Goal: Transaction & Acquisition: Purchase product/service

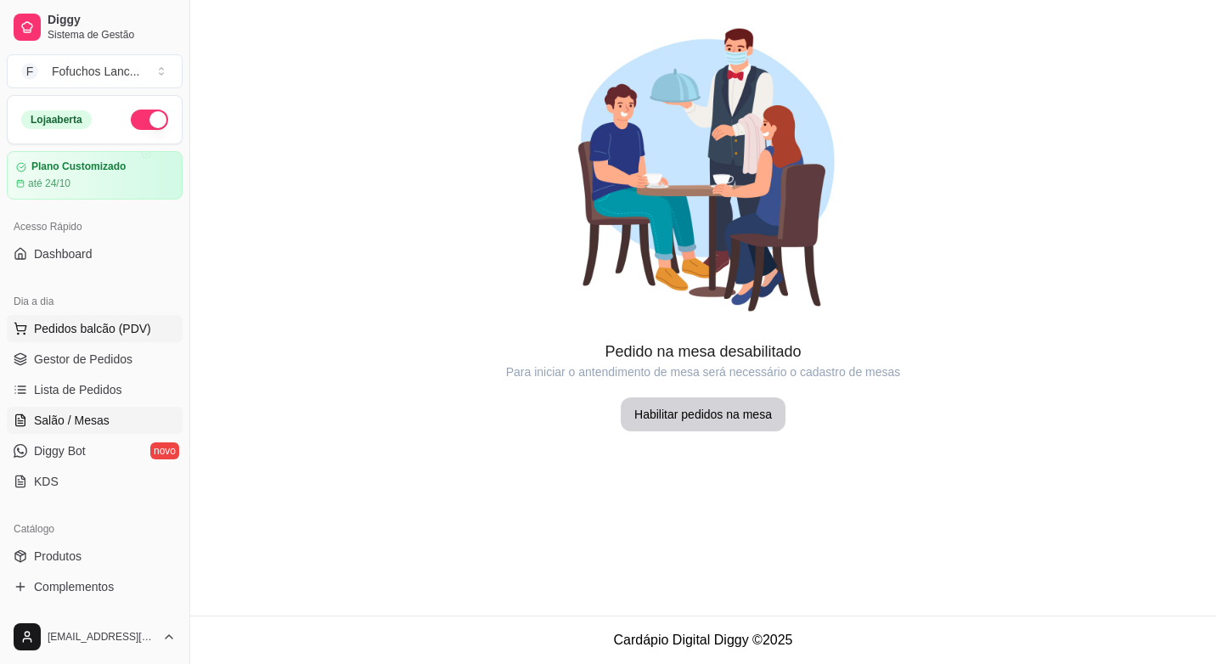
click at [97, 335] on span "Pedidos balcão (PDV)" at bounding box center [92, 328] width 117 height 17
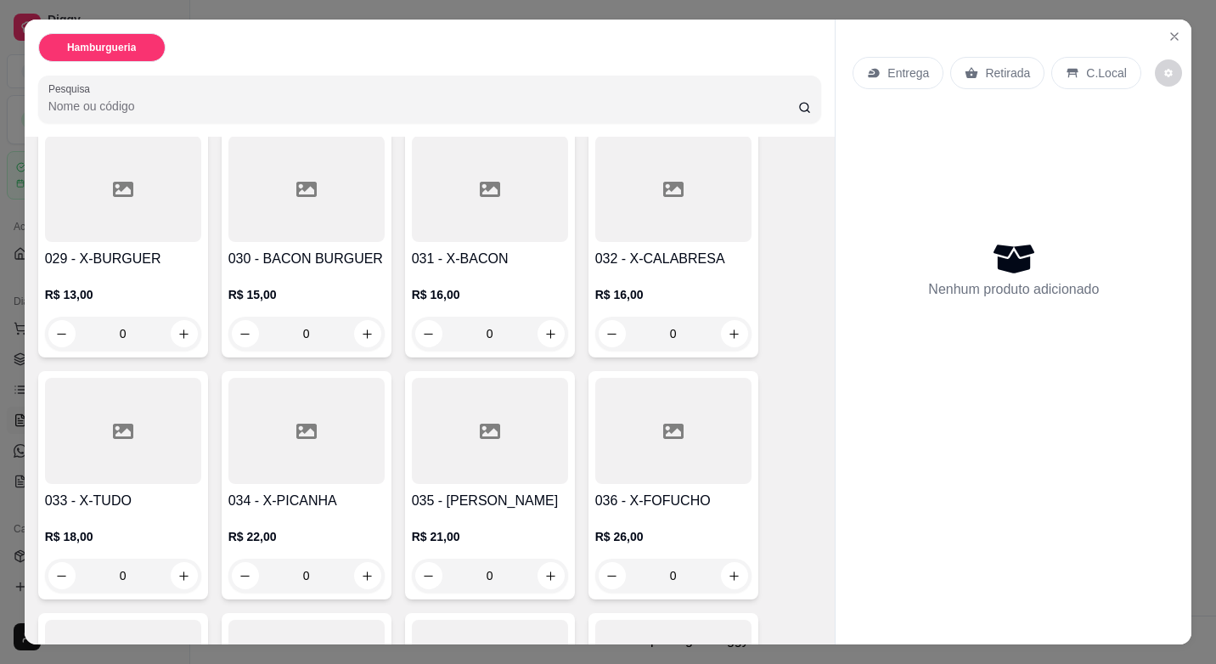
scroll to position [1953, 0]
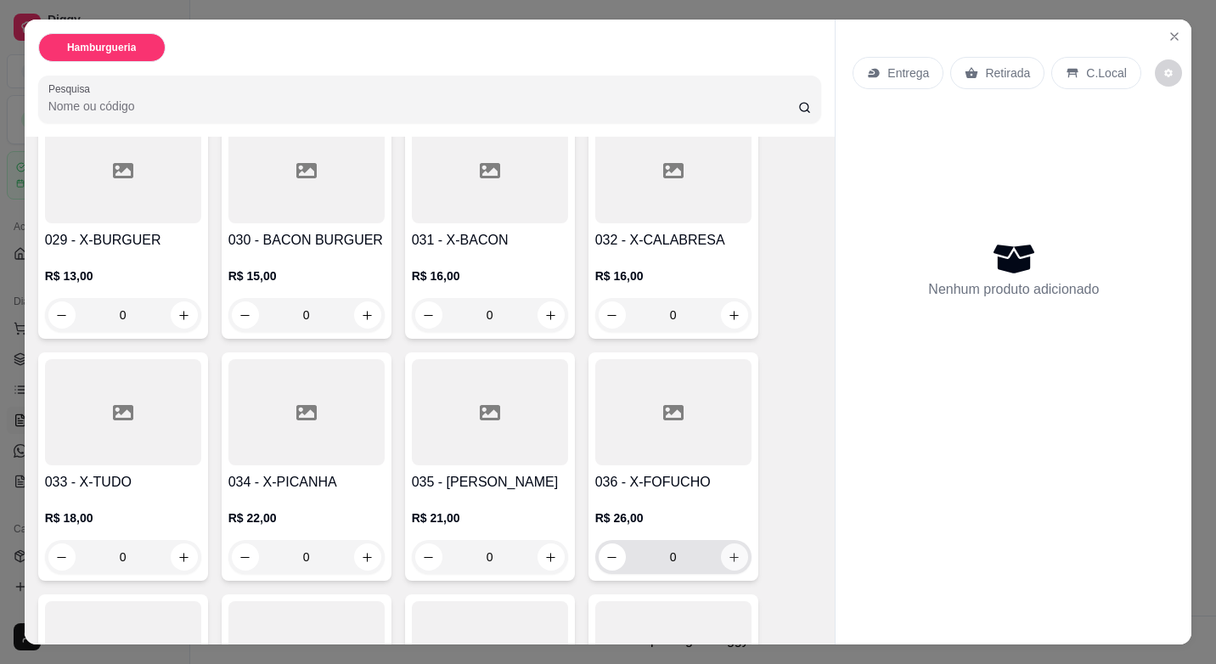
click at [729, 551] on icon "increase-product-quantity" at bounding box center [734, 557] width 13 height 13
type input "1"
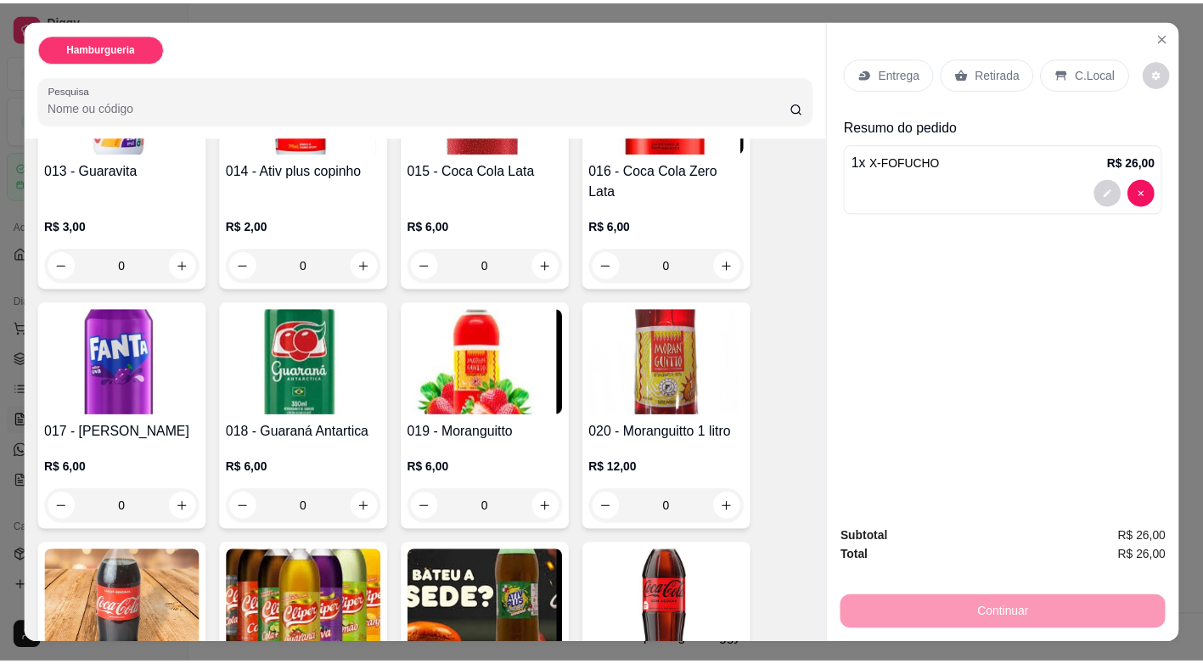
scroll to position [900, 0]
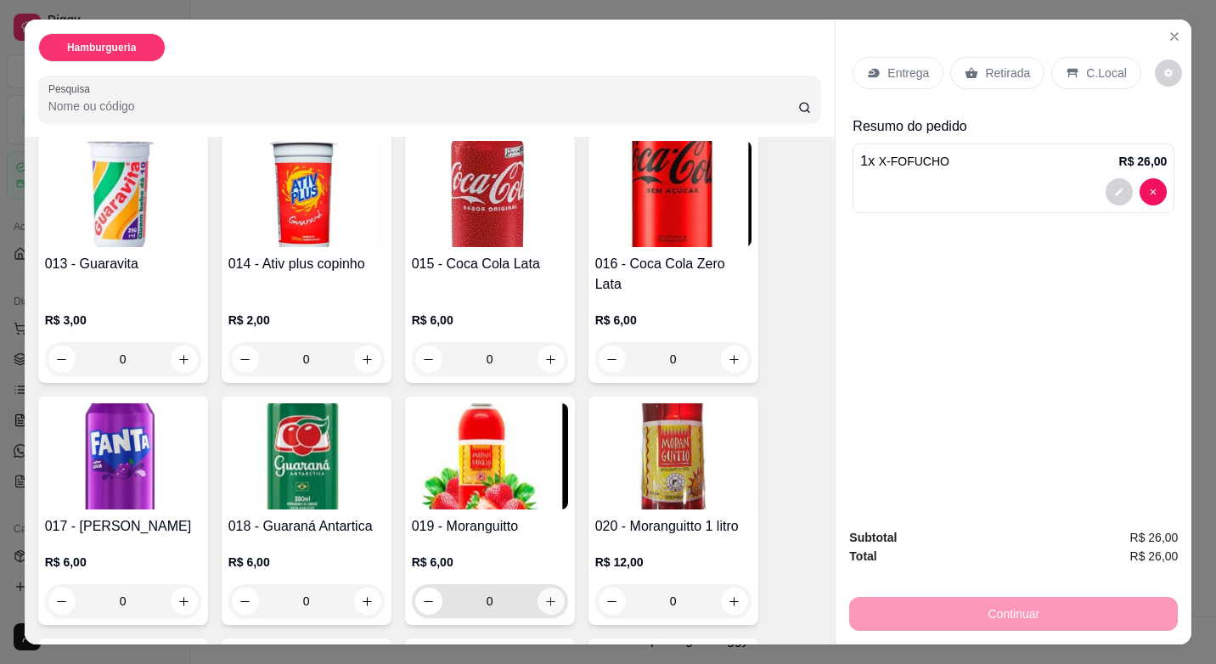
click at [537, 588] on button "increase-product-quantity" at bounding box center [550, 601] width 27 height 27
type input "1"
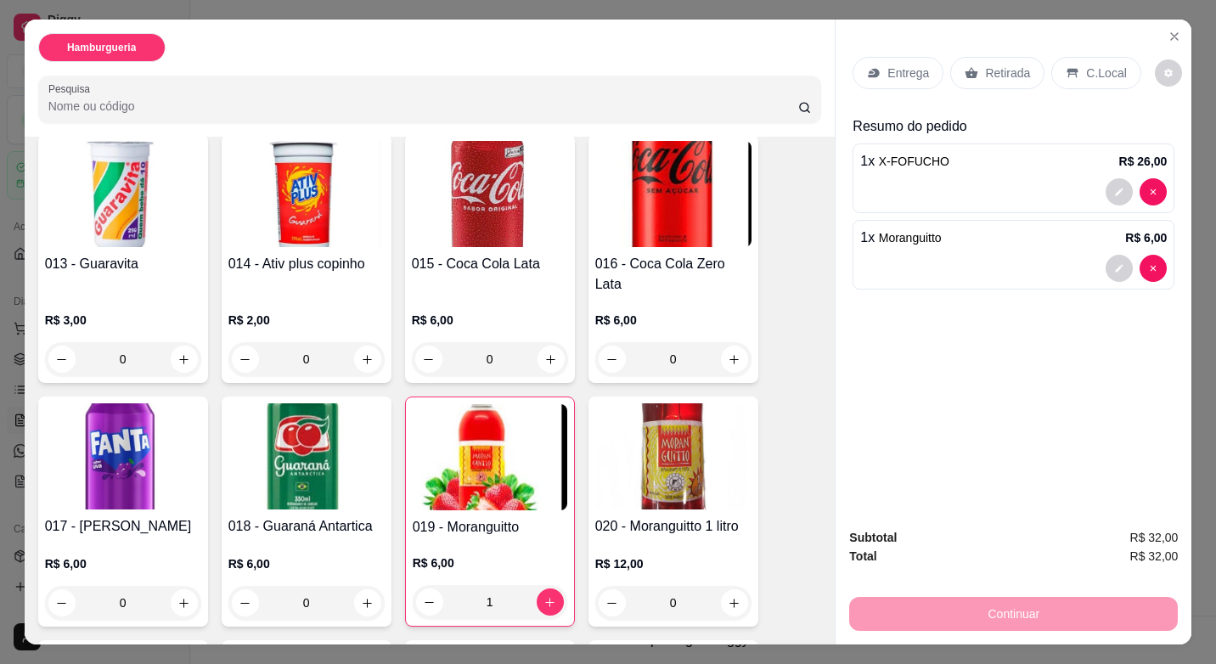
click at [1004, 65] on p "Retirada" at bounding box center [1007, 73] width 45 height 17
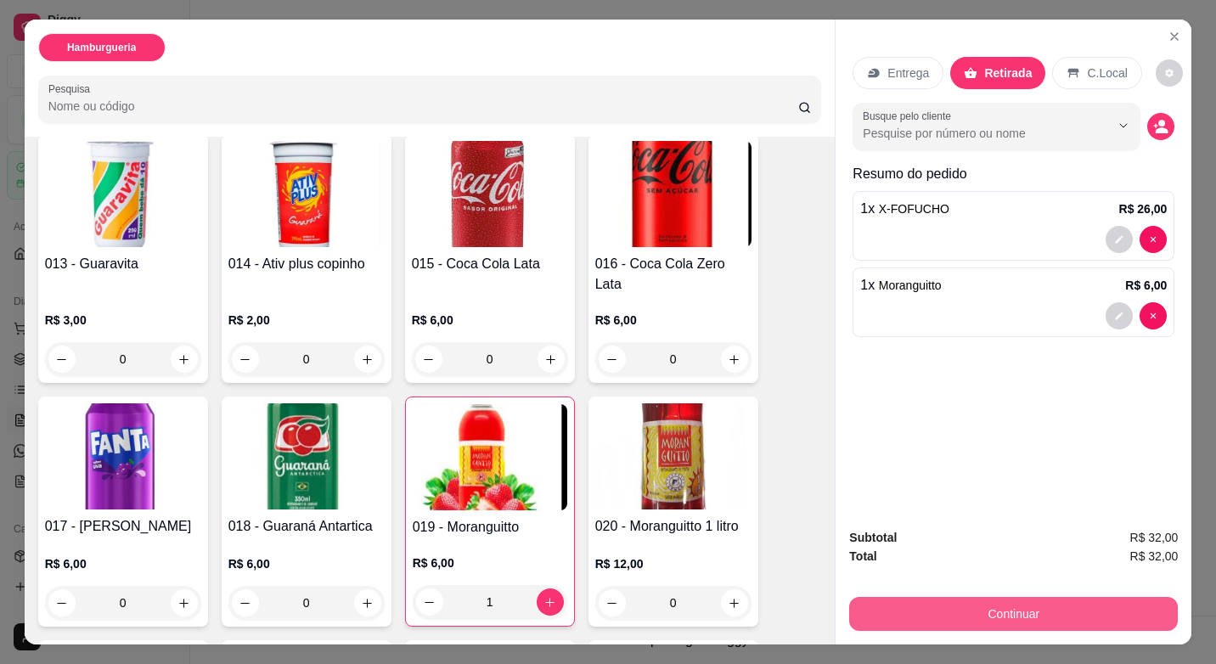
click at [1021, 604] on button "Continuar" at bounding box center [1013, 614] width 329 height 34
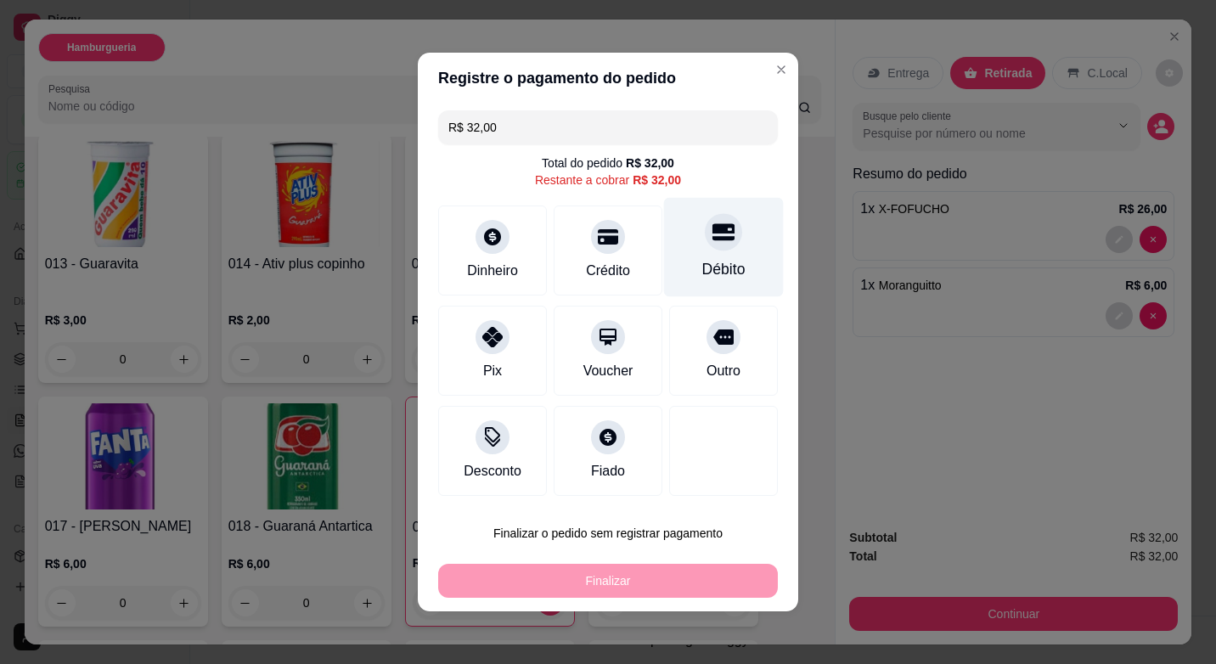
click at [703, 256] on div "Débito" at bounding box center [724, 247] width 120 height 99
type input "R$ 0,00"
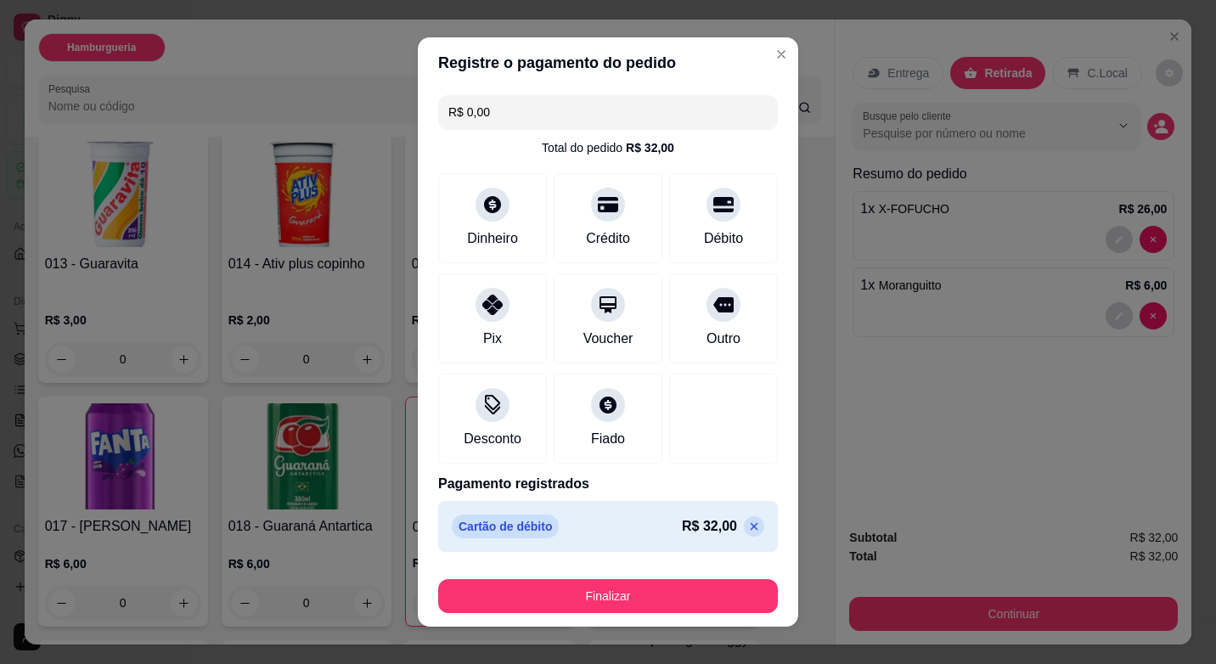
click at [624, 613] on footer "Finalizar" at bounding box center [608, 593] width 380 height 68
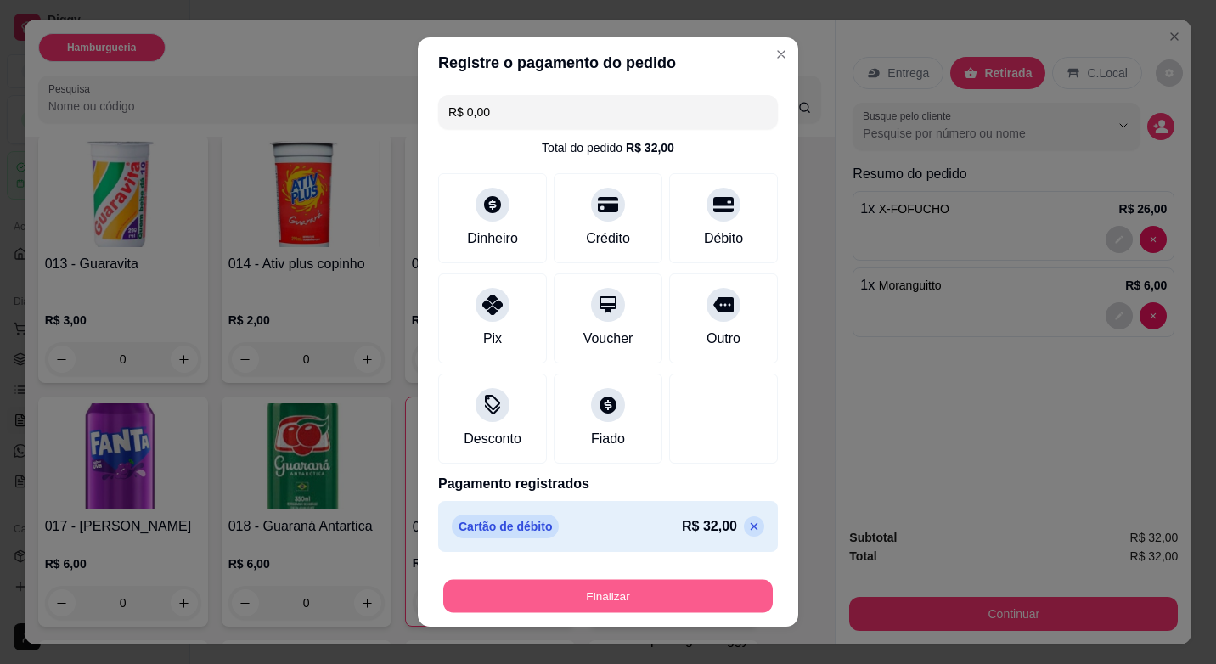
click at [640, 593] on button "Finalizar" at bounding box center [607, 596] width 329 height 33
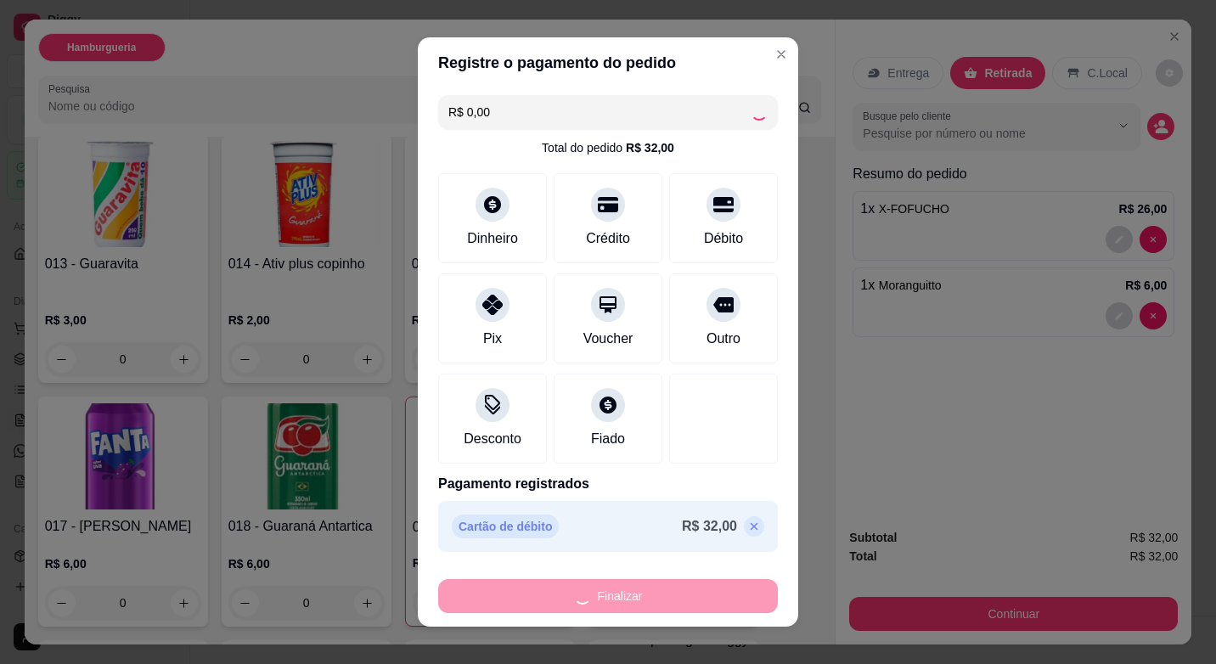
type input "0"
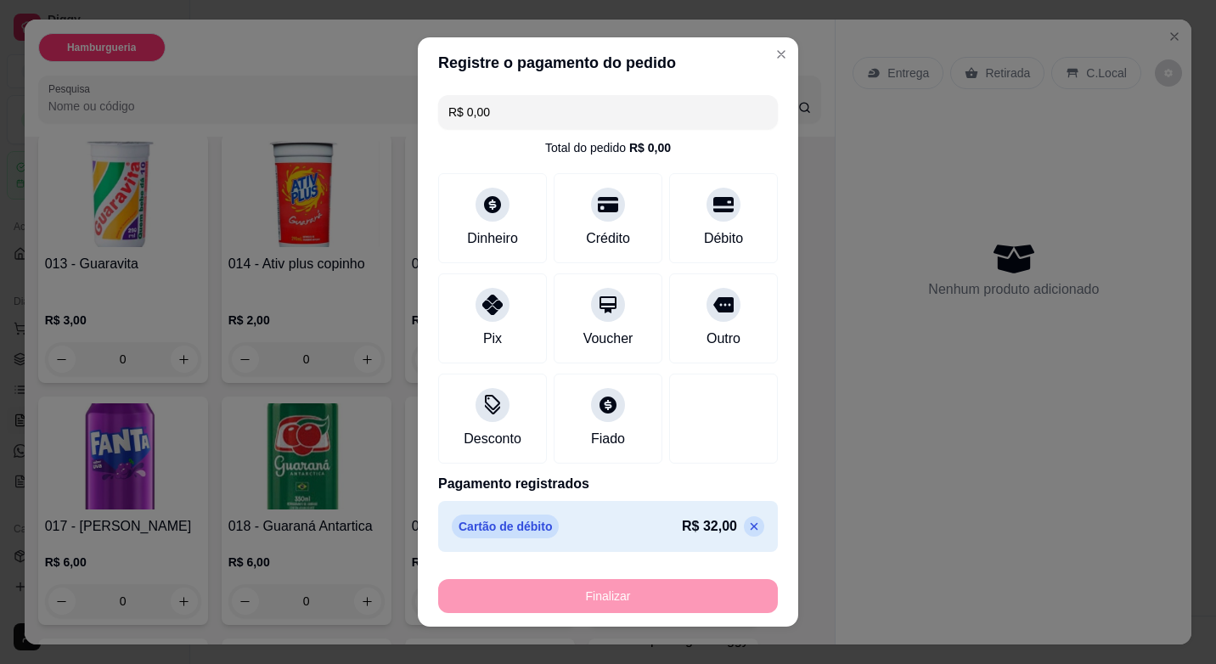
type input "-R$ 32,00"
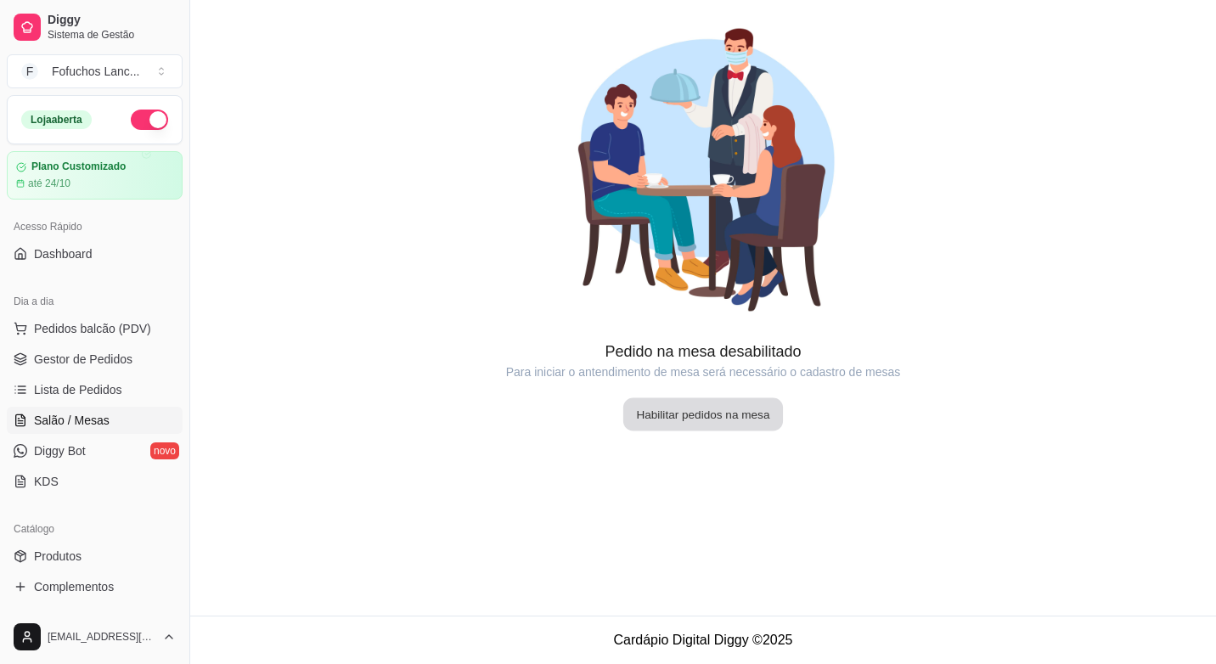
click at [720, 424] on button "Habilitar pedidos na mesa" at bounding box center [703, 414] width 160 height 33
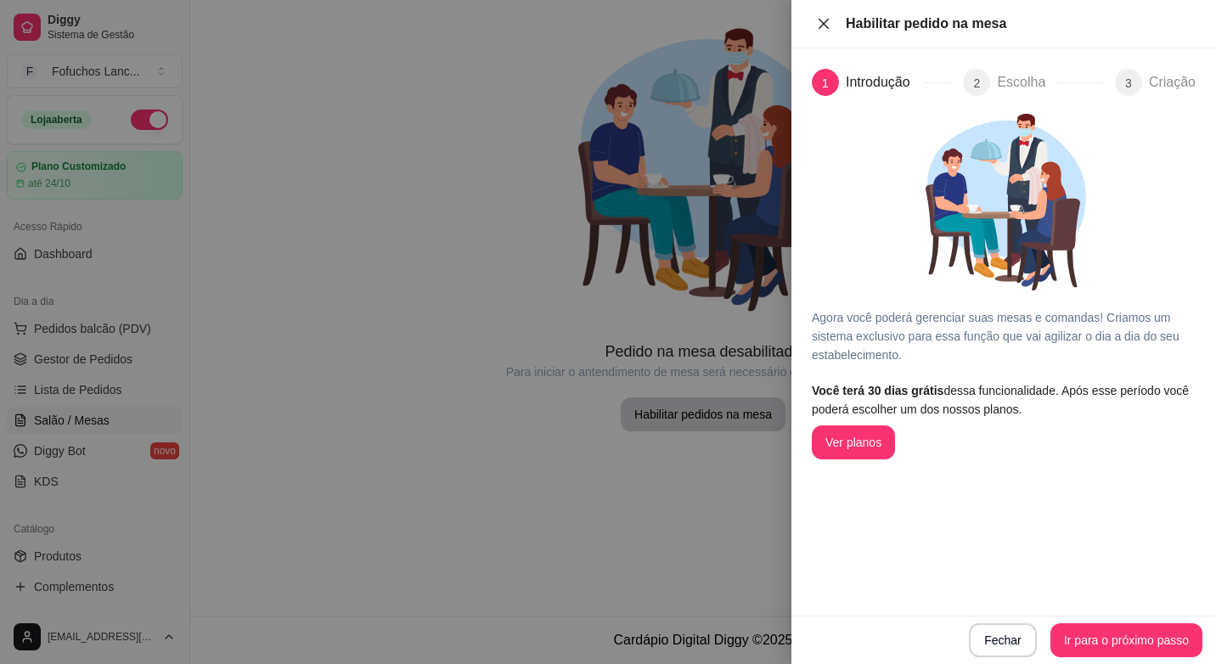
click at [821, 20] on icon "close" at bounding box center [824, 23] width 10 height 10
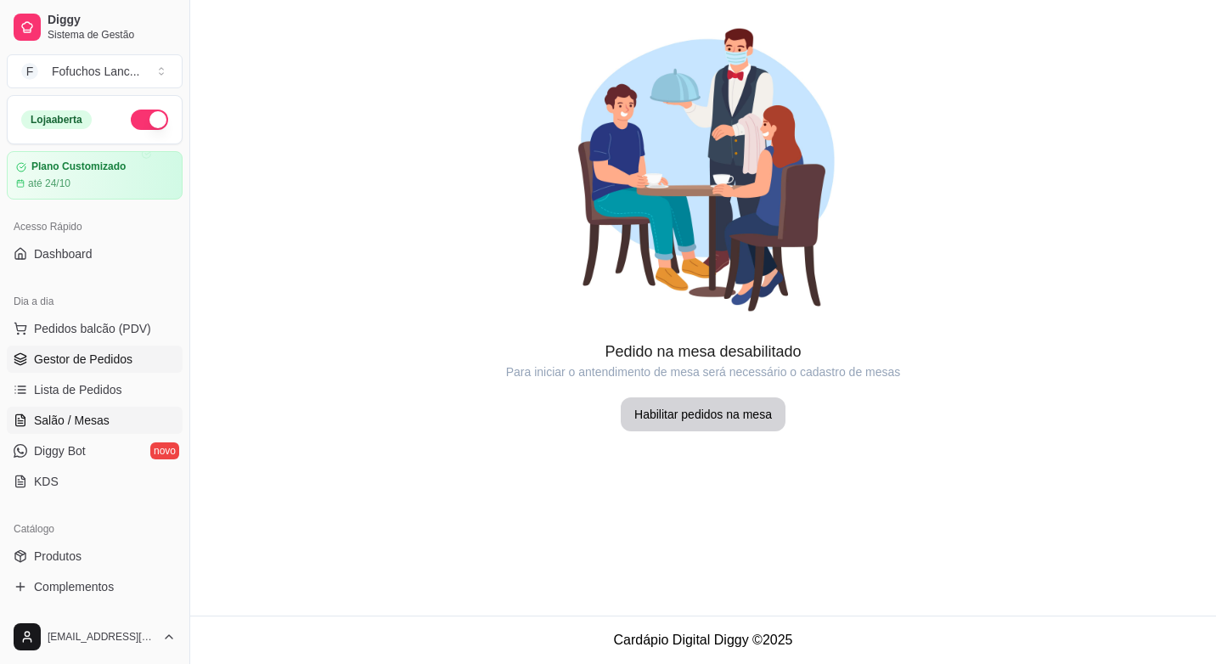
click at [121, 357] on span "Gestor de Pedidos" at bounding box center [83, 359] width 98 height 17
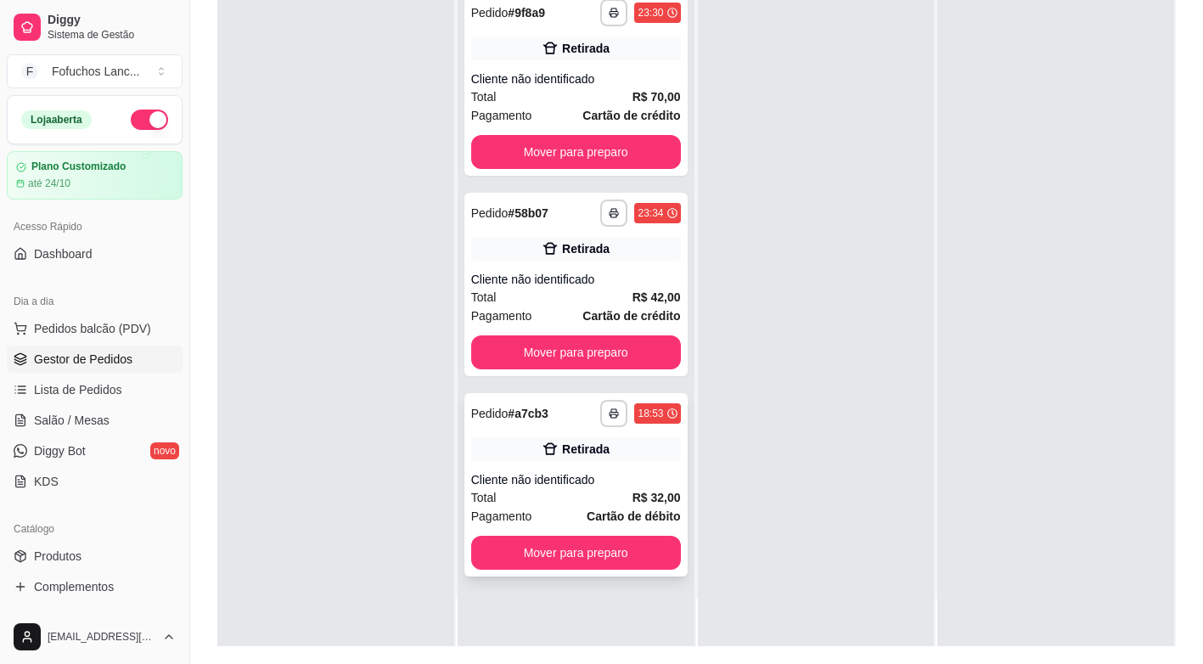
scroll to position [259, 0]
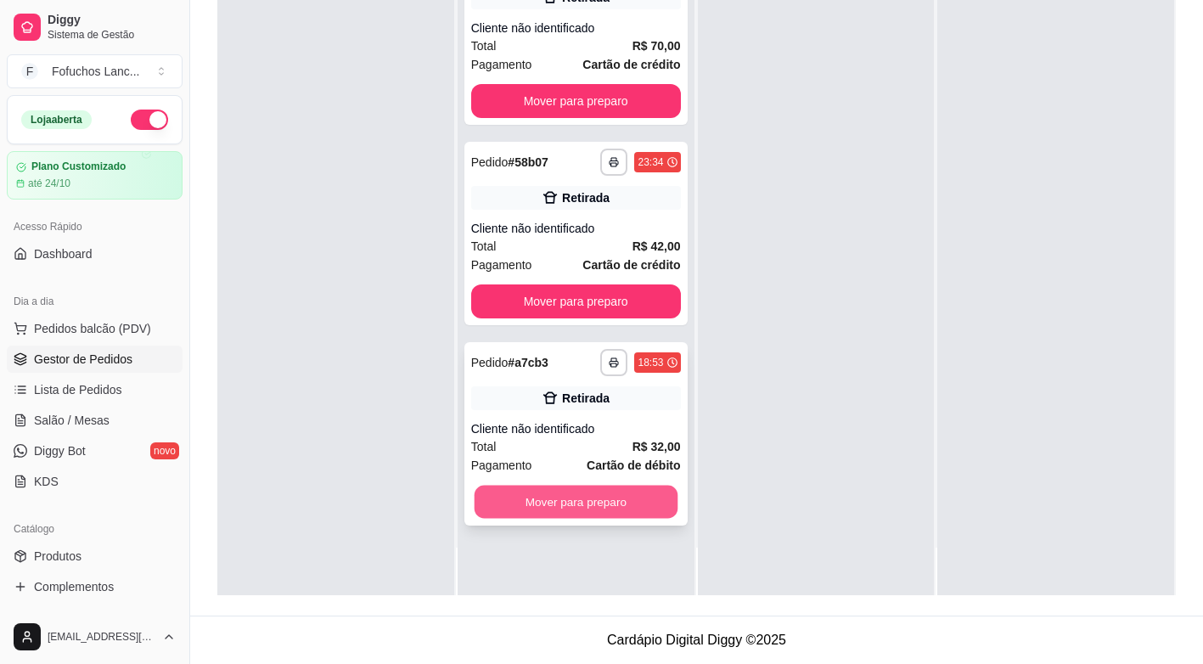
click at [651, 507] on button "Mover para preparo" at bounding box center [575, 502] width 203 height 33
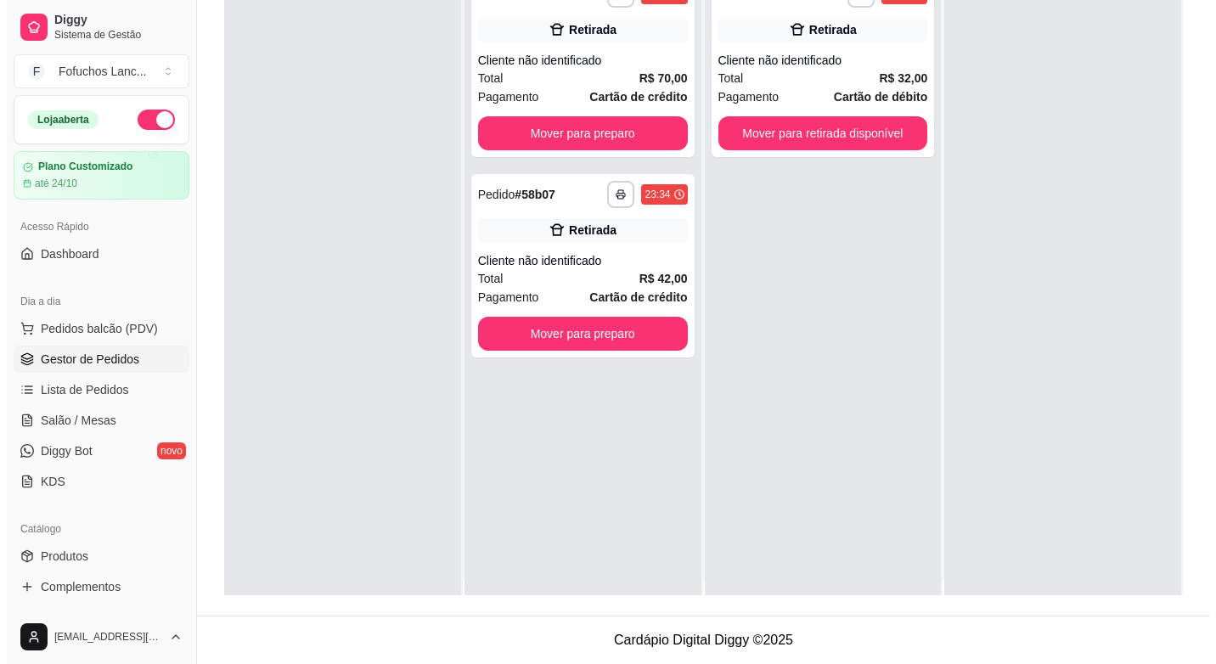
scroll to position [0, 0]
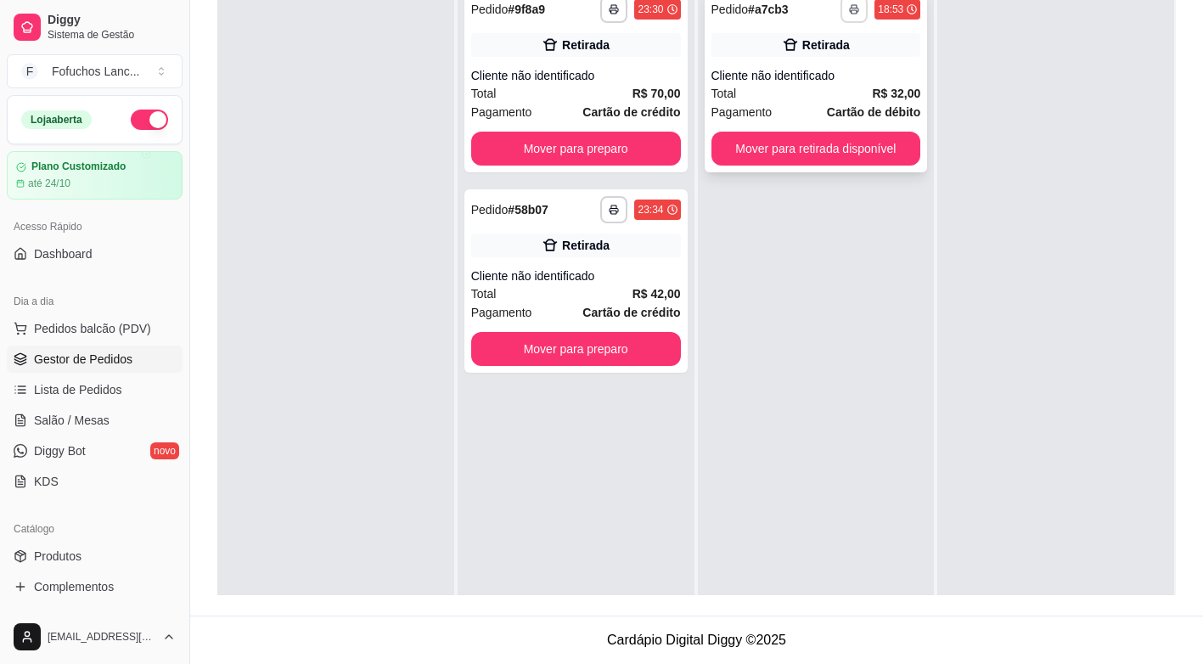
click at [848, 20] on button "button" at bounding box center [854, 9] width 27 height 27
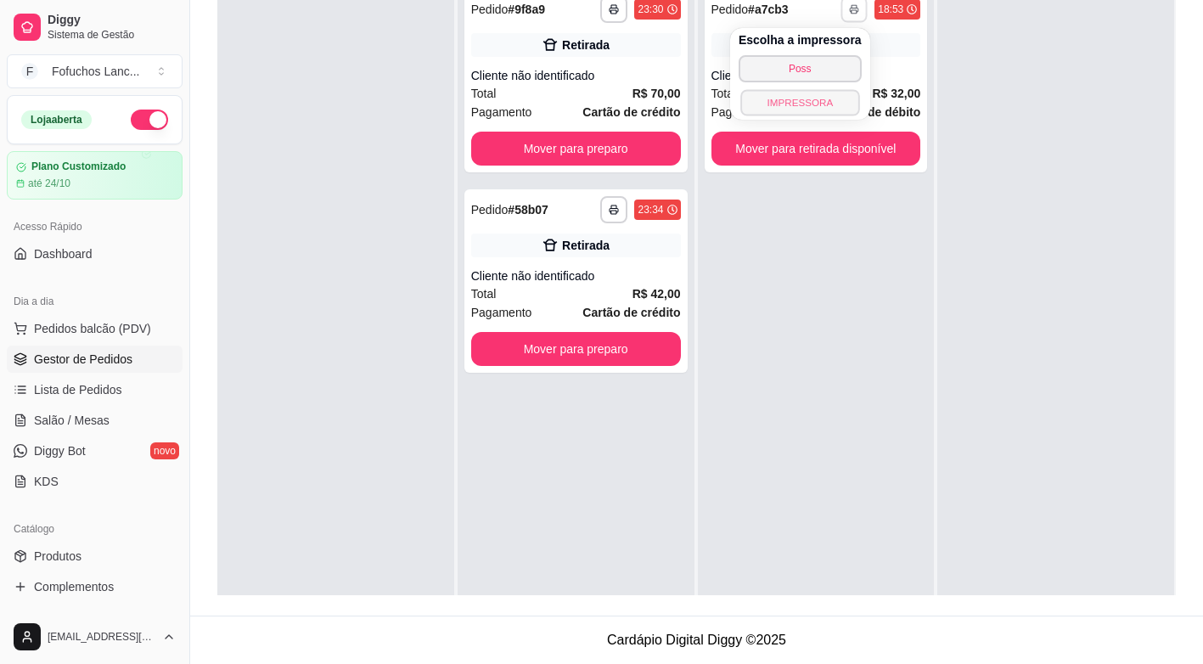
click at [800, 104] on button "IMPRESSORA" at bounding box center [799, 102] width 119 height 26
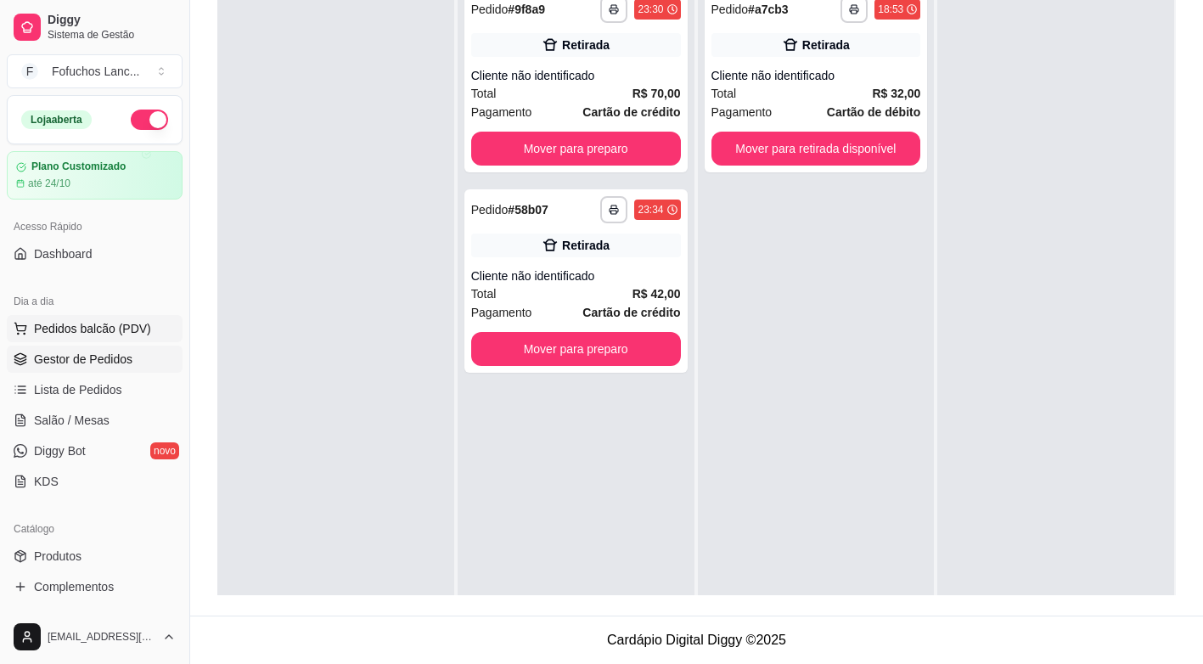
click at [70, 332] on span "Pedidos balcão (PDV)" at bounding box center [92, 328] width 117 height 17
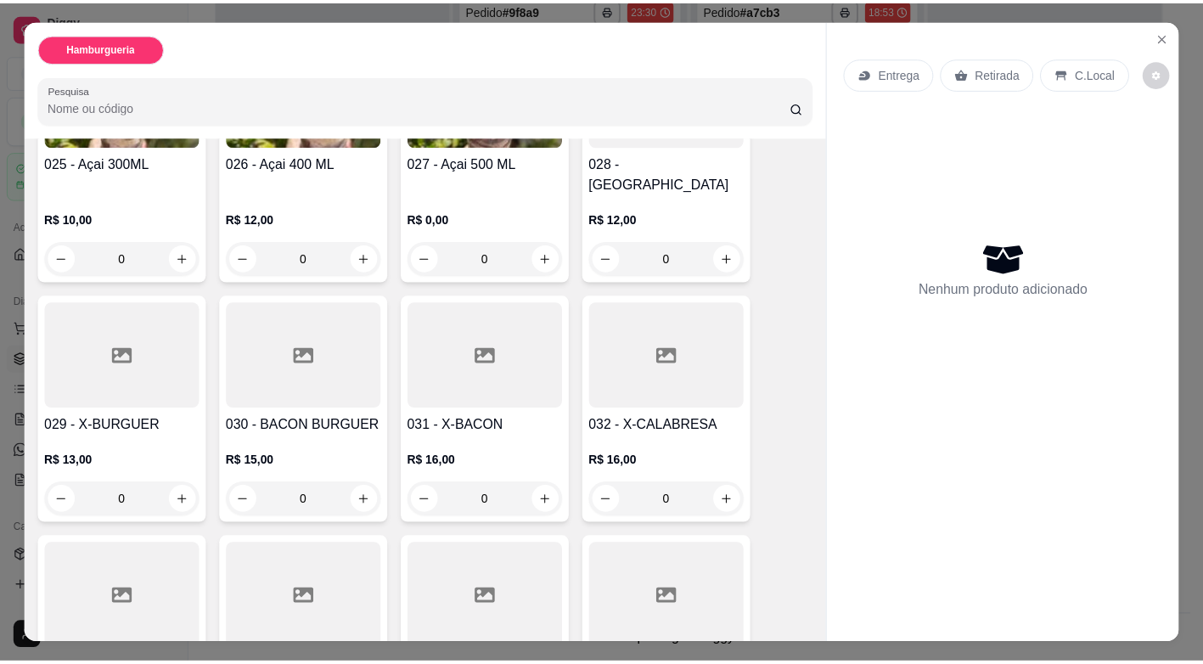
scroll to position [1953, 0]
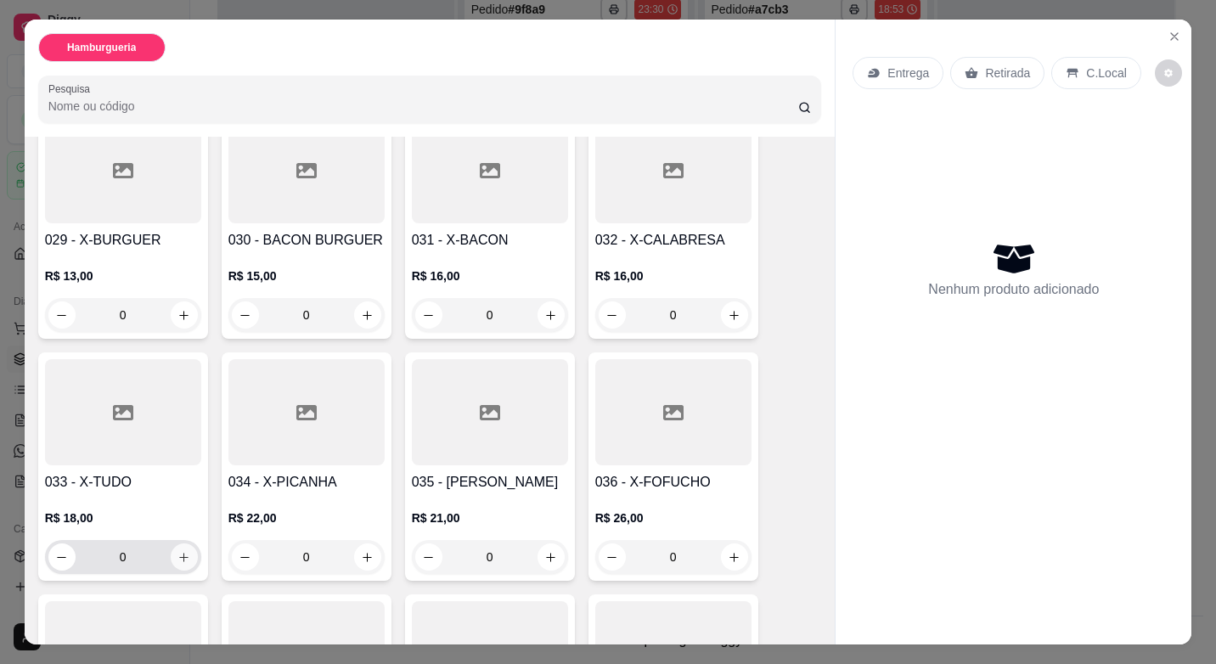
click at [183, 551] on icon "increase-product-quantity" at bounding box center [183, 557] width 13 height 13
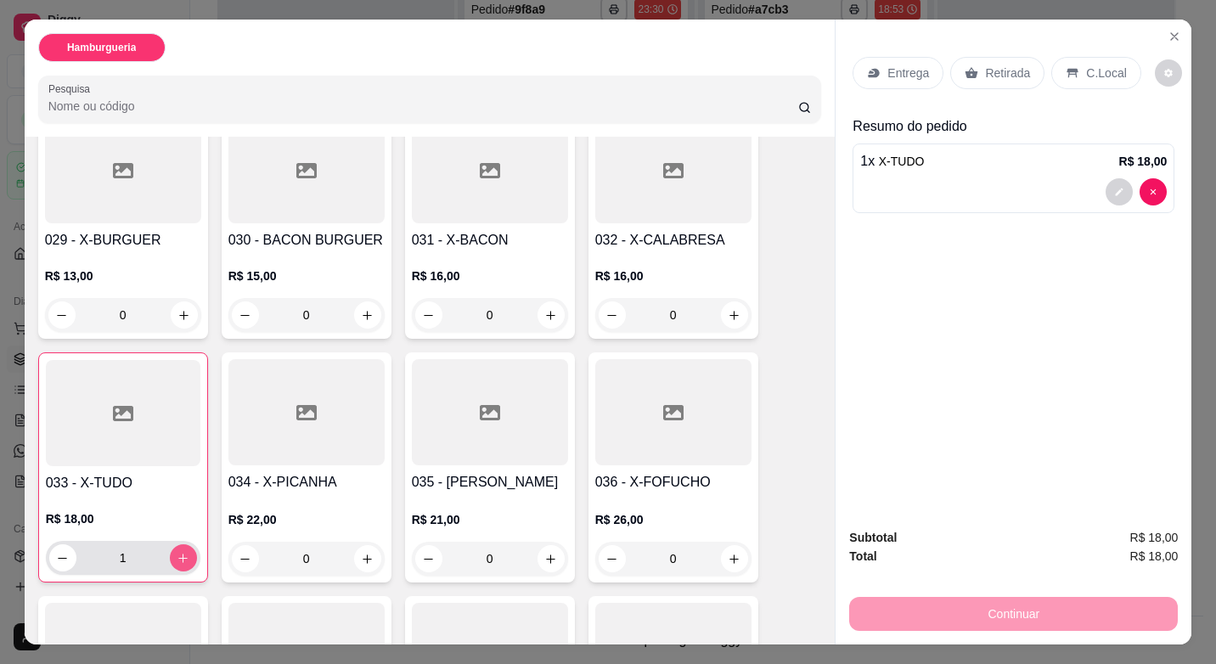
click at [183, 552] on icon "increase-product-quantity" at bounding box center [183, 558] width 13 height 13
type input "4"
click at [1008, 65] on p "Retirada" at bounding box center [1007, 73] width 45 height 17
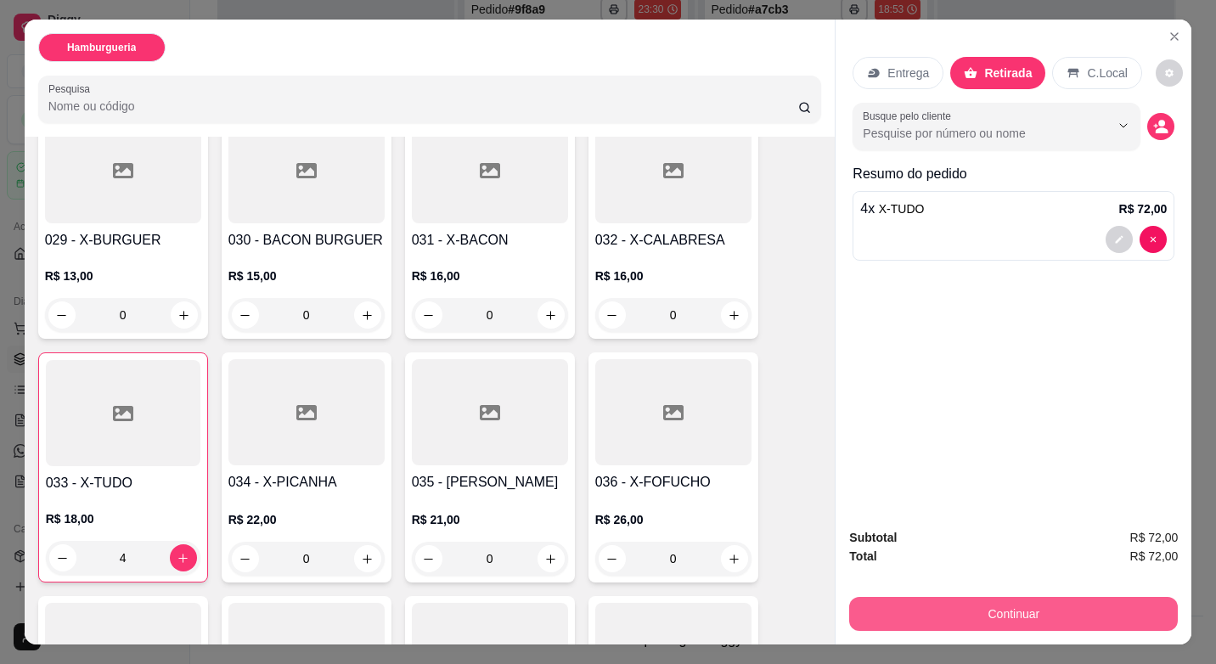
click at [1029, 602] on button "Continuar" at bounding box center [1013, 614] width 329 height 34
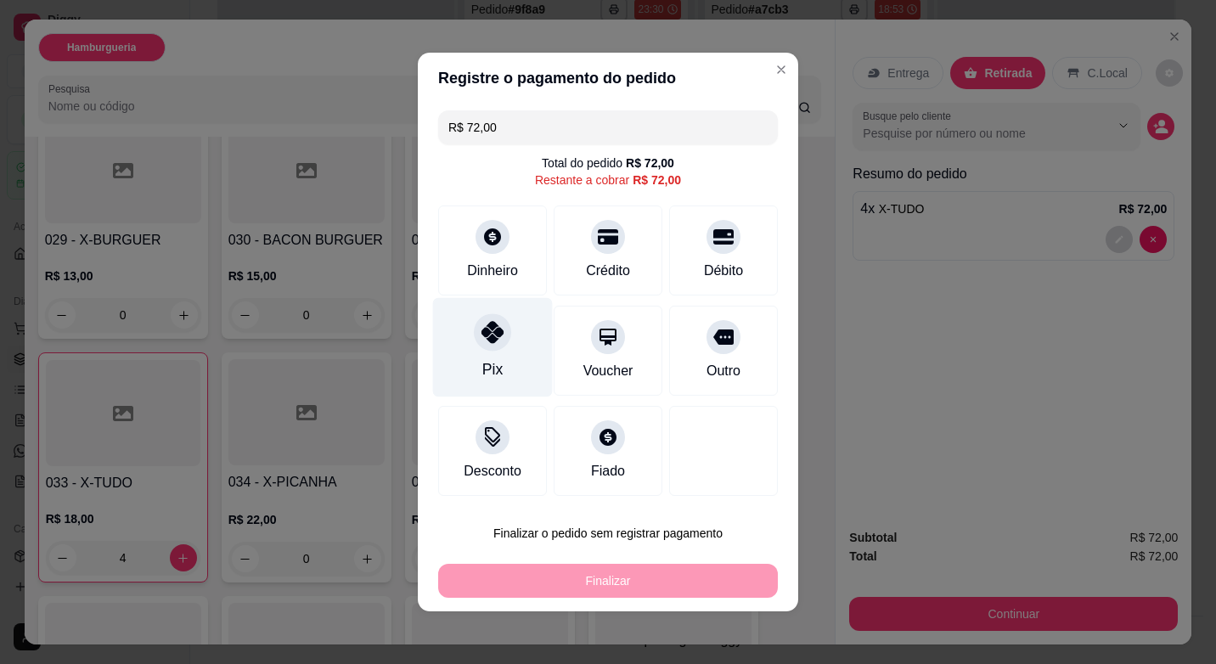
click at [487, 353] on div "Pix" at bounding box center [493, 347] width 120 height 99
type input "R$ 0,00"
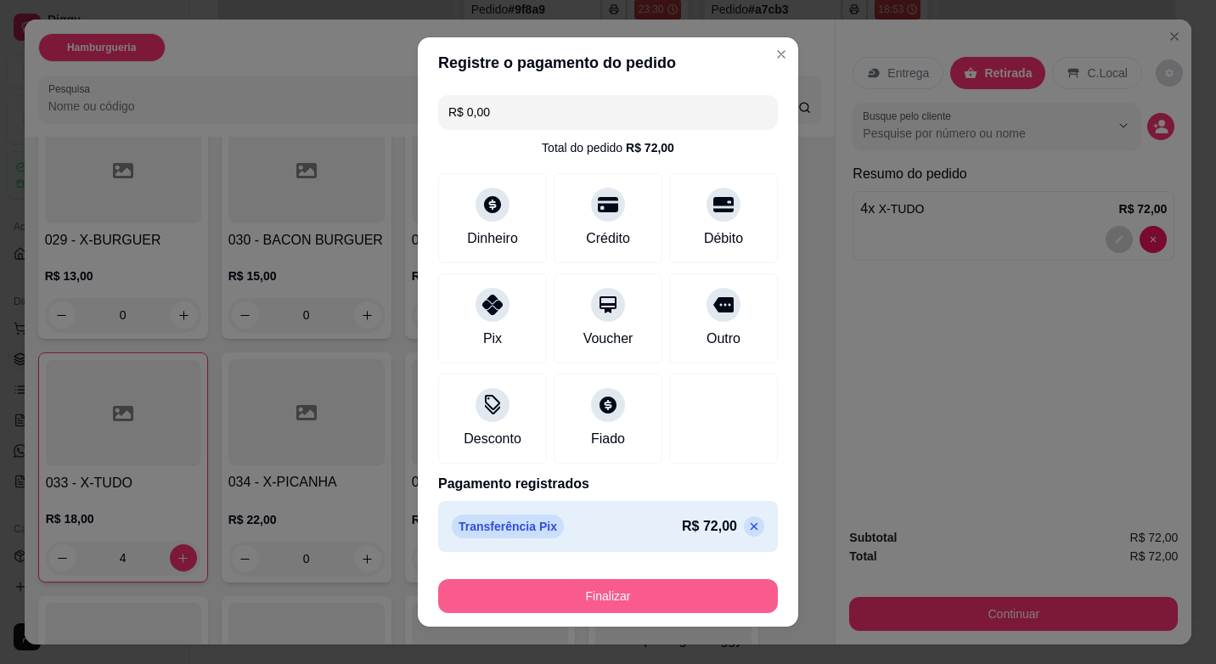
click at [622, 586] on button "Finalizar" at bounding box center [608, 596] width 340 height 34
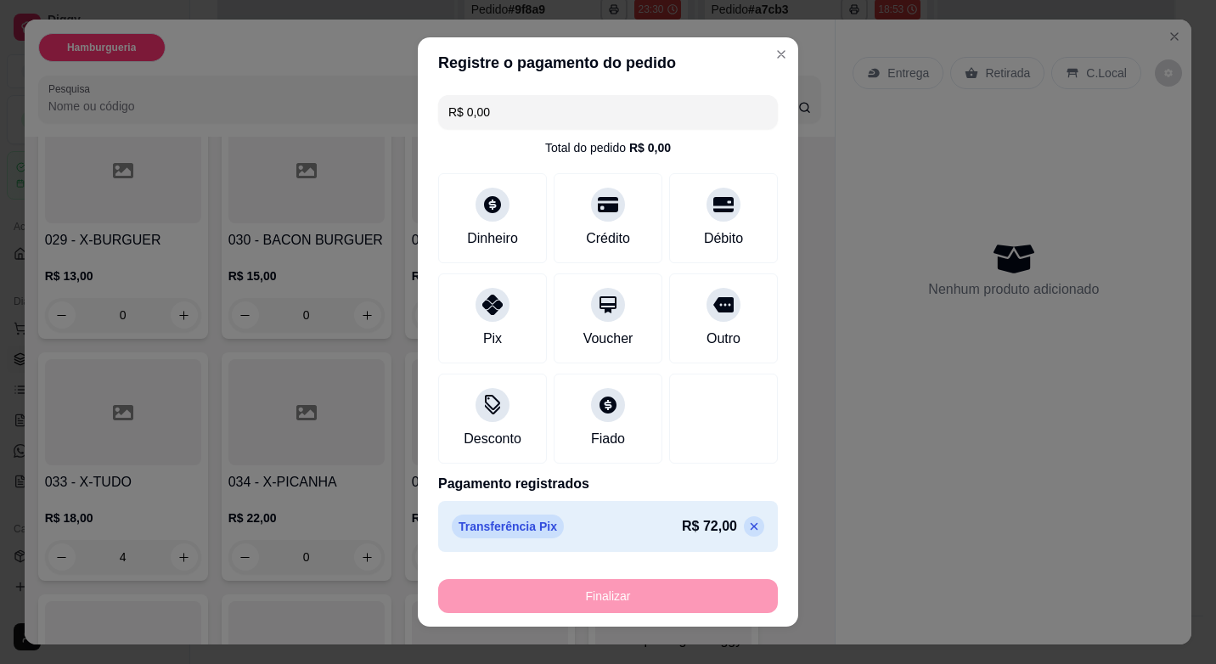
type input "0"
type input "-R$ 72,00"
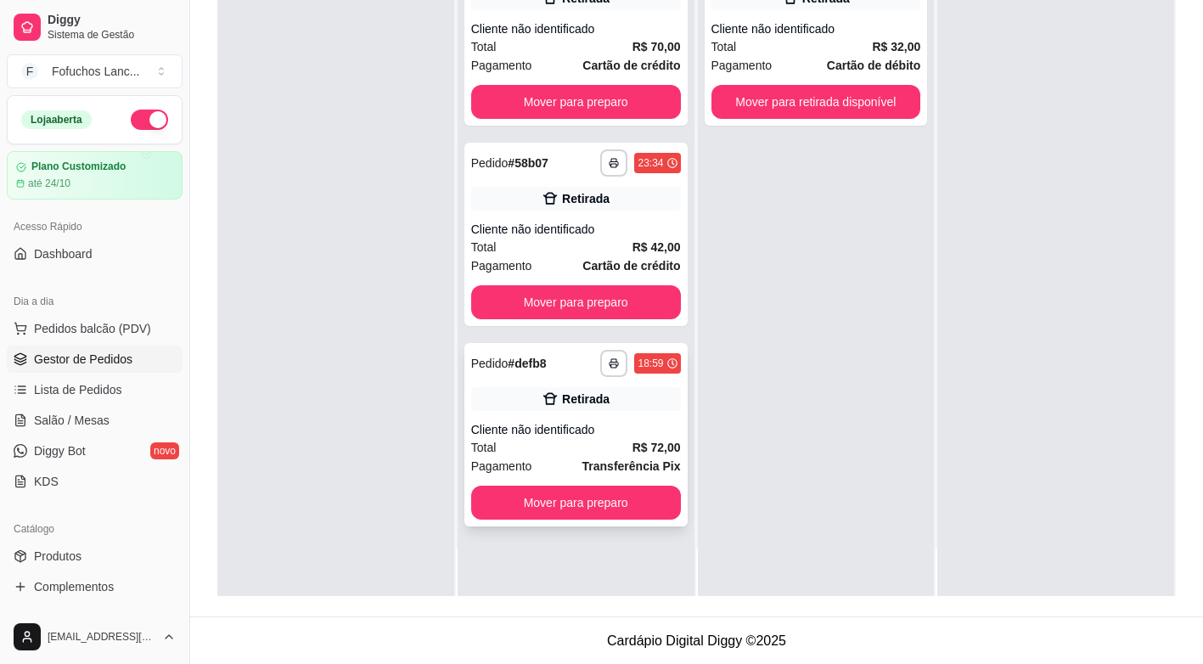
scroll to position [259, 0]
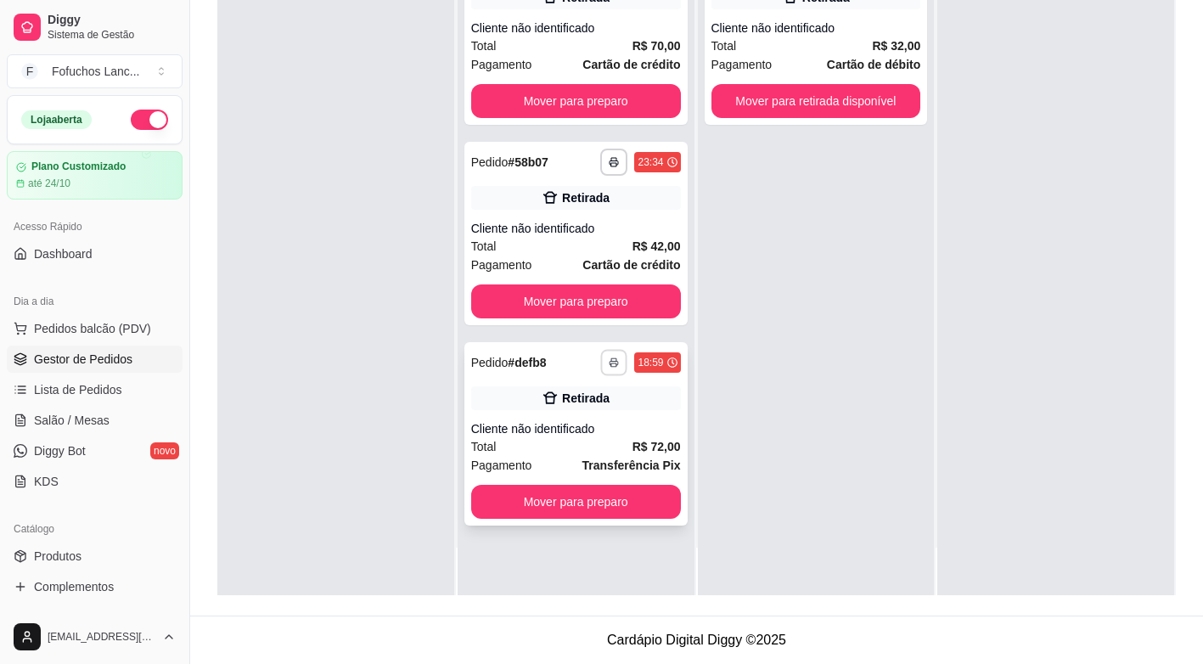
click at [610, 363] on icon "button" at bounding box center [615, 362] width 10 height 10
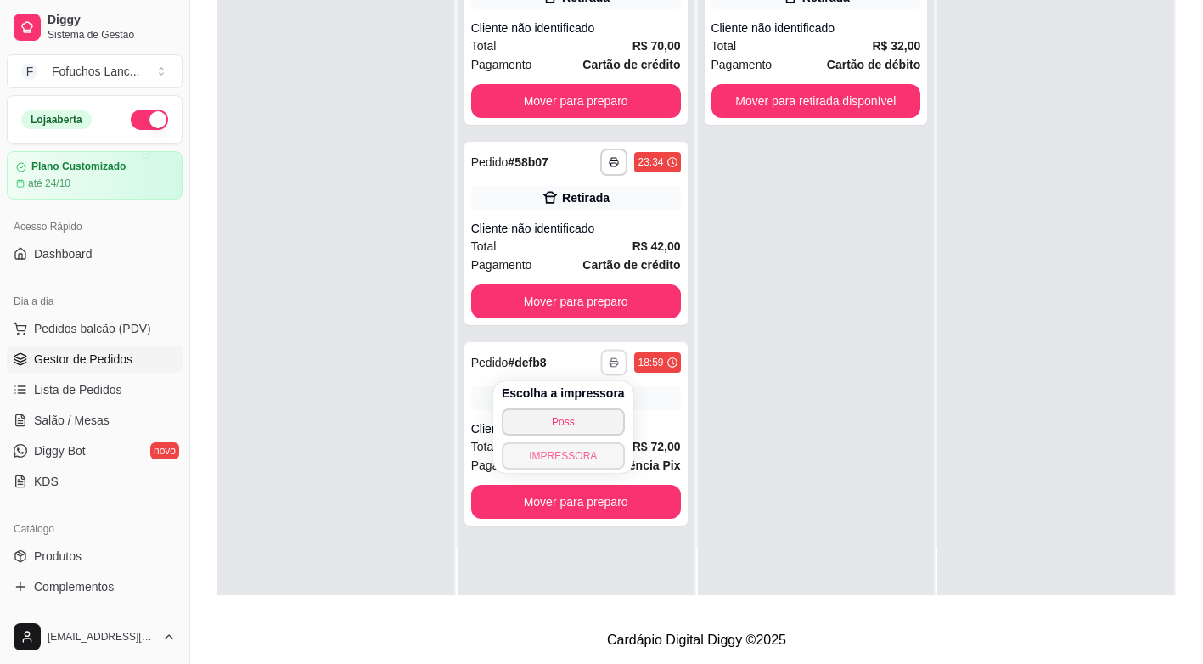
click at [594, 458] on button "IMPRESSORA" at bounding box center [563, 455] width 123 height 27
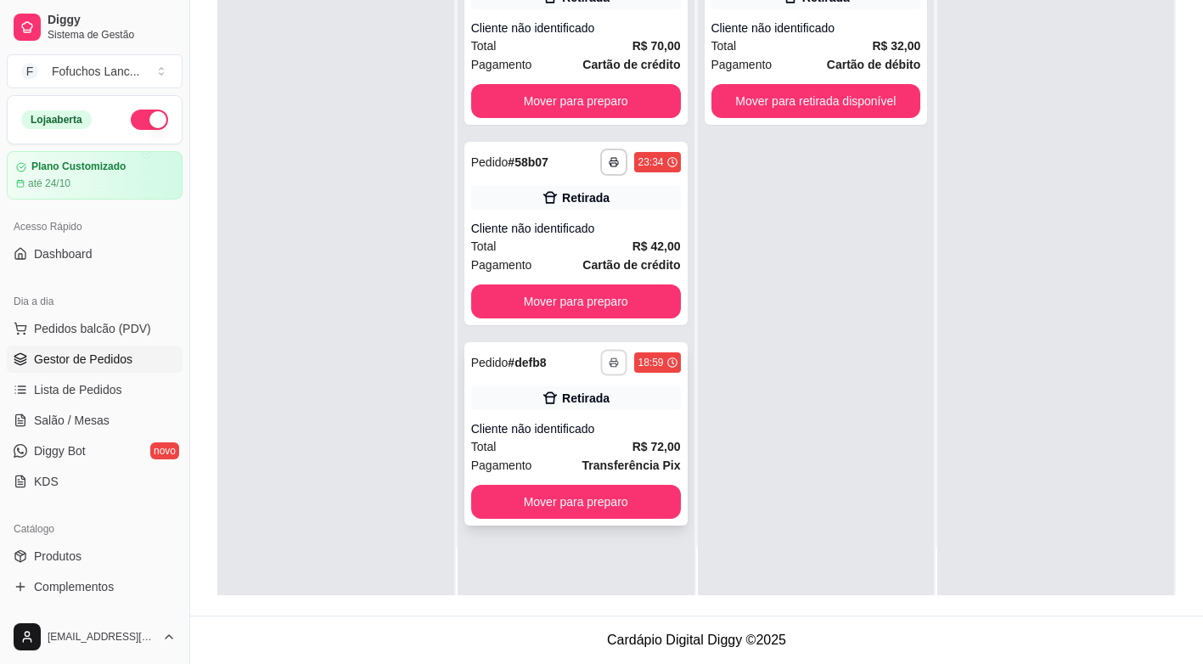
click at [601, 355] on button "button" at bounding box center [614, 362] width 26 height 26
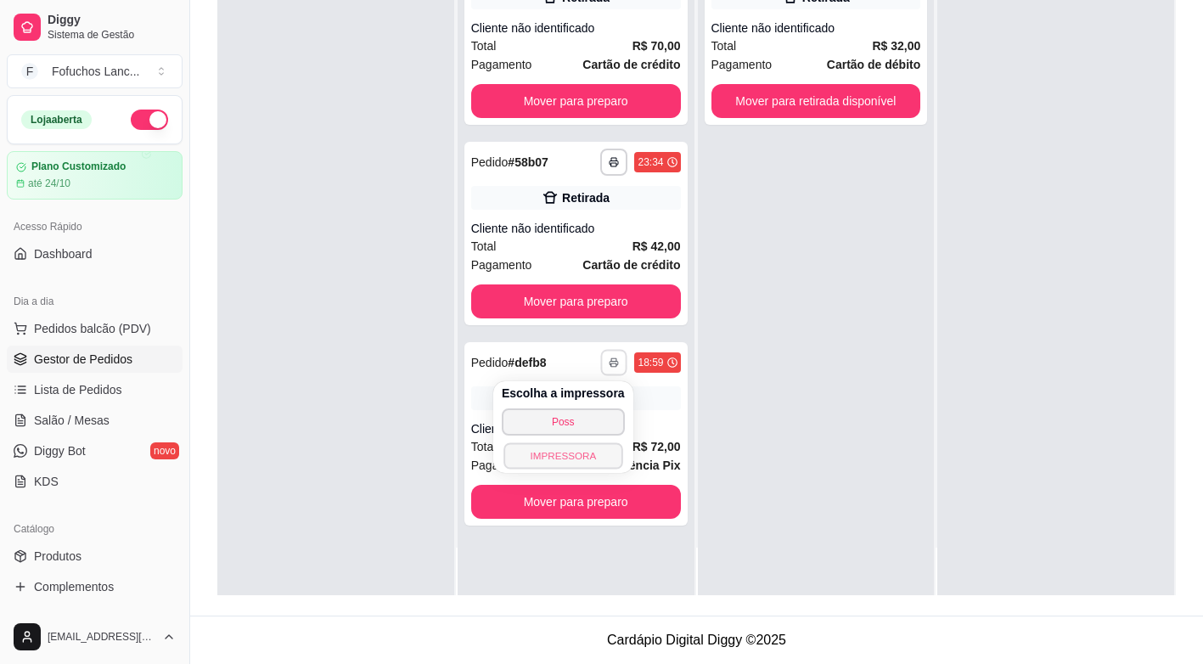
click at [585, 451] on button "IMPRESSORA" at bounding box center [563, 455] width 119 height 26
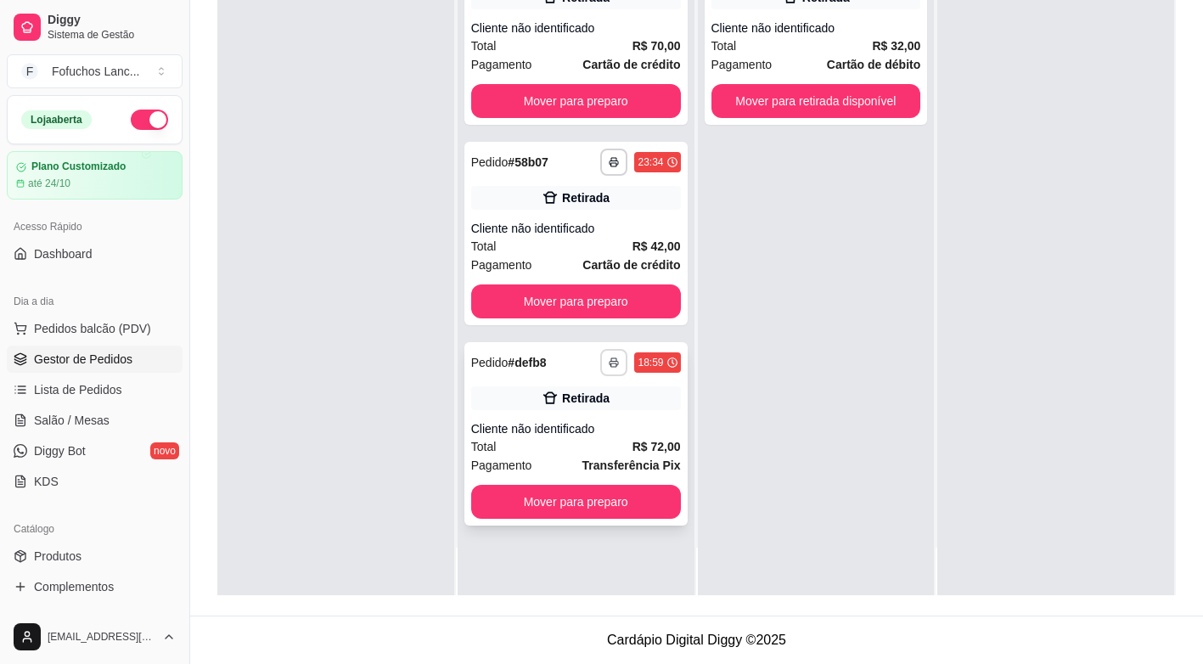
click at [607, 370] on button "button" at bounding box center [613, 362] width 27 height 27
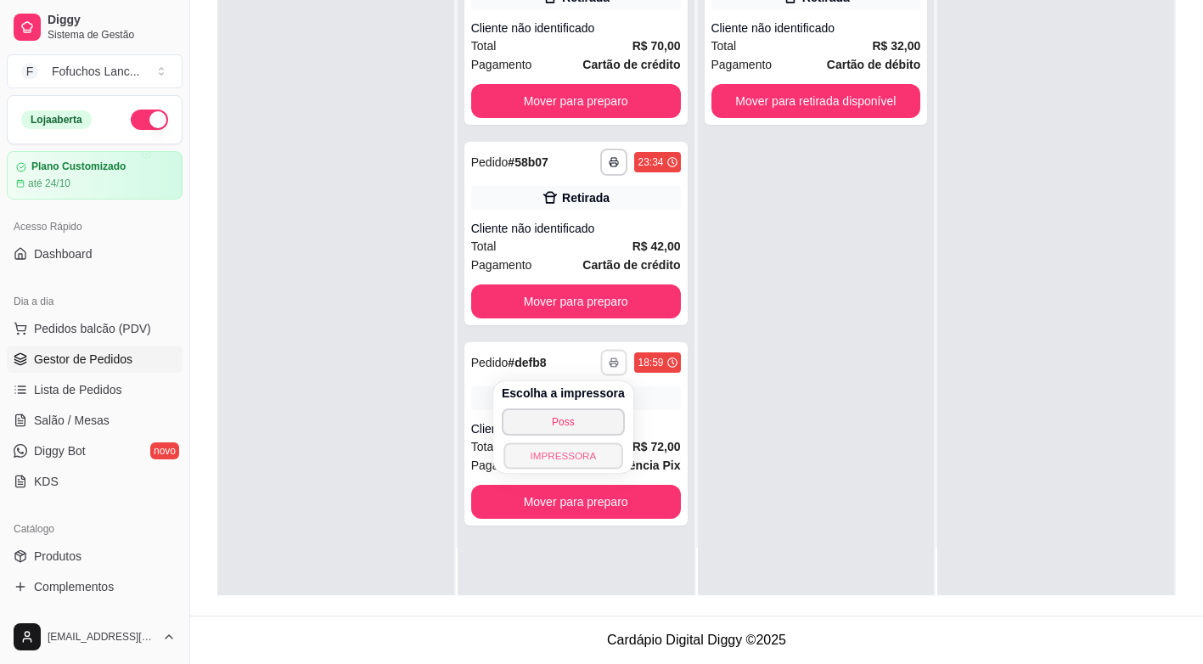
click at [580, 451] on button "IMPRESSORA" at bounding box center [563, 455] width 119 height 26
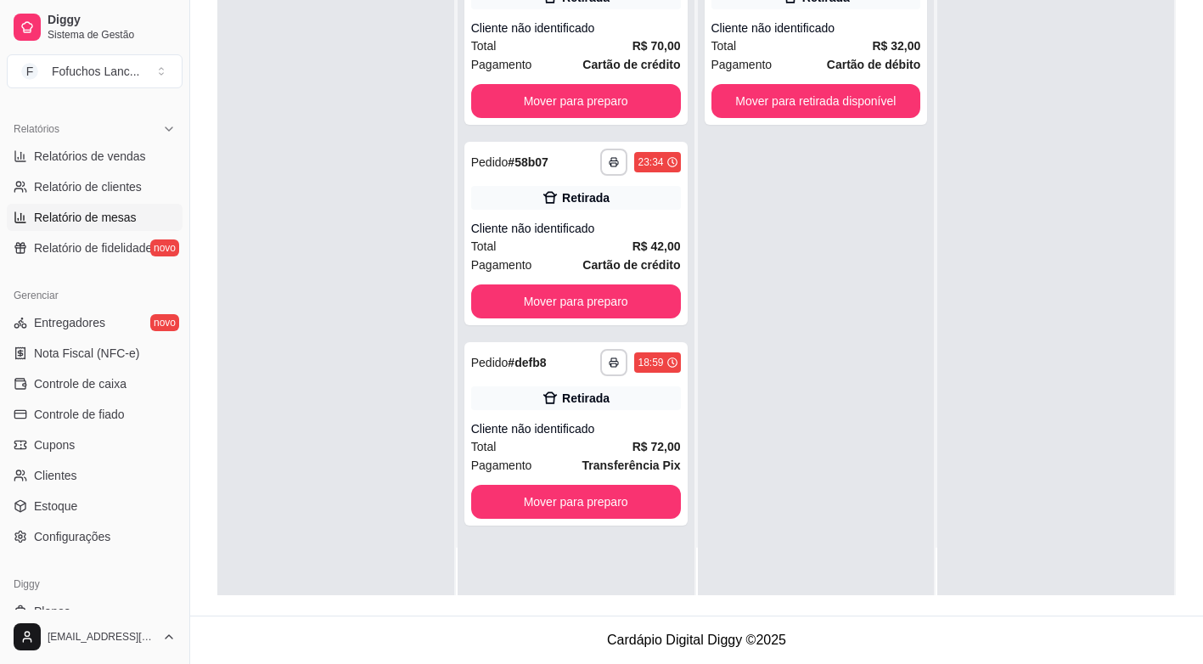
scroll to position [509, 0]
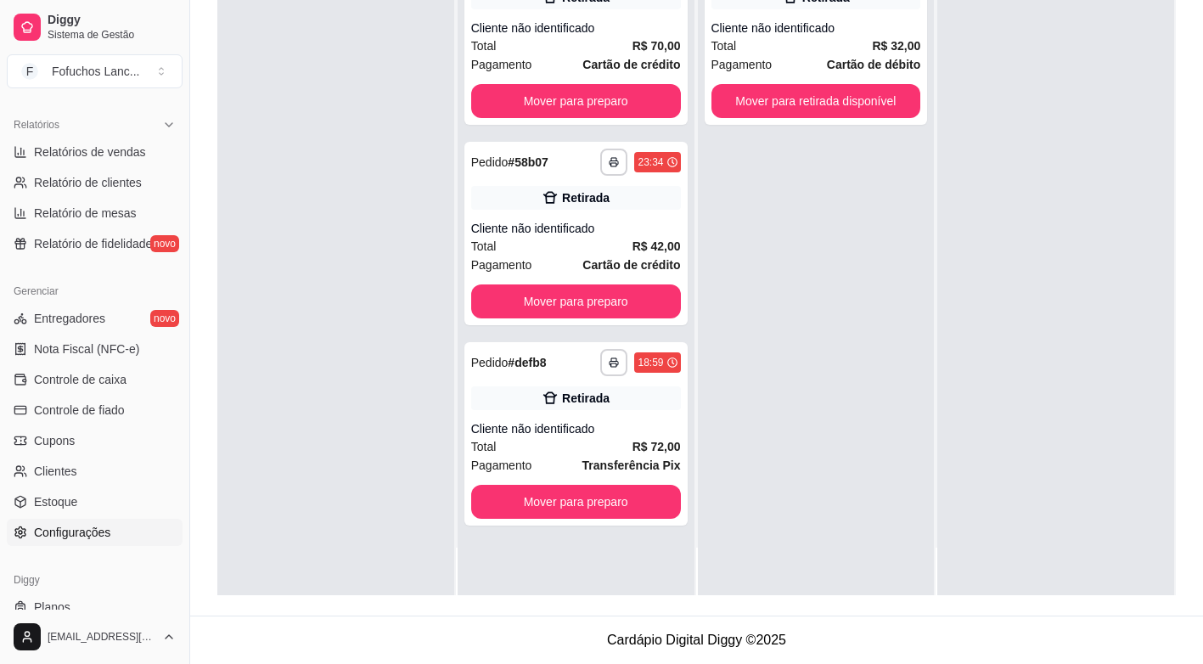
click at [92, 530] on span "Configurações" at bounding box center [72, 532] width 76 height 17
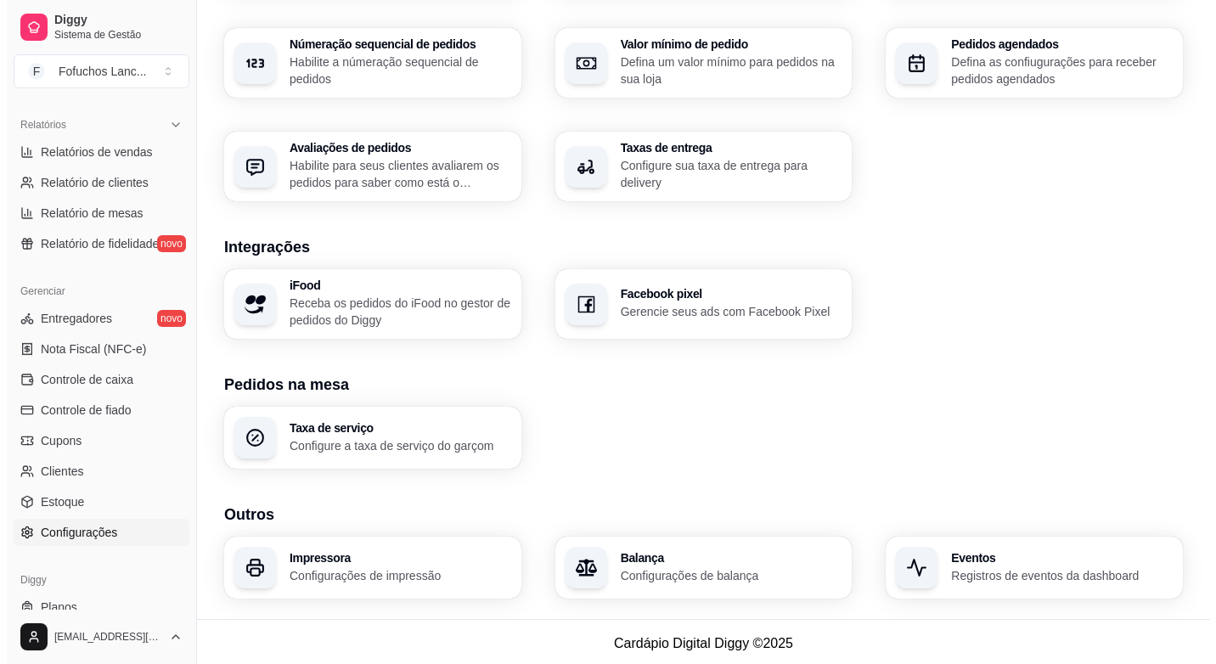
scroll to position [526, 0]
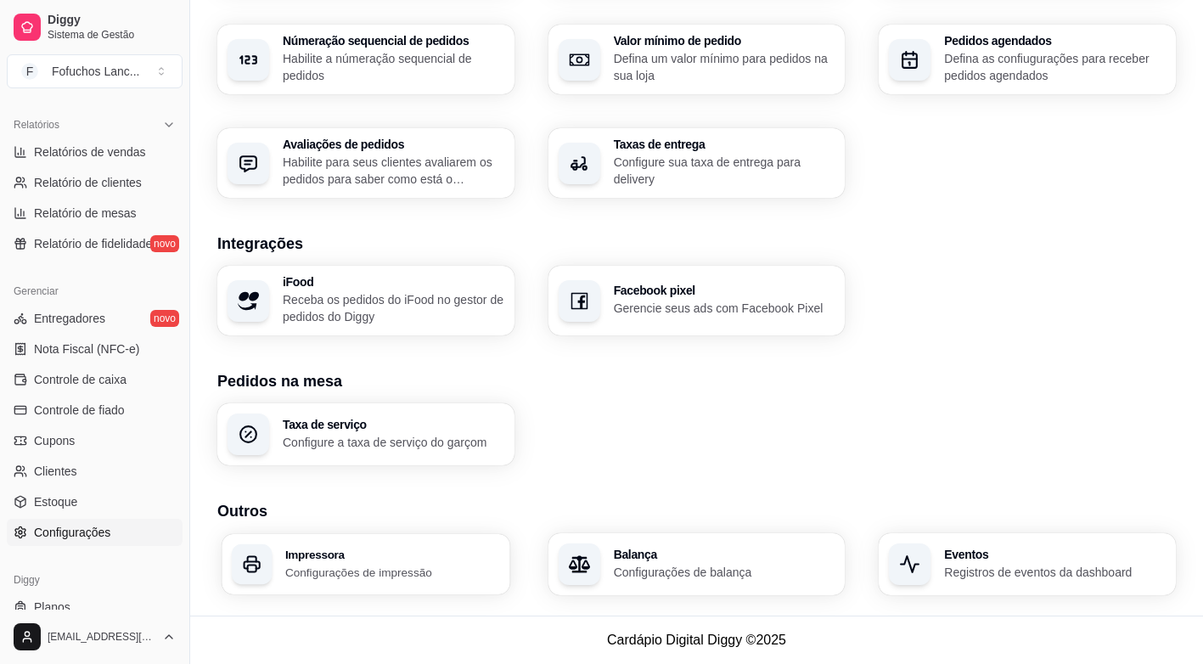
click at [353, 551] on h3 "Impressora" at bounding box center [392, 555] width 215 height 12
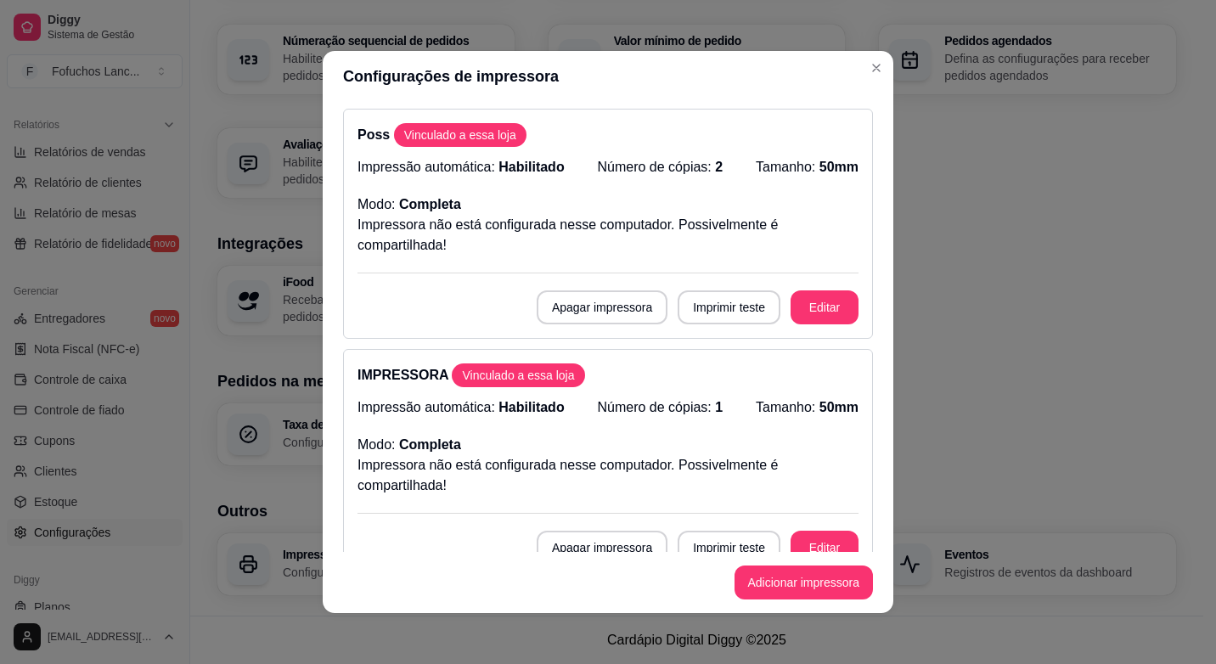
scroll to position [170, 0]
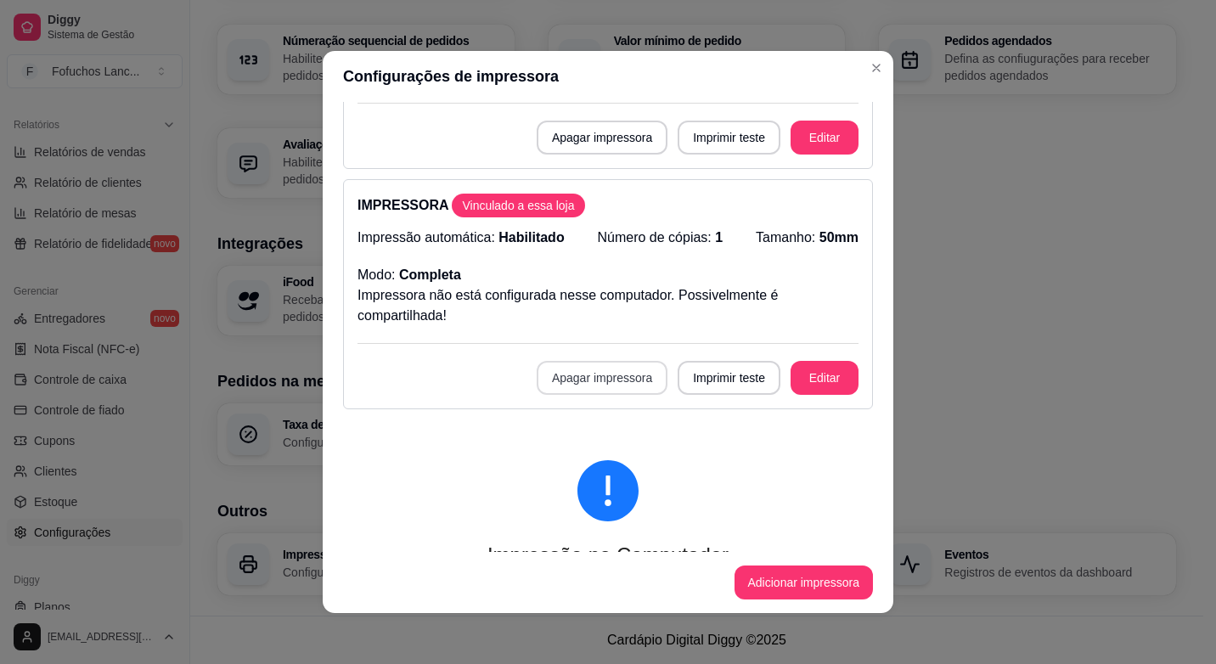
click at [592, 376] on button "Apagar impressora" at bounding box center [602, 378] width 131 height 34
click at [581, 506] on button "Confirmar" at bounding box center [601, 500] width 60 height 25
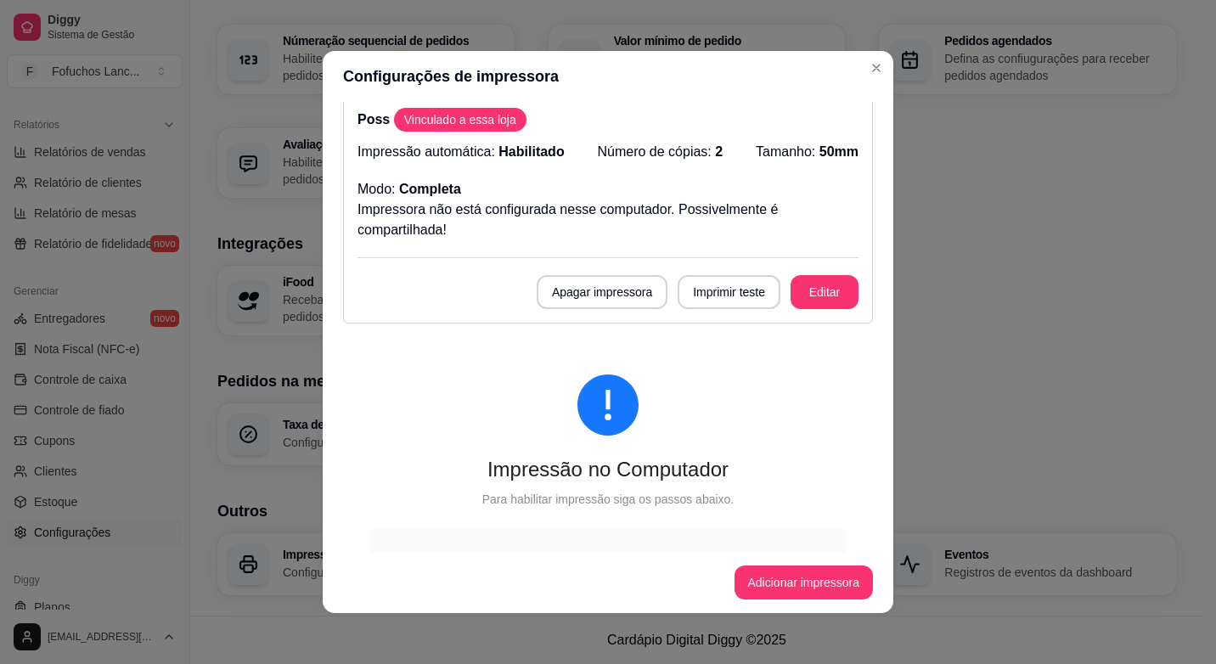
scroll to position [0, 0]
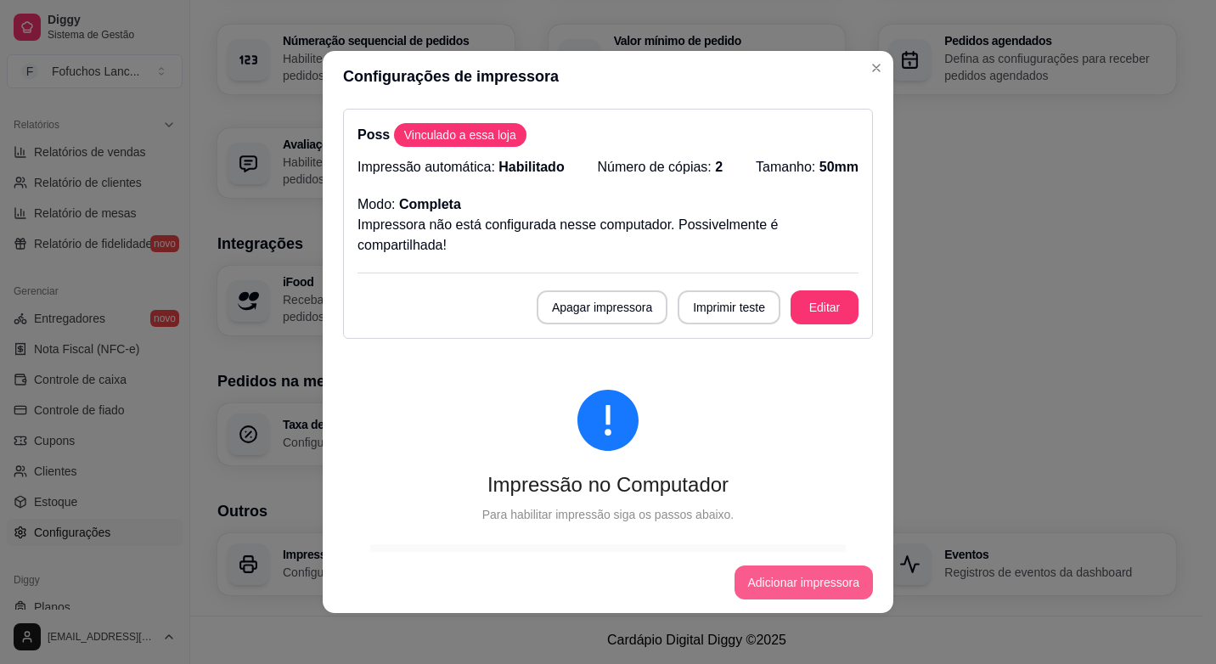
click at [782, 586] on button "Adicionar impressora" at bounding box center [803, 582] width 139 height 34
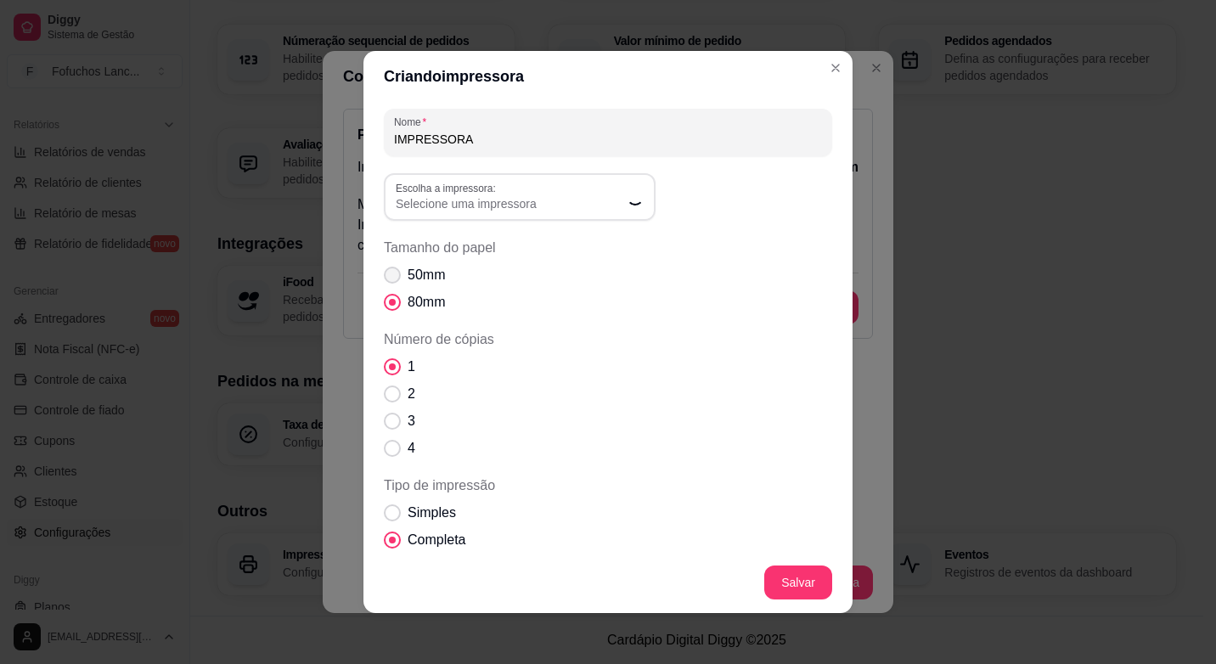
click at [424, 279] on span "50mm" at bounding box center [426, 275] width 37 height 20
click at [394, 279] on input "50mm" at bounding box center [388, 284] width 11 height 11
radio input "true"
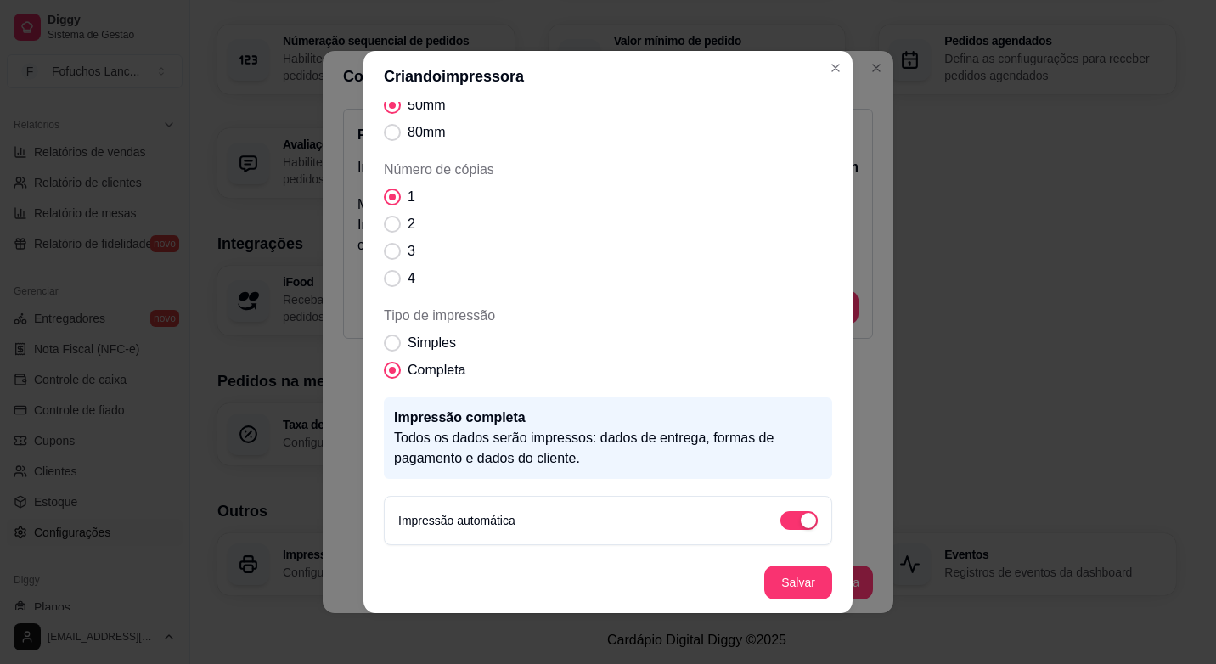
scroll to position [3, 0]
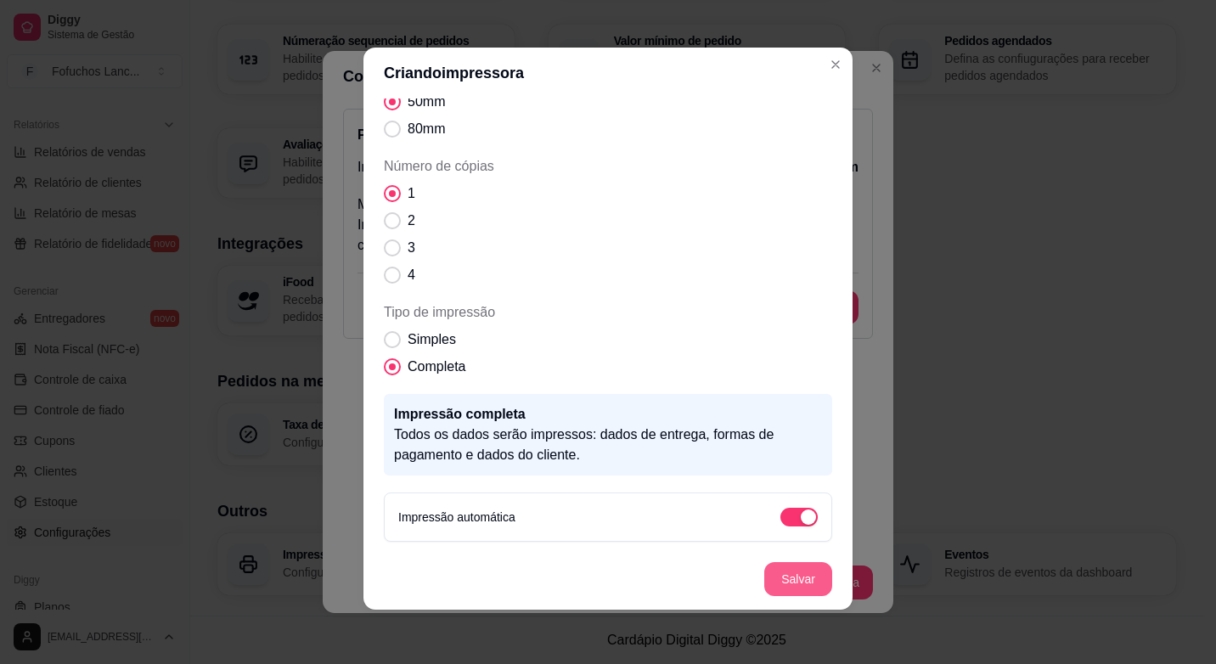
click at [790, 584] on button "Salvar" at bounding box center [798, 579] width 68 height 34
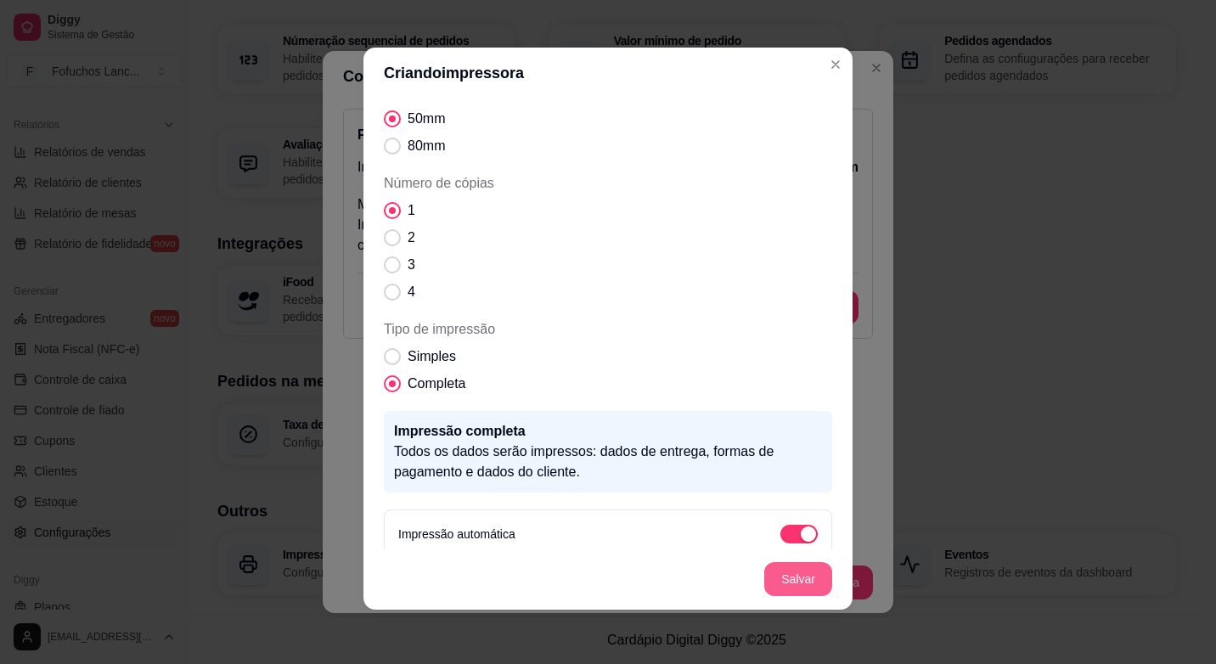
scroll to position [187, 0]
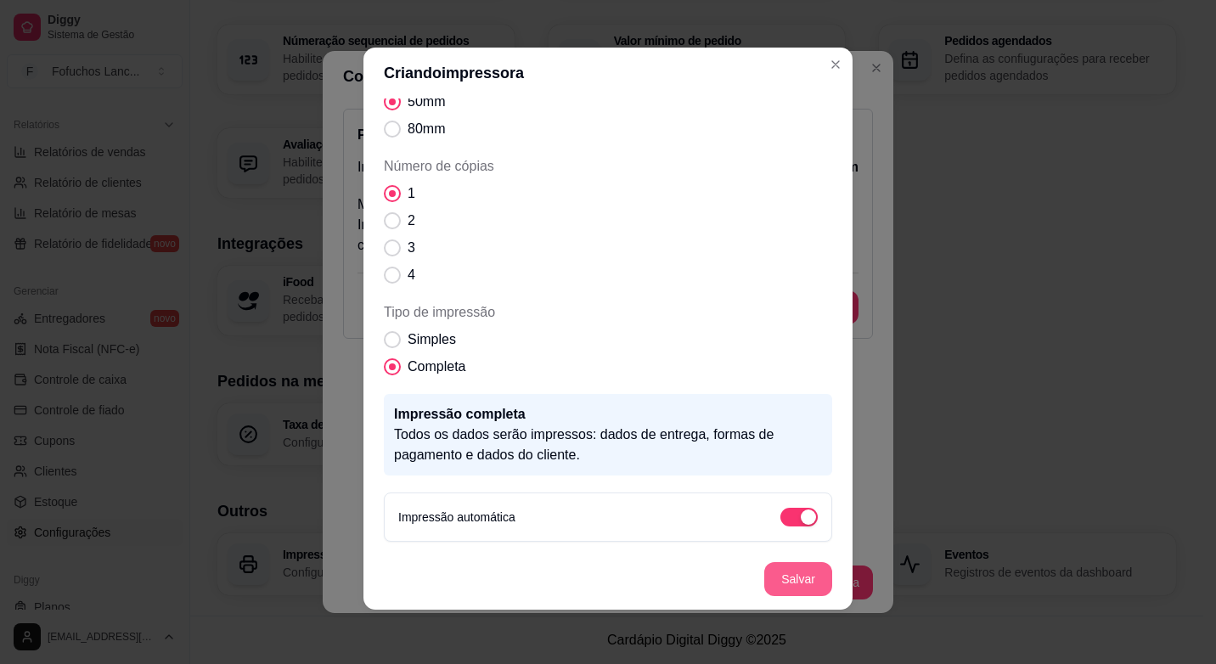
click at [790, 584] on button "Salvar" at bounding box center [798, 579] width 68 height 34
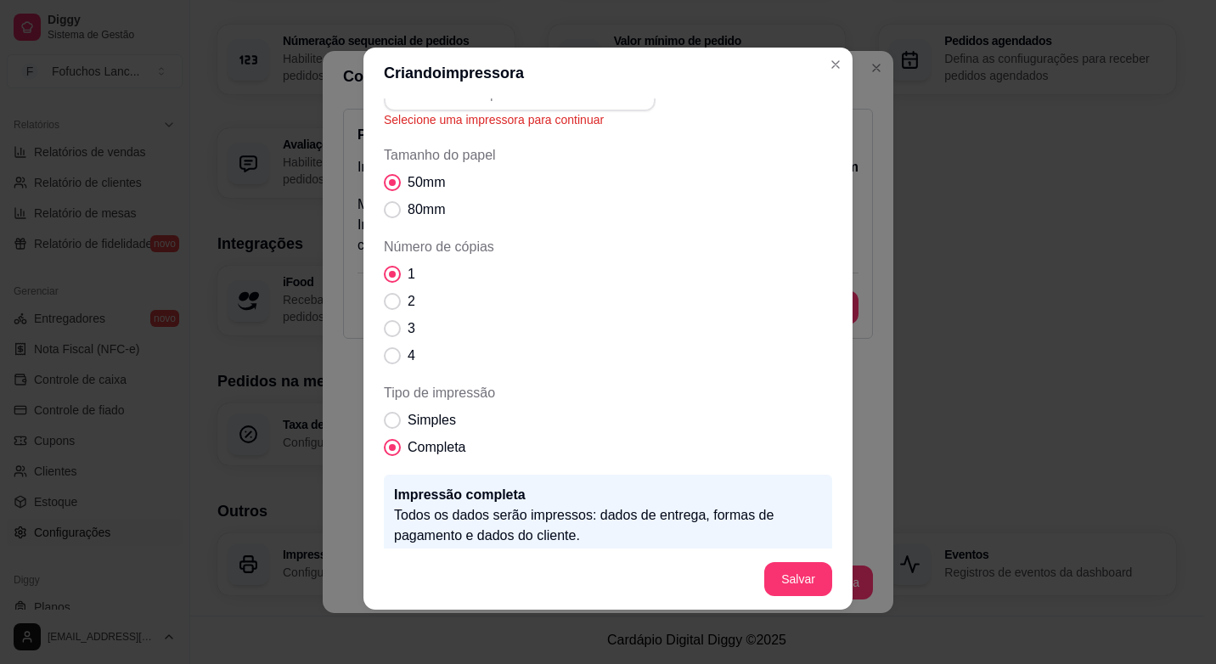
scroll to position [0, 0]
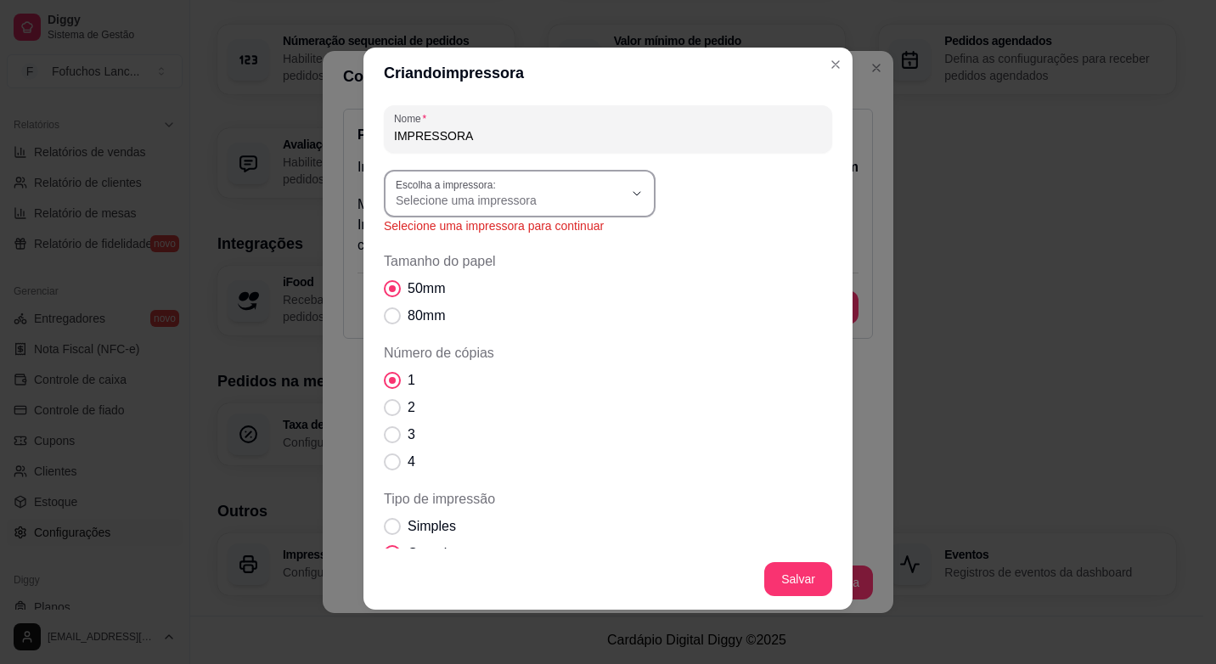
click at [567, 182] on div "Selecione uma impressora" at bounding box center [510, 193] width 228 height 31
click at [481, 352] on span "POS58 [TECHNICAL_ID]" at bounding box center [505, 352] width 218 height 16
type input "POS58 [TECHNICAL_ID]"
select select "POS58 [TECHNICAL_ID]"
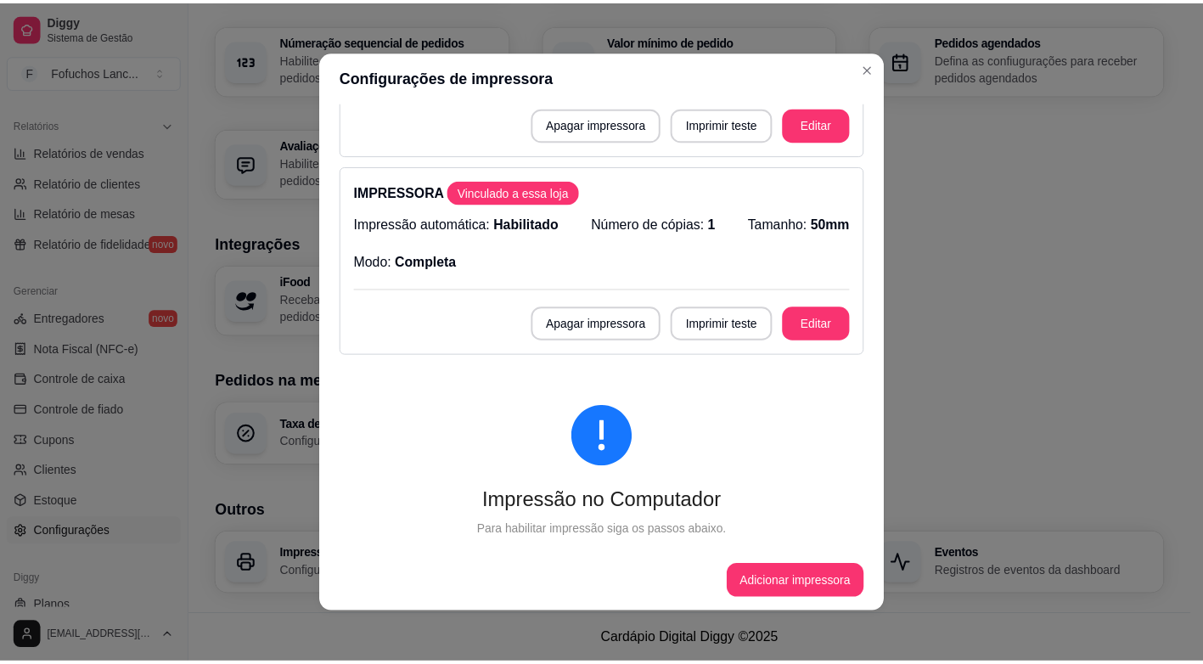
scroll to position [170, 0]
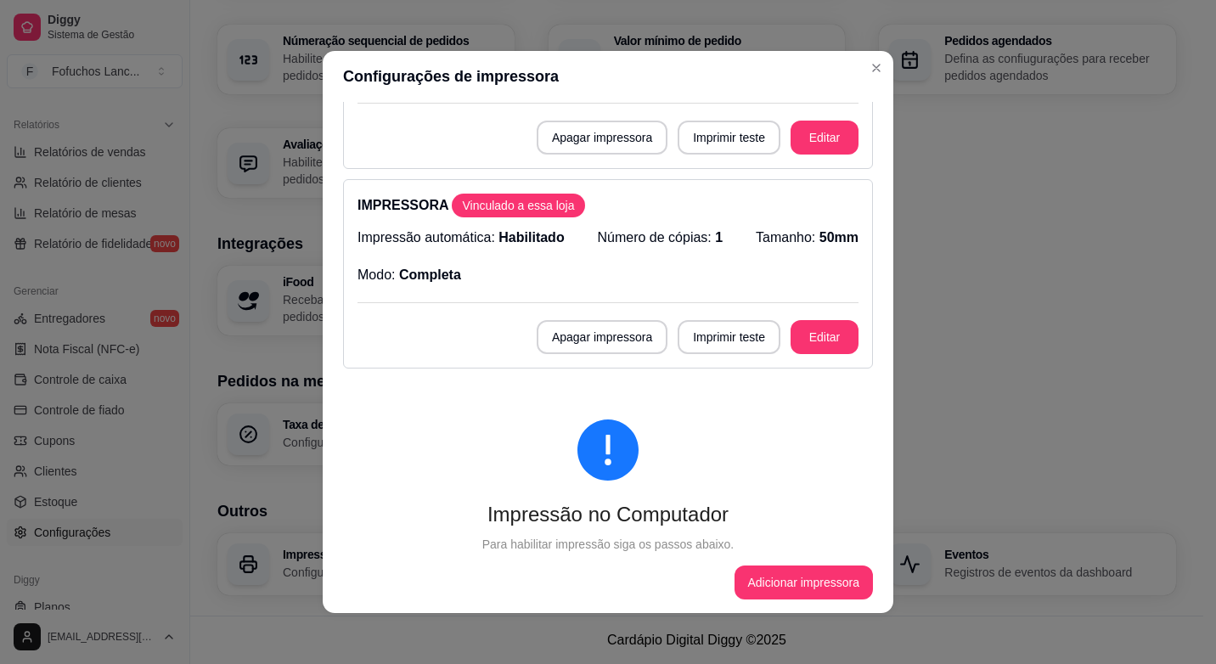
click at [858, 75] on header "Configurações de impressora" at bounding box center [608, 76] width 571 height 51
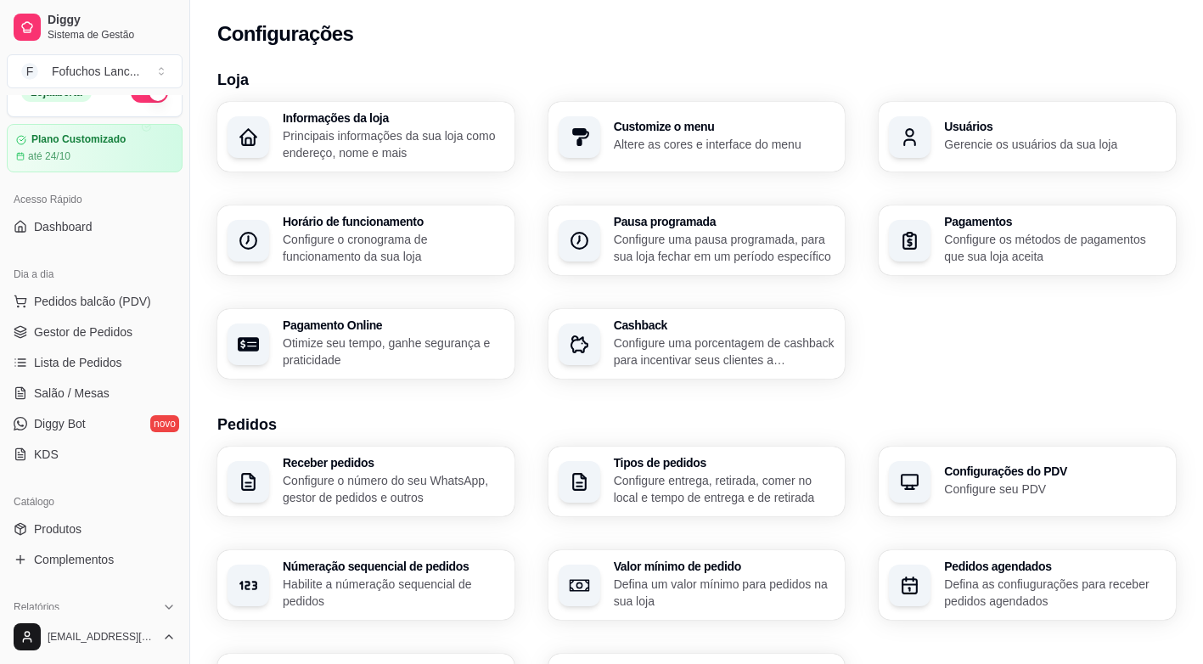
scroll to position [0, 0]
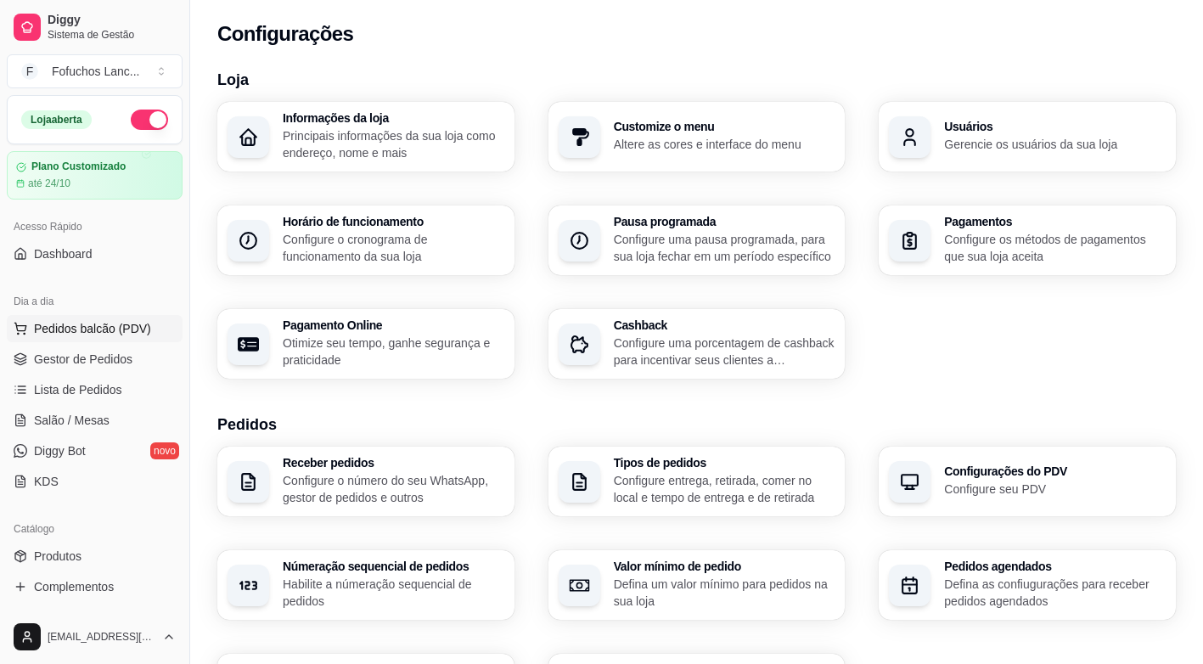
click at [110, 336] on span "Pedidos balcão (PDV)" at bounding box center [92, 328] width 117 height 17
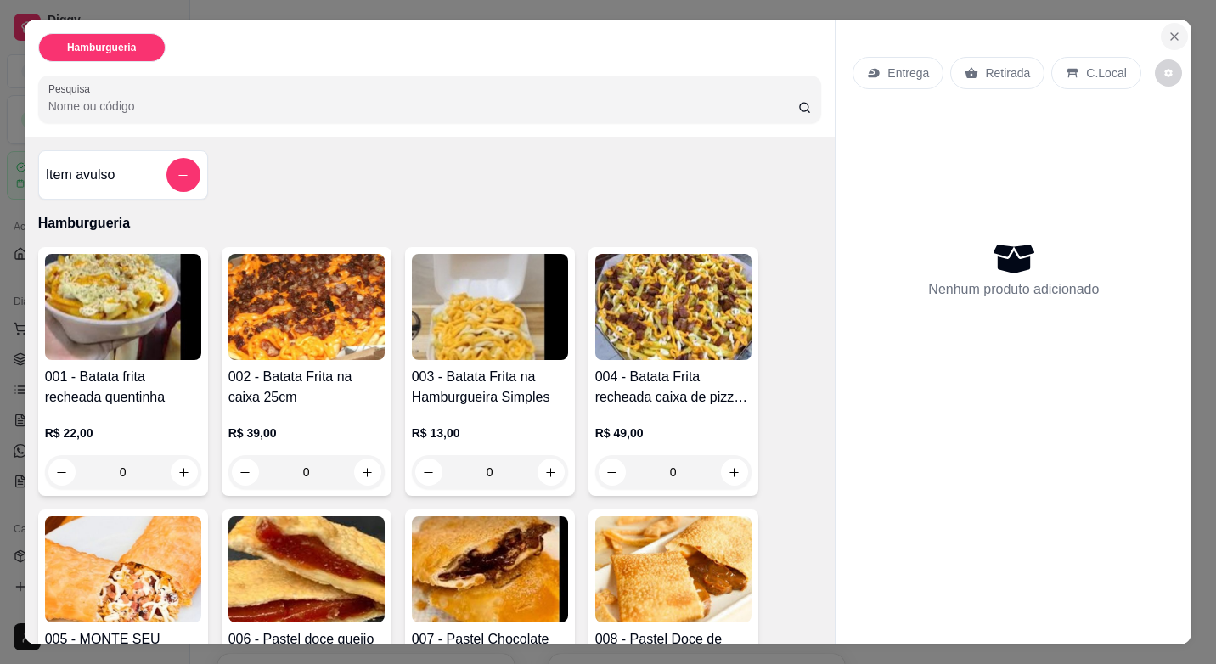
click at [1162, 23] on button "Close" at bounding box center [1174, 36] width 27 height 27
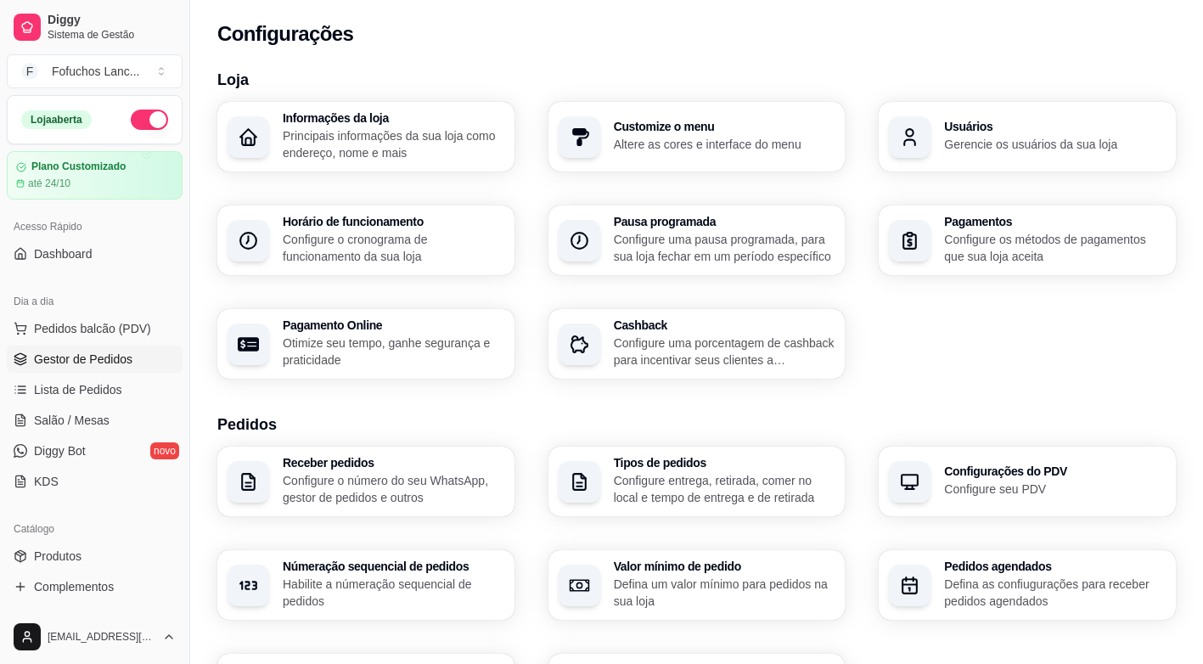
click at [128, 361] on span "Gestor de Pedidos" at bounding box center [83, 359] width 98 height 17
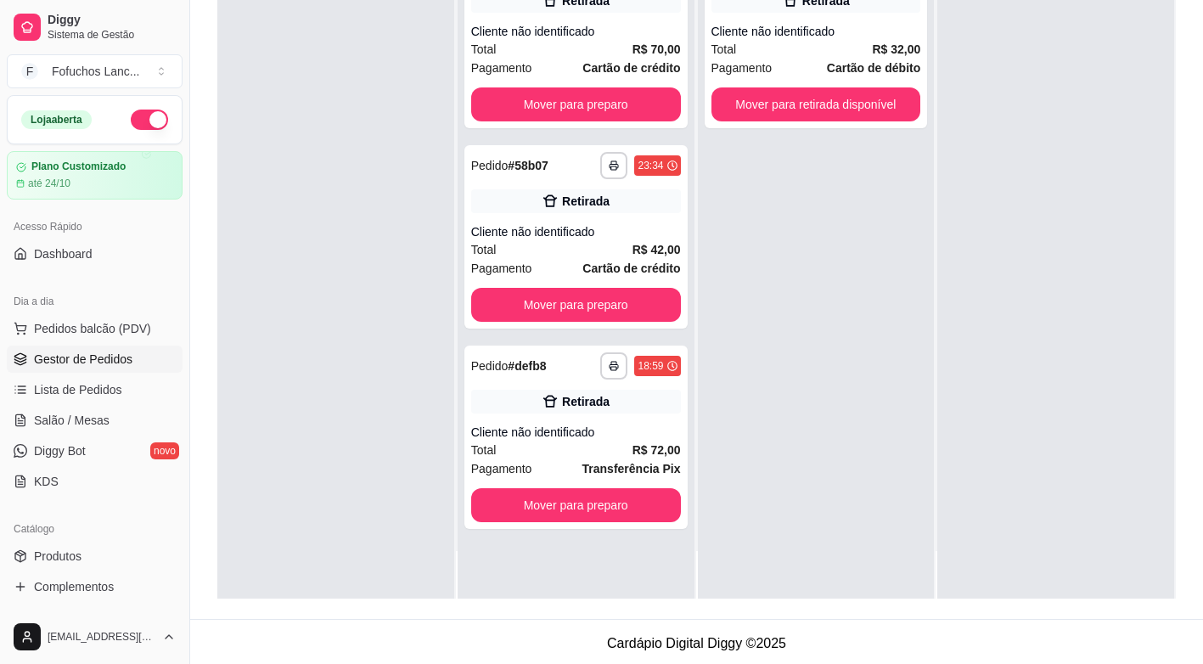
scroll to position [259, 0]
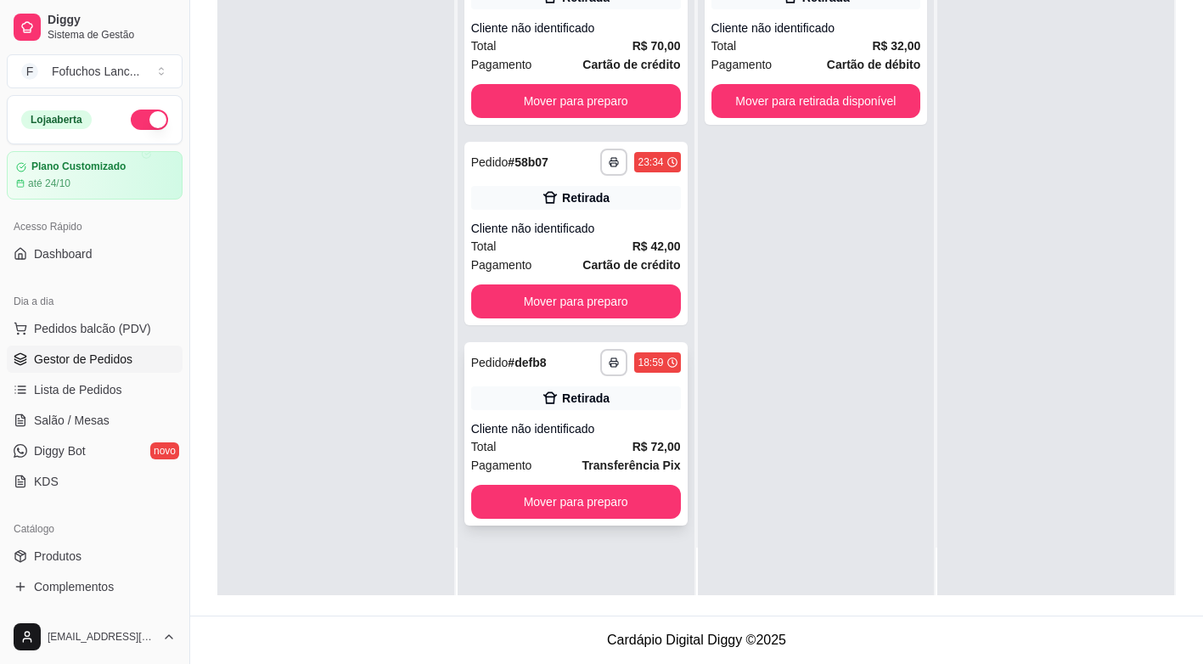
click at [619, 410] on div "**********" at bounding box center [575, 433] width 223 height 183
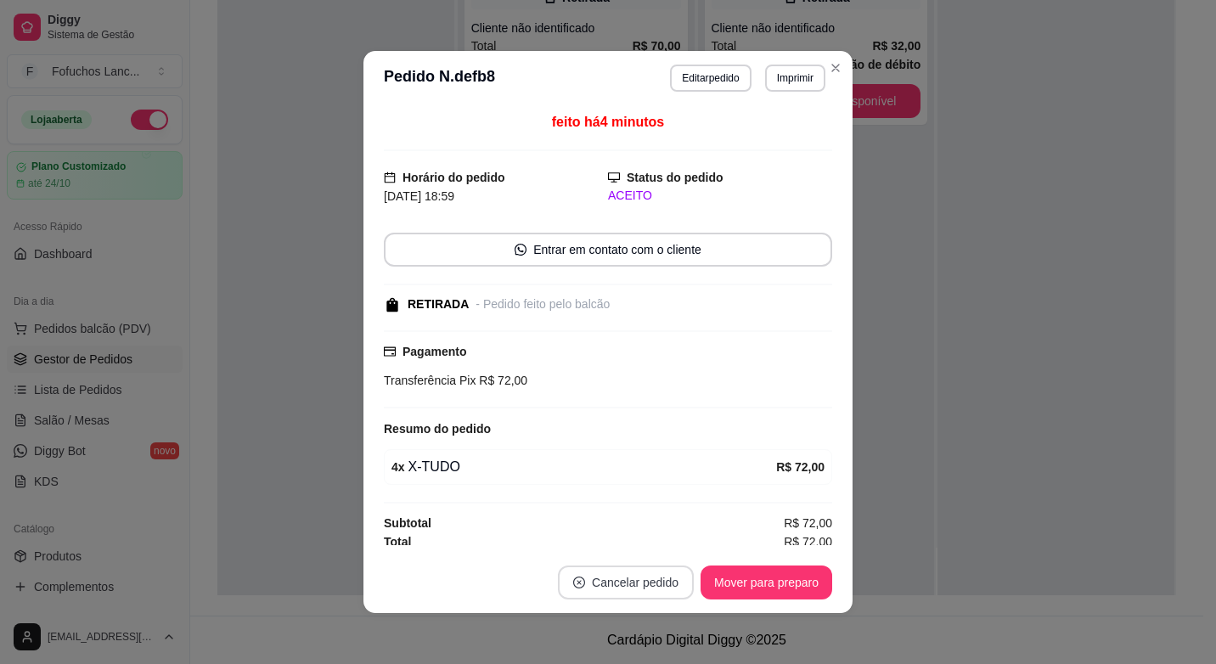
click at [634, 594] on button "Cancelar pedido" at bounding box center [626, 582] width 136 height 34
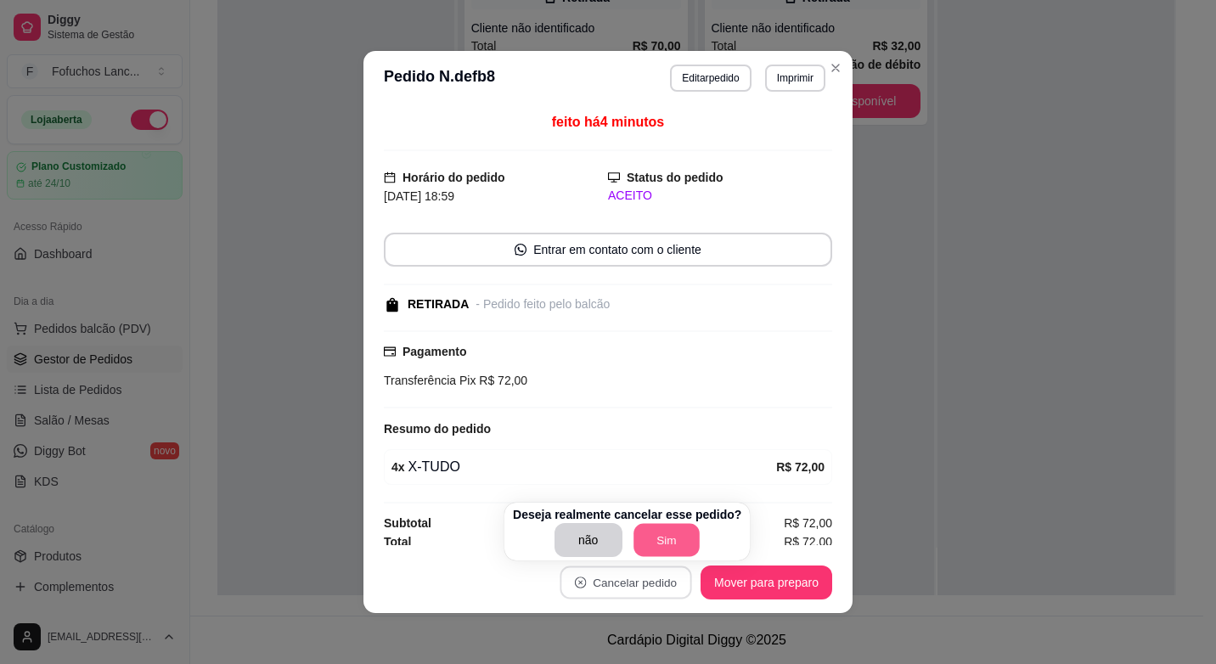
click at [645, 538] on button "Sim" at bounding box center [666, 540] width 66 height 33
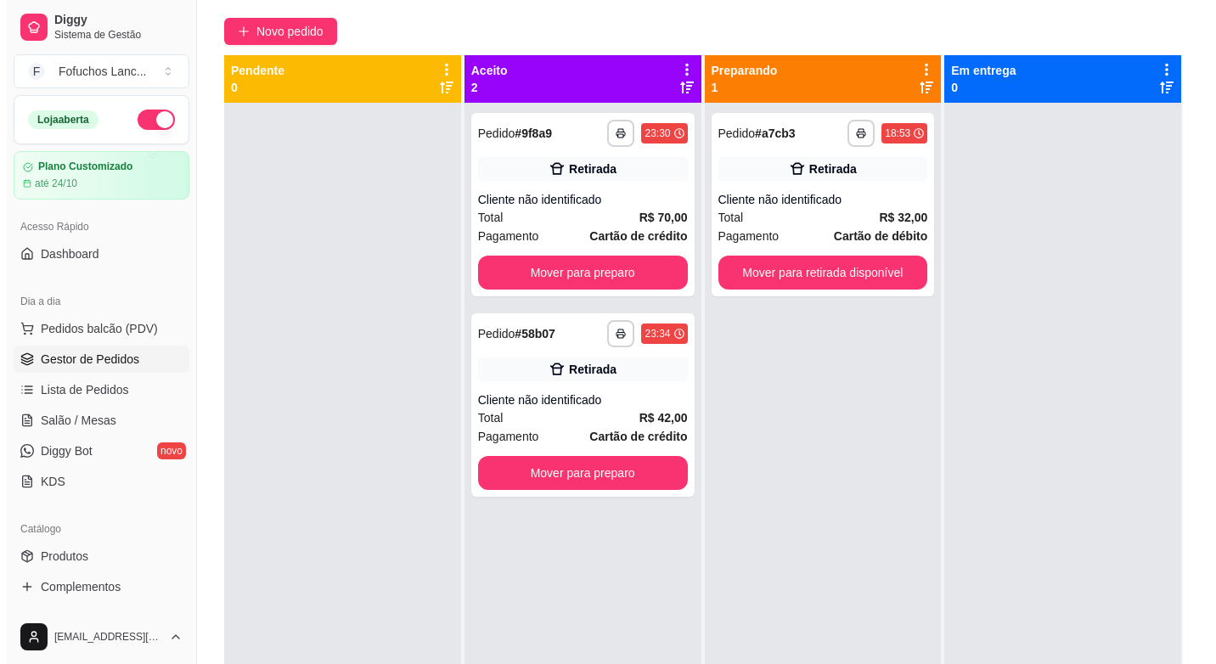
scroll to position [0, 0]
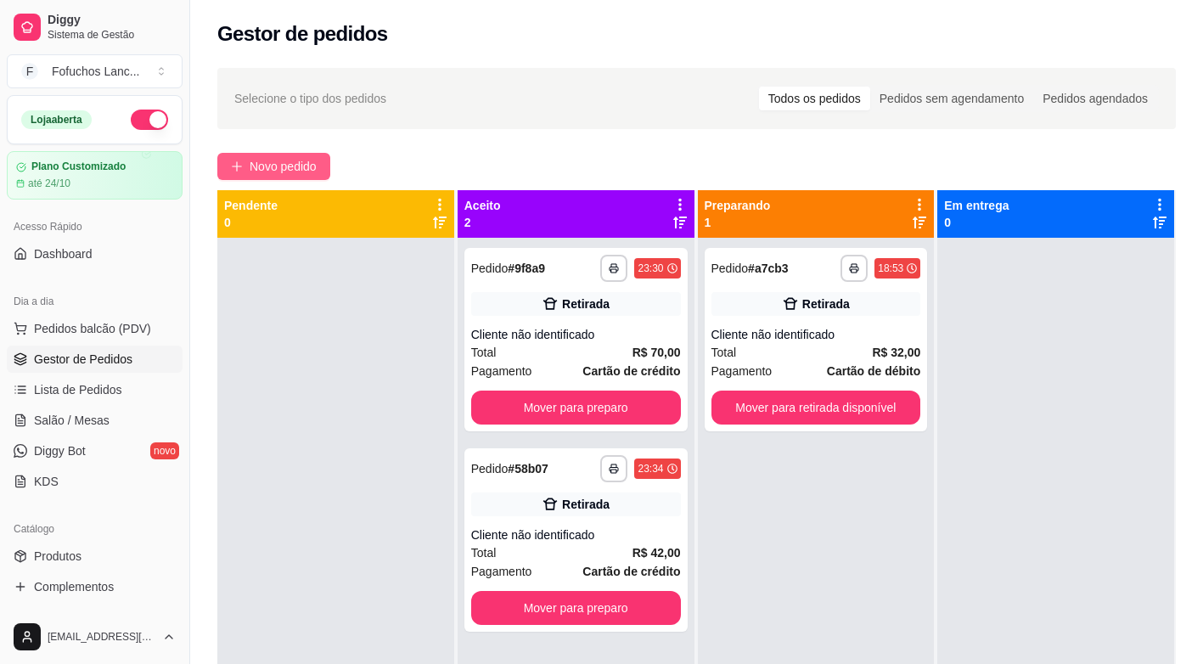
click at [306, 156] on button "Novo pedido" at bounding box center [273, 166] width 113 height 27
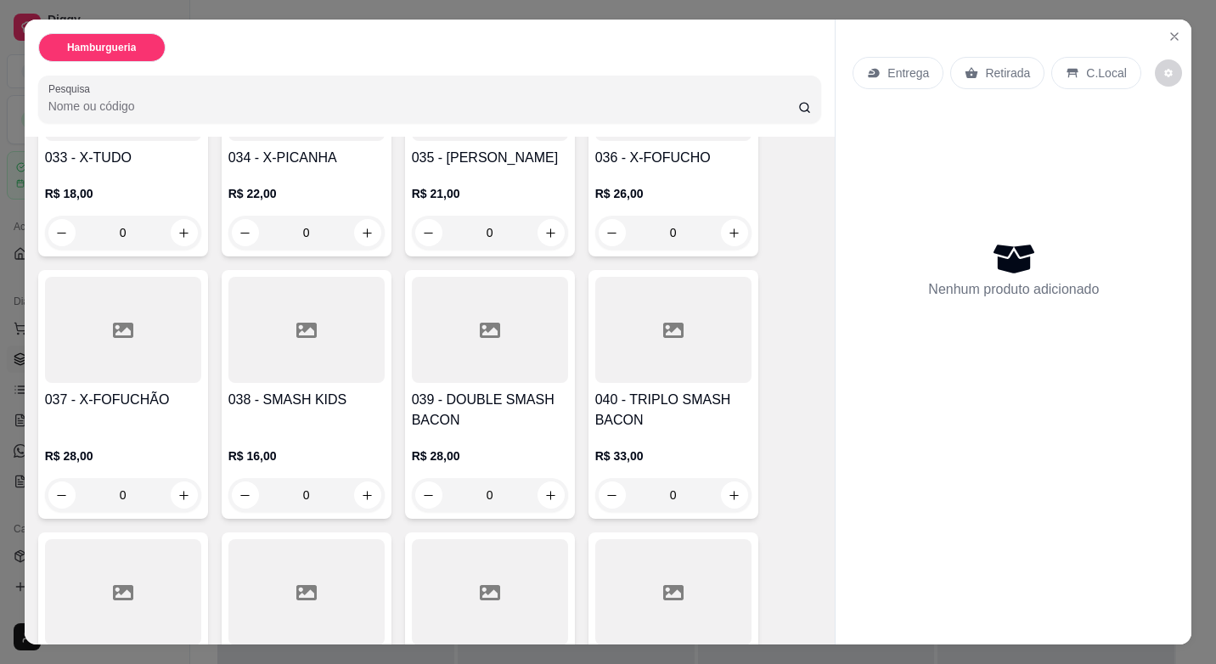
scroll to position [2123, 0]
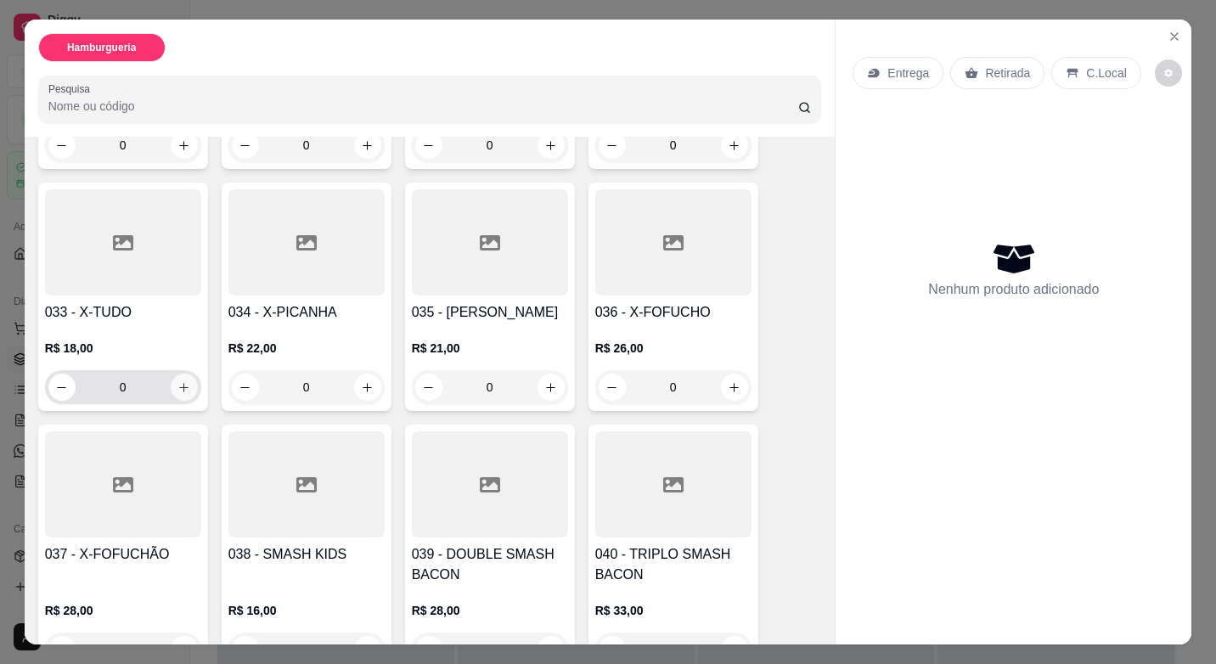
click at [179, 381] on icon "increase-product-quantity" at bounding box center [183, 387] width 13 height 13
type input "1"
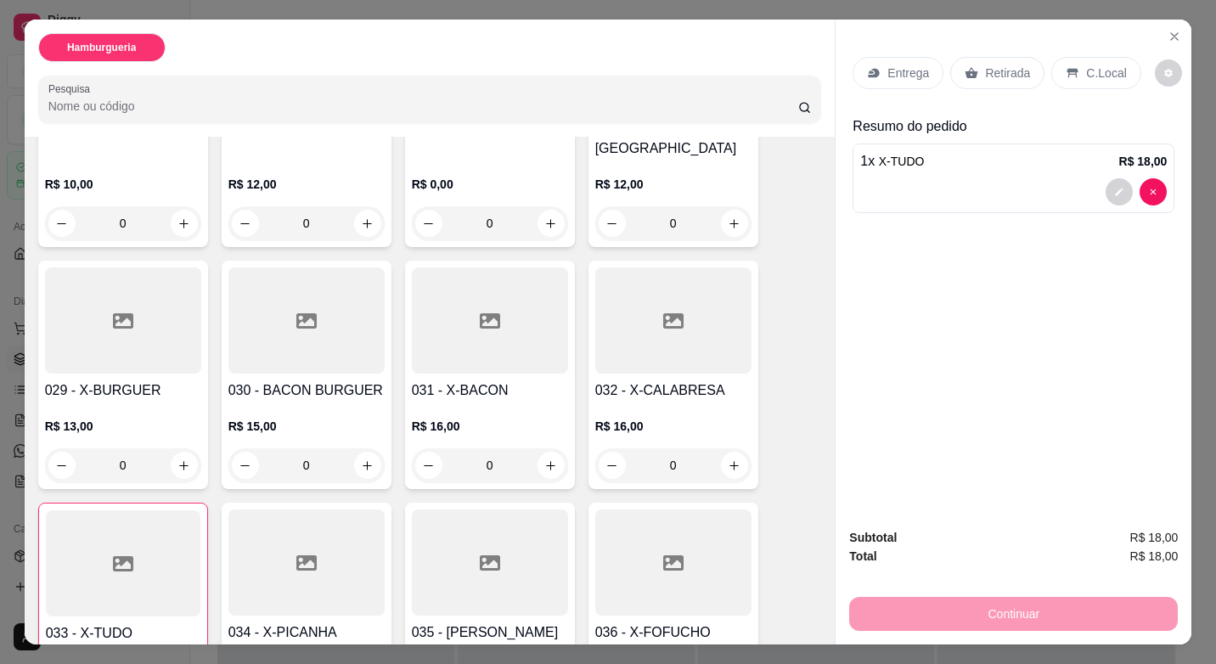
scroll to position [1783, 0]
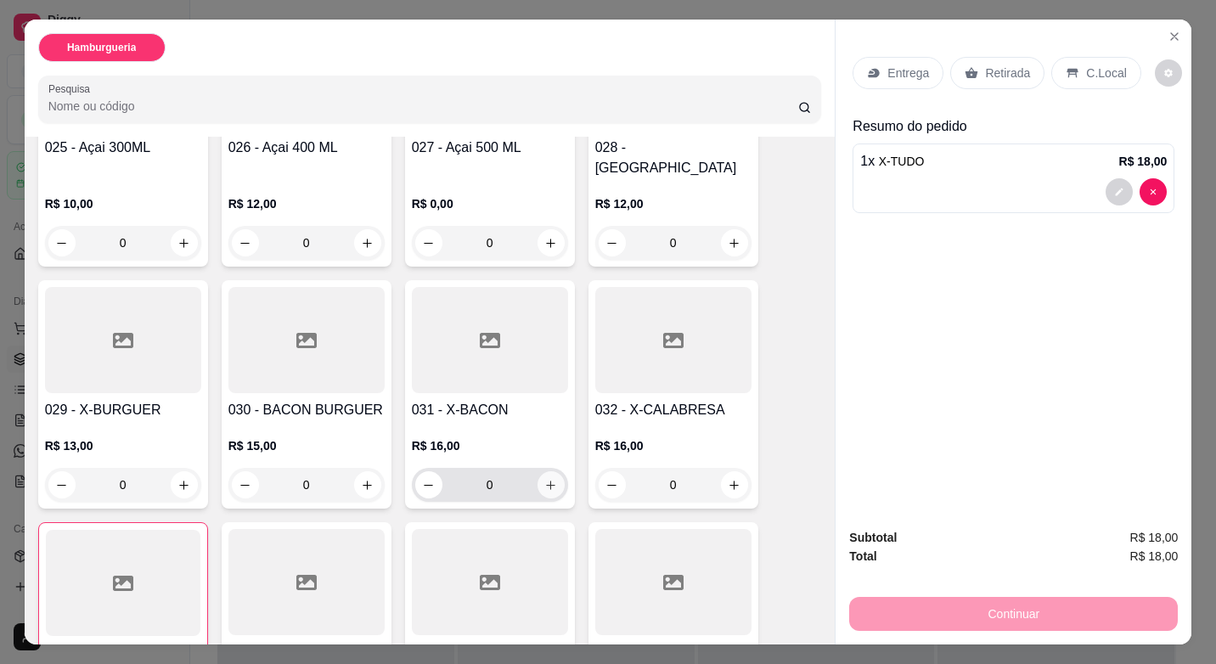
click at [545, 479] on icon "increase-product-quantity" at bounding box center [550, 485] width 13 height 13
click at [545, 480] on icon "increase-product-quantity" at bounding box center [549, 486] width 13 height 13
type input "3"
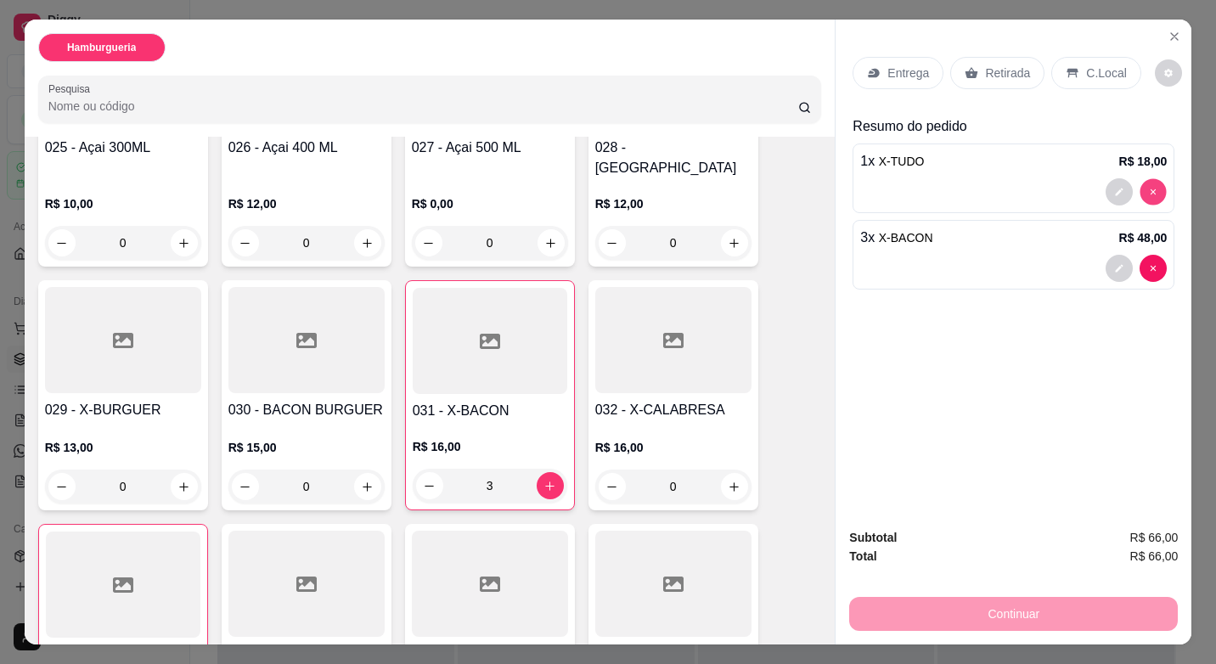
type input "0"
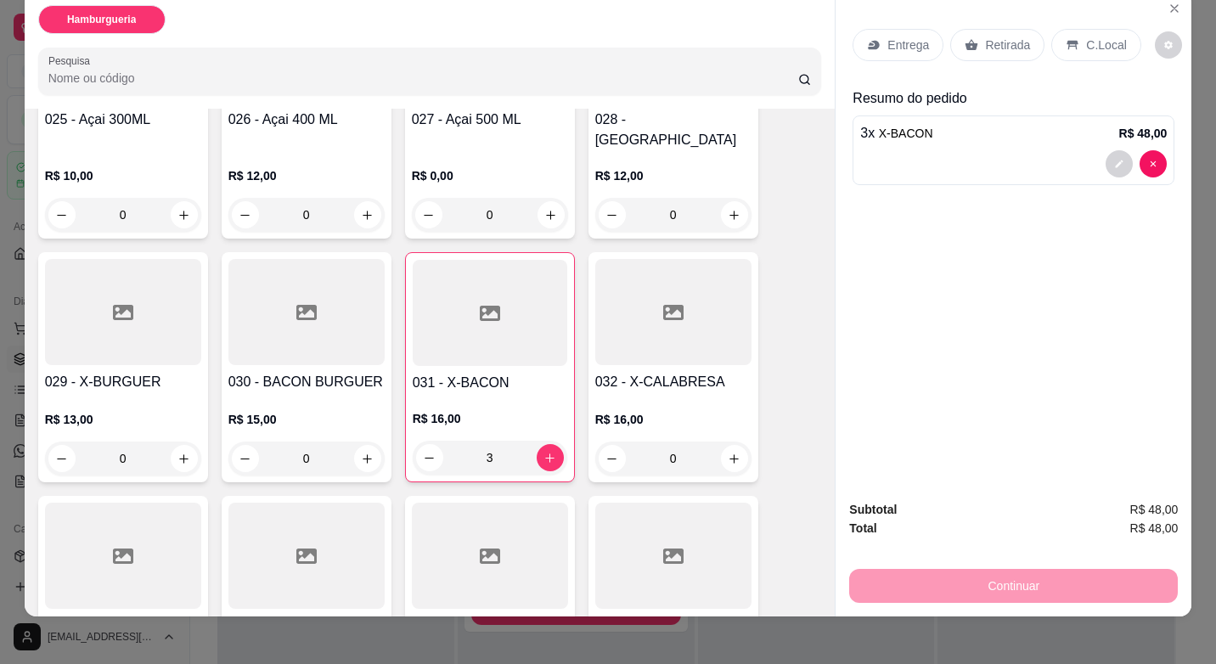
scroll to position [41, 0]
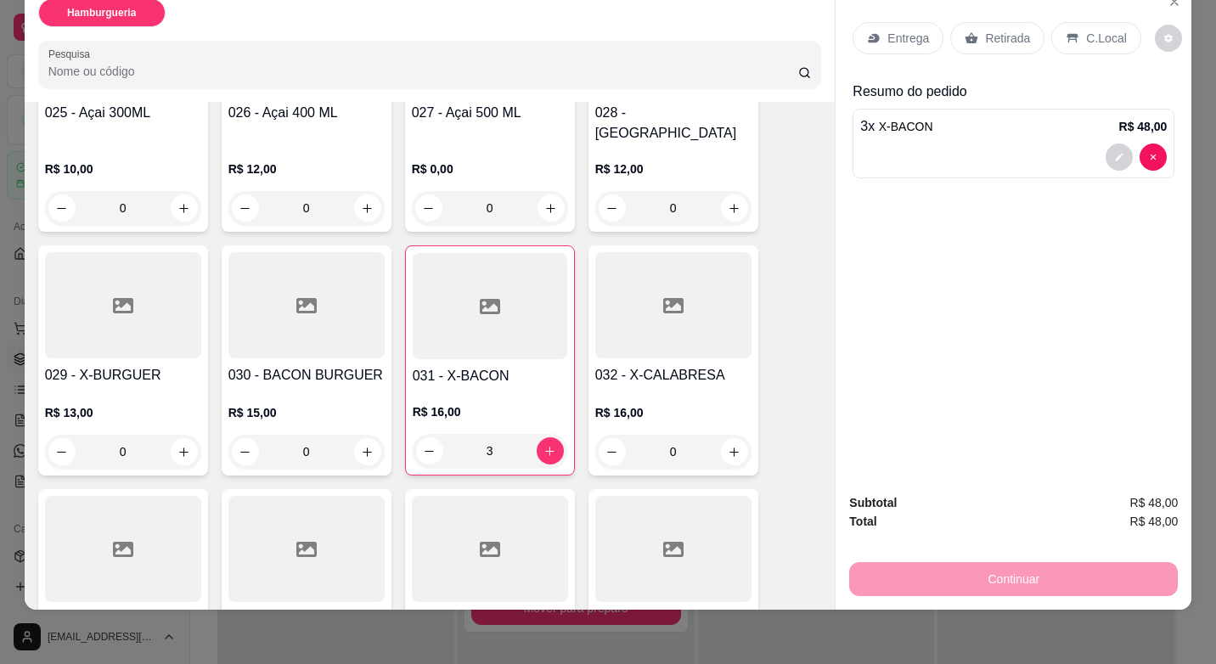
click at [999, 35] on div "Retirada" at bounding box center [997, 38] width 94 height 32
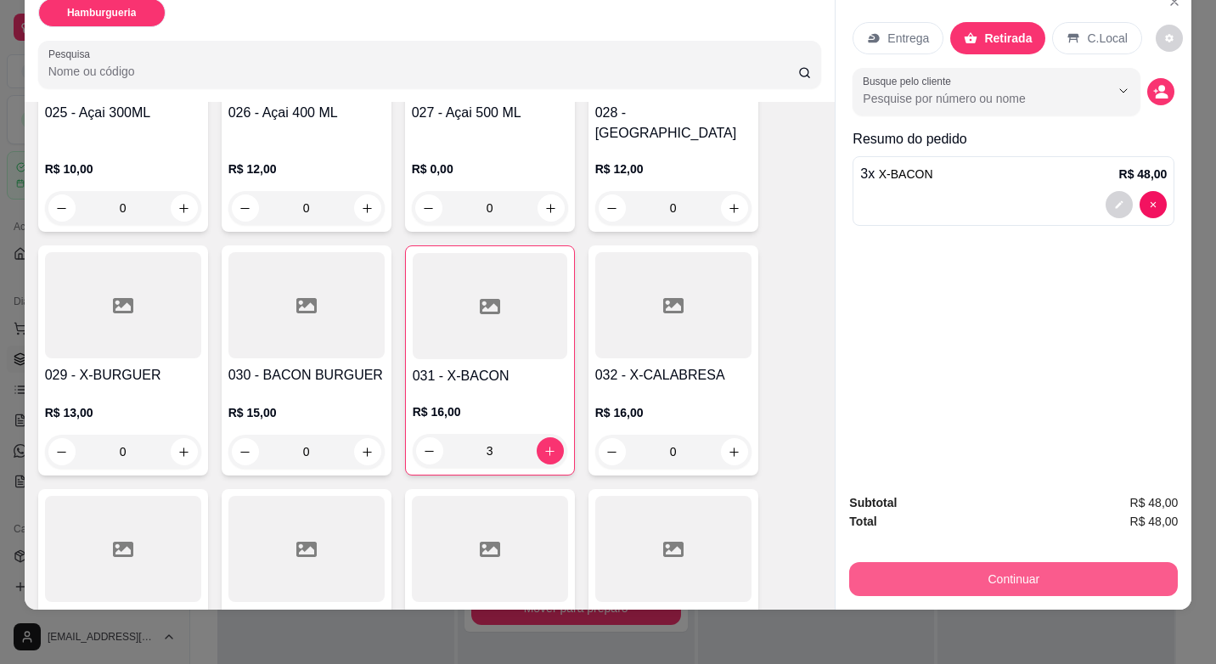
click at [1014, 566] on button "Continuar" at bounding box center [1013, 579] width 329 height 34
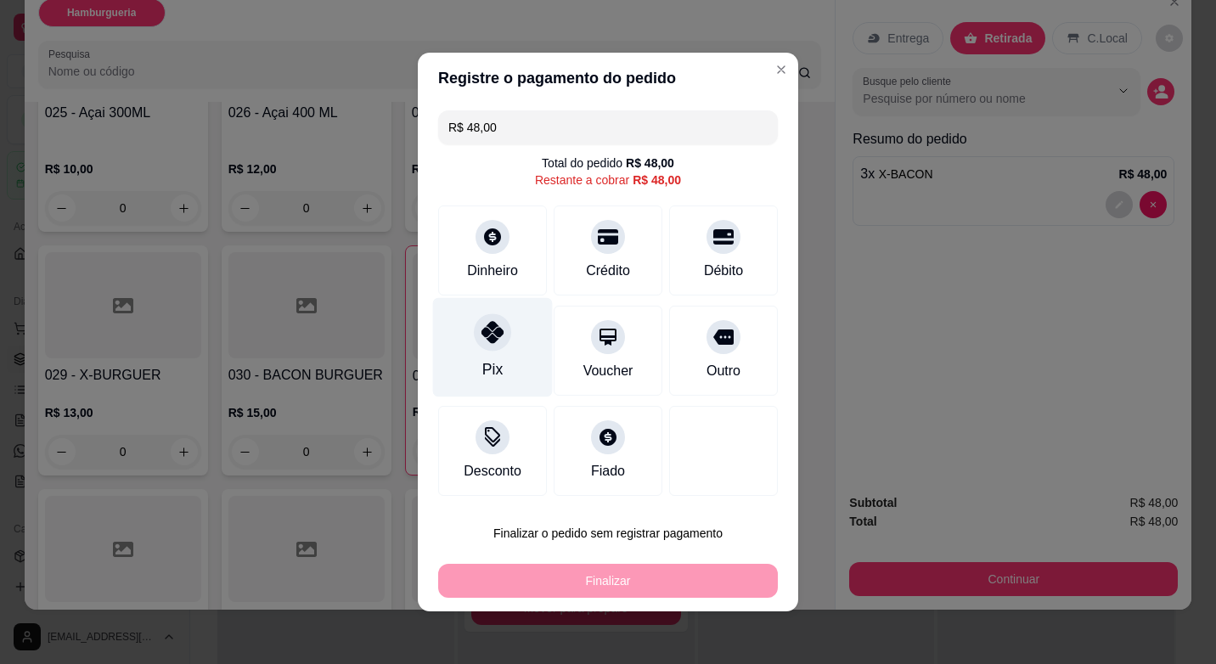
click at [482, 372] on div "Pix" at bounding box center [492, 369] width 20 height 22
type input "R$ 0,00"
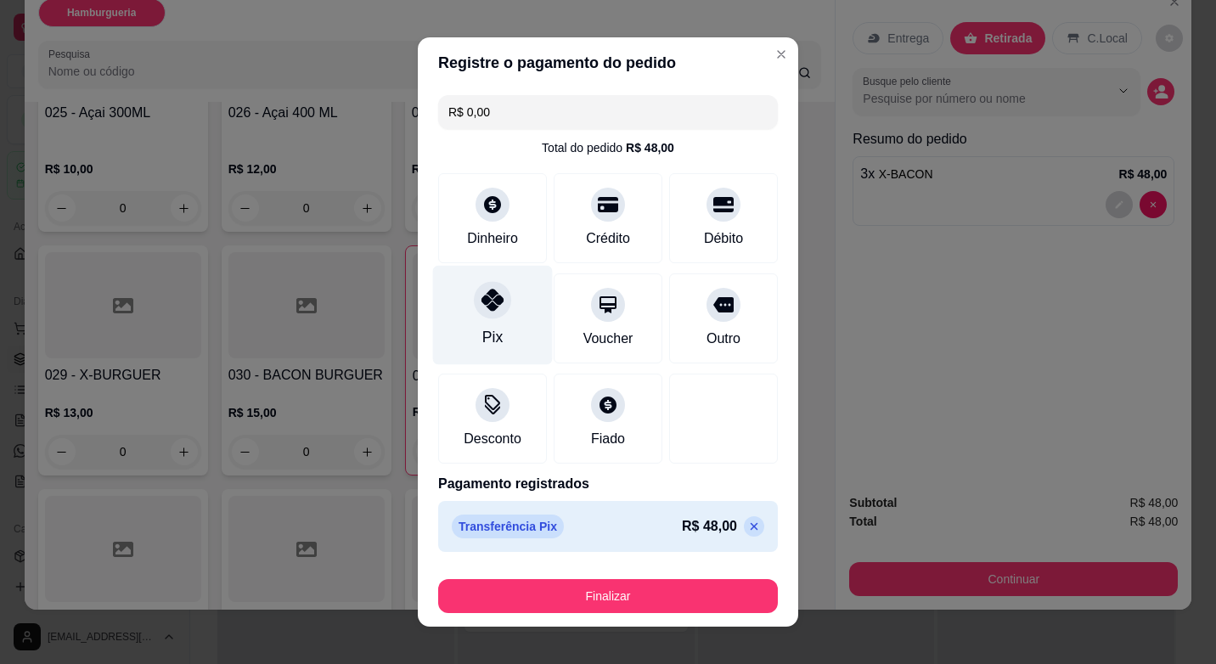
click at [499, 319] on div "Pix" at bounding box center [493, 315] width 120 height 99
click at [489, 295] on icon at bounding box center [492, 300] width 22 height 22
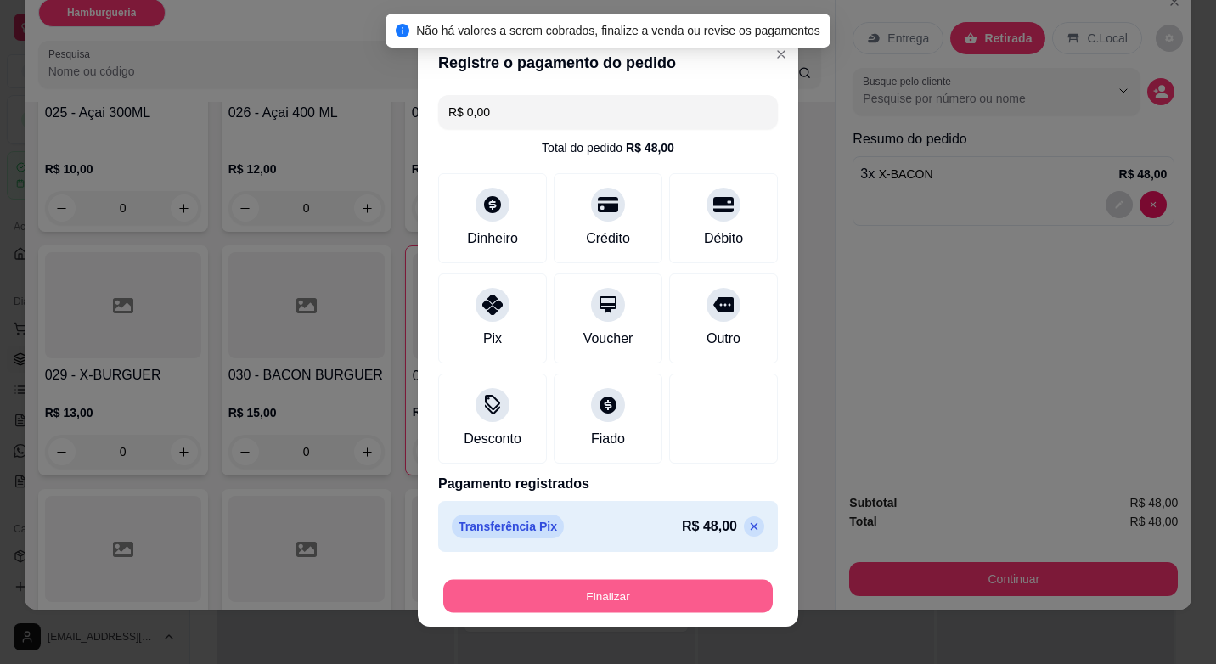
click at [690, 605] on button "Finalizar" at bounding box center [607, 596] width 329 height 33
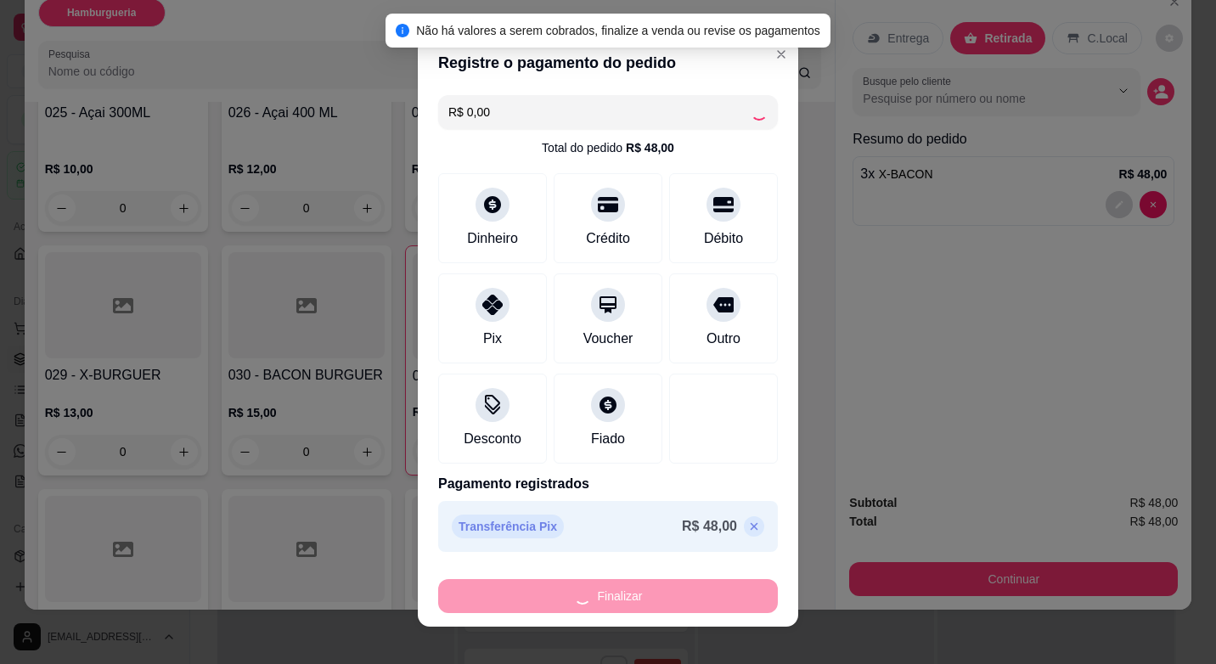
type input "0"
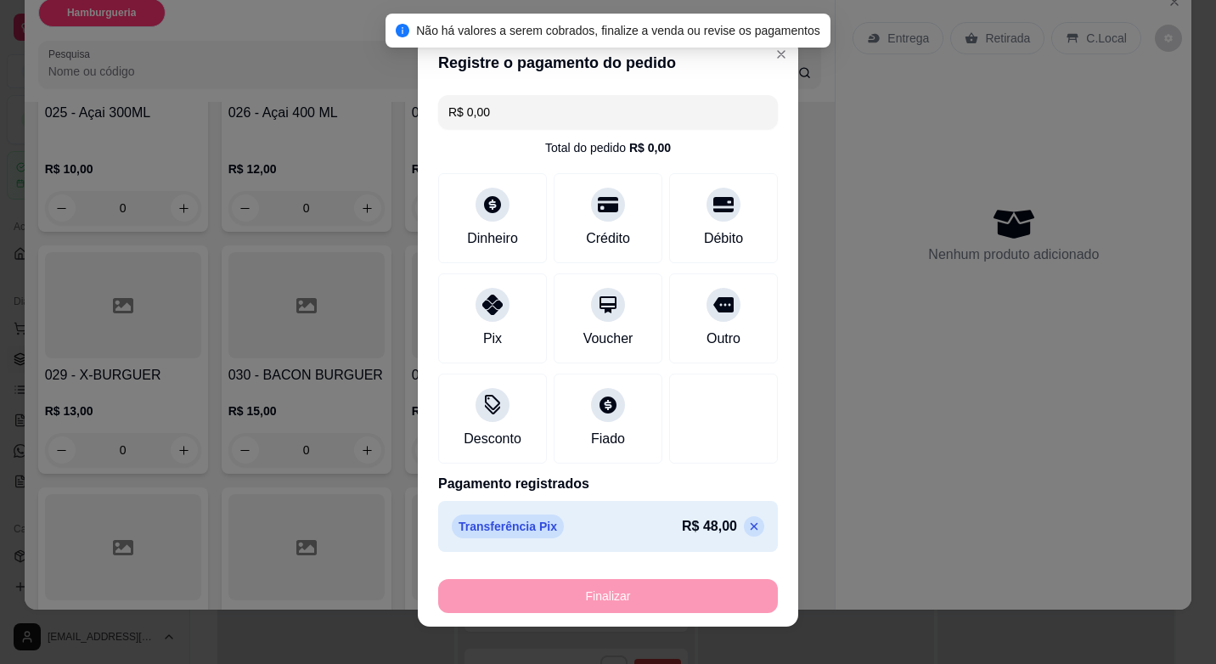
type input "-R$ 48,00"
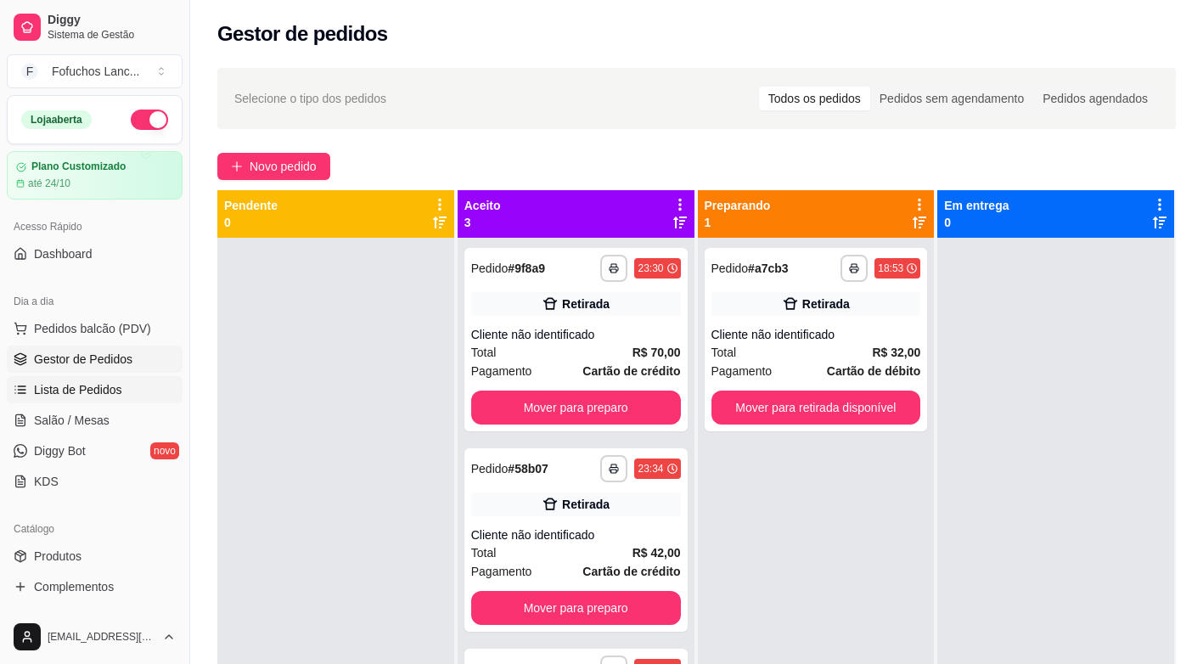
click at [101, 380] on link "Lista de Pedidos" at bounding box center [95, 389] width 176 height 27
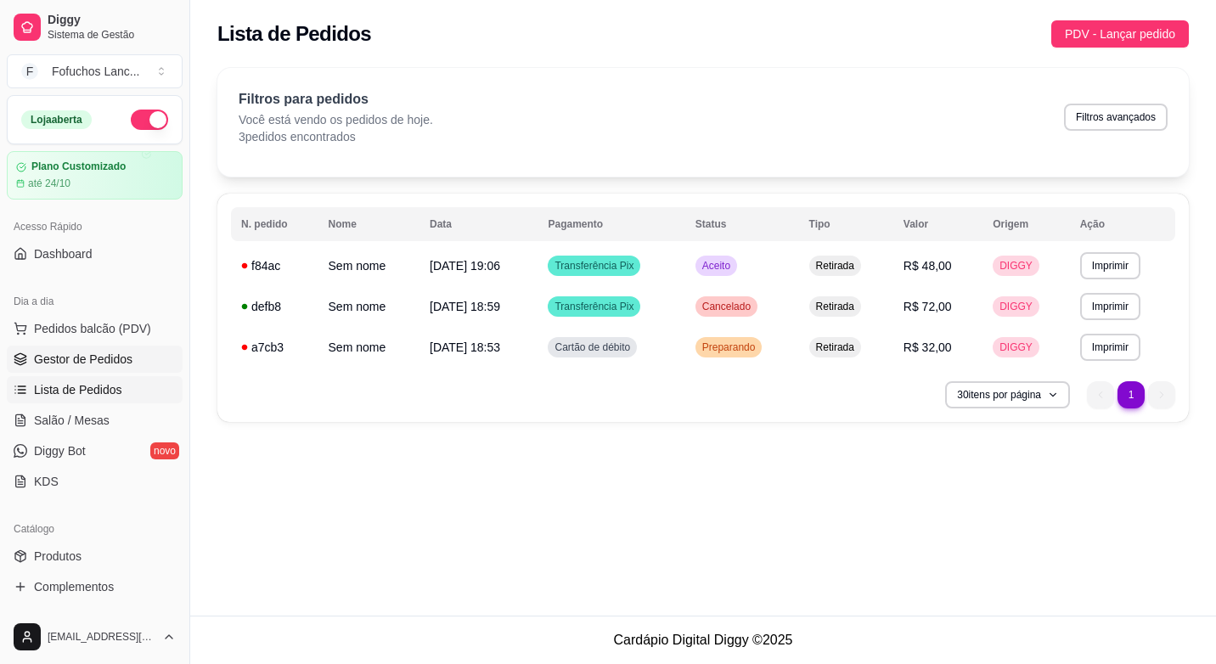
click at [79, 359] on span "Gestor de Pedidos" at bounding box center [83, 359] width 98 height 17
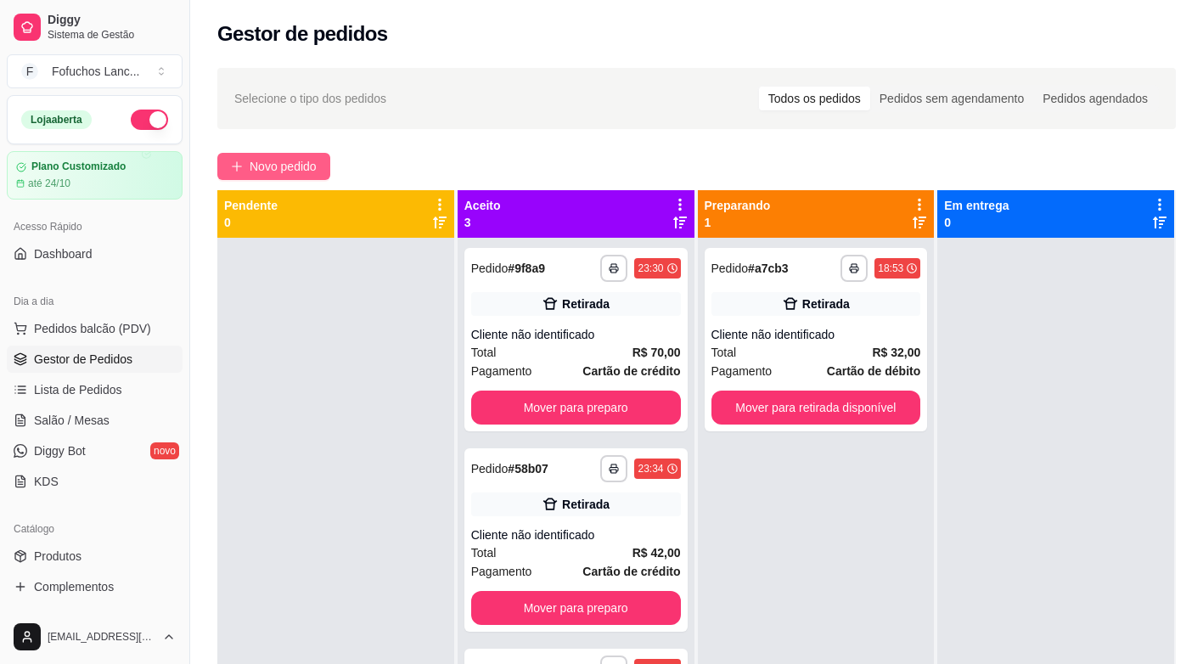
click at [317, 163] on span "Novo pedido" at bounding box center [283, 166] width 67 height 19
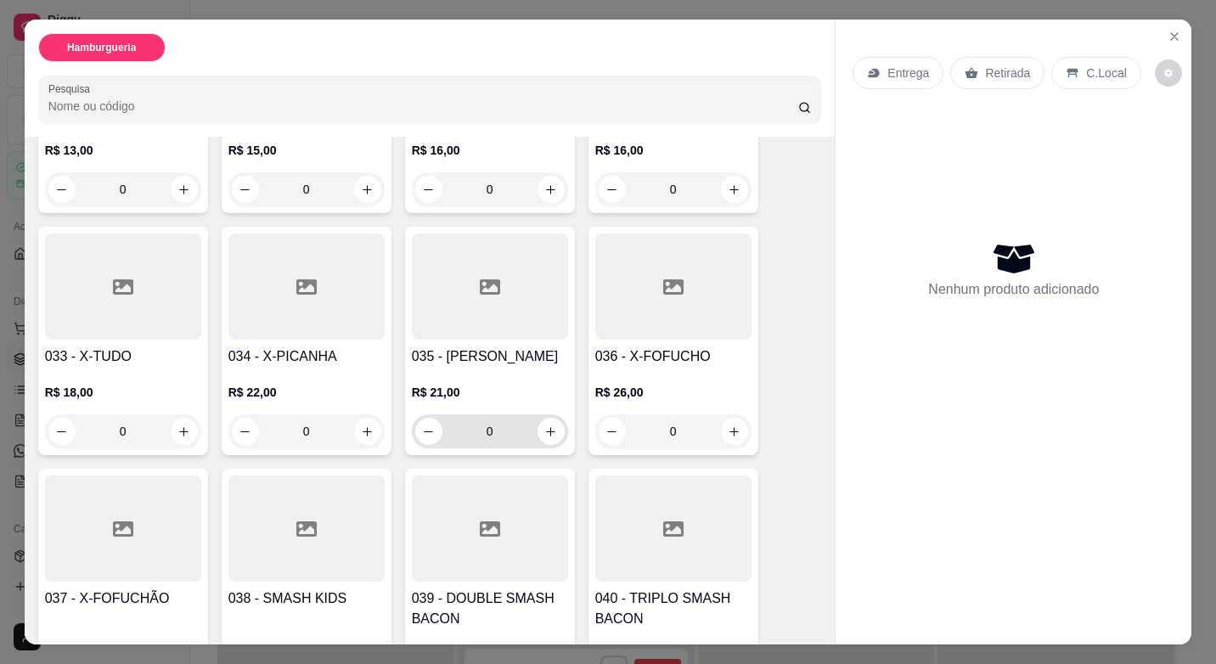
scroll to position [2123, 0]
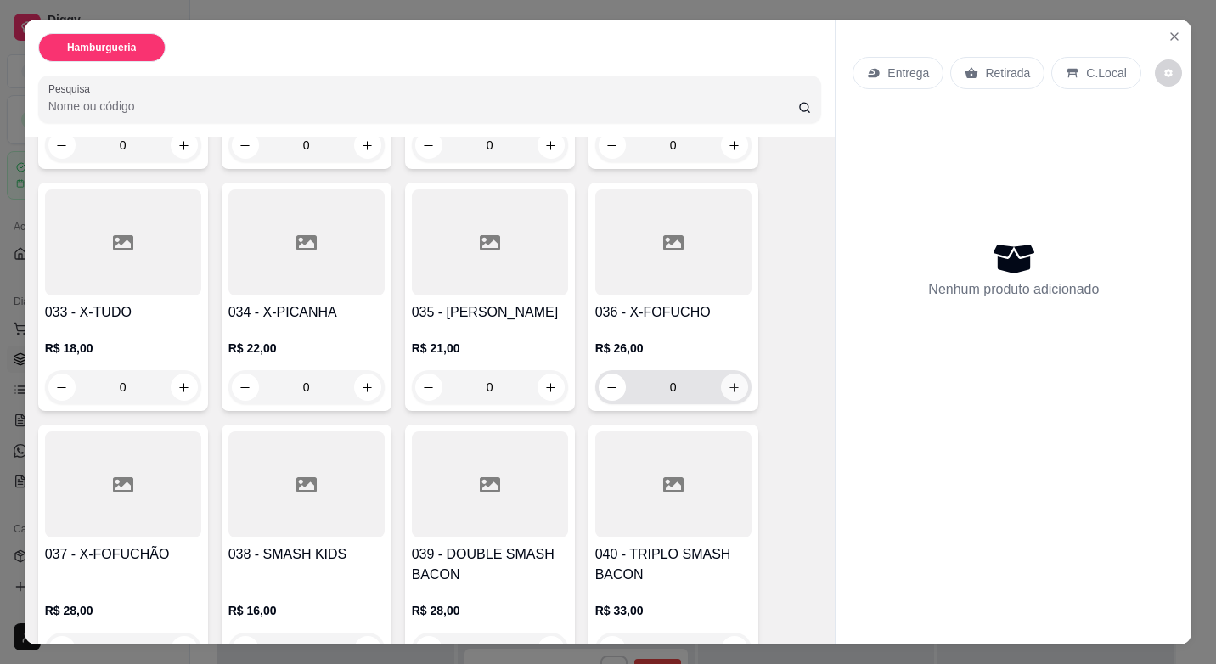
click at [728, 381] on icon "increase-product-quantity" at bounding box center [734, 387] width 13 height 13
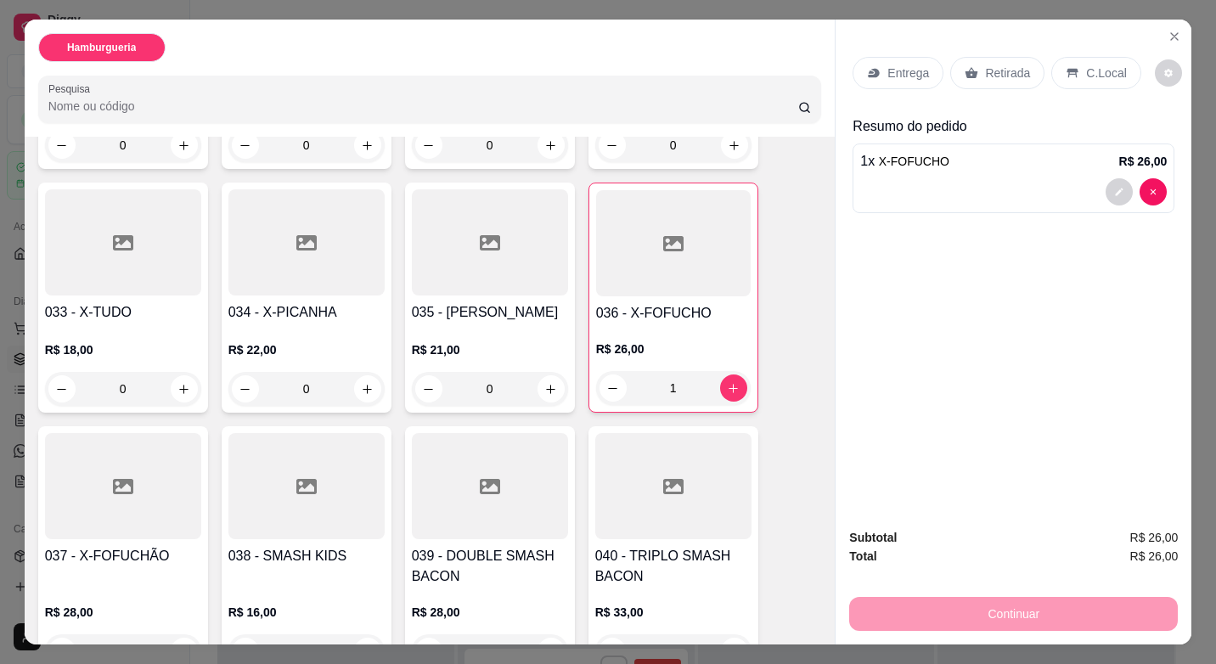
click at [997, 73] on p "Retirada" at bounding box center [1007, 73] width 45 height 17
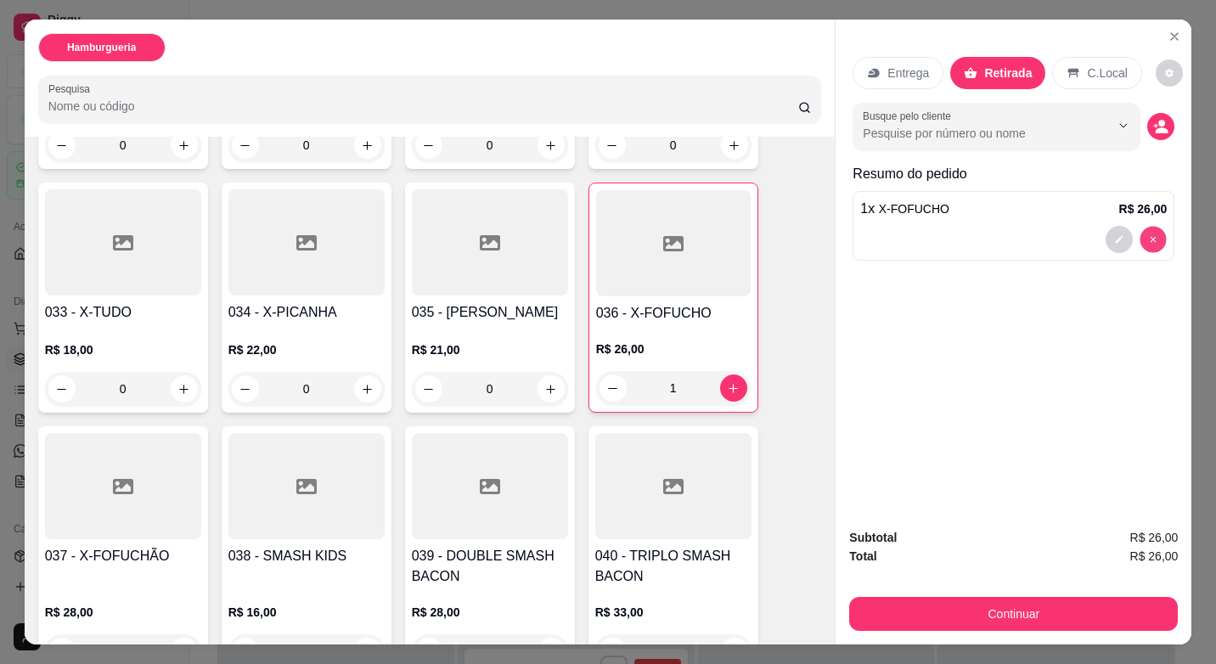
type input "0"
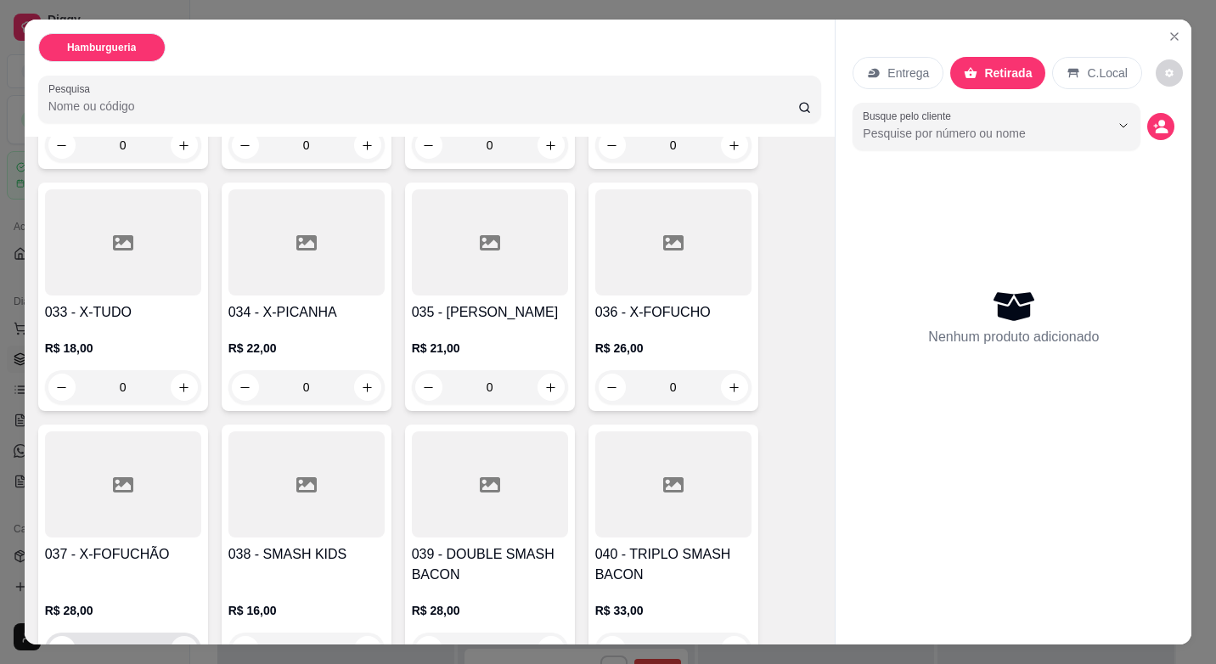
click at [185, 636] on button "increase-product-quantity" at bounding box center [184, 649] width 27 height 27
type input "1"
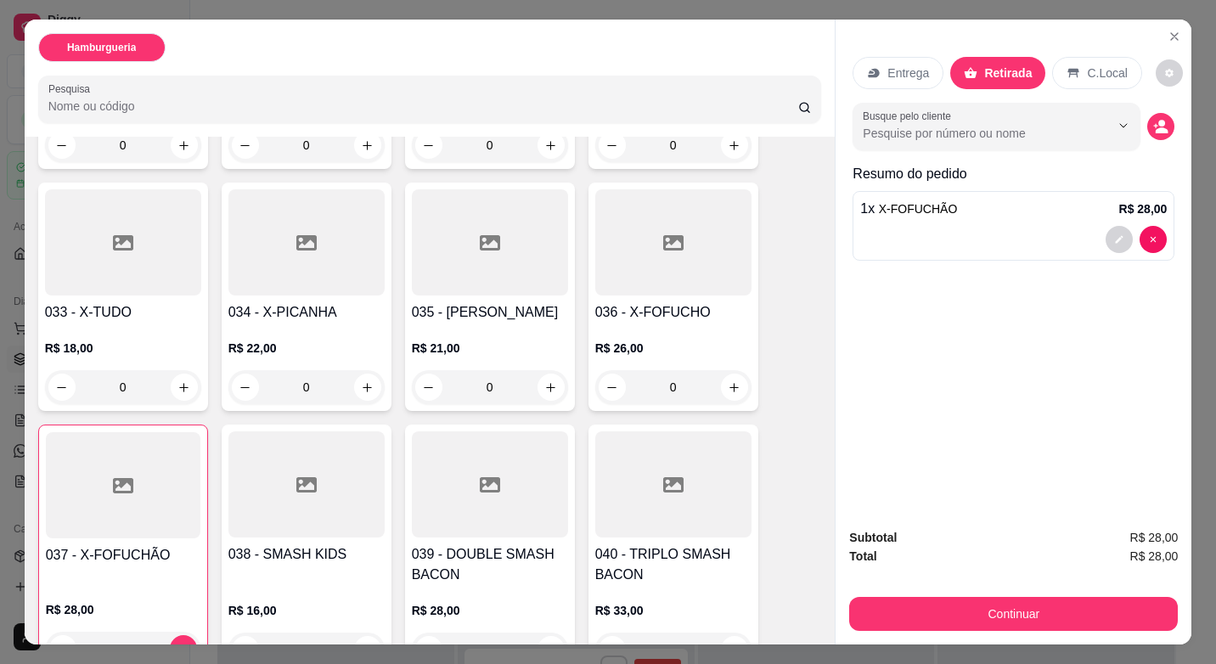
click at [1089, 257] on div "Resumo do pedido 1 x X-FOFUCHÃO R$ 28,00" at bounding box center [1013, 216] width 322 height 104
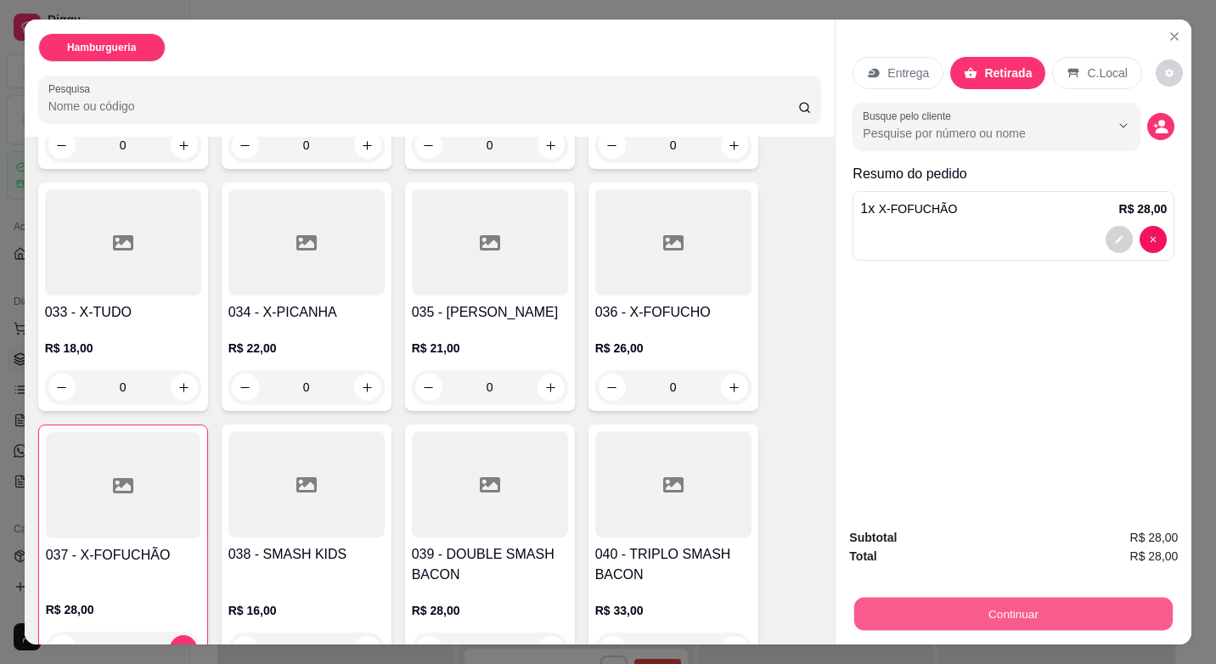
click at [1027, 597] on button "Continuar" at bounding box center [1013, 613] width 318 height 33
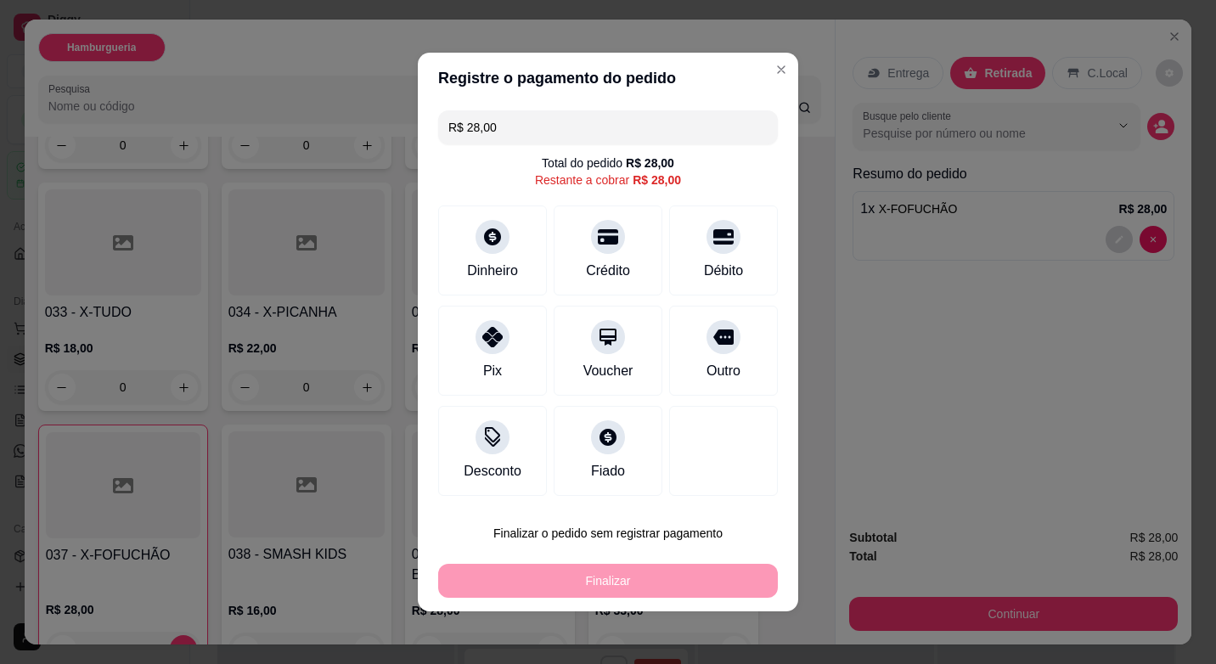
click at [711, 643] on div "Registre o pagamento do pedido R$ 28,00 Total do pedido R$ 28,00 Restante a cob…" at bounding box center [608, 332] width 1216 height 664
click at [721, 253] on div "Débito" at bounding box center [724, 247] width 120 height 99
type input "R$ 0,00"
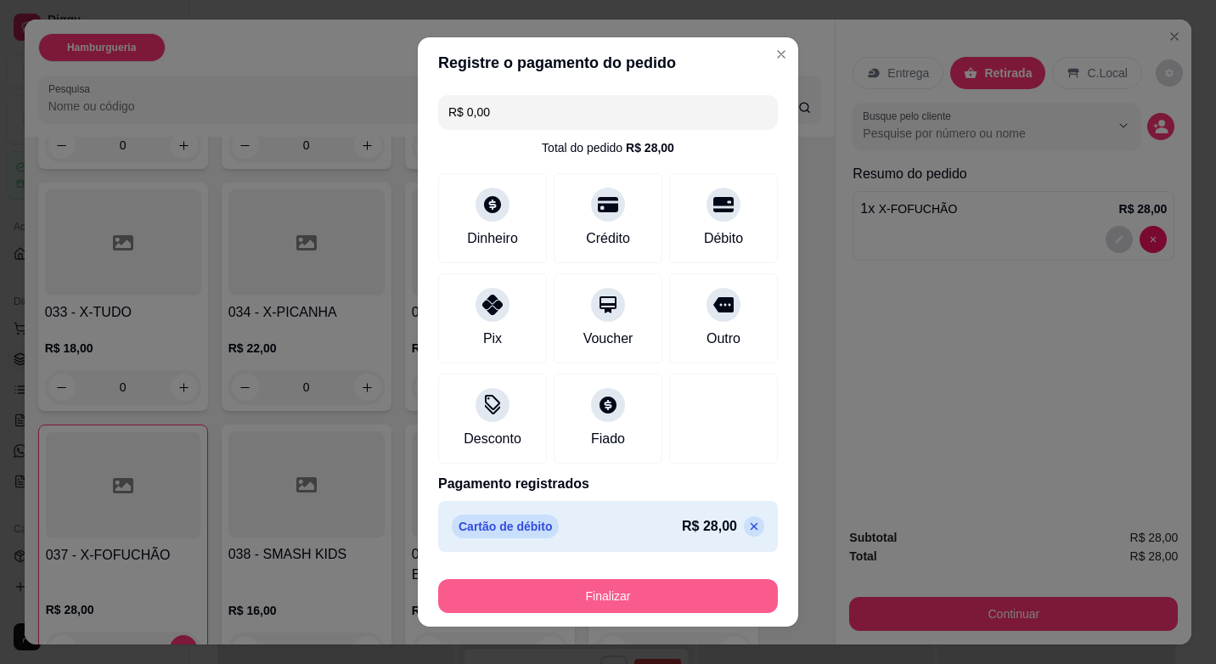
click at [732, 581] on button "Finalizar" at bounding box center [608, 596] width 340 height 34
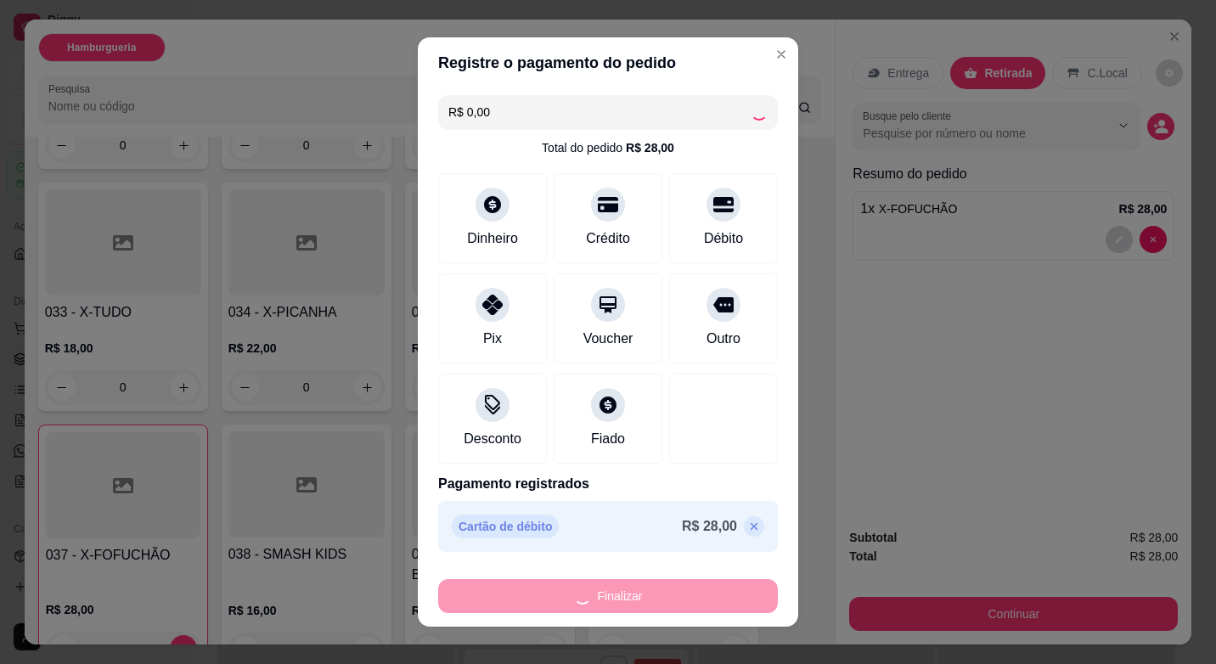
type input "0"
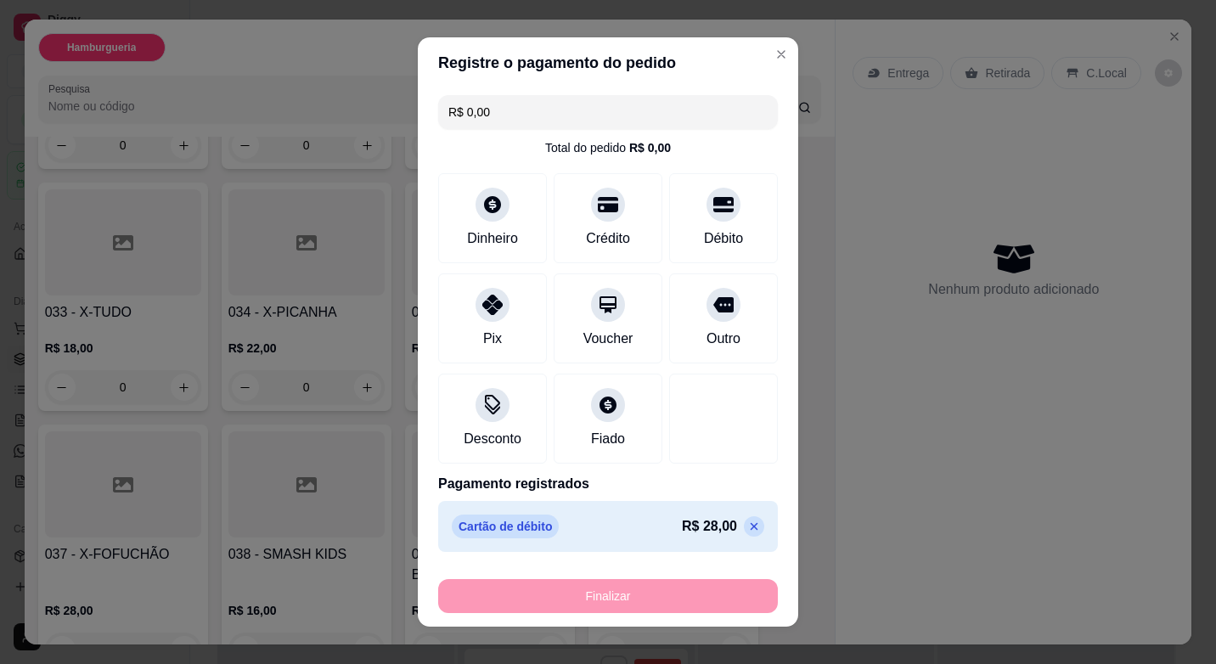
type input "-R$ 28,00"
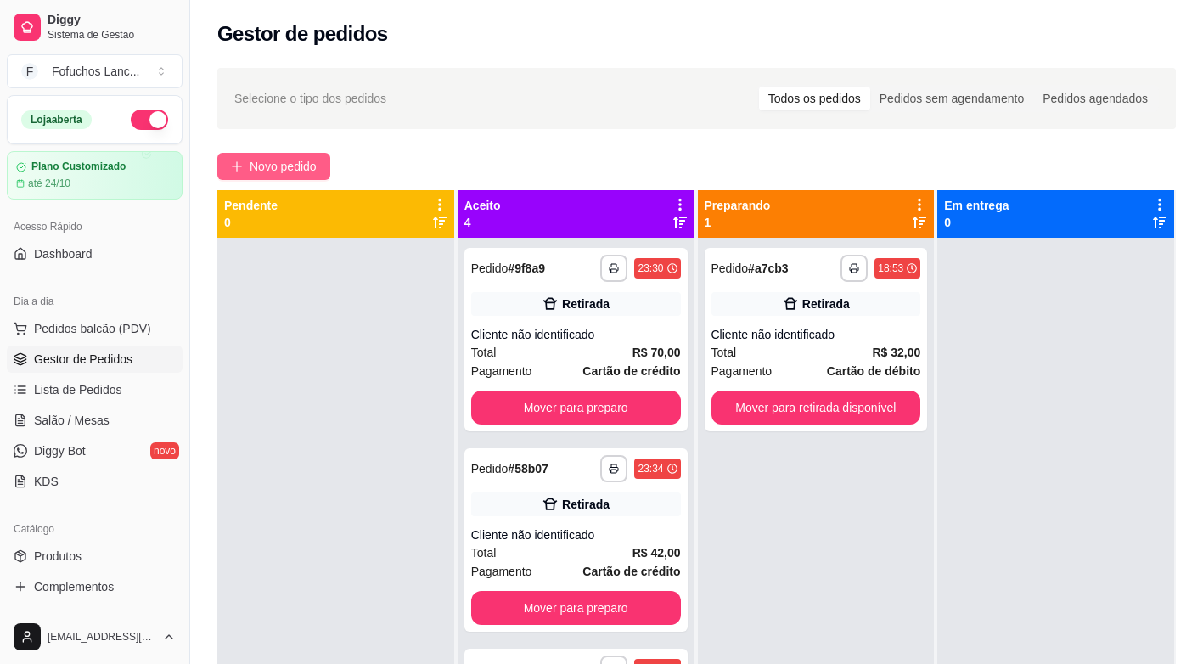
click at [288, 166] on span "Novo pedido" at bounding box center [283, 166] width 67 height 19
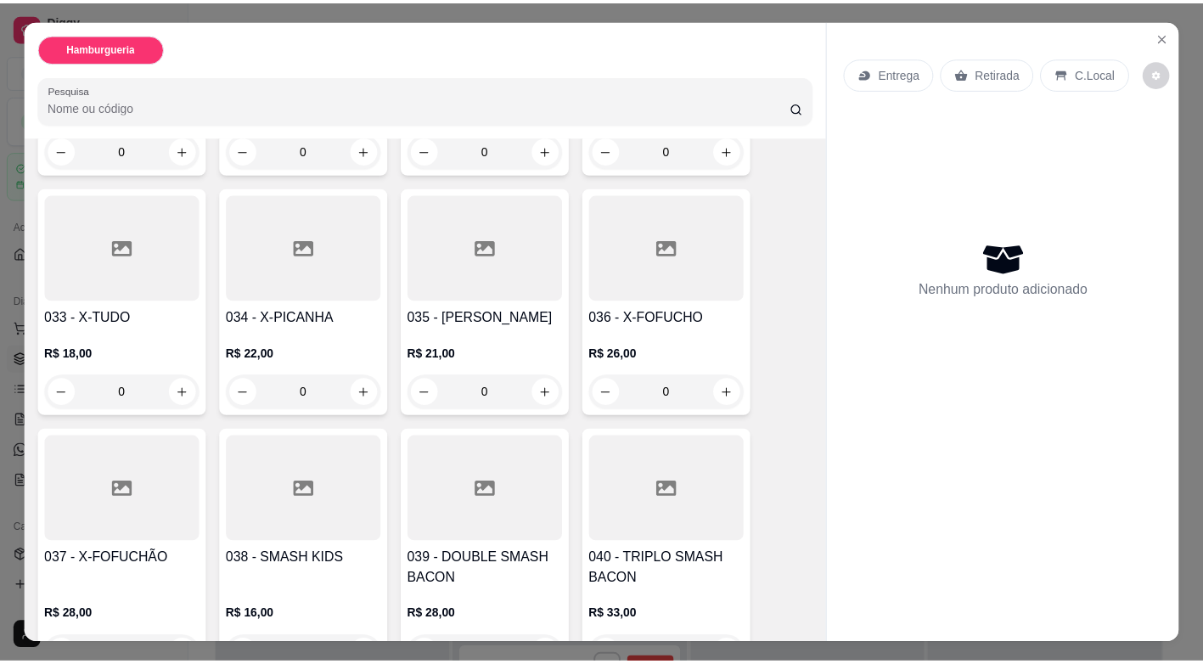
scroll to position [2172, 0]
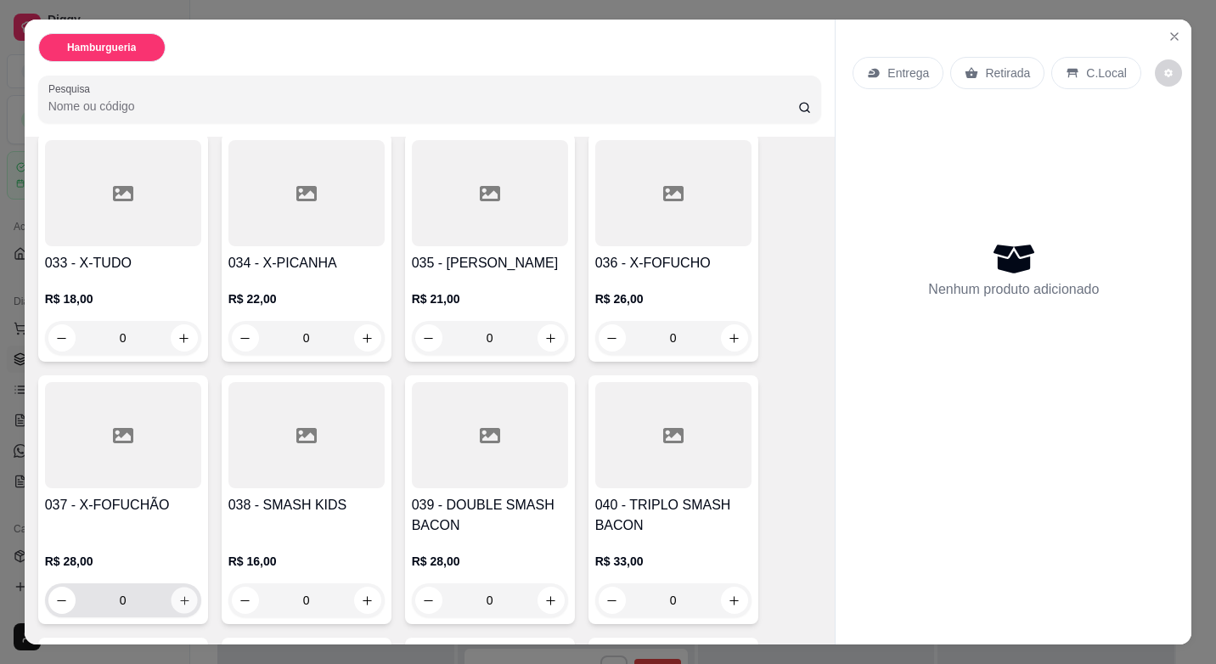
click at [177, 594] on icon "increase-product-quantity" at bounding box center [183, 600] width 13 height 13
type input "1"
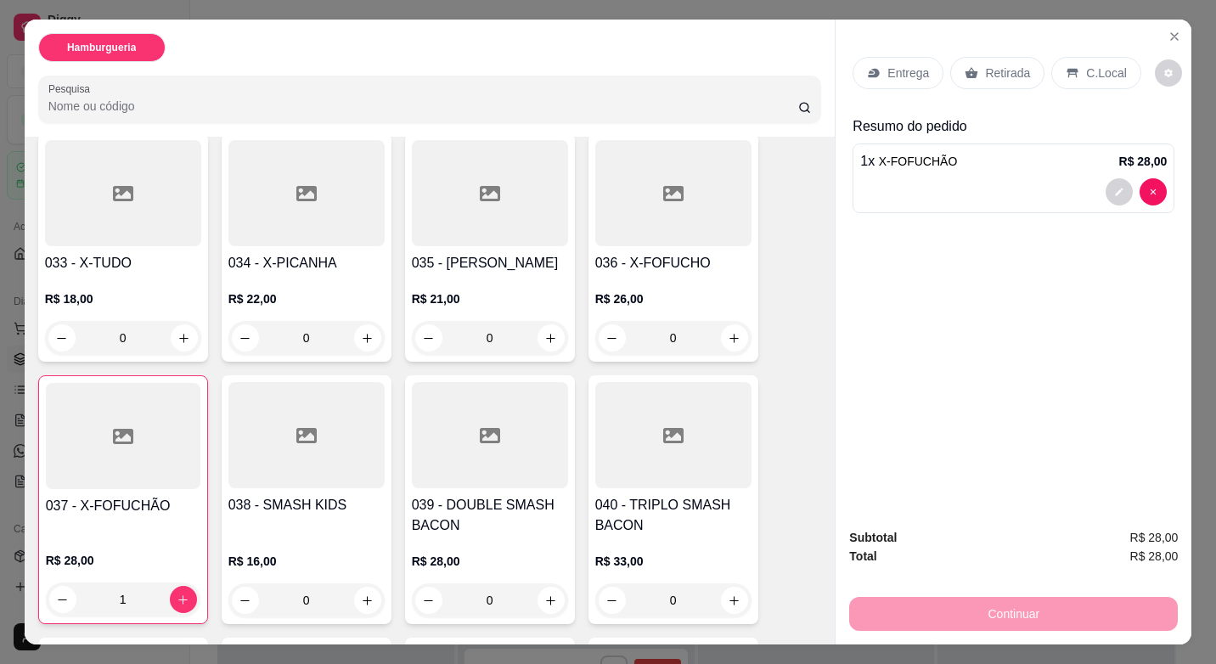
click at [999, 74] on p "Retirada" at bounding box center [1007, 73] width 45 height 17
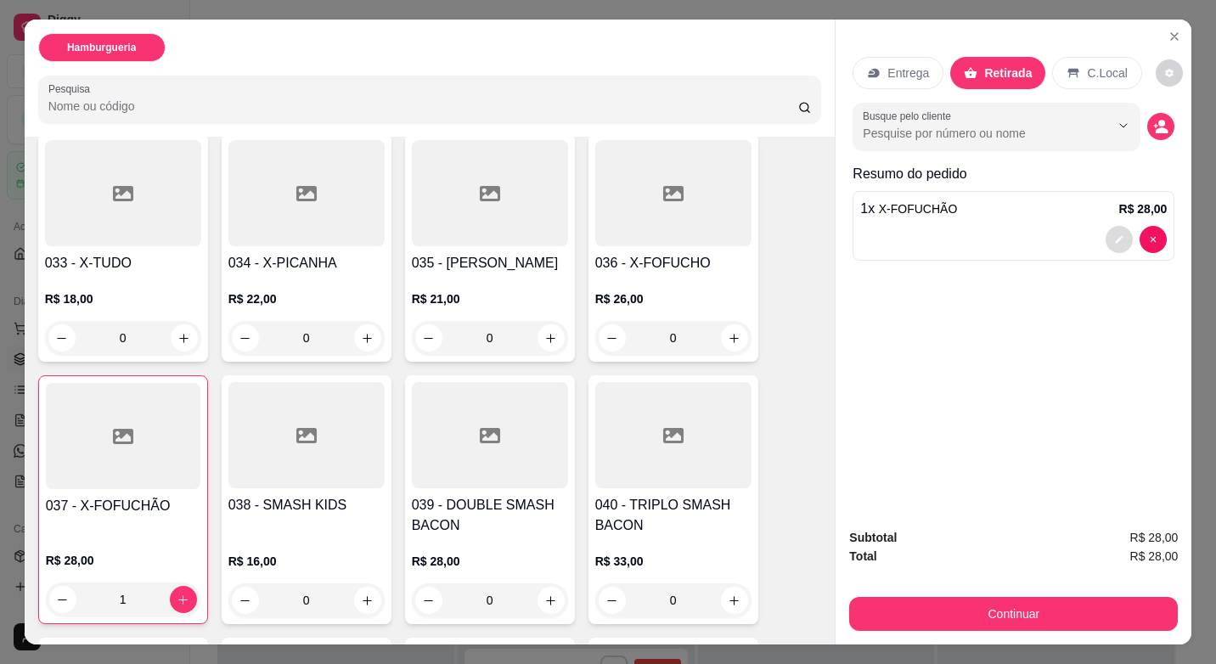
click at [1106, 239] on button "decrease-product-quantity" at bounding box center [1119, 239] width 27 height 27
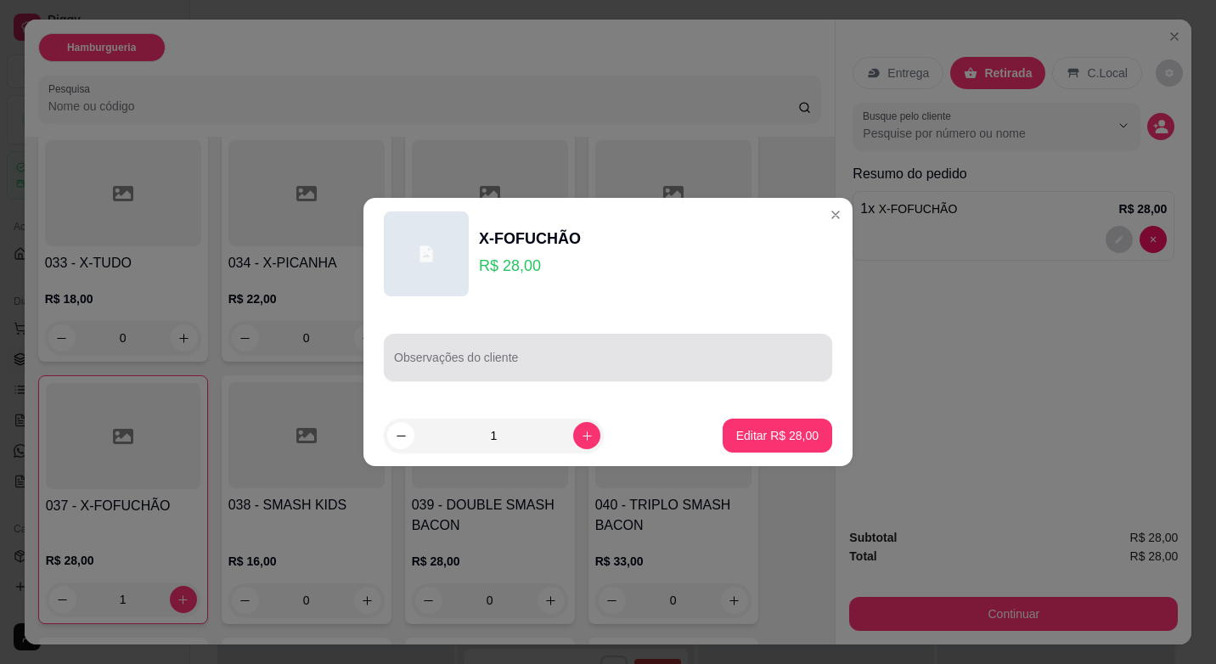
click at [546, 378] on div "Observações do cliente" at bounding box center [608, 358] width 448 height 48
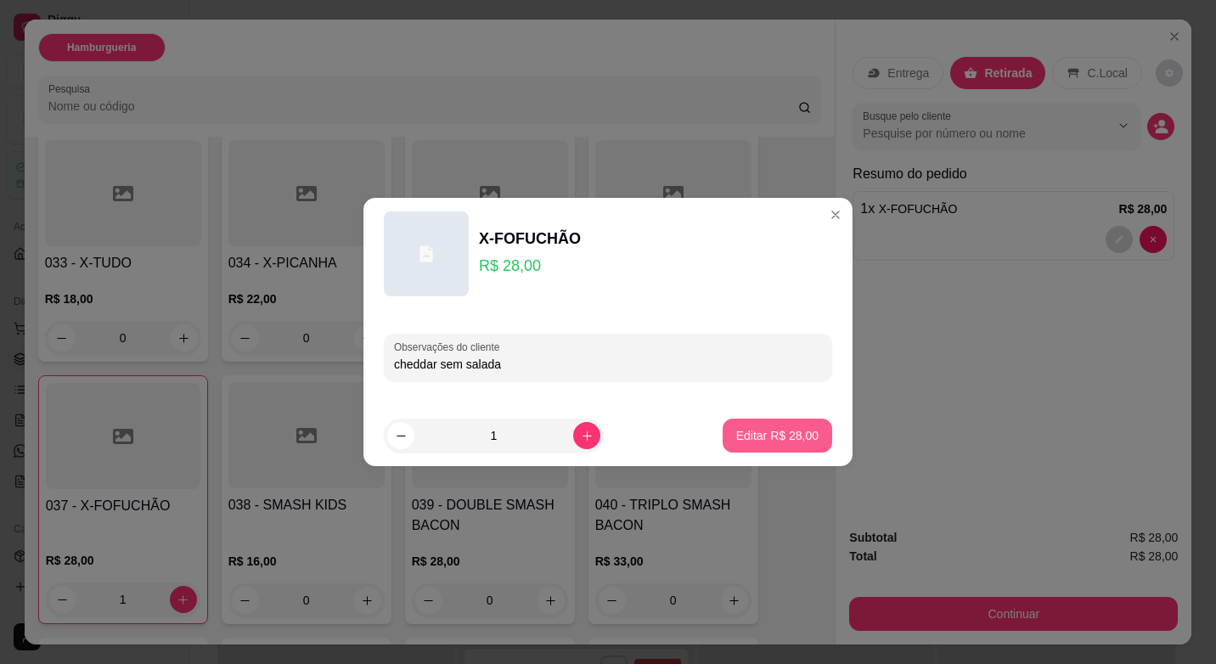
type input "cheddar sem salada"
click at [744, 436] on p "Editar R$ 28,00" at bounding box center [777, 435] width 82 height 17
type input "0"
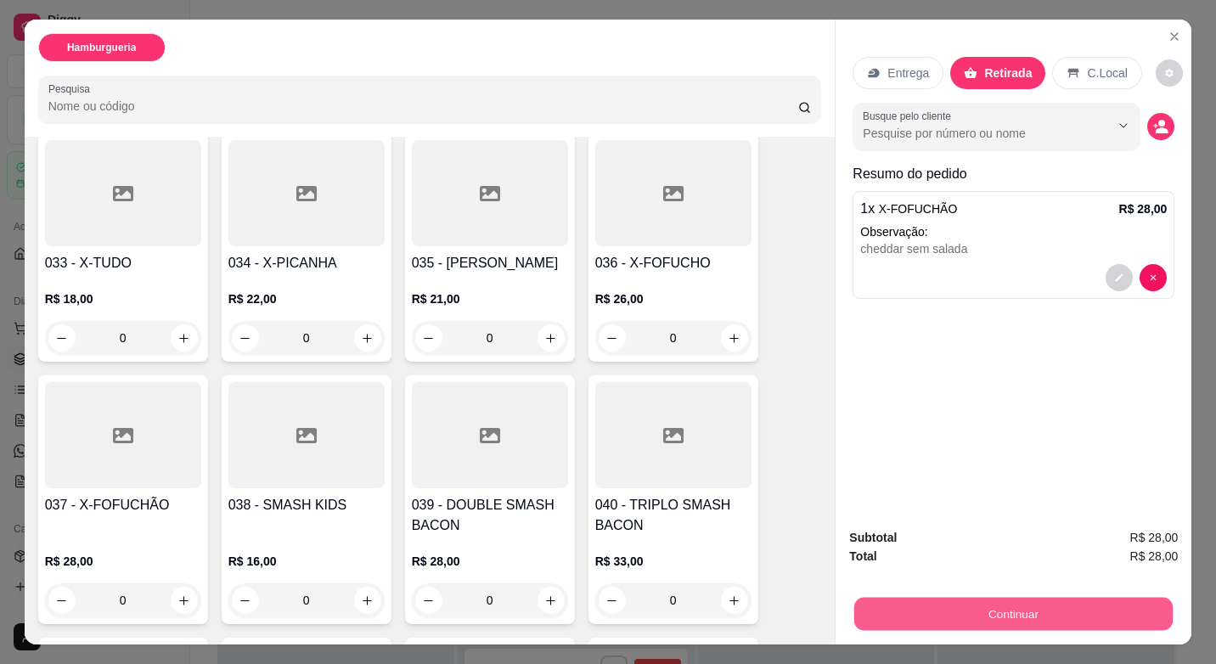
click at [930, 610] on button "Continuar" at bounding box center [1013, 613] width 318 height 33
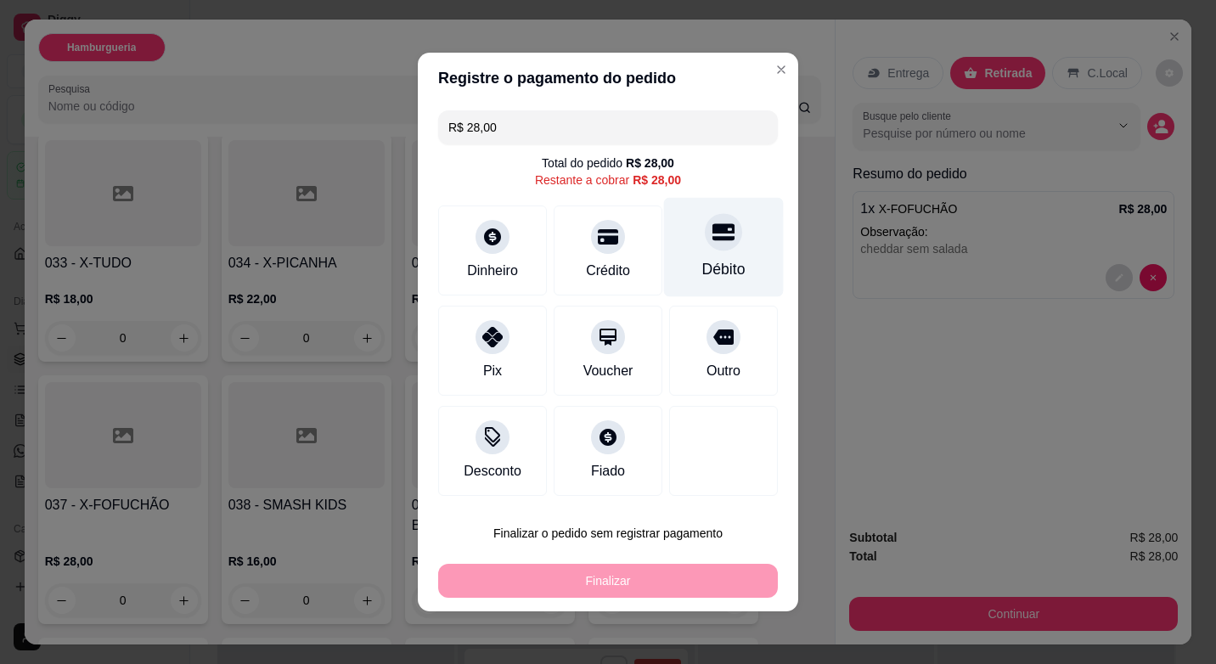
click at [673, 265] on div "Débito" at bounding box center [724, 247] width 120 height 99
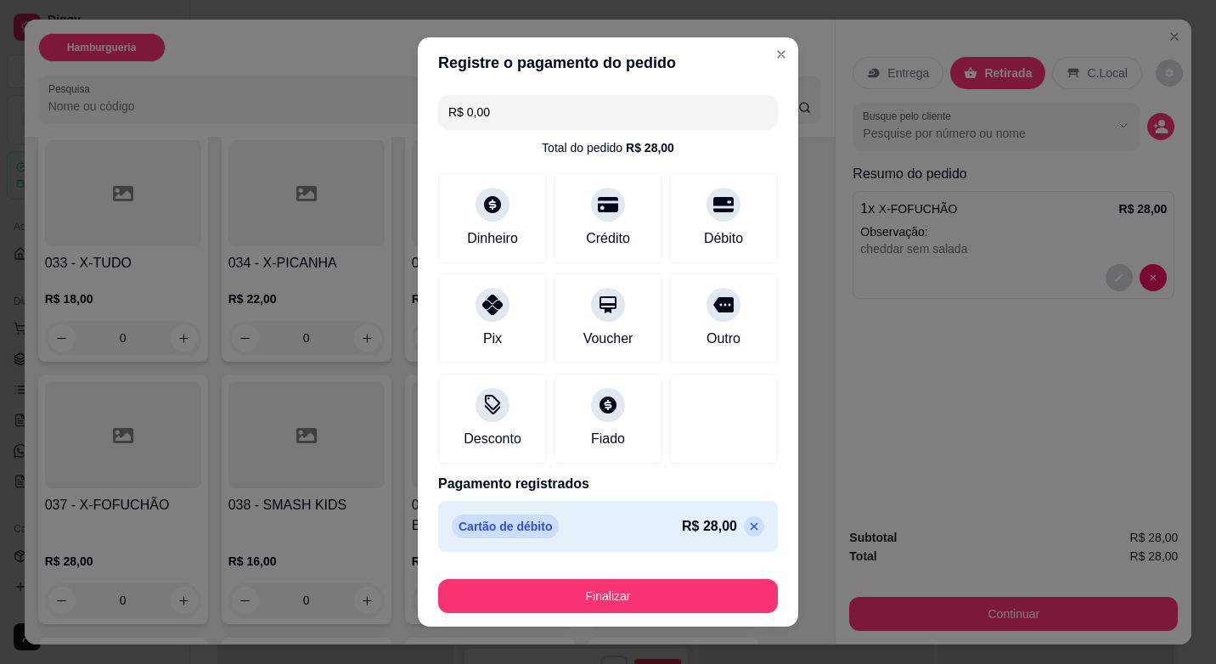
click at [672, 578] on div "Finalizar" at bounding box center [608, 592] width 340 height 41
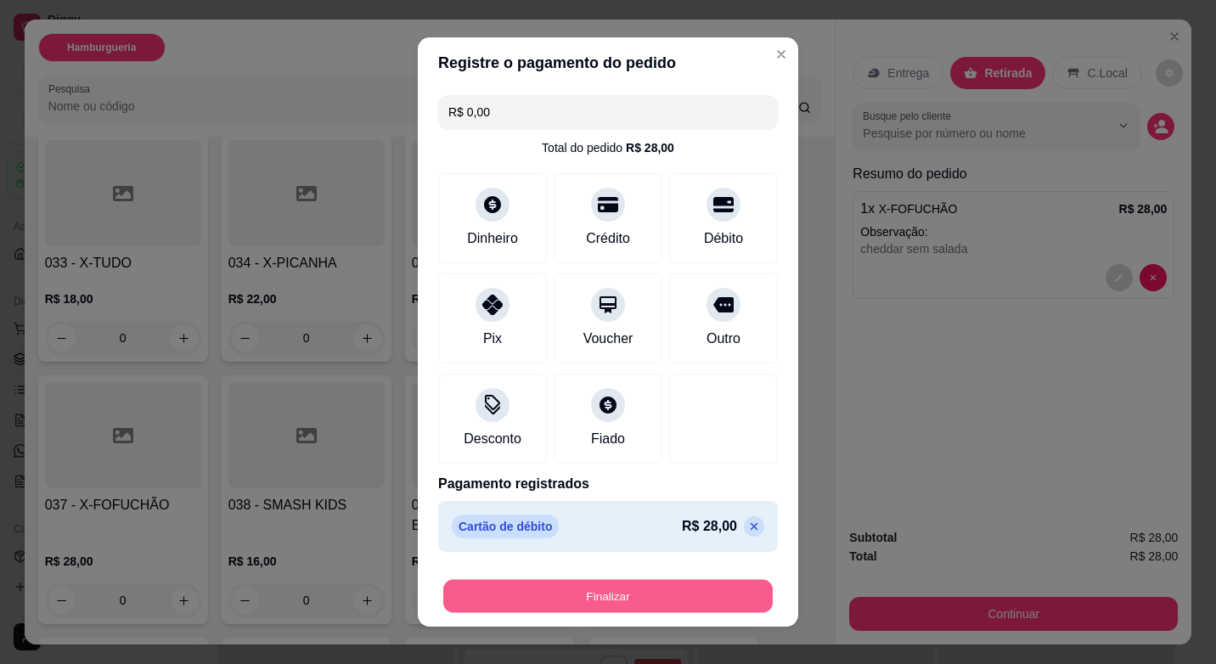
click at [674, 590] on button "Finalizar" at bounding box center [607, 596] width 329 height 33
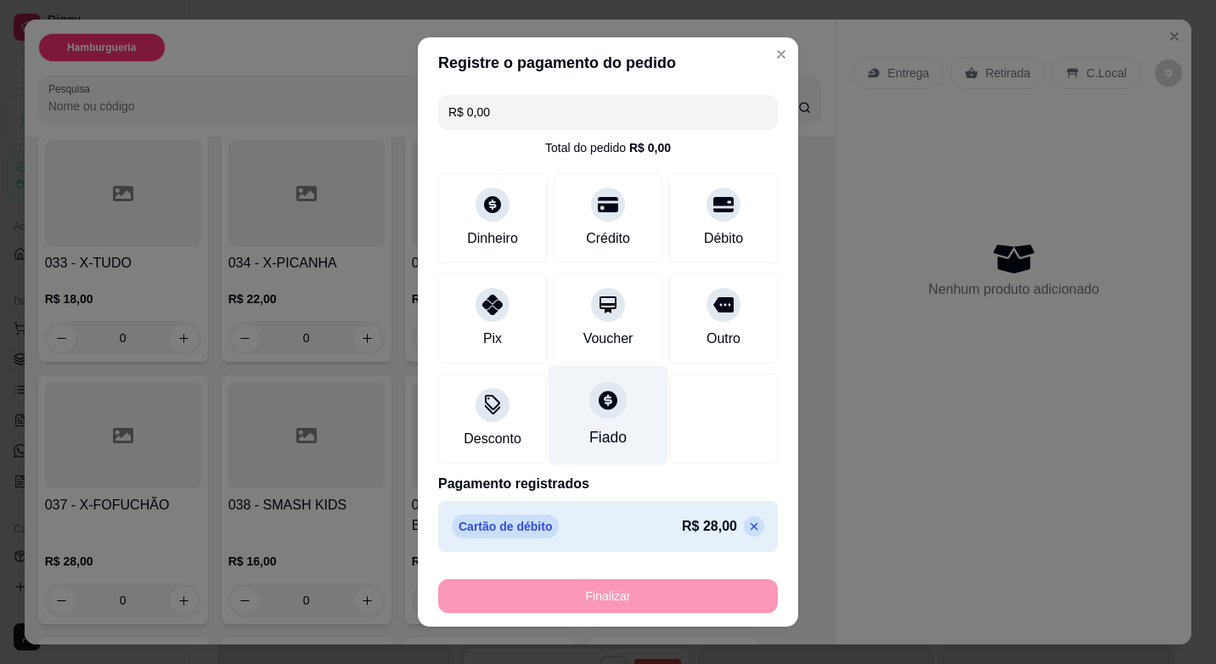
type input "-R$ 28,00"
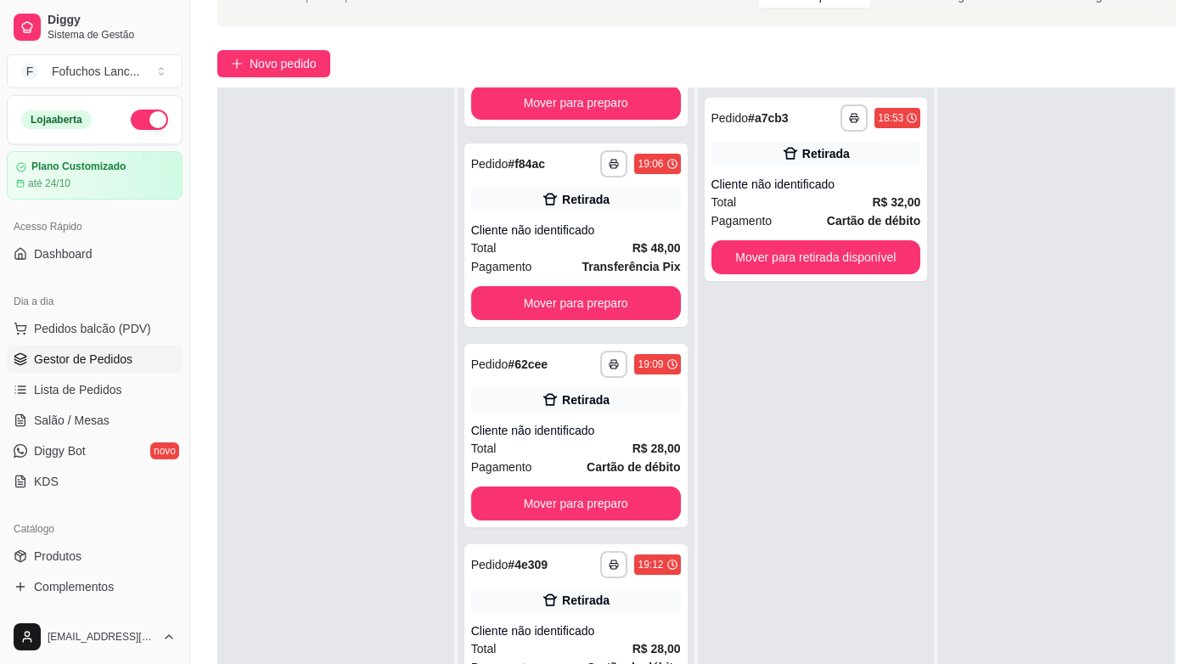
scroll to position [259, 0]
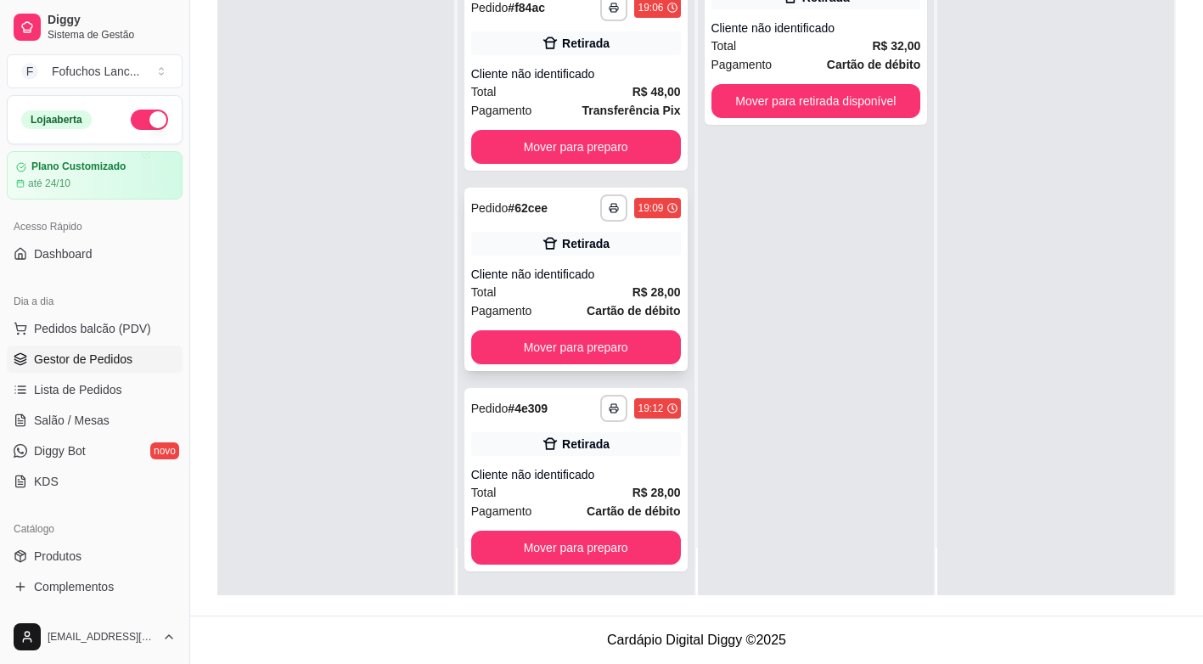
click at [628, 237] on div "Retirada" at bounding box center [576, 244] width 210 height 24
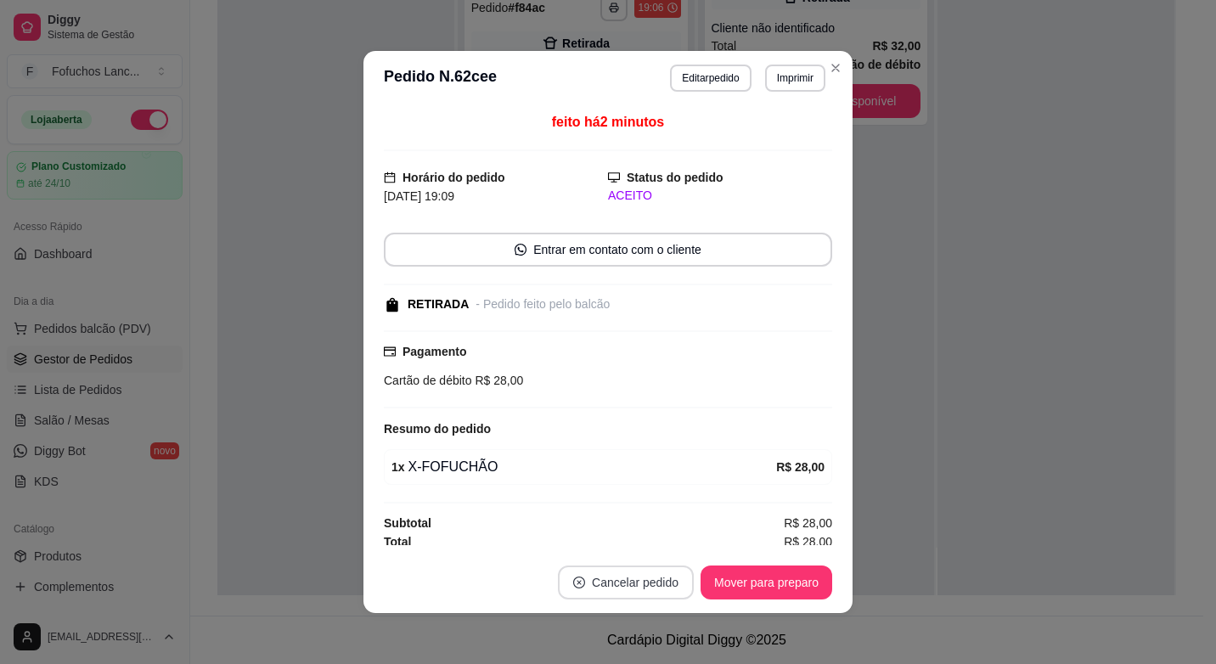
click at [669, 577] on button "Cancelar pedido" at bounding box center [626, 582] width 136 height 34
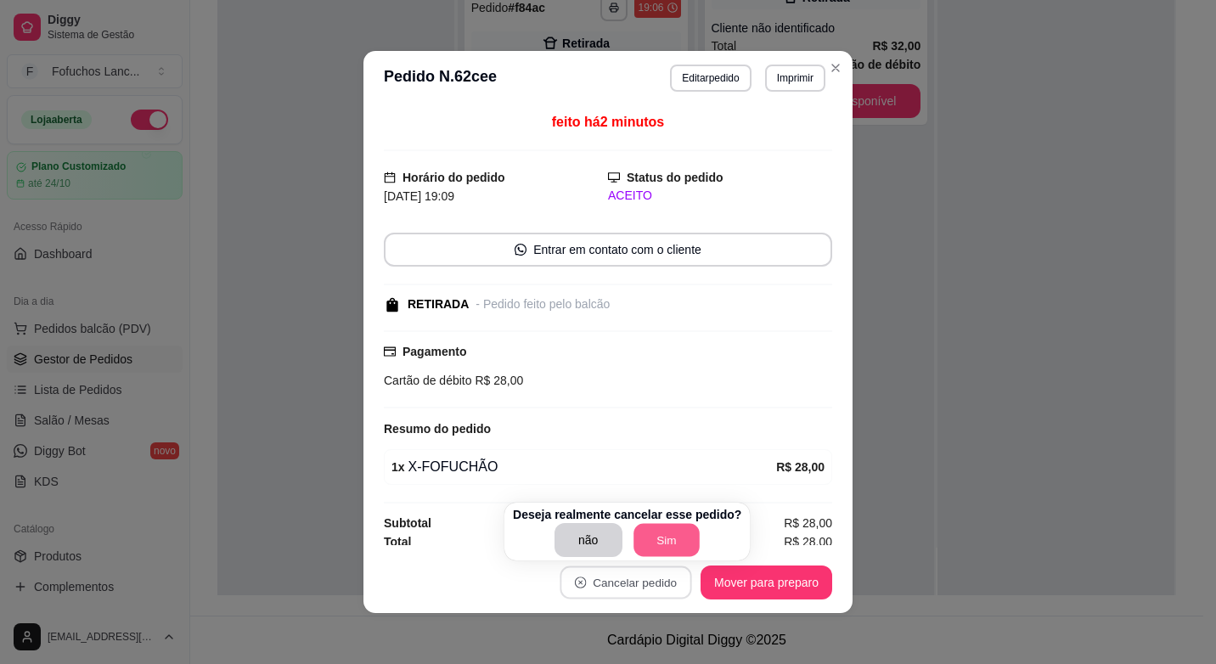
click at [672, 543] on button "Sim" at bounding box center [666, 540] width 66 height 33
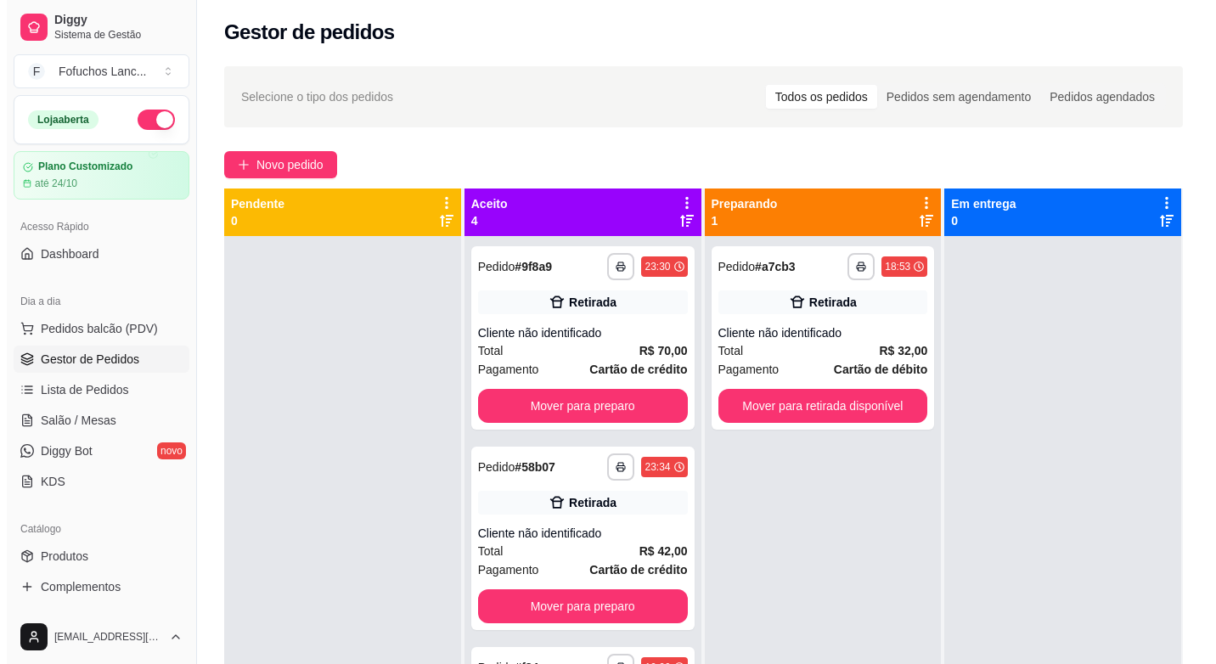
scroll to position [0, 0]
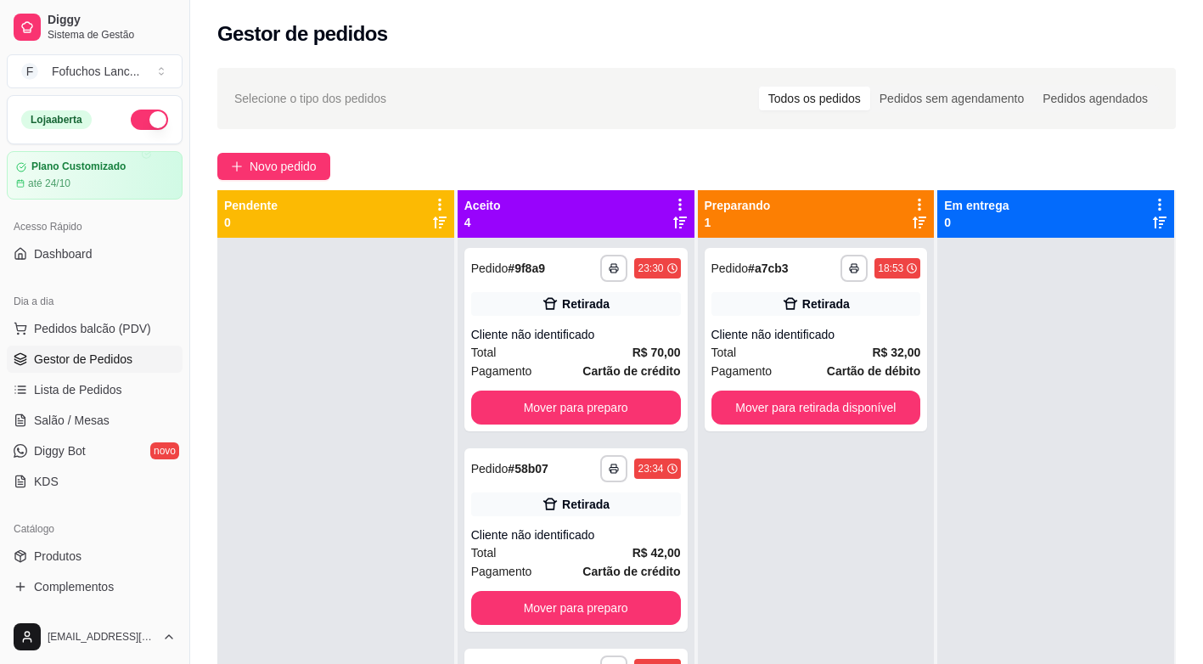
click at [294, 185] on div "**********" at bounding box center [696, 466] width 1013 height 817
click at [291, 176] on button "Novo pedido" at bounding box center [273, 166] width 113 height 27
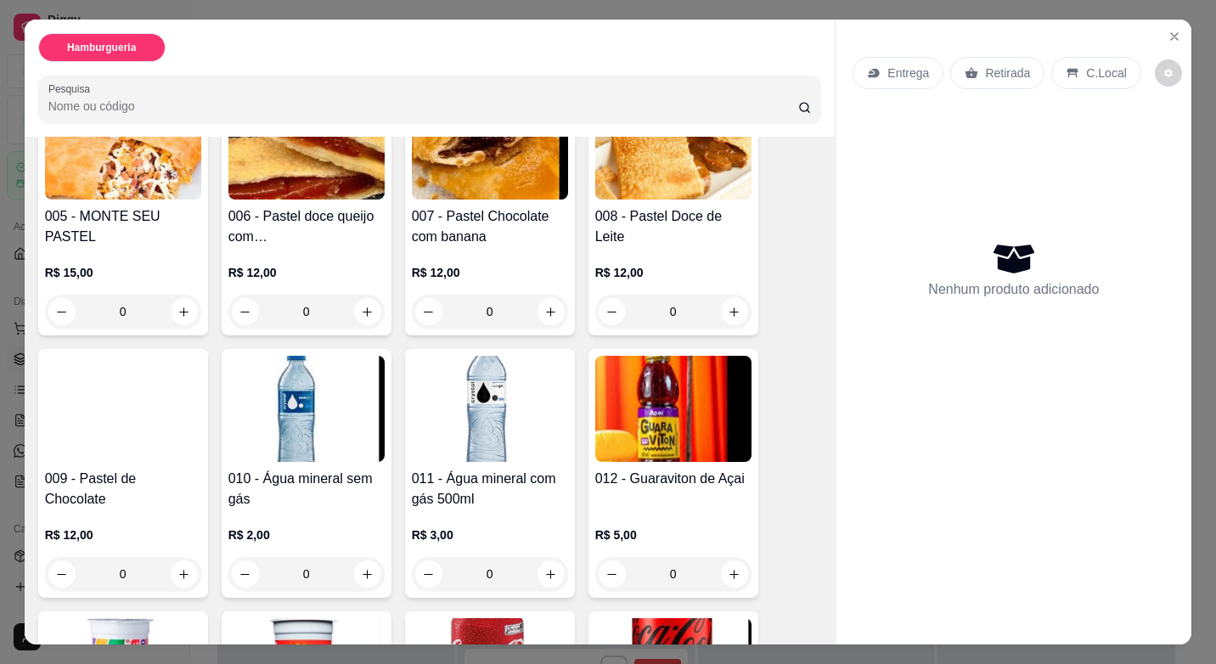
scroll to position [425, 0]
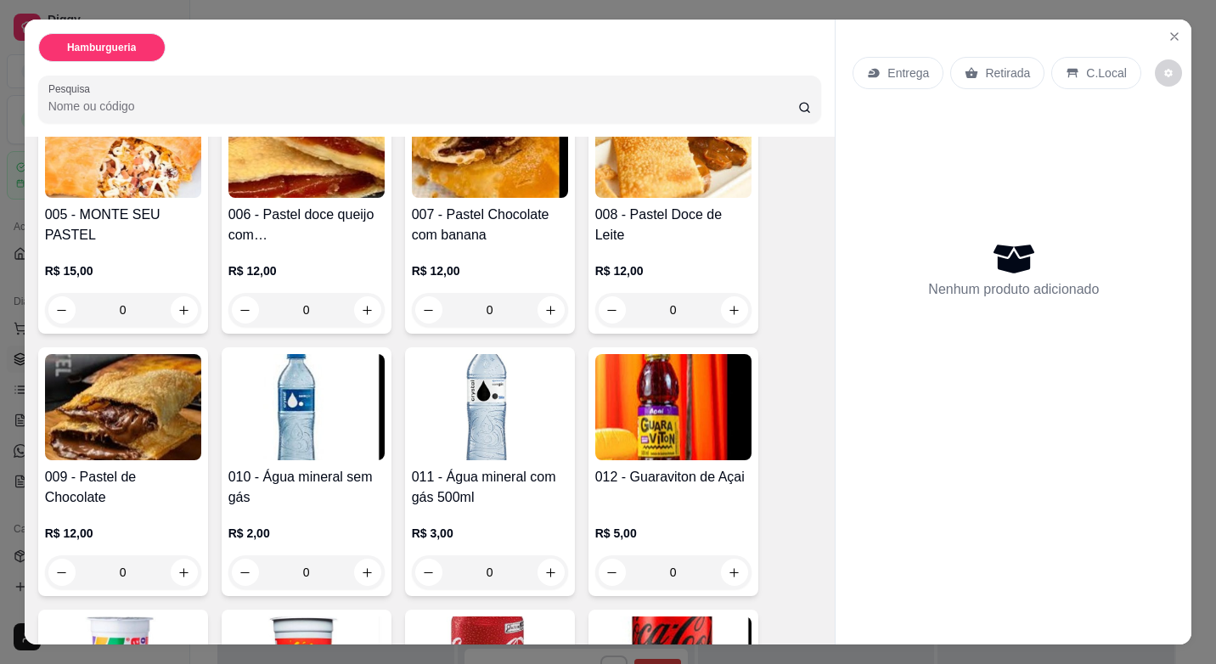
click at [172, 307] on div "0" at bounding box center [123, 310] width 156 height 34
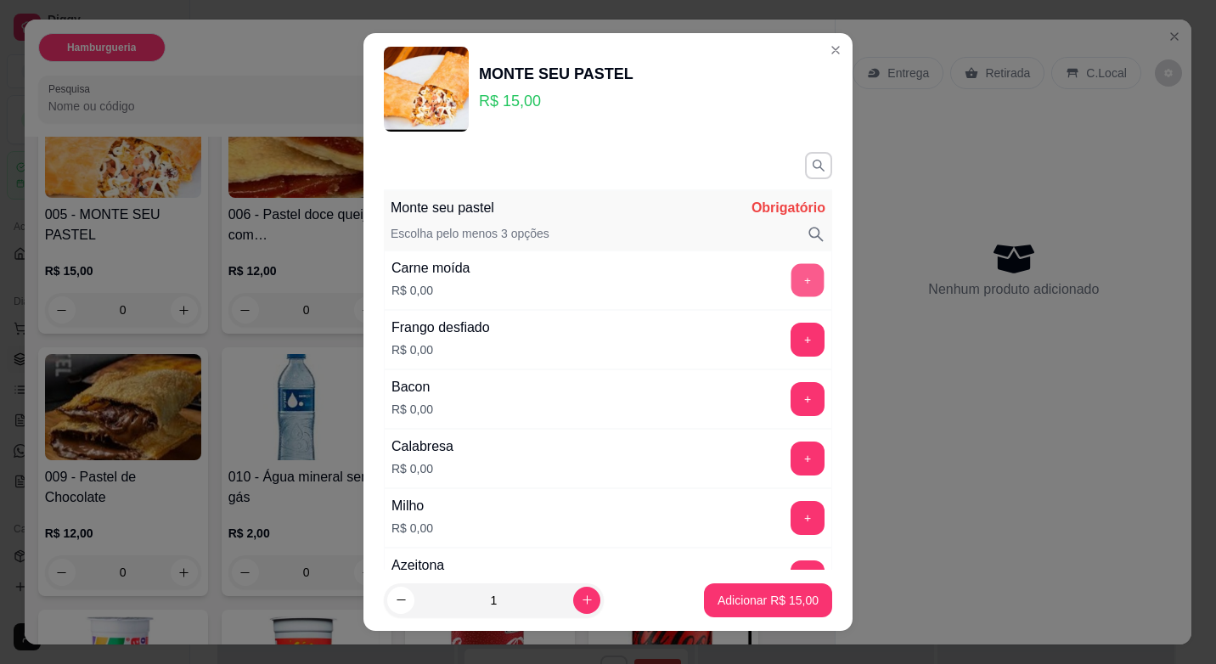
click at [791, 282] on button "+" at bounding box center [807, 280] width 33 height 33
click at [791, 282] on button "+" at bounding box center [808, 280] width 34 height 34
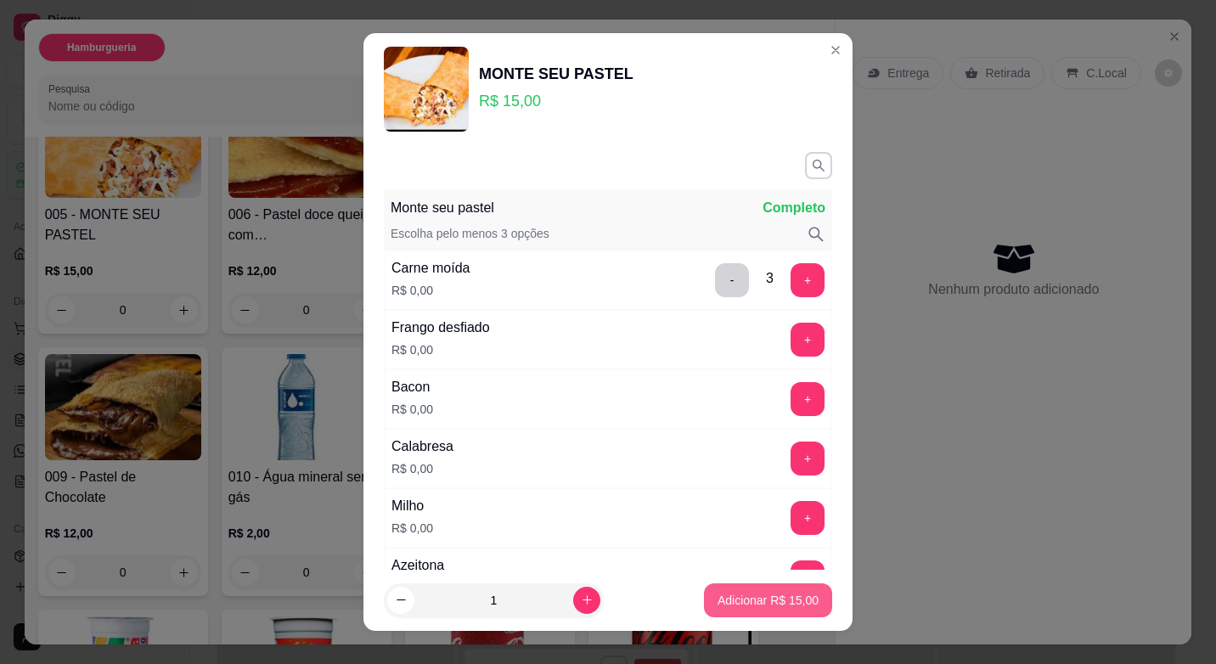
click at [742, 605] on p "Adicionar R$ 15,00" at bounding box center [767, 600] width 101 height 17
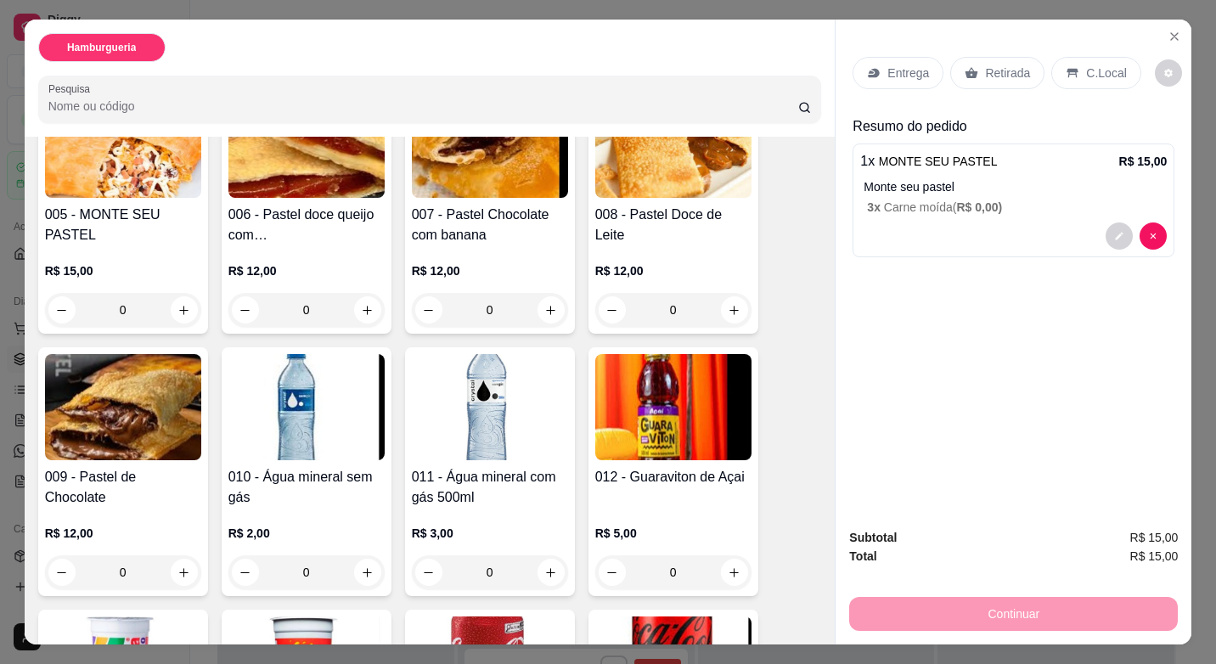
click at [990, 74] on p "Retirada" at bounding box center [1007, 73] width 45 height 17
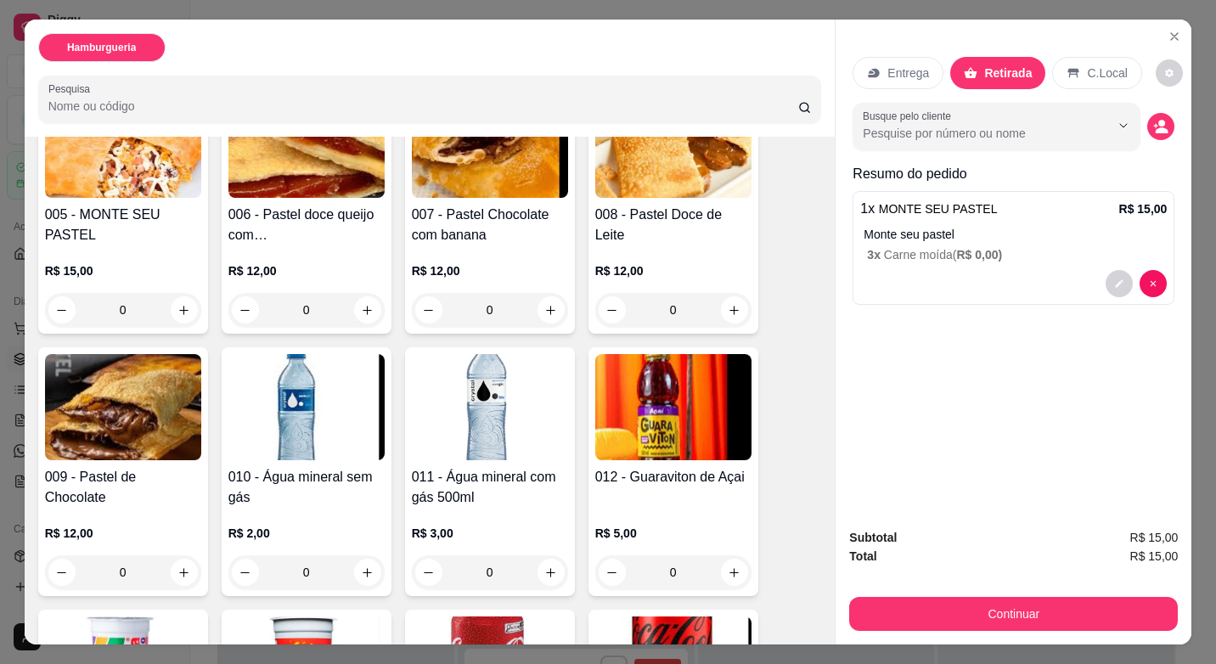
click at [999, 626] on div "Subtotal R$ 15,00 Total R$ 15,00 Continuar" at bounding box center [1014, 580] width 356 height 130
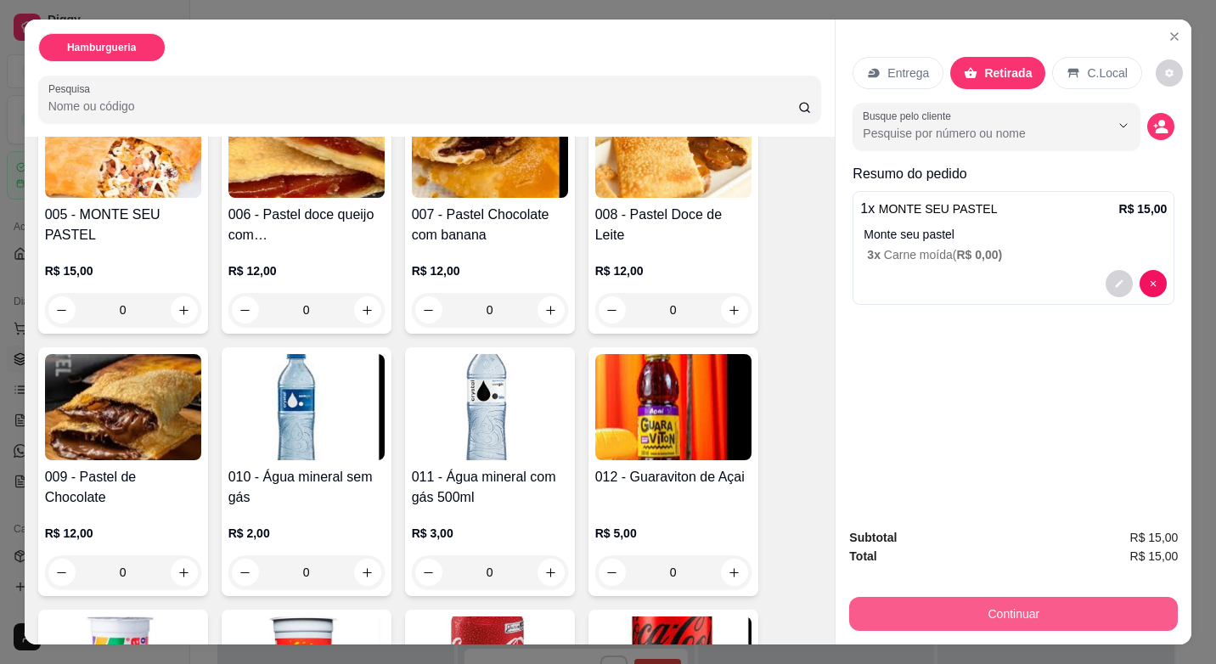
click at [993, 615] on button "Continuar" at bounding box center [1013, 614] width 329 height 34
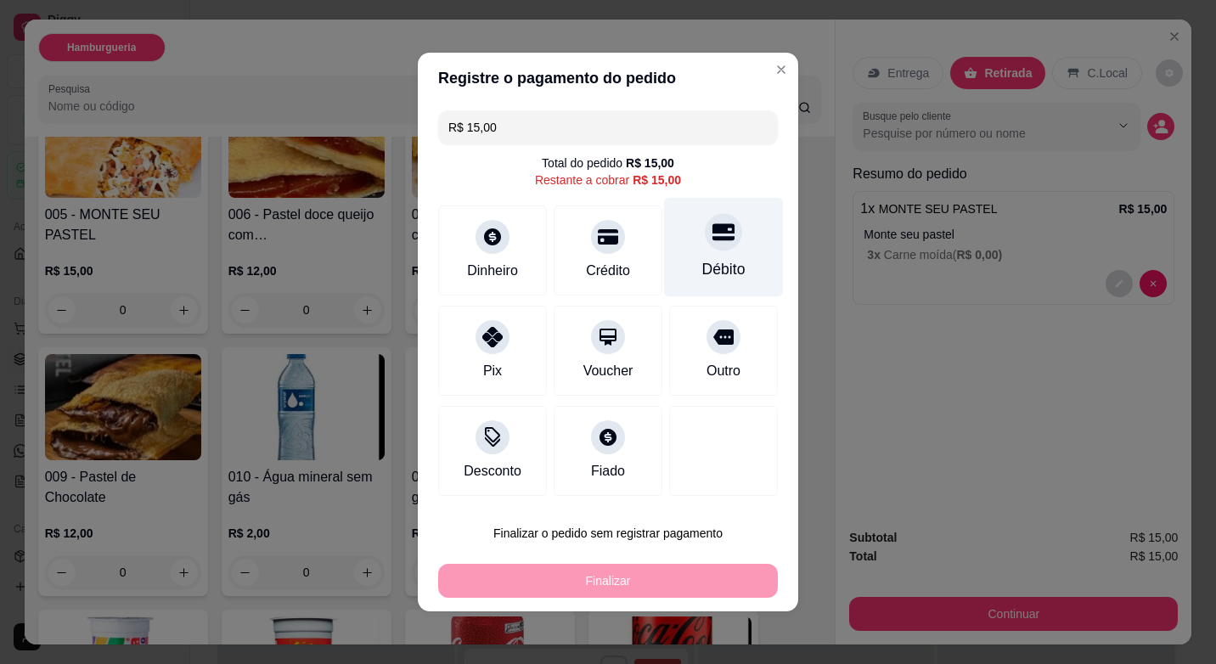
click at [706, 251] on div "Débito" at bounding box center [724, 247] width 120 height 99
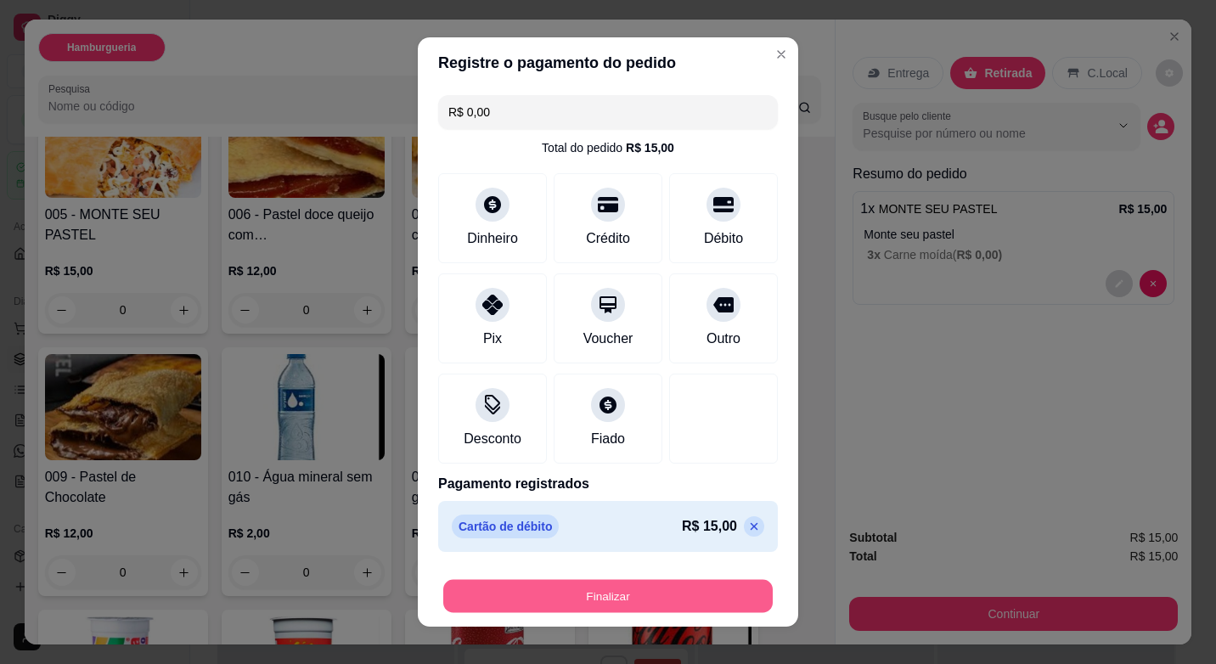
click at [675, 605] on button "Finalizar" at bounding box center [607, 596] width 329 height 33
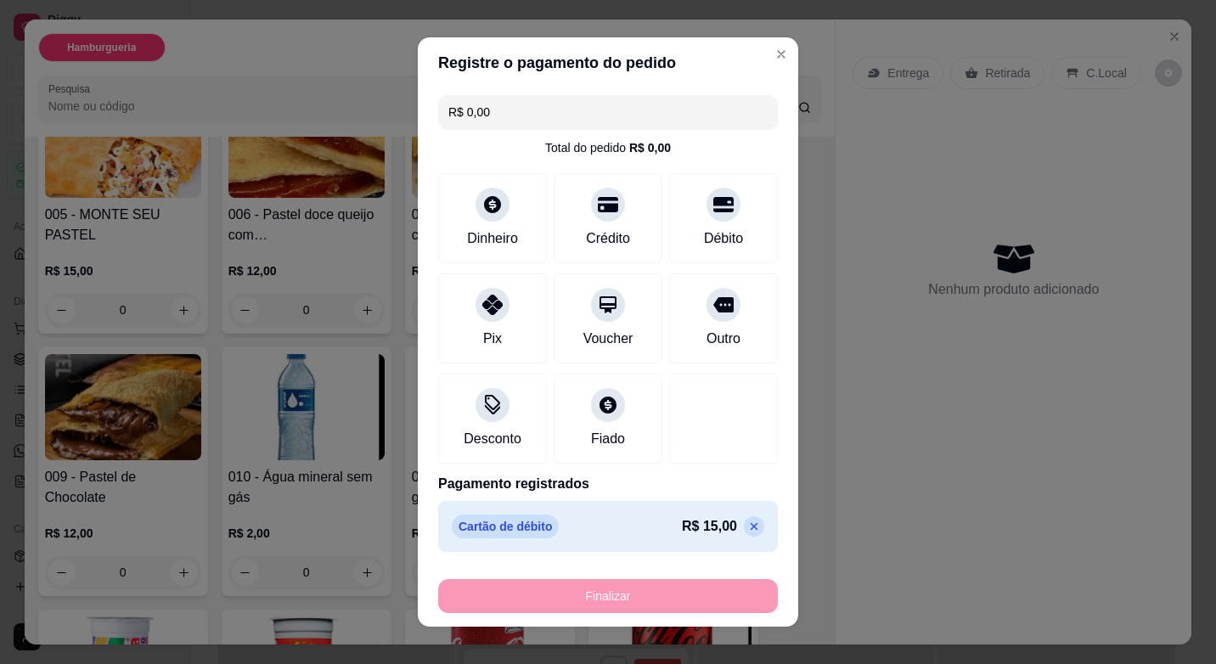
type input "-R$ 15,00"
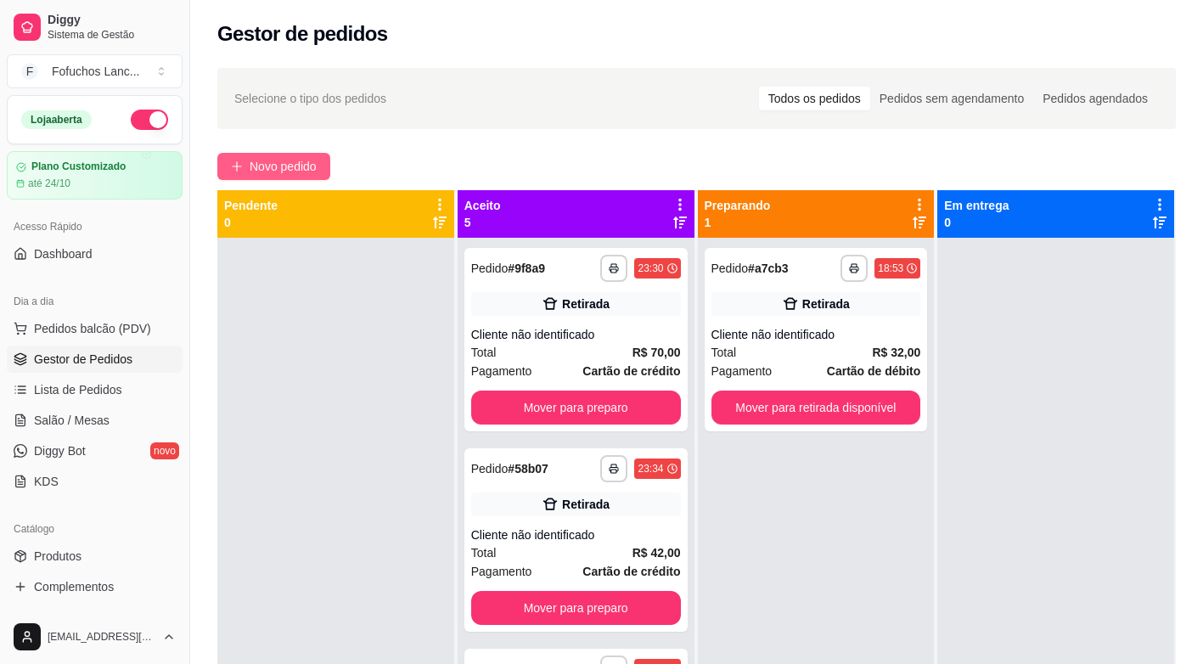
click at [266, 165] on span "Novo pedido" at bounding box center [283, 166] width 67 height 19
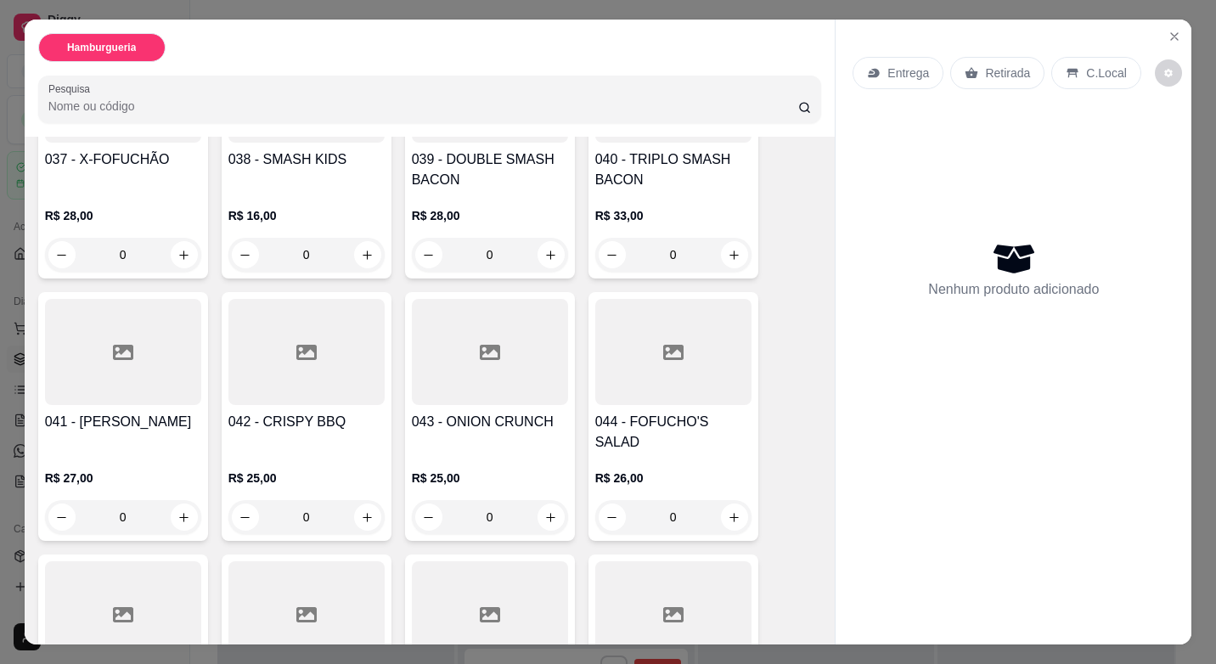
scroll to position [2547, 0]
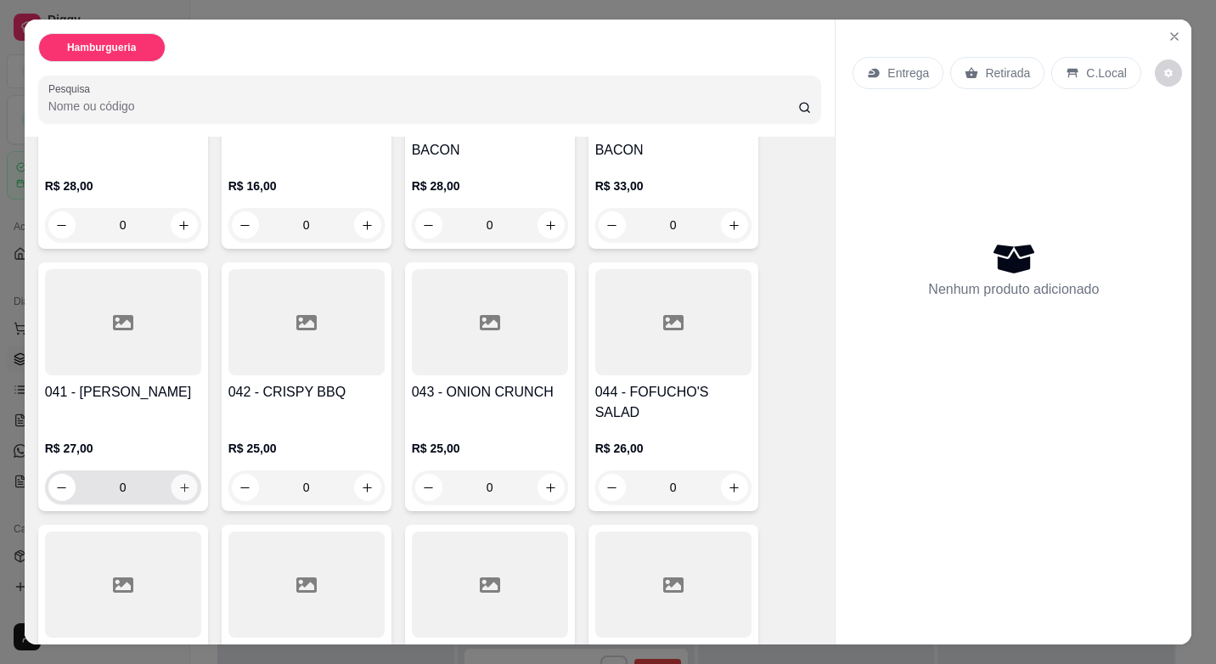
click at [181, 481] on icon "increase-product-quantity" at bounding box center [183, 487] width 13 height 13
type input "1"
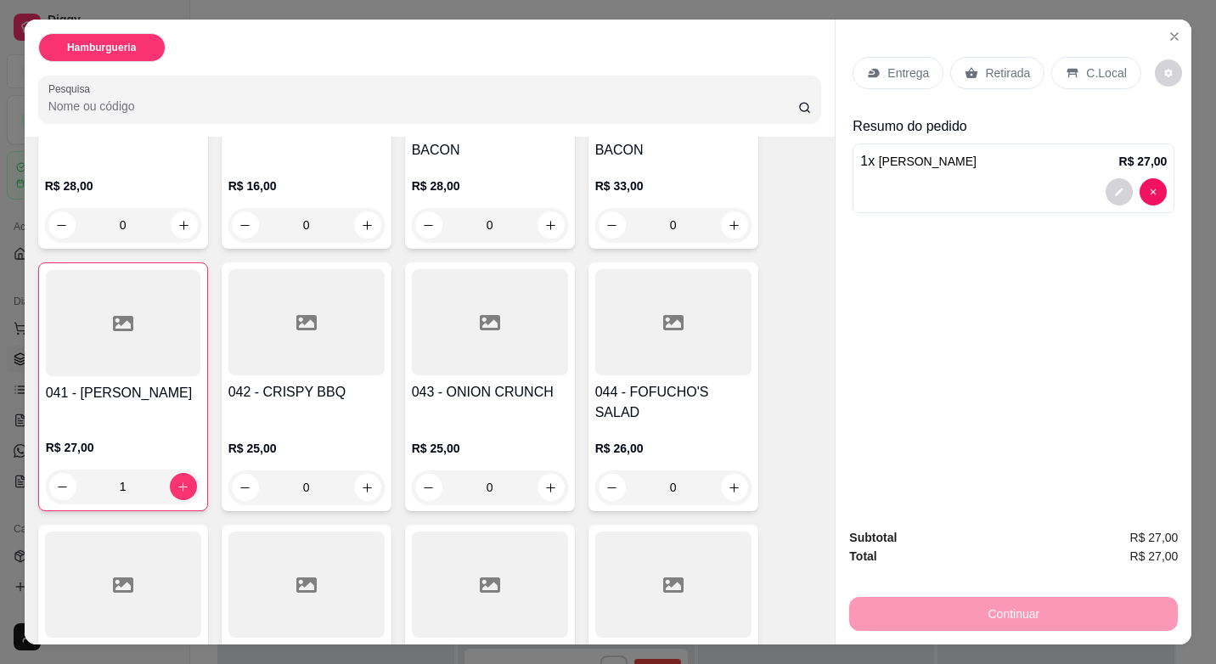
click at [985, 65] on p "Retirada" at bounding box center [1007, 73] width 45 height 17
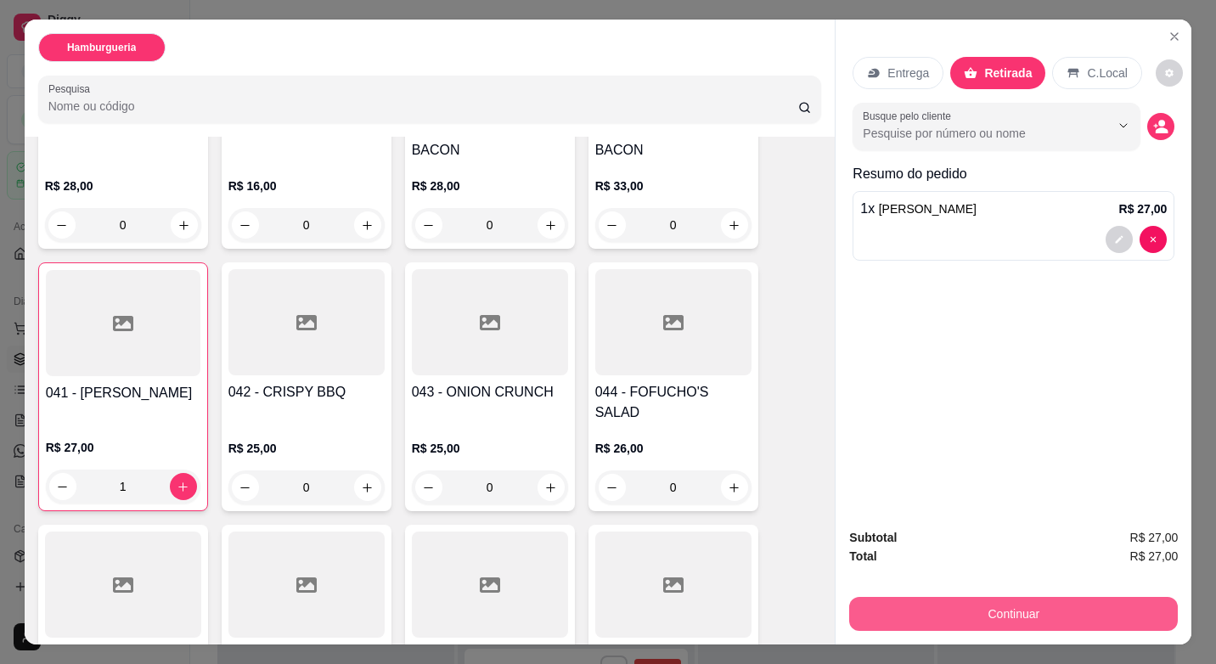
click at [1077, 607] on button "Continuar" at bounding box center [1013, 614] width 329 height 34
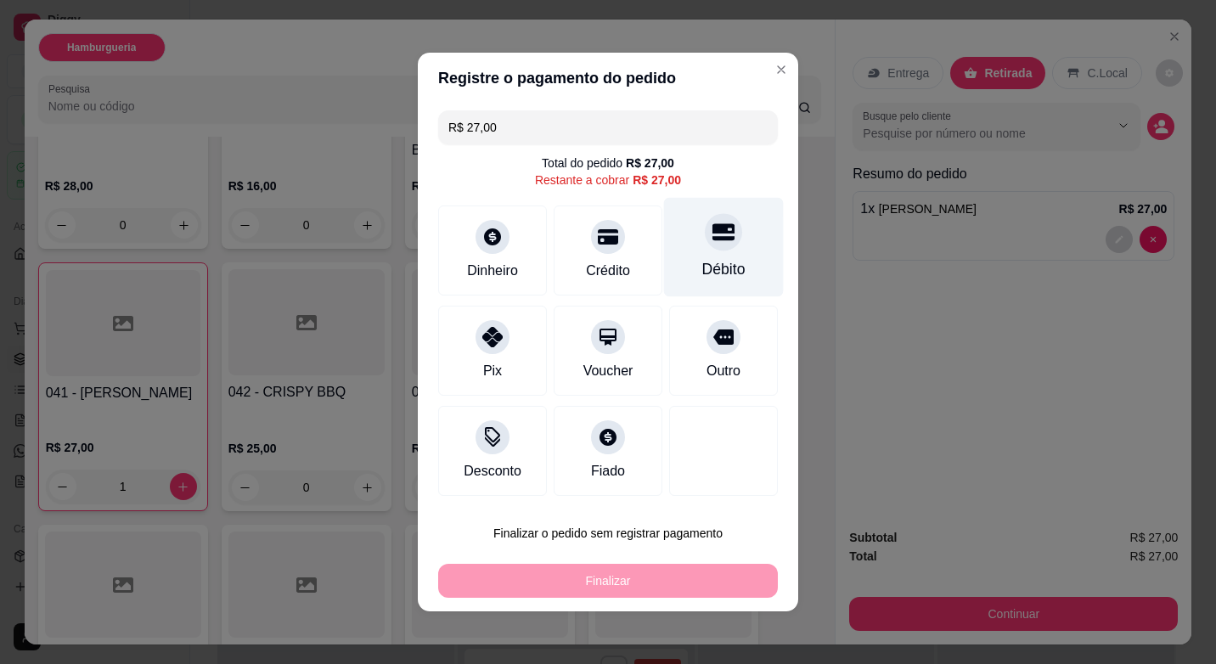
click at [706, 255] on div "Débito" at bounding box center [724, 247] width 120 height 99
type input "R$ 0,00"
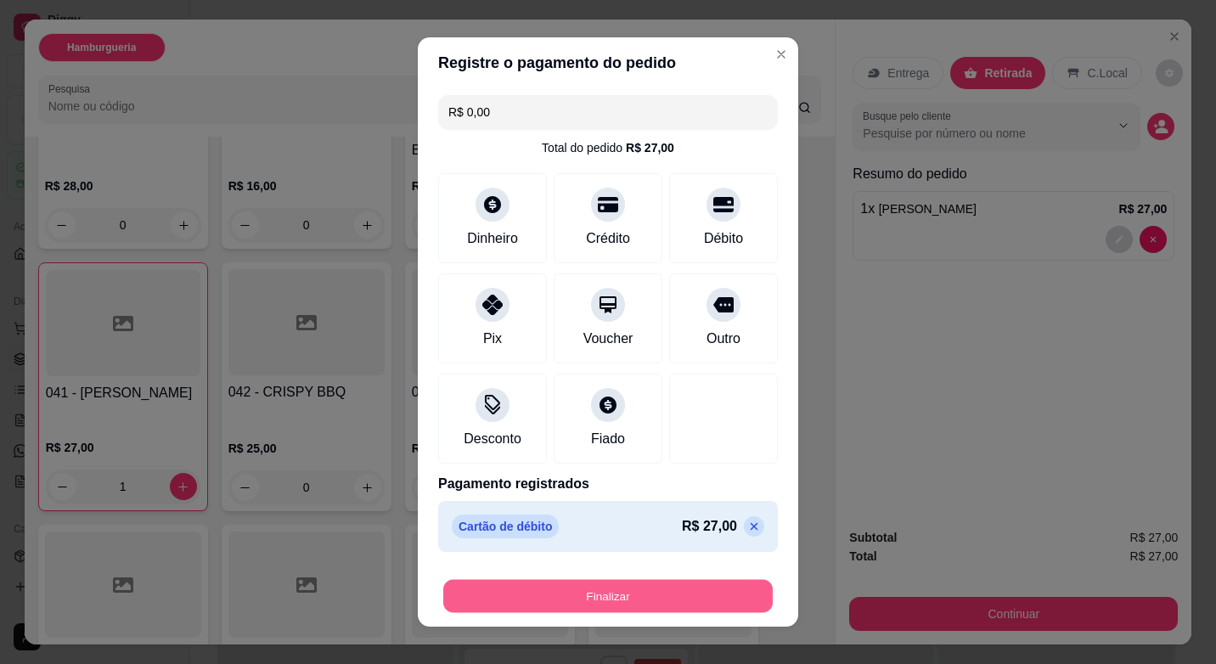
click at [610, 602] on button "Finalizar" at bounding box center [607, 596] width 329 height 33
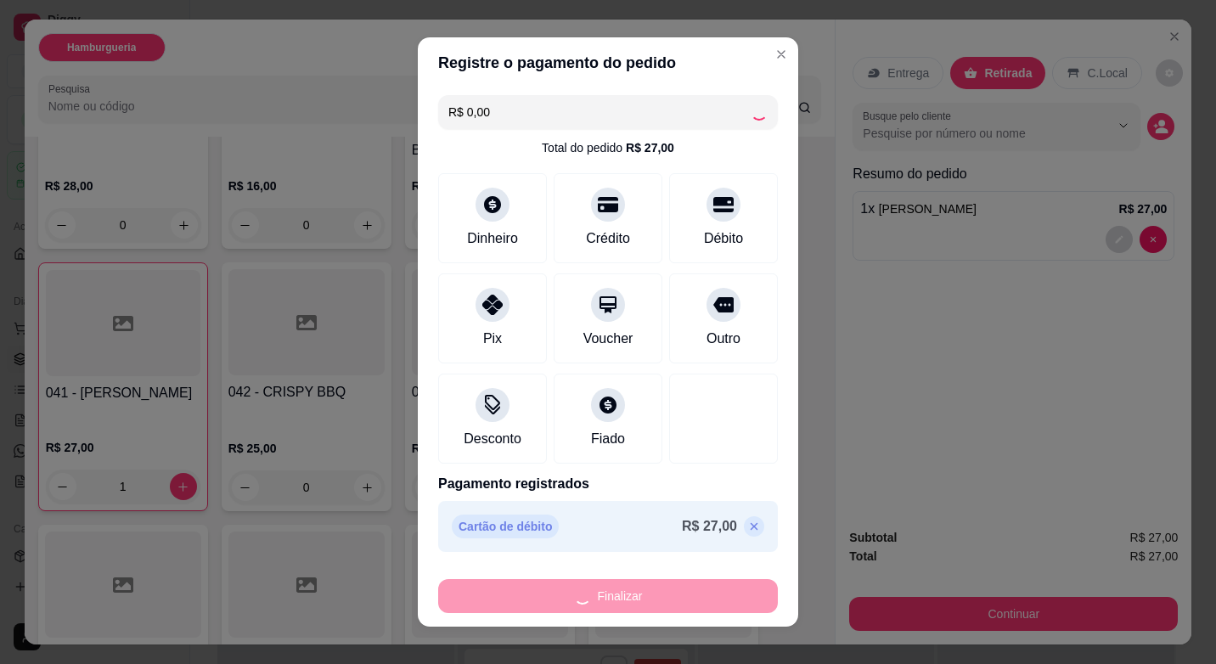
type input "0"
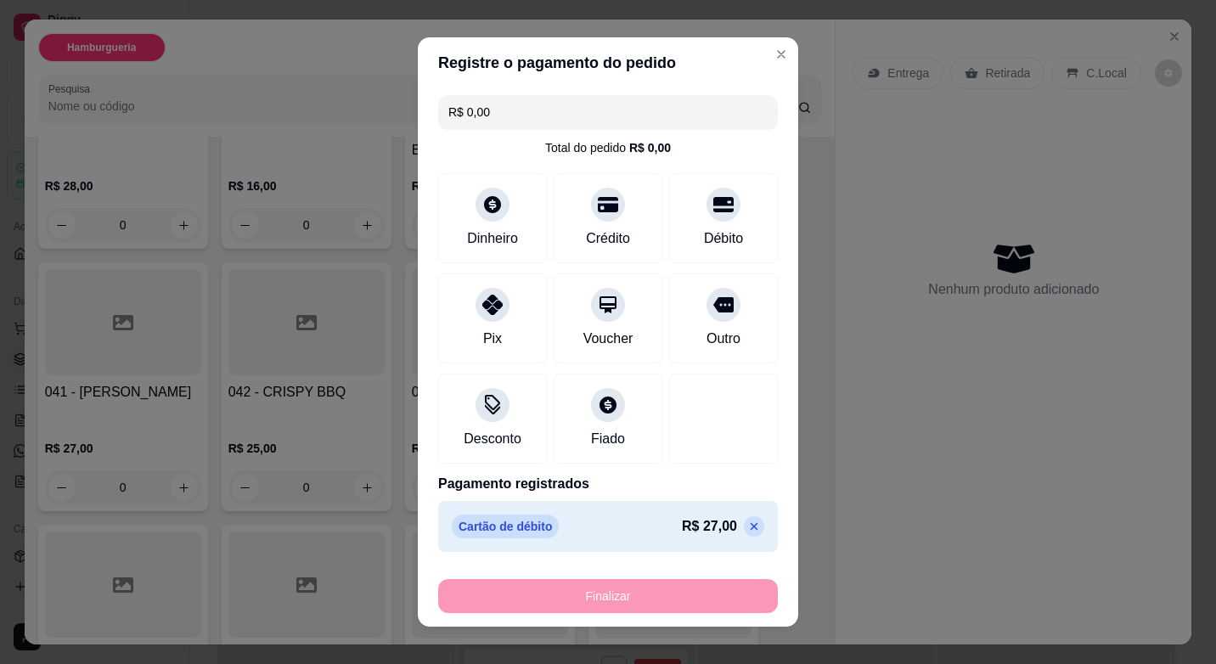
type input "-R$ 27,00"
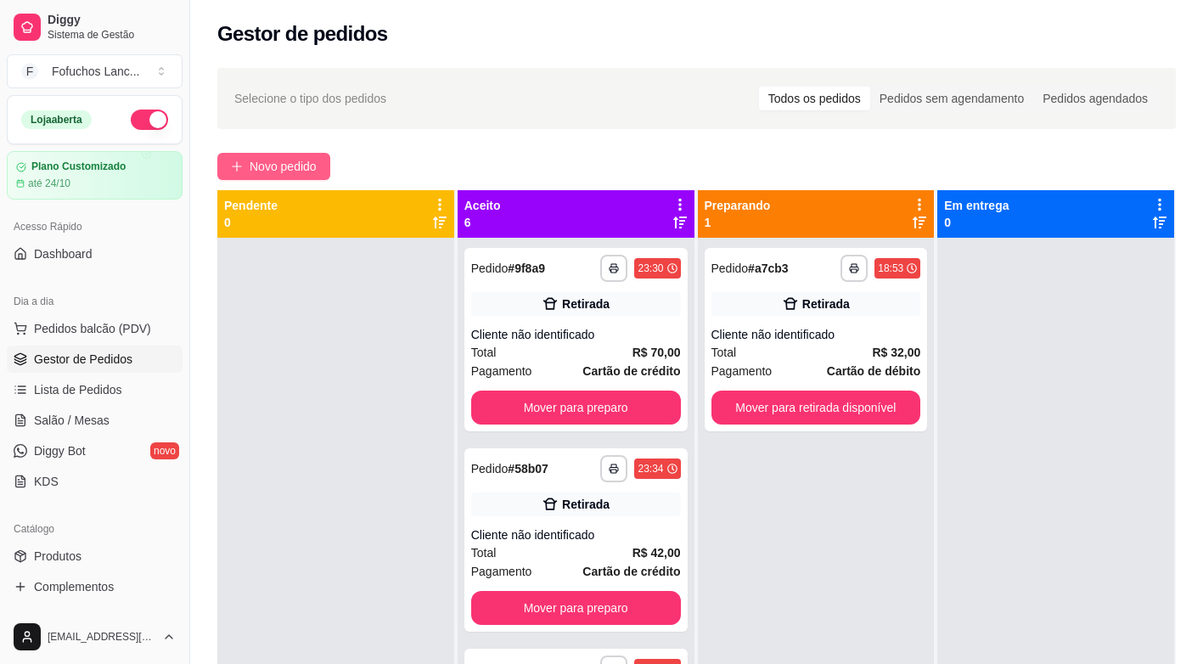
click at [290, 176] on button "Novo pedido" at bounding box center [273, 166] width 113 height 27
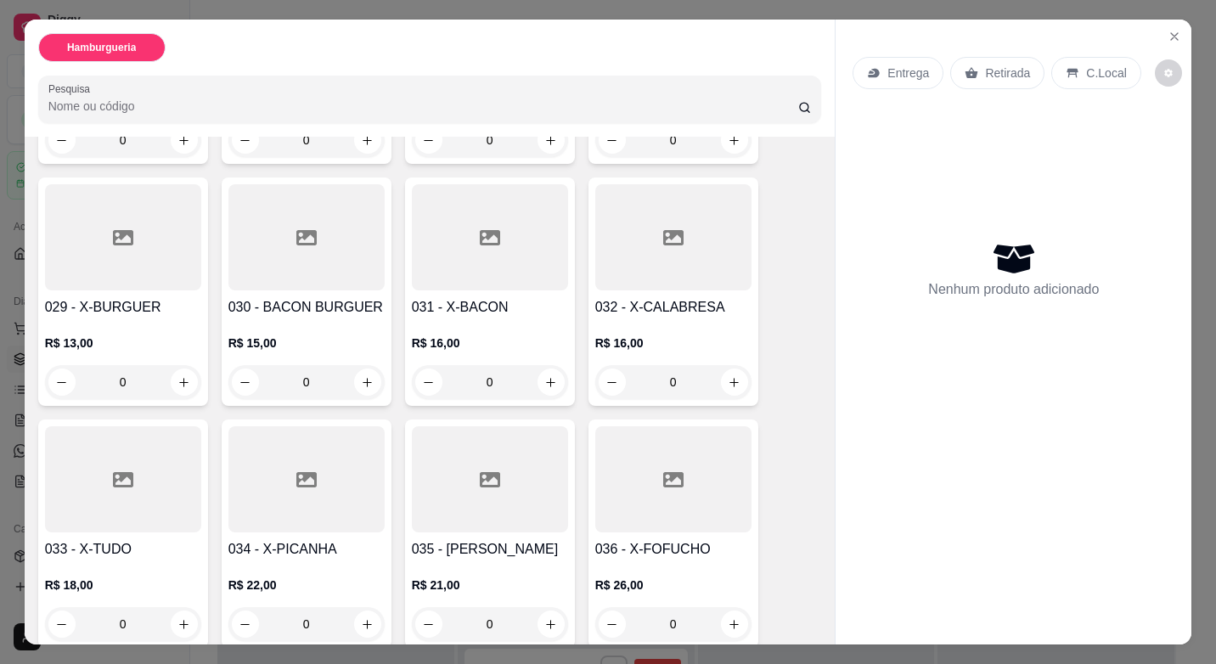
scroll to position [1953, 0]
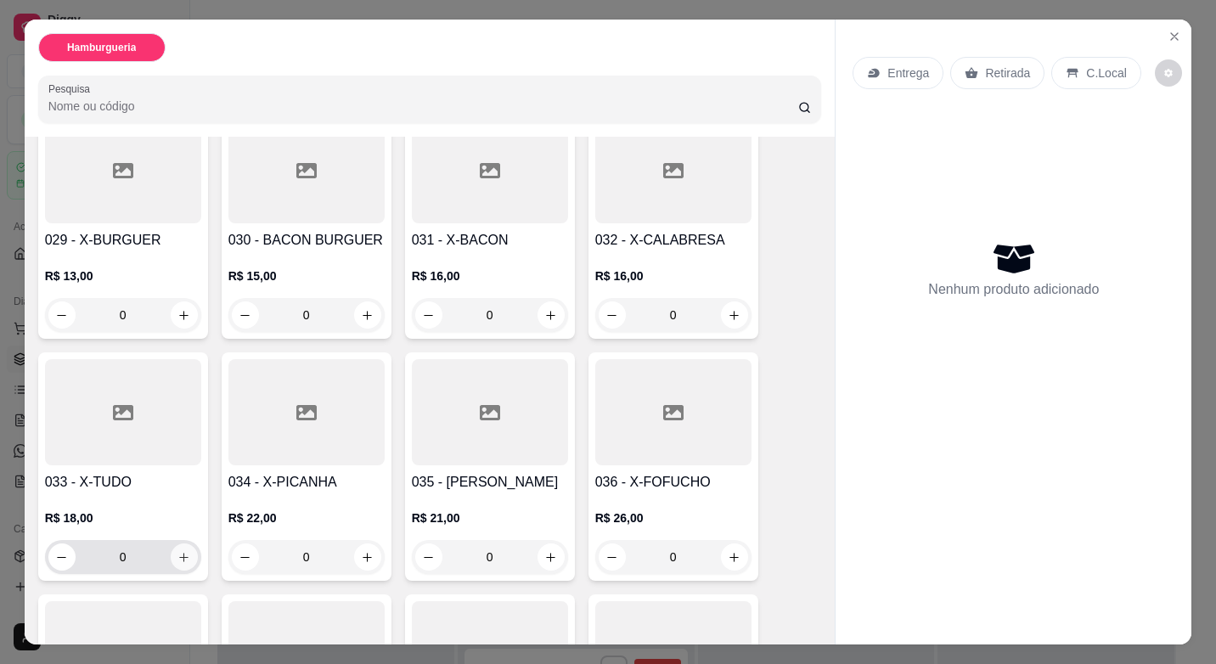
click at [185, 543] on button "increase-product-quantity" at bounding box center [184, 556] width 27 height 27
type input "1"
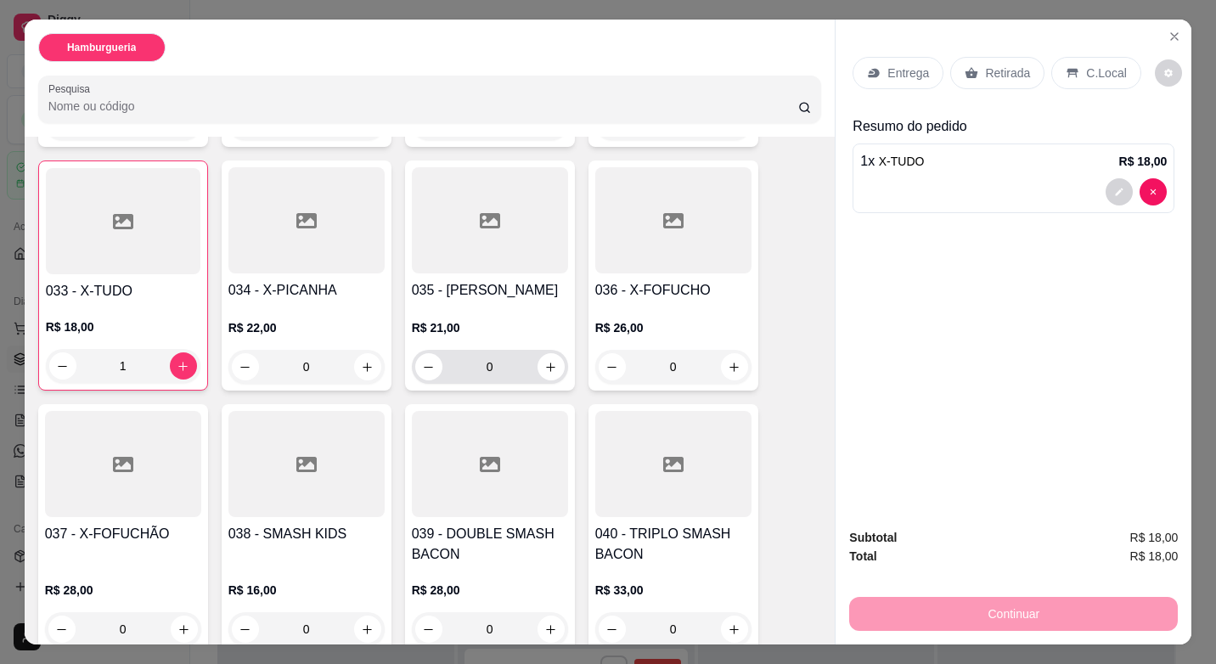
scroll to position [2123, 0]
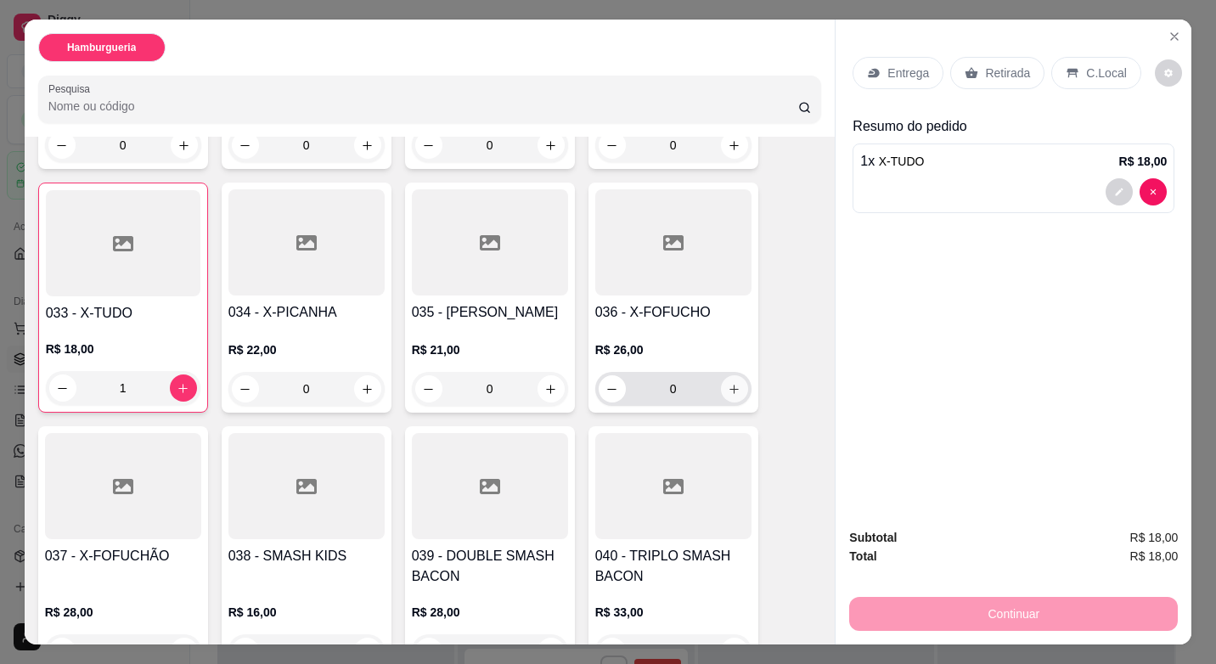
click at [728, 383] on icon "increase-product-quantity" at bounding box center [734, 389] width 13 height 13
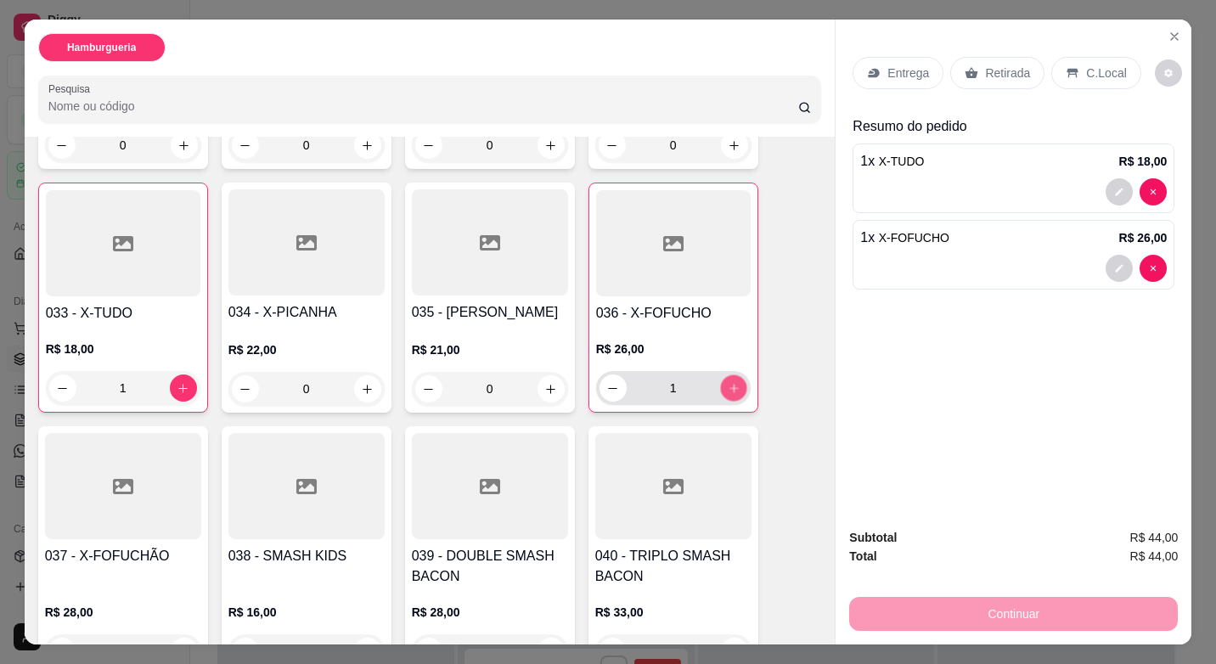
click at [729, 384] on icon "increase-product-quantity" at bounding box center [733, 388] width 8 height 8
type input "2"
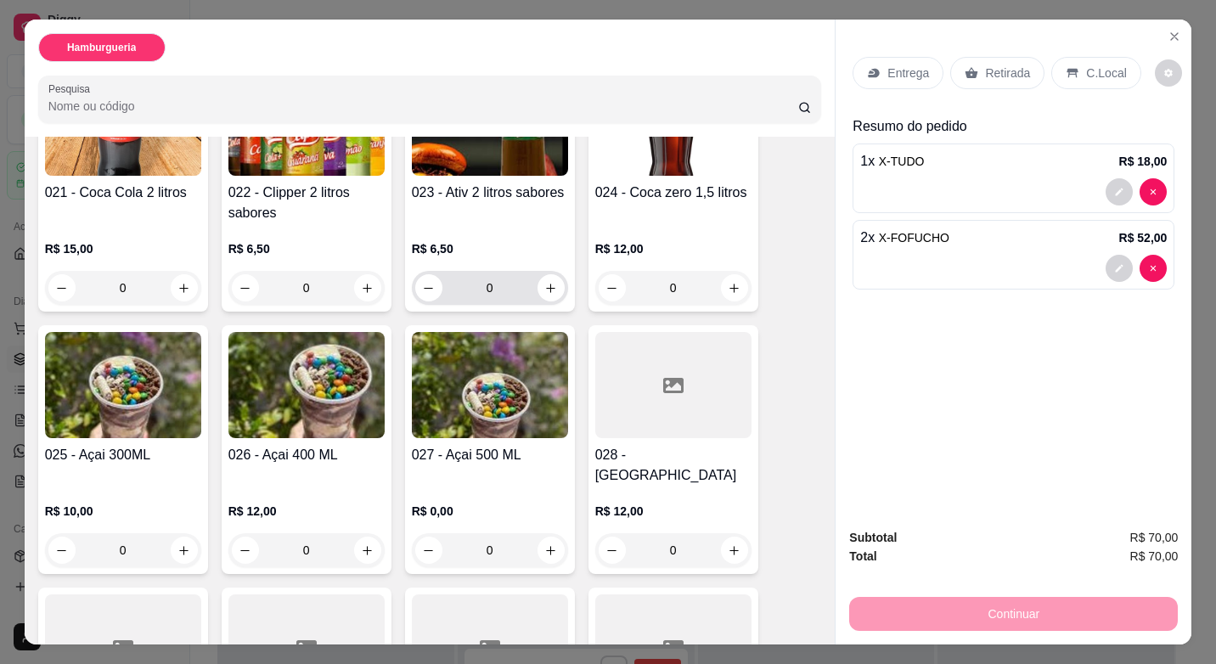
scroll to position [1528, 0]
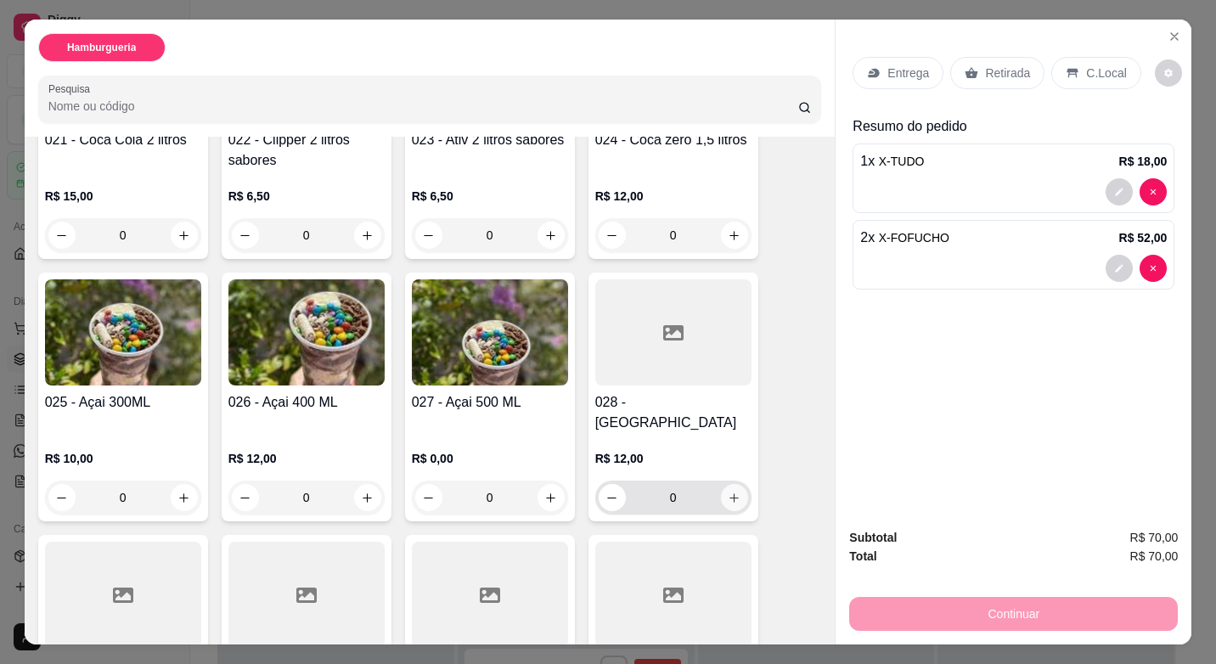
click at [721, 484] on button "increase-product-quantity" at bounding box center [734, 497] width 27 height 27
type input "1"
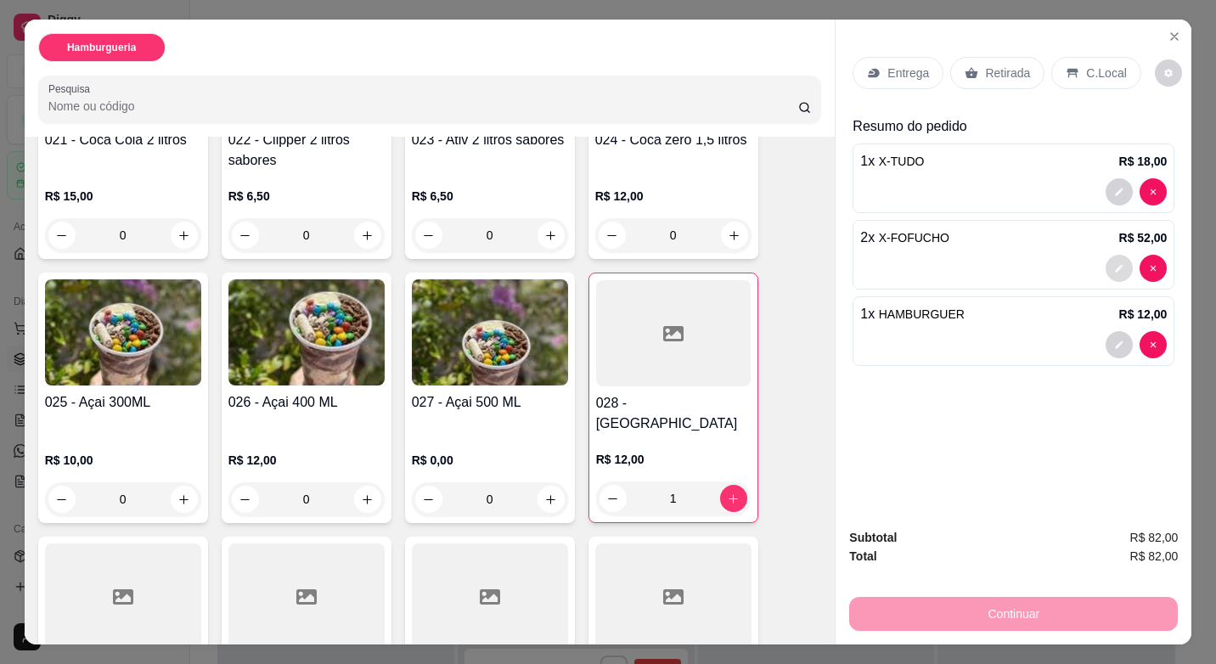
click at [1116, 267] on button "decrease-product-quantity" at bounding box center [1119, 268] width 27 height 27
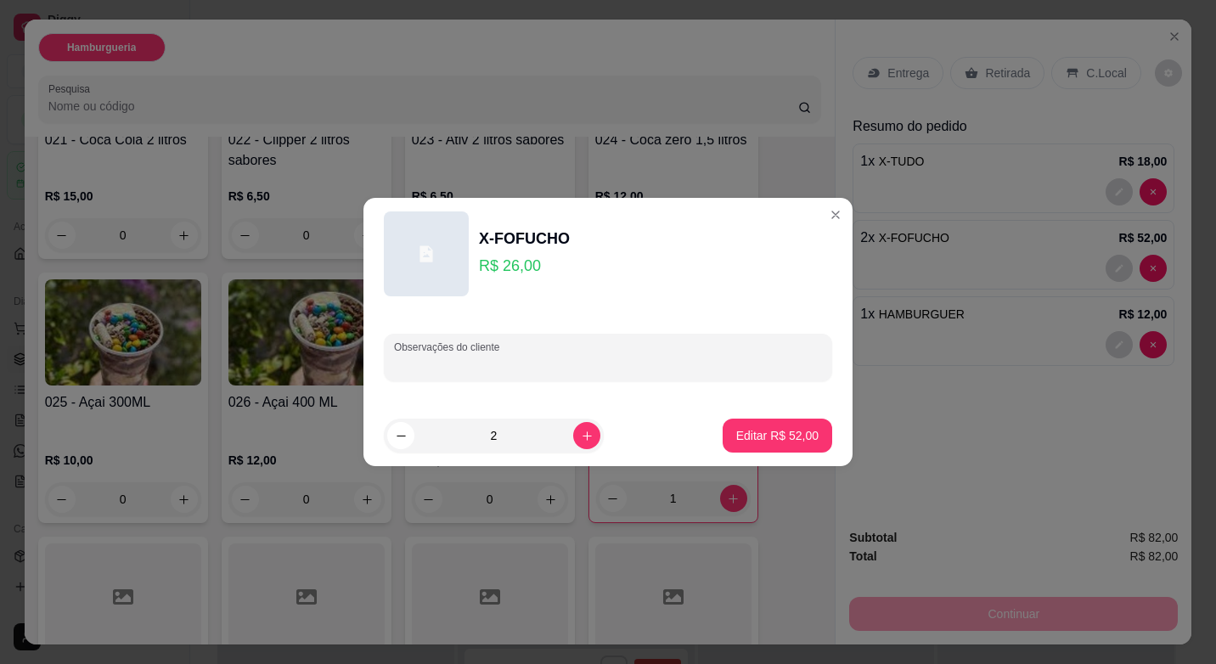
click at [482, 363] on input "Observações do cliente" at bounding box center [608, 364] width 428 height 17
type input "cheddar"
click at [753, 434] on p "Editar R$ 52,00" at bounding box center [777, 435] width 82 height 17
type input "0"
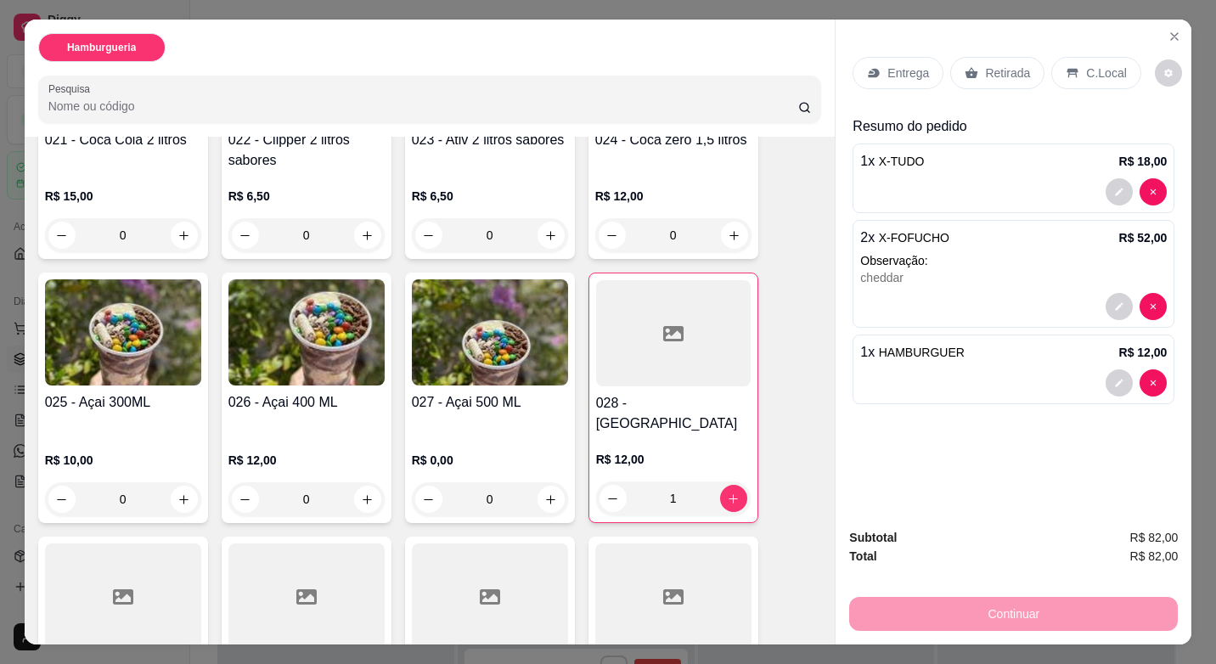
click at [985, 70] on p "Retirada" at bounding box center [1007, 73] width 45 height 17
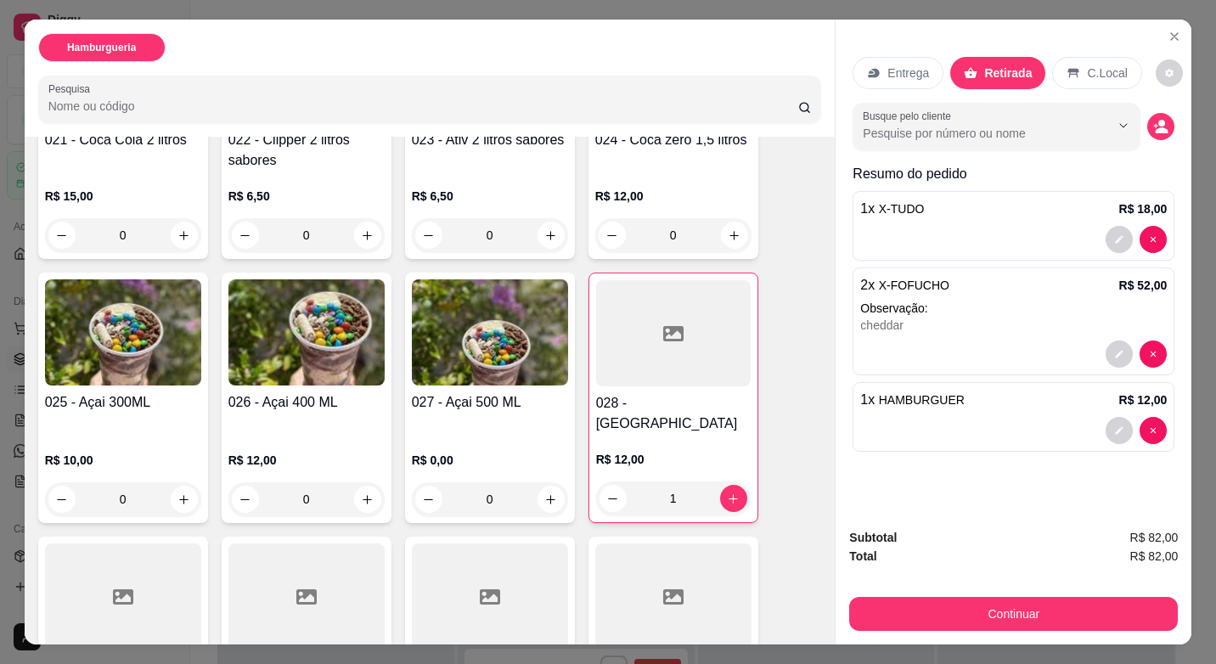
click at [1066, 67] on icon at bounding box center [1073, 73] width 14 height 14
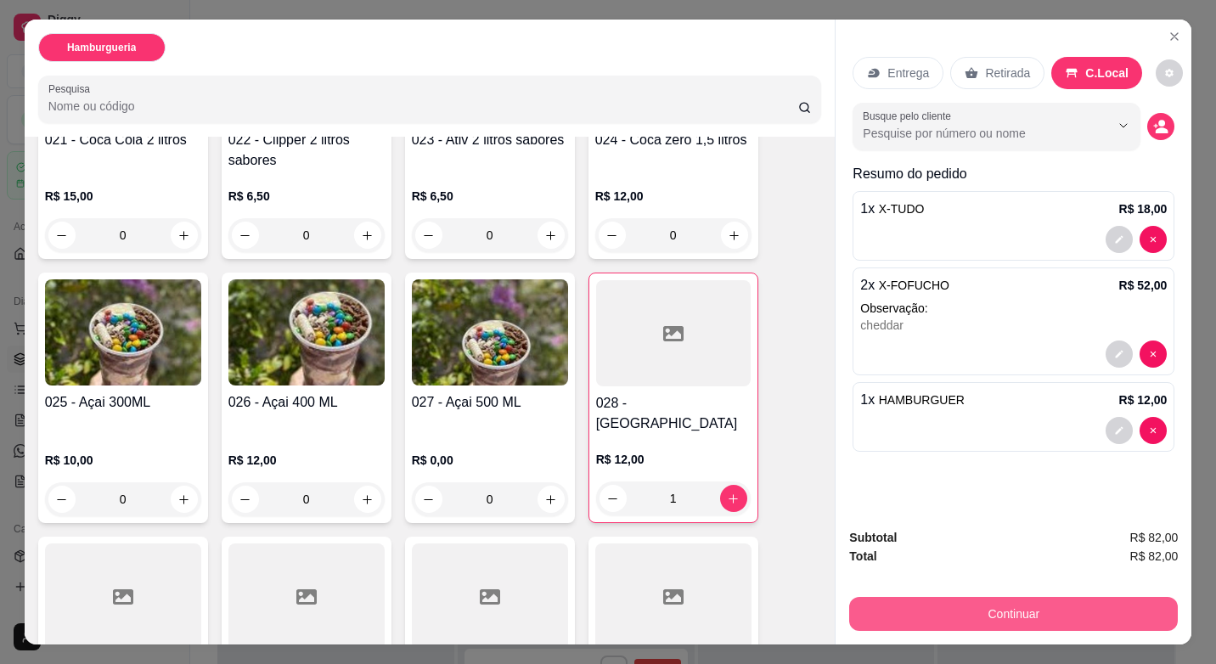
click at [1034, 602] on button "Continuar" at bounding box center [1013, 614] width 329 height 34
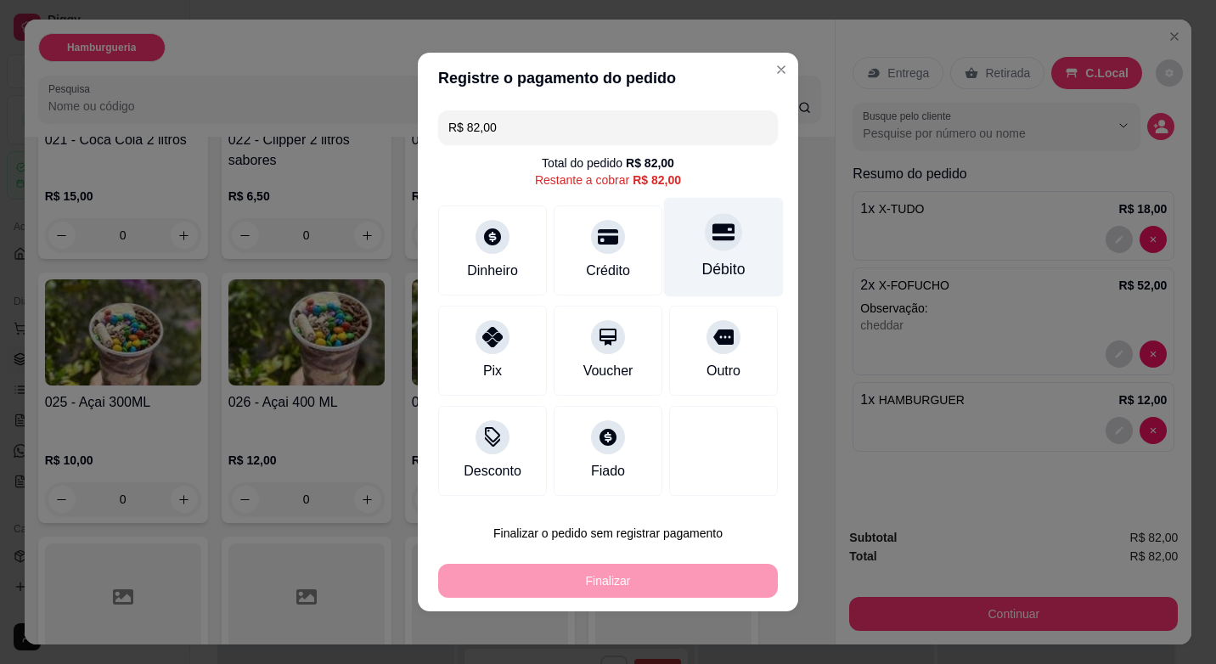
click at [721, 267] on div "Débito" at bounding box center [723, 269] width 43 height 22
type input "R$ 0,00"
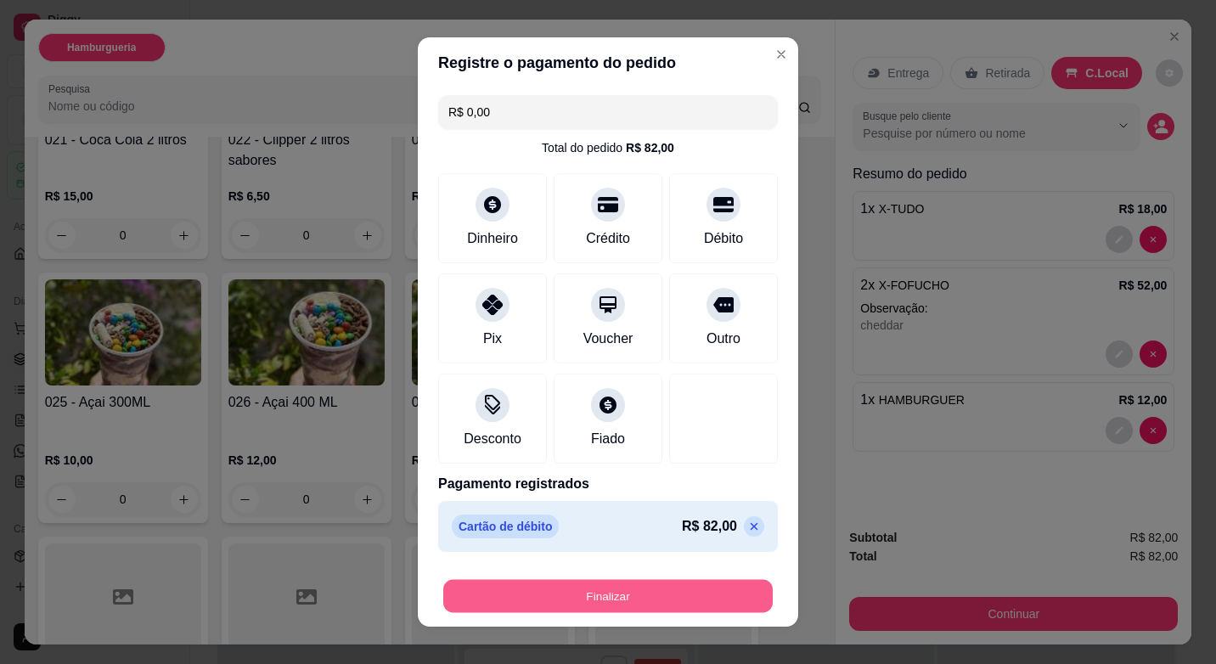
click at [630, 596] on button "Finalizar" at bounding box center [607, 596] width 329 height 33
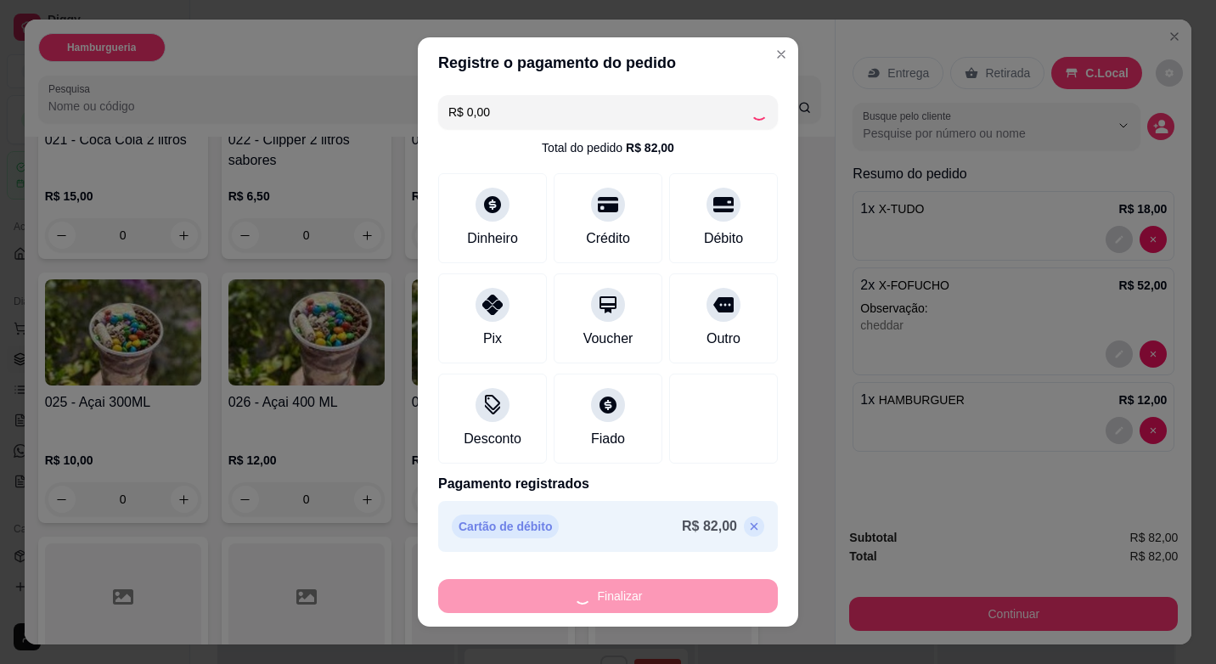
type input "0"
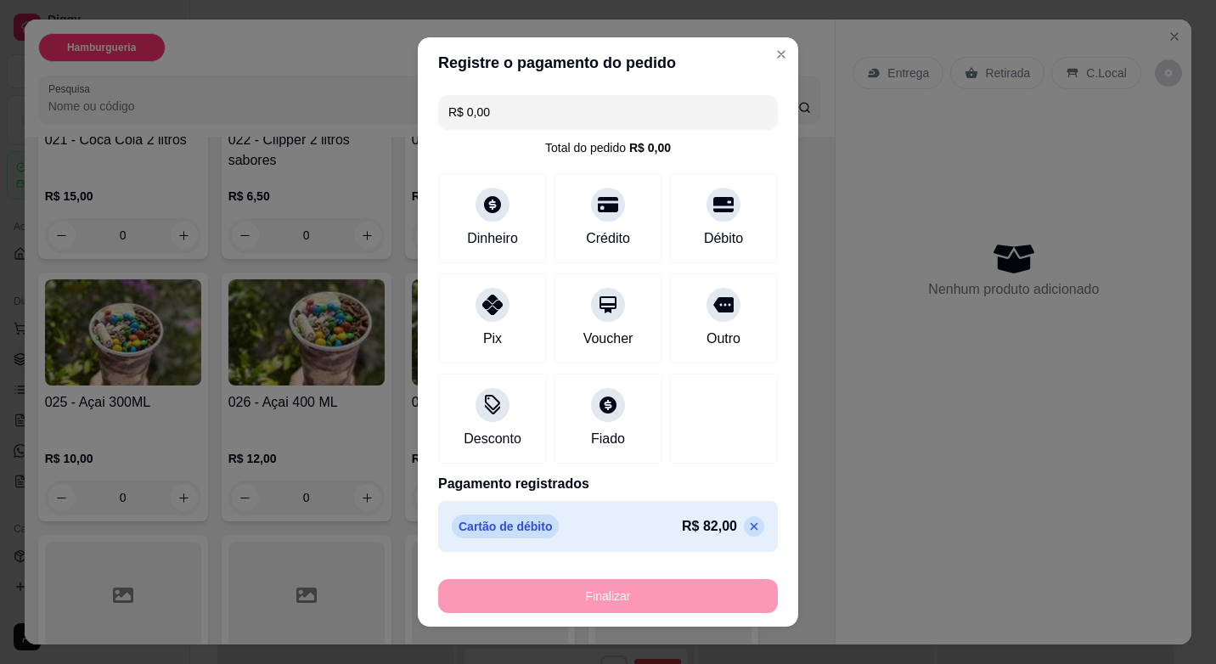
type input "-R$ 82,00"
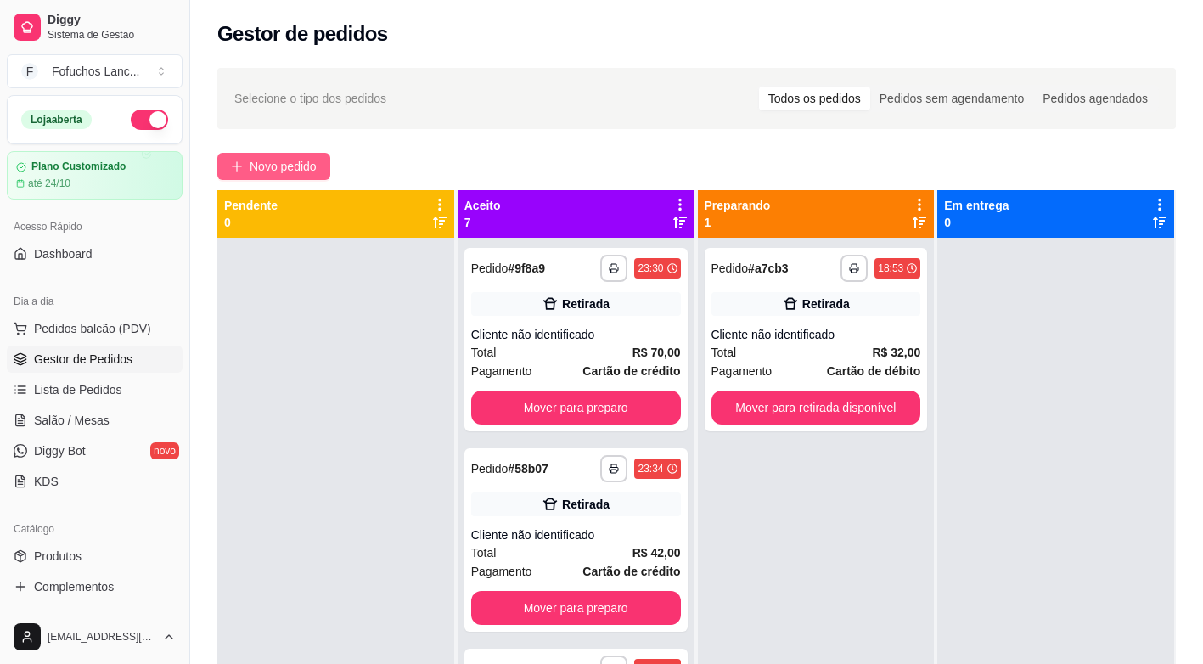
click at [281, 166] on span "Novo pedido" at bounding box center [283, 166] width 67 height 19
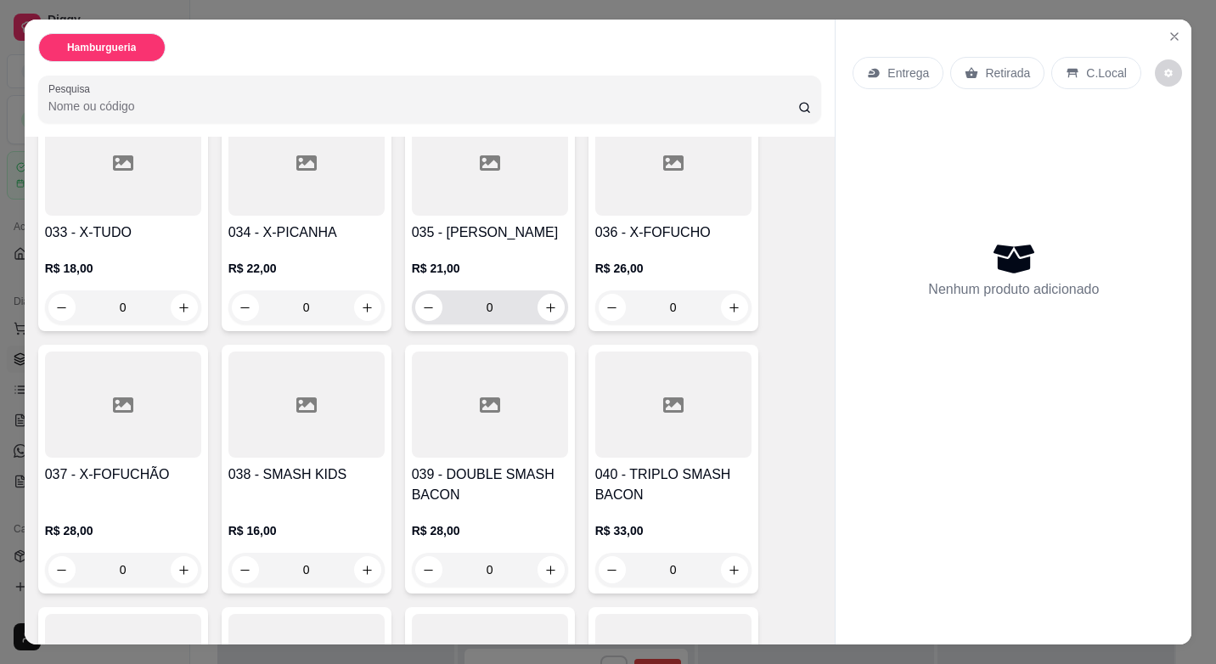
scroll to position [2208, 0]
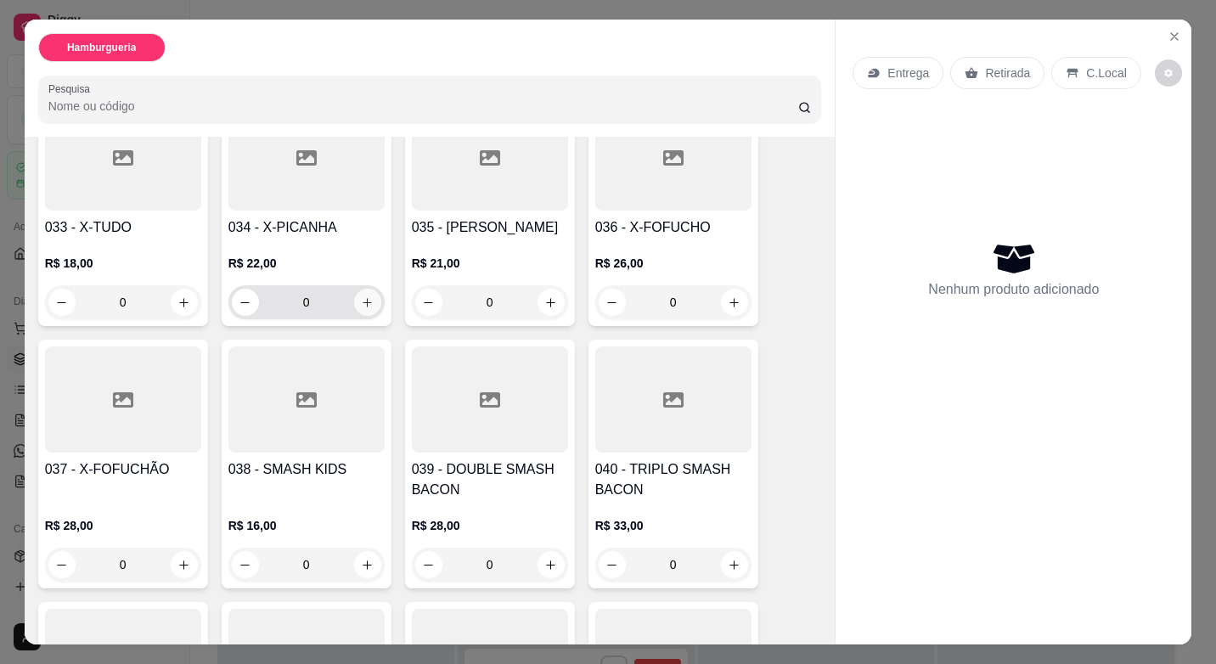
click at [361, 296] on icon "increase-product-quantity" at bounding box center [367, 302] width 13 height 13
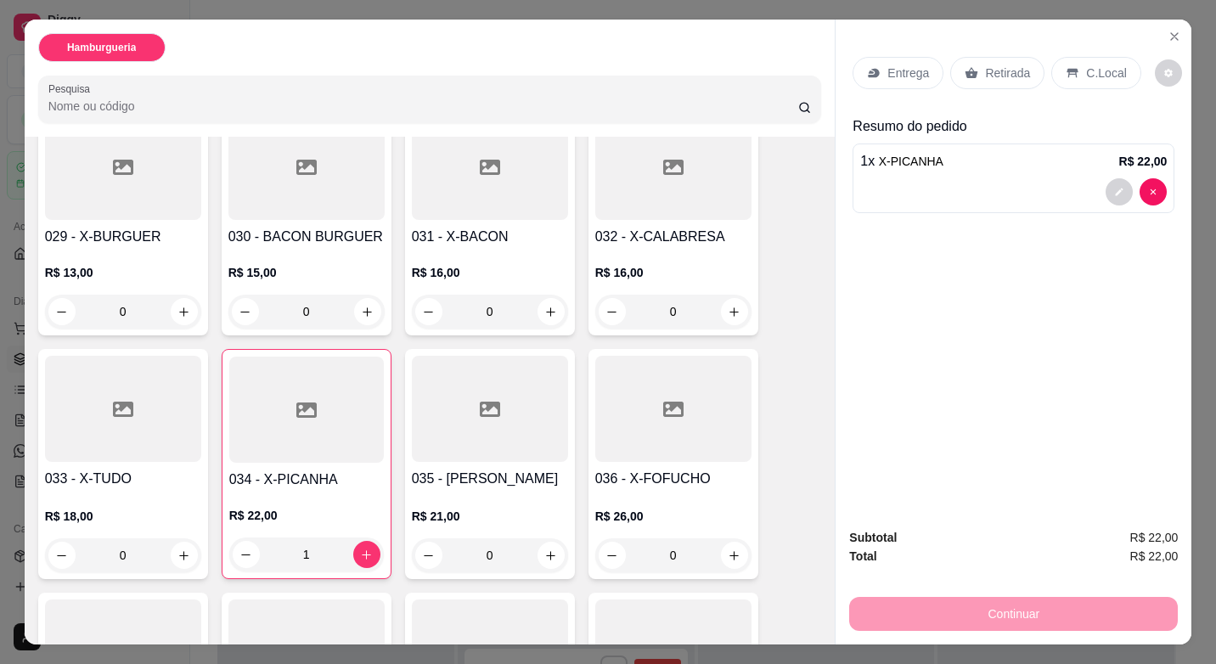
scroll to position [2038, 0]
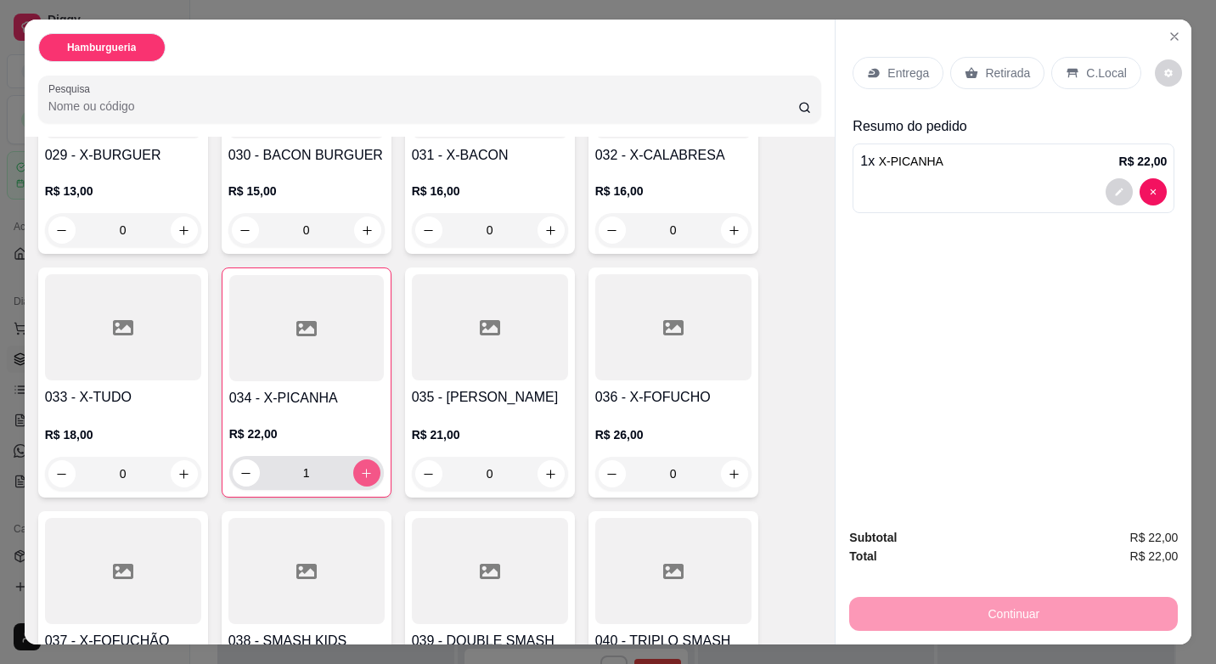
click at [368, 459] on button "increase-product-quantity" at bounding box center [366, 472] width 27 height 27
type input "2"
click at [1107, 195] on button "decrease-product-quantity" at bounding box center [1119, 192] width 26 height 26
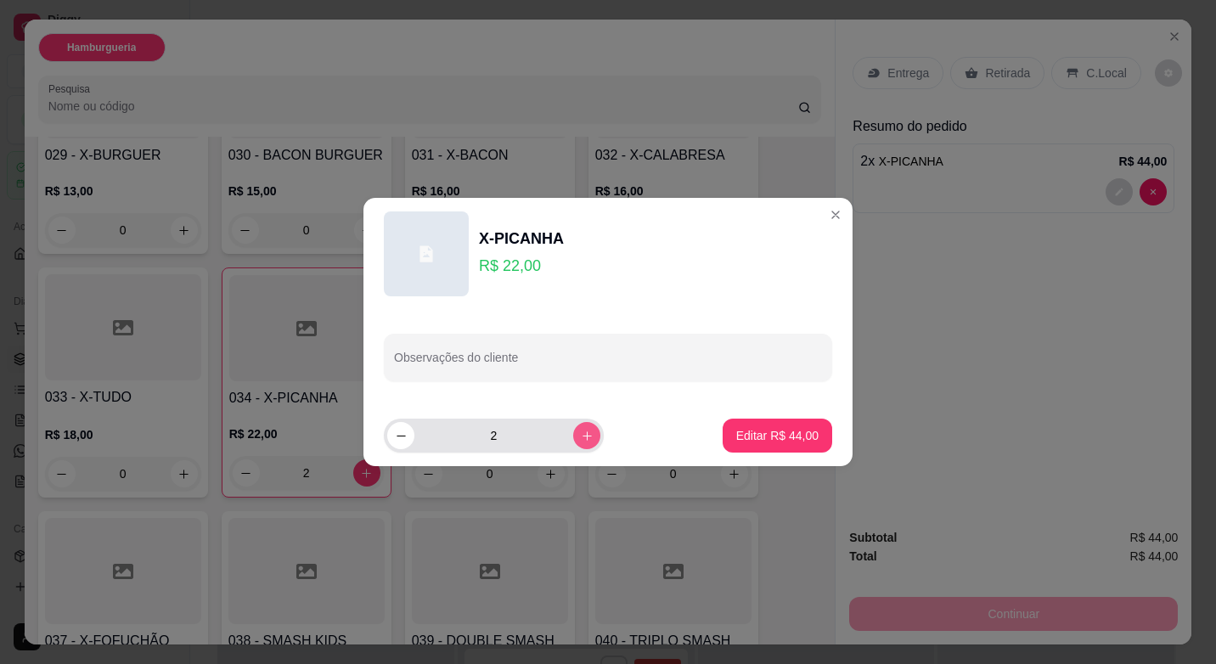
click at [581, 437] on icon "increase-product-quantity" at bounding box center [587, 436] width 13 height 13
click at [421, 438] on input "3" at bounding box center [493, 436] width 159 height 34
click at [420, 439] on input "3" at bounding box center [493, 436] width 159 height 34
click at [413, 439] on button "decrease-product-quantity" at bounding box center [400, 435] width 27 height 27
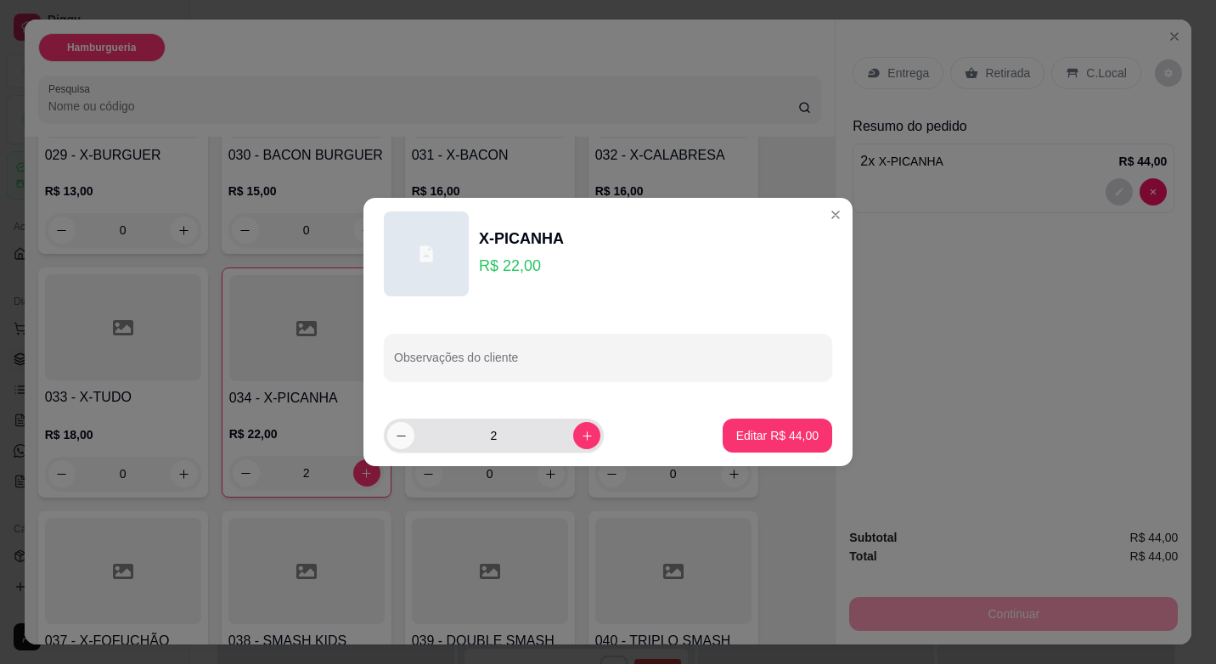
type input "1"
drag, startPoint x: 602, startPoint y: 394, endPoint x: 562, endPoint y: 370, distance: 46.5
click at [602, 393] on div "Observações do cliente" at bounding box center [607, 357] width 489 height 95
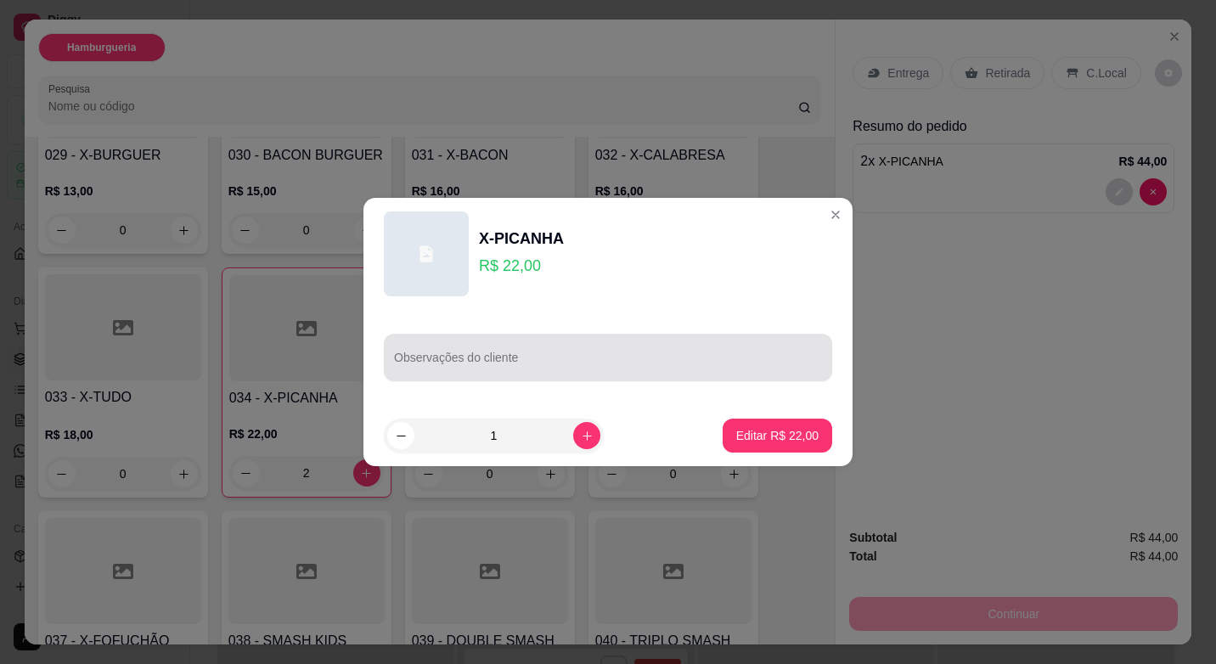
click at [549, 360] on input "Observações do cliente" at bounding box center [608, 364] width 428 height 17
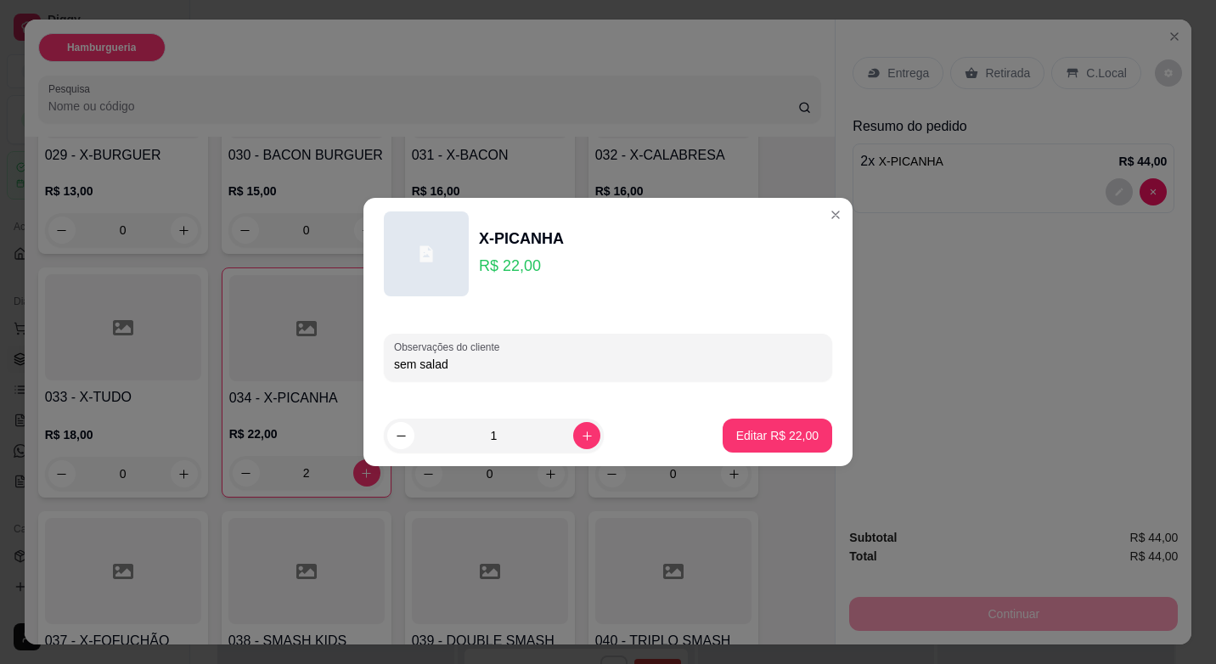
type input "sem salada"
click at [743, 430] on p "Editar R$ 22,00" at bounding box center [777, 435] width 82 height 17
type input "0"
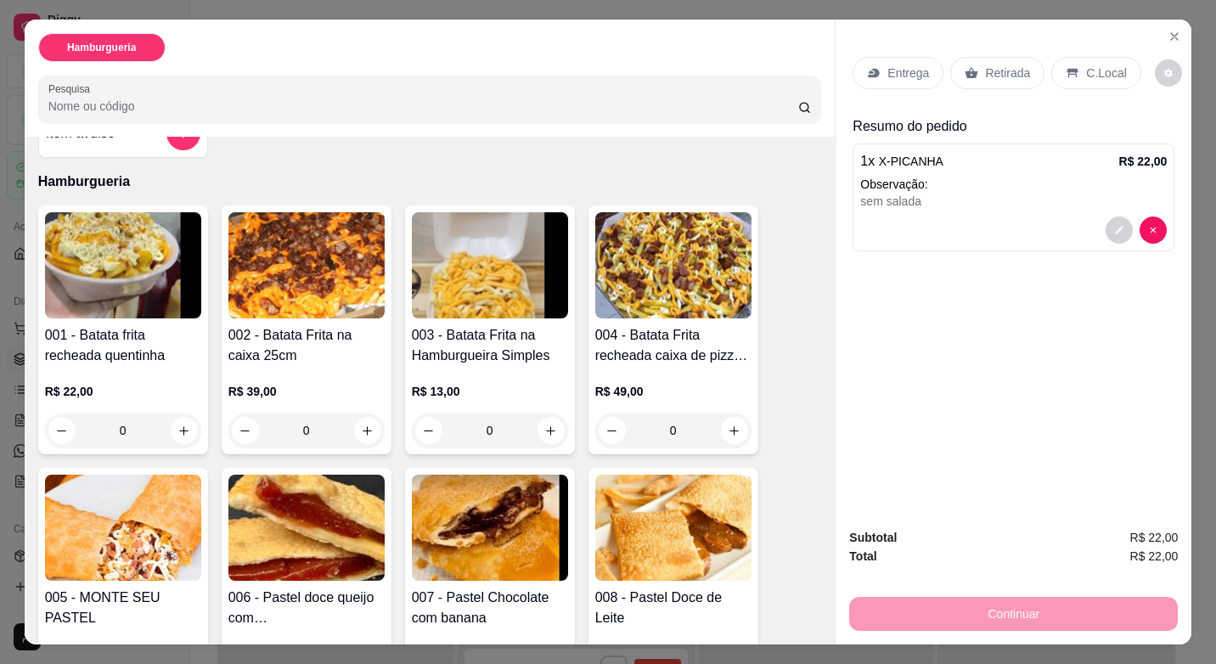
scroll to position [0, 0]
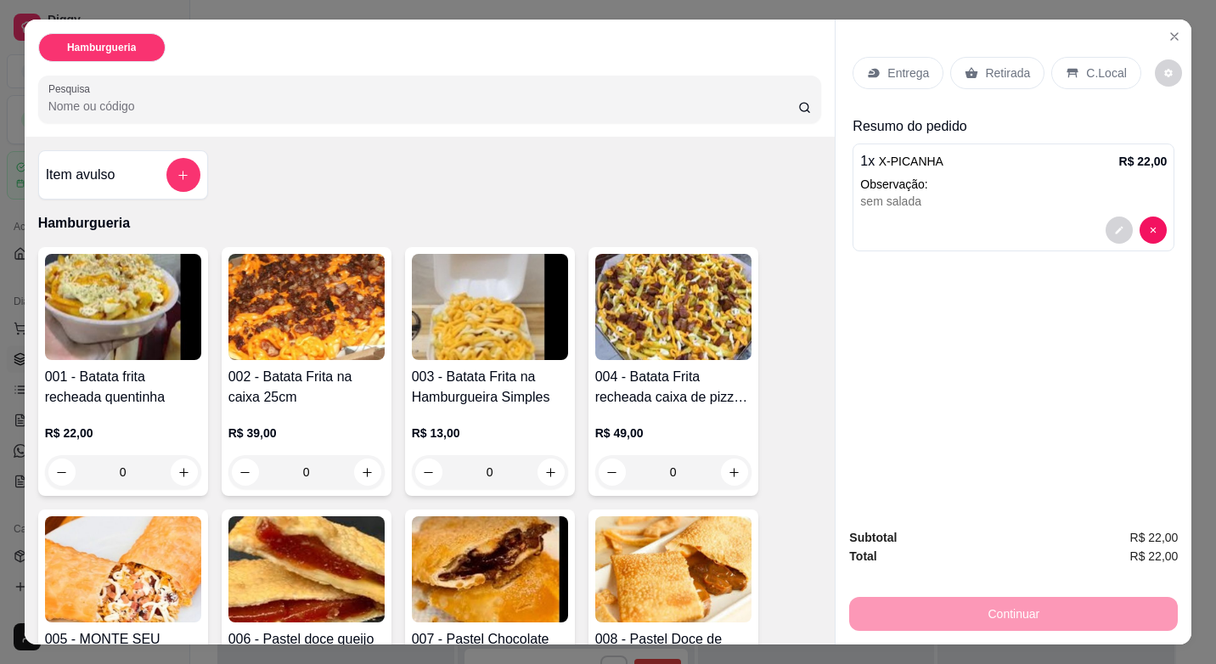
click at [166, 181] on div at bounding box center [183, 175] width 34 height 34
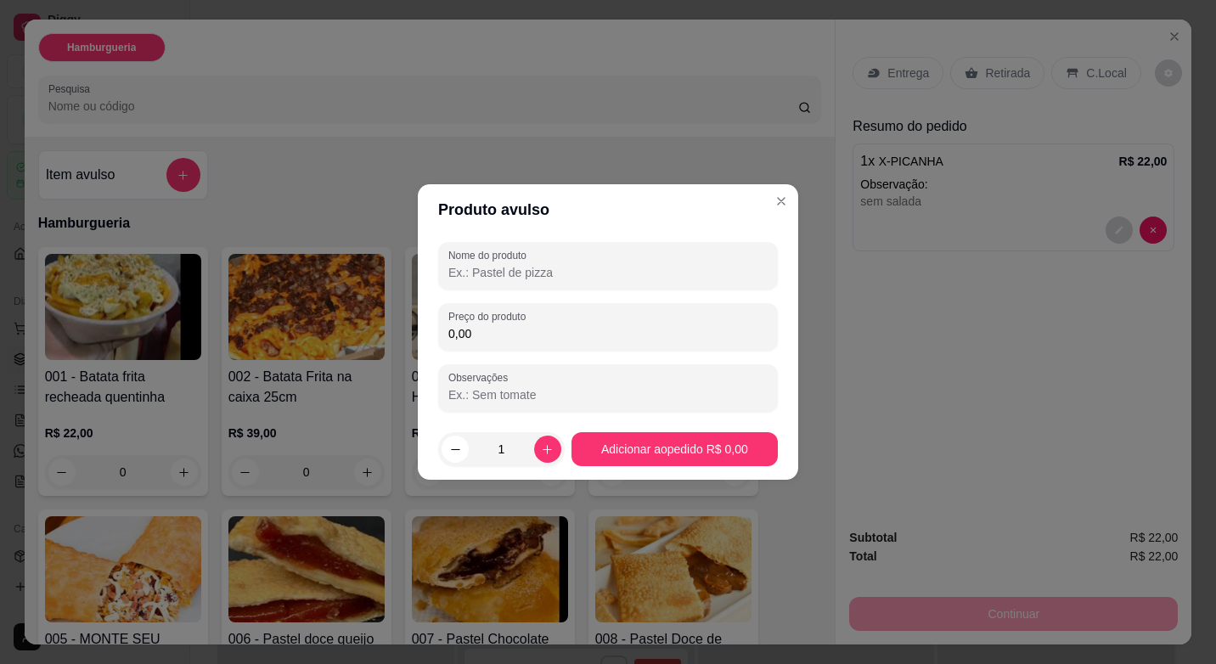
click at [517, 329] on input "0,00" at bounding box center [607, 333] width 319 height 17
click at [532, 286] on div "Nome do produto" at bounding box center [608, 266] width 340 height 48
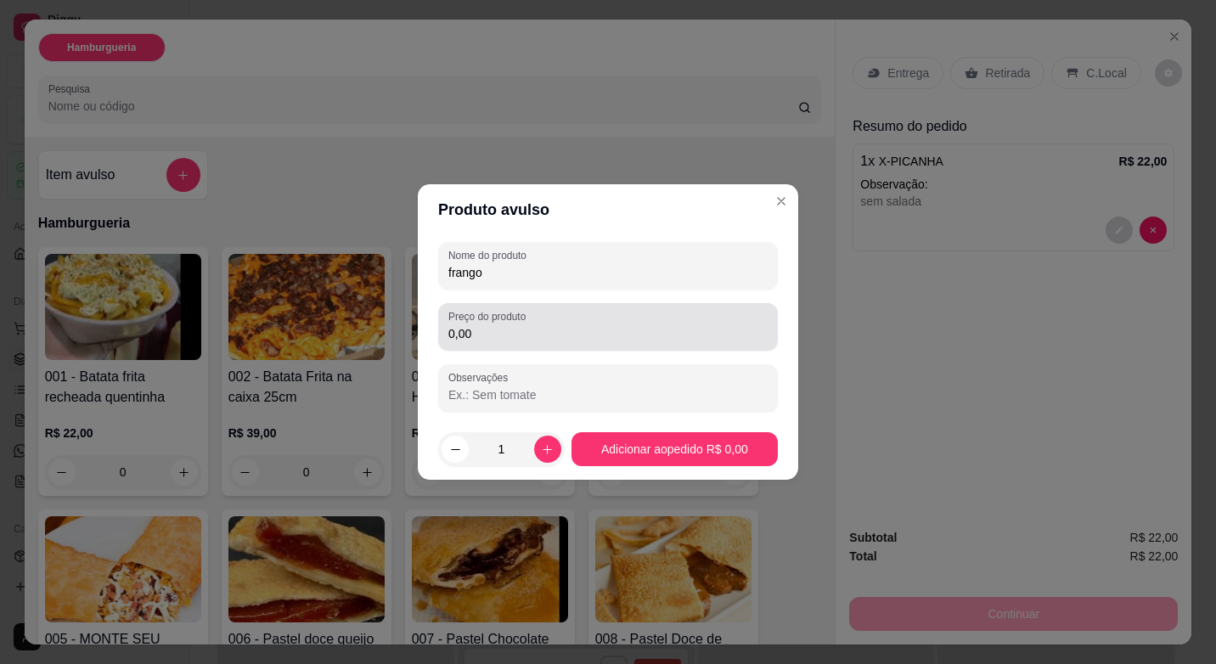
type input "frango"
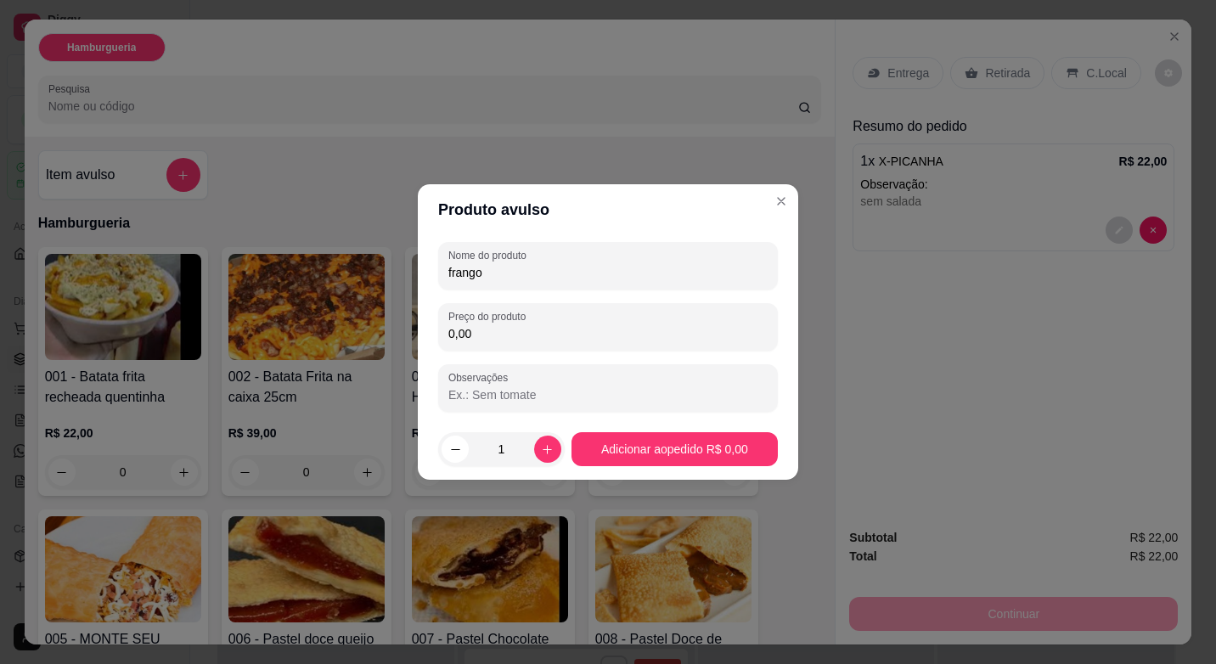
click at [532, 339] on input "0,00" at bounding box center [607, 333] width 319 height 17
type input "4,00"
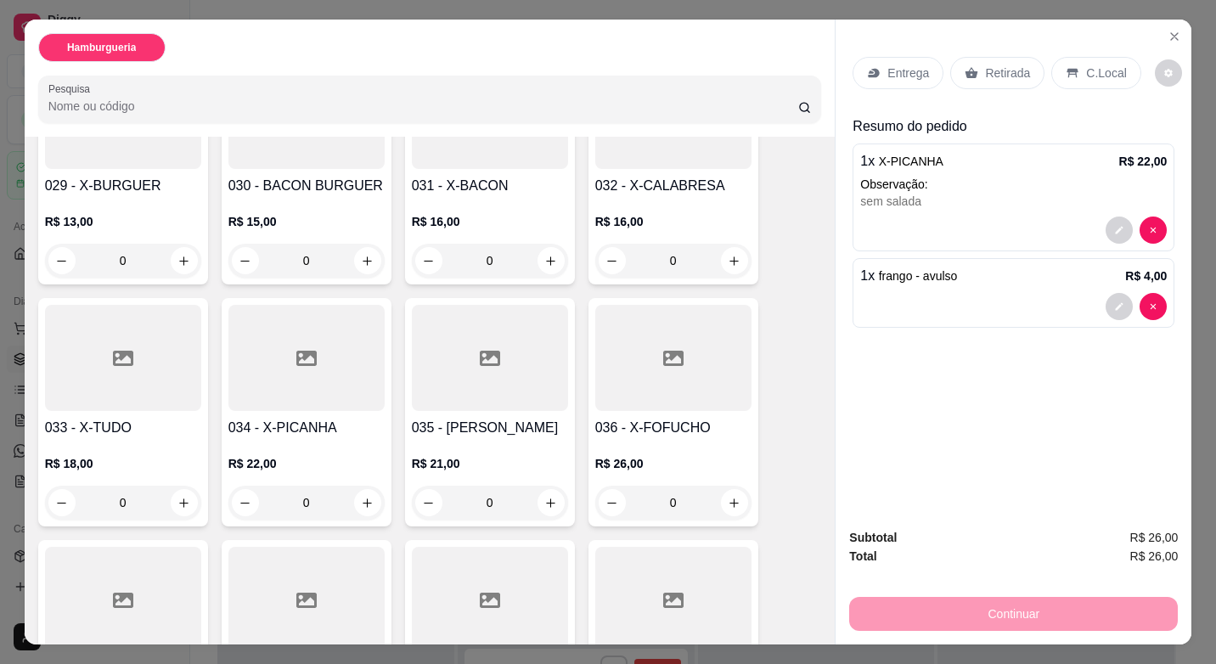
scroll to position [2038, 0]
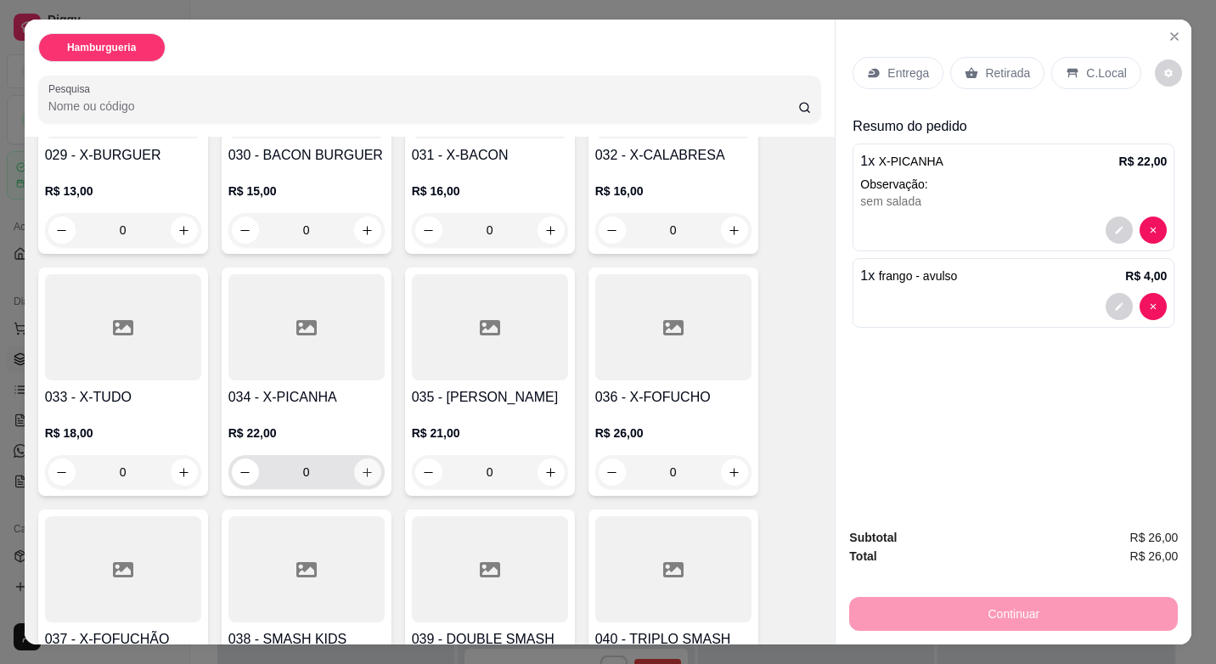
click at [361, 466] on icon "increase-product-quantity" at bounding box center [367, 472] width 13 height 13
type input "1"
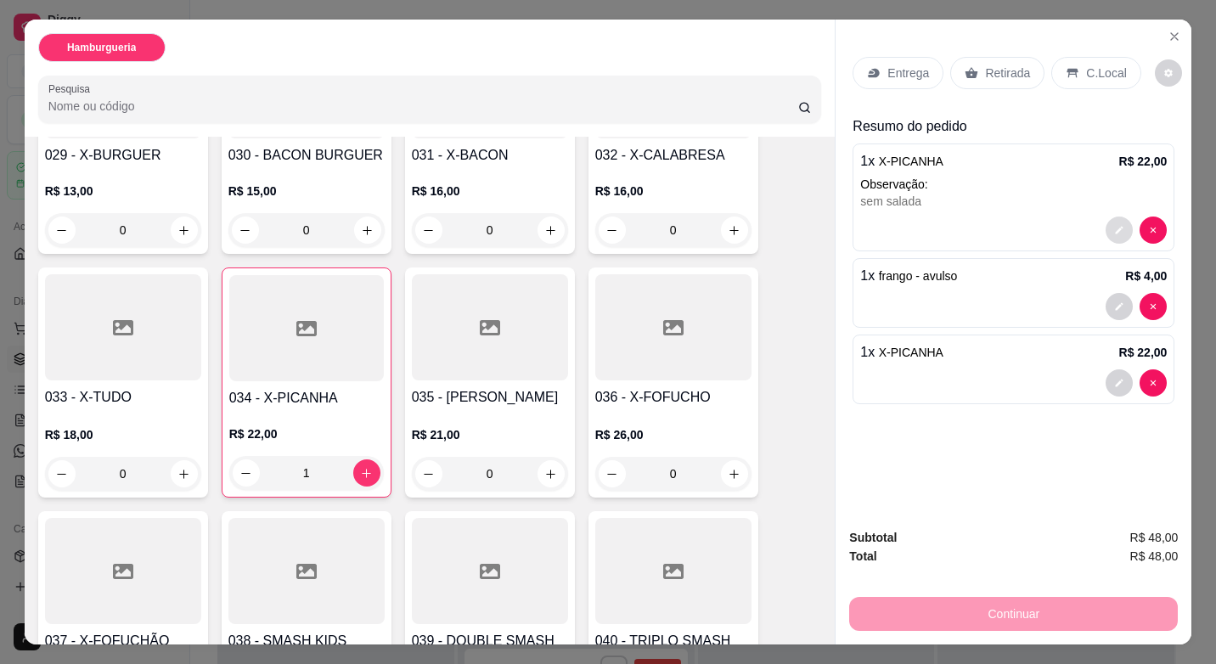
click at [1114, 228] on icon "decrease-product-quantity" at bounding box center [1119, 230] width 10 height 10
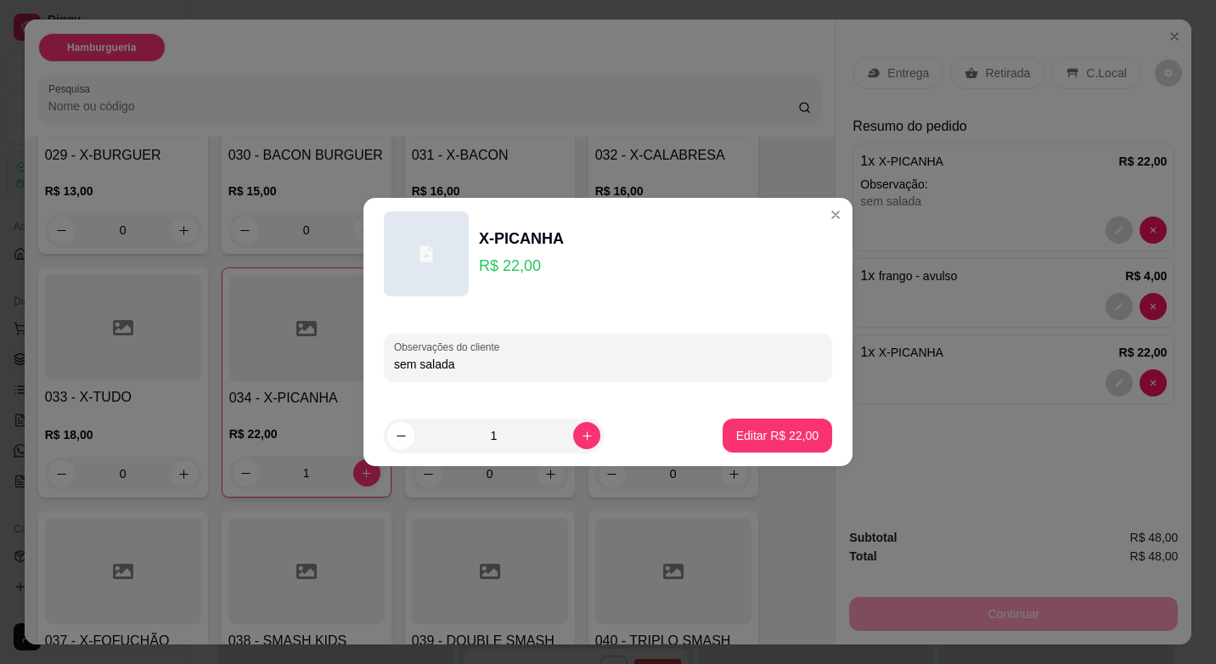
click at [530, 398] on div "Observações do cliente sem salada" at bounding box center [607, 357] width 489 height 95
click at [531, 393] on div "Observações do cliente sem salada" at bounding box center [607, 357] width 489 height 95
click at [542, 380] on div "Observações do cliente sem salada" at bounding box center [608, 358] width 448 height 48
type input "sem salada catupiry"
click at [756, 439] on p "Editar R$ 22,00" at bounding box center [777, 435] width 80 height 16
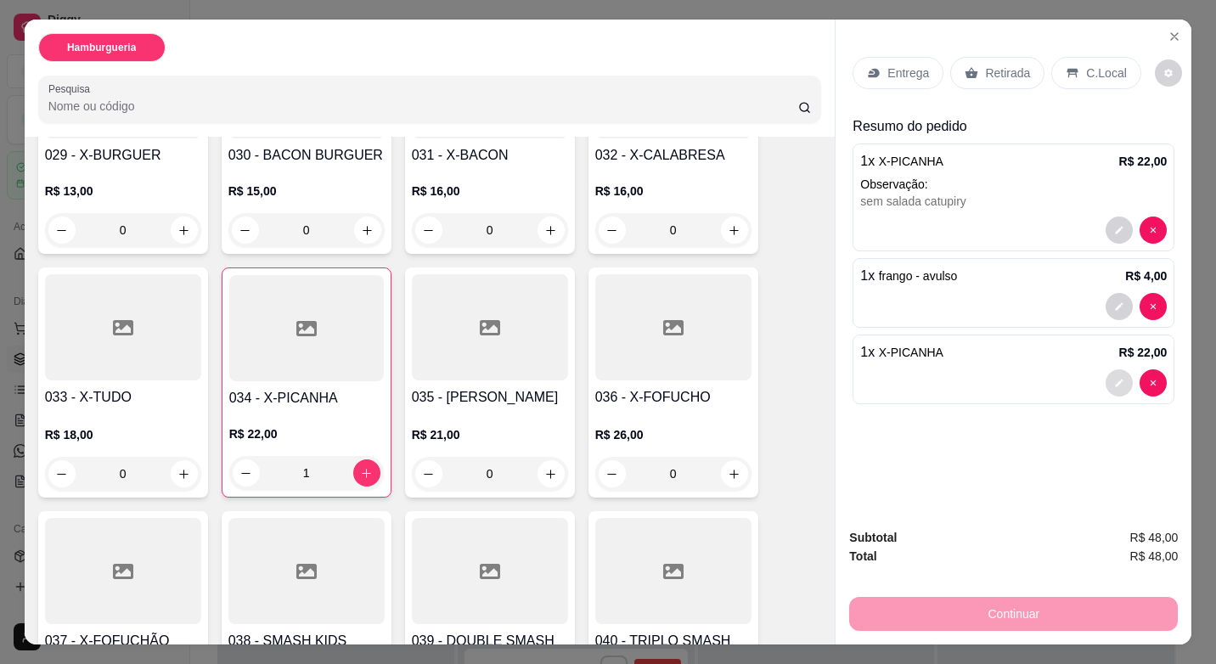
click at [1114, 380] on icon "decrease-product-quantity" at bounding box center [1119, 383] width 10 height 10
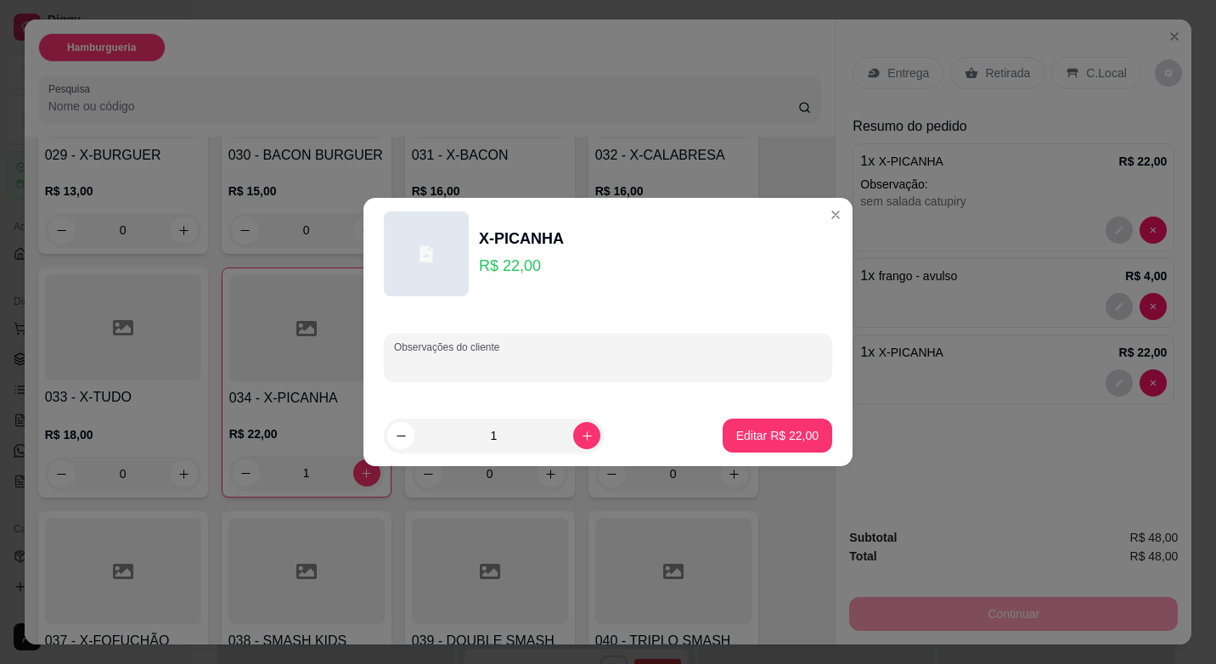
click at [590, 361] on input "Observações do cliente" at bounding box center [608, 364] width 428 height 17
type input "catupiry"
click at [791, 430] on p "Editar R$ 22,00" at bounding box center [777, 435] width 82 height 17
type input "0"
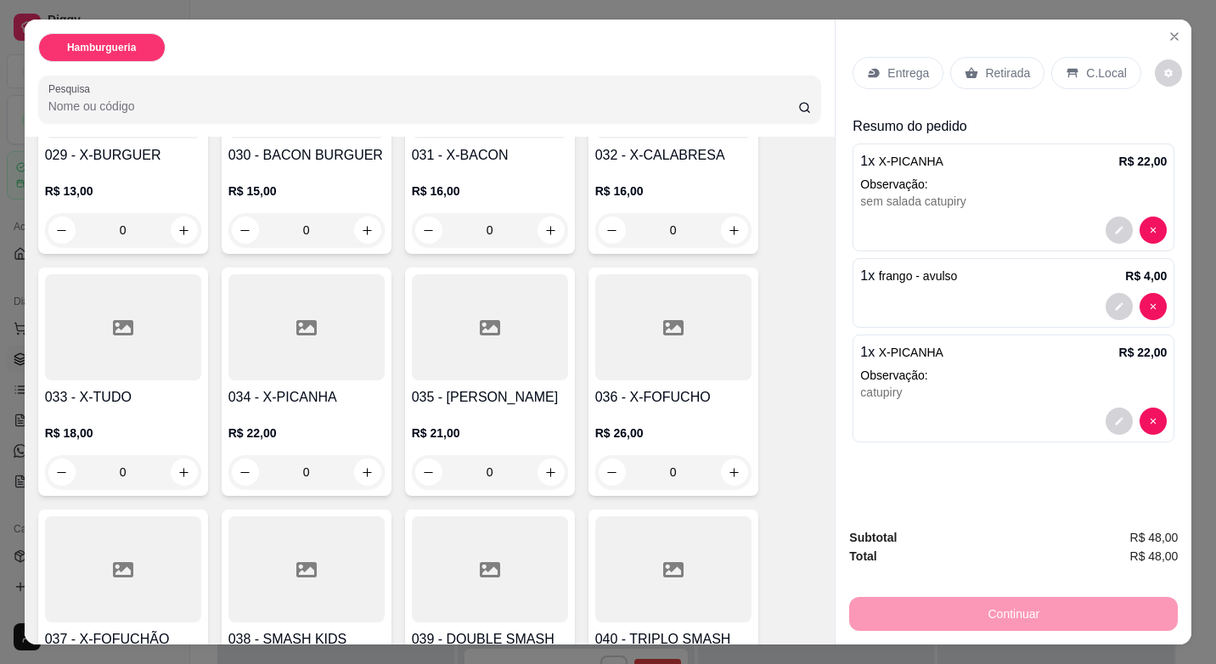
click at [917, 67] on p "Entrega" at bounding box center [908, 73] width 42 height 17
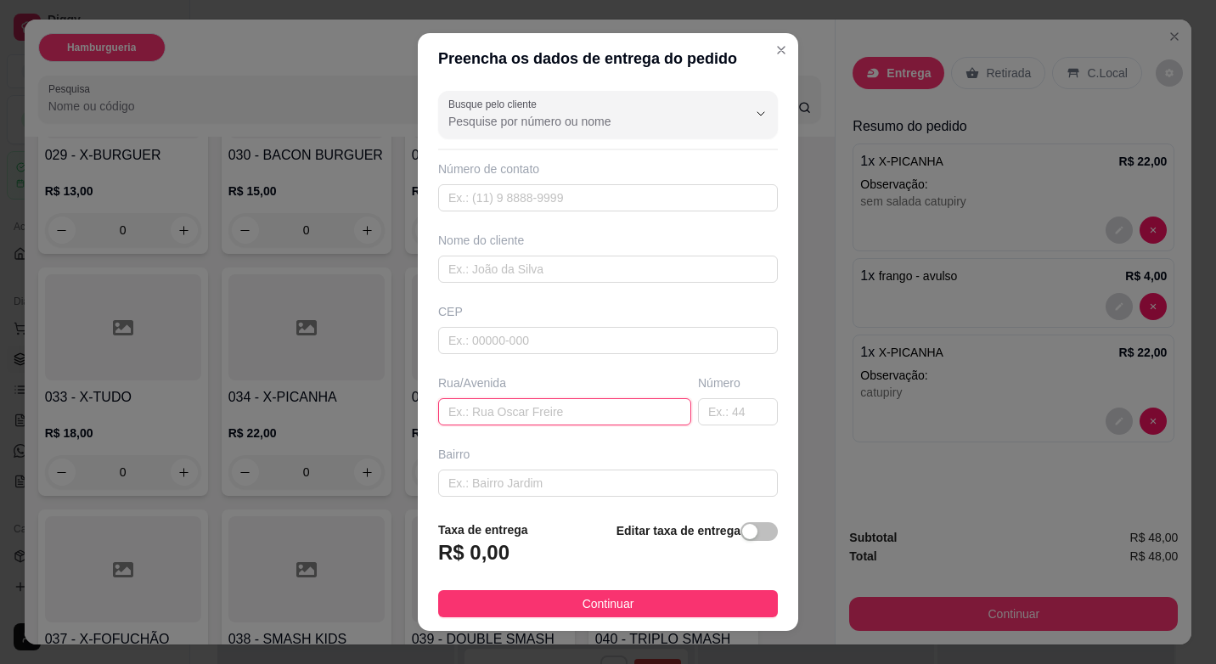
click at [561, 399] on input "text" at bounding box center [564, 411] width 253 height 27
type input "rua maranao"
click at [704, 419] on input "text" at bounding box center [738, 411] width 80 height 27
type input "97"
click at [498, 490] on input "text" at bounding box center [608, 483] width 340 height 27
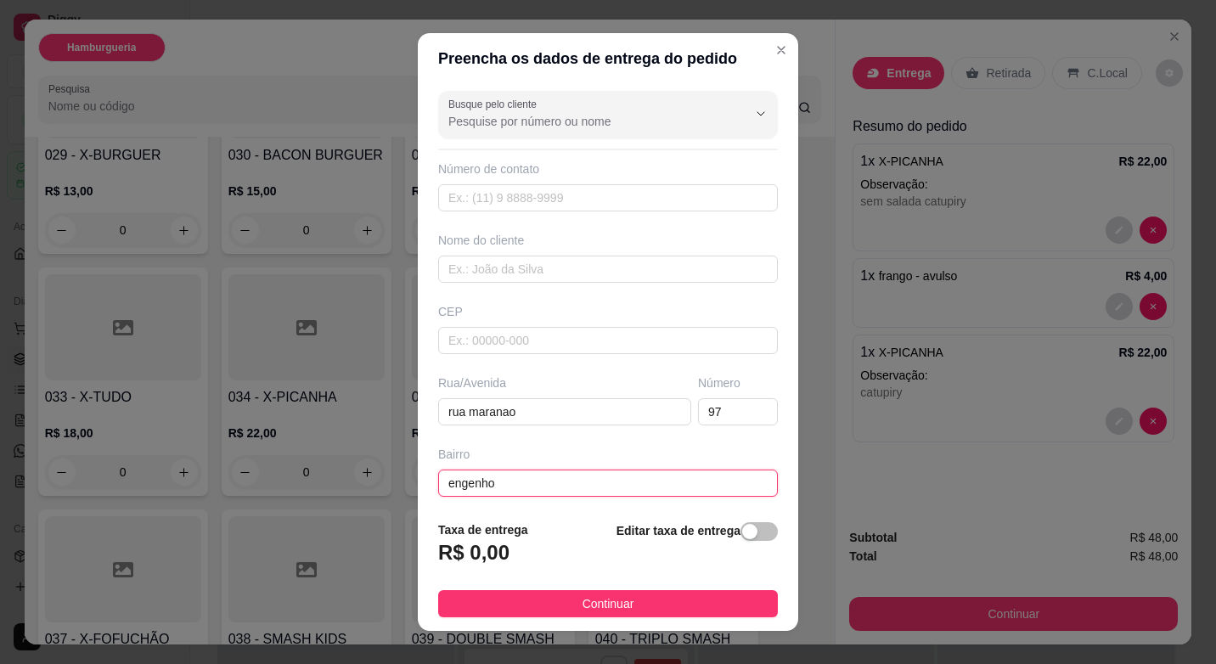
type input "engenho"
click at [565, 183] on div "Número de contato" at bounding box center [608, 185] width 340 height 51
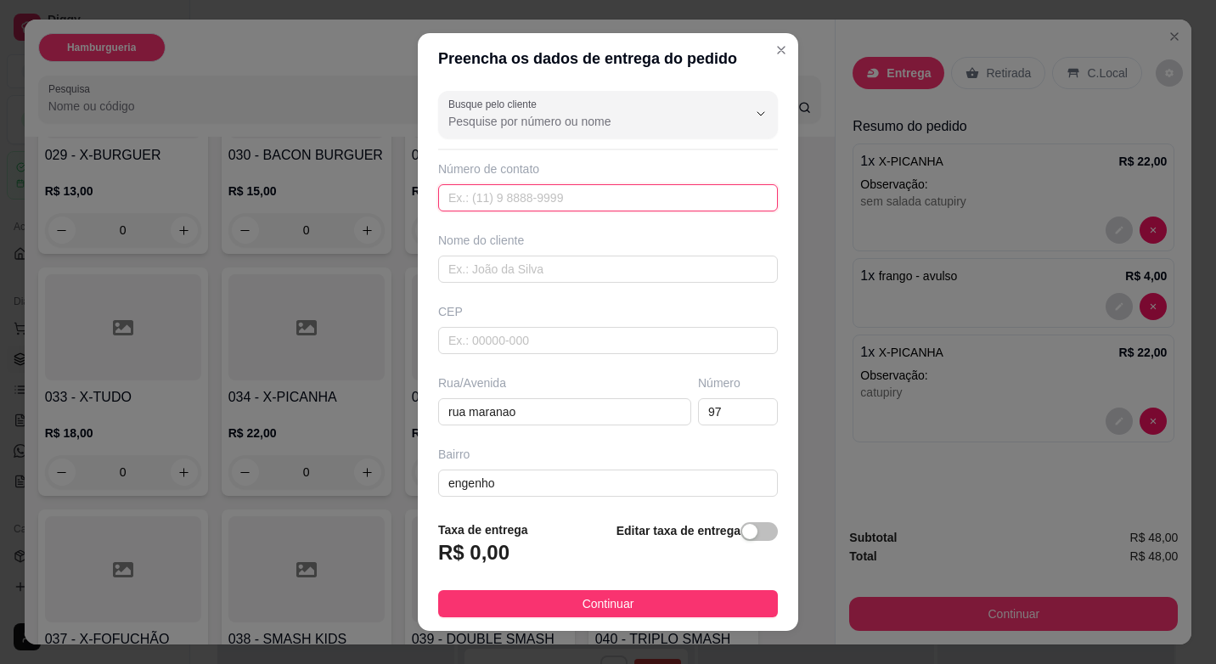
click at [566, 193] on input "text" at bounding box center [608, 197] width 340 height 27
type input "99904-8471"
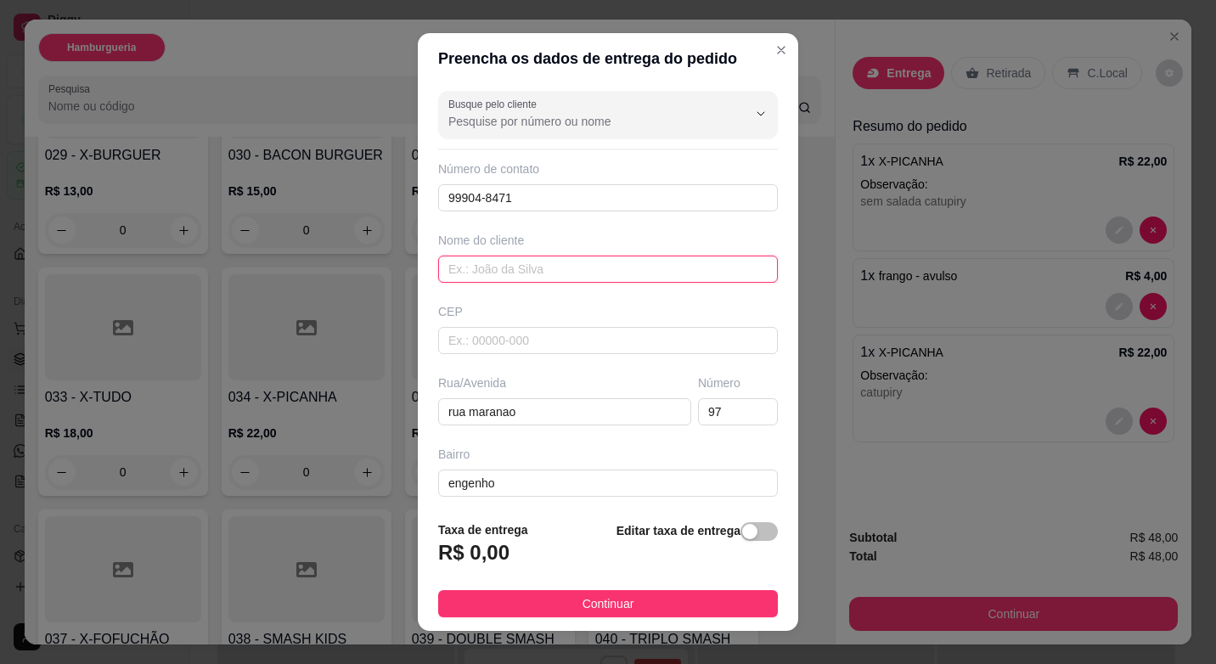
click at [520, 269] on input "text" at bounding box center [608, 269] width 340 height 27
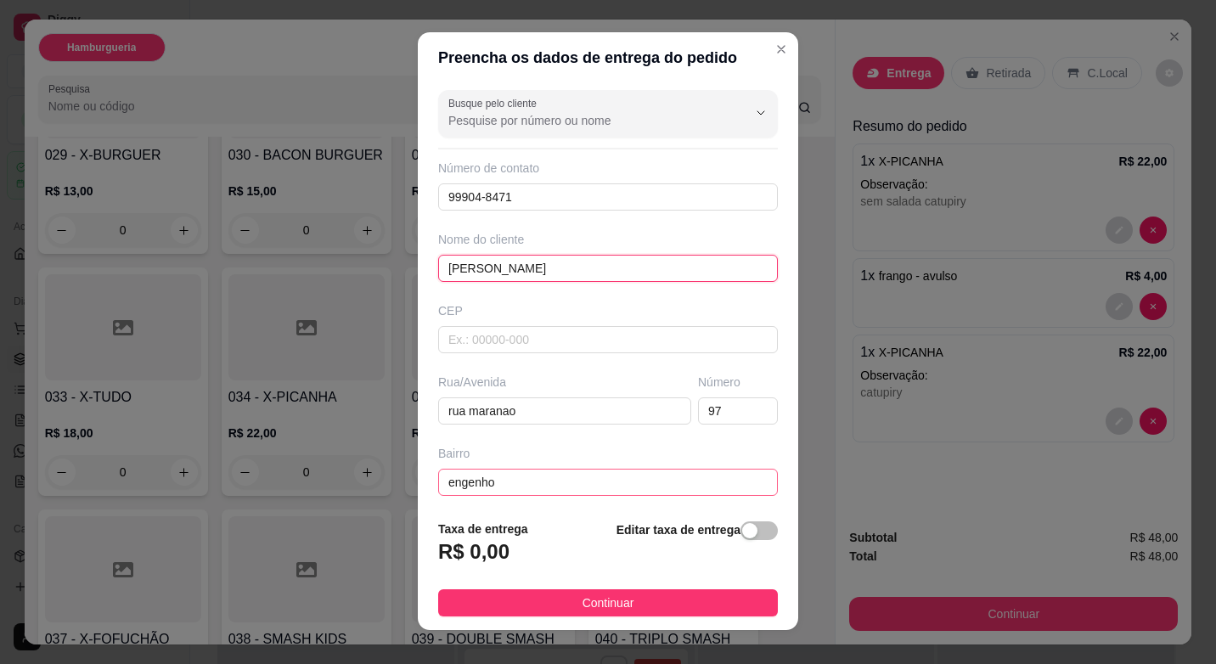
scroll to position [0, 0]
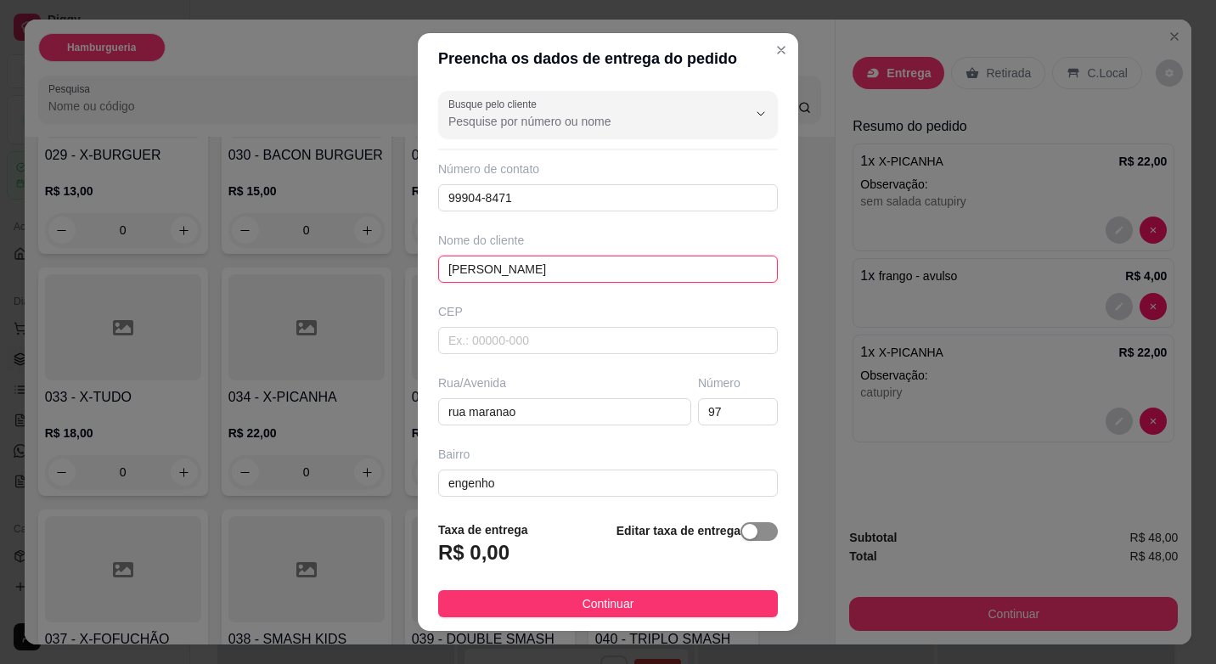
type input "[PERSON_NAME]"
click at [742, 540] on span "button" at bounding box center [758, 531] width 37 height 19
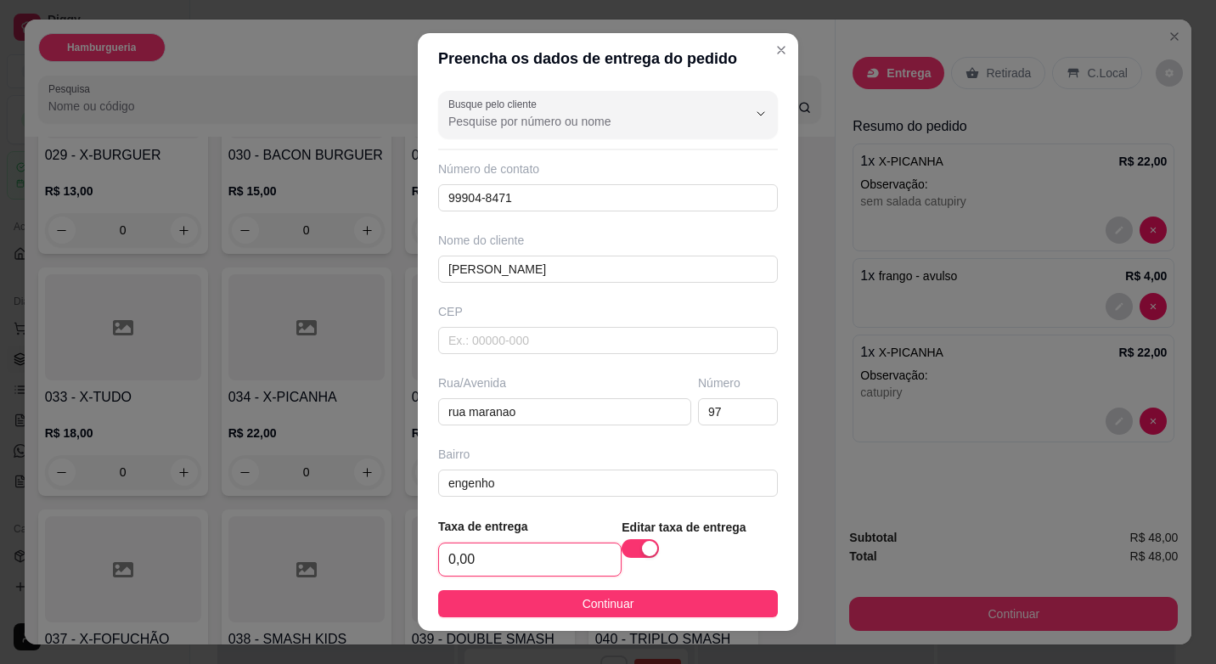
click at [505, 553] on input "0,00" at bounding box center [530, 559] width 182 height 32
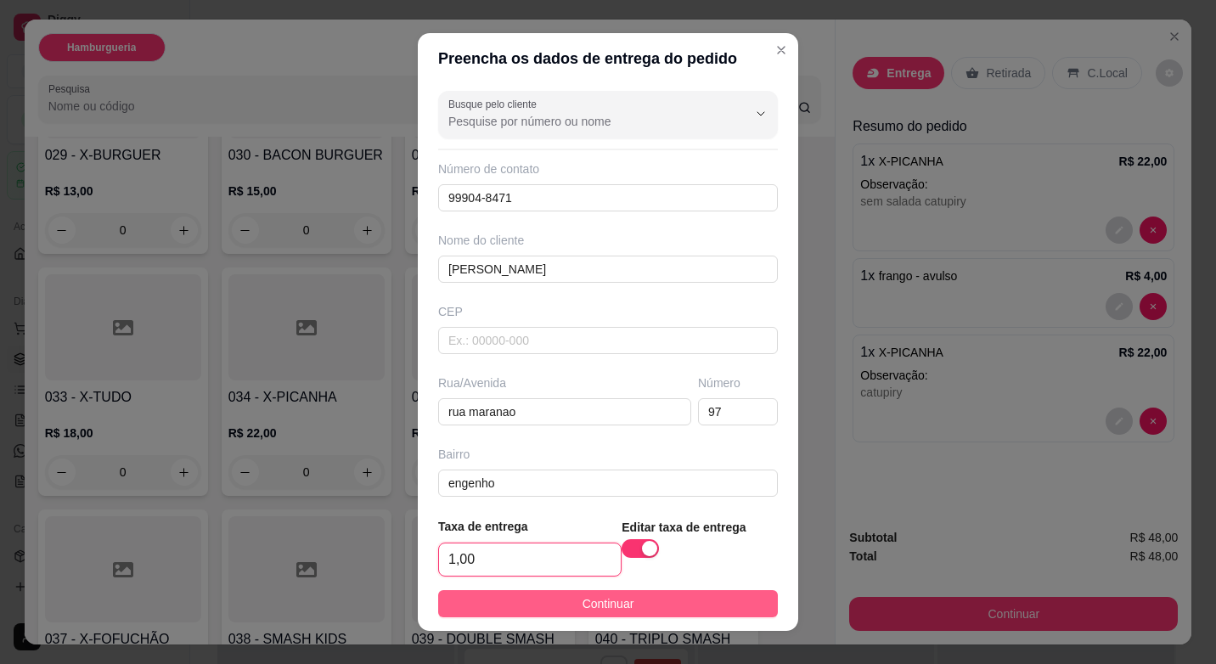
type input "1,00"
click at [666, 597] on button "Continuar" at bounding box center [608, 603] width 340 height 27
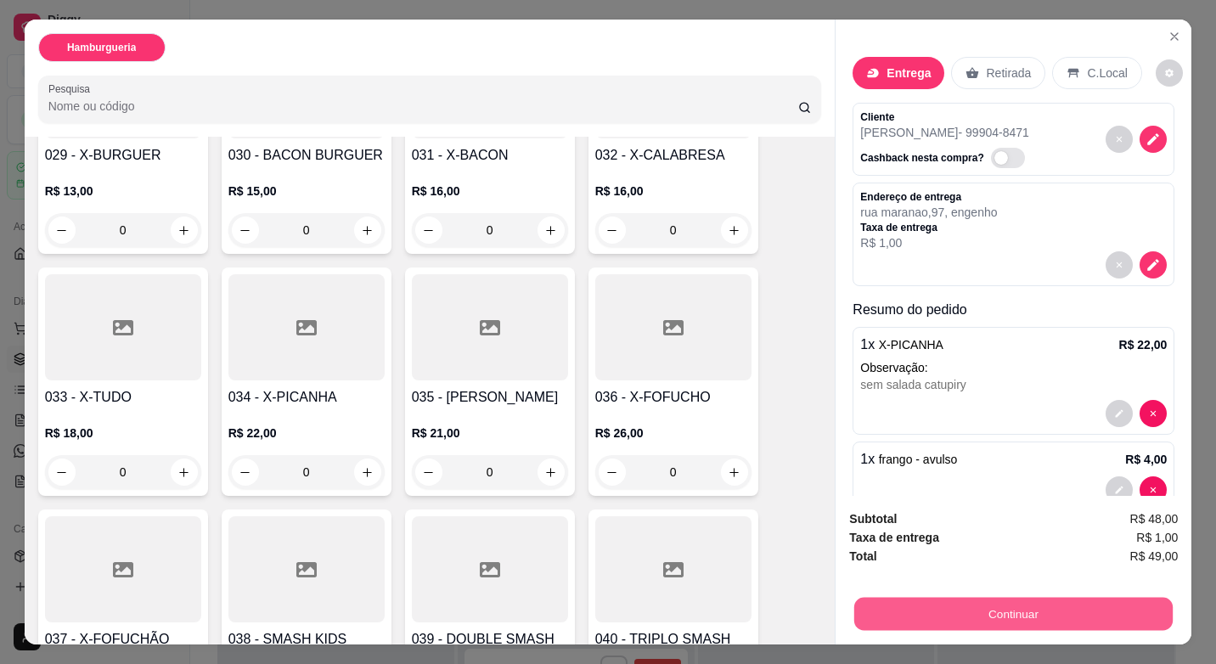
click at [1041, 610] on button "Continuar" at bounding box center [1013, 613] width 318 height 33
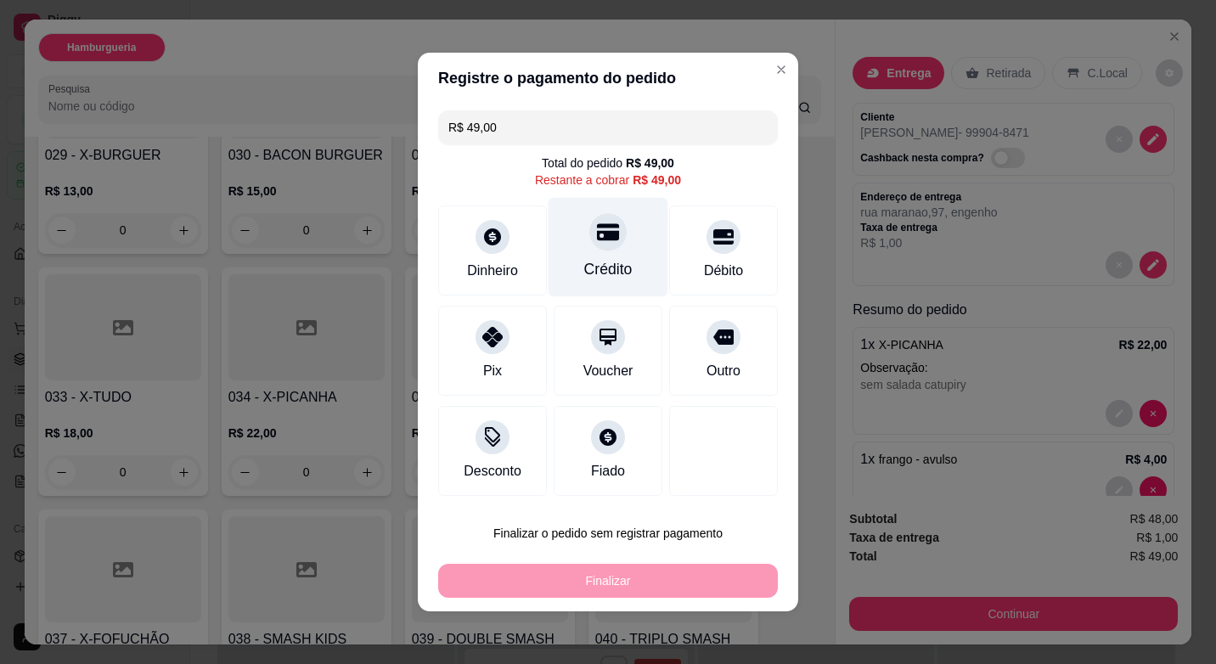
click at [604, 269] on div "Crédito" at bounding box center [608, 269] width 48 height 22
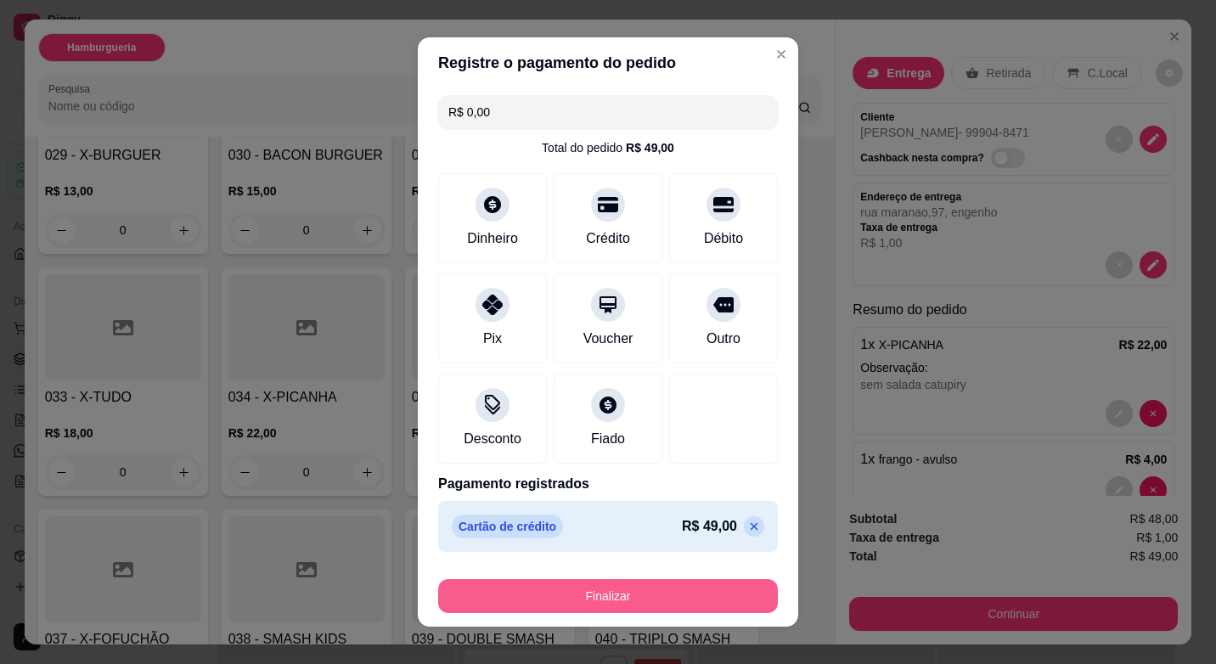
click at [630, 588] on button "Finalizar" at bounding box center [608, 596] width 340 height 34
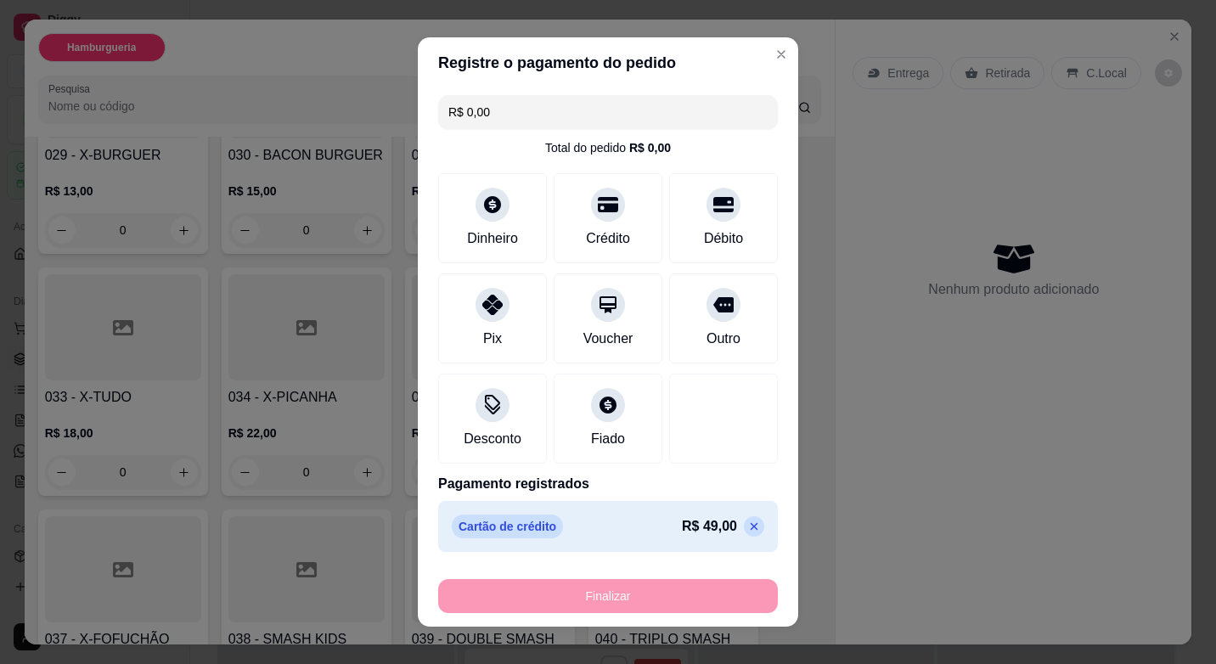
type input "-R$ 49,00"
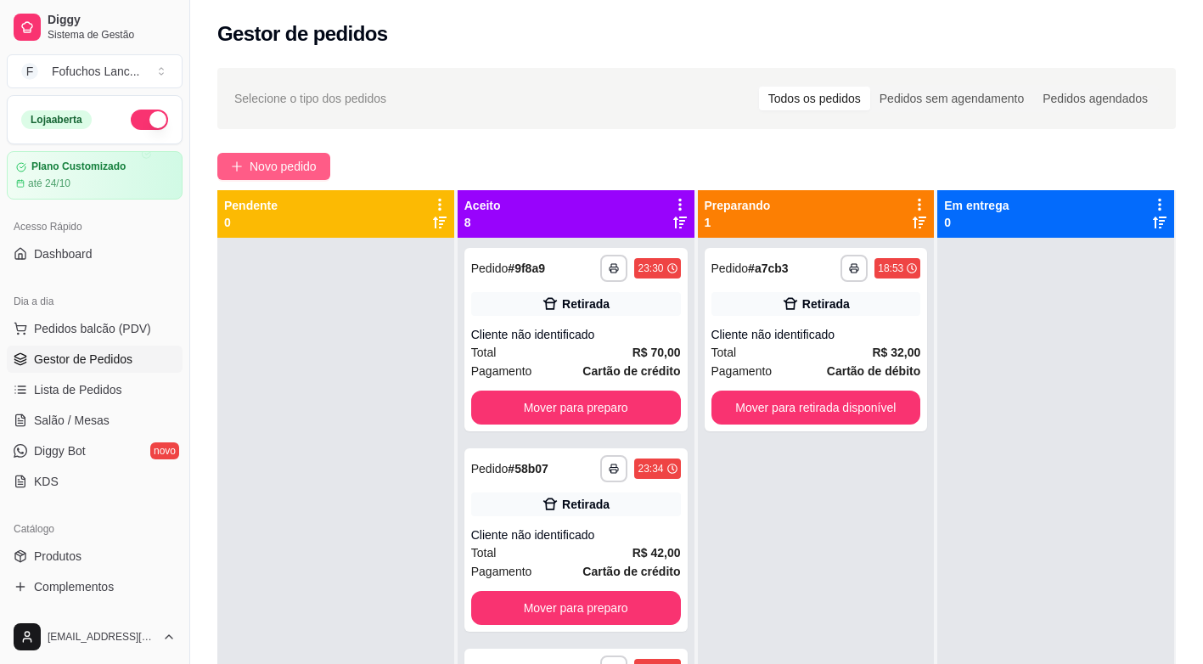
click at [317, 171] on span "Novo pedido" at bounding box center [283, 166] width 67 height 19
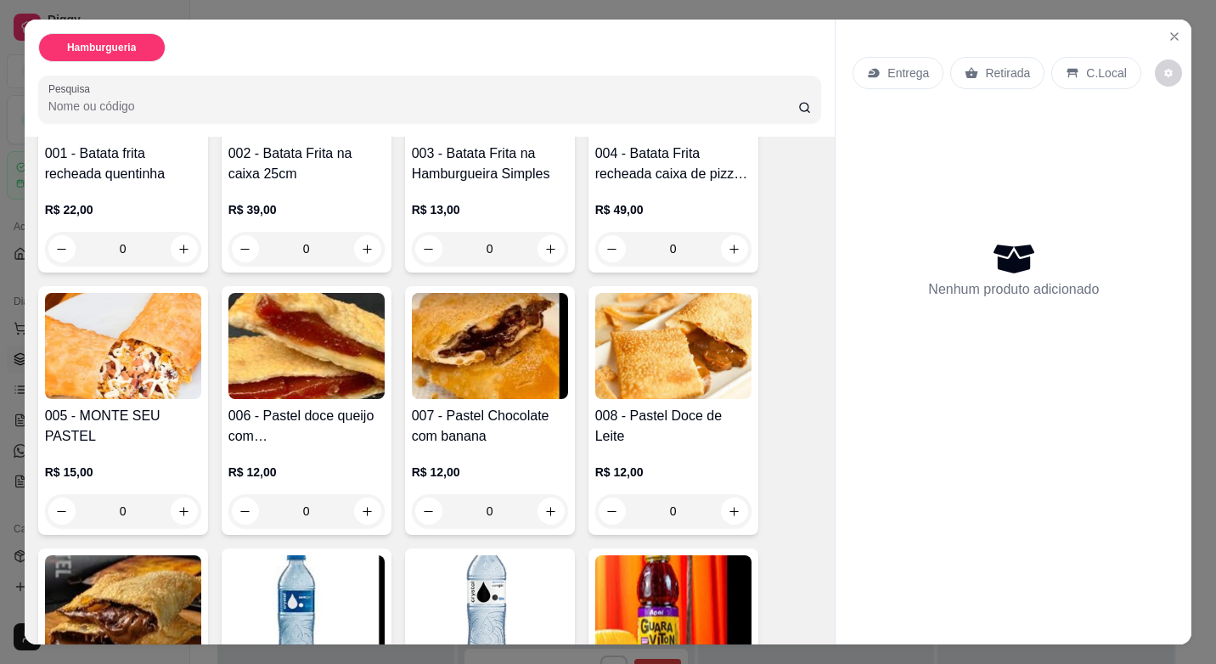
scroll to position [340, 0]
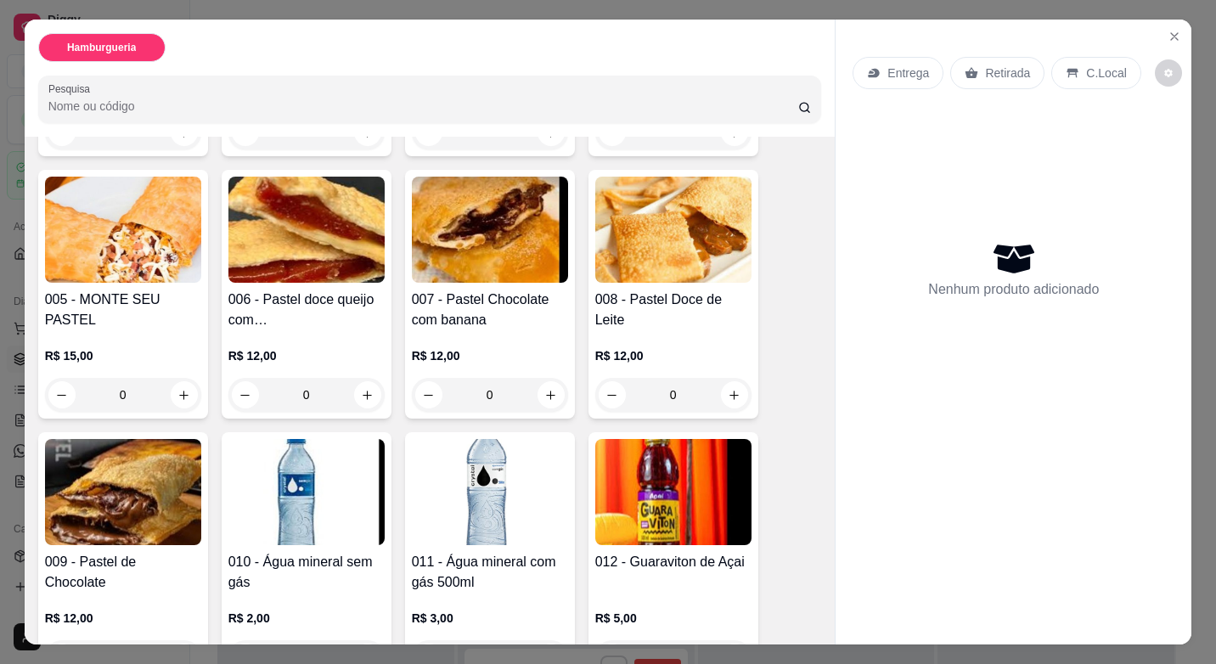
click at [186, 393] on div "0" at bounding box center [123, 395] width 156 height 34
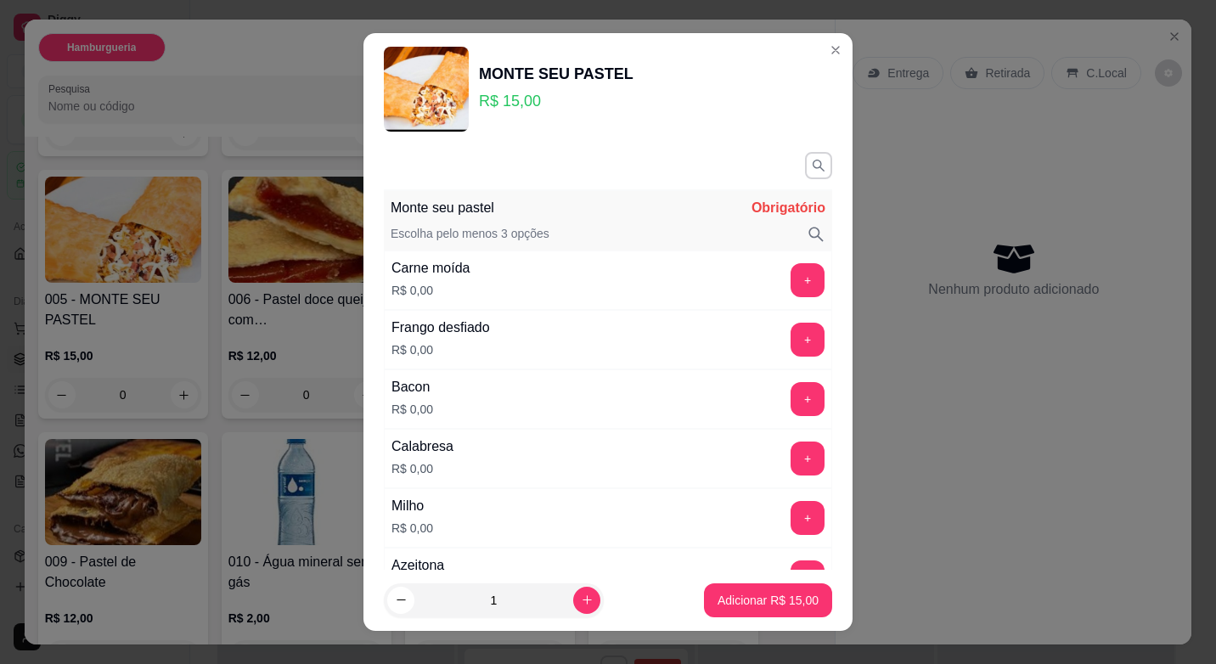
scroll to position [85, 0]
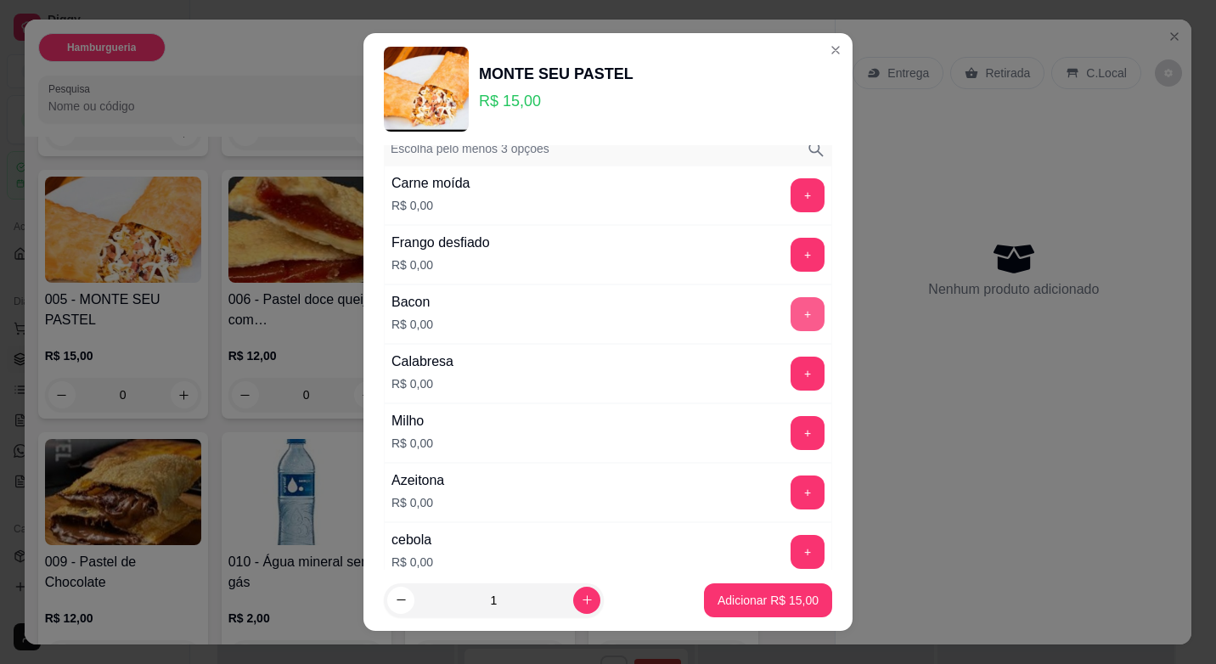
click at [791, 316] on button "+" at bounding box center [808, 314] width 34 height 34
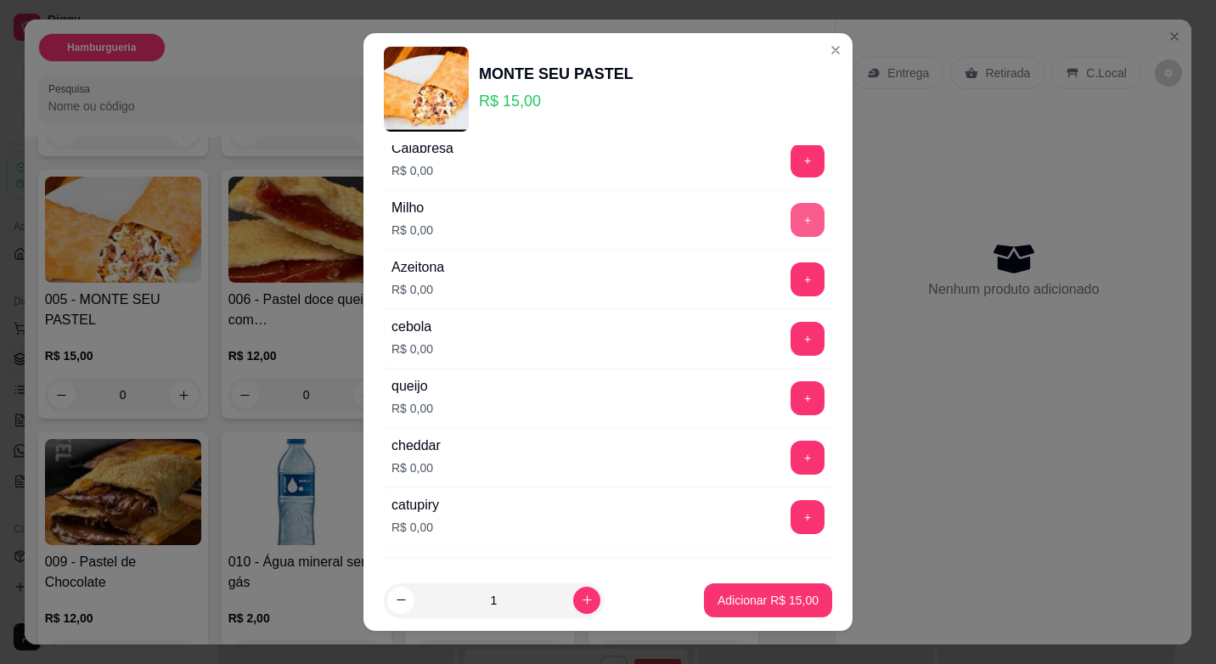
scroll to position [340, 0]
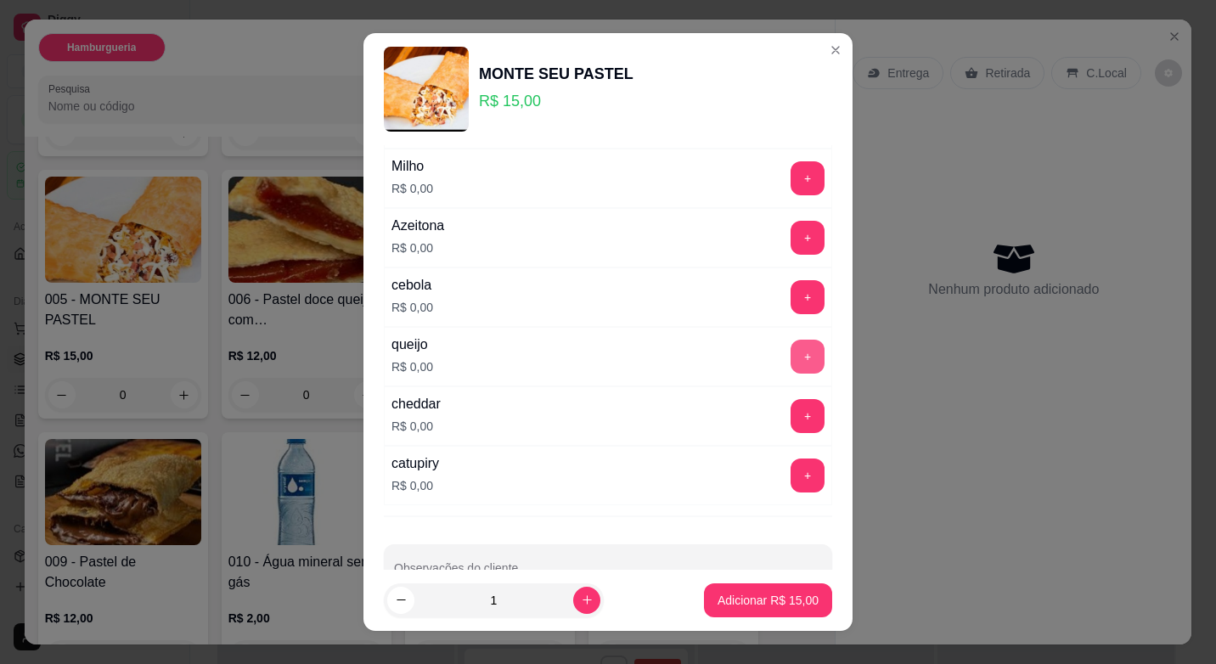
click at [791, 360] on button "+" at bounding box center [808, 357] width 34 height 34
click at [791, 478] on button "+" at bounding box center [808, 476] width 34 height 34
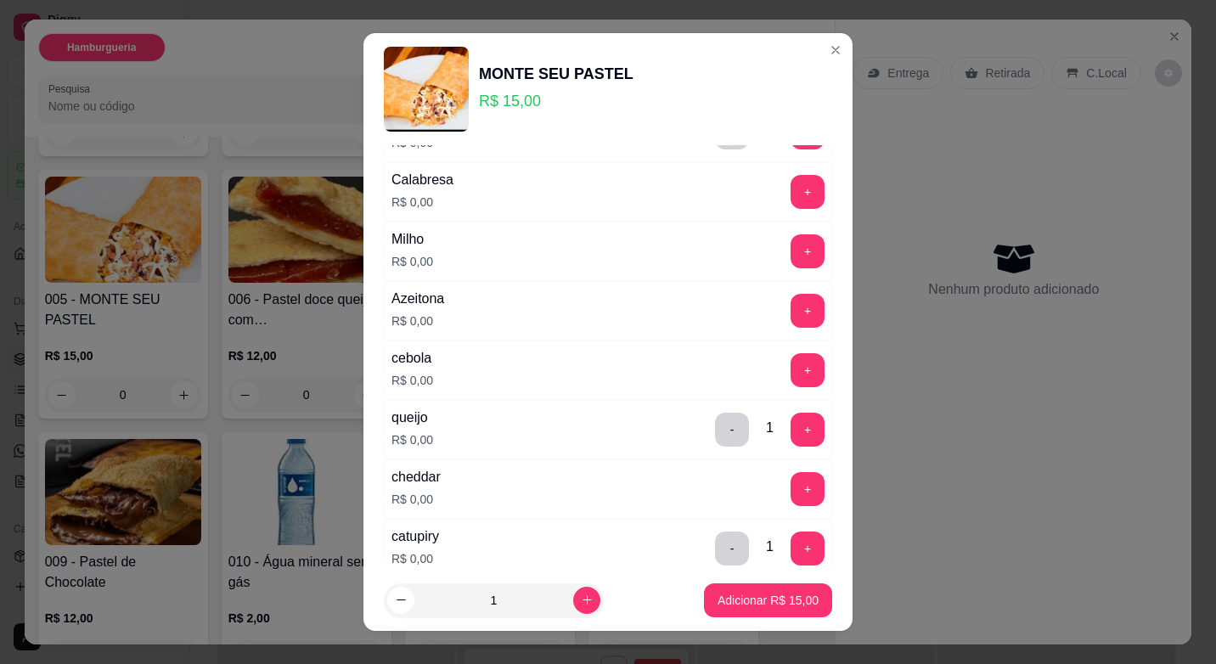
scroll to position [385, 0]
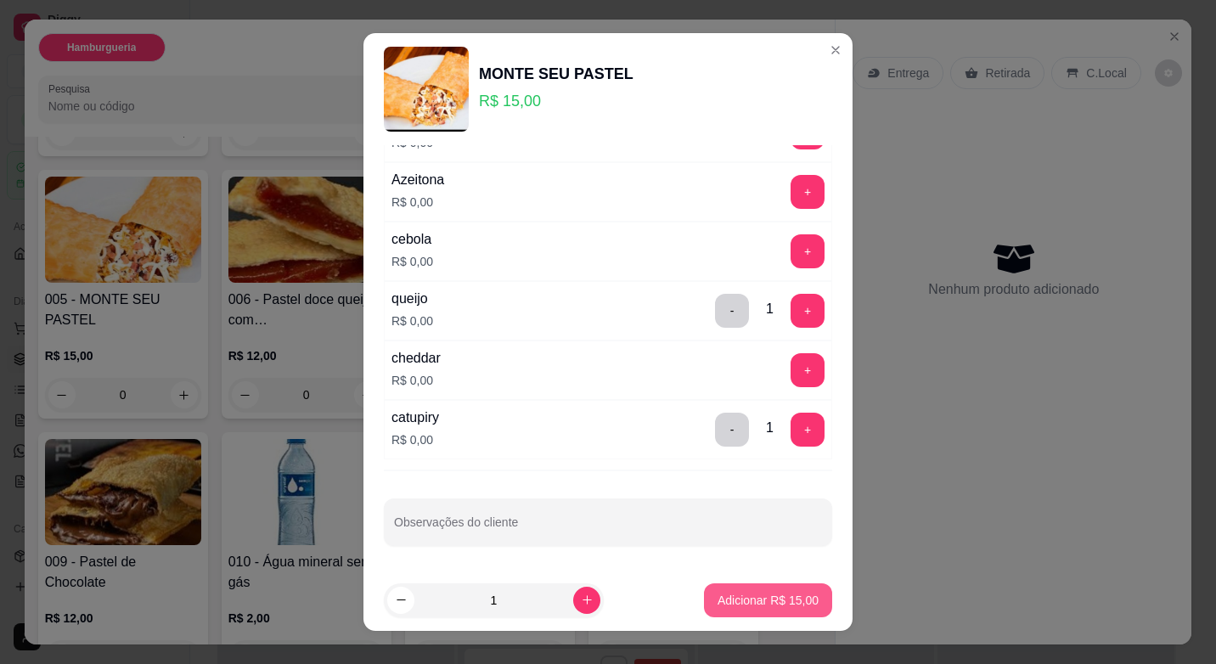
click at [797, 593] on p "Adicionar R$ 15,00" at bounding box center [767, 600] width 101 height 17
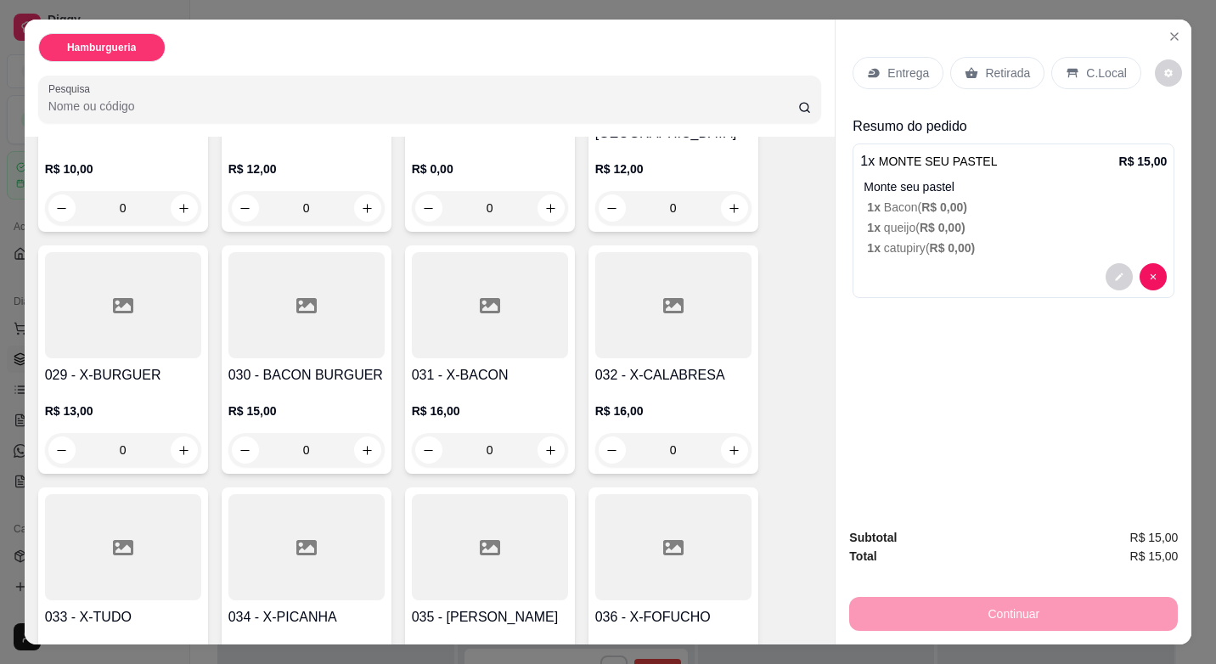
scroll to position [1868, 0]
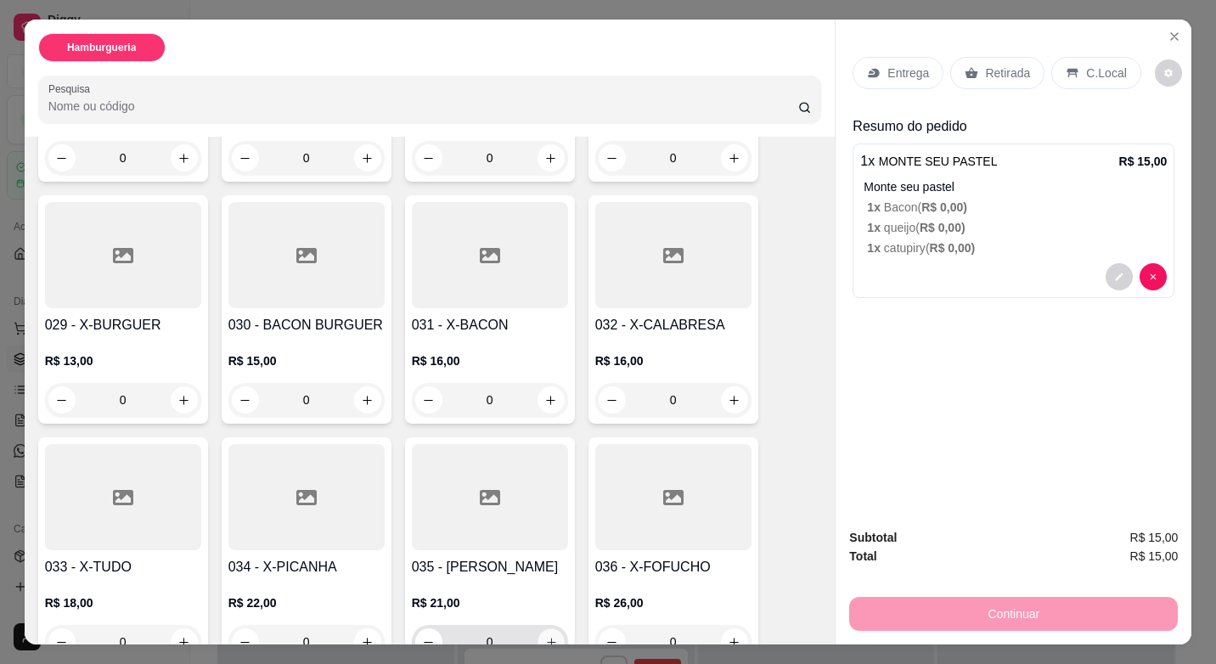
click at [544, 629] on button "increase-product-quantity" at bounding box center [550, 642] width 26 height 26
click at [544, 636] on icon "increase-product-quantity" at bounding box center [550, 642] width 13 height 13
type input "2"
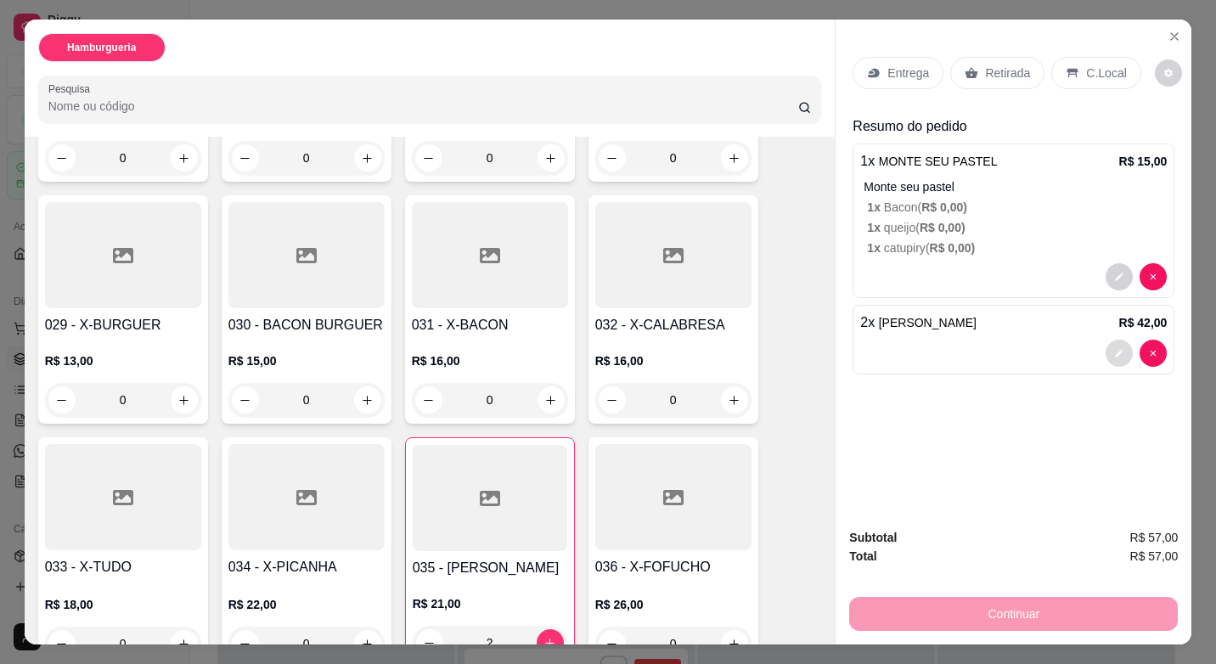
click at [1108, 354] on button "decrease-product-quantity" at bounding box center [1119, 353] width 27 height 27
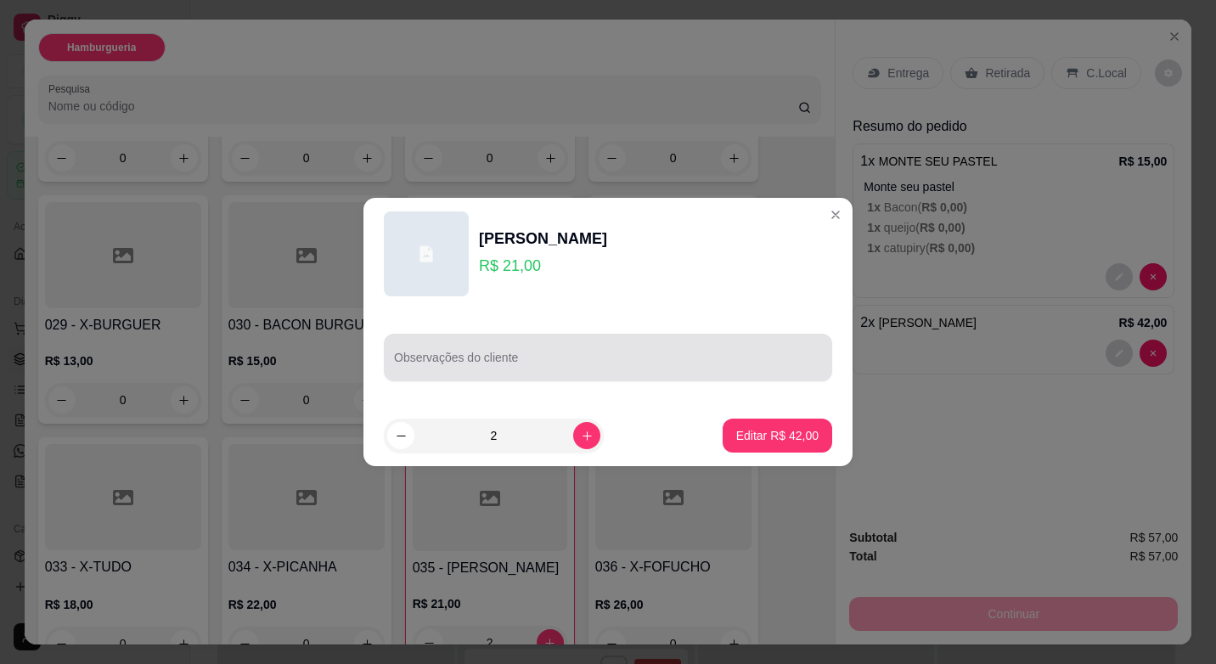
click at [599, 367] on input "Observações do cliente" at bounding box center [608, 364] width 428 height 17
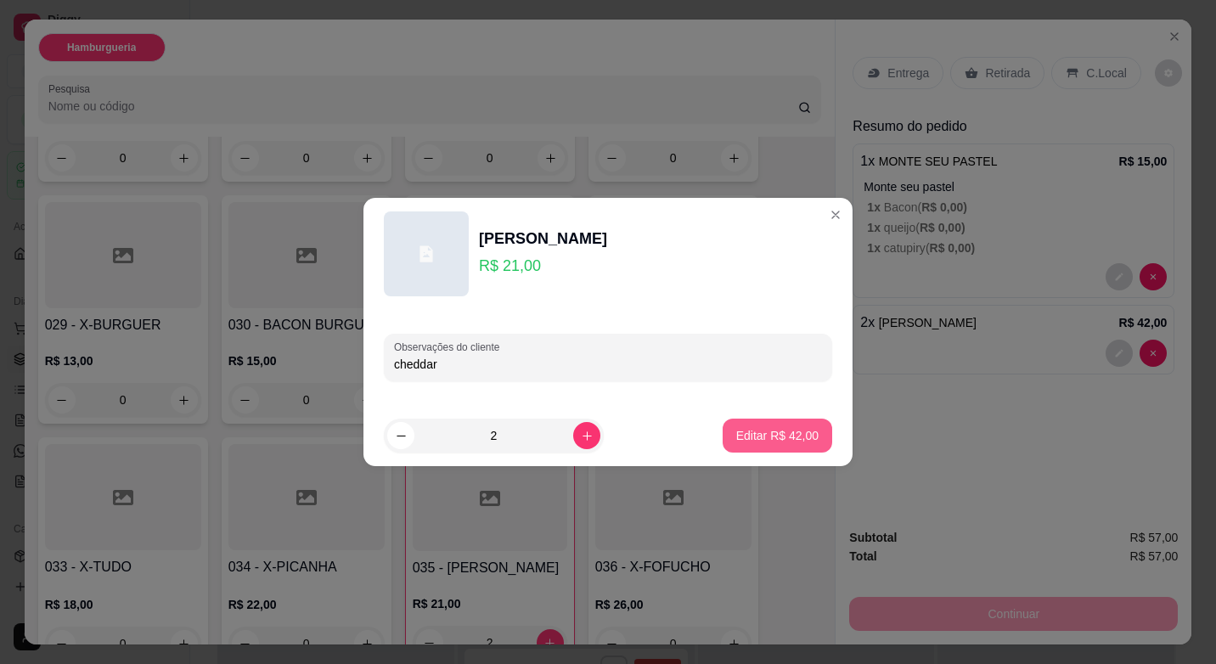
type input "cheddar"
click at [762, 446] on button "Editar R$ 42,00" at bounding box center [777, 435] width 106 height 33
type input "0"
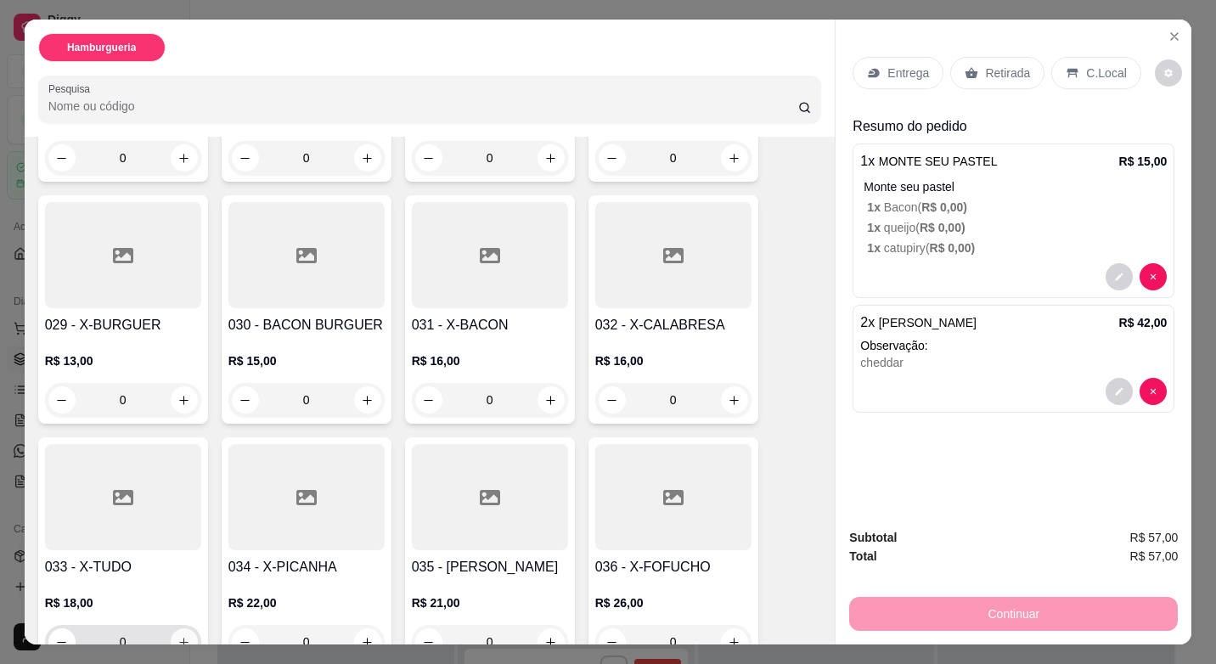
click at [187, 628] on button "increase-product-quantity" at bounding box center [184, 641] width 27 height 27
type input "1"
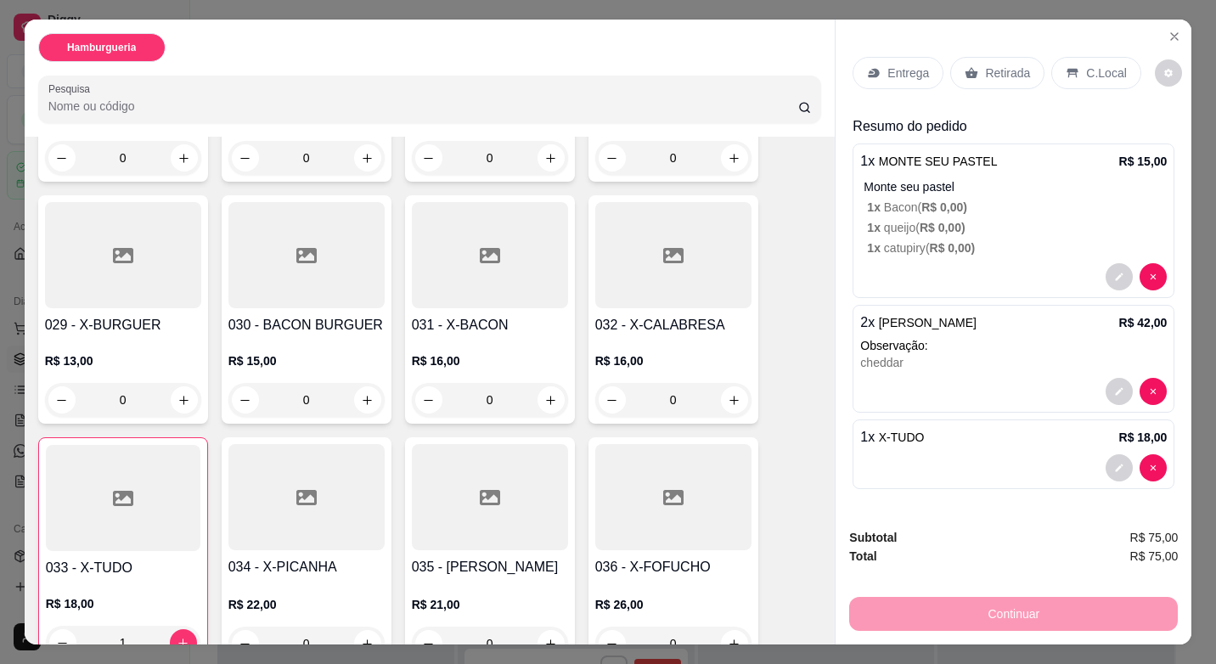
click at [901, 71] on p "Entrega" at bounding box center [908, 73] width 42 height 17
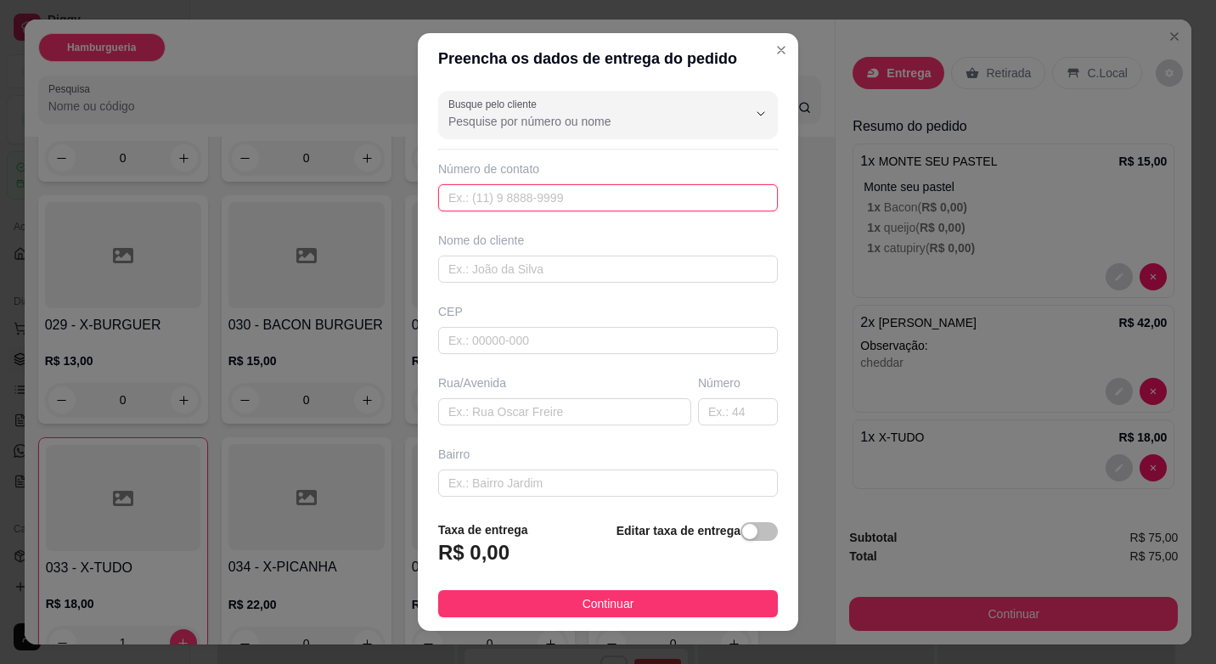
click at [534, 200] on input "text" at bounding box center [608, 197] width 340 height 27
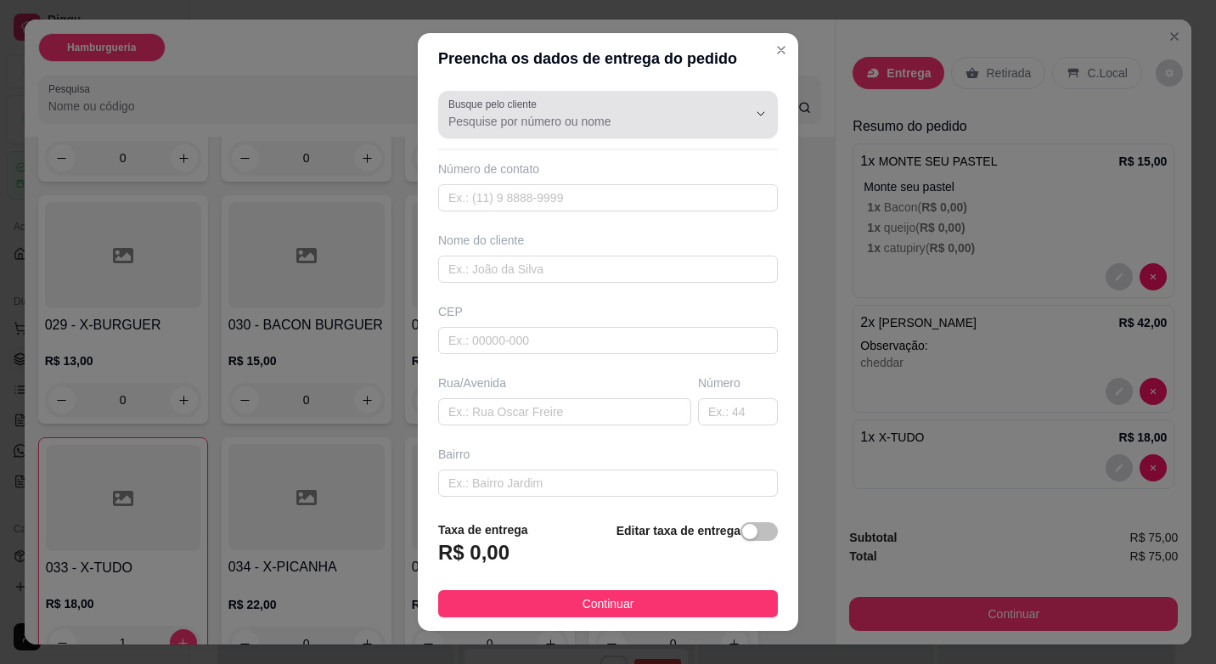
click at [553, 131] on div at bounding box center [607, 115] width 319 height 34
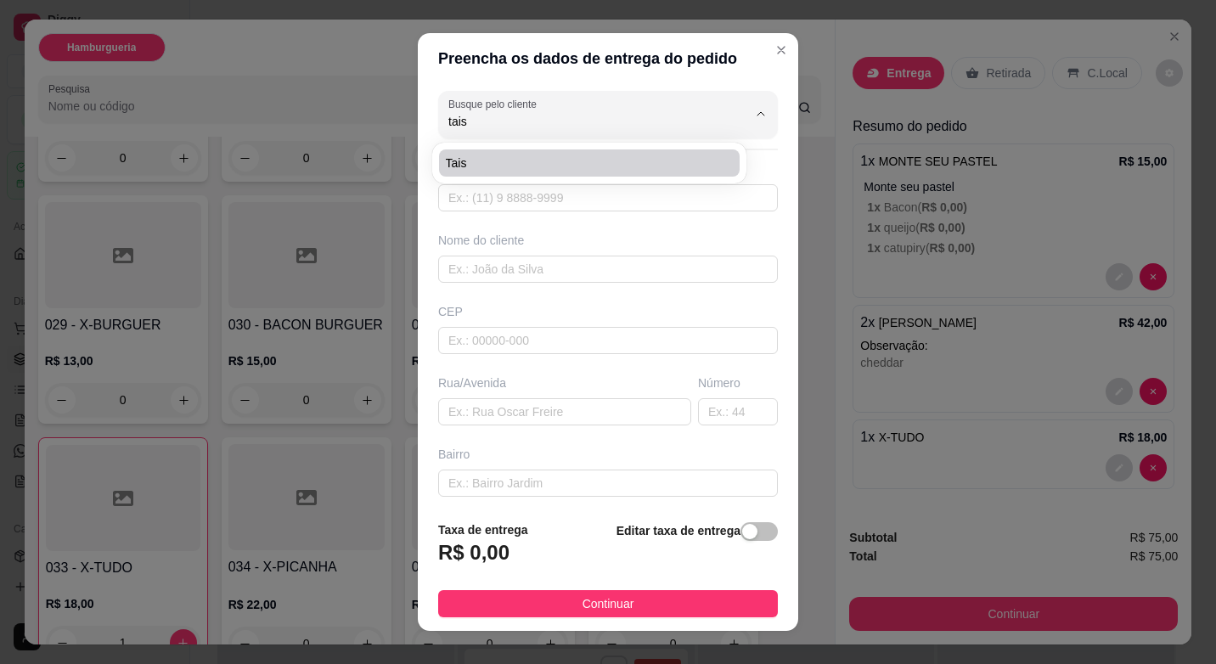
click at [536, 158] on span "Tais" at bounding box center [581, 163] width 270 height 17
type input "Tais"
type input "22999852024"
type input "Tais"
type input "[GEOGRAPHIC_DATA]"
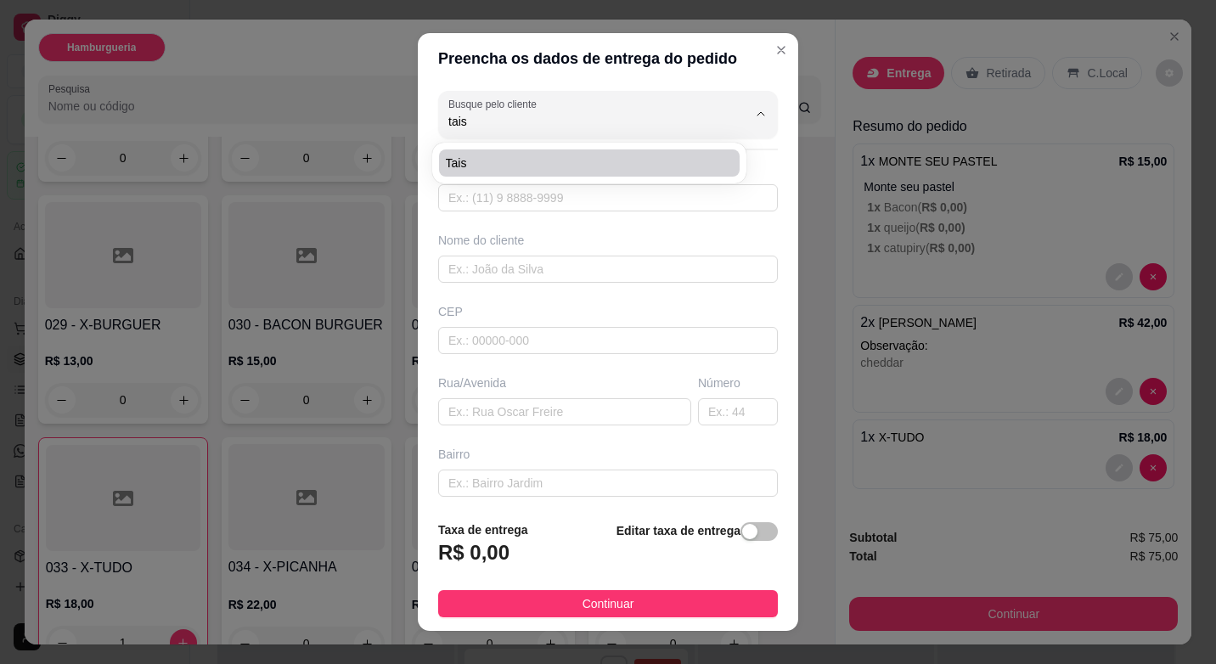
type input "271"
type input "Engenho"
type input "portão laranja"
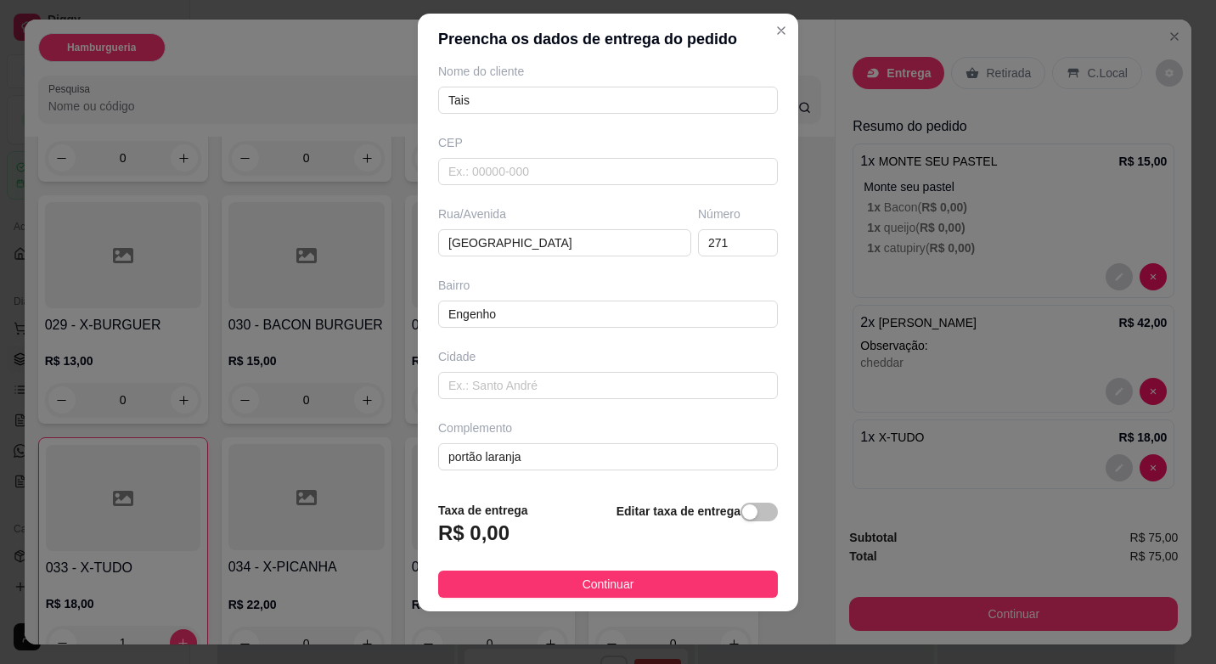
scroll to position [21, 0]
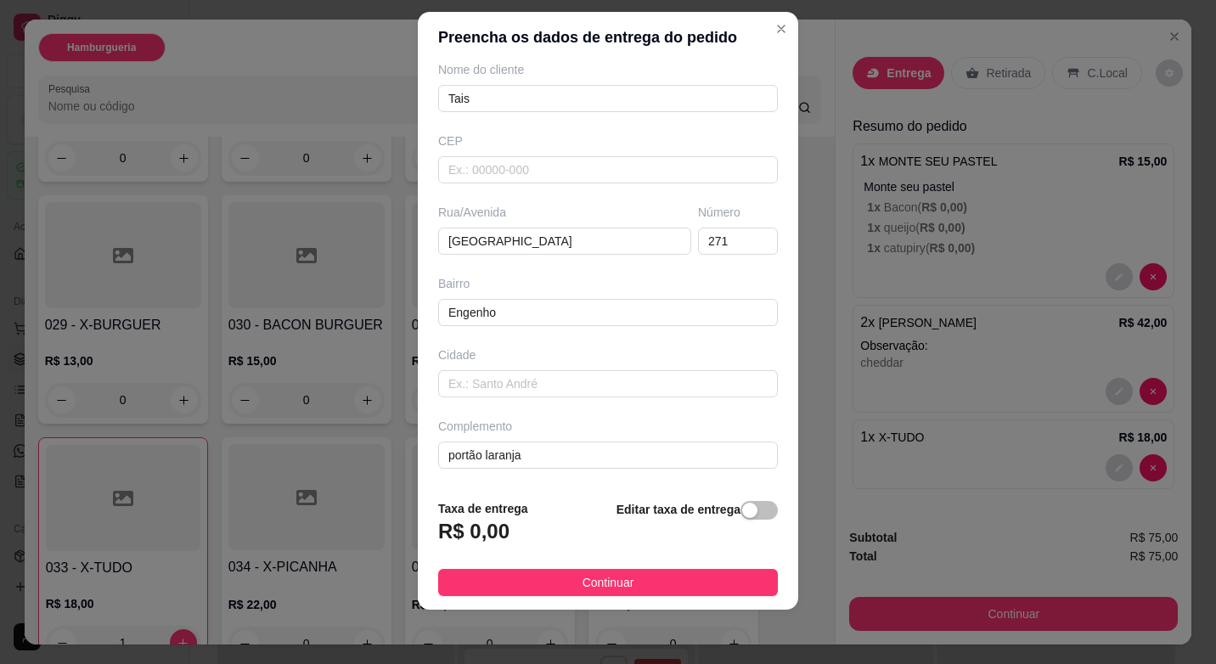
type input "Tais"
click at [517, 531] on div "Taxa de entrega R$ 0,00 Editar taxa de entrega" at bounding box center [608, 527] width 340 height 56
click at [505, 531] on div "R$ 0,00" at bounding box center [483, 536] width 90 height 37
drag, startPoint x: 501, startPoint y: 531, endPoint x: 461, endPoint y: 535, distance: 40.1
click at [495, 531] on div "R$ 0,00" at bounding box center [483, 536] width 90 height 37
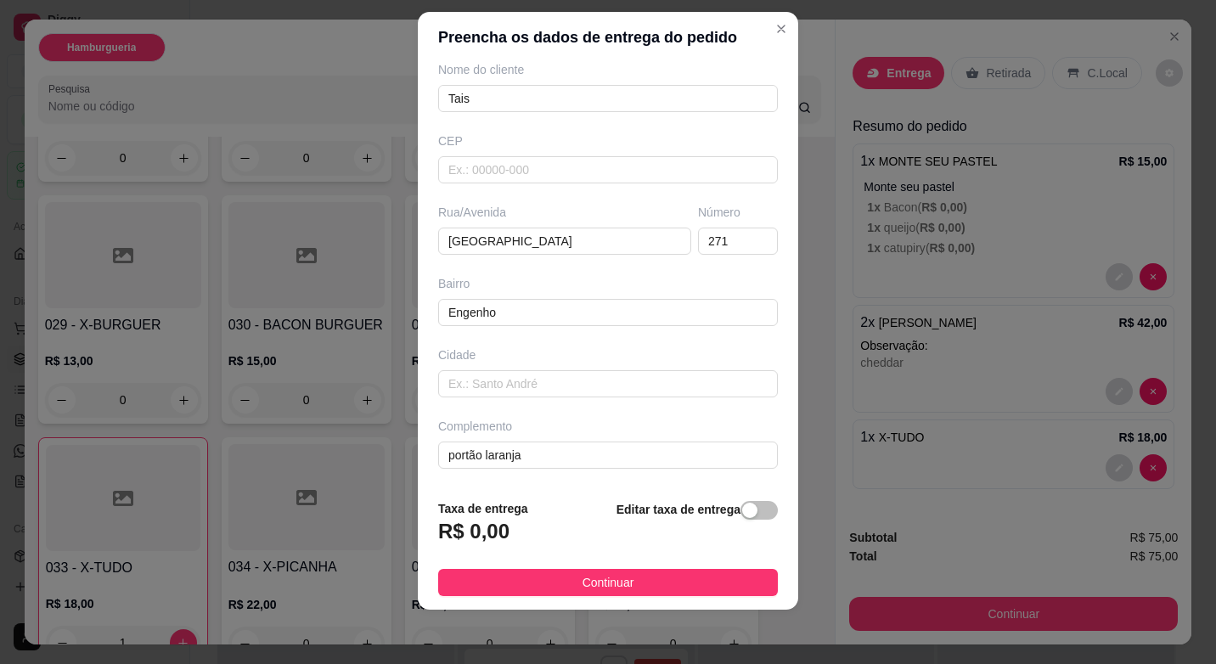
click at [467, 535] on h3 "R$ 0,00" at bounding box center [473, 531] width 71 height 27
click at [470, 535] on h3 "R$ 0,00" at bounding box center [473, 531] width 71 height 27
click at [482, 533] on h3 "R$ 0,00" at bounding box center [473, 531] width 71 height 27
click at [481, 537] on h3 "R$ 0,00" at bounding box center [473, 531] width 71 height 27
click at [747, 525] on div "Editar taxa de entrega" at bounding box center [696, 527] width 161 height 56
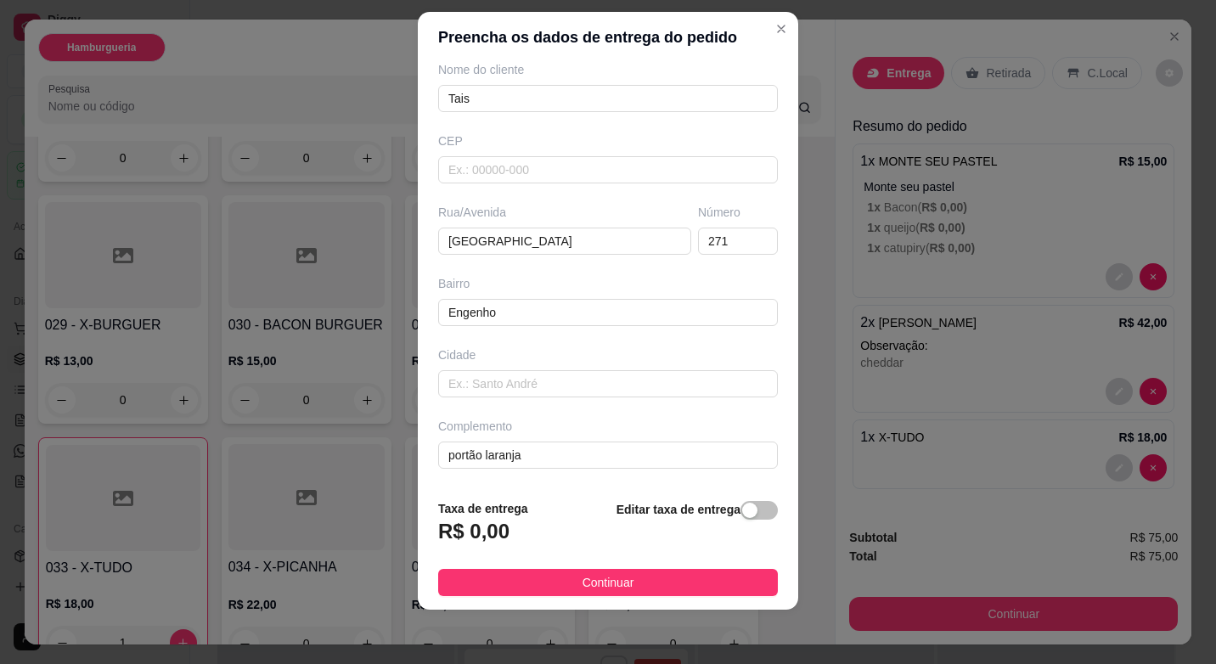
click at [747, 524] on div "Editar taxa de entrega" at bounding box center [696, 527] width 161 height 56
click at [747, 520] on div "Editar taxa de entrega" at bounding box center [696, 527] width 161 height 56
click at [742, 518] on div "button" at bounding box center [749, 510] width 15 height 15
click at [527, 555] on footer "Taxa de entrega 0,00 Editar taxa de entrega Continuar" at bounding box center [608, 545] width 380 height 127
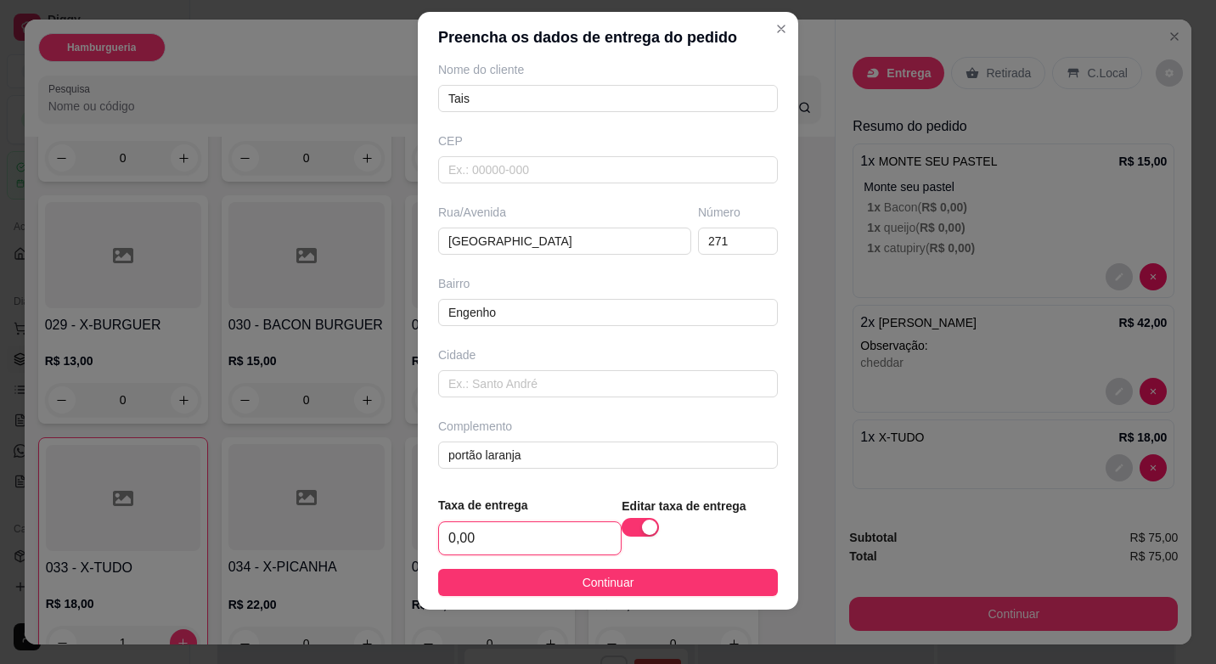
click at [527, 548] on input "0,00" at bounding box center [530, 538] width 182 height 32
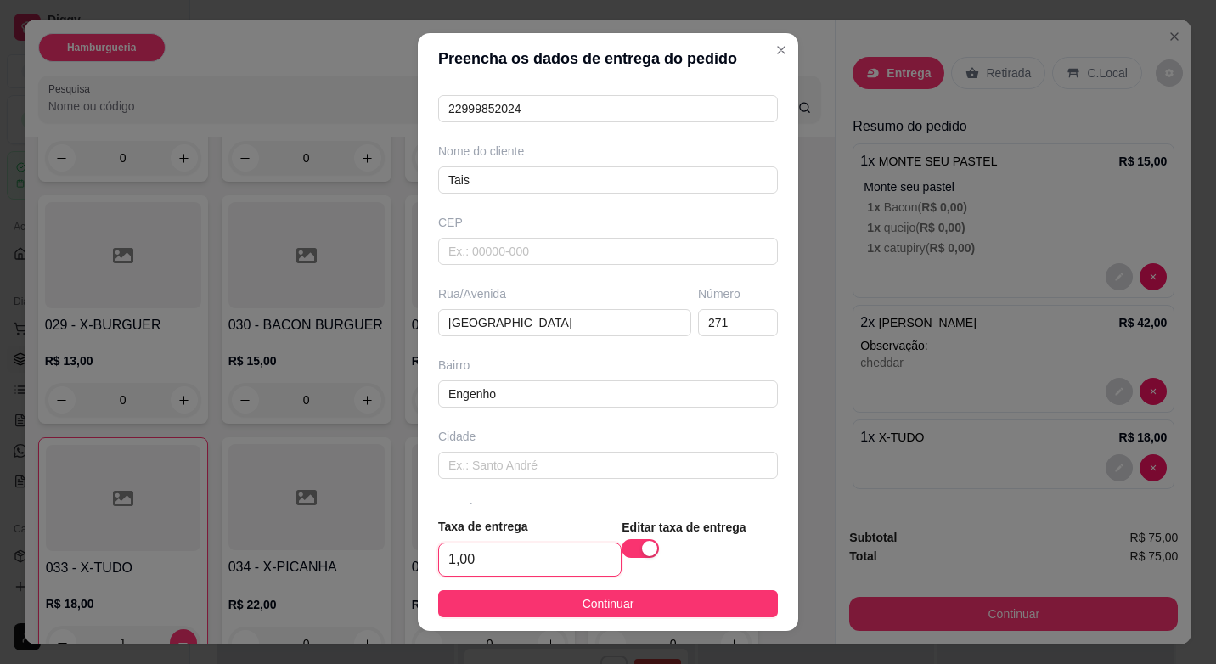
scroll to position [153, 0]
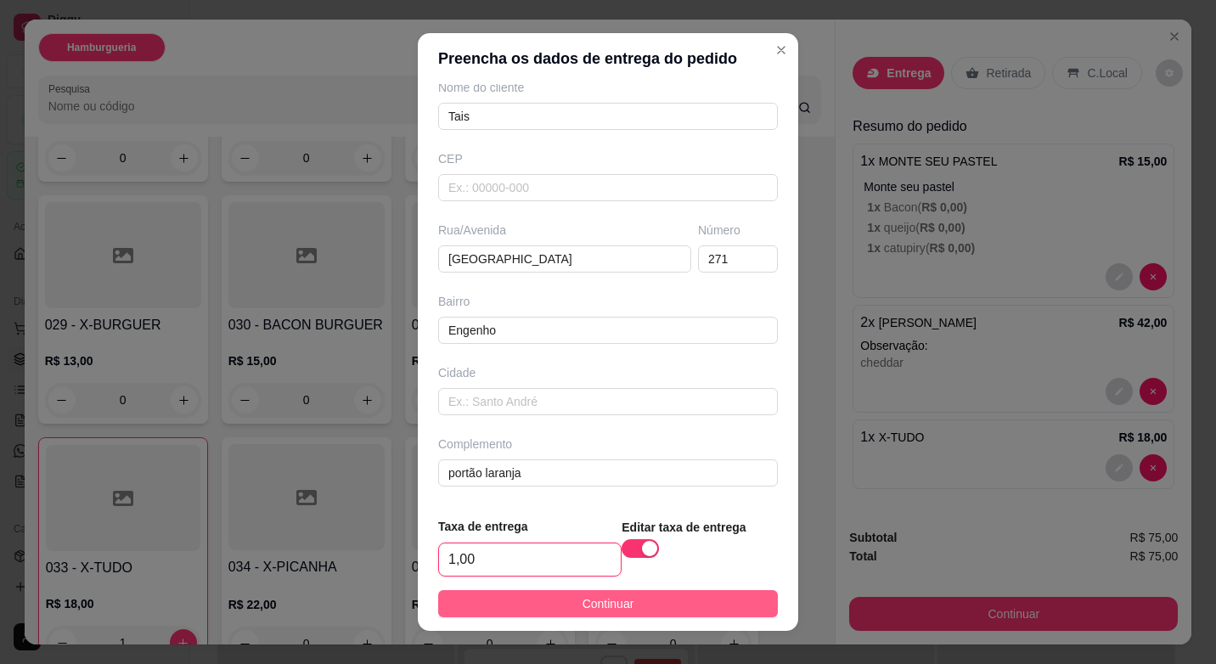
type input "1,00"
click at [628, 602] on button "Continuar" at bounding box center [608, 603] width 340 height 27
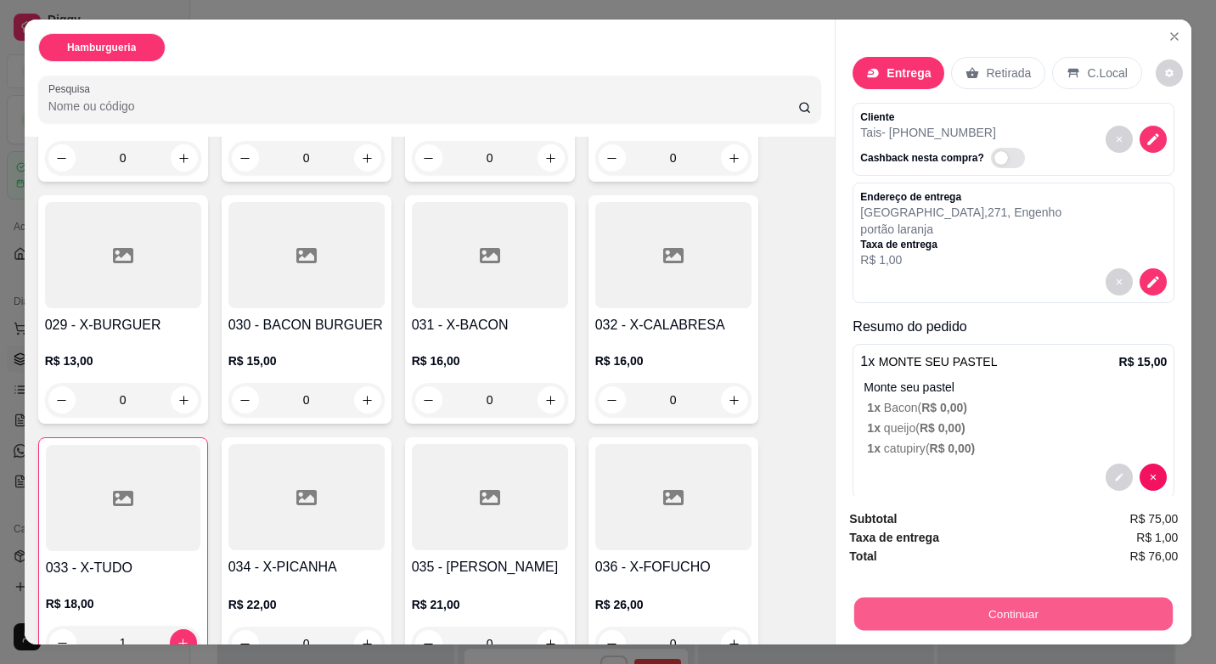
click at [1028, 597] on button "Continuar" at bounding box center [1013, 613] width 318 height 33
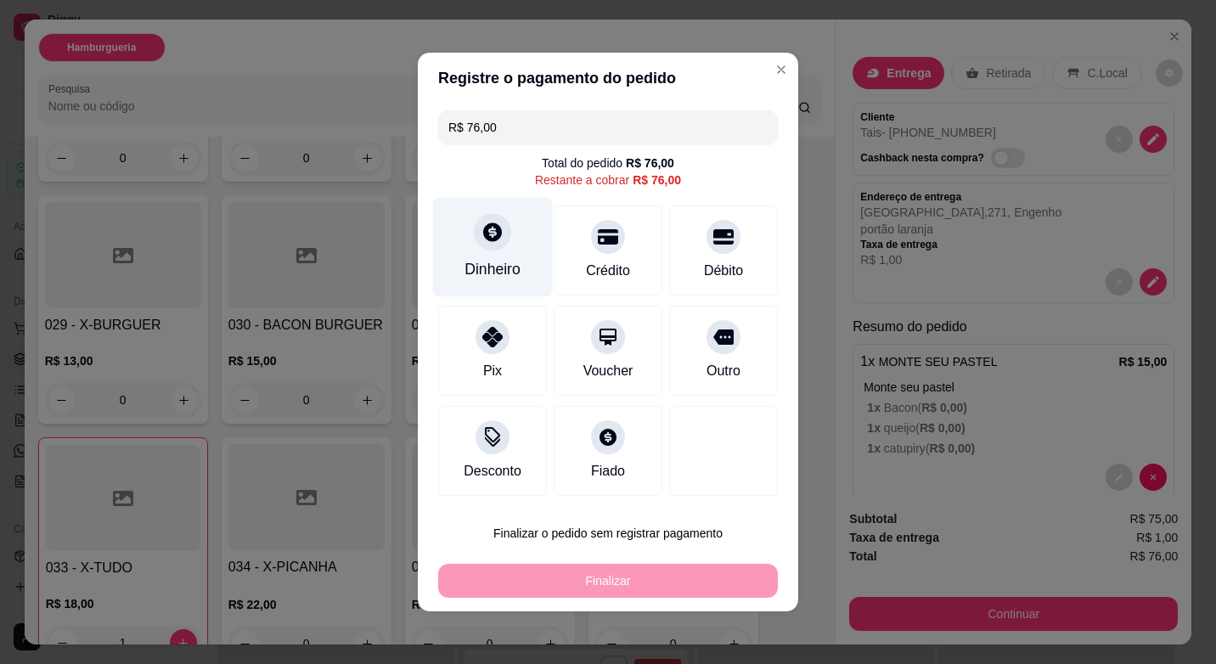
click at [481, 269] on div "Dinheiro" at bounding box center [492, 269] width 56 height 22
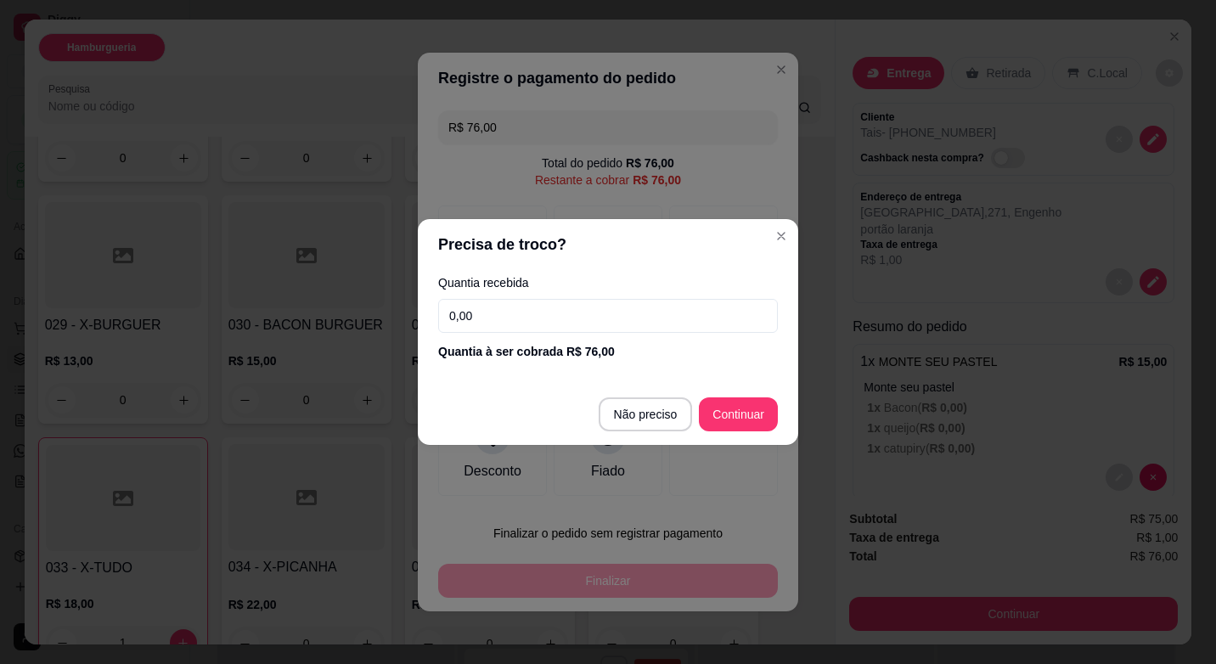
click at [577, 318] on input "0,00" at bounding box center [608, 316] width 340 height 34
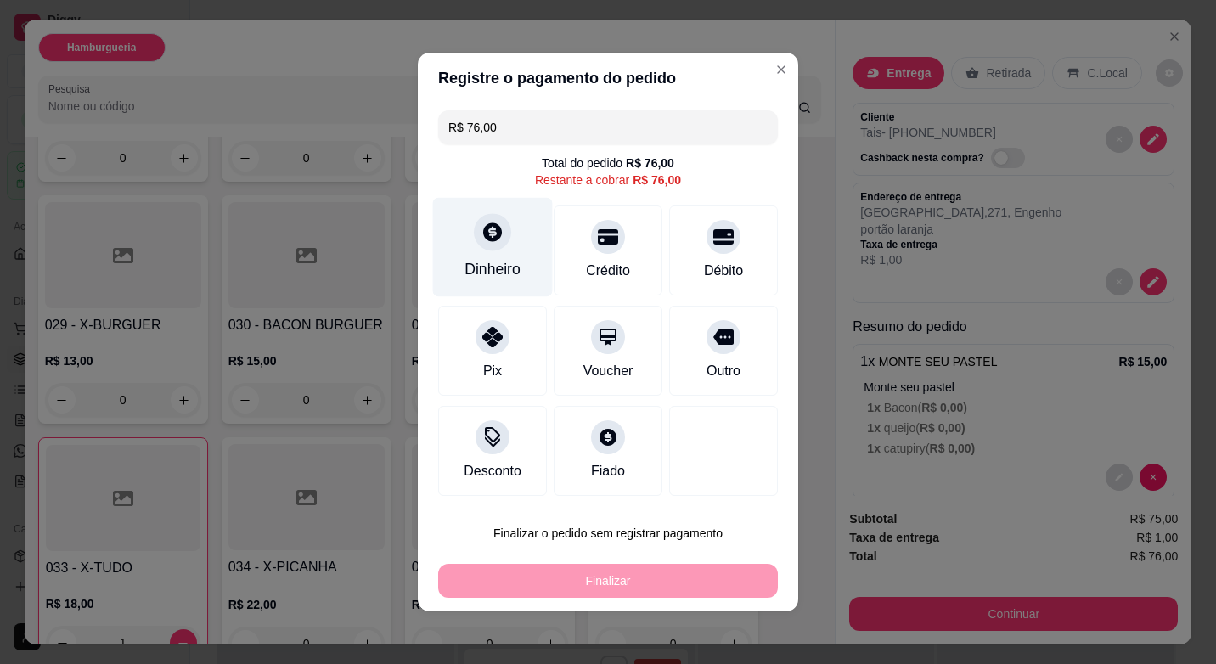
click at [508, 253] on div "Dinheiro" at bounding box center [493, 247] width 120 height 99
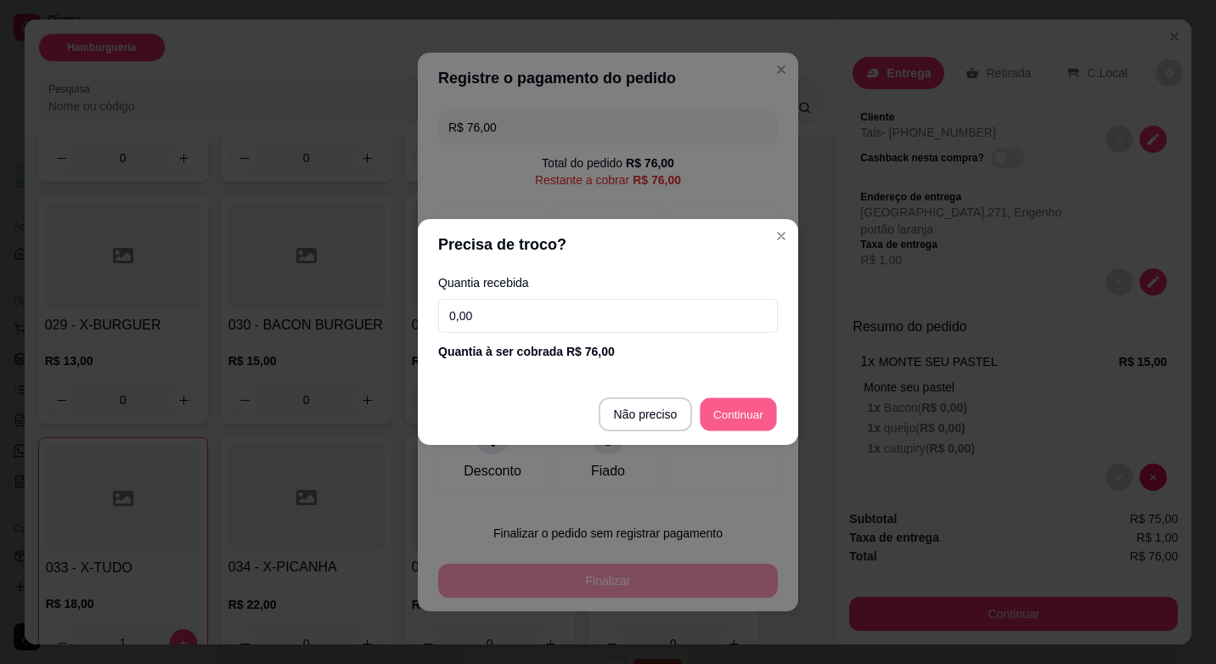
type input "R$ 0,00"
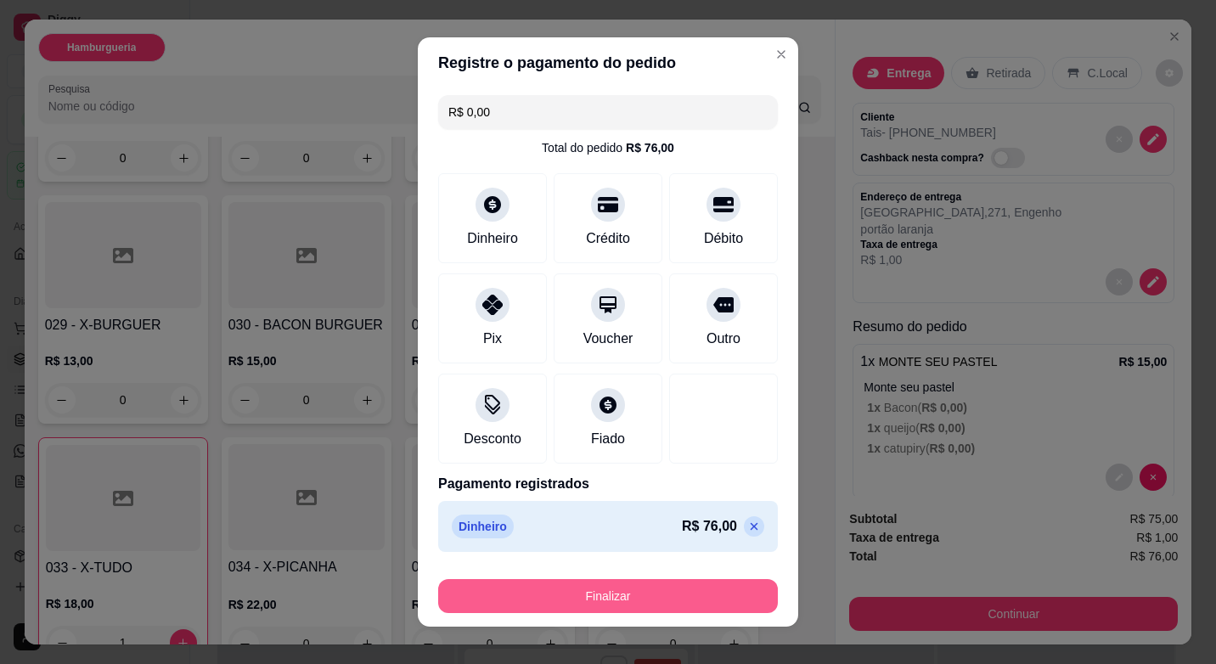
click at [689, 586] on button "Finalizar" at bounding box center [608, 596] width 340 height 34
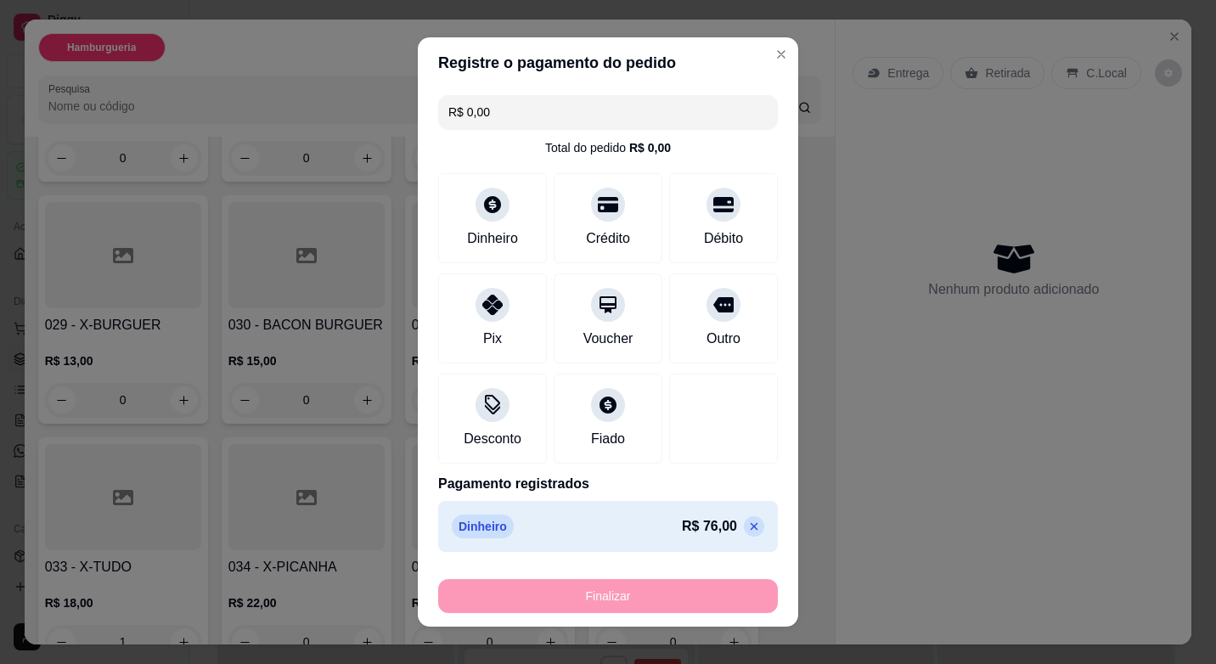
type input "0"
type input "-R$ 76,00"
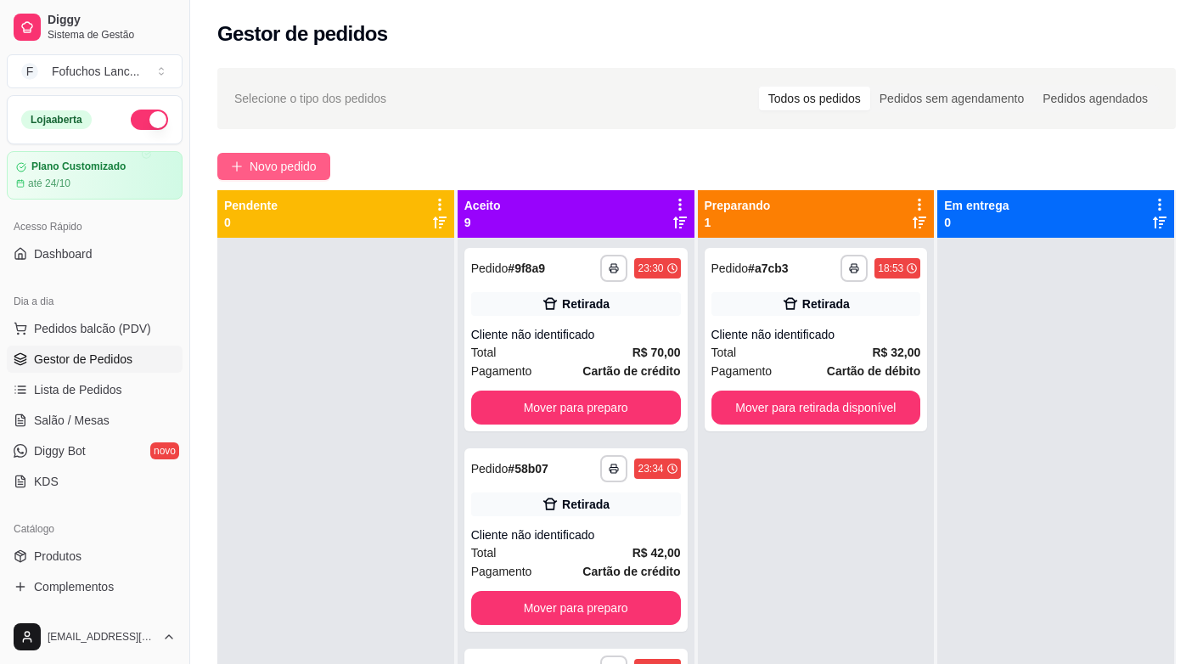
click at [268, 165] on span "Novo pedido" at bounding box center [283, 166] width 67 height 19
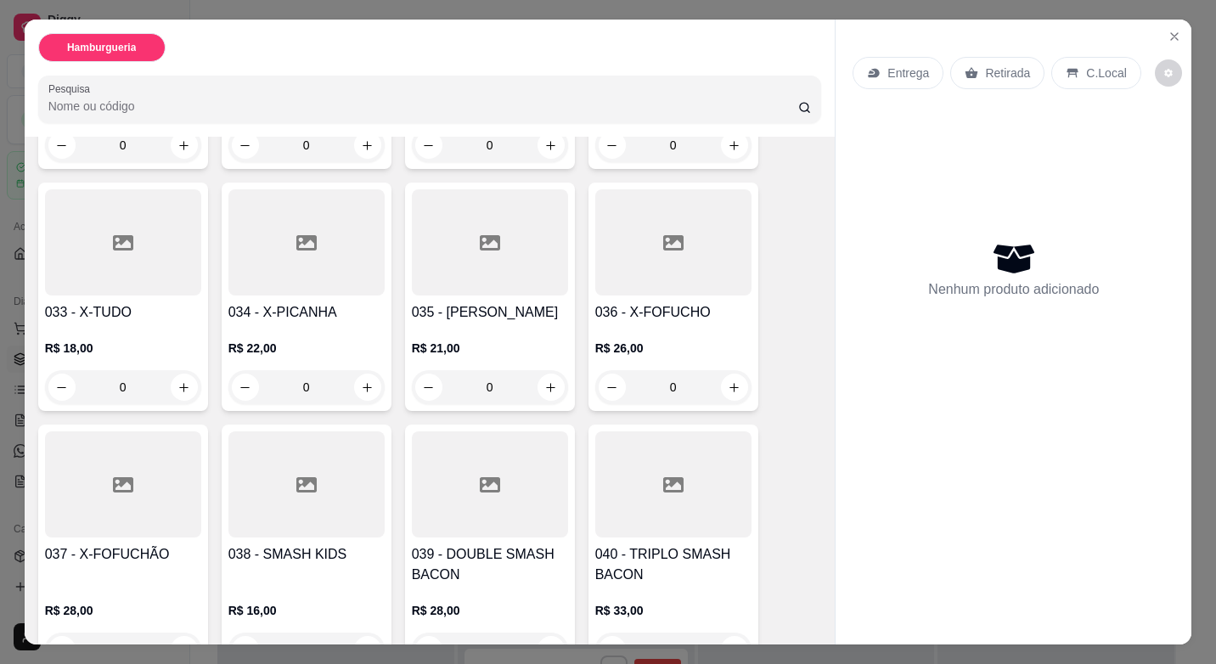
scroll to position [2293, 0]
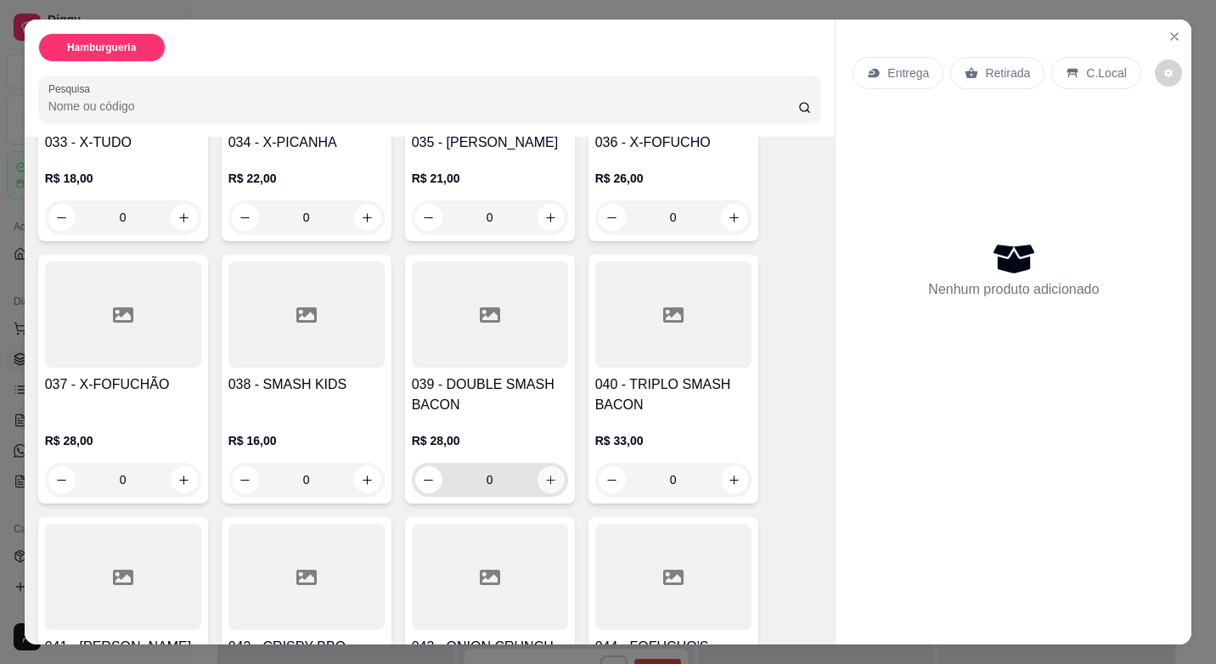
click at [557, 466] on button "increase-product-quantity" at bounding box center [550, 479] width 27 height 27
type input "1"
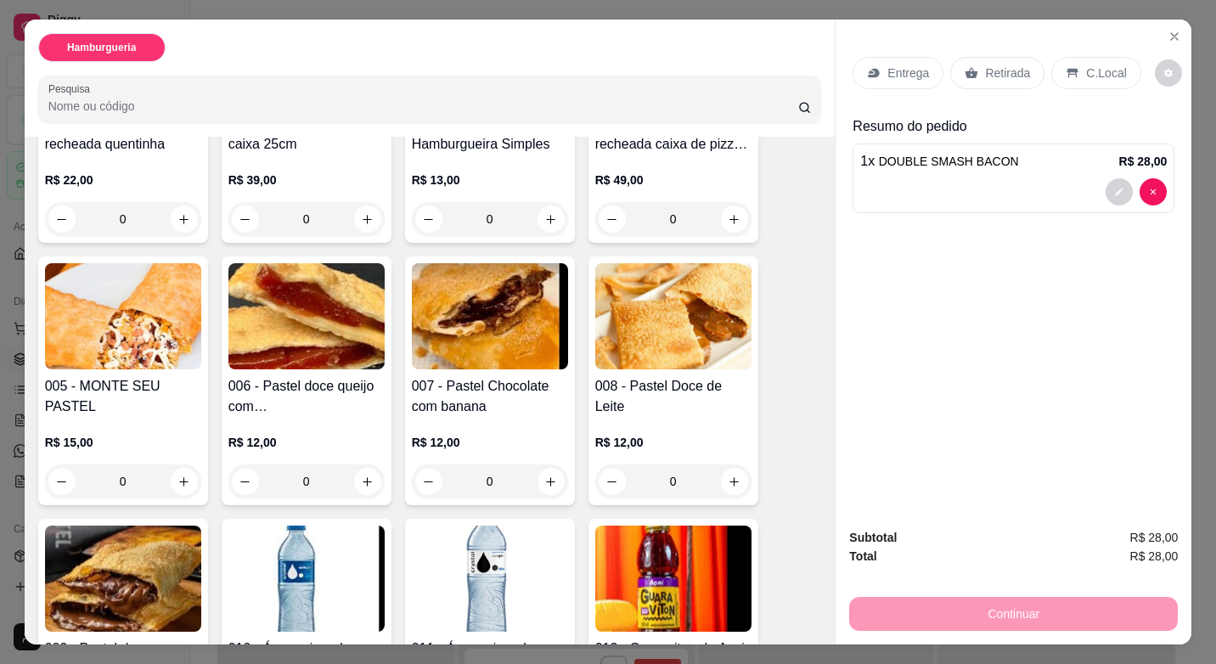
scroll to position [255, 0]
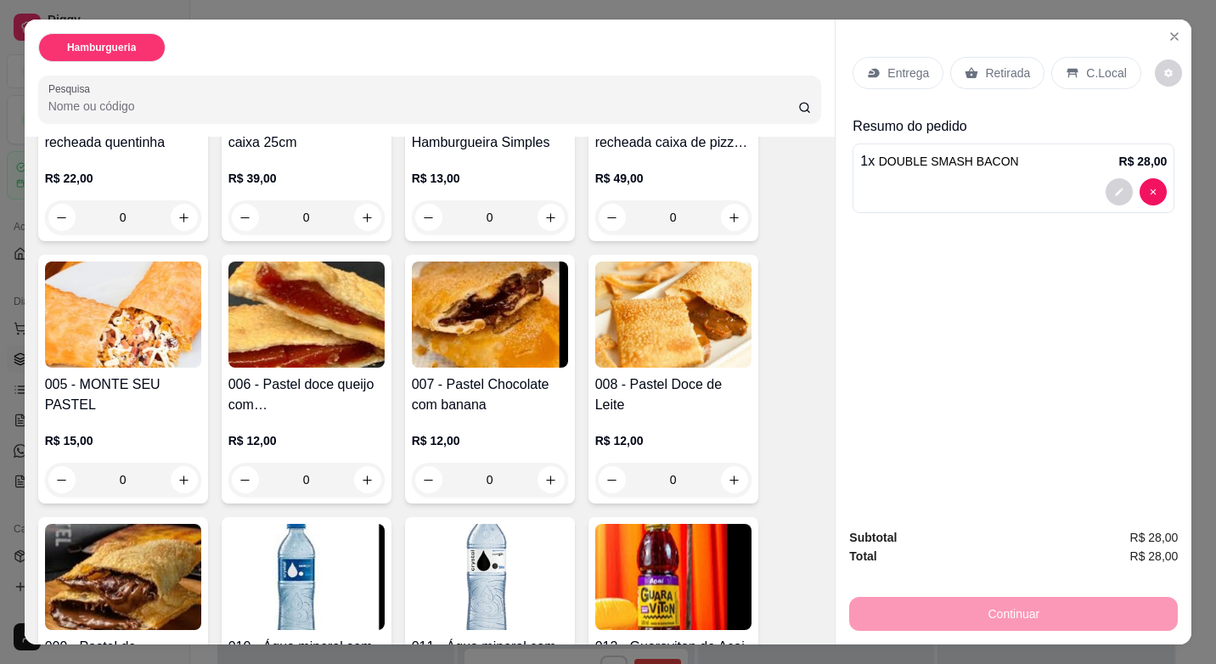
click at [174, 478] on div "0" at bounding box center [123, 480] width 156 height 34
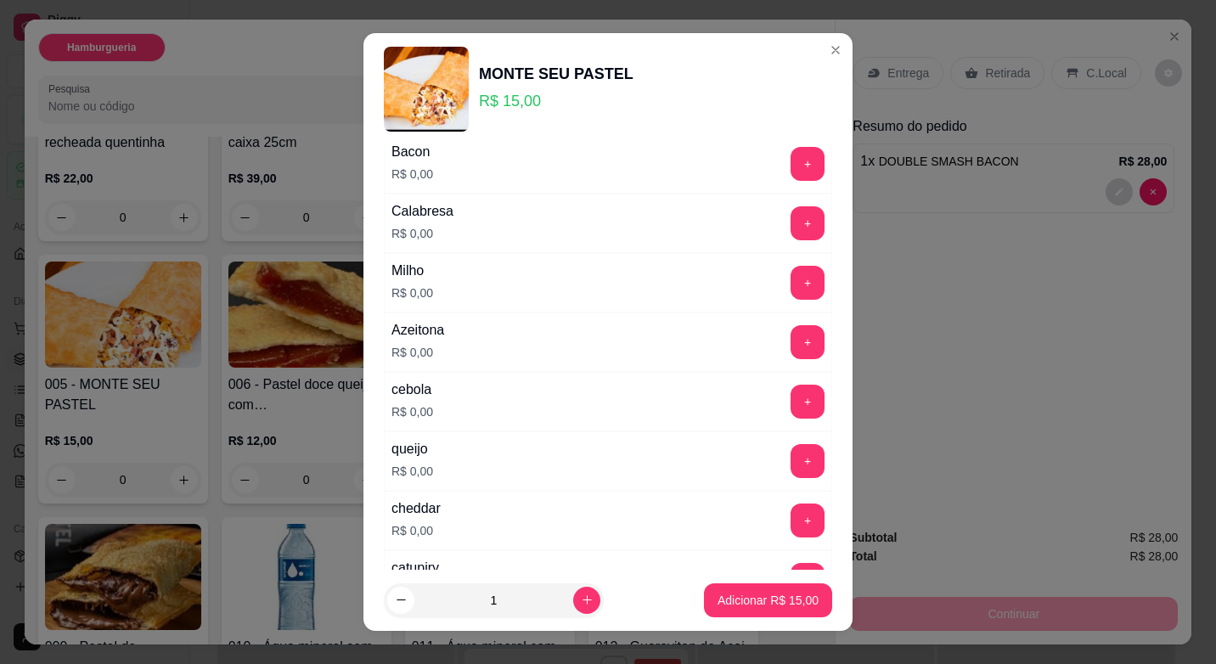
scroll to position [340, 0]
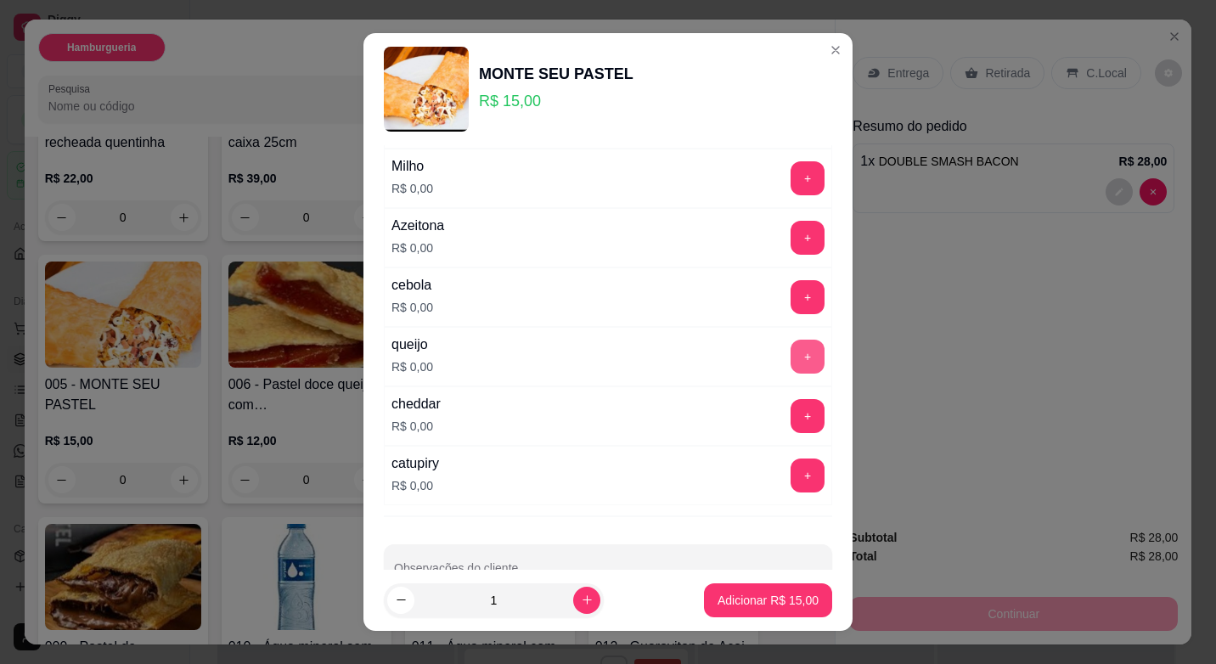
click at [791, 363] on button "+" at bounding box center [808, 357] width 34 height 34
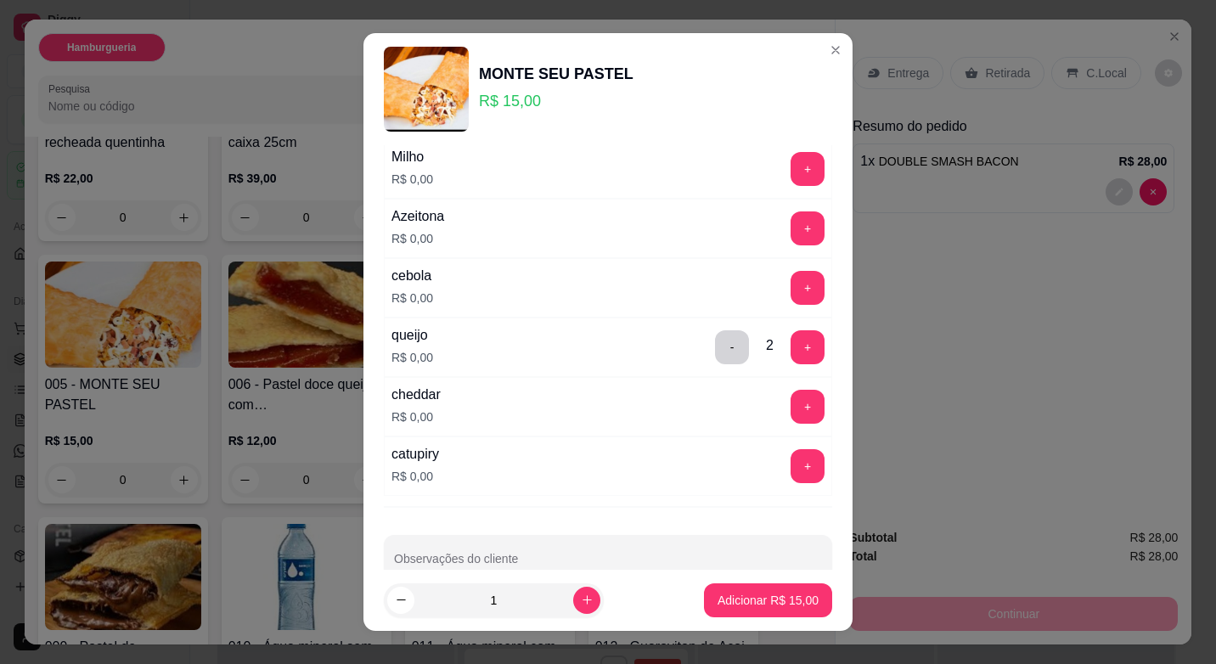
scroll to position [385, 0]
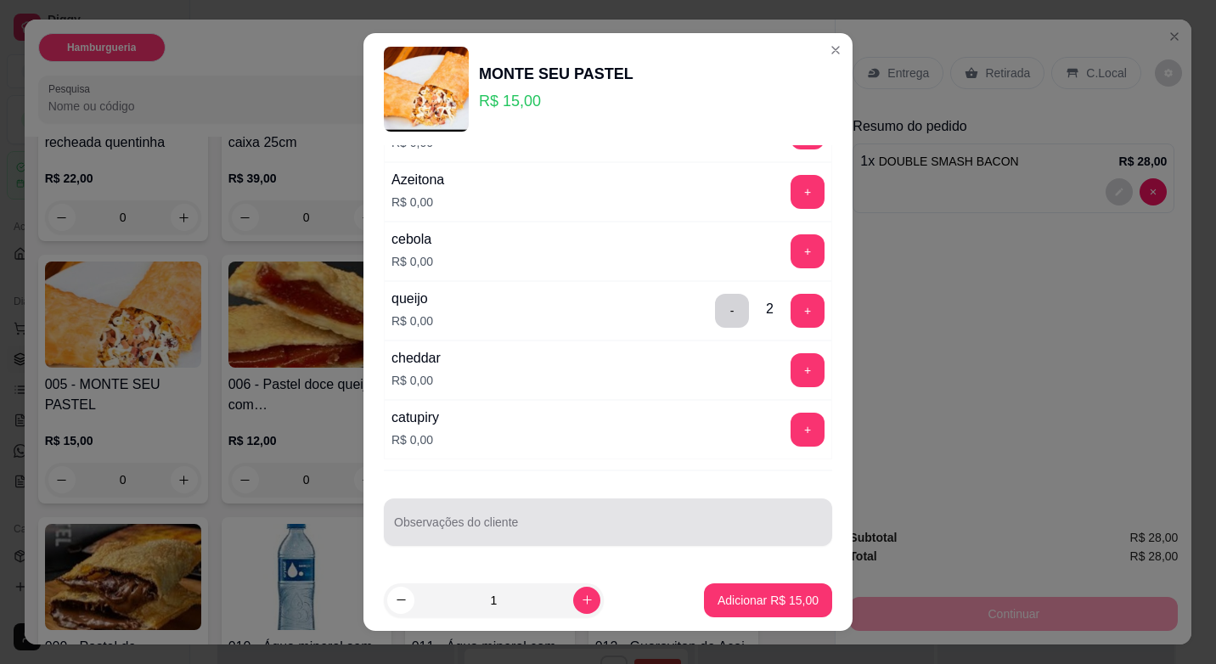
click at [522, 531] on input "Observações do cliente" at bounding box center [608, 528] width 428 height 17
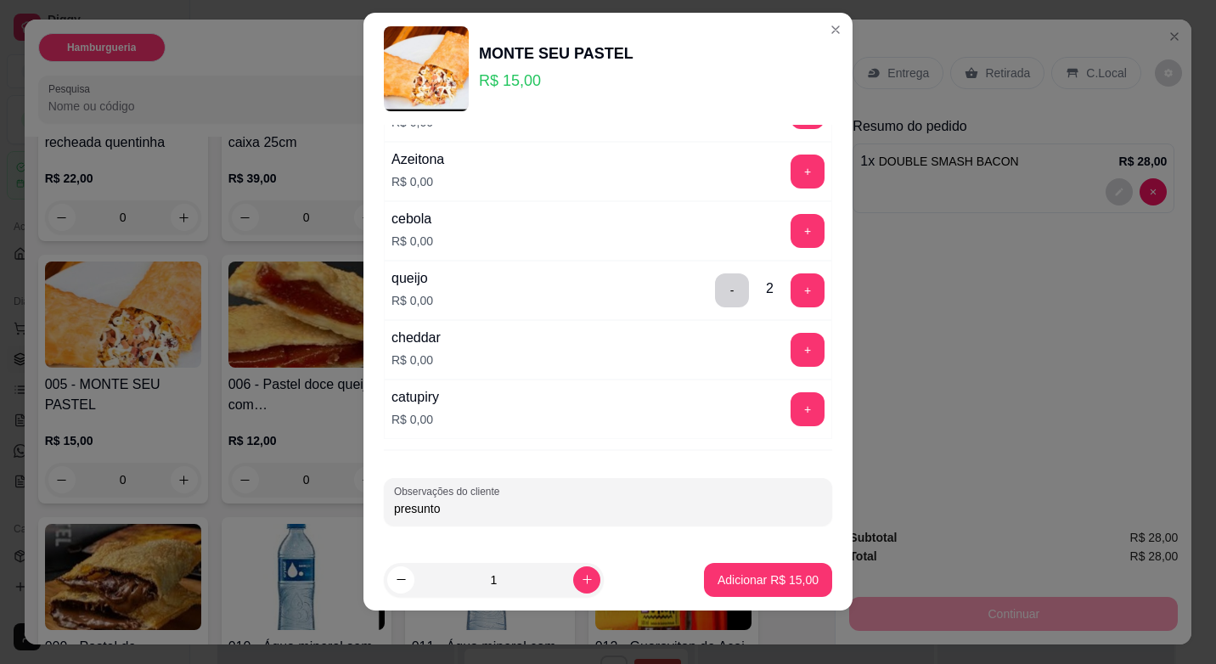
scroll to position [21, 0]
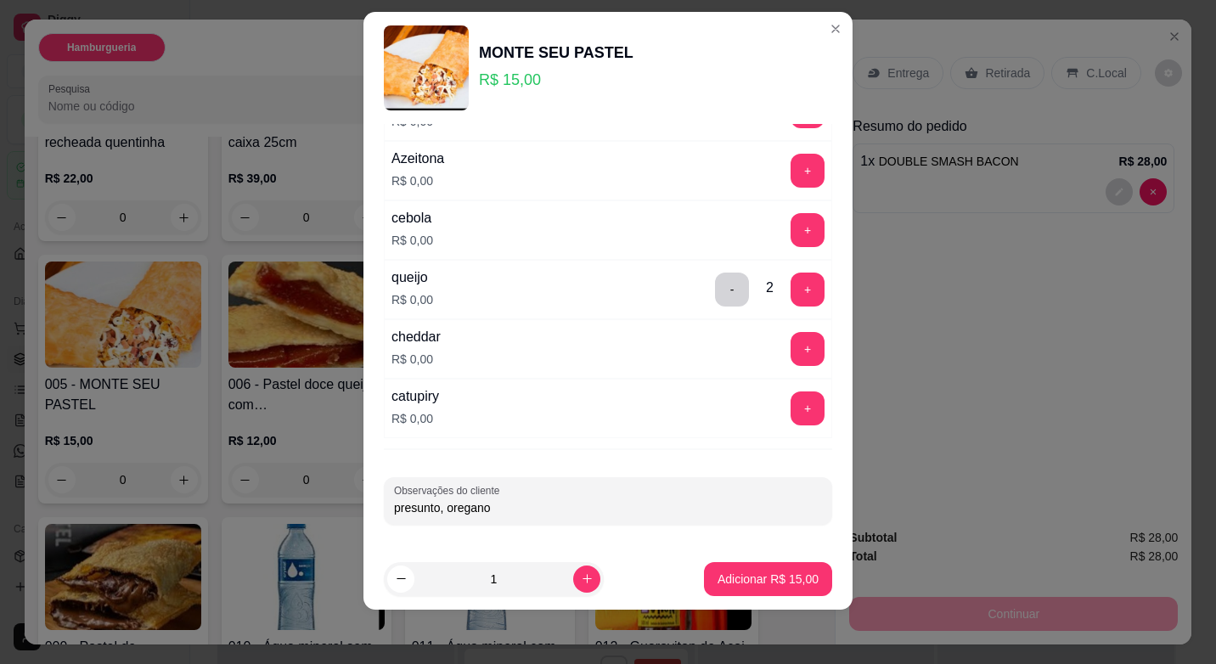
type input "presunto, oregano"
click at [791, 305] on button "+" at bounding box center [807, 289] width 33 height 33
click at [768, 582] on p "Adicionar R$ 15,00" at bounding box center [768, 579] width 98 height 16
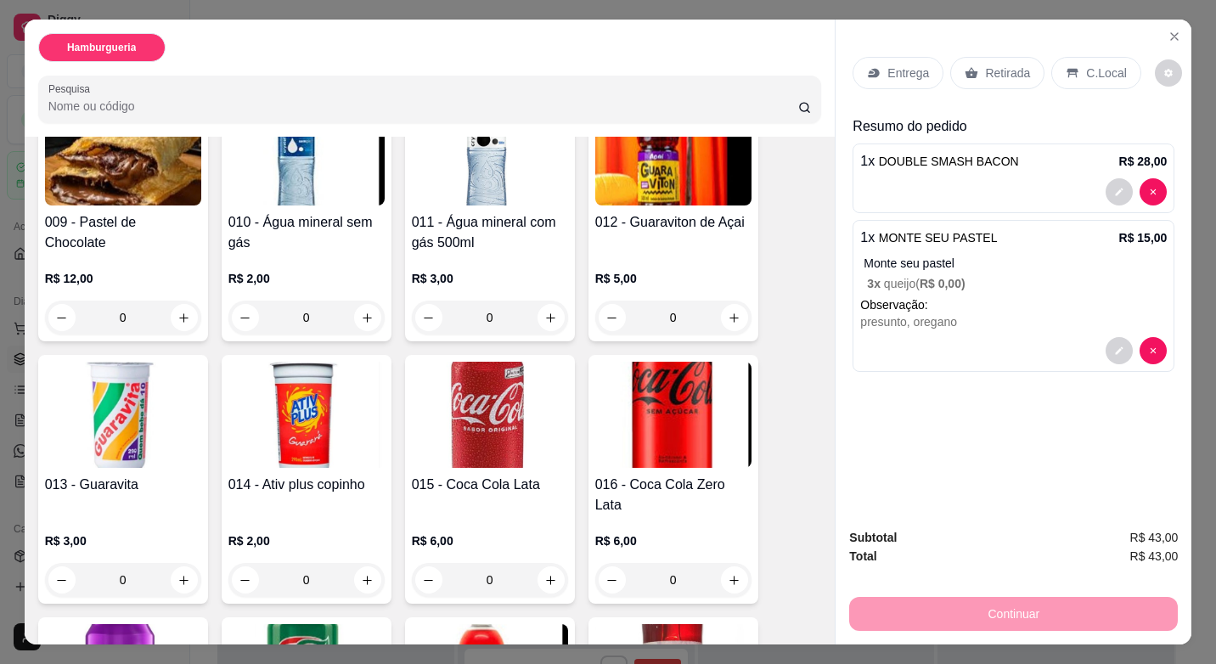
scroll to position [1104, 0]
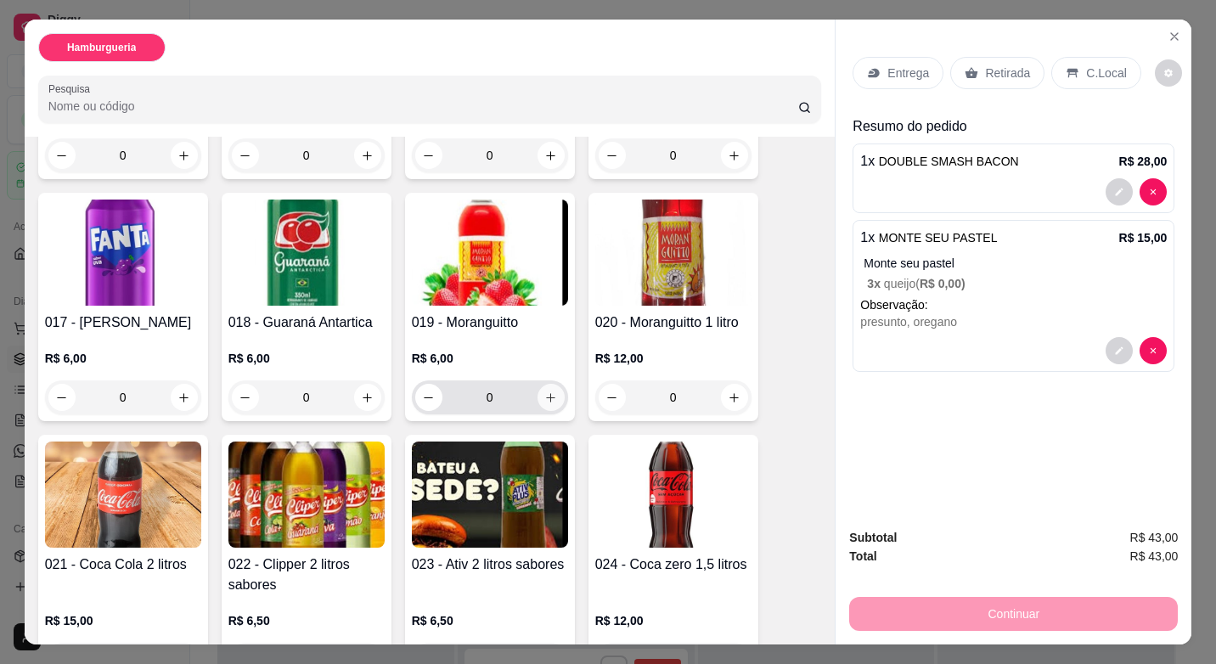
click at [544, 391] on icon "increase-product-quantity" at bounding box center [550, 397] width 13 height 13
type input "1"
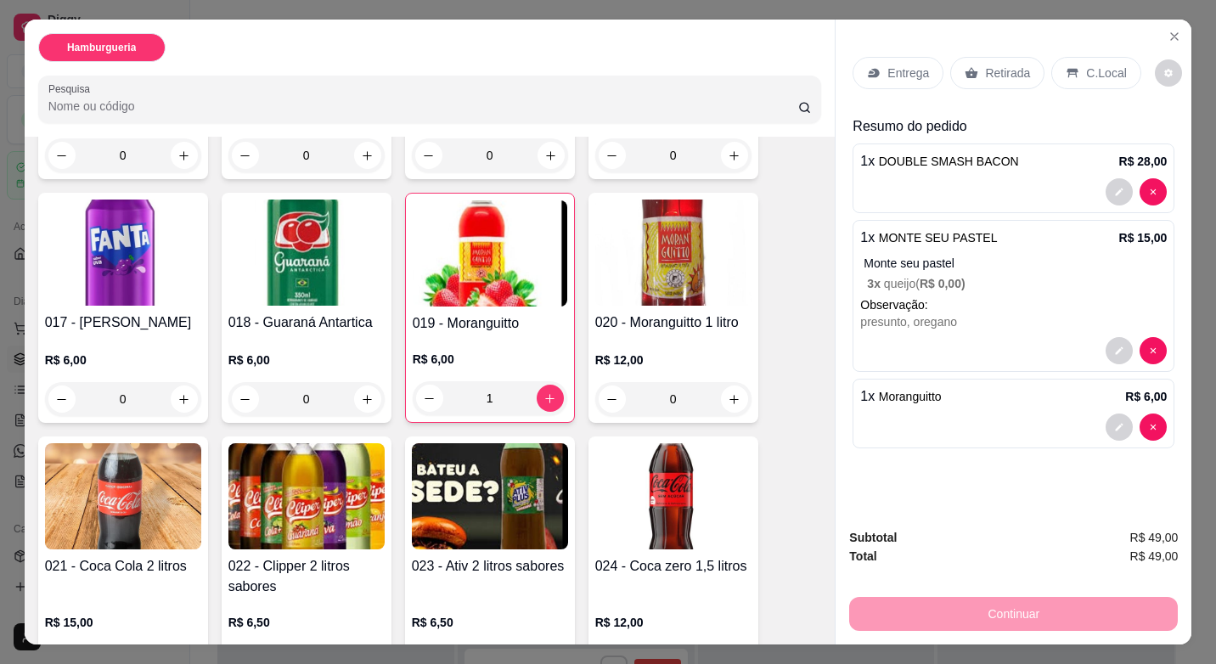
click at [920, 65] on p "Entrega" at bounding box center [908, 73] width 42 height 17
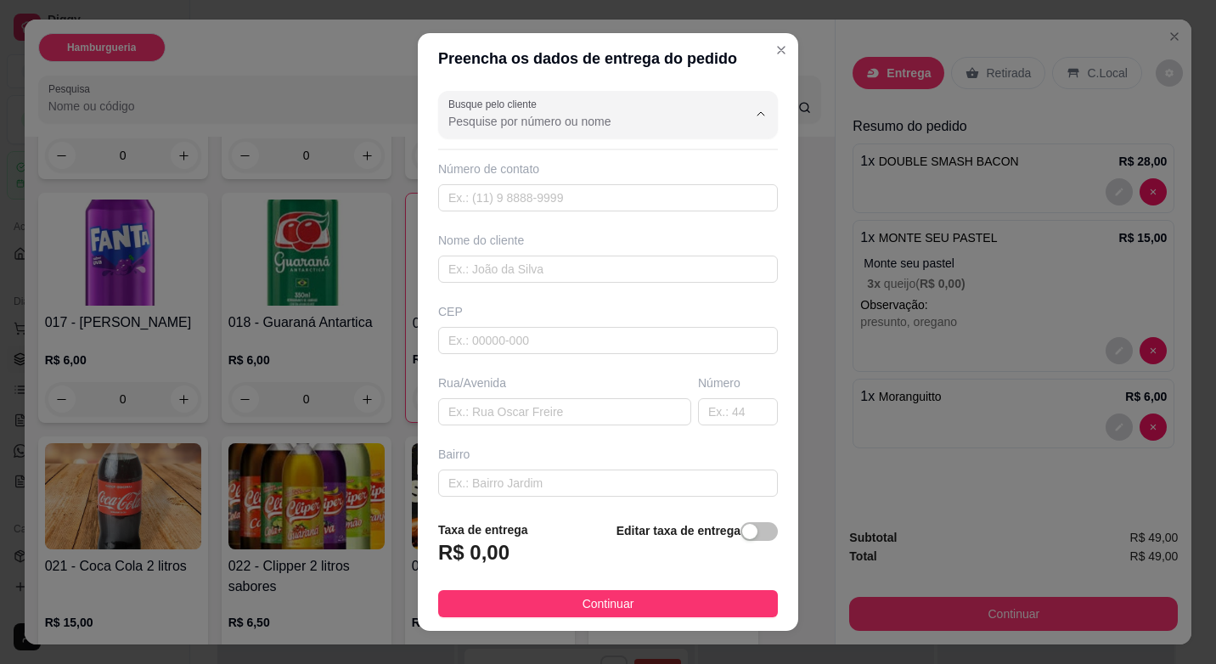
click at [534, 115] on input "Busque pelo cliente" at bounding box center [584, 121] width 272 height 17
type input "k"
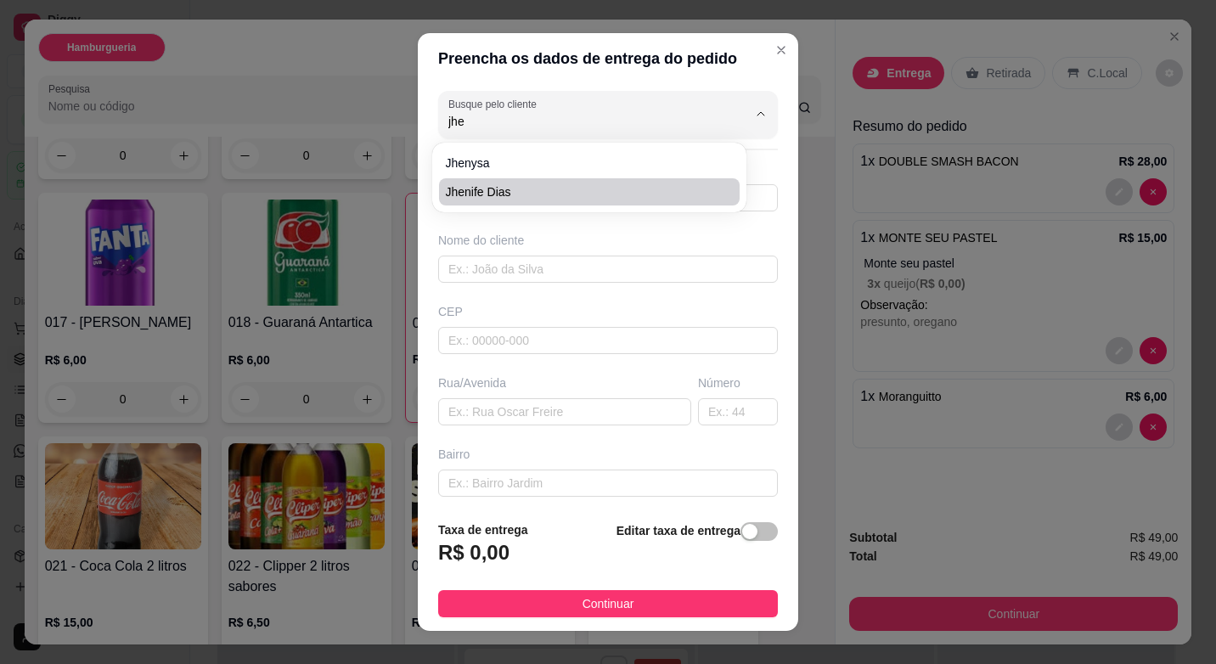
click at [514, 195] on span "Jhenife dias" at bounding box center [581, 191] width 270 height 17
type input "Jhenife dias"
type input "22997323560"
type input "Jhenife dias"
type input "[GEOGRAPHIC_DATA]"
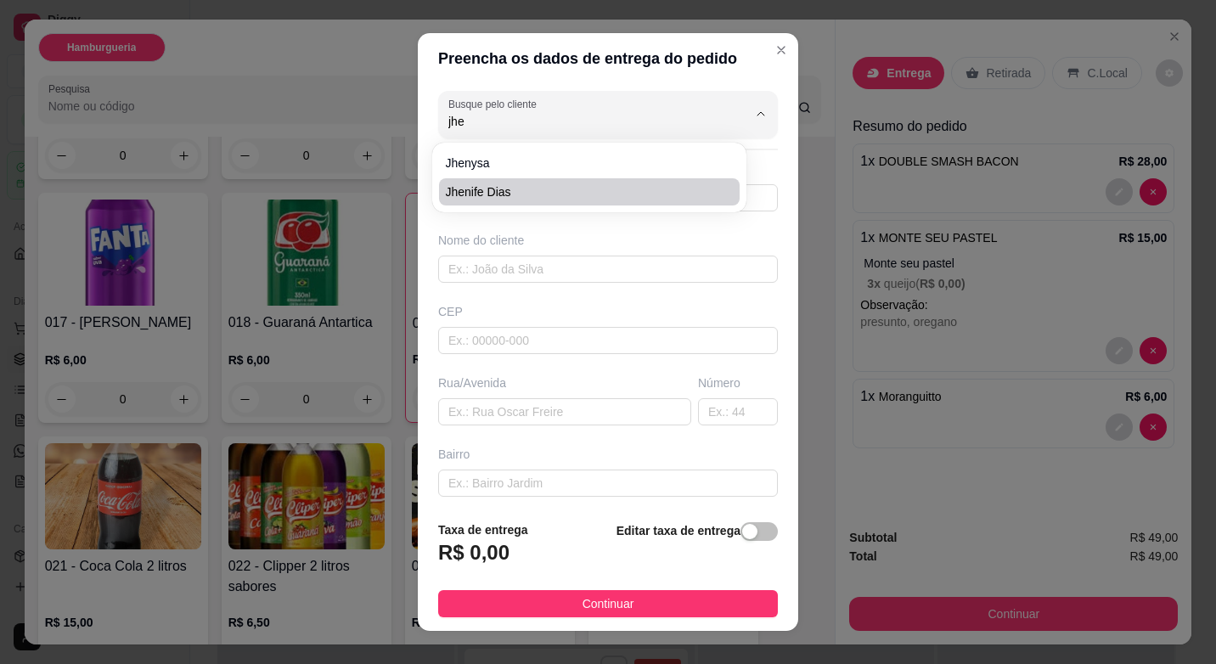
type input "293"
type input "engenho da praia"
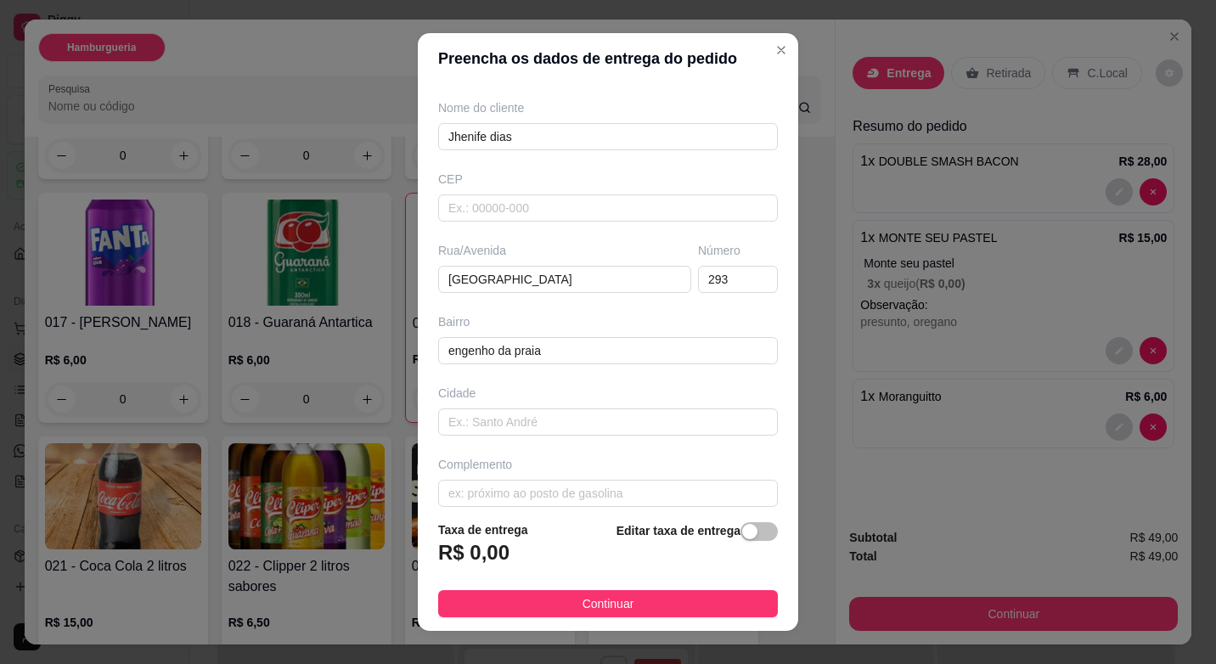
scroll to position [149, 0]
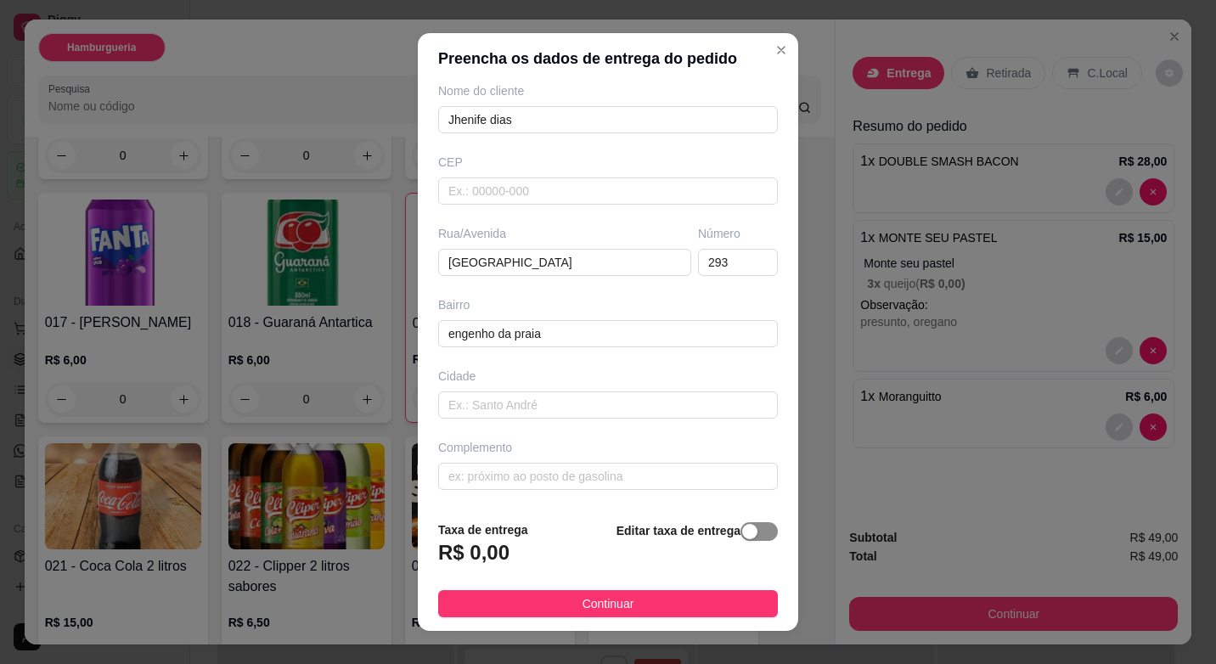
type input "Jhenife dias"
click at [741, 533] on span "button" at bounding box center [758, 531] width 37 height 19
click at [546, 557] on input "0,00" at bounding box center [530, 559] width 182 height 32
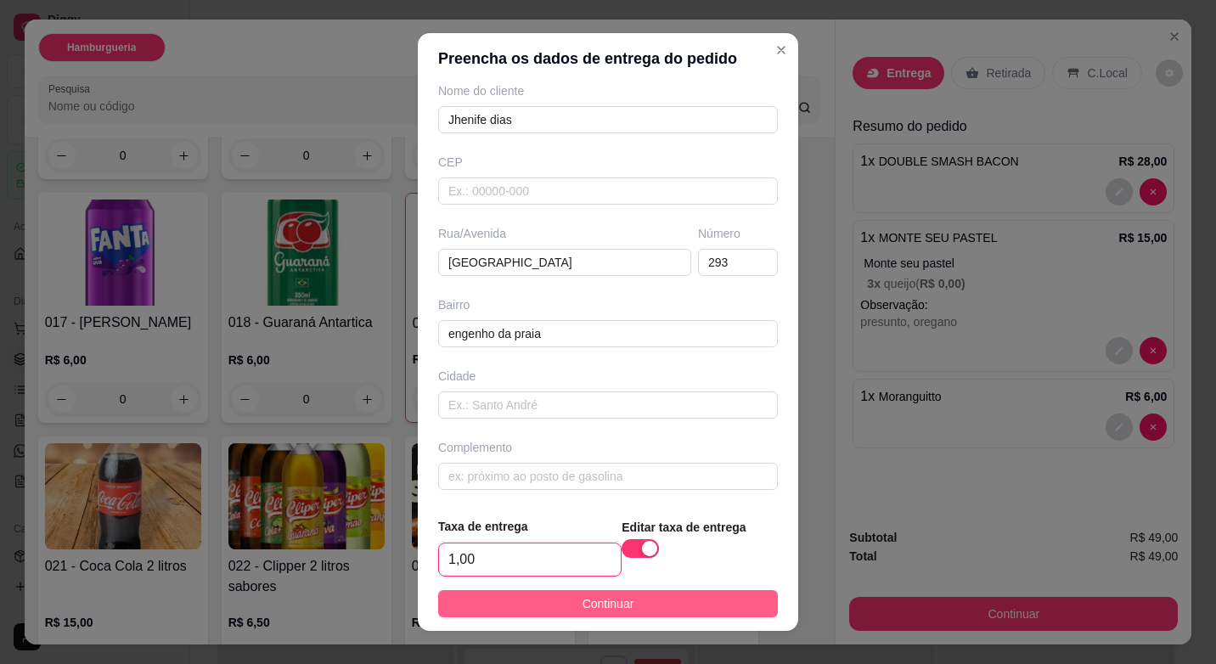
type input "1,00"
click at [560, 599] on button "Continuar" at bounding box center [608, 603] width 340 height 27
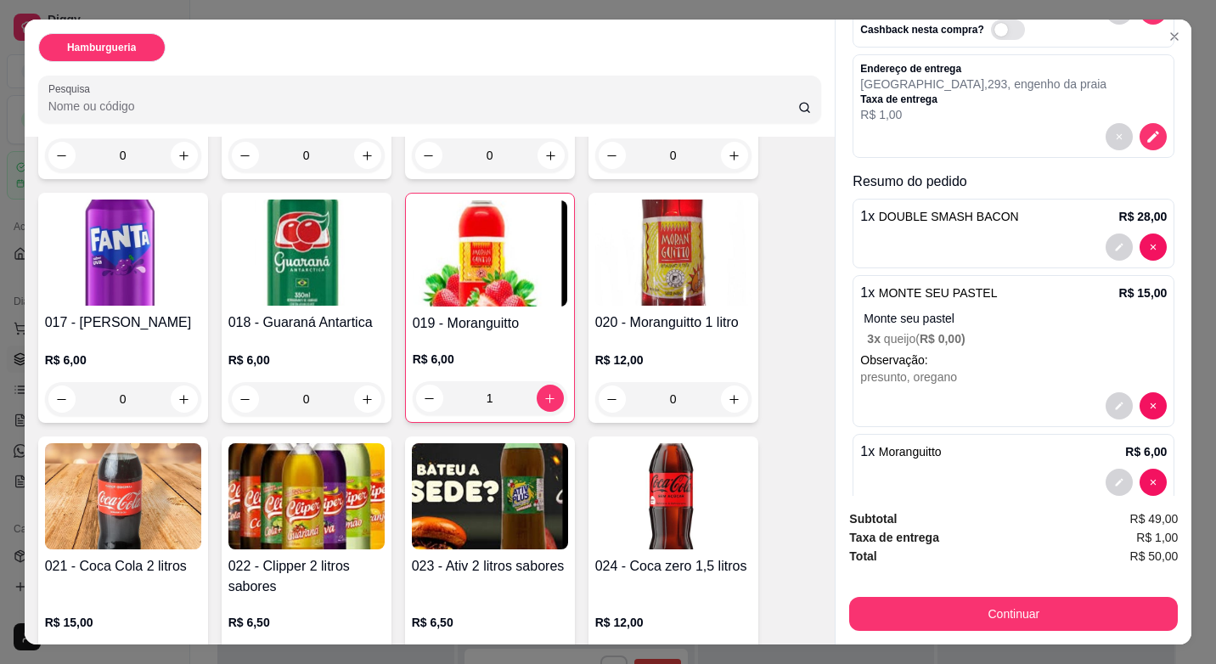
scroll to position [160, 0]
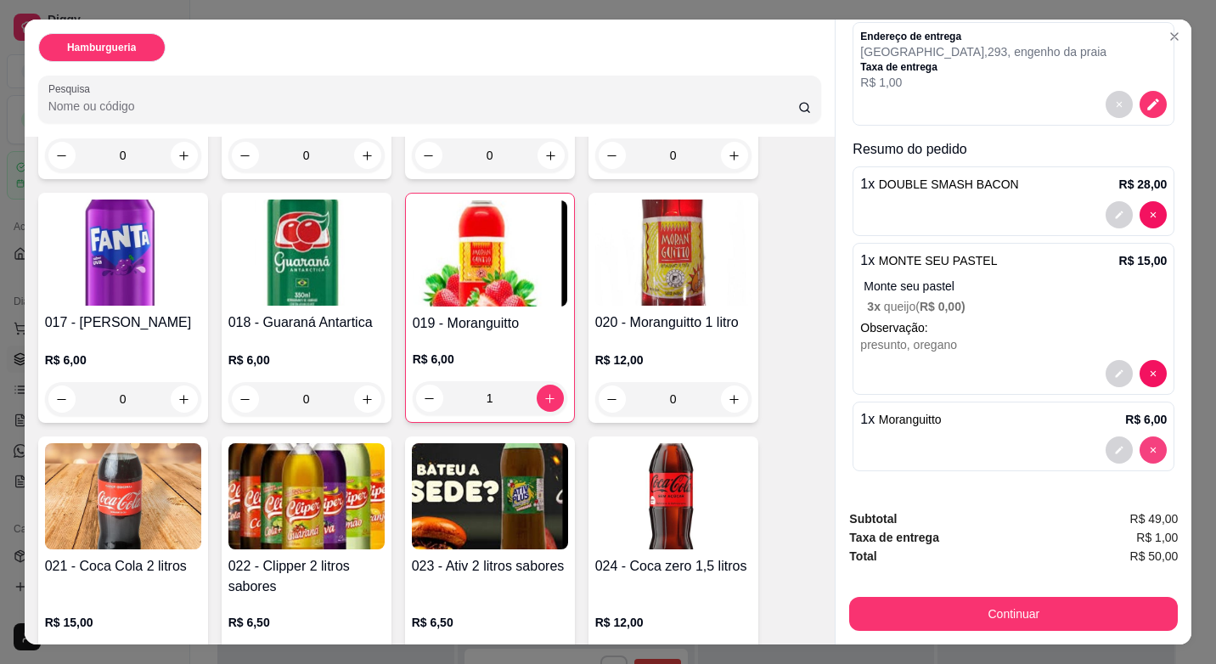
type input "0"
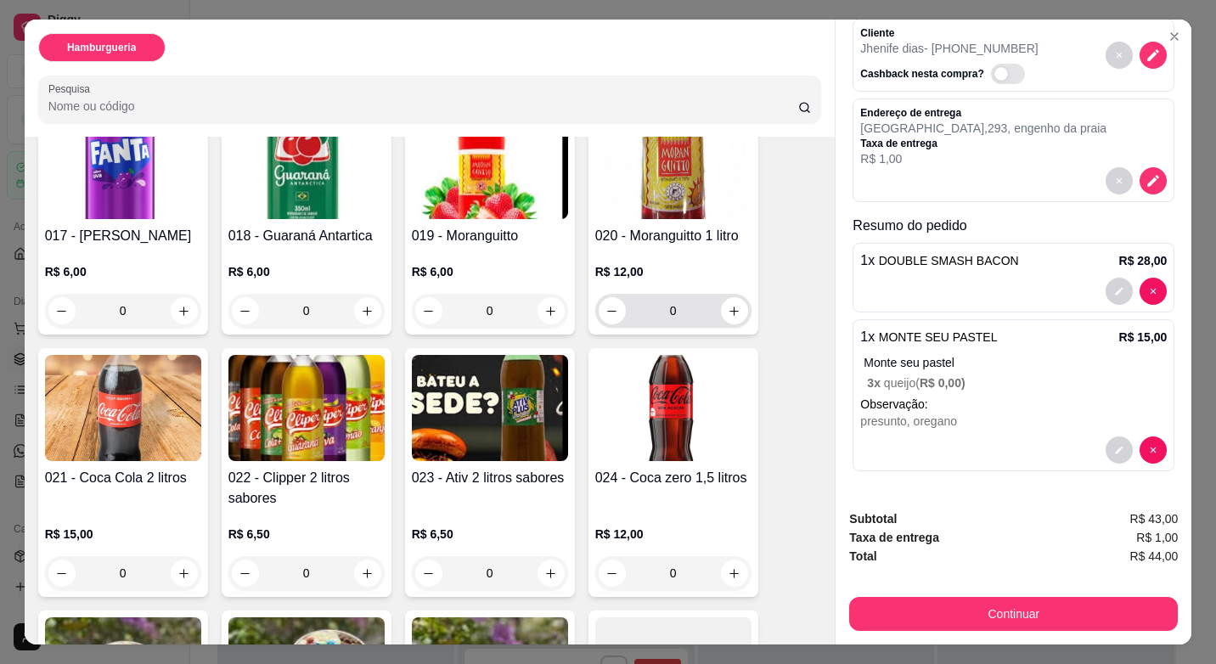
scroll to position [1189, 0]
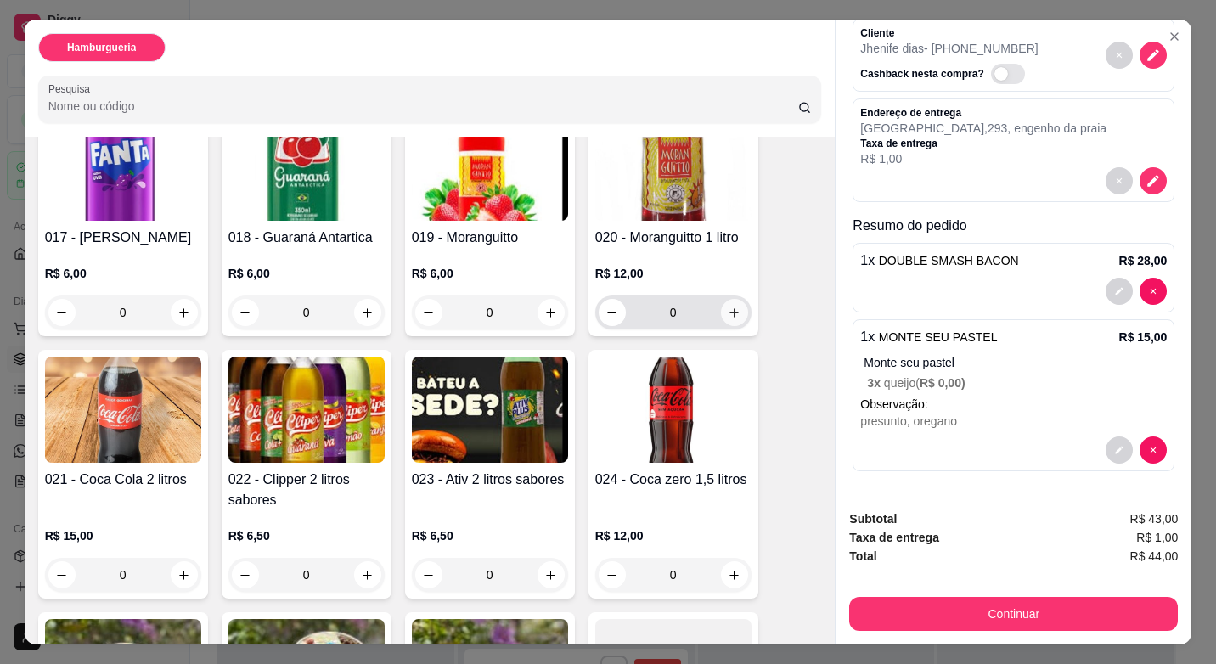
click at [734, 299] on button "increase-product-quantity" at bounding box center [734, 312] width 27 height 27
type input "1"
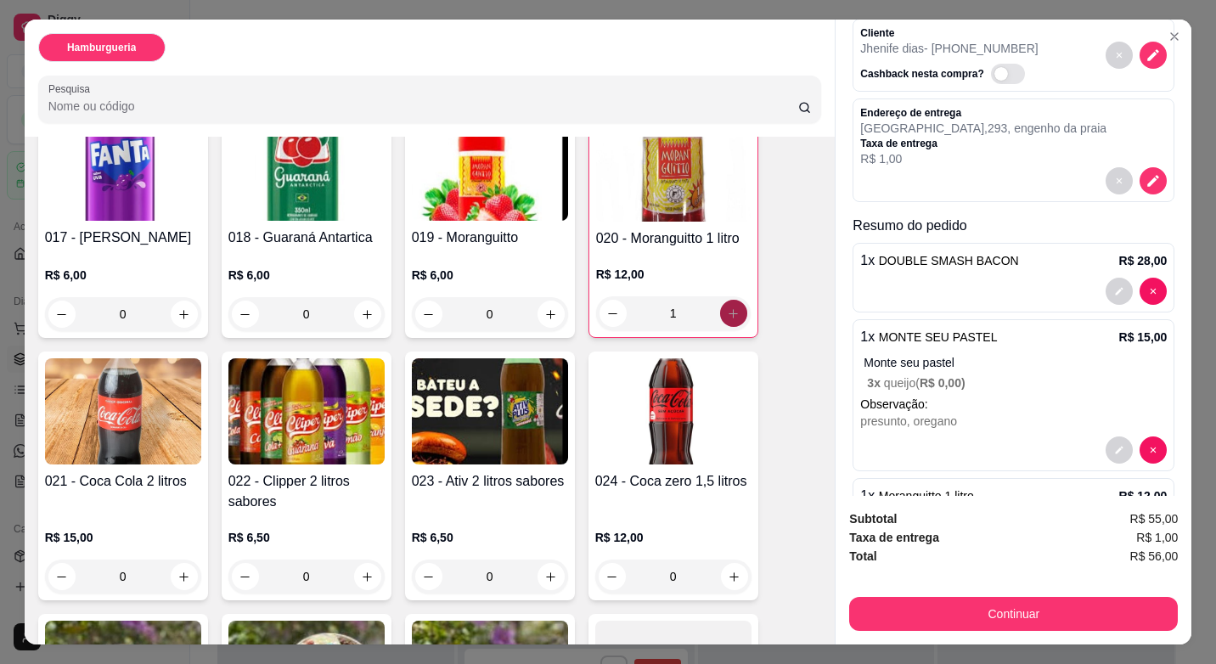
scroll to position [160, 0]
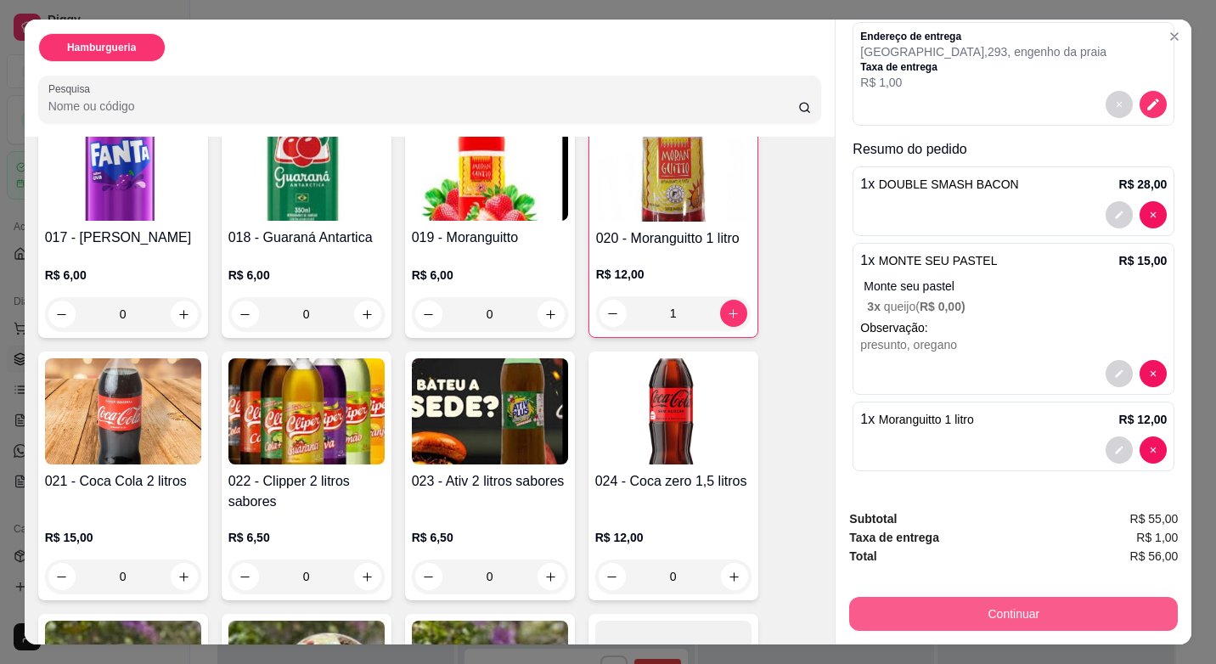
click at [1038, 602] on button "Continuar" at bounding box center [1013, 614] width 329 height 34
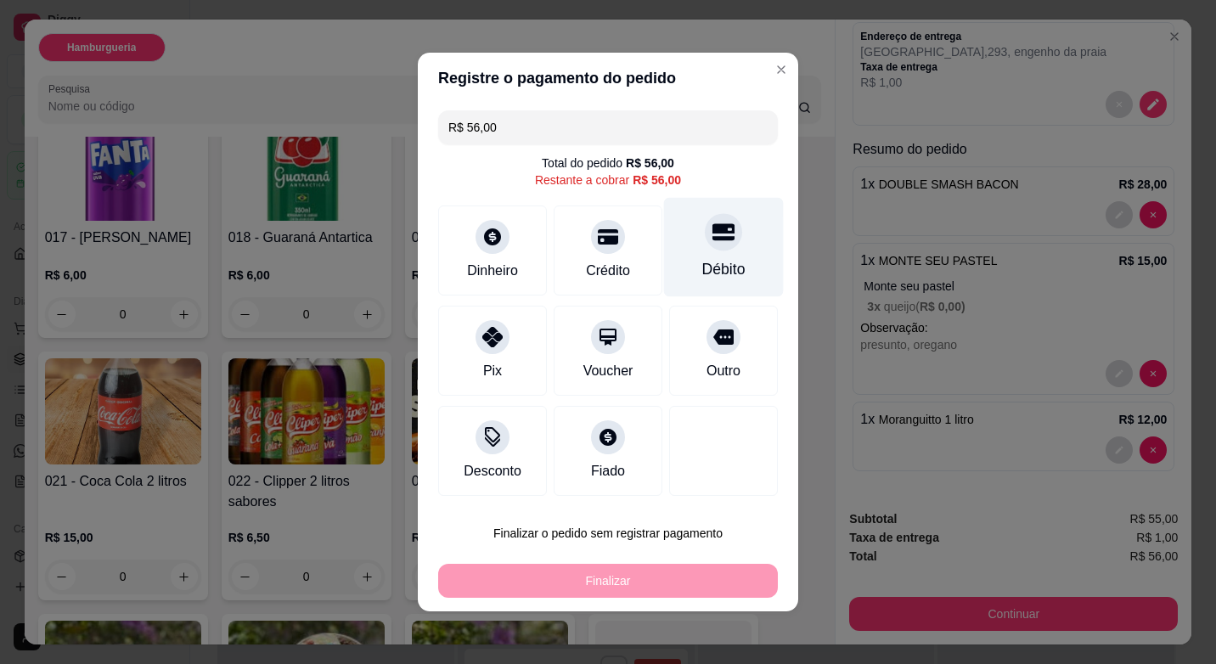
click at [676, 258] on div "Débito" at bounding box center [724, 247] width 120 height 99
type input "R$ 0,00"
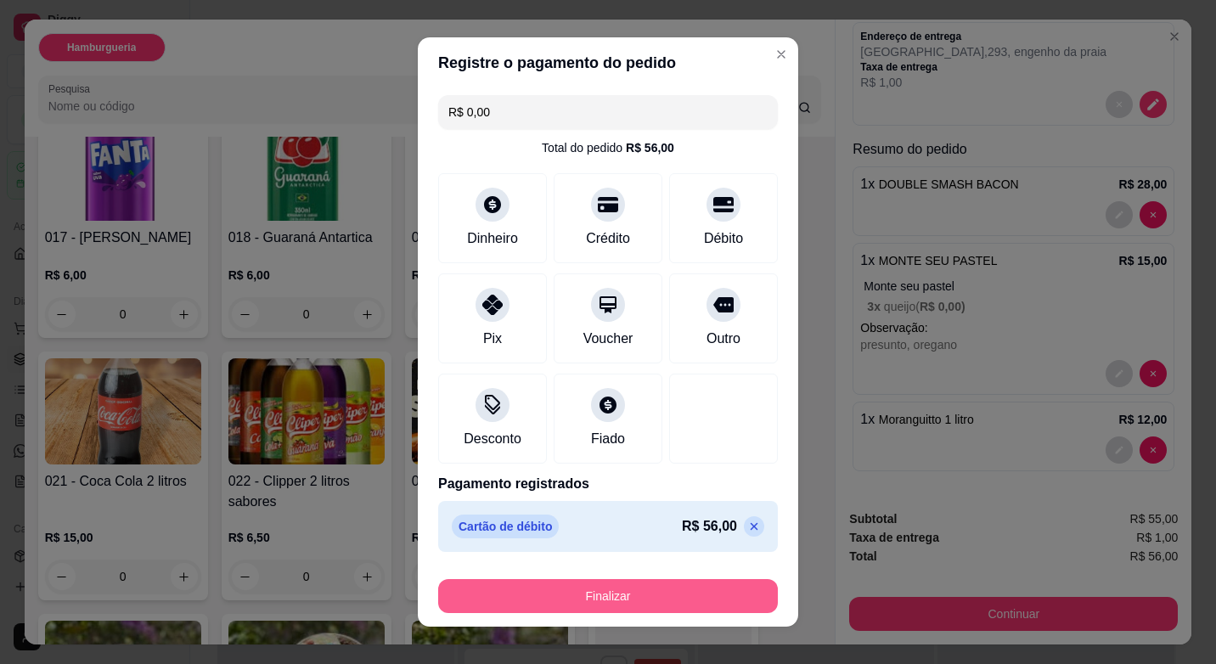
click at [617, 601] on button "Finalizar" at bounding box center [608, 596] width 340 height 34
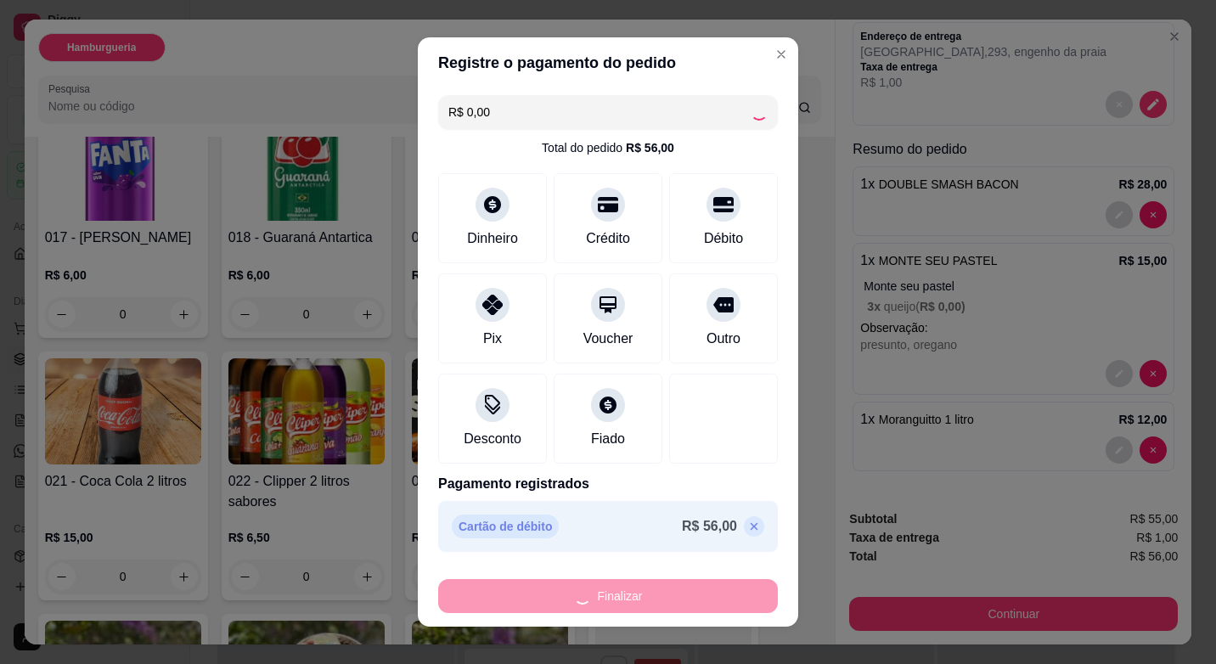
type input "0"
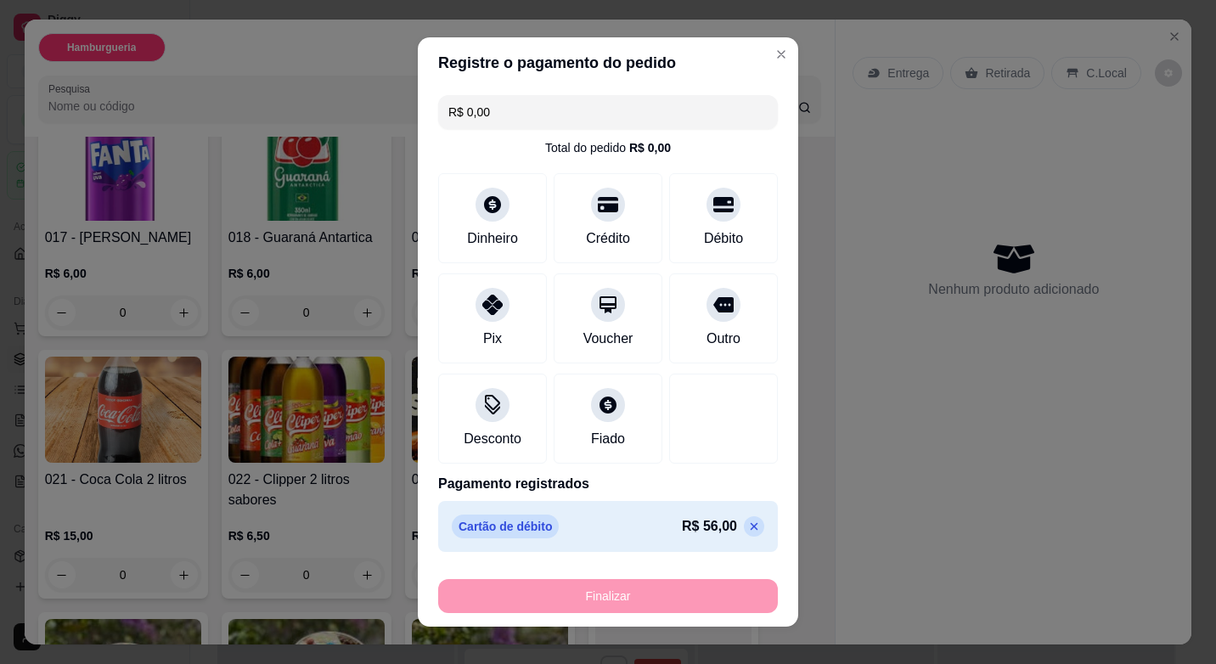
type input "-R$ 56,00"
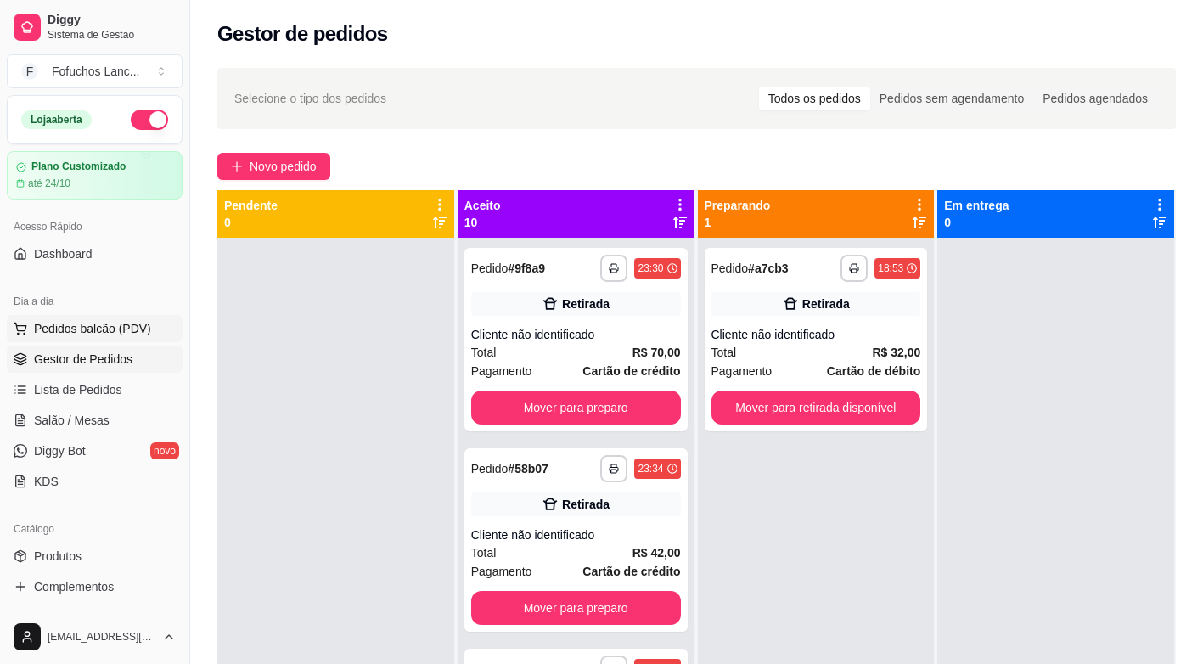
click at [119, 333] on span "Pedidos balcão (PDV)" at bounding box center [92, 328] width 117 height 17
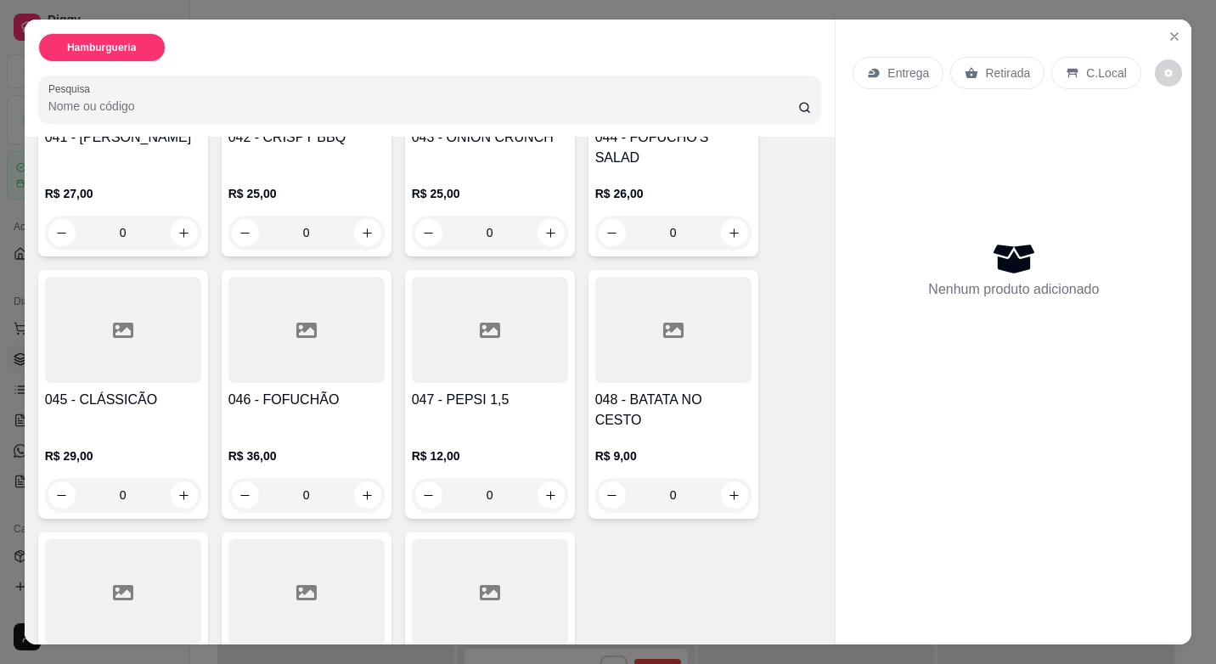
scroll to position [2851, 0]
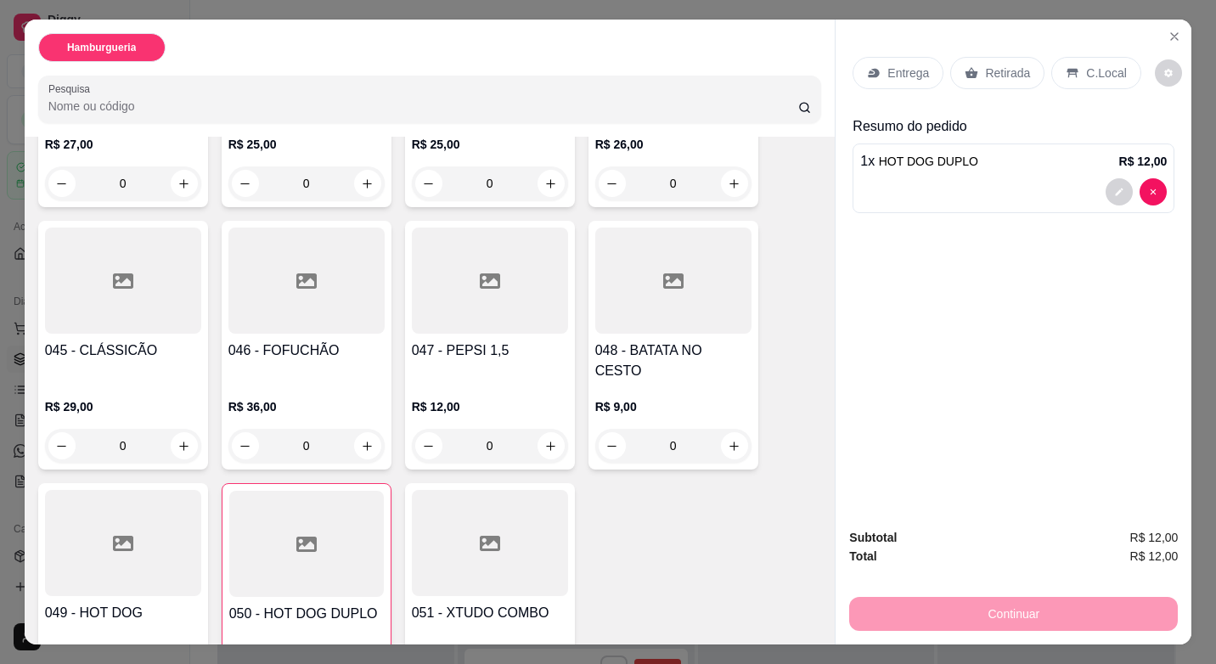
type input "2"
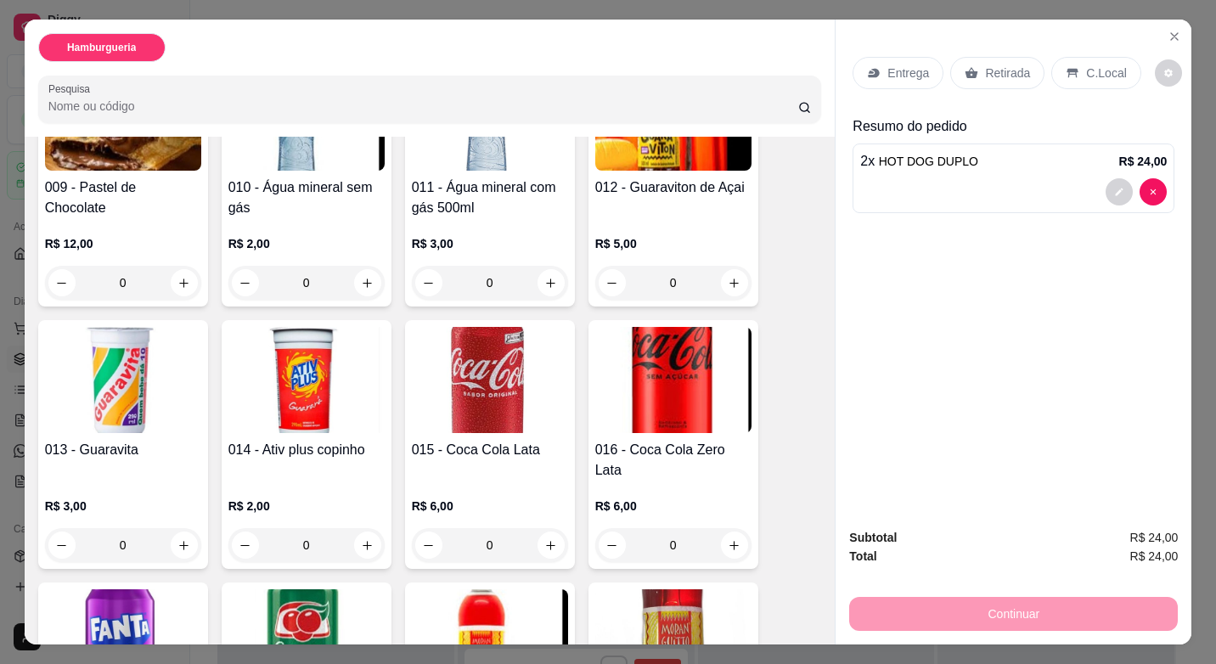
scroll to position [730, 0]
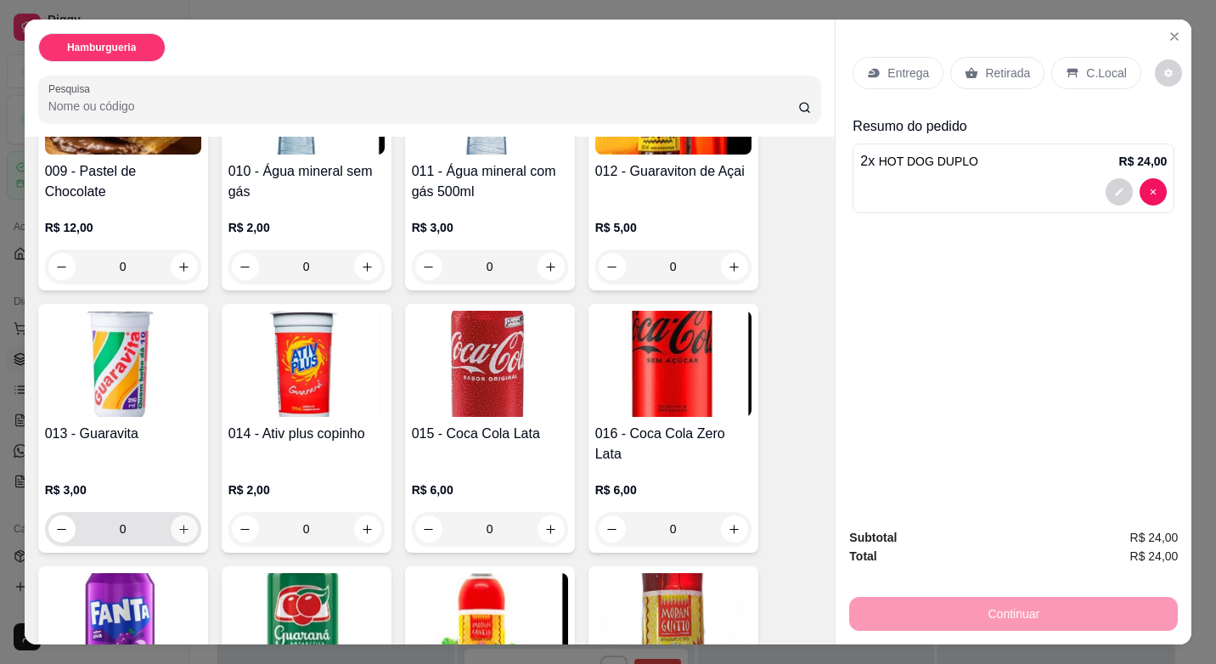
click at [178, 523] on icon "increase-product-quantity" at bounding box center [183, 529] width 13 height 13
type input "1"
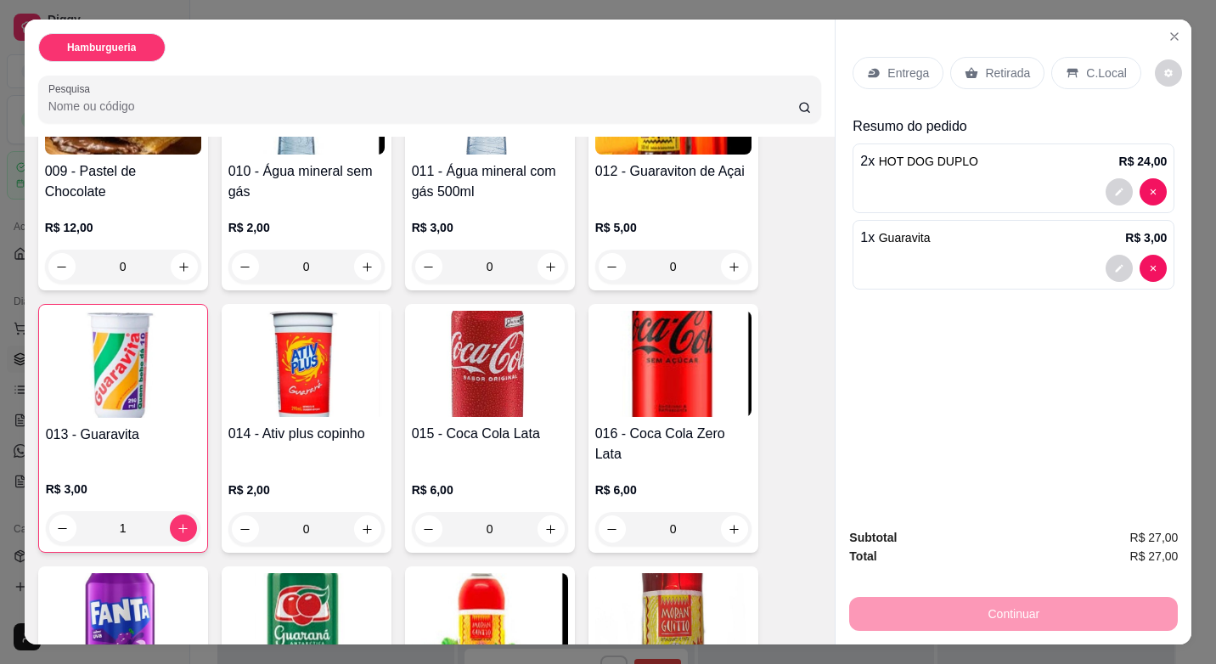
click at [999, 65] on p "Retirada" at bounding box center [1007, 73] width 45 height 17
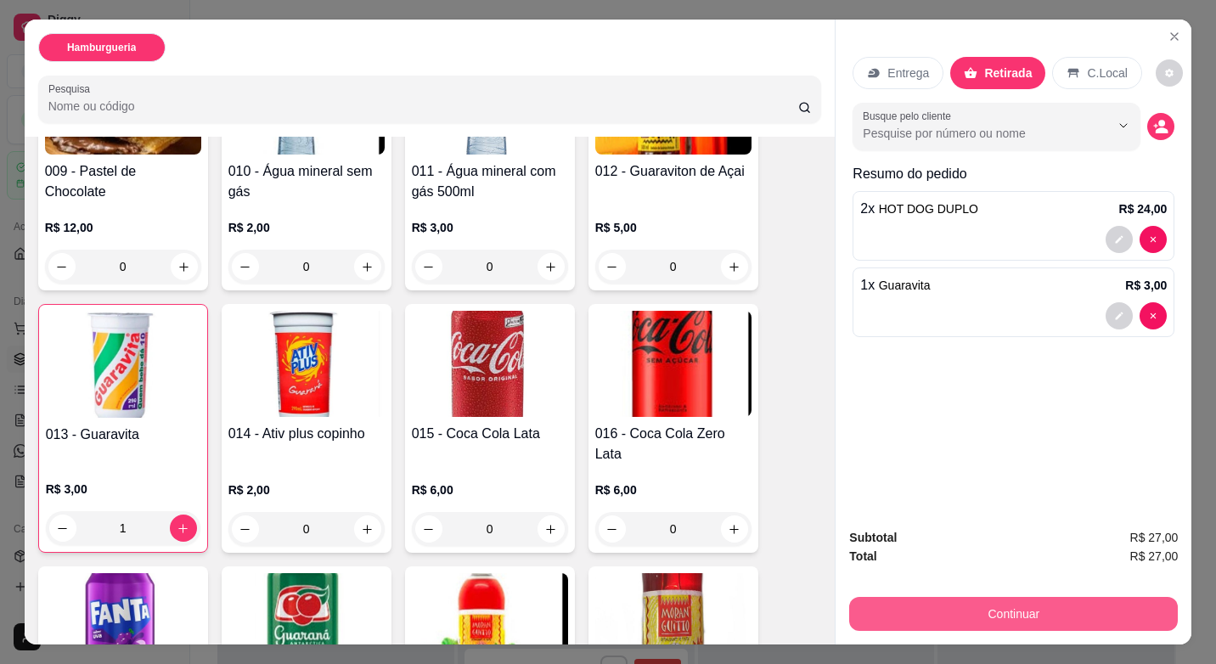
click at [1038, 599] on button "Continuar" at bounding box center [1013, 614] width 329 height 34
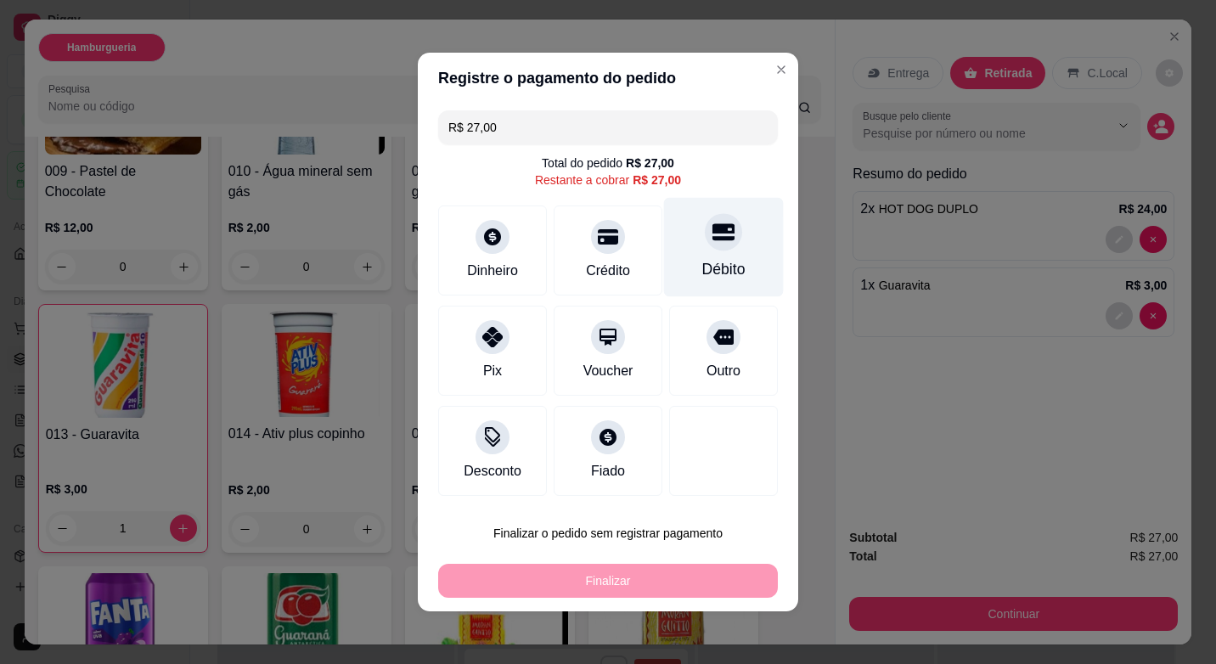
click at [702, 254] on div "Débito" at bounding box center [724, 247] width 120 height 99
type input "R$ 0,00"
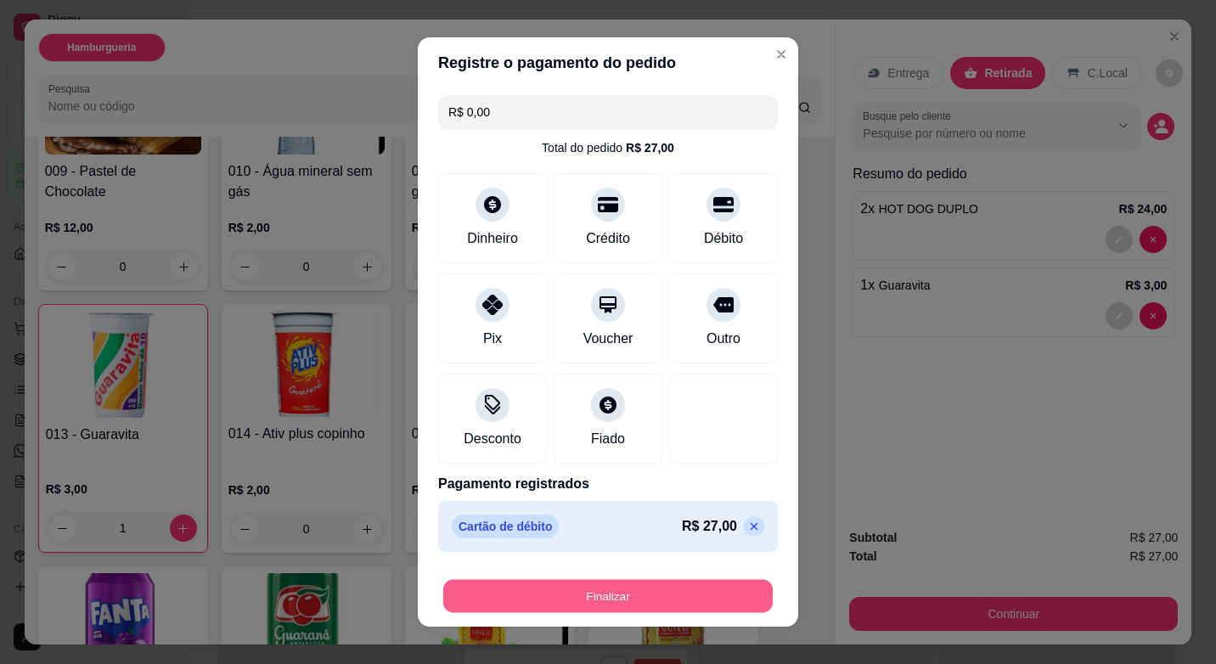
click at [616, 605] on button "Finalizar" at bounding box center [607, 596] width 329 height 33
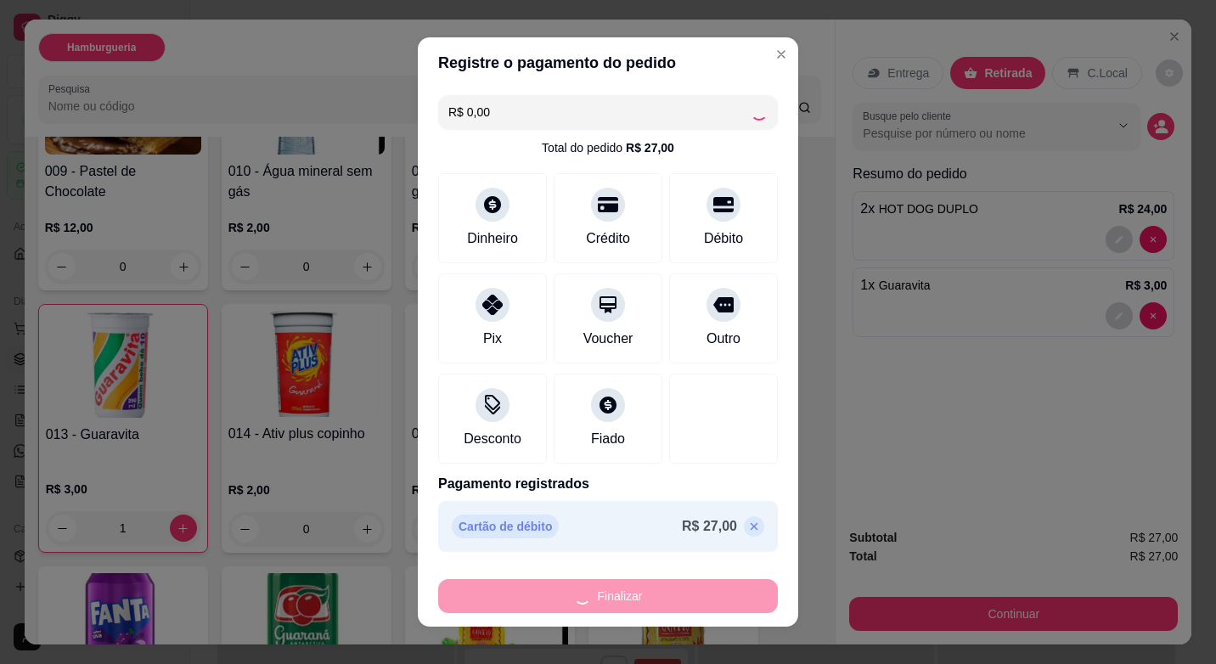
type input "0"
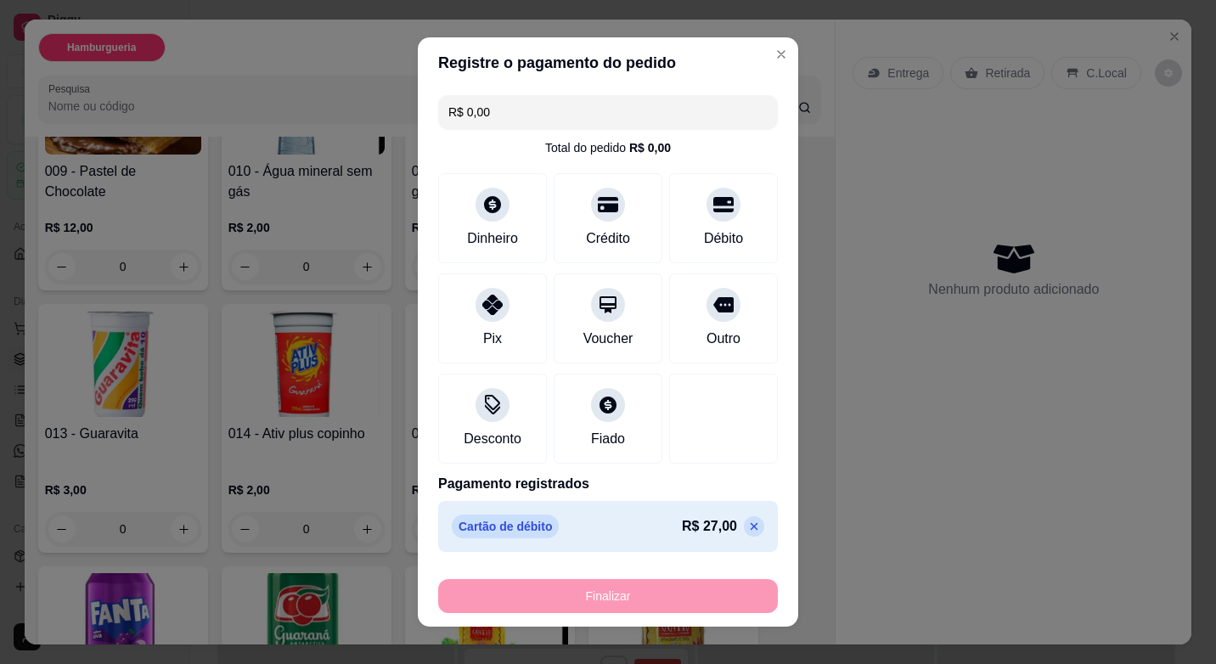
type input "-R$ 27,00"
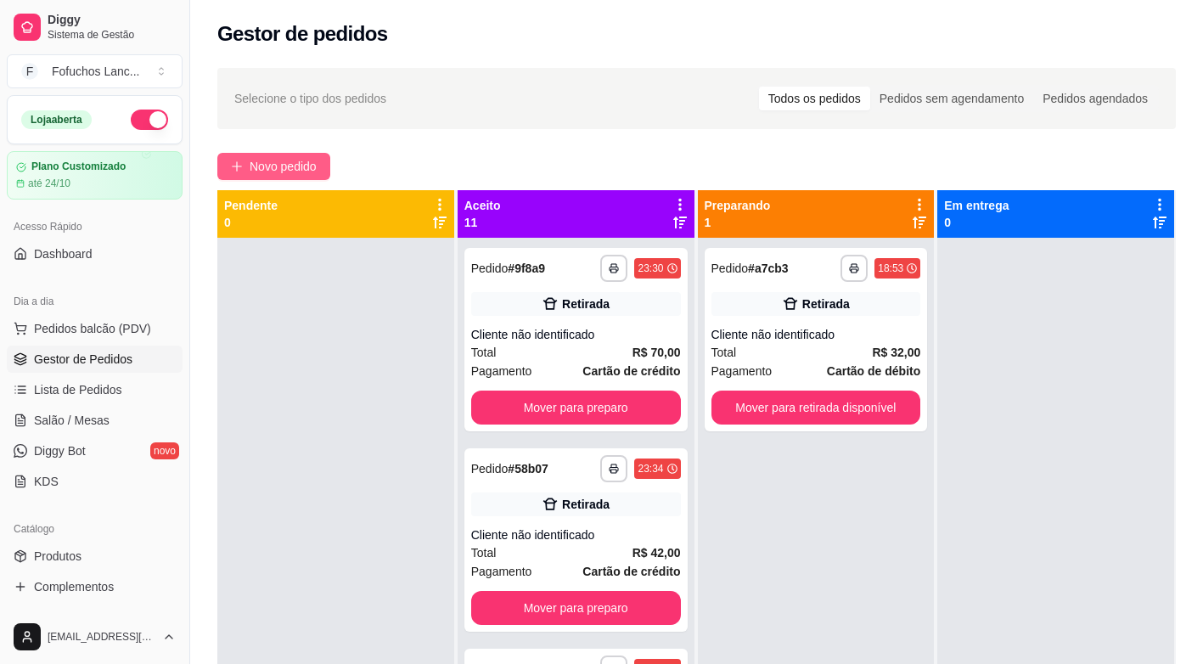
click at [307, 163] on span "Novo pedido" at bounding box center [283, 166] width 67 height 19
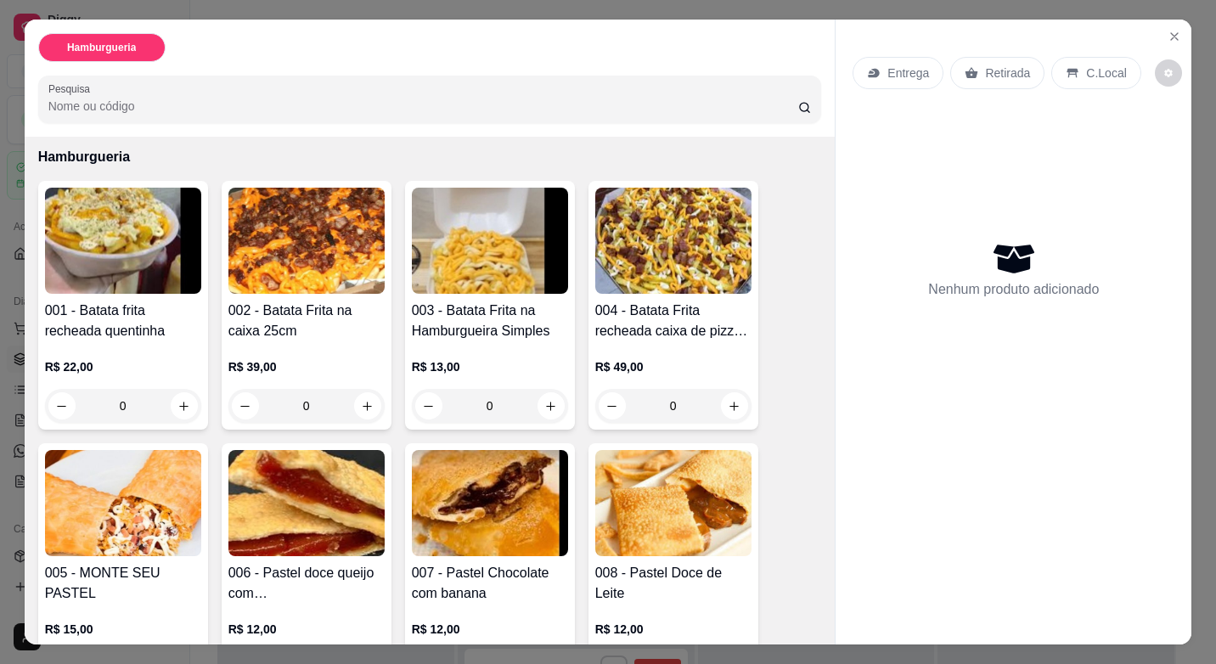
scroll to position [425, 0]
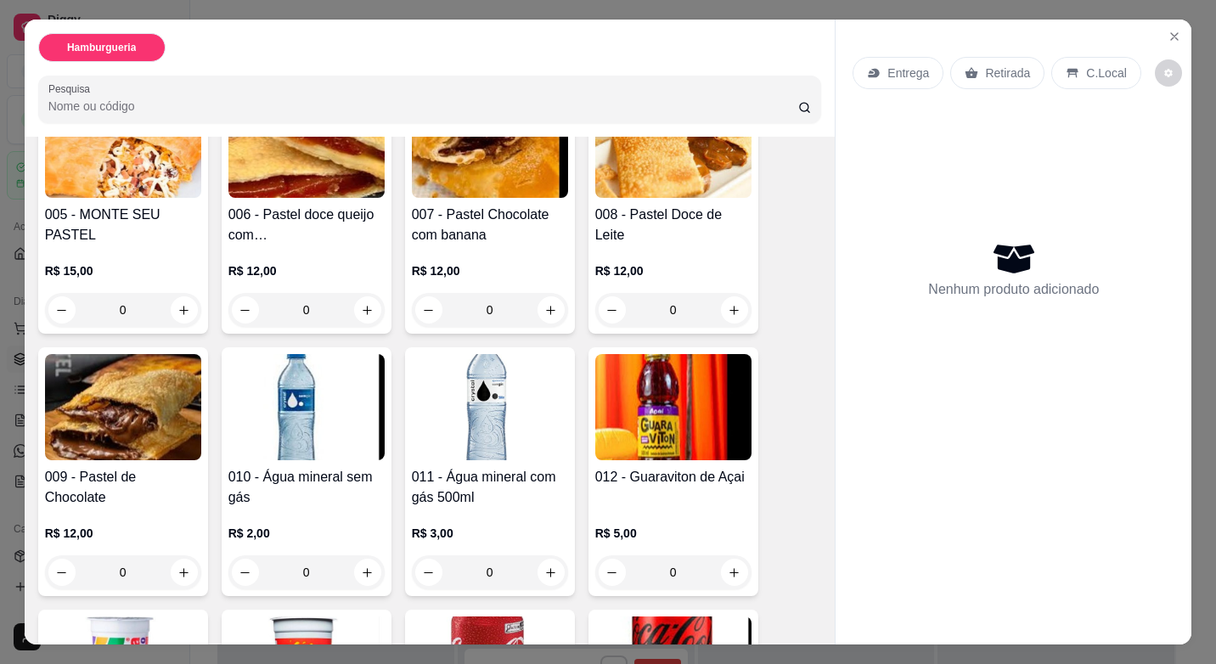
click at [171, 312] on div "0" at bounding box center [123, 310] width 156 height 34
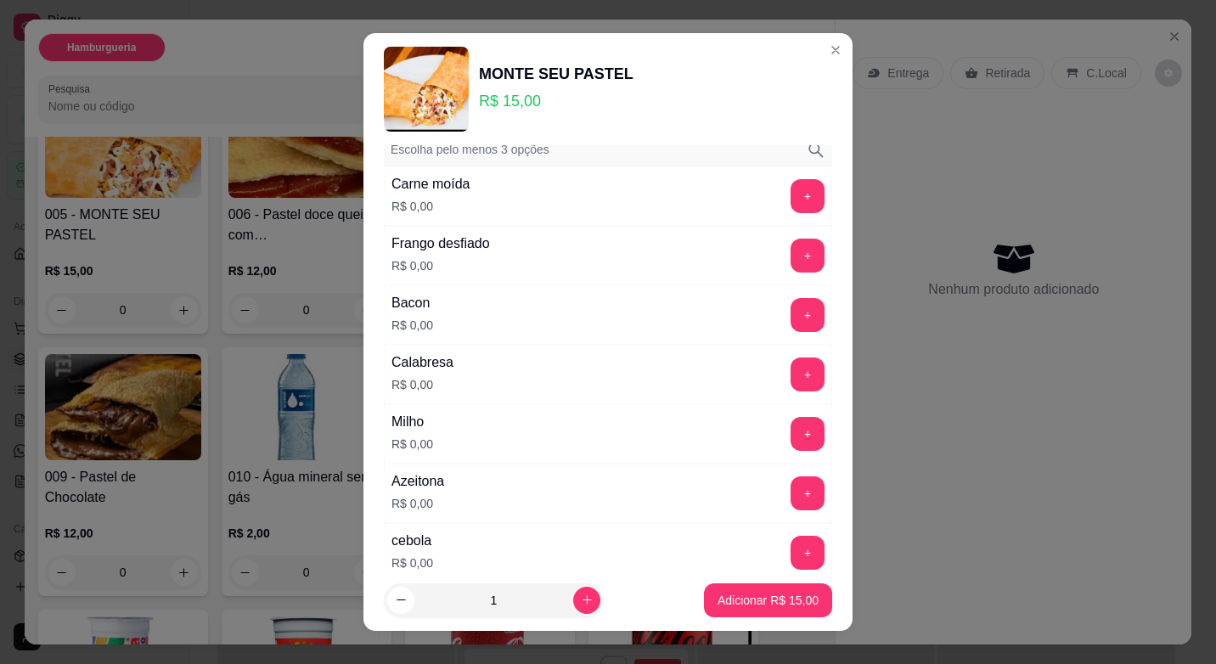
scroll to position [85, 0]
click at [791, 247] on button "+" at bounding box center [807, 255] width 33 height 33
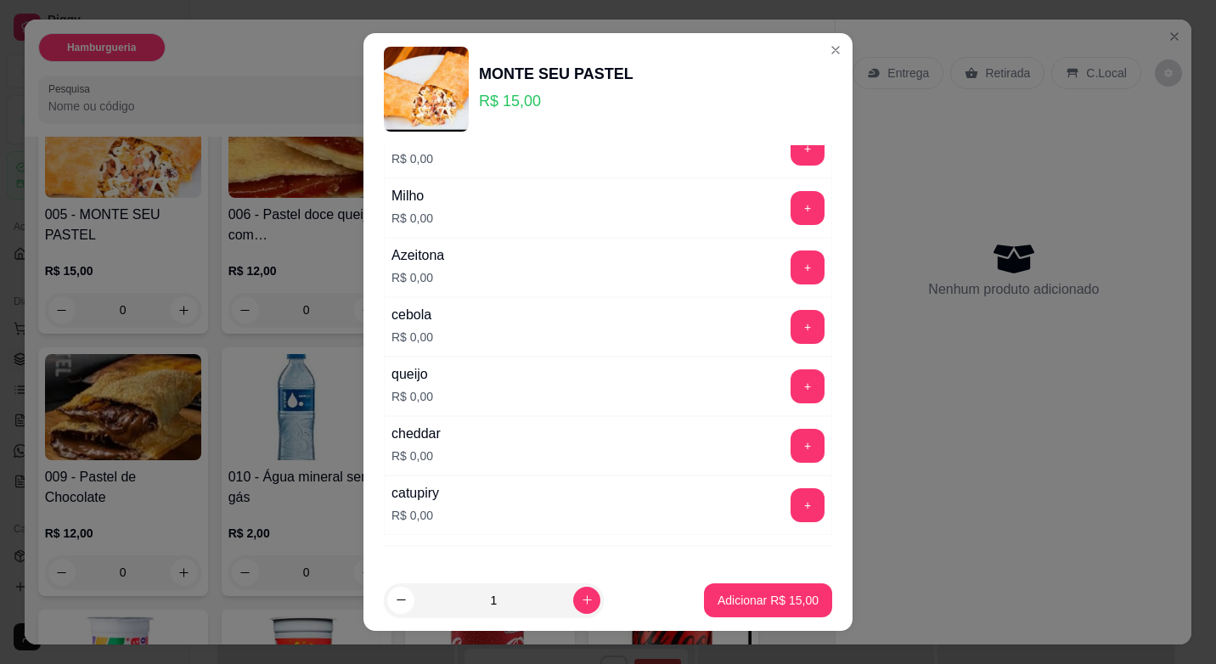
scroll to position [340, 0]
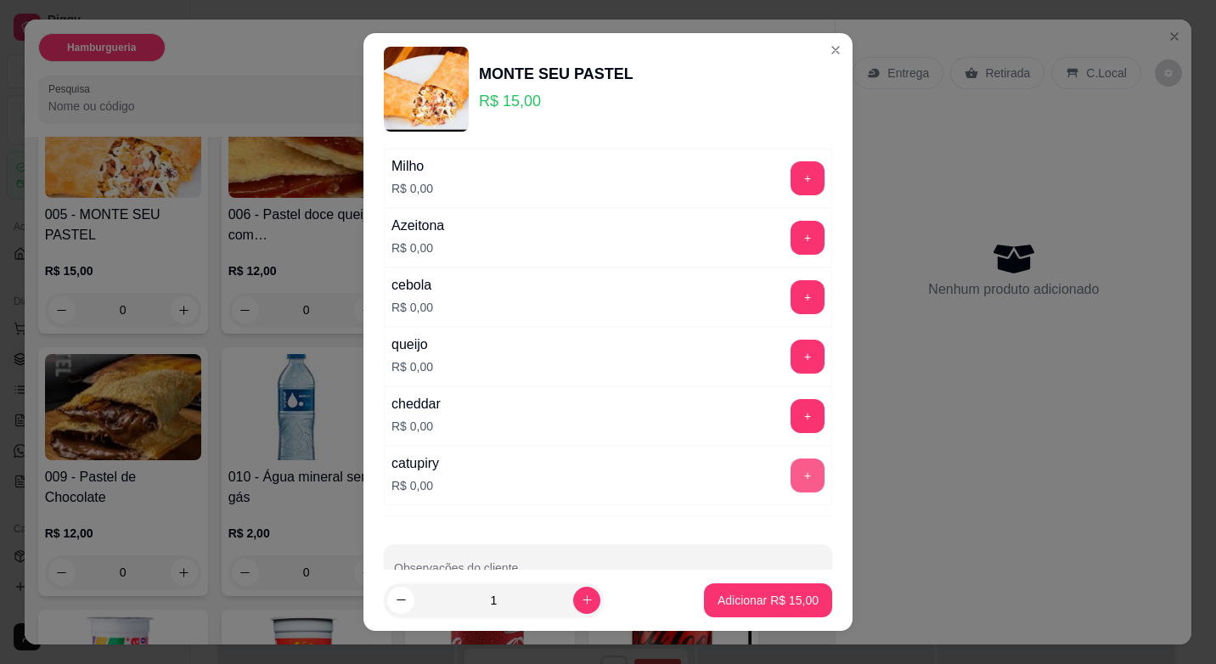
click at [791, 487] on button "+" at bounding box center [808, 476] width 34 height 34
click at [791, 307] on button "+" at bounding box center [808, 297] width 34 height 34
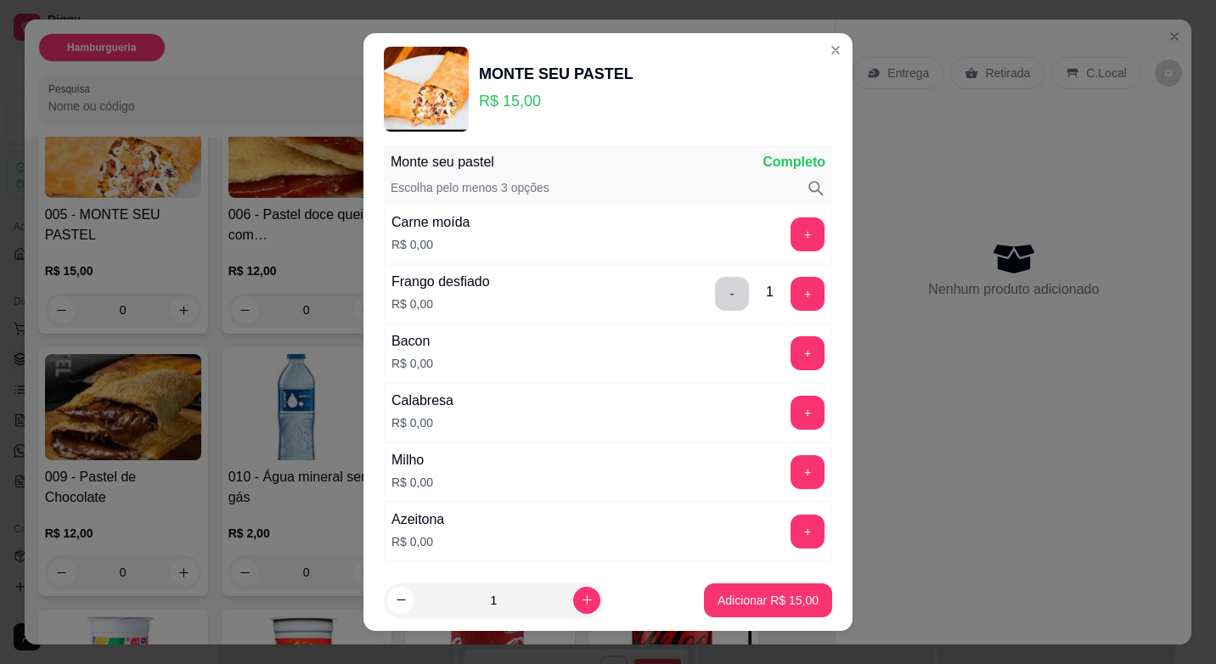
scroll to position [385, 0]
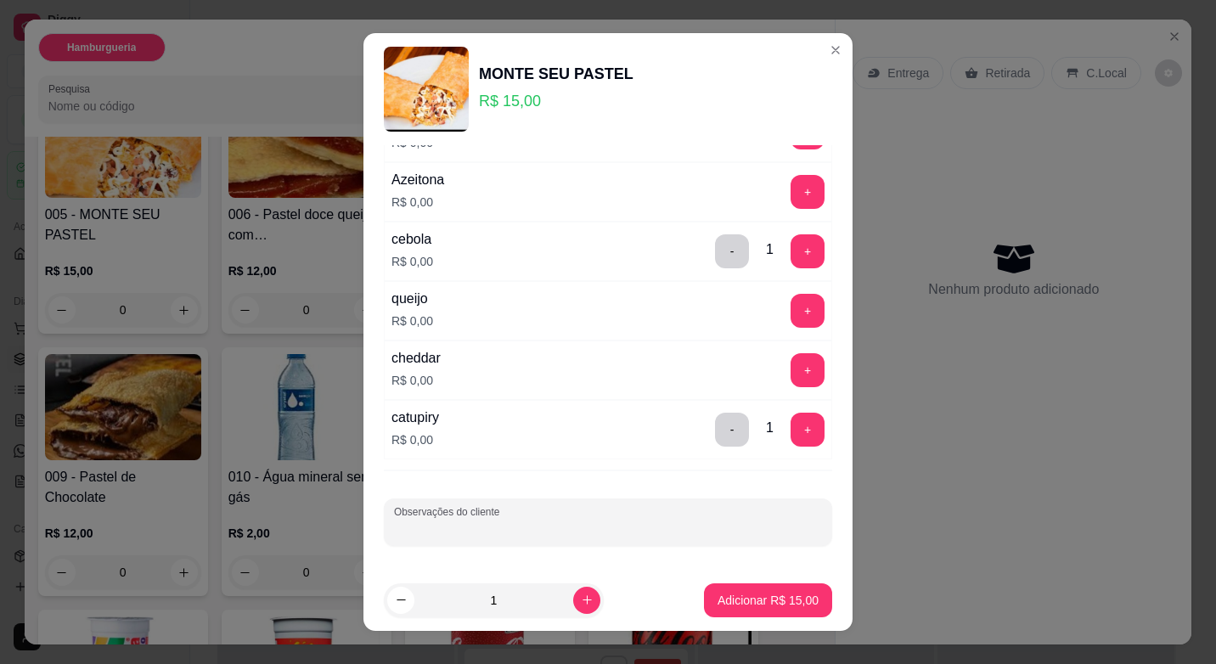
click at [515, 521] on input "Observações do cliente" at bounding box center [608, 528] width 428 height 17
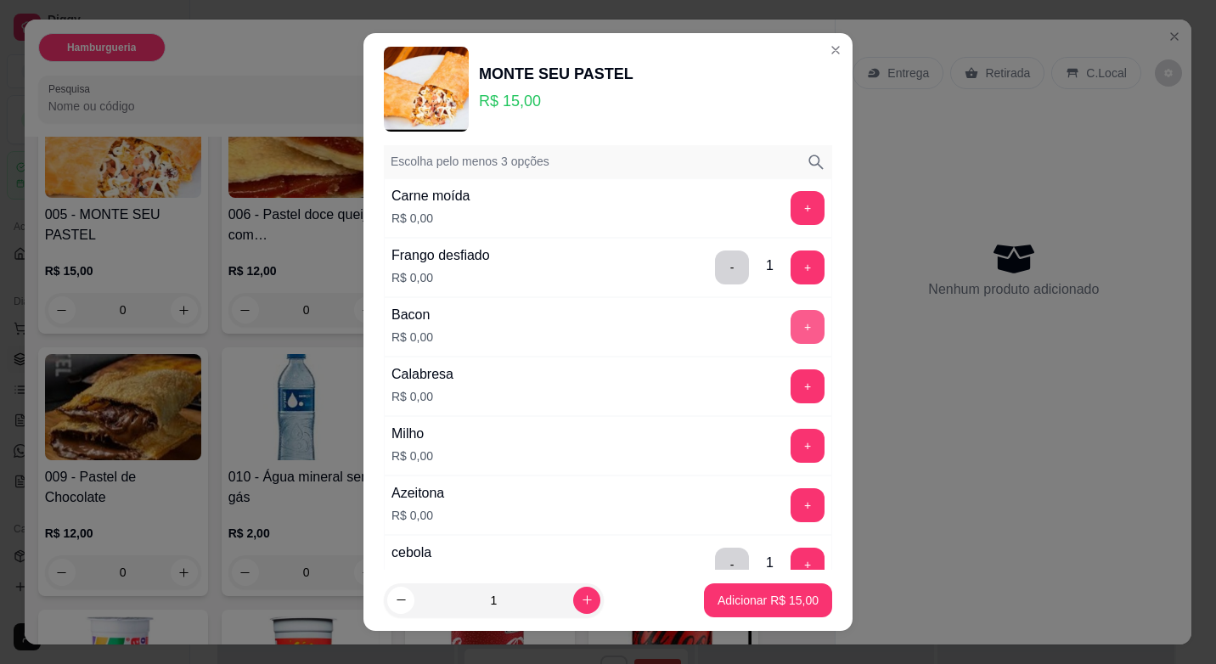
scroll to position [170, 0]
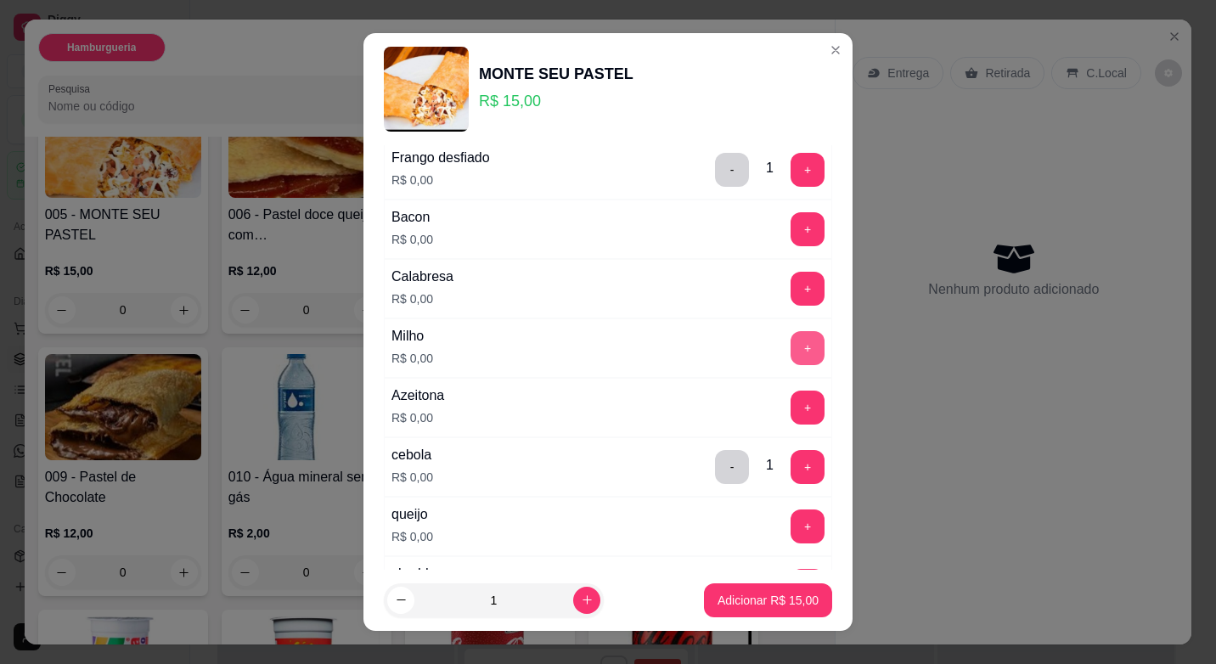
type input "queijo"
click at [791, 346] on button "+" at bounding box center [807, 348] width 33 height 33
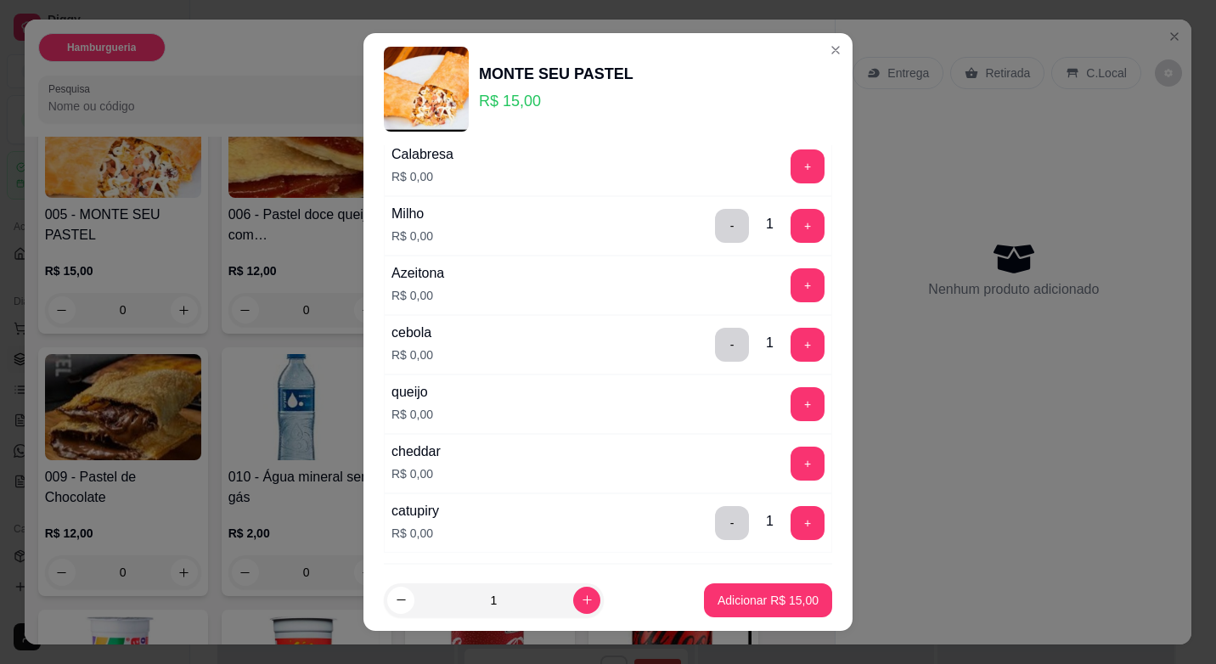
scroll to position [385, 0]
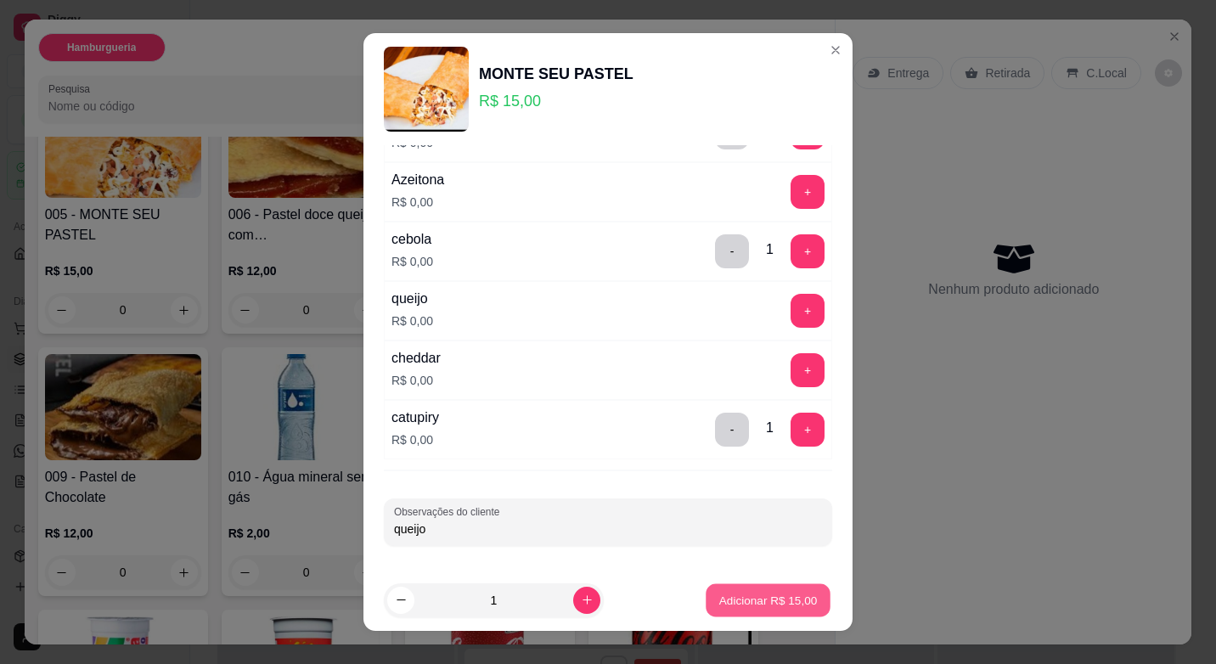
click at [757, 592] on p "Adicionar R$ 15,00" at bounding box center [768, 600] width 98 height 16
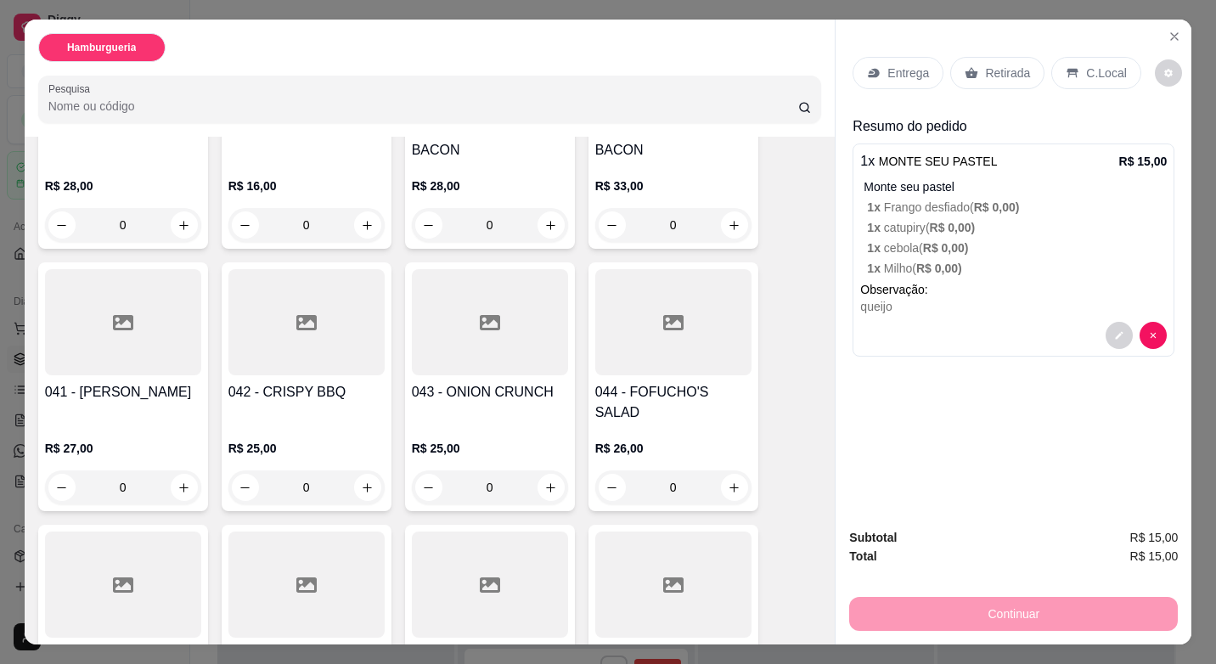
scroll to position [2717, 0]
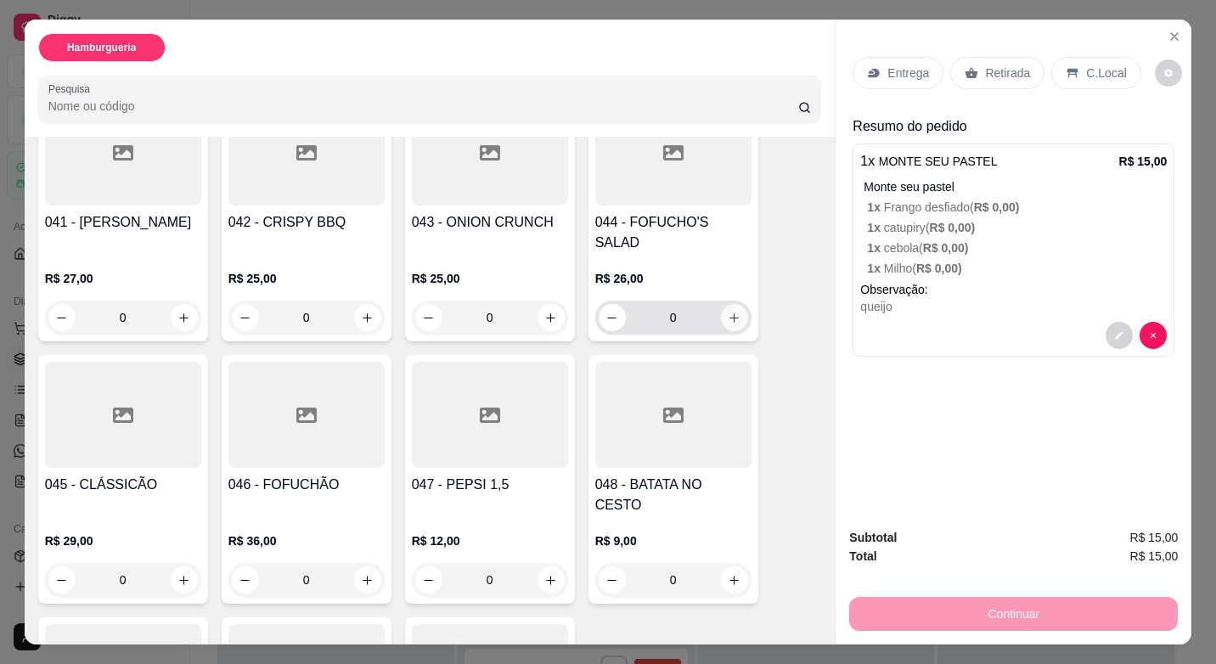
click at [729, 313] on icon "increase-product-quantity" at bounding box center [733, 317] width 9 height 9
type input "1"
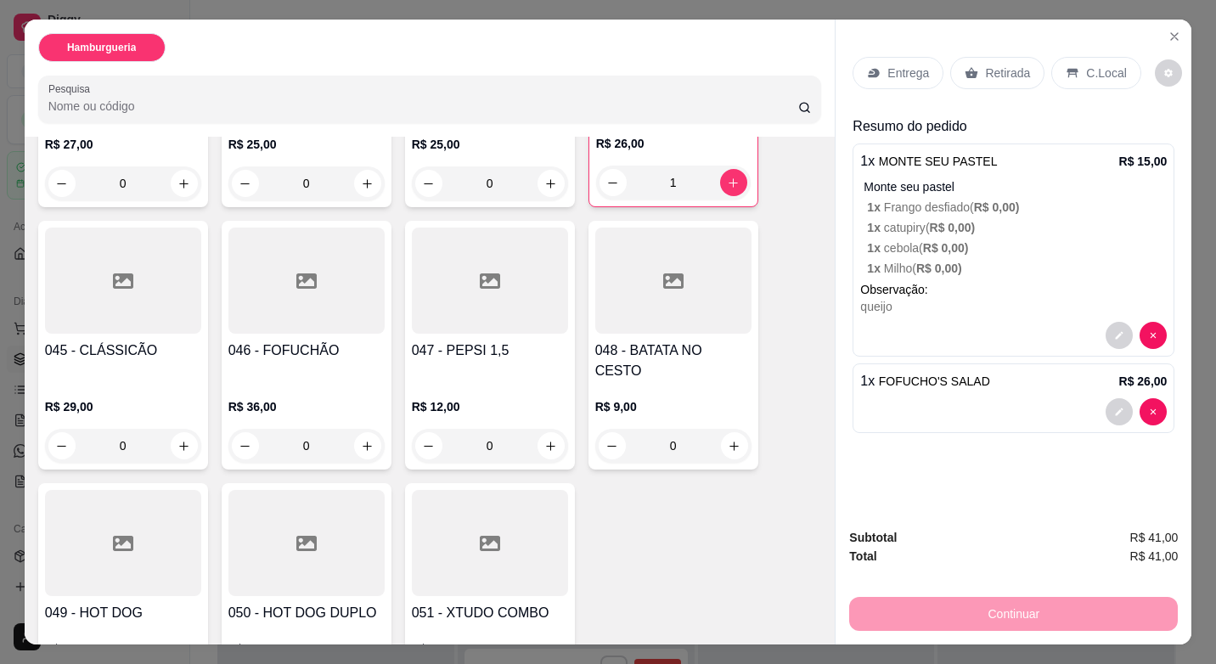
scroll to position [41, 0]
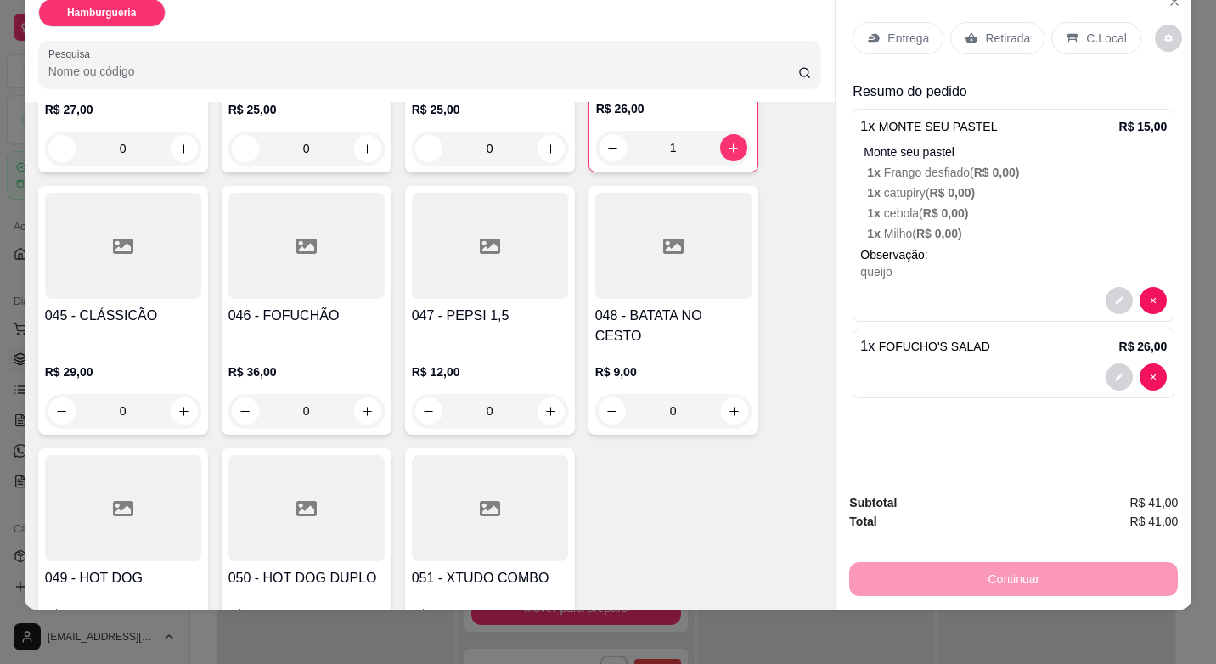
click at [179, 649] on icon "increase-product-quantity" at bounding box center [183, 653] width 9 height 9
click at [177, 648] on icon "increase-product-quantity" at bounding box center [183, 654] width 13 height 13
type input "2"
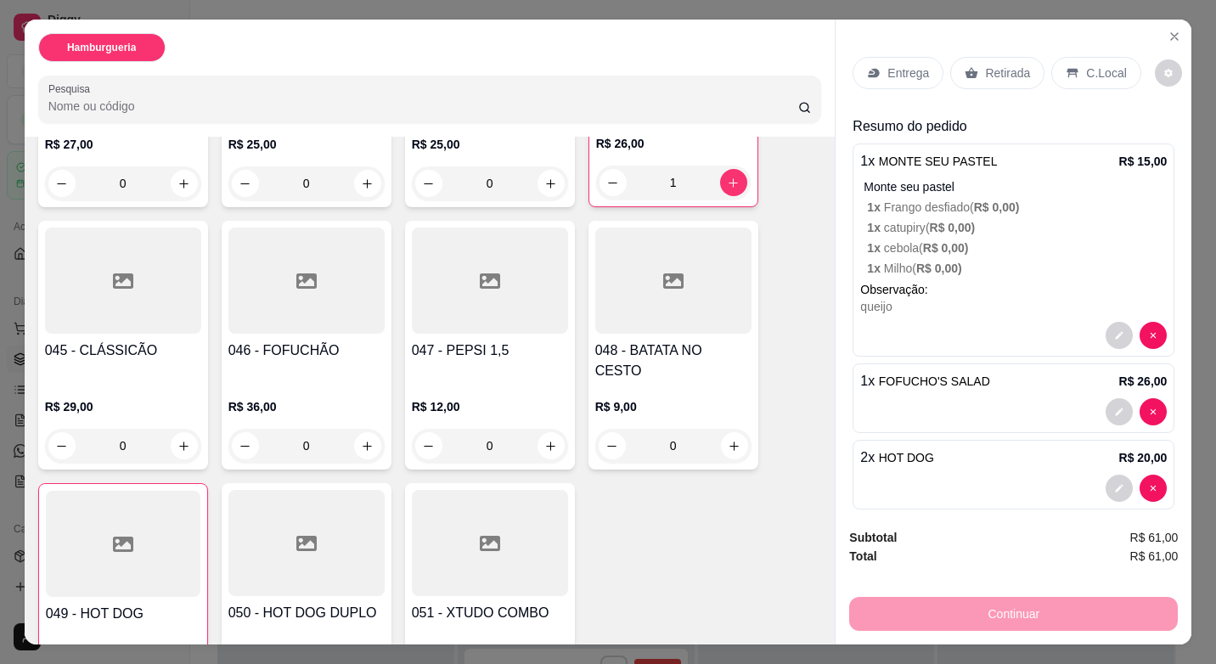
click at [893, 71] on p "Entrega" at bounding box center [908, 73] width 42 height 17
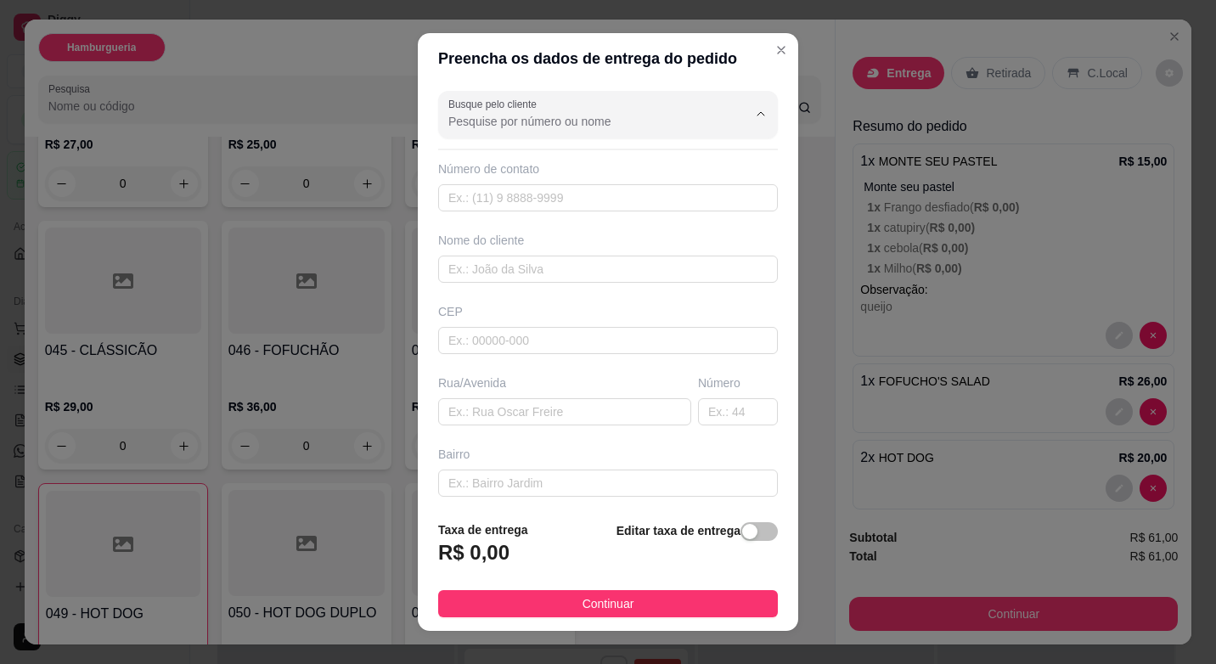
click at [562, 121] on input "Busque pelo cliente" at bounding box center [584, 121] width 272 height 17
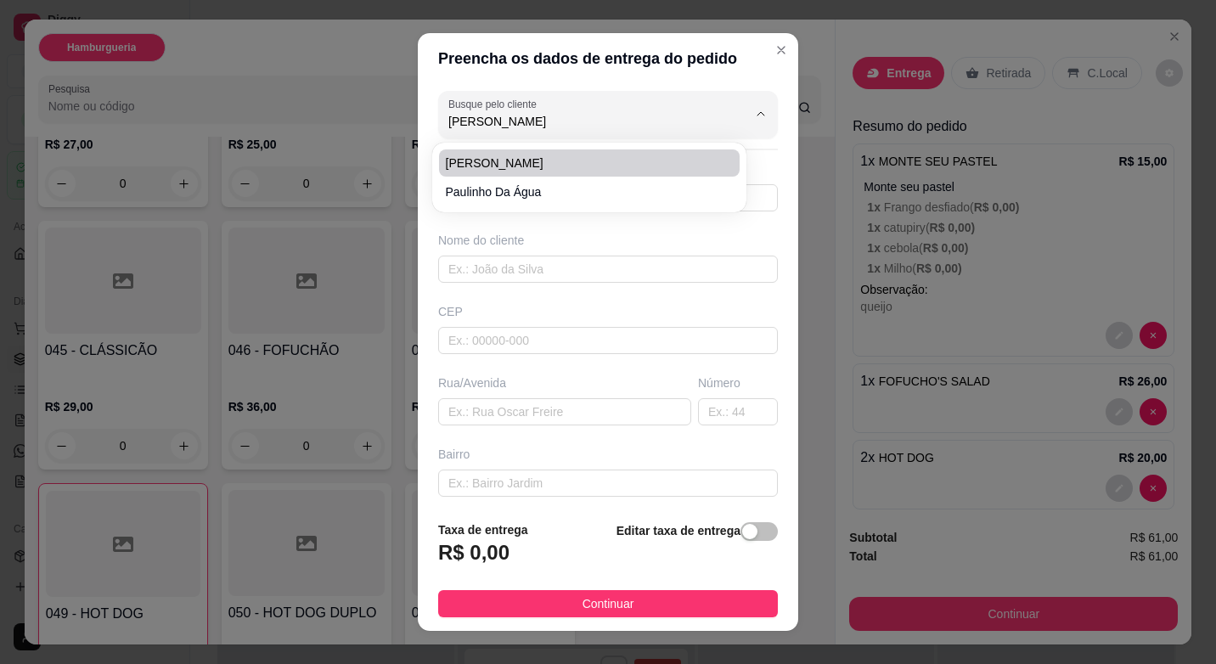
click at [504, 157] on span "[PERSON_NAME]" at bounding box center [581, 163] width 270 height 17
type input "[PERSON_NAME]"
type input "22998086136"
type input "[PERSON_NAME]"
type input "Rua C"
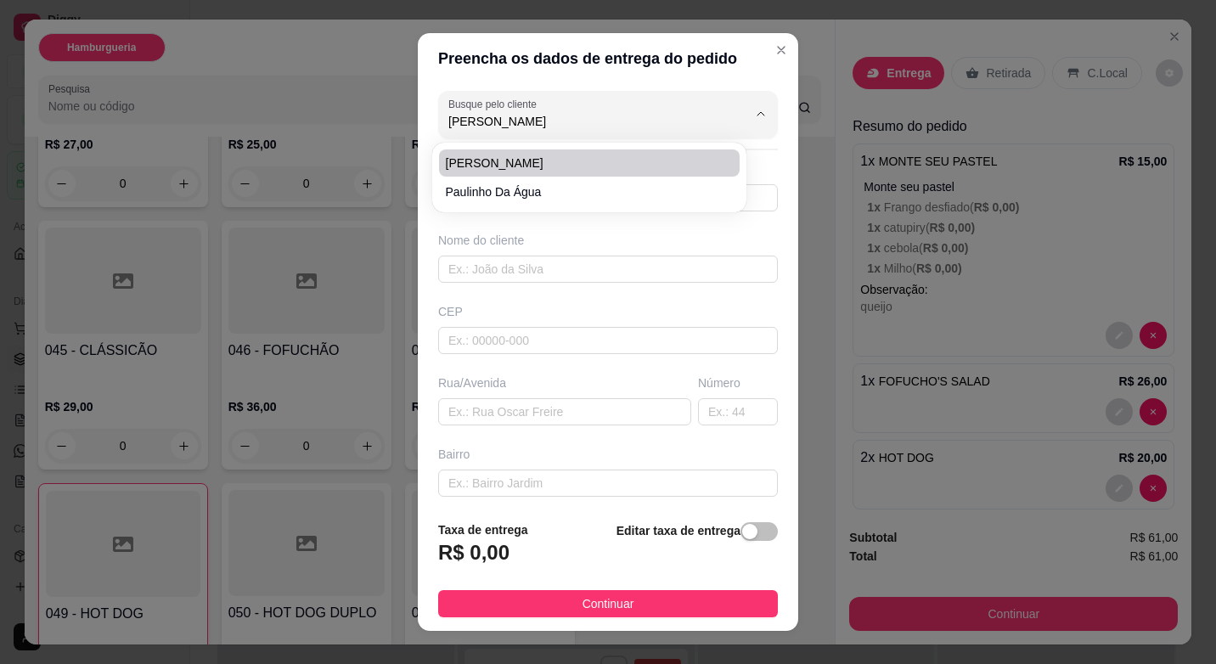
type input "16"
type input "Engenho da praia"
type input "primeira rua depois da favelinha"
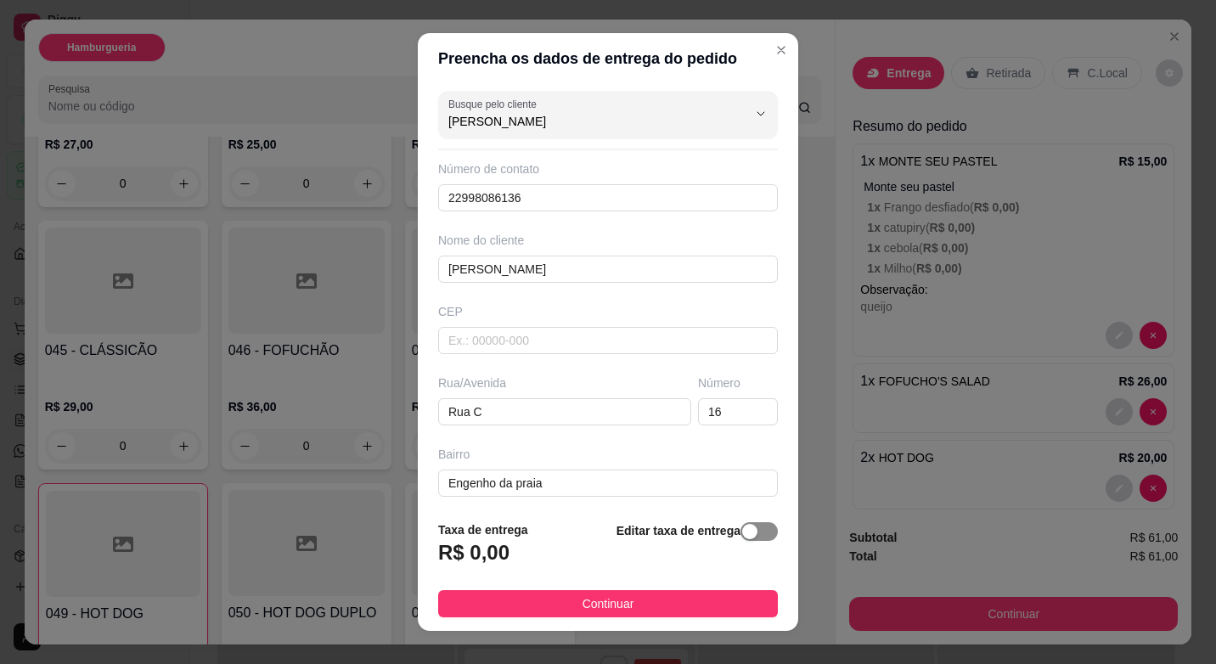
type input "[PERSON_NAME]"
click at [746, 526] on span "button" at bounding box center [758, 531] width 37 height 19
click at [509, 562] on input "0,00" at bounding box center [530, 559] width 182 height 32
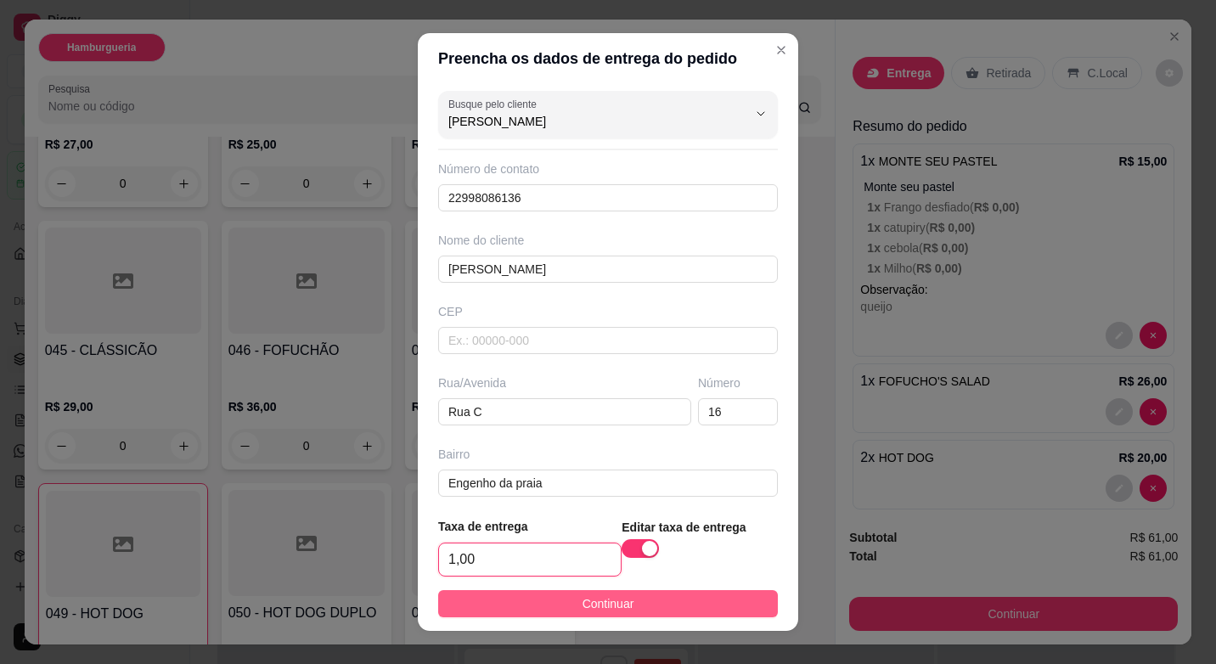
type input "1,00"
click at [596, 600] on span "Continuar" at bounding box center [608, 603] width 52 height 19
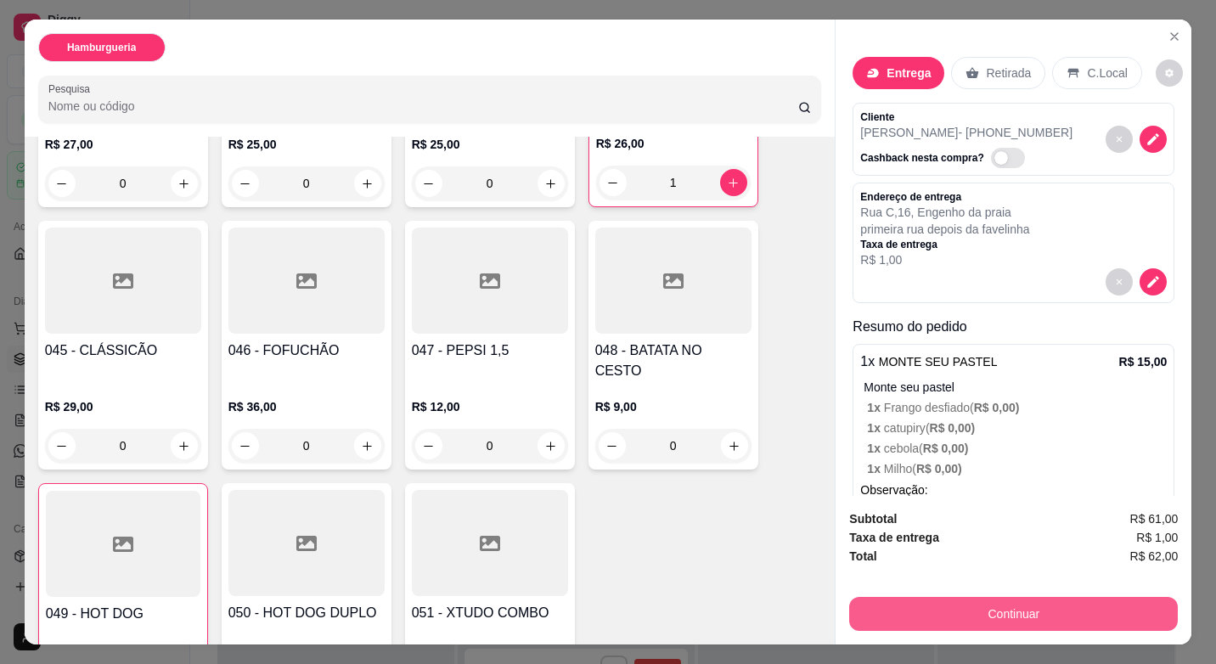
click at [963, 619] on button "Continuar" at bounding box center [1013, 614] width 329 height 34
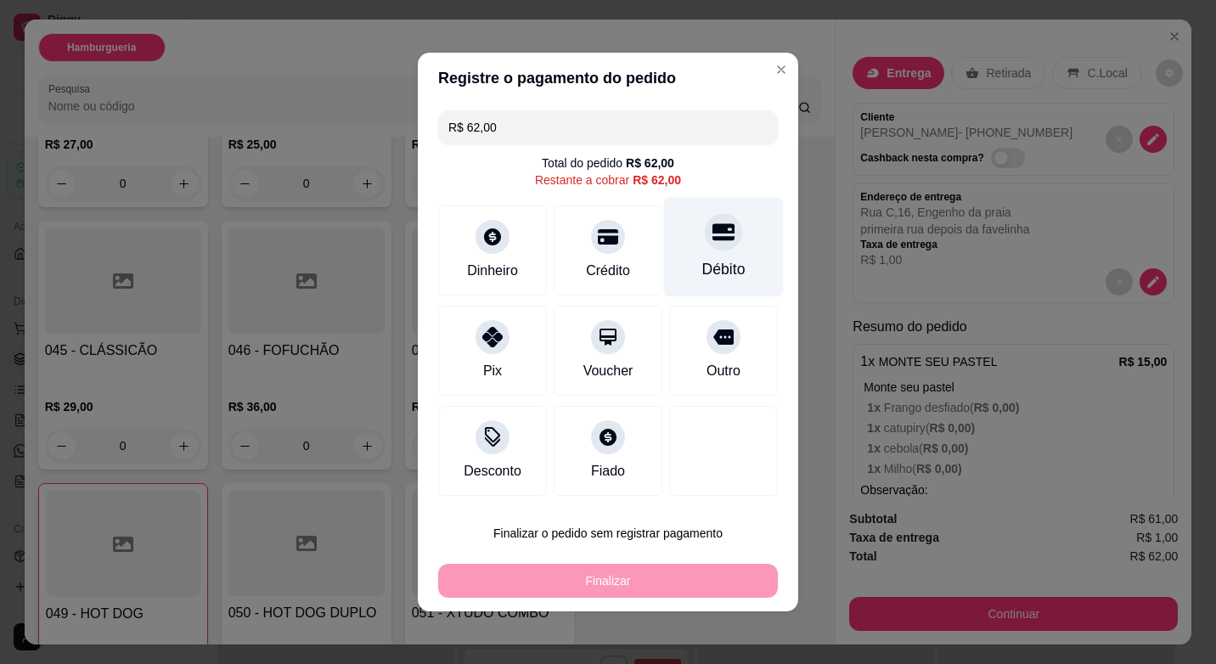
click at [717, 269] on div "Débito" at bounding box center [723, 269] width 43 height 22
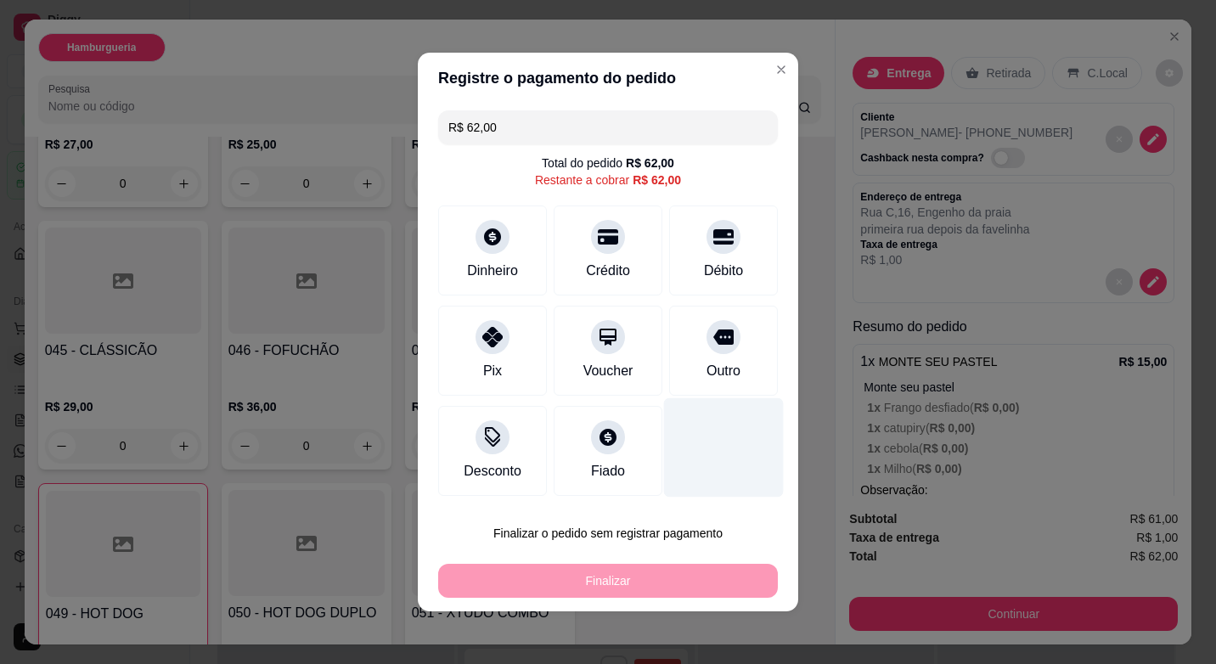
type input "R$ 0,00"
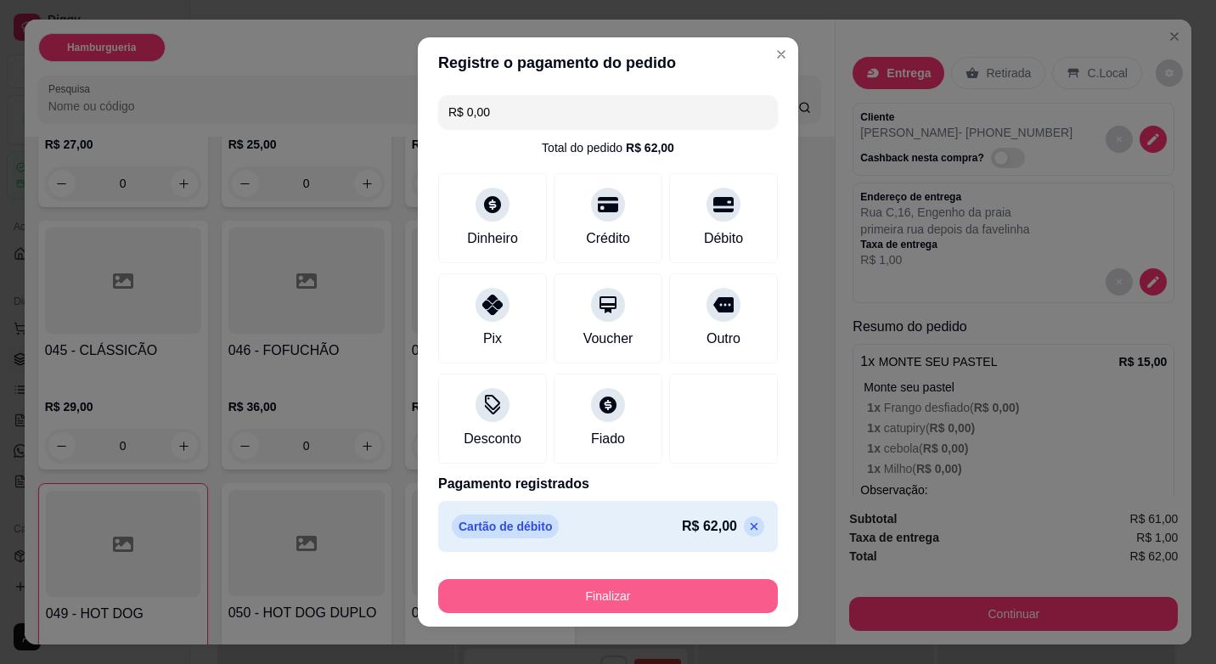
click at [681, 594] on button "Finalizar" at bounding box center [608, 596] width 340 height 34
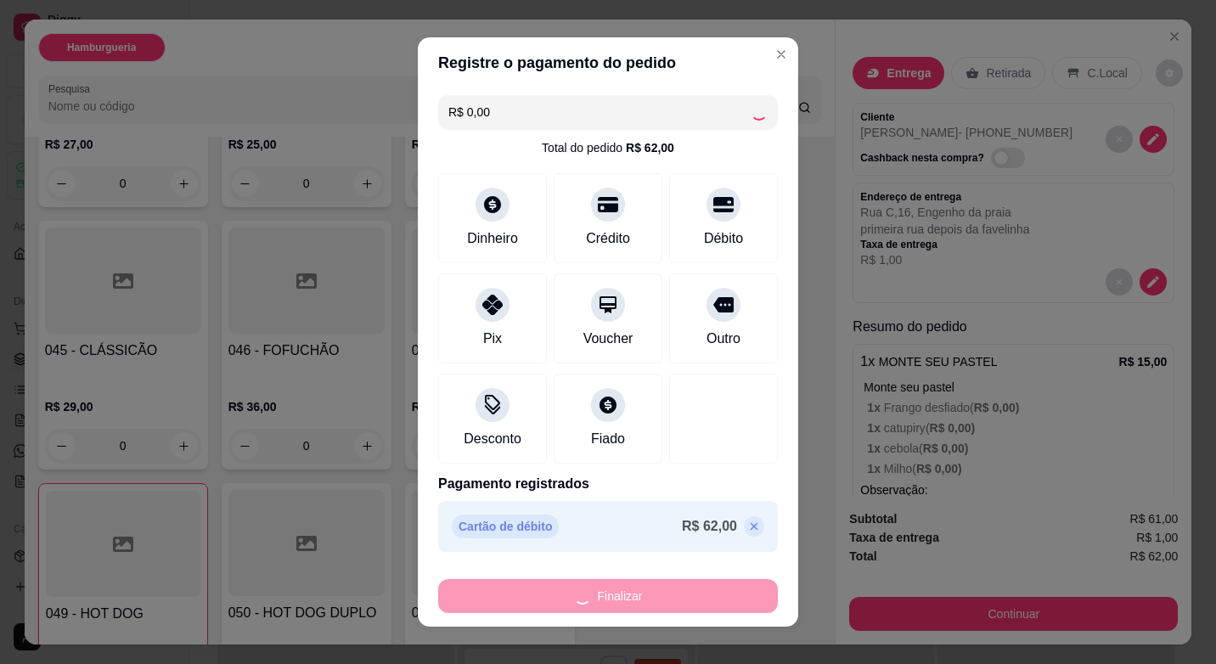
type input "0"
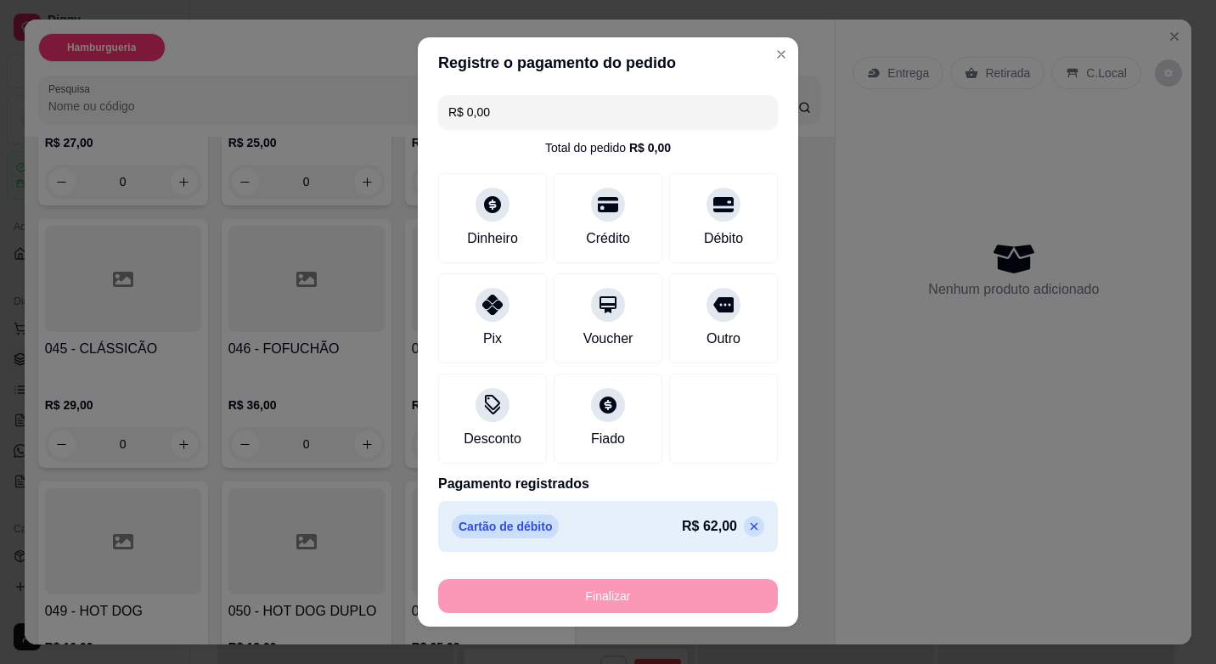
type input "-R$ 62,00"
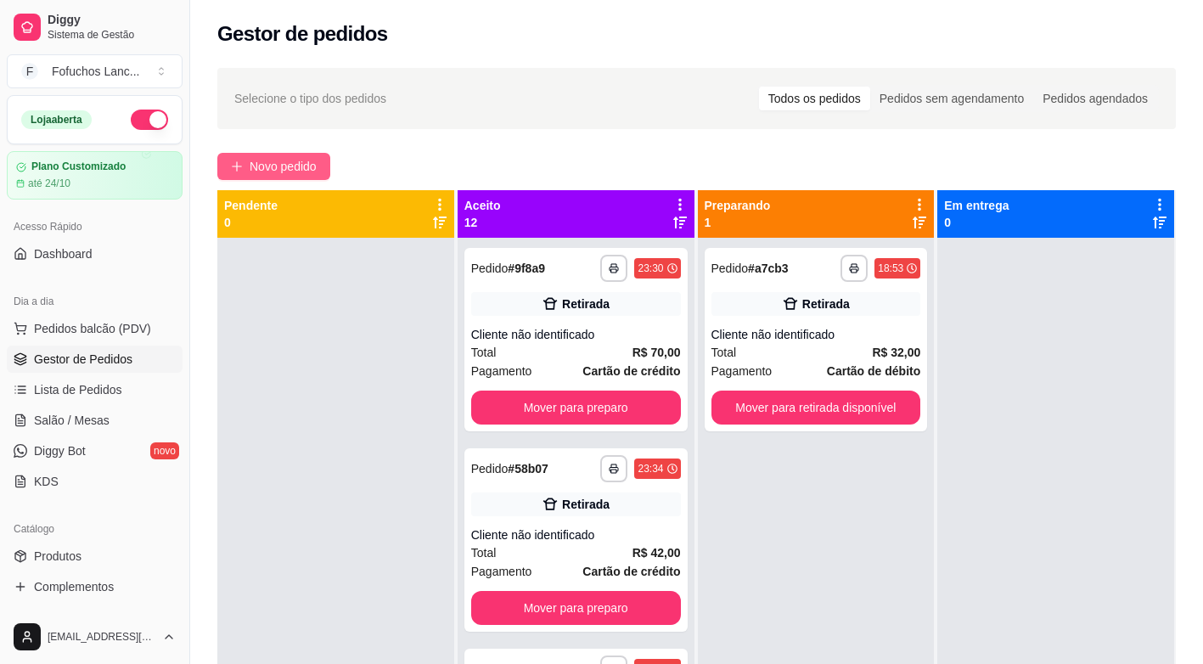
click at [310, 174] on span "Novo pedido" at bounding box center [283, 166] width 67 height 19
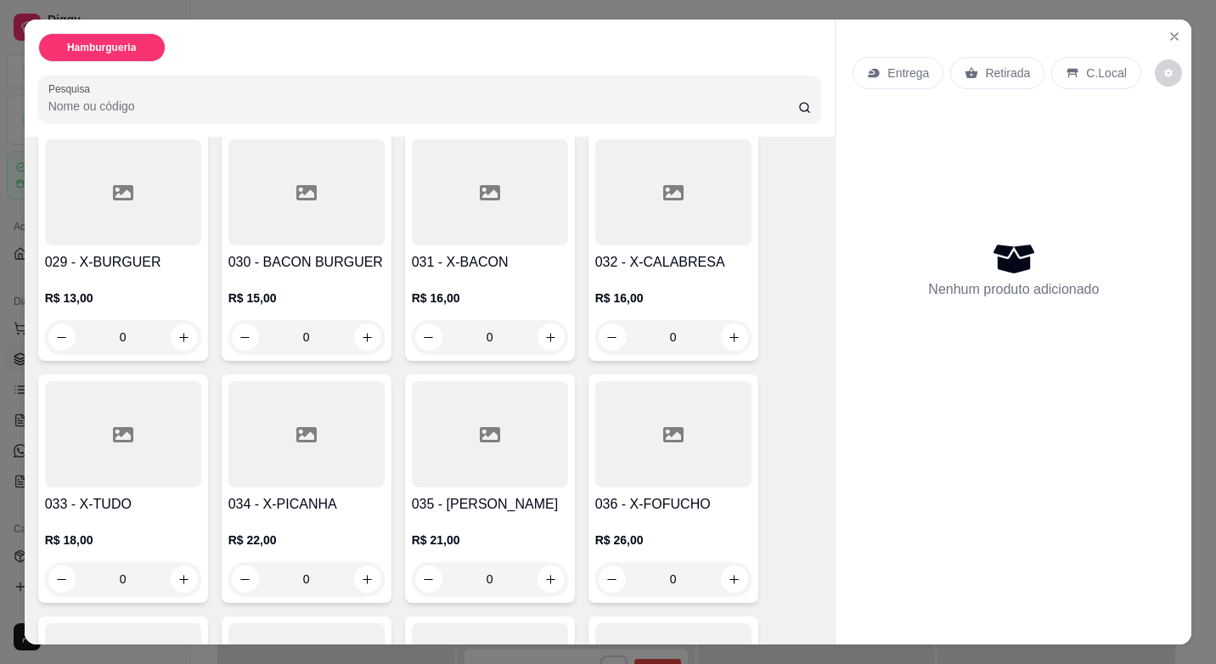
scroll to position [2038, 0]
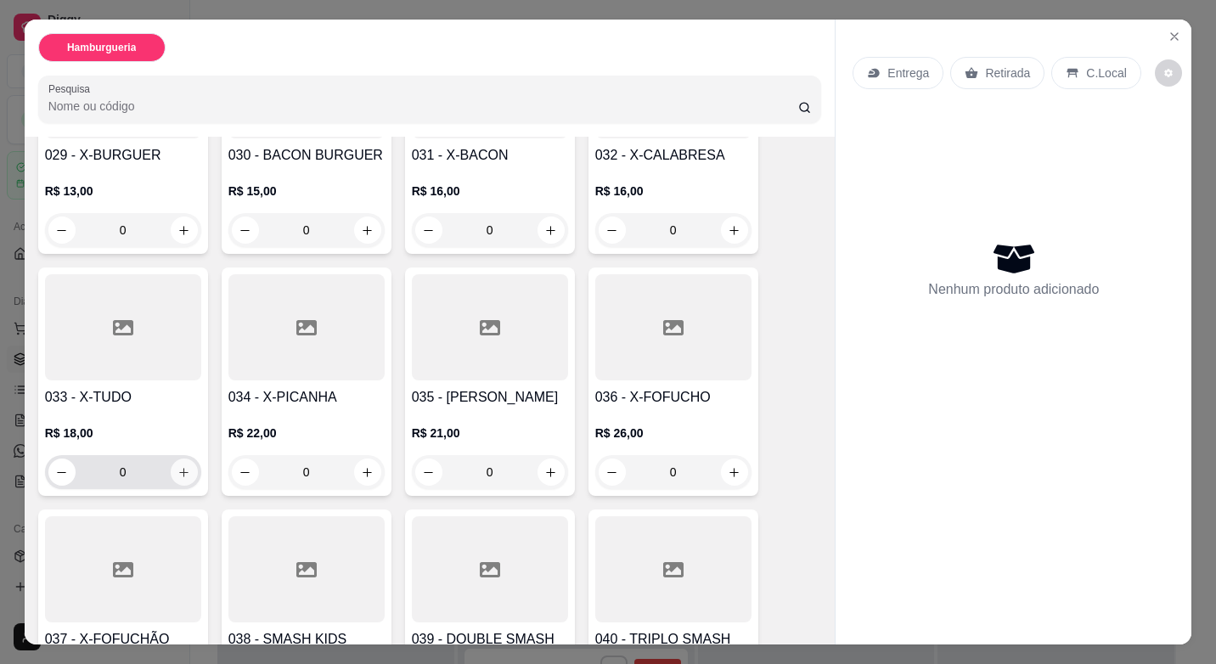
click at [181, 459] on button "increase-product-quantity" at bounding box center [184, 472] width 27 height 27
type input "1"
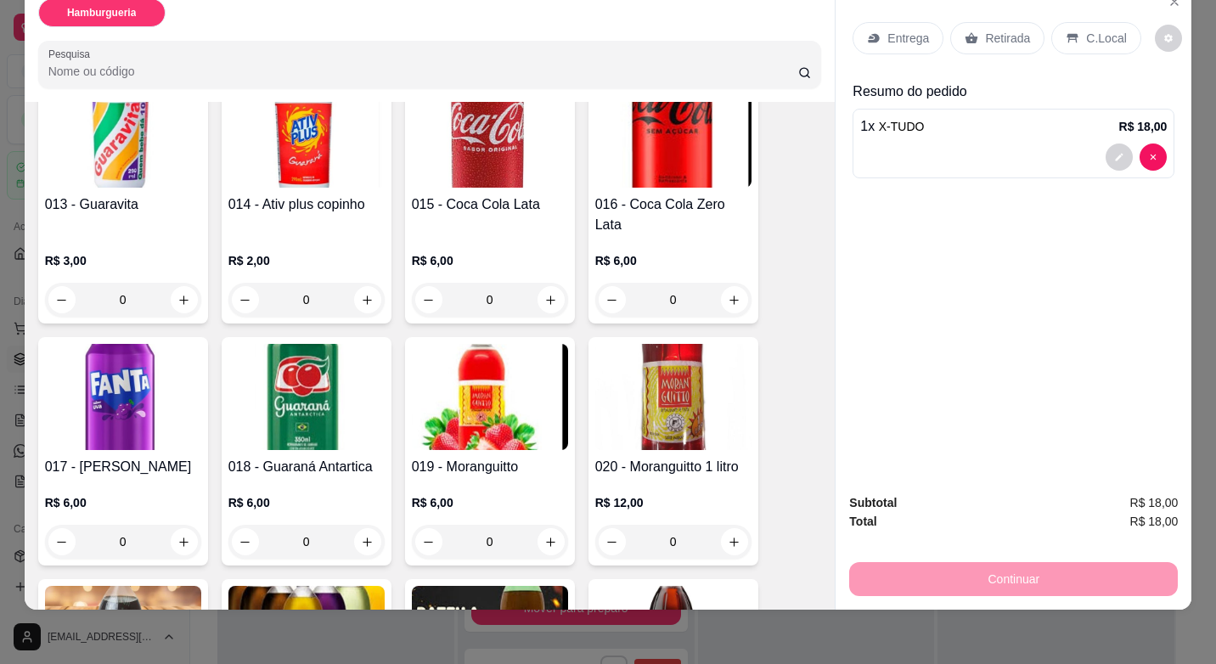
scroll to position [900, 0]
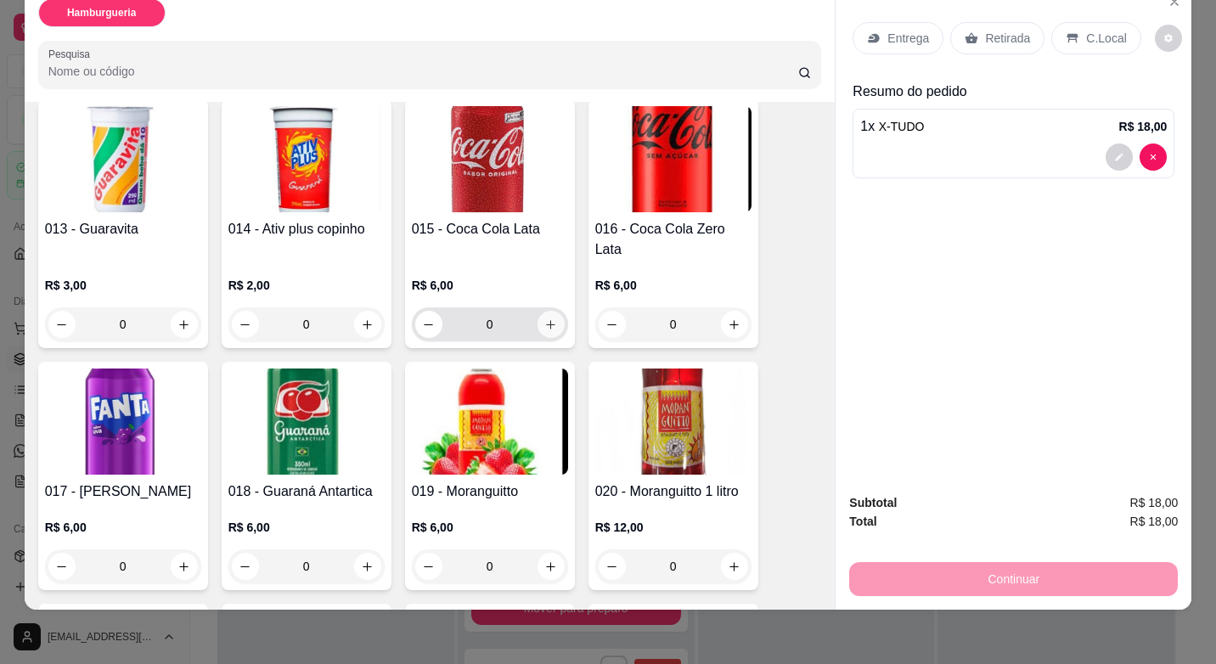
click at [542, 311] on button "increase-product-quantity" at bounding box center [550, 324] width 27 height 27
type input "1"
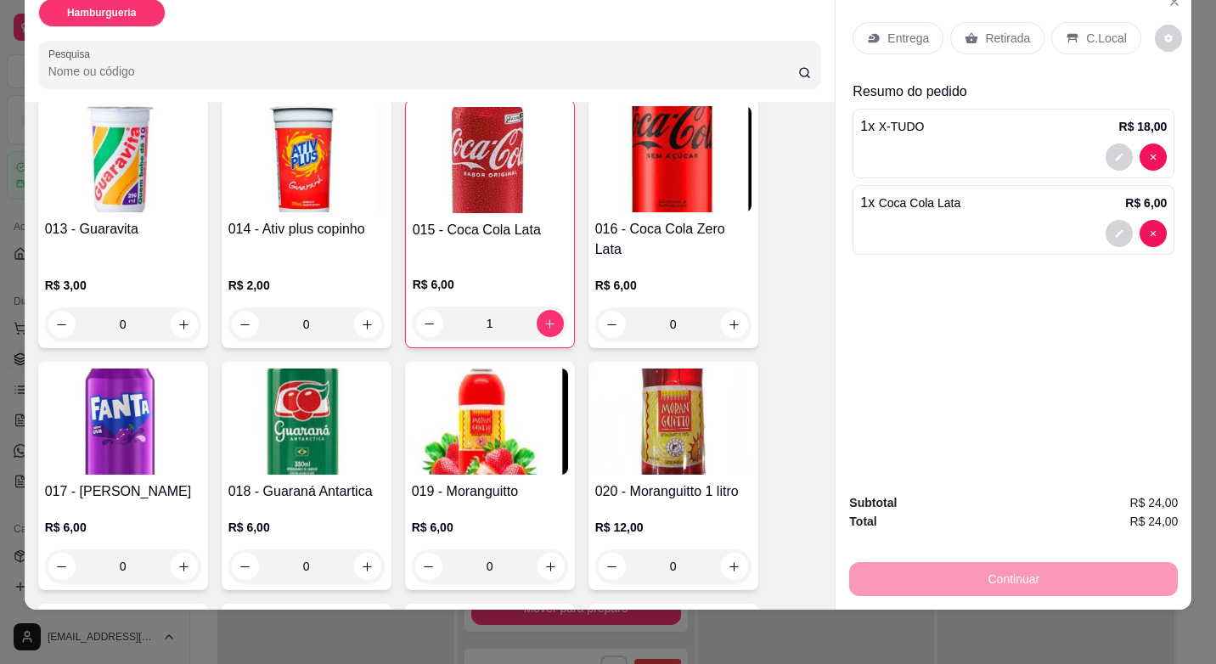
click at [985, 31] on p "Retirada" at bounding box center [1007, 38] width 45 height 17
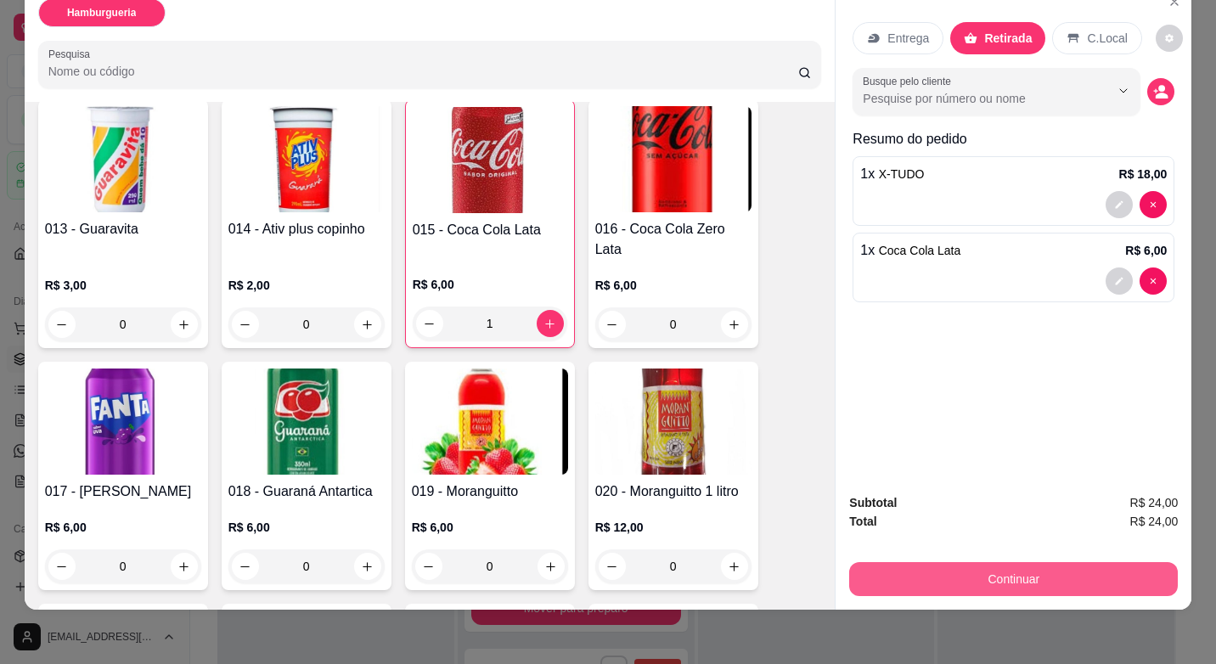
click at [1046, 565] on button "Continuar" at bounding box center [1013, 579] width 329 height 34
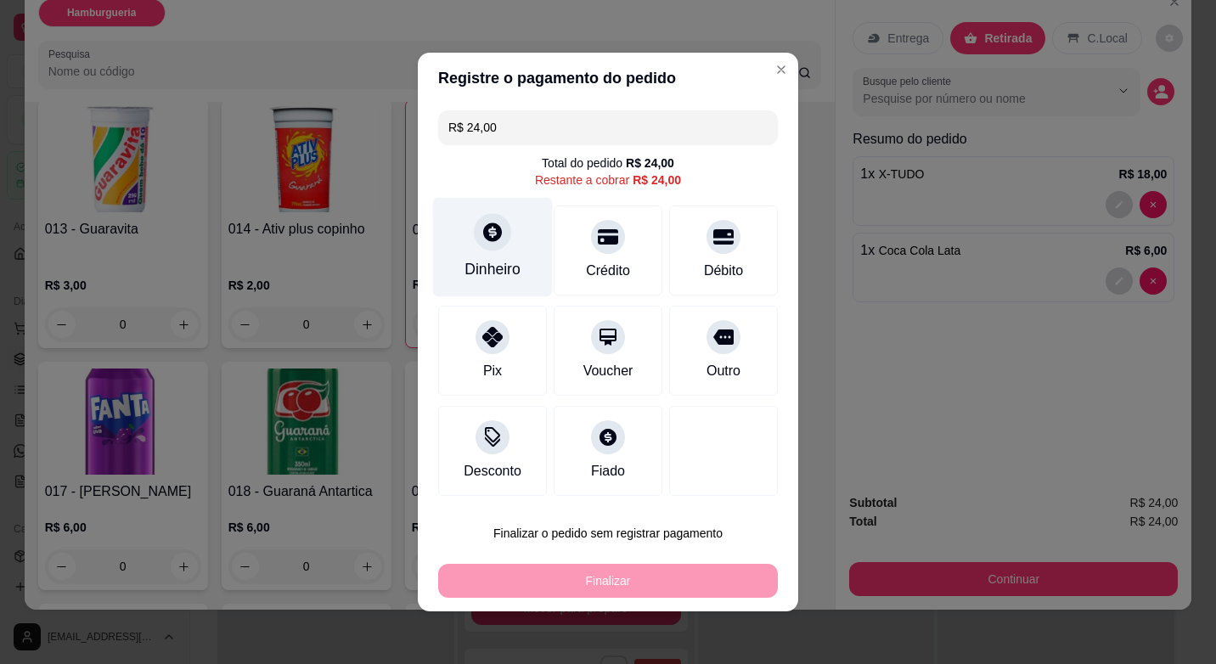
click at [477, 264] on div "Dinheiro" at bounding box center [492, 269] width 56 height 22
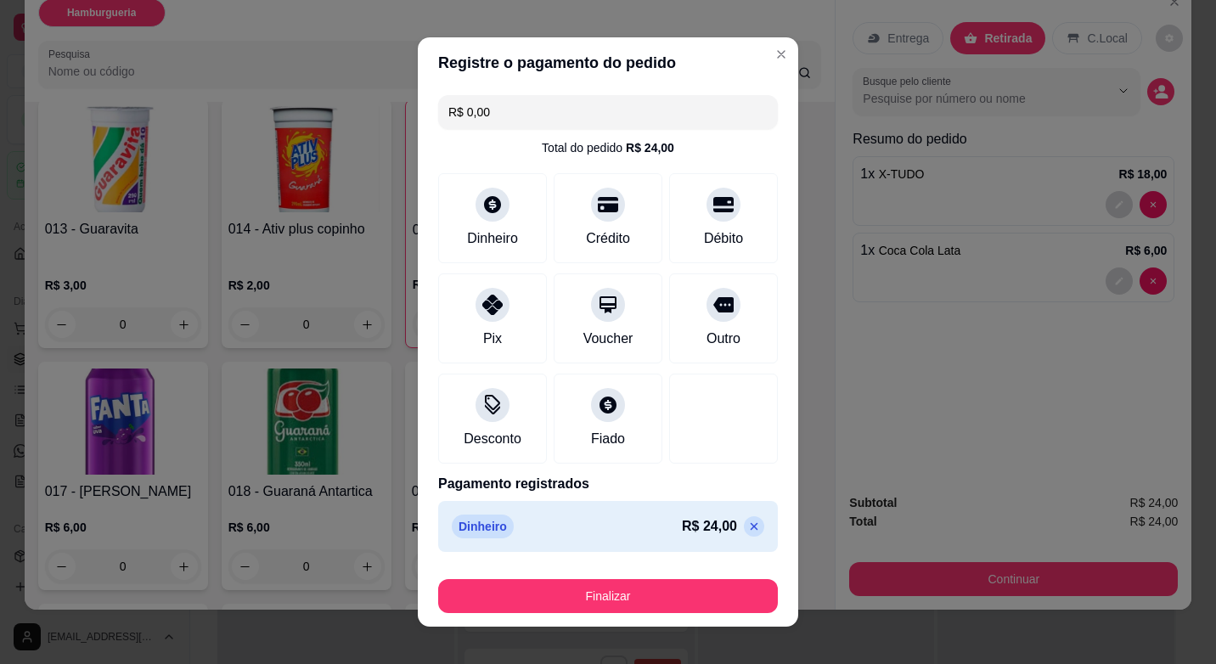
type input "R$ 0,00"
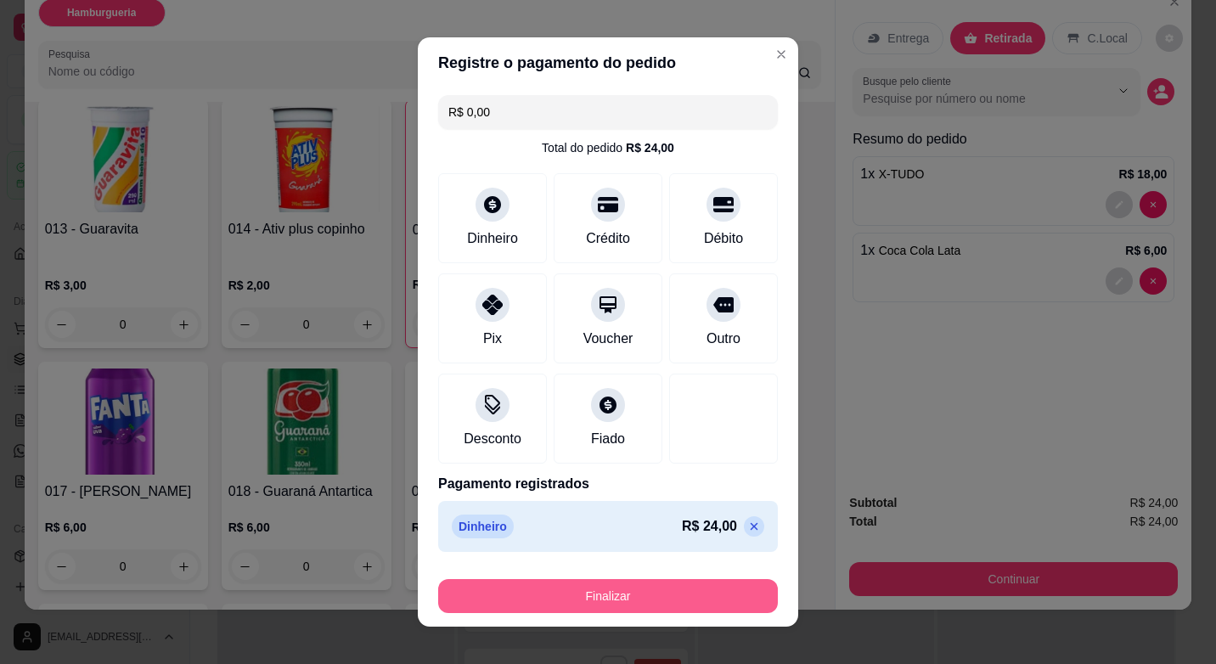
click at [614, 592] on button "Finalizar" at bounding box center [608, 596] width 340 height 34
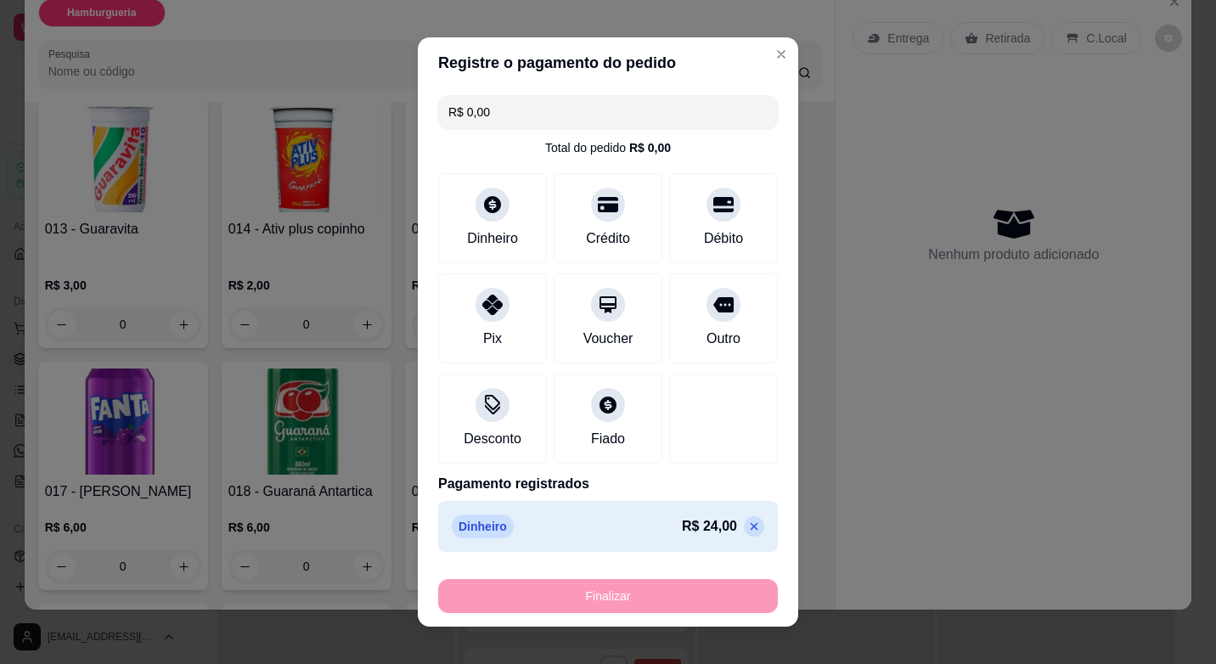
type input "0"
type input "-R$ 24,00"
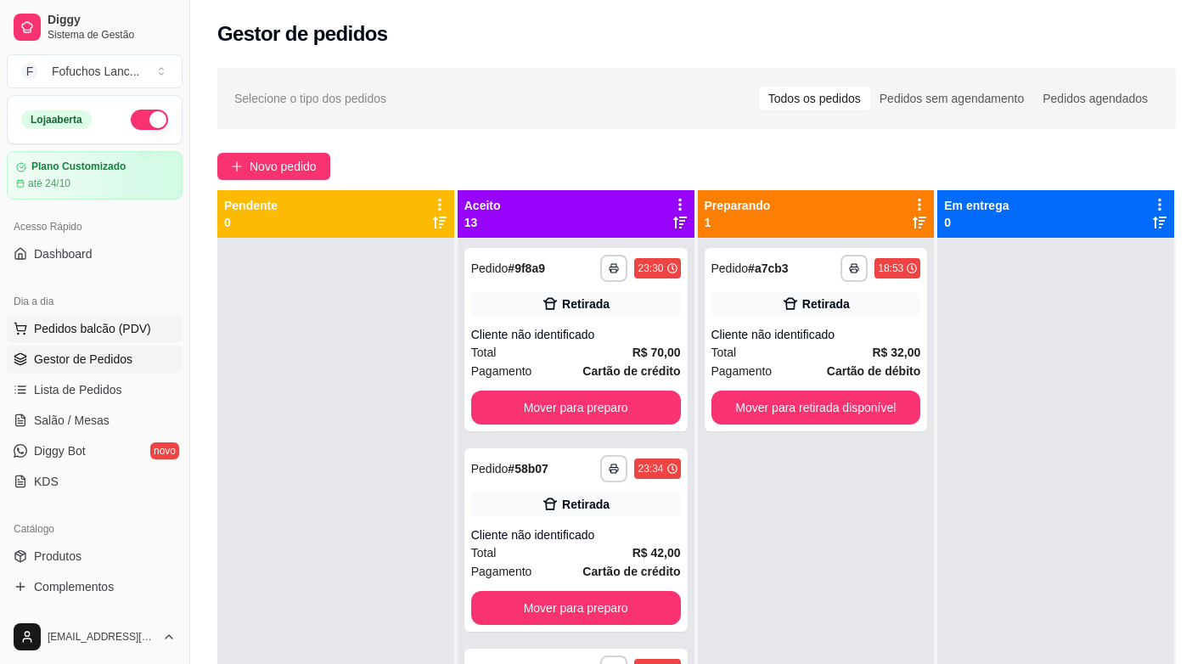
click at [76, 328] on span "Pedidos balcão (PDV)" at bounding box center [92, 328] width 117 height 17
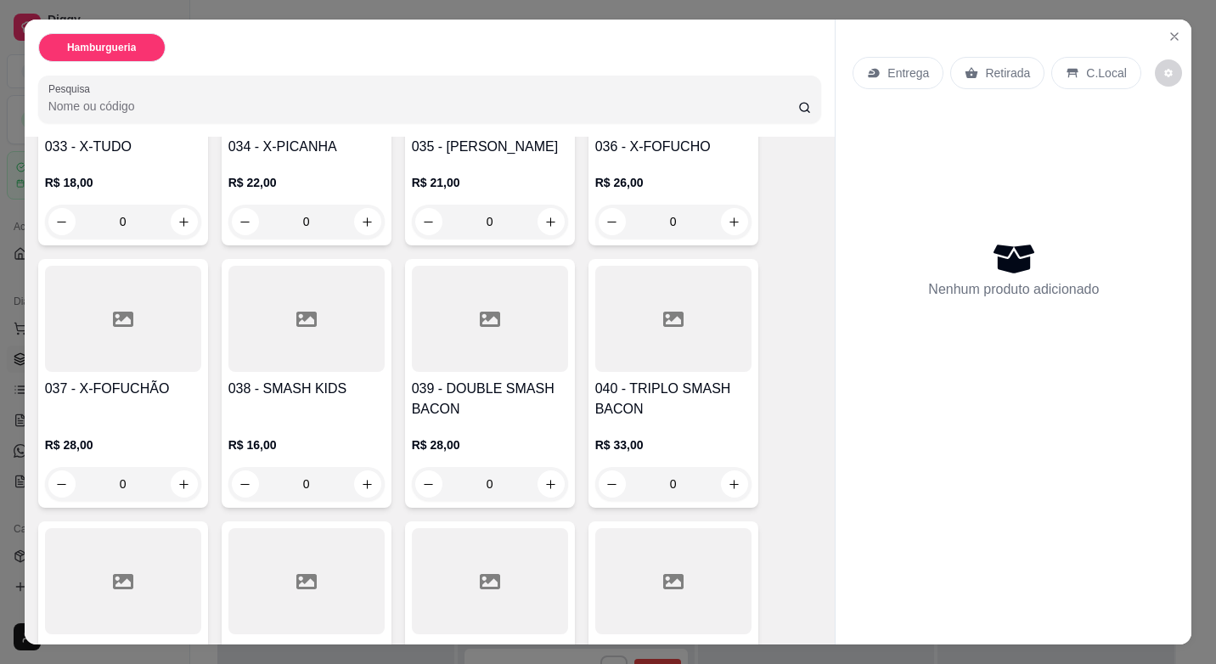
scroll to position [2293, 0]
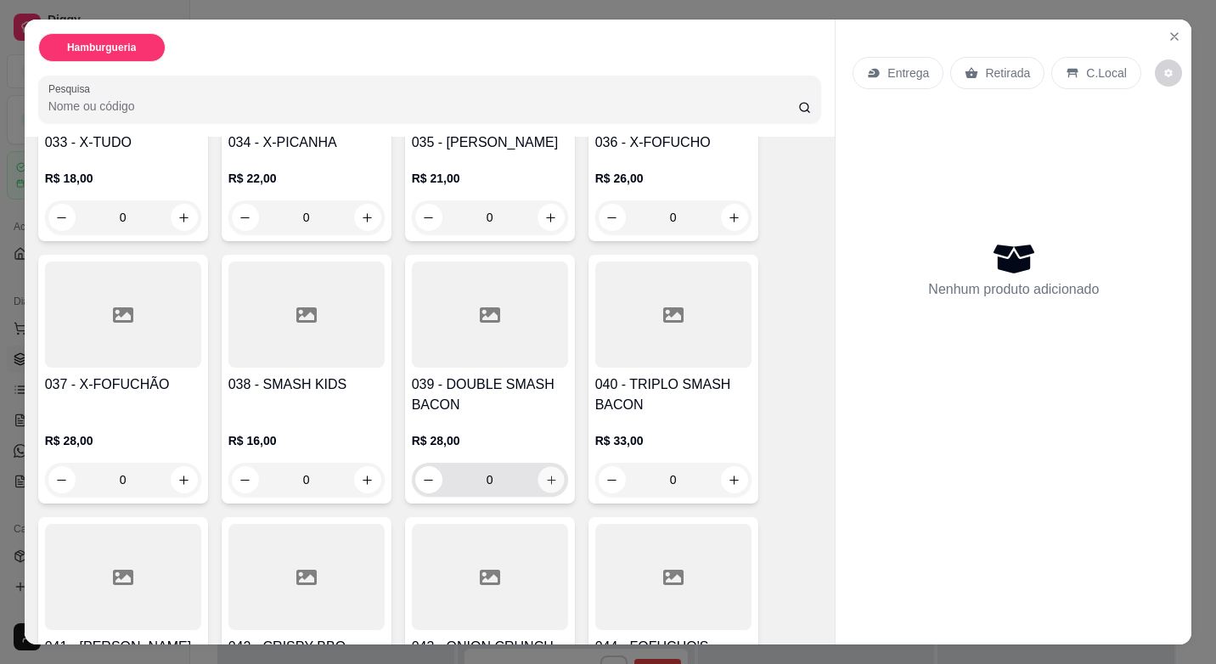
click at [546, 467] on button "increase-product-quantity" at bounding box center [550, 480] width 26 height 26
type input "1"
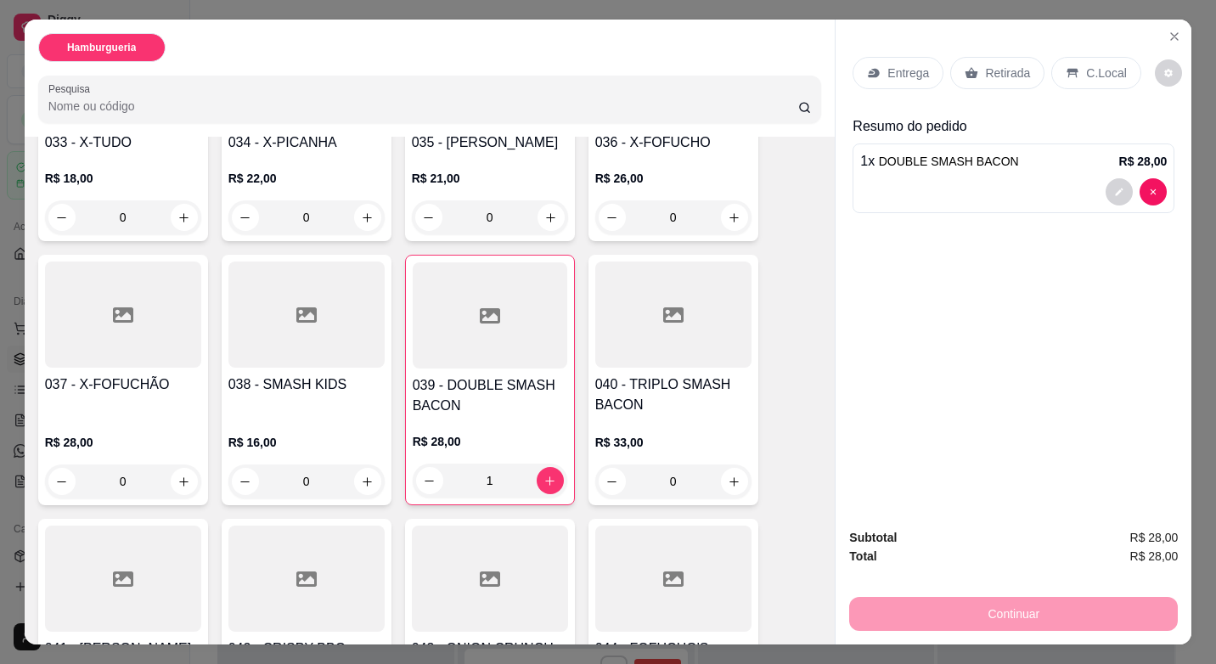
click at [896, 70] on p "Entrega" at bounding box center [908, 73] width 42 height 17
click at [985, 65] on p "Retirada" at bounding box center [1007, 73] width 45 height 17
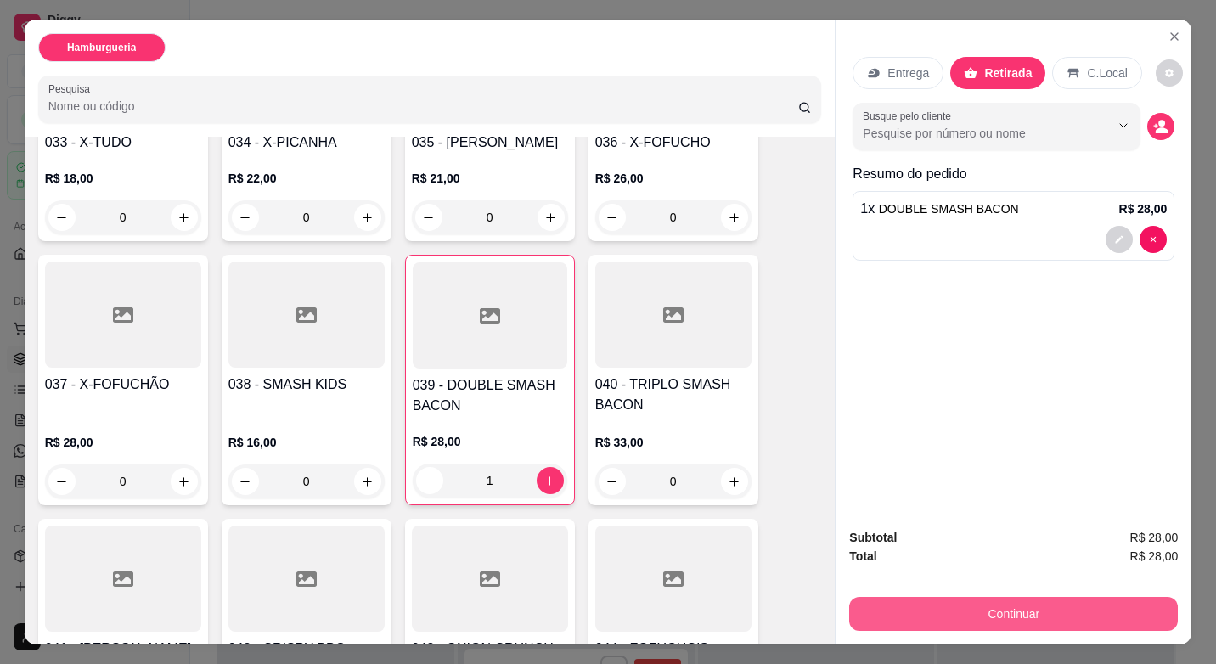
click at [1018, 600] on button "Continuar" at bounding box center [1013, 614] width 329 height 34
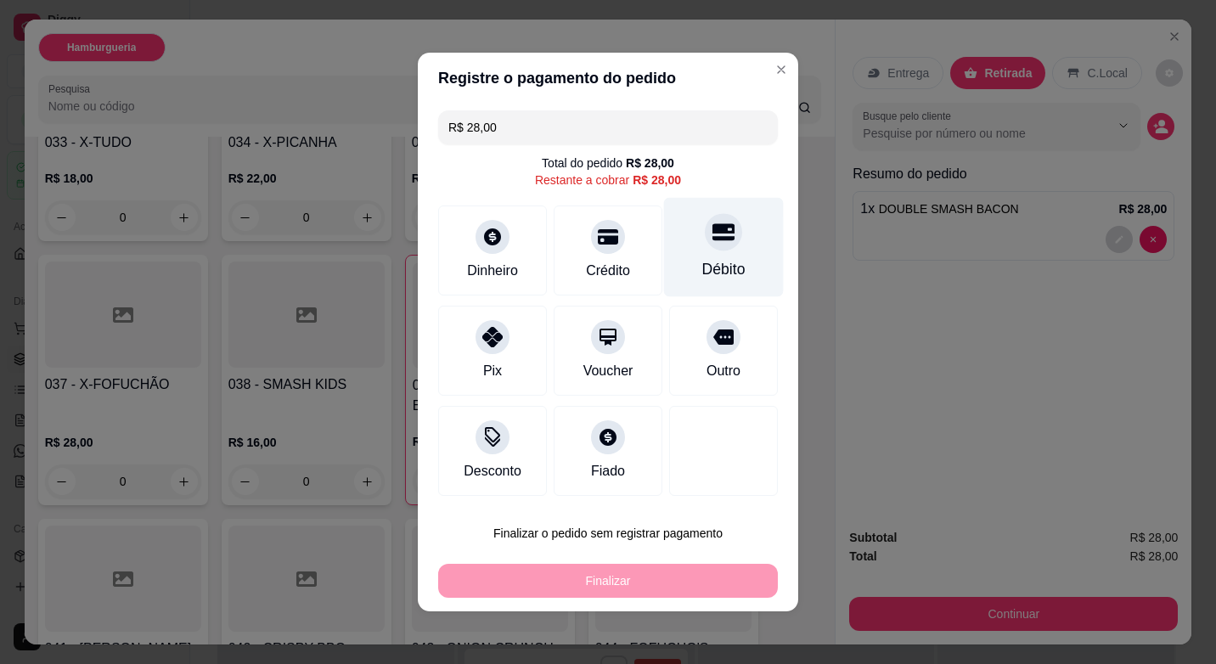
click at [712, 242] on icon at bounding box center [723, 232] width 22 height 22
type input "R$ 0,00"
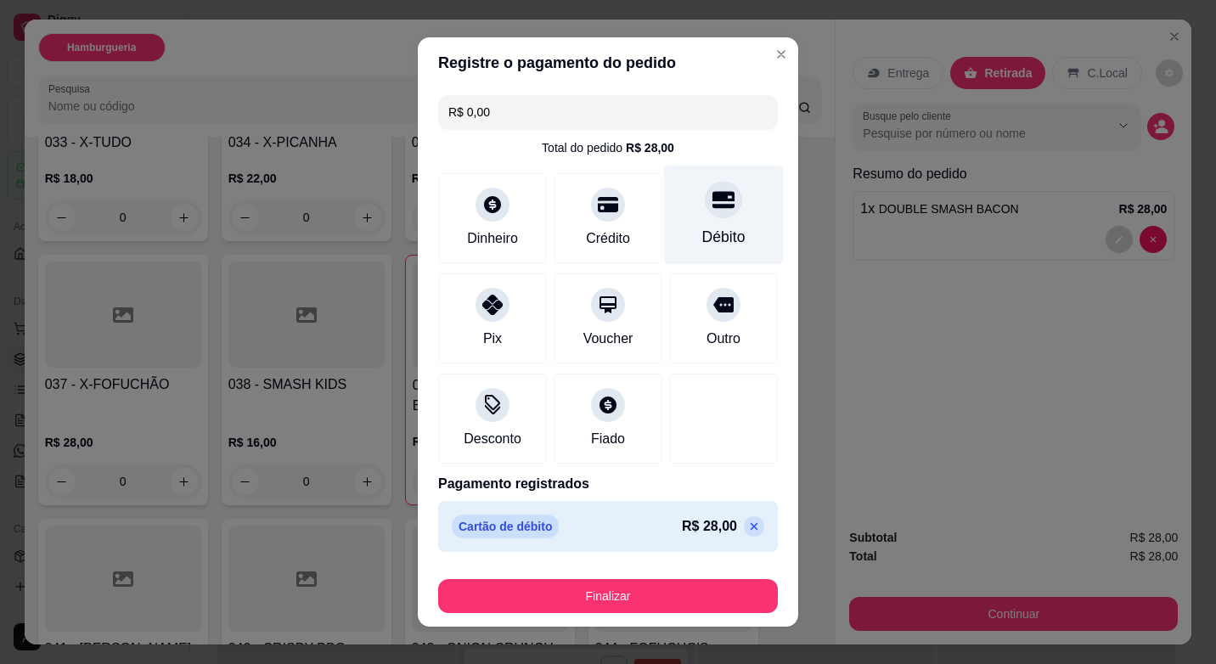
click at [712, 205] on icon at bounding box center [723, 200] width 22 height 17
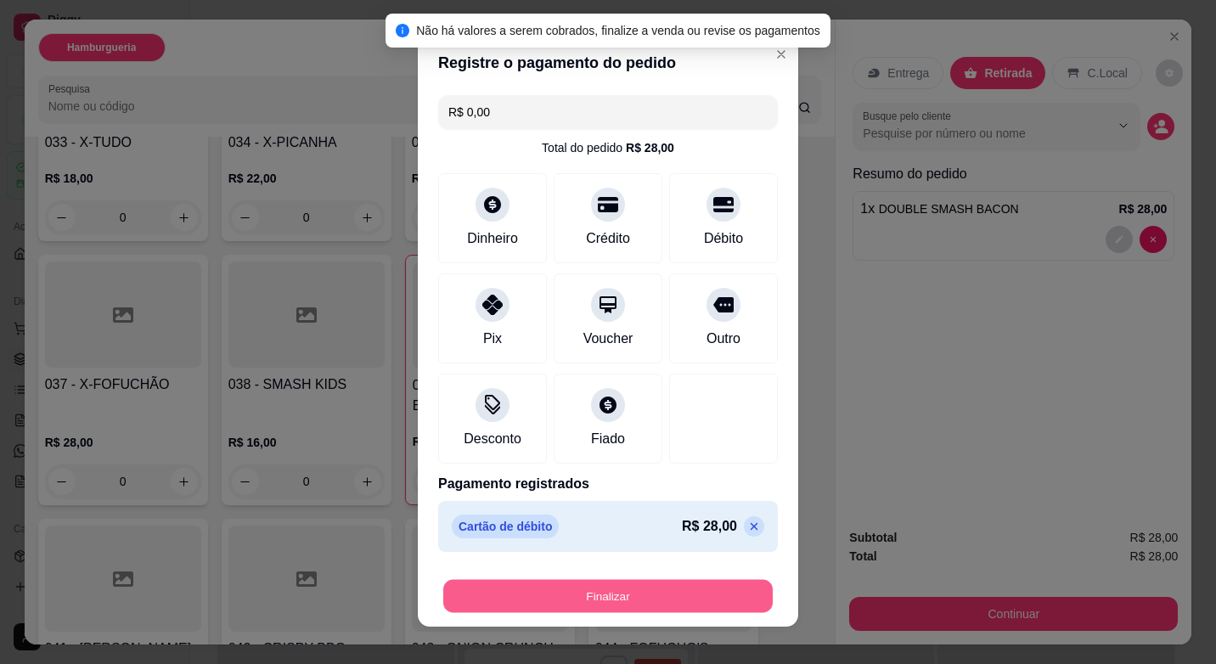
click at [618, 593] on button "Finalizar" at bounding box center [607, 596] width 329 height 33
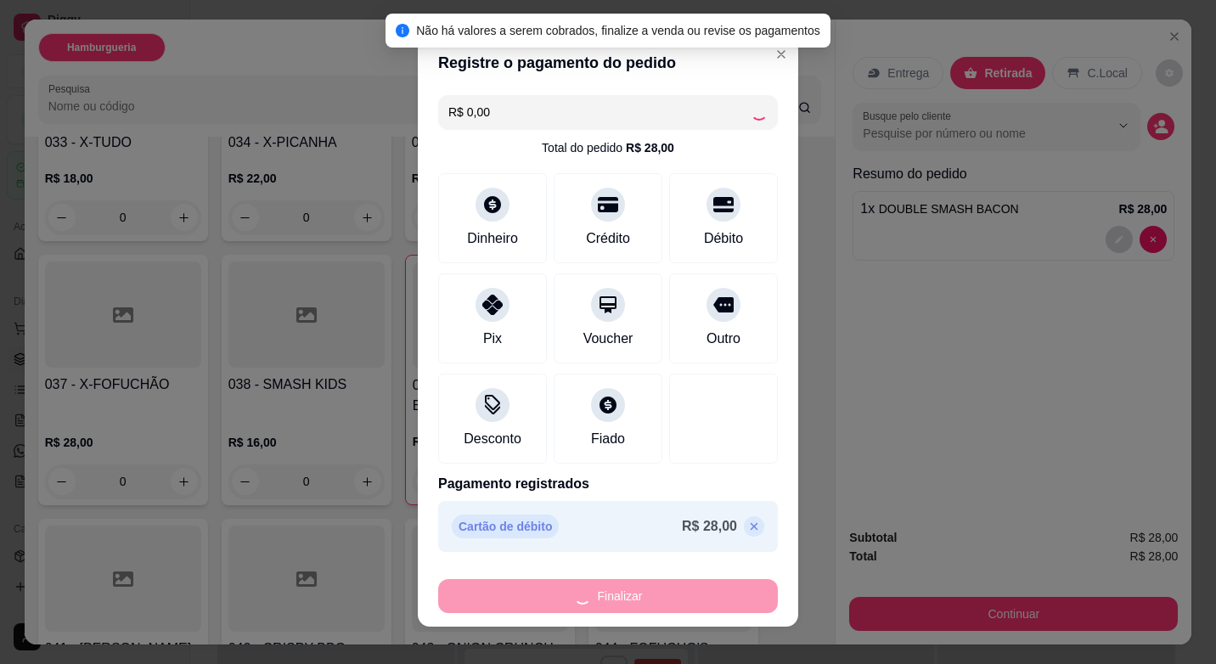
type input "0"
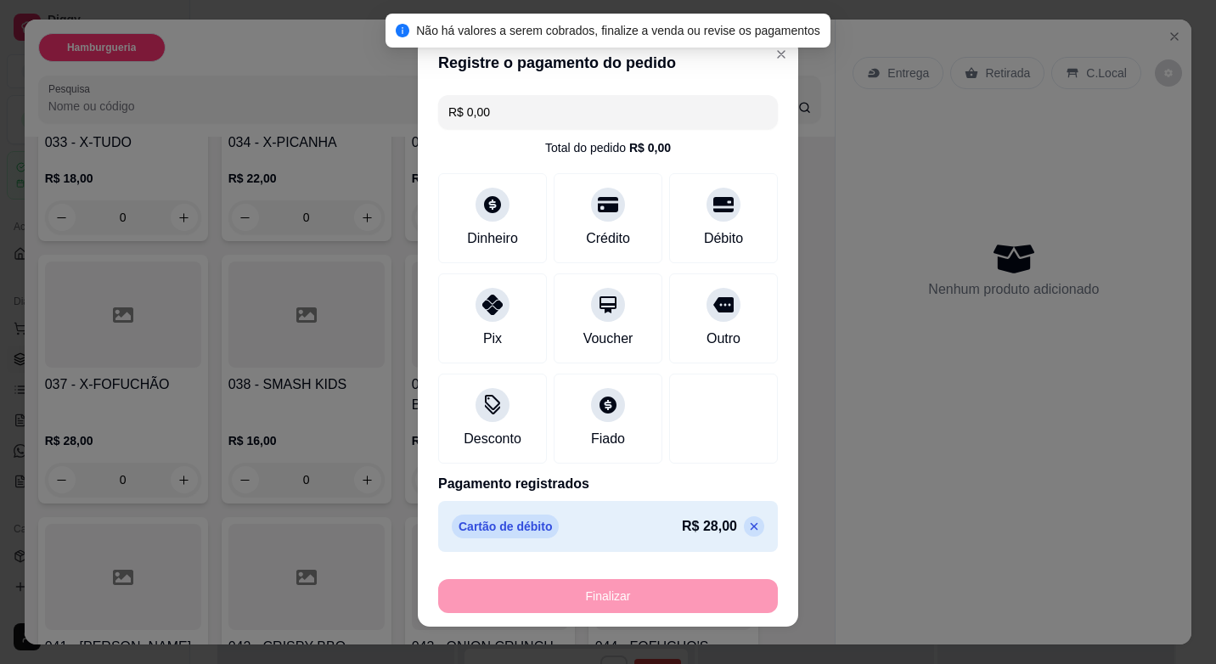
type input "-R$ 28,00"
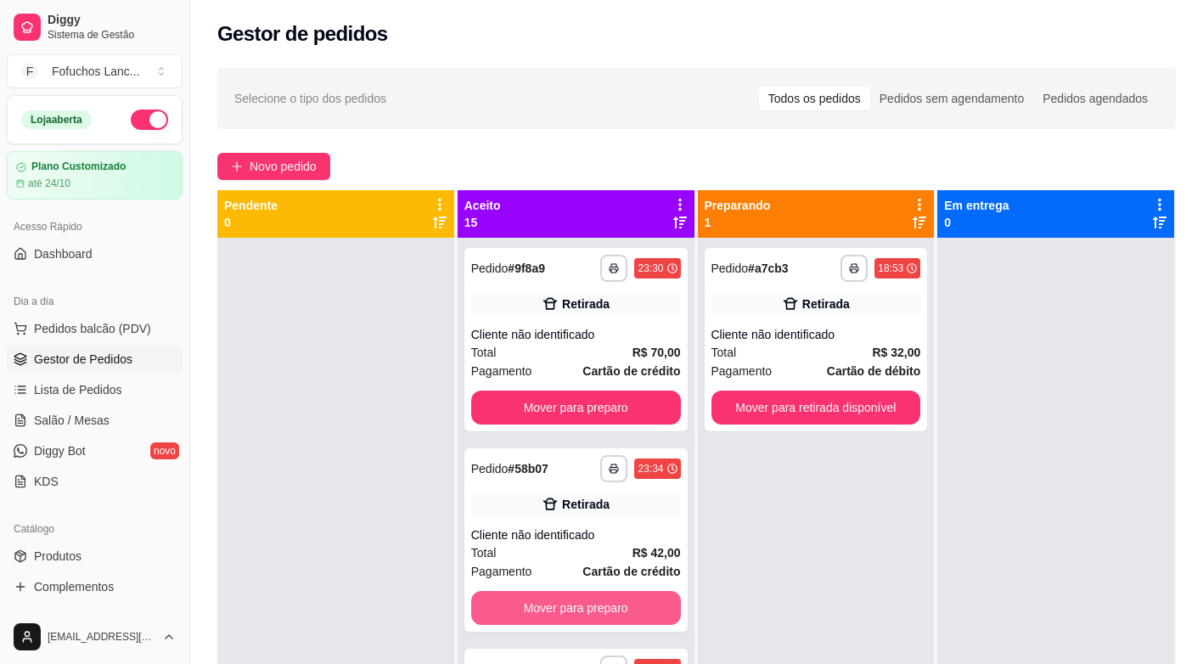
click at [1021, 522] on div at bounding box center [1055, 570] width 237 height 664
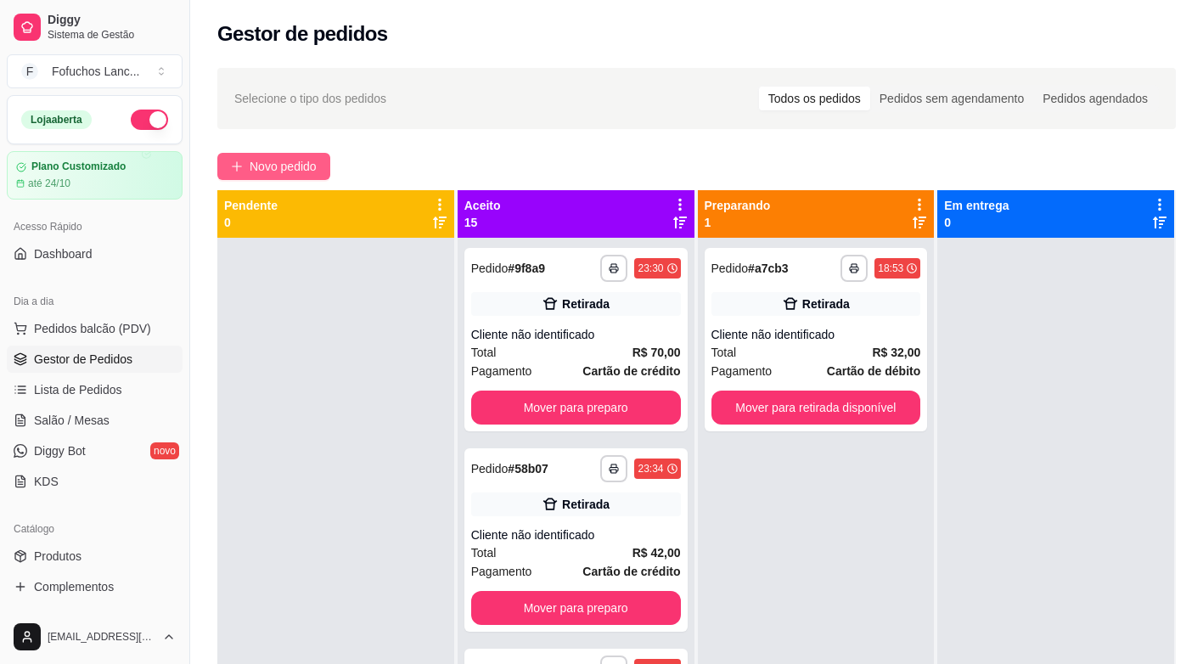
click at [277, 160] on span "Novo pedido" at bounding box center [283, 166] width 67 height 19
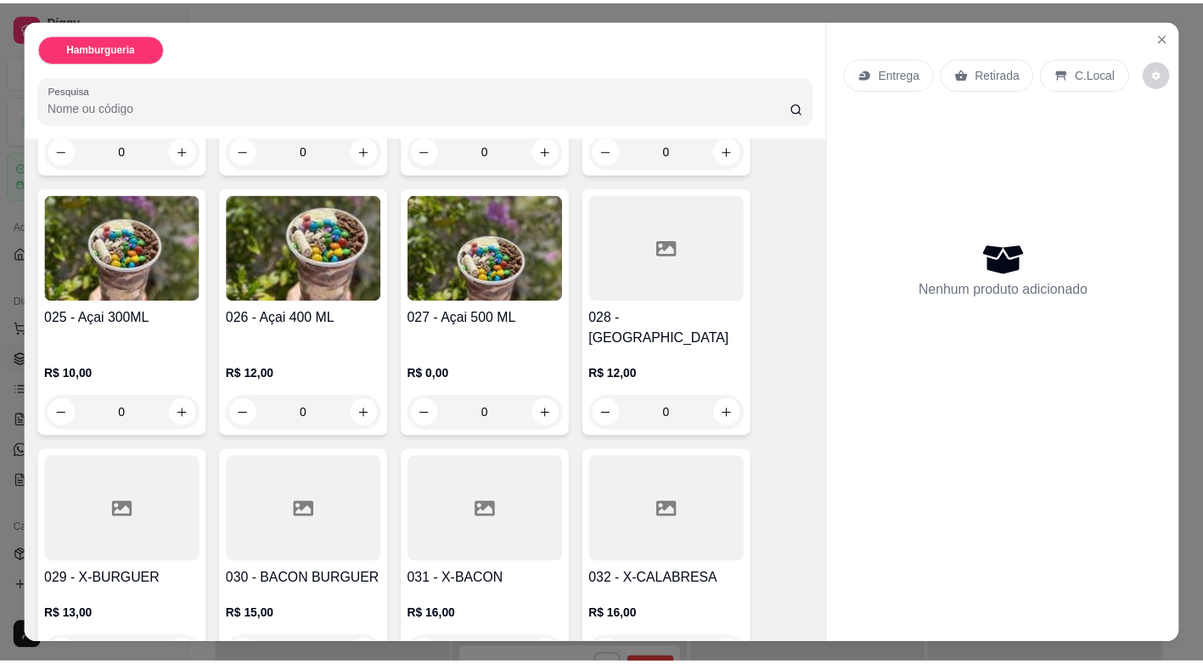
scroll to position [1783, 0]
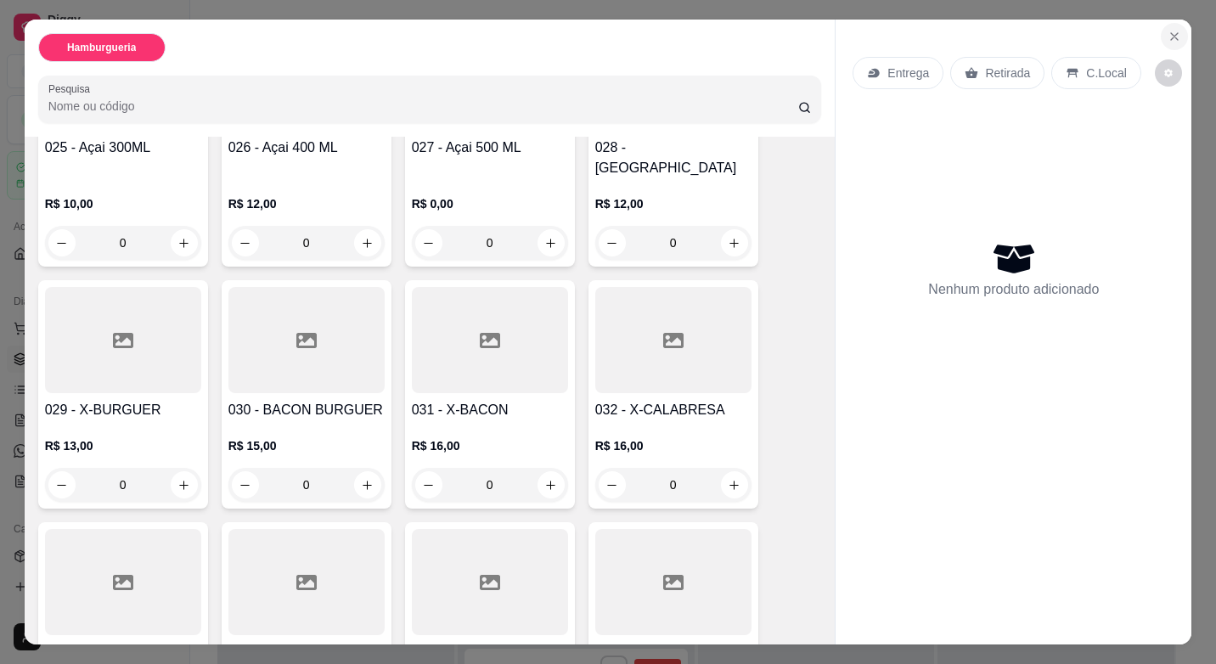
click at [1168, 37] on icon "Close" at bounding box center [1175, 37] width 14 height 14
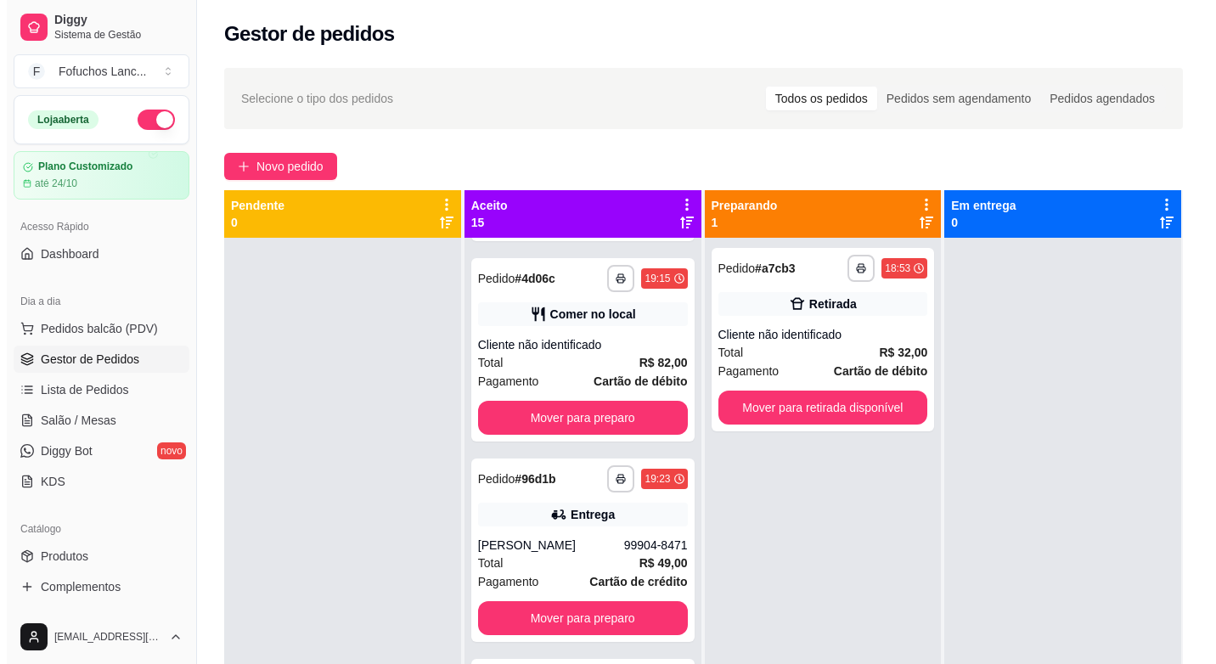
scroll to position [1189, 0]
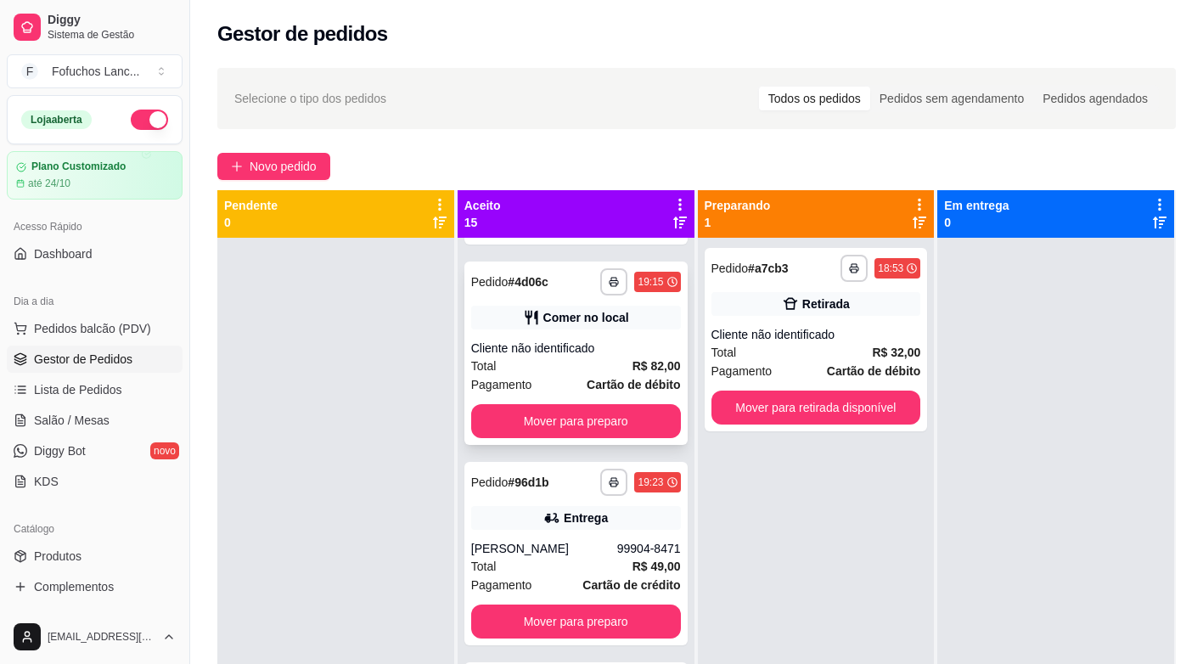
click at [610, 337] on div "**********" at bounding box center [575, 353] width 223 height 183
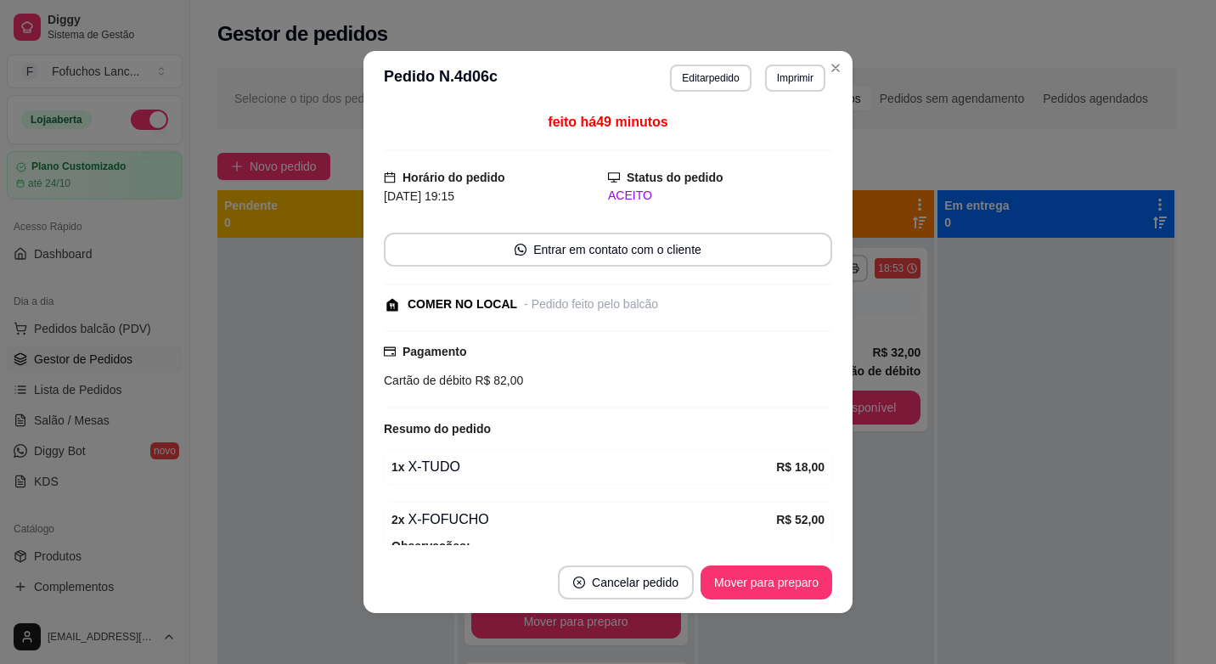
scroll to position [155, 0]
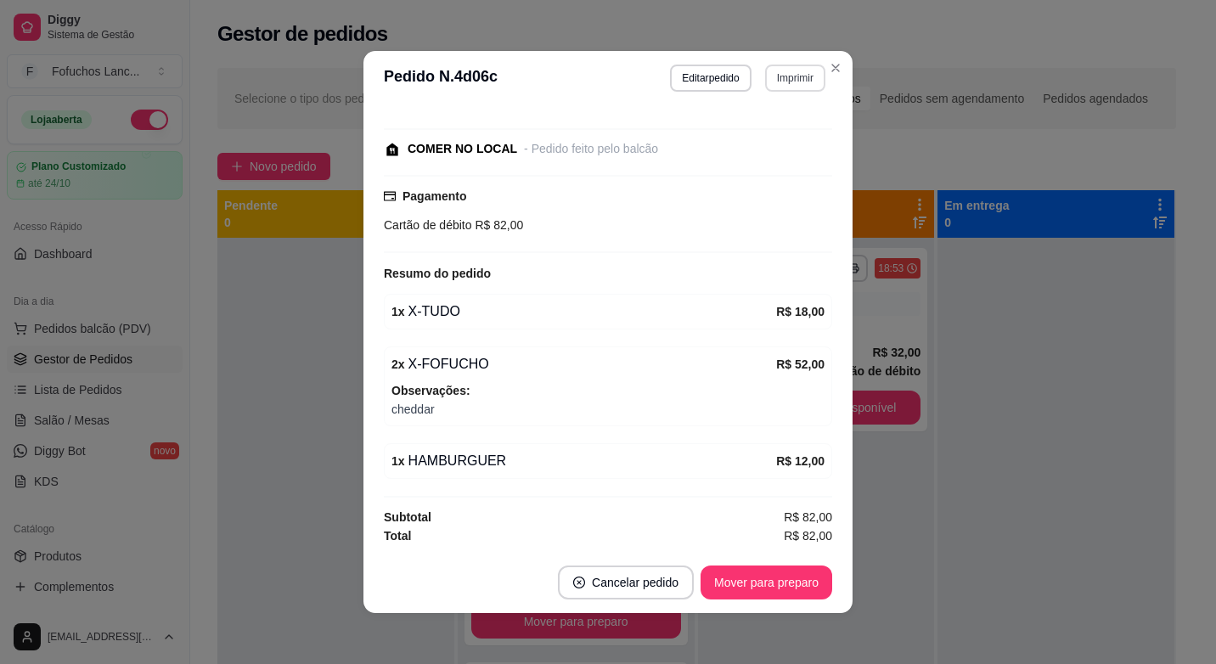
click at [785, 76] on button "Imprimir" at bounding box center [795, 78] width 60 height 27
click at [789, 175] on button "IMPRESSORA" at bounding box center [758, 171] width 123 height 27
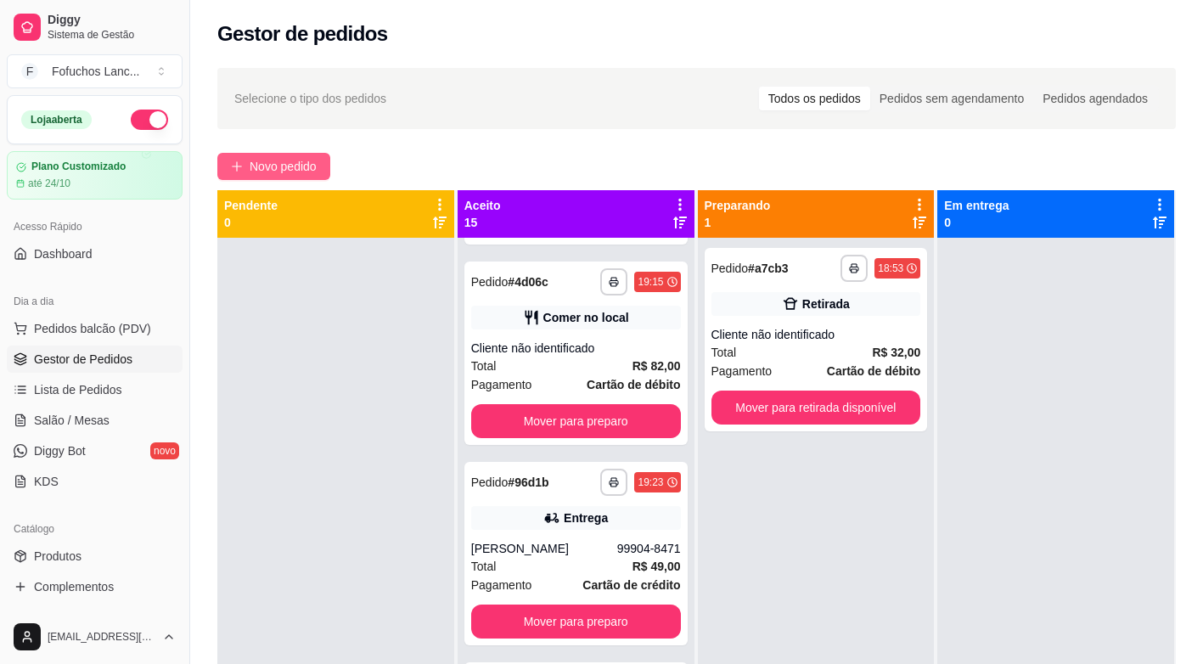
click at [267, 160] on span "Novo pedido" at bounding box center [283, 166] width 67 height 19
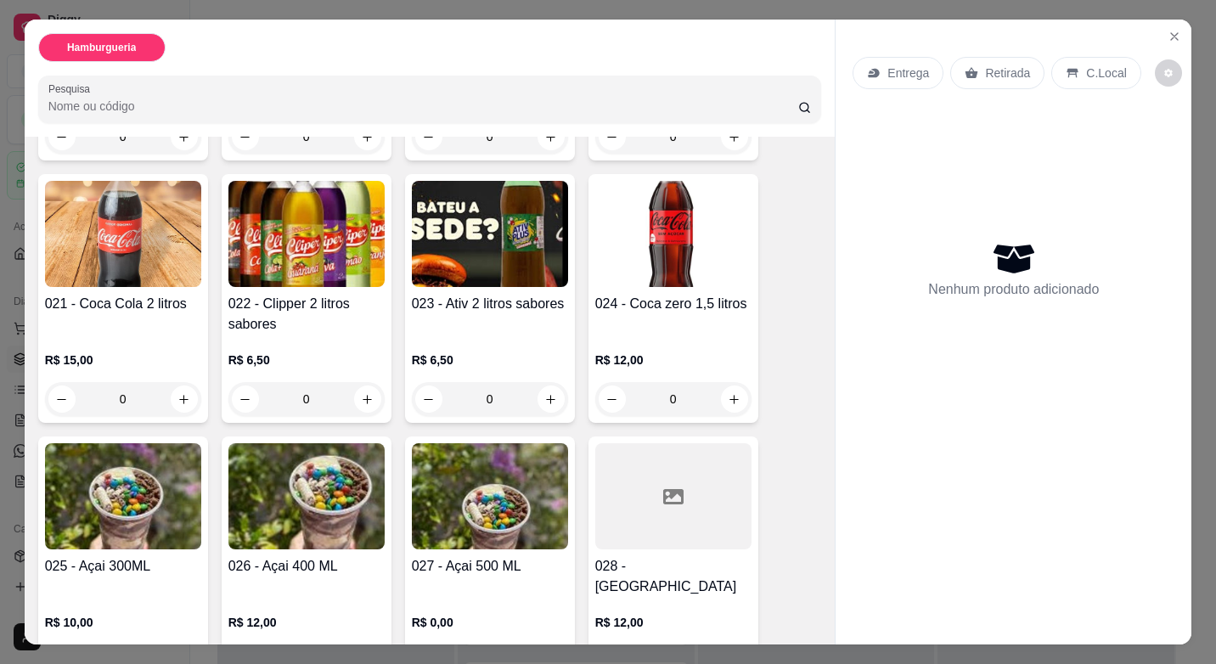
scroll to position [1493, 0]
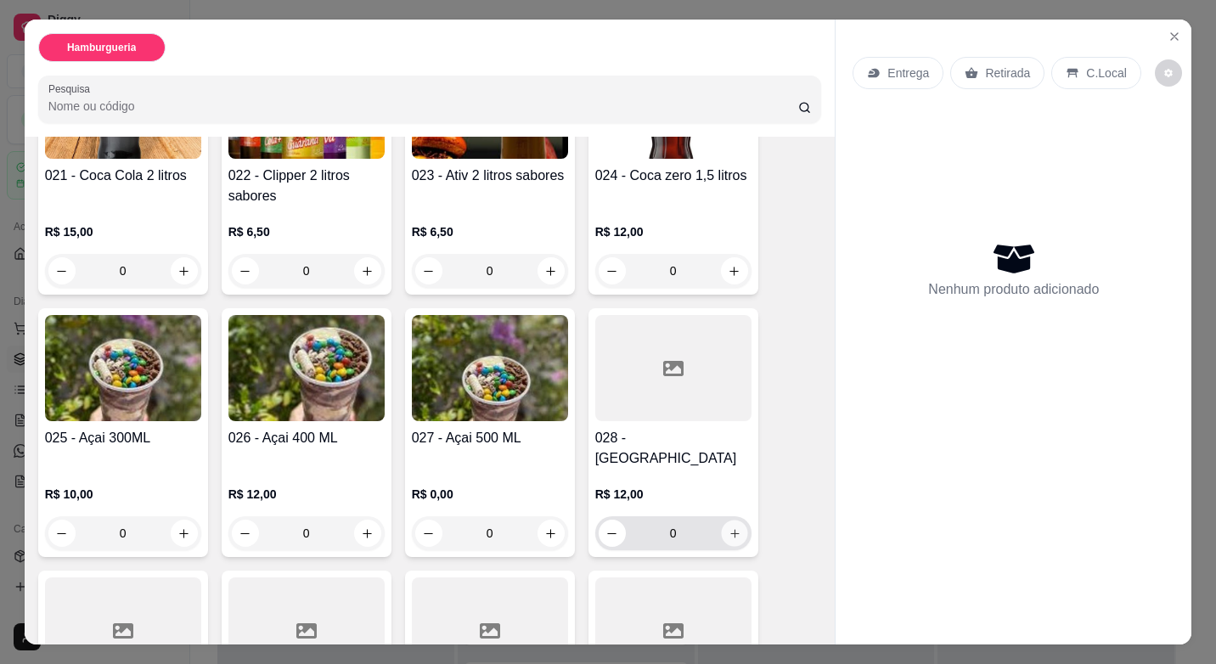
click at [728, 527] on icon "increase-product-quantity" at bounding box center [734, 533] width 13 height 13
type input "1"
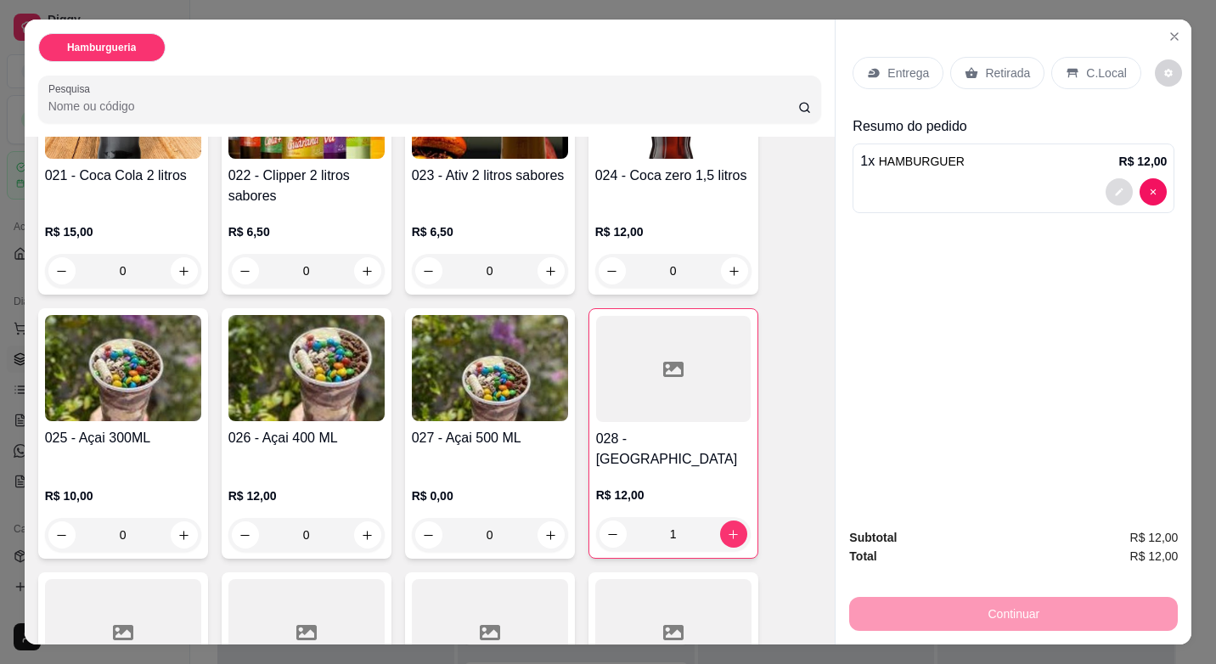
click at [1106, 181] on button "decrease-product-quantity" at bounding box center [1119, 191] width 27 height 27
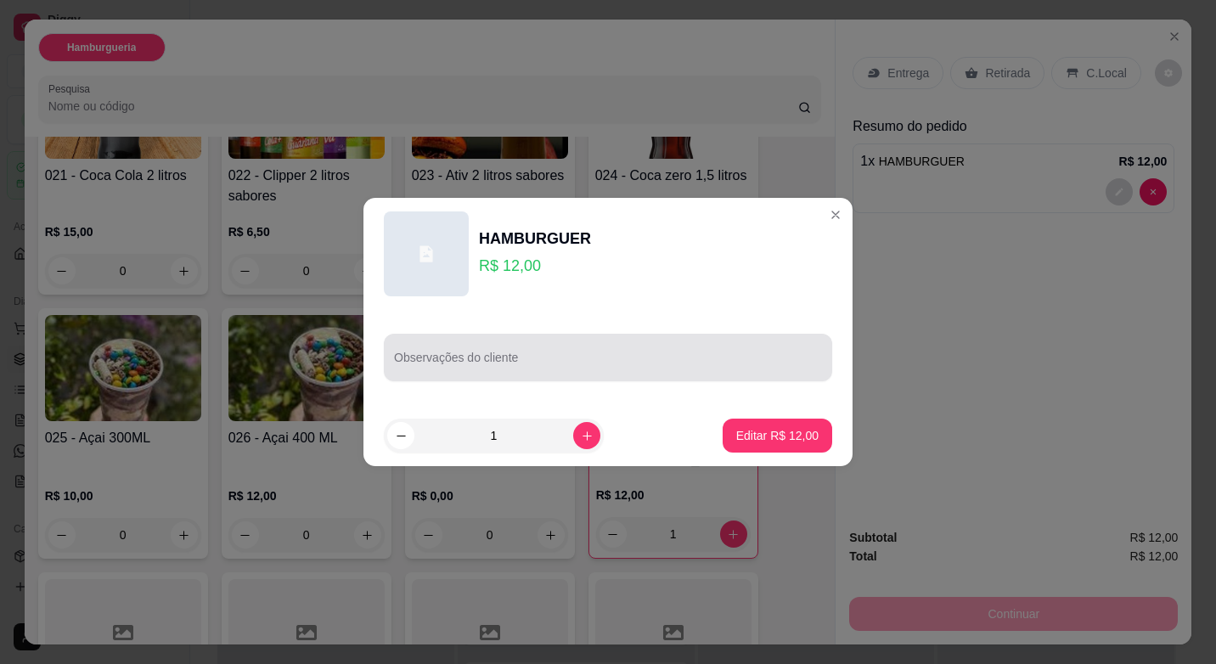
click at [543, 380] on div "Observações do cliente" at bounding box center [608, 358] width 448 height 48
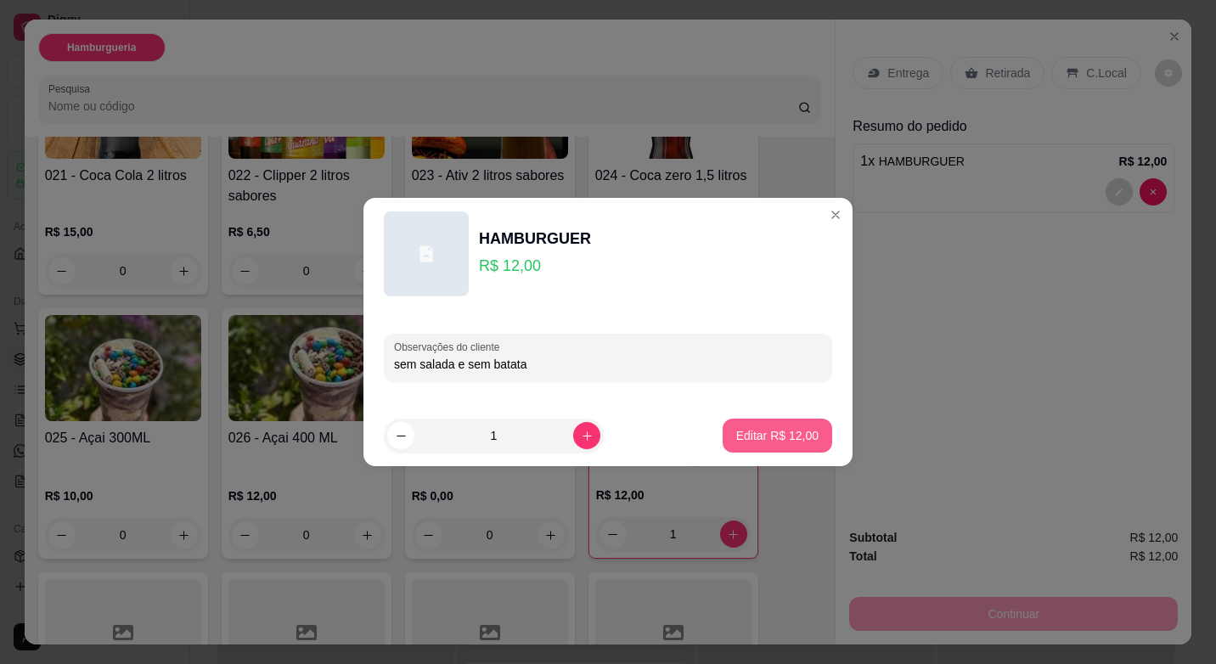
type input "sem salada e sem batata"
click at [764, 436] on p "Editar R$ 12,00" at bounding box center [777, 435] width 82 height 17
type input "0"
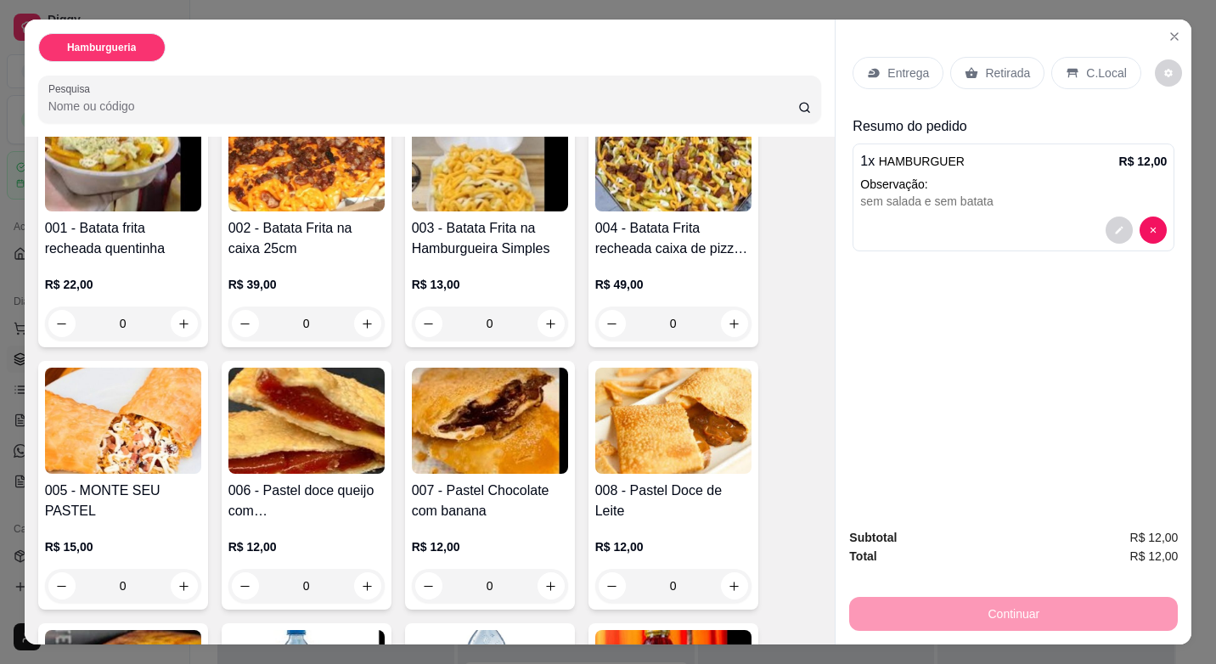
scroll to position [255, 0]
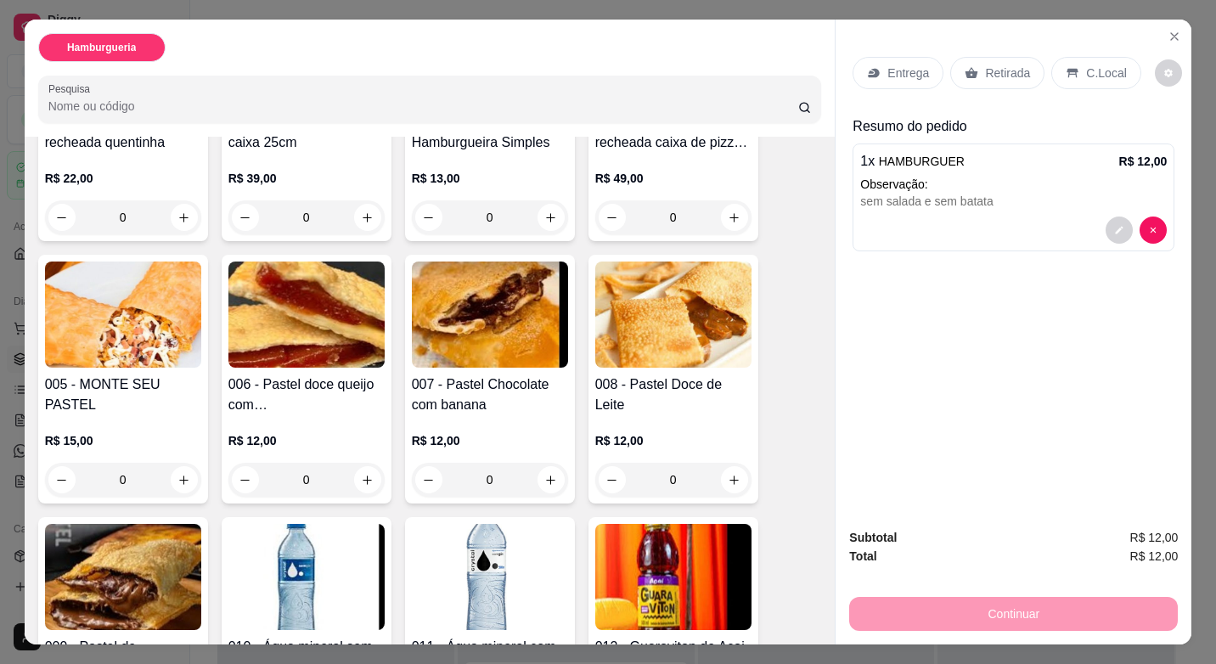
click at [179, 473] on div "0" at bounding box center [123, 480] width 156 height 34
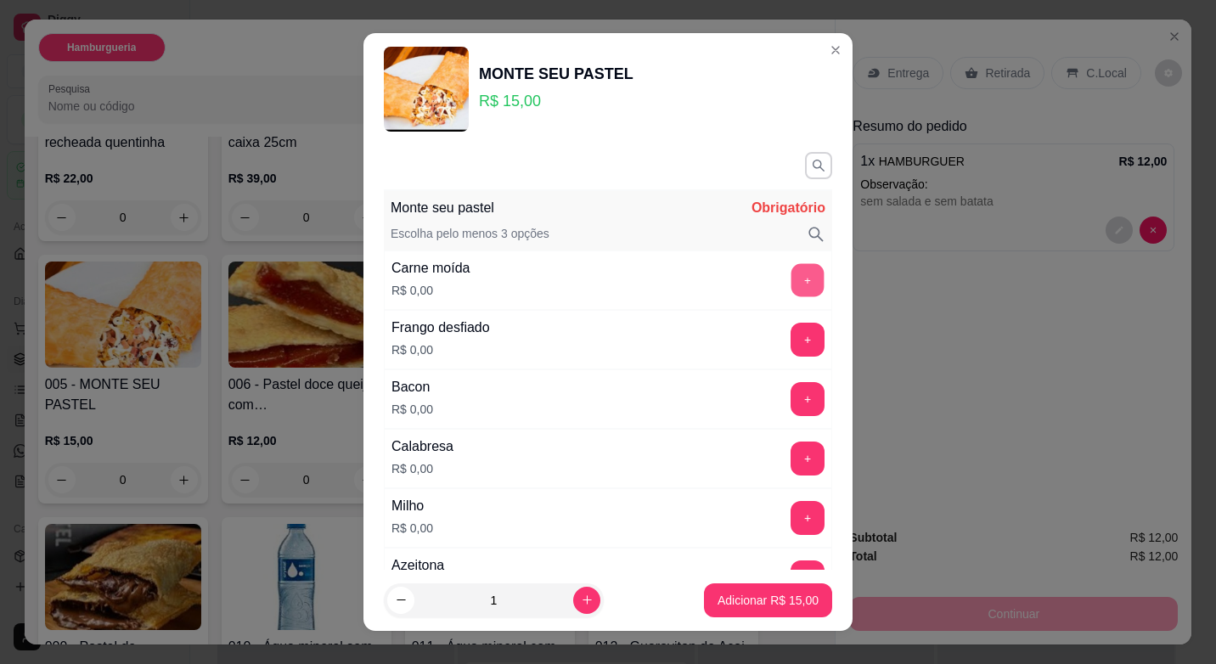
click at [791, 282] on button "+" at bounding box center [807, 280] width 33 height 33
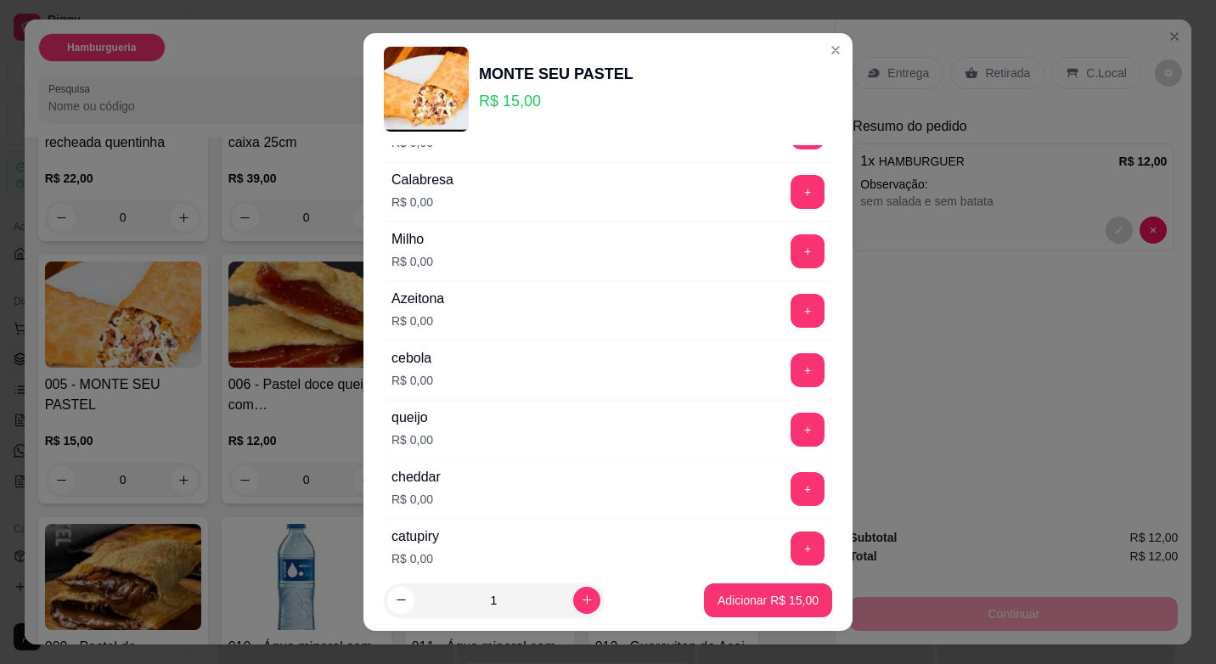
scroll to position [340, 0]
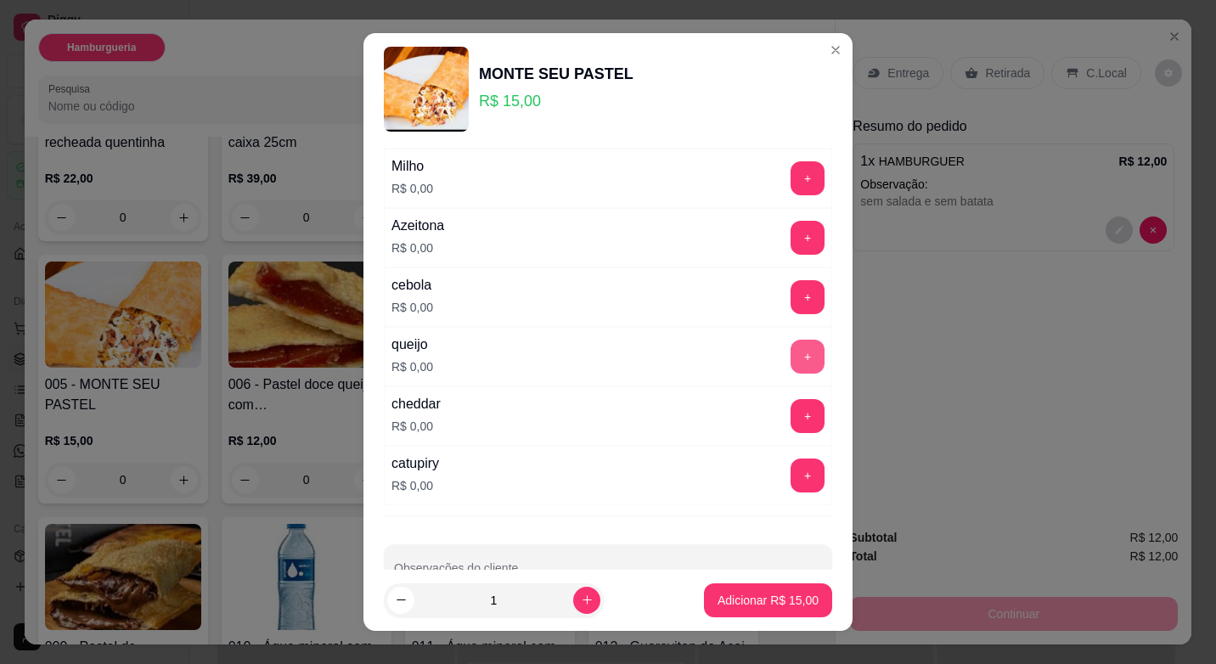
click at [791, 356] on button "+" at bounding box center [808, 357] width 34 height 34
click at [791, 363] on button "+" at bounding box center [808, 357] width 34 height 34
click at [757, 600] on p "Adicionar R$ 15,00" at bounding box center [767, 600] width 101 height 17
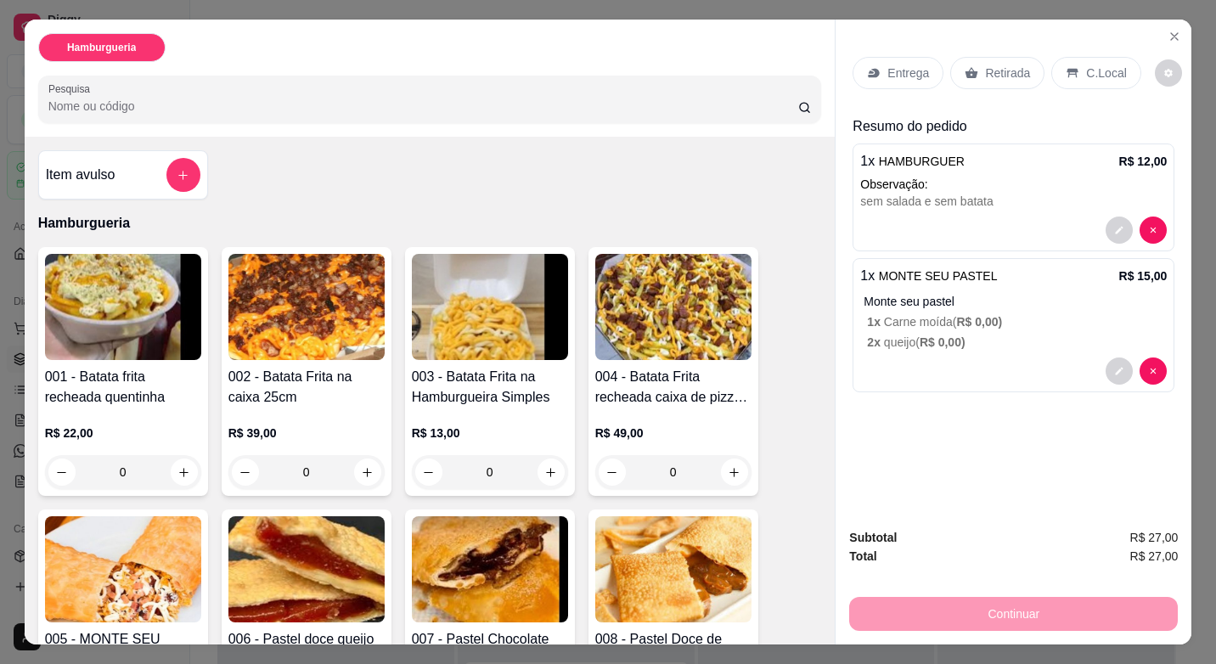
scroll to position [255, 0]
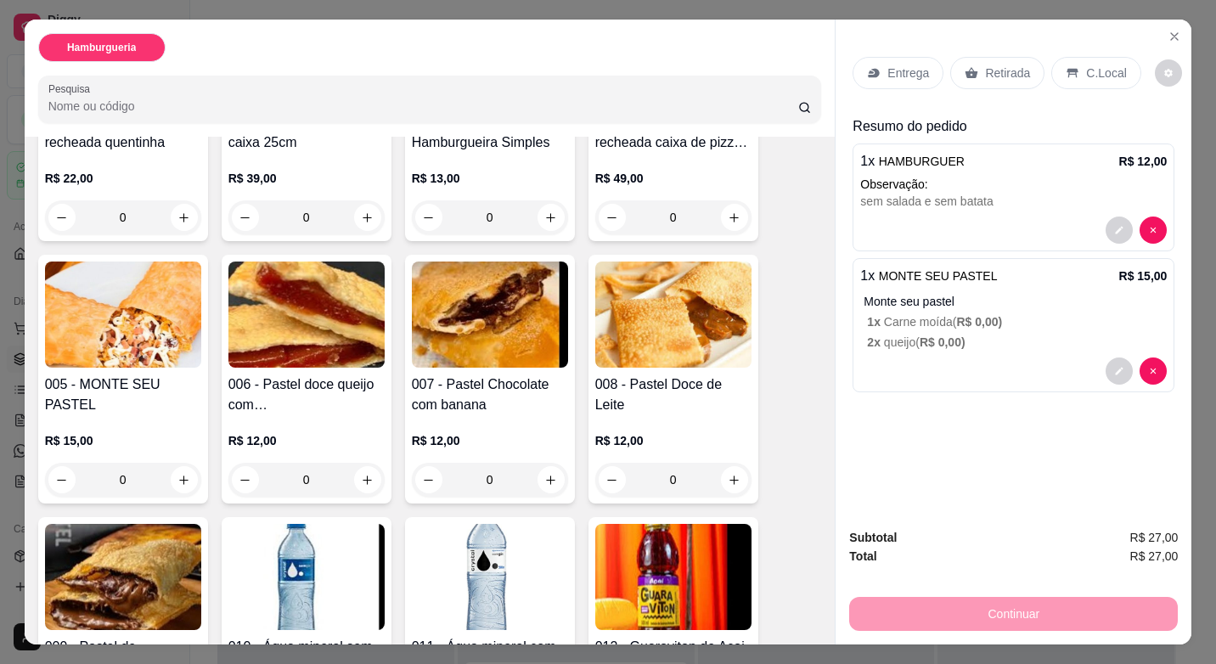
click at [174, 476] on div "0" at bounding box center [123, 480] width 156 height 34
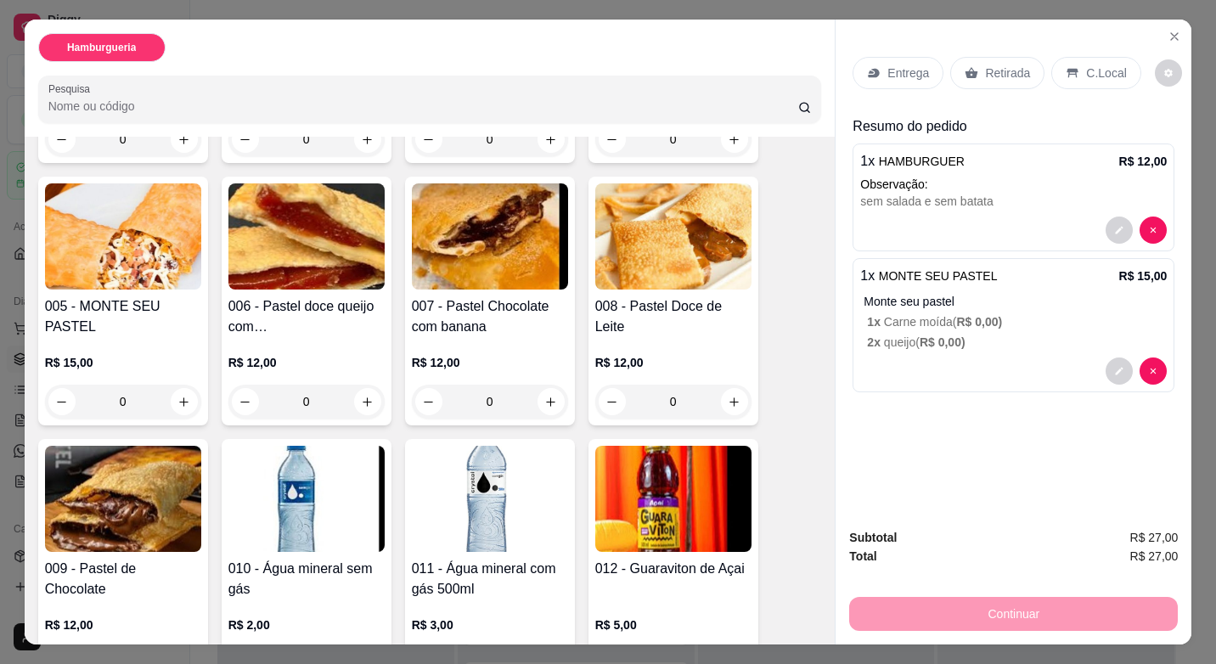
scroll to position [340, 0]
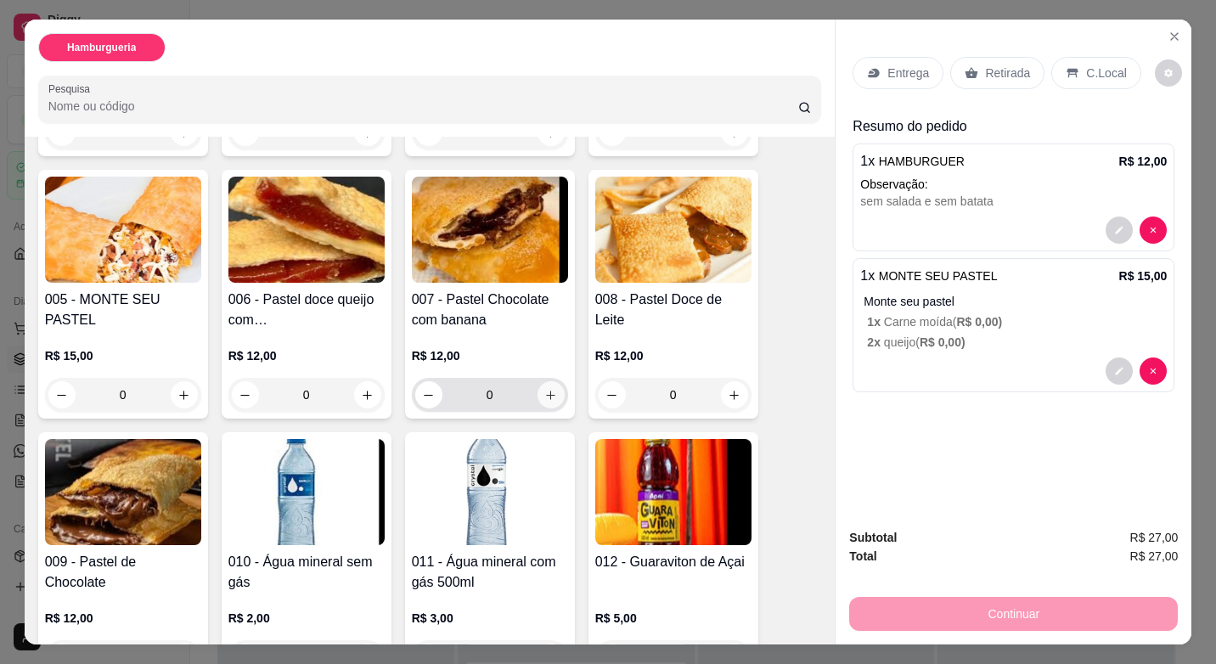
click at [544, 389] on icon "increase-product-quantity" at bounding box center [550, 395] width 13 height 13
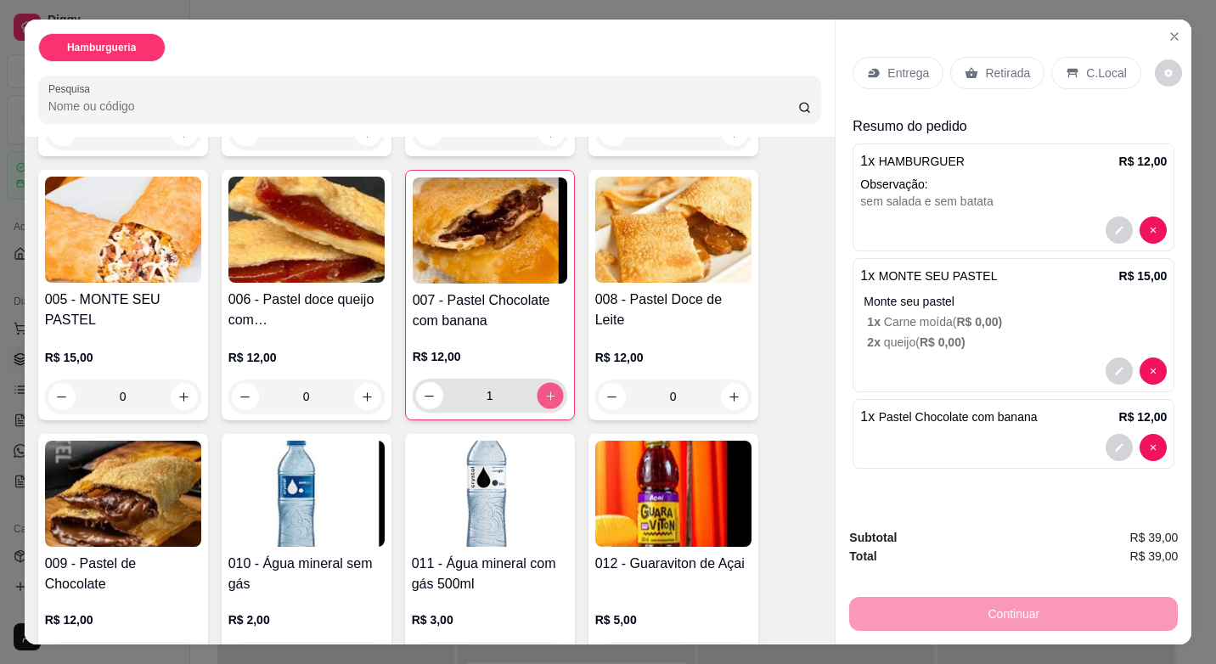
click at [543, 390] on icon "increase-product-quantity" at bounding box center [549, 396] width 13 height 13
type input "2"
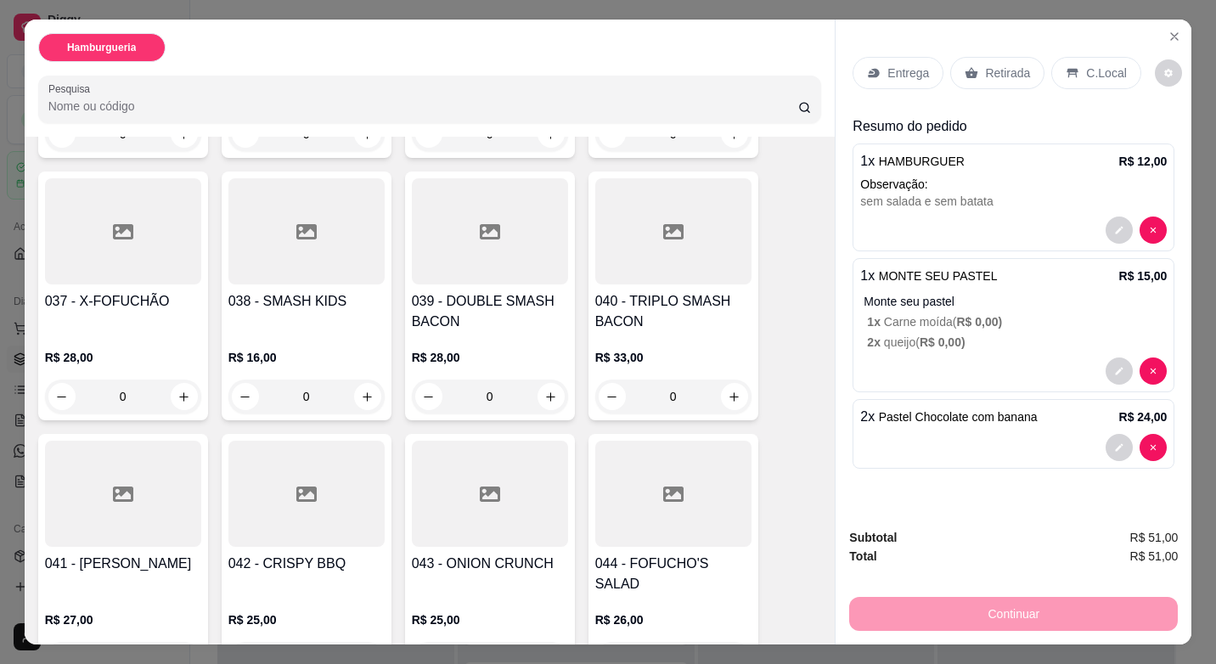
scroll to position [2462, 0]
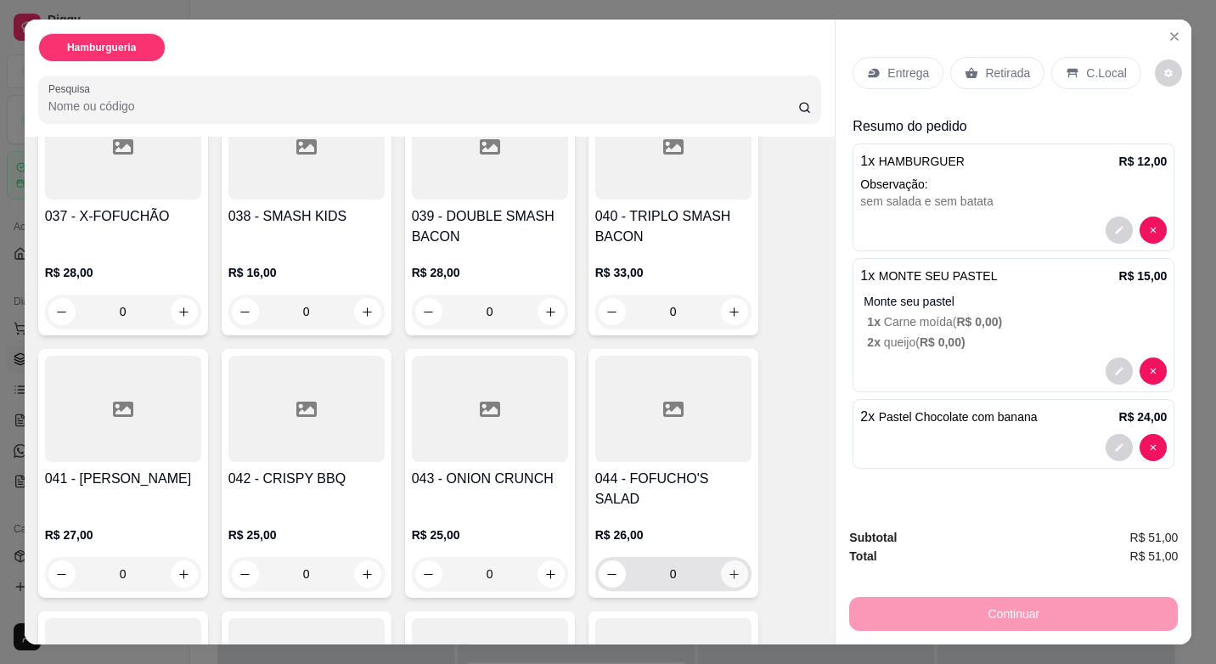
click at [728, 568] on icon "increase-product-quantity" at bounding box center [734, 574] width 13 height 13
type input "1"
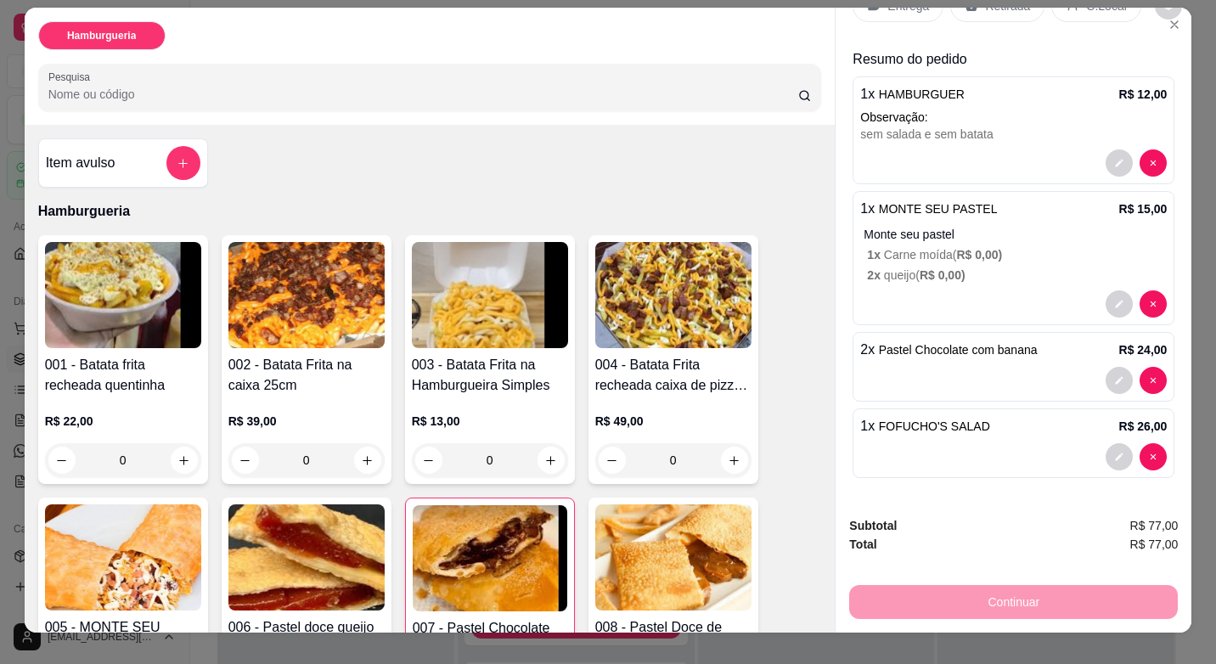
scroll to position [0, 0]
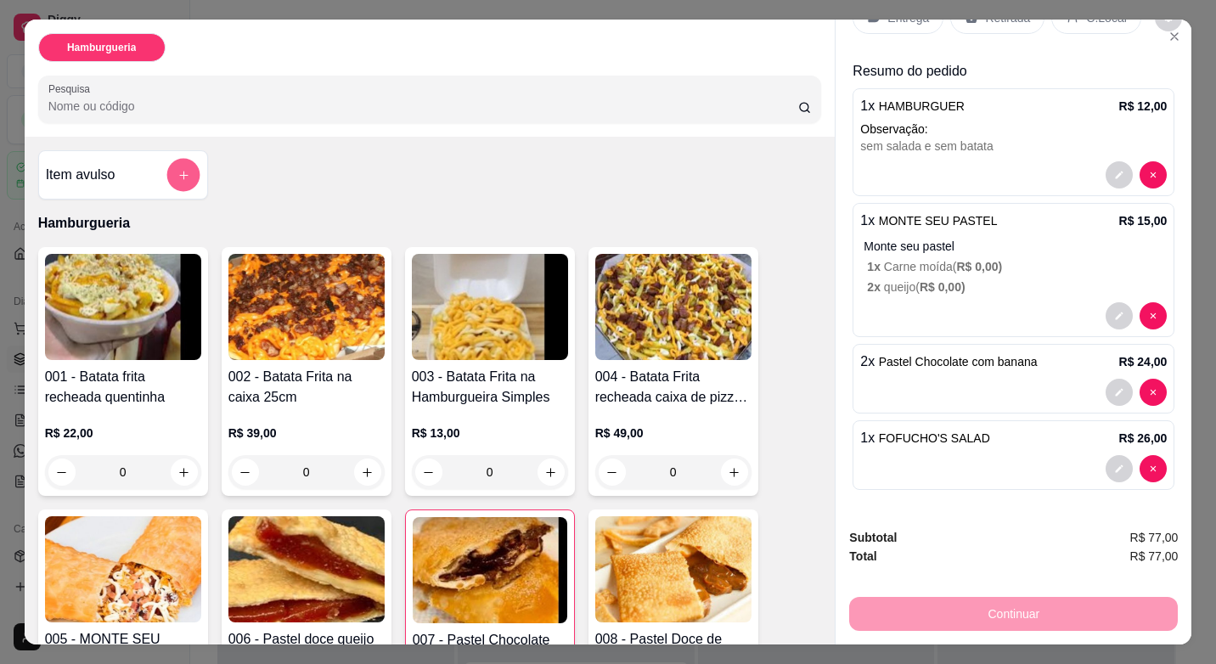
click at [177, 179] on button "add-separate-item" at bounding box center [182, 175] width 33 height 33
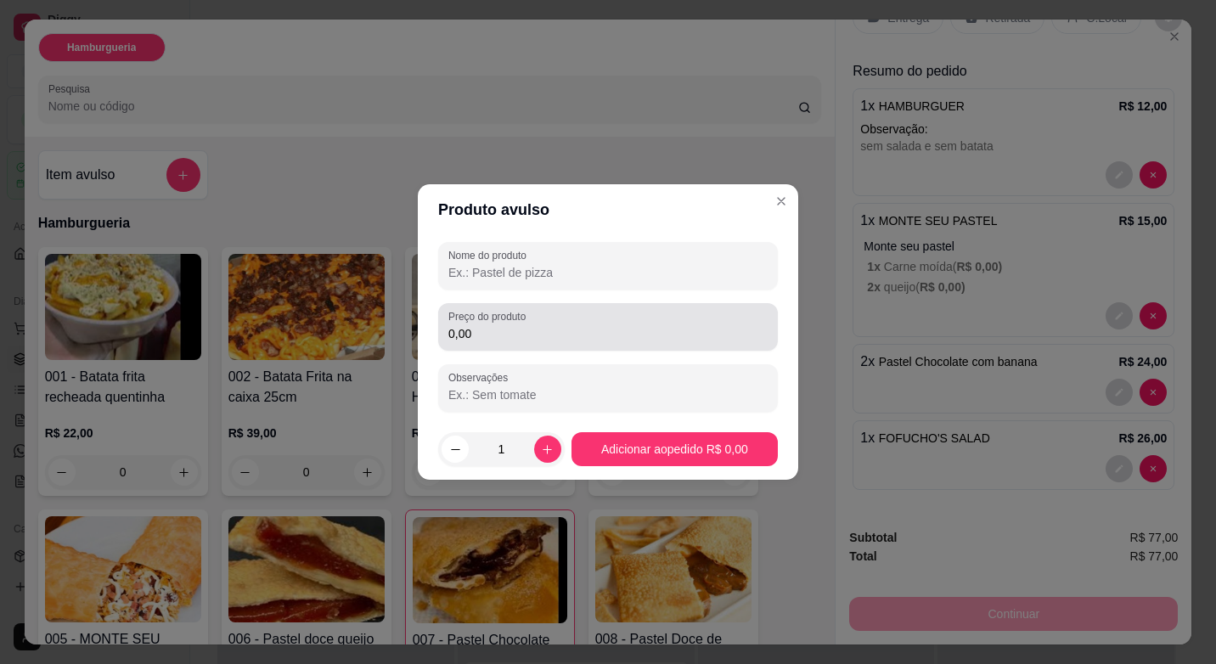
click at [496, 347] on div "Preço do produto 0,00" at bounding box center [608, 327] width 340 height 48
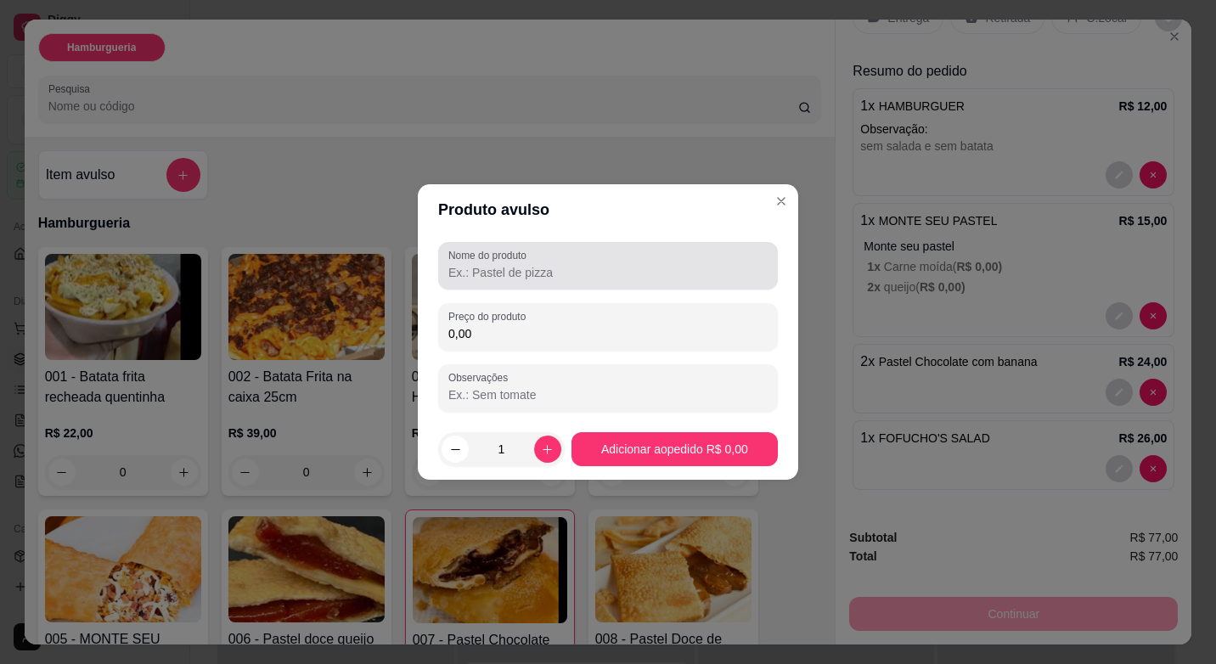
click at [527, 273] on input "Nome do produto" at bounding box center [607, 272] width 319 height 17
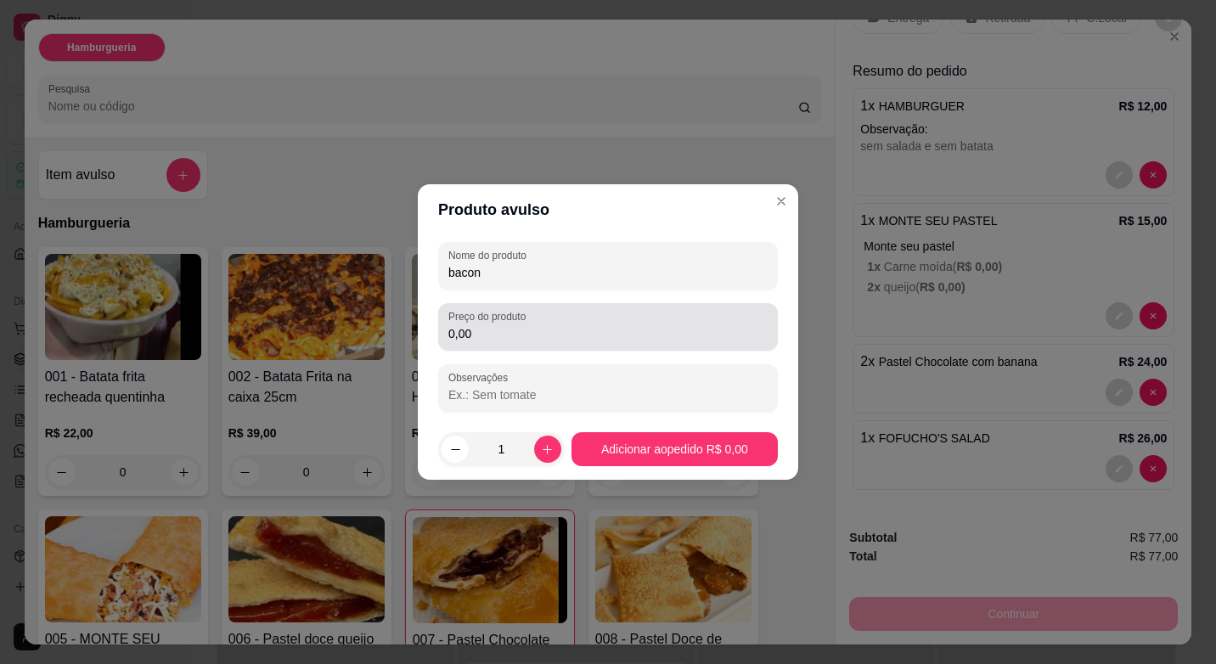
type input "bacon"
click at [520, 340] on input "0,00" at bounding box center [607, 333] width 319 height 17
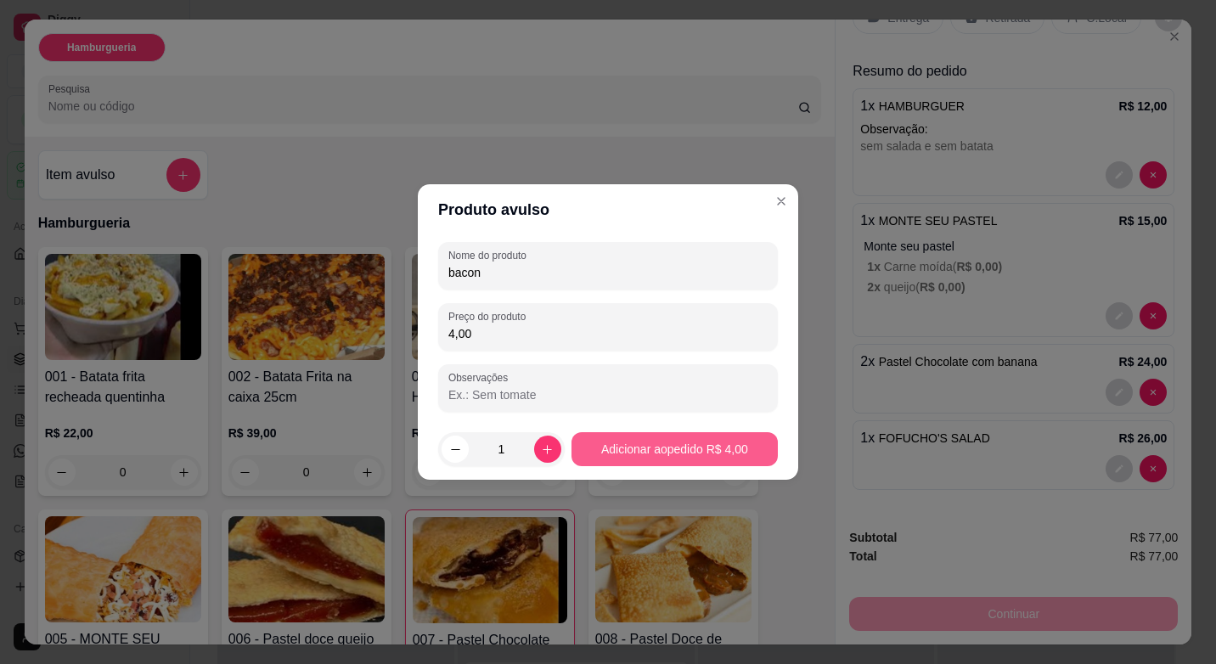
type input "4,00"
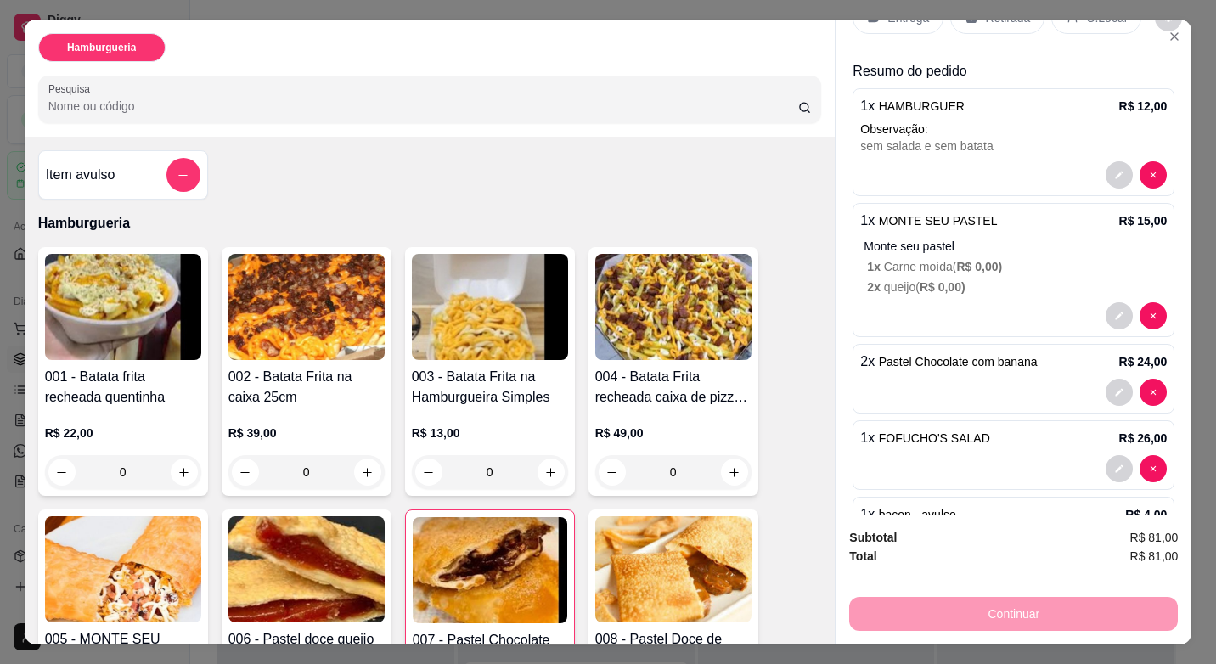
click at [194, 170] on div at bounding box center [183, 175] width 34 height 34
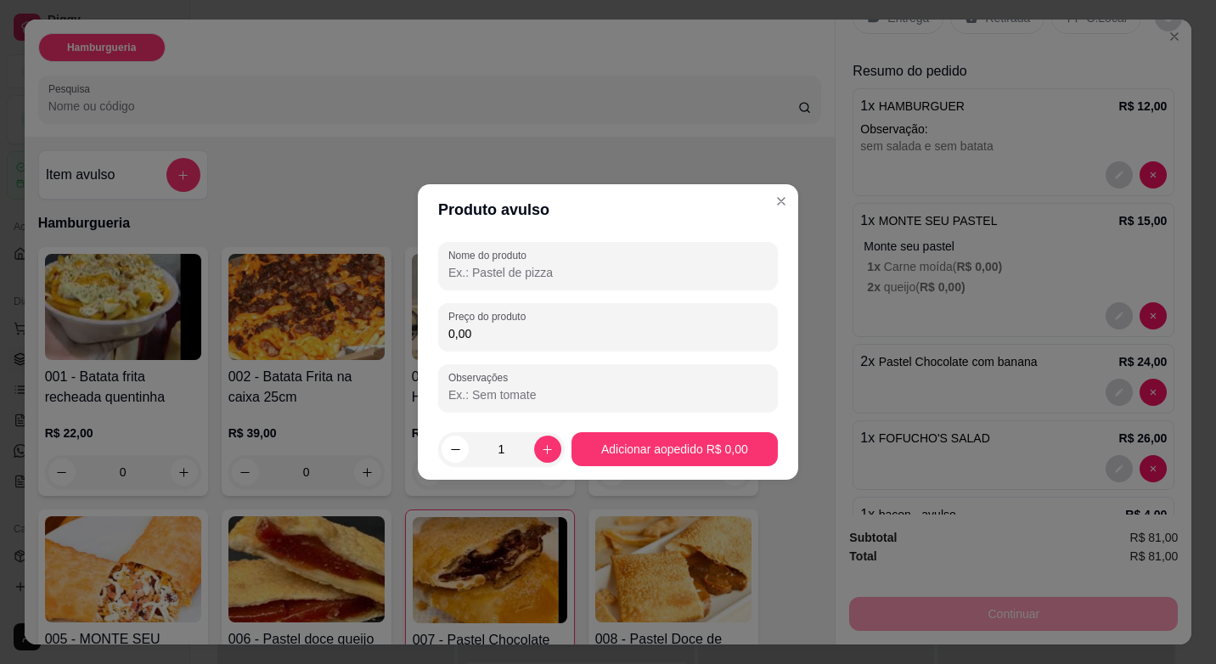
click at [536, 293] on div "Nome do produto Preço do produto 0,00 Observações" at bounding box center [608, 327] width 340 height 170
click at [538, 284] on div "Nome do produto" at bounding box center [608, 266] width 340 height 48
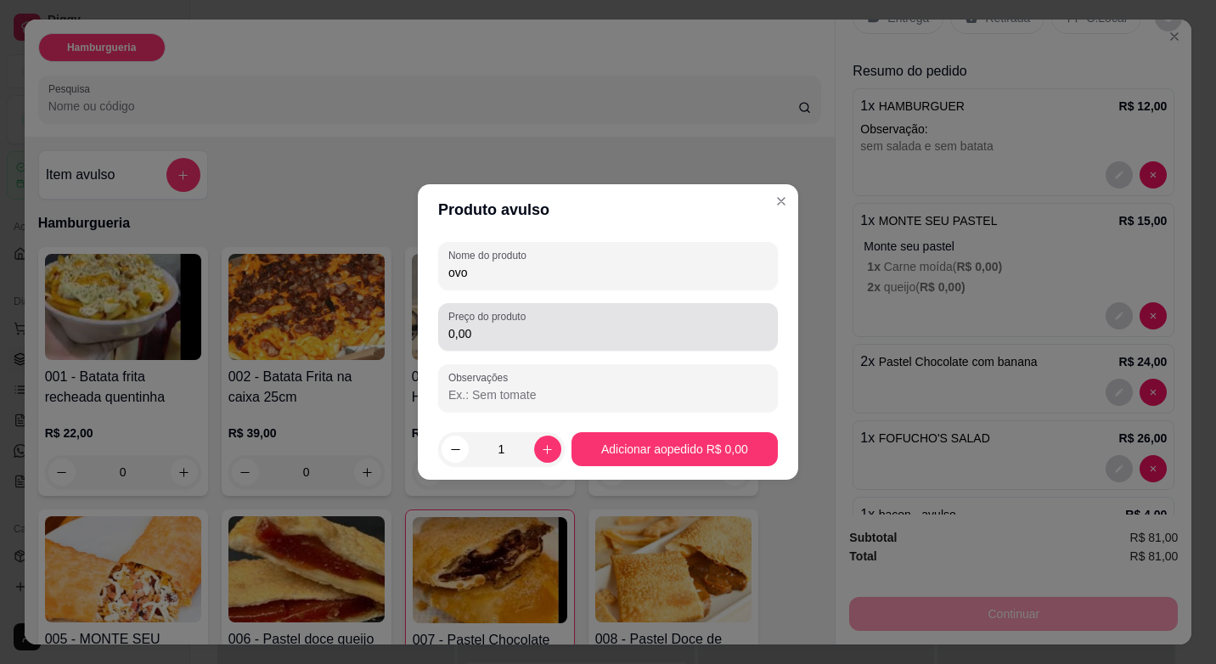
type input "ovo"
click at [548, 323] on div "0,00" at bounding box center [607, 327] width 319 height 34
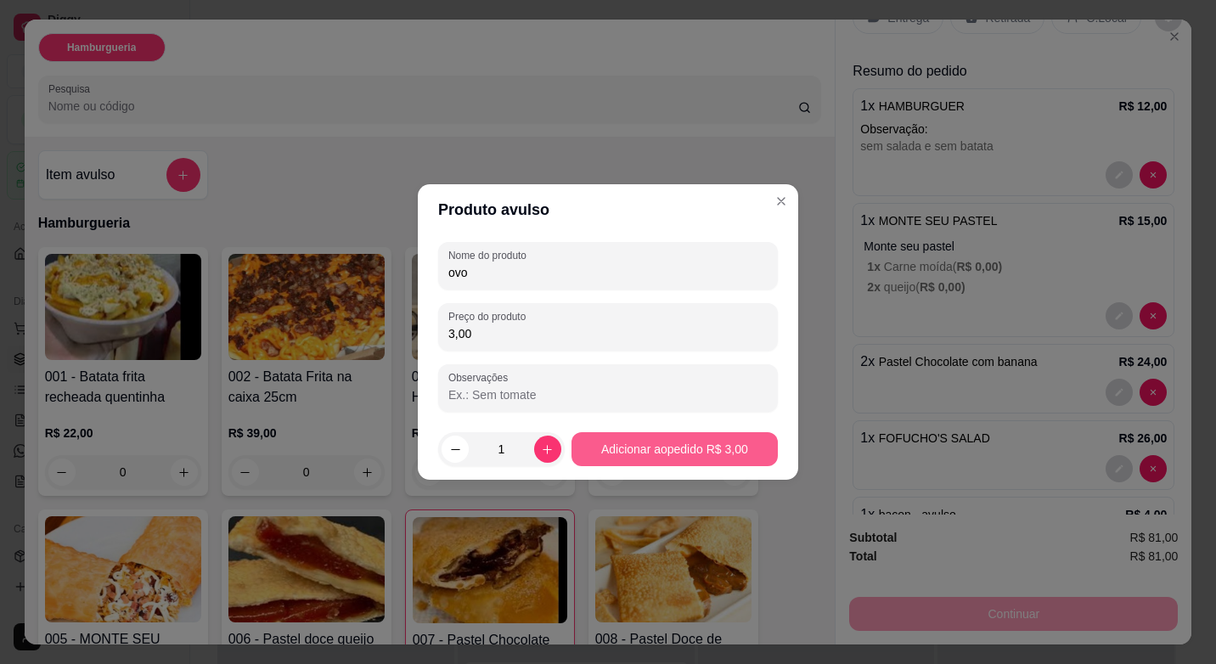
type input "3,00"
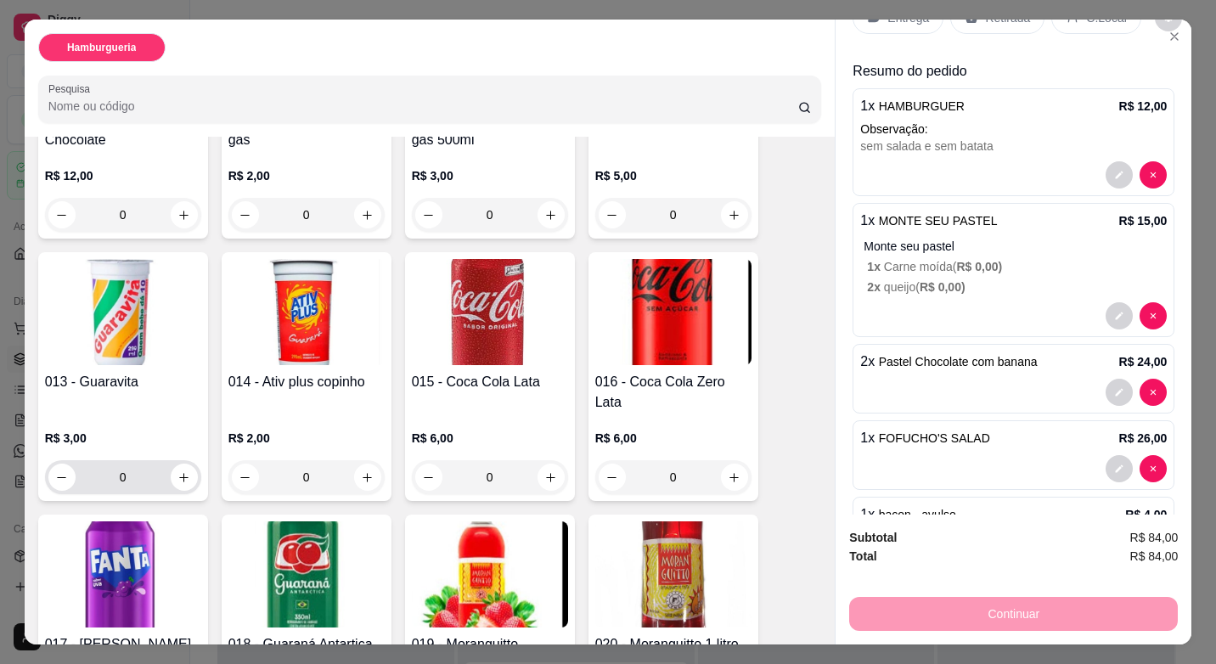
scroll to position [849, 0]
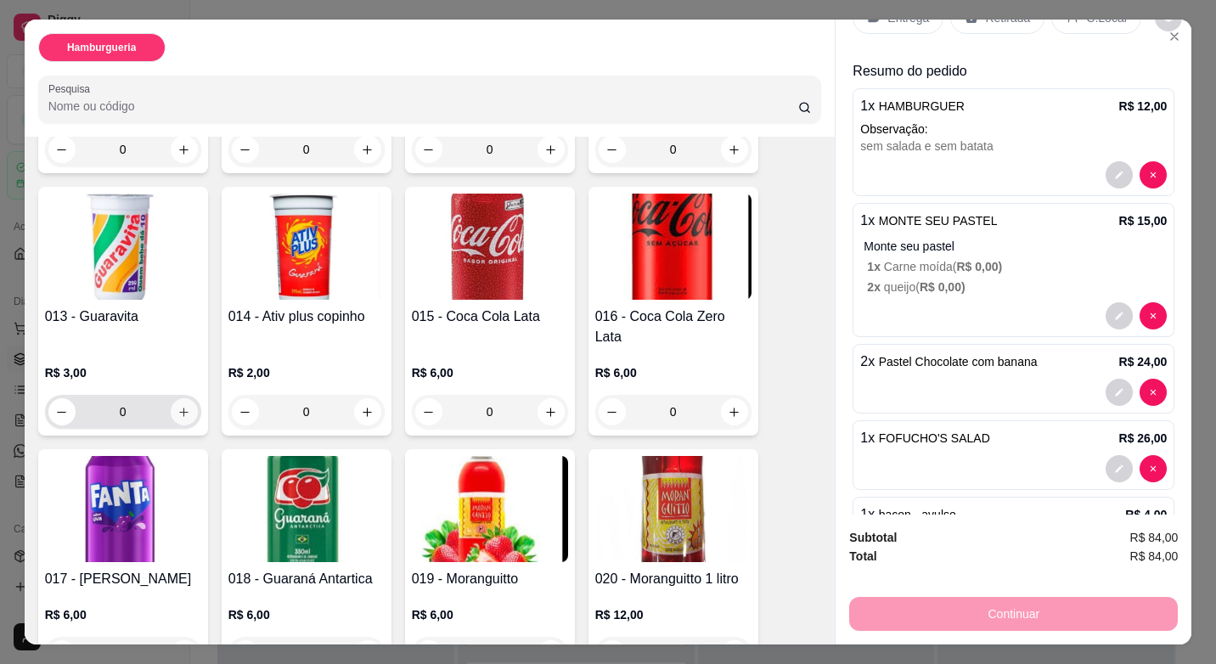
click at [185, 398] on button "increase-product-quantity" at bounding box center [184, 411] width 27 height 27
type input "1"
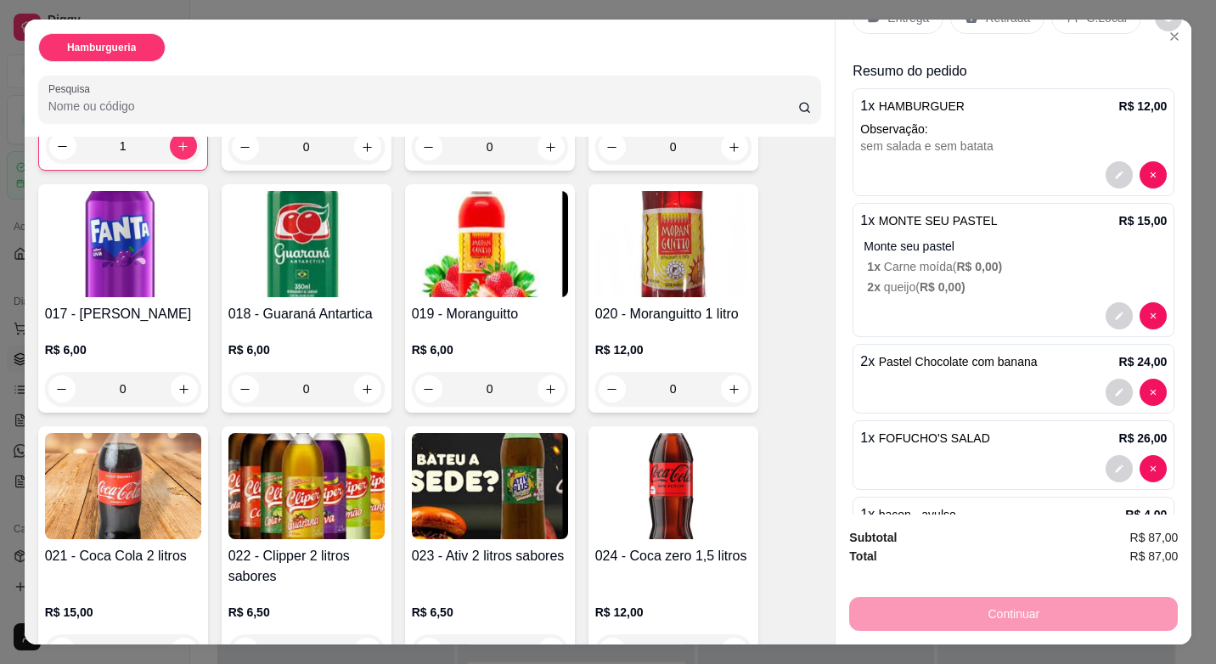
scroll to position [1019, 0]
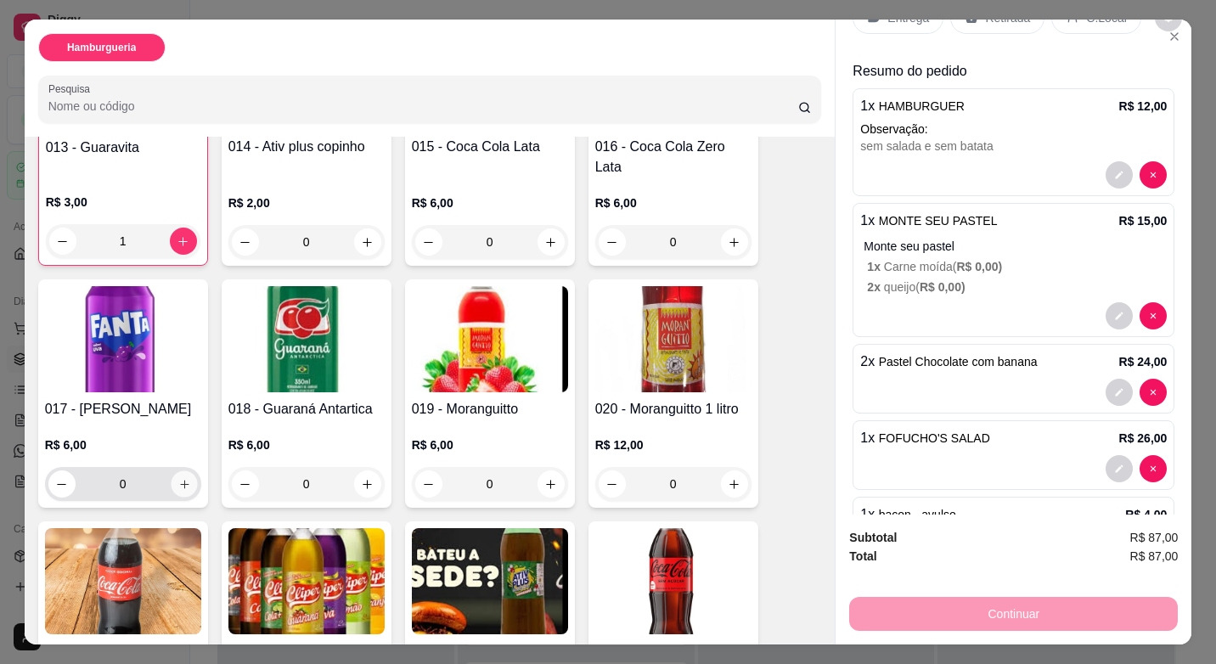
click at [187, 471] on button "increase-product-quantity" at bounding box center [184, 484] width 26 height 26
type input "1"
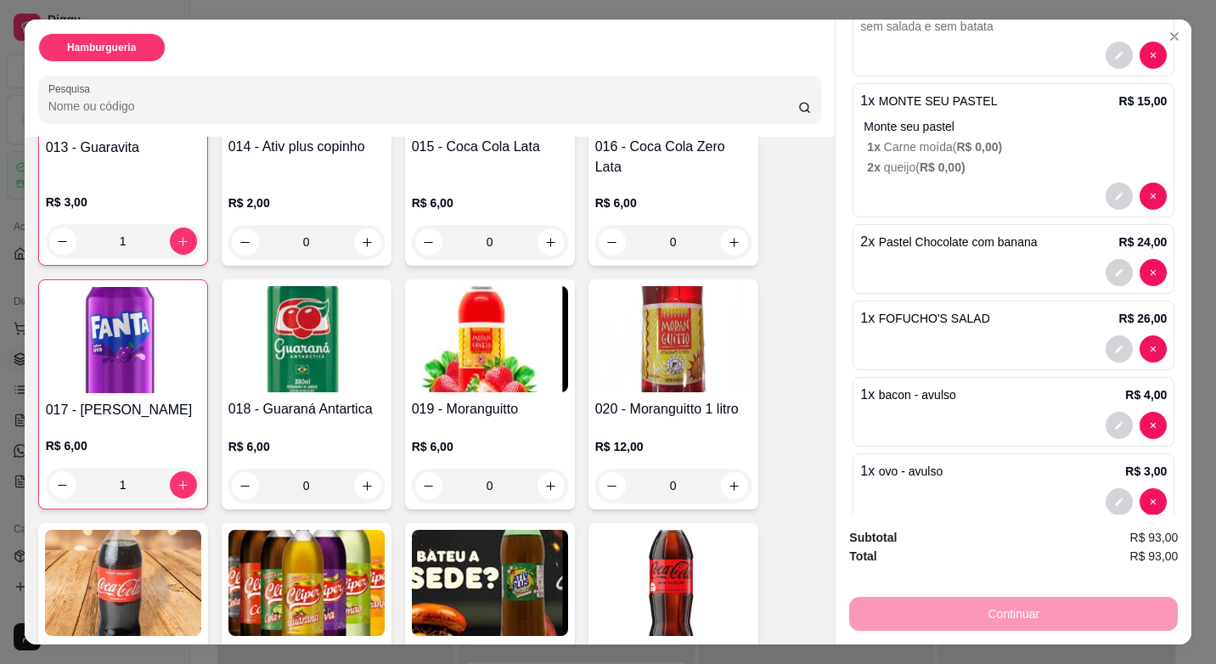
scroll to position [0, 0]
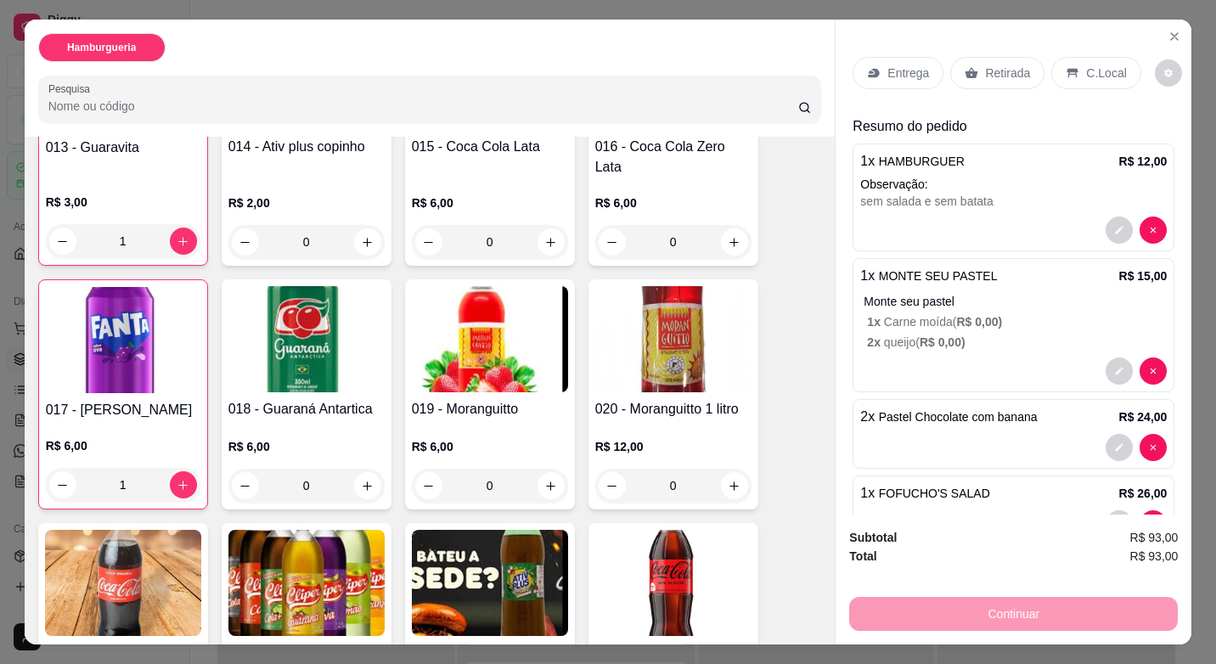
click at [996, 70] on p "Retirada" at bounding box center [1007, 73] width 45 height 17
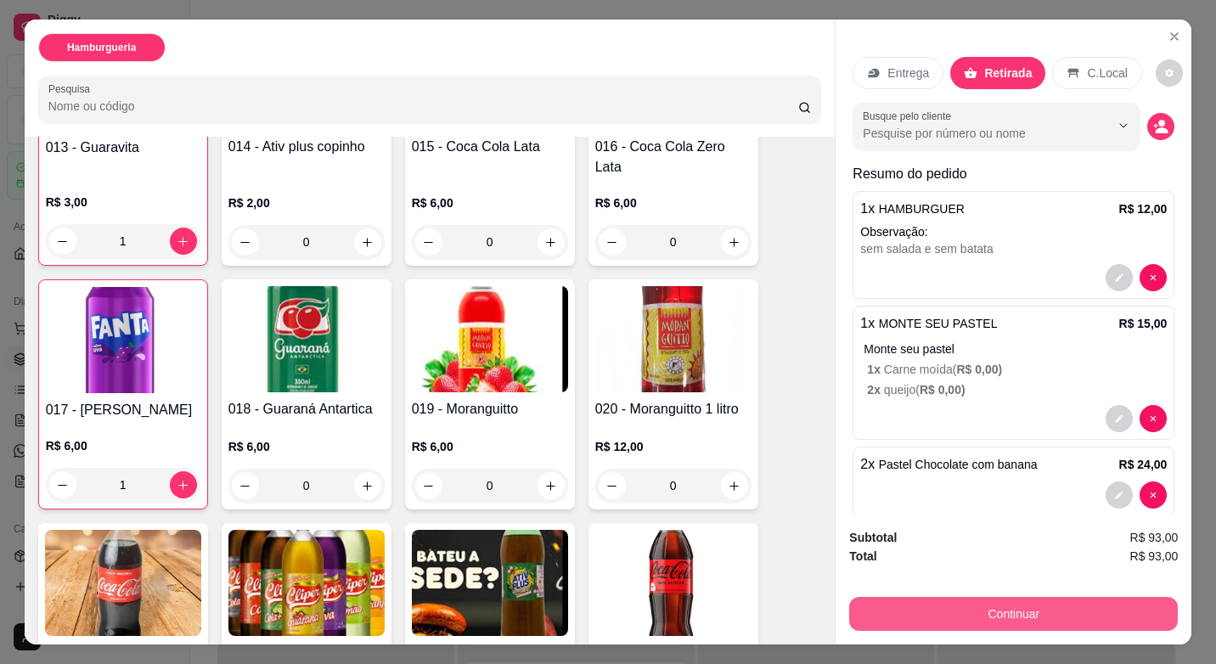
click at [1053, 599] on button "Continuar" at bounding box center [1013, 614] width 329 height 34
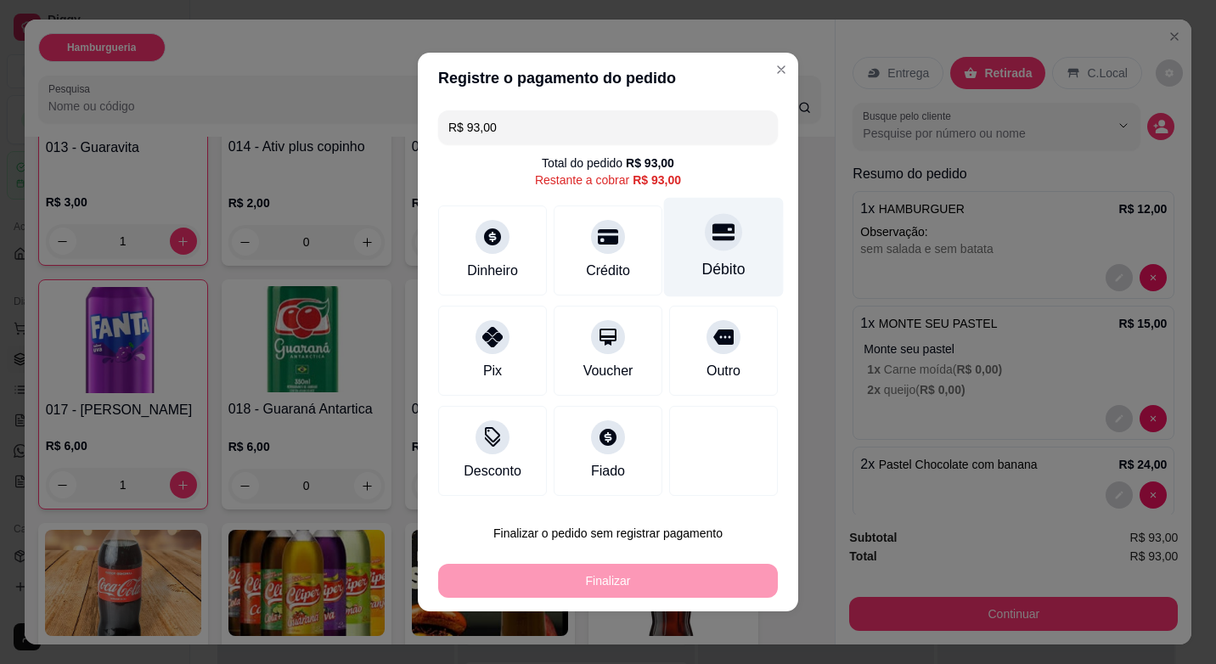
click at [714, 254] on div "Débito" at bounding box center [724, 247] width 120 height 99
type input "R$ 0,00"
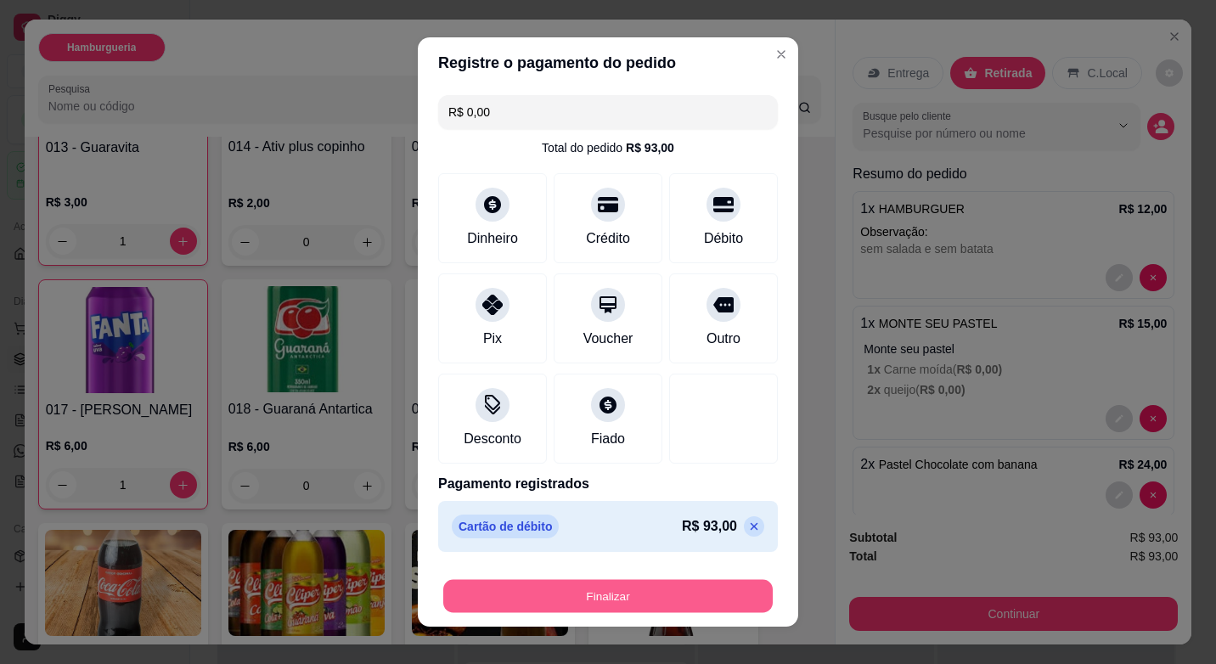
click at [677, 604] on button "Finalizar" at bounding box center [607, 596] width 329 height 33
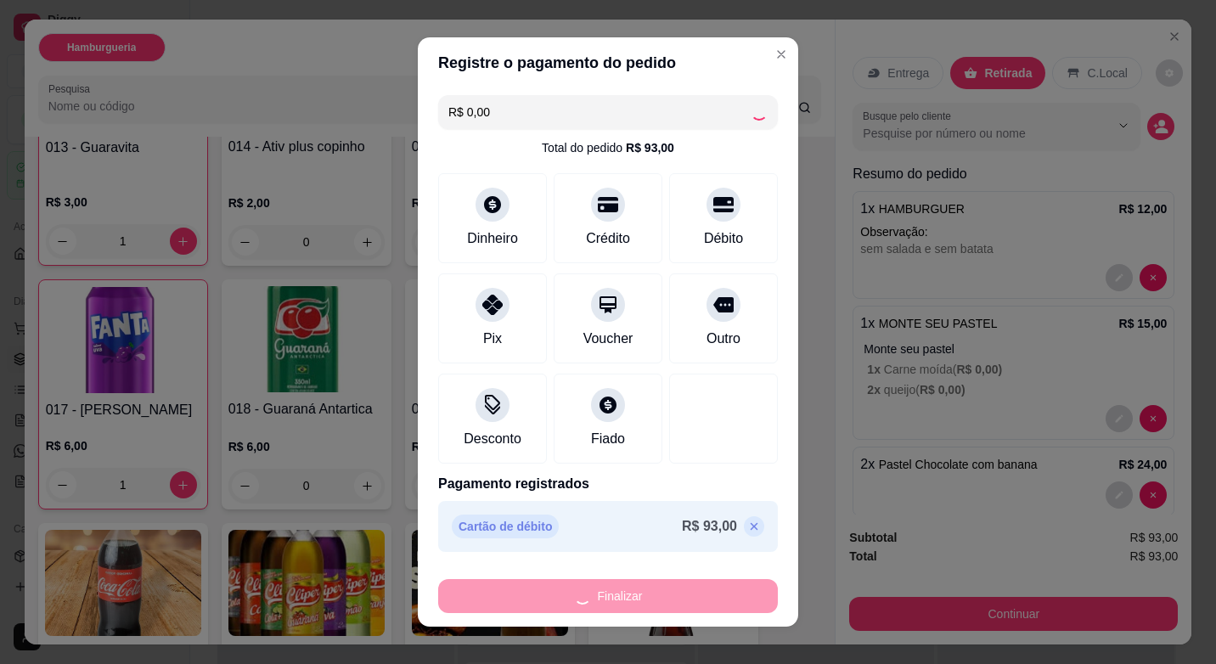
type input "0"
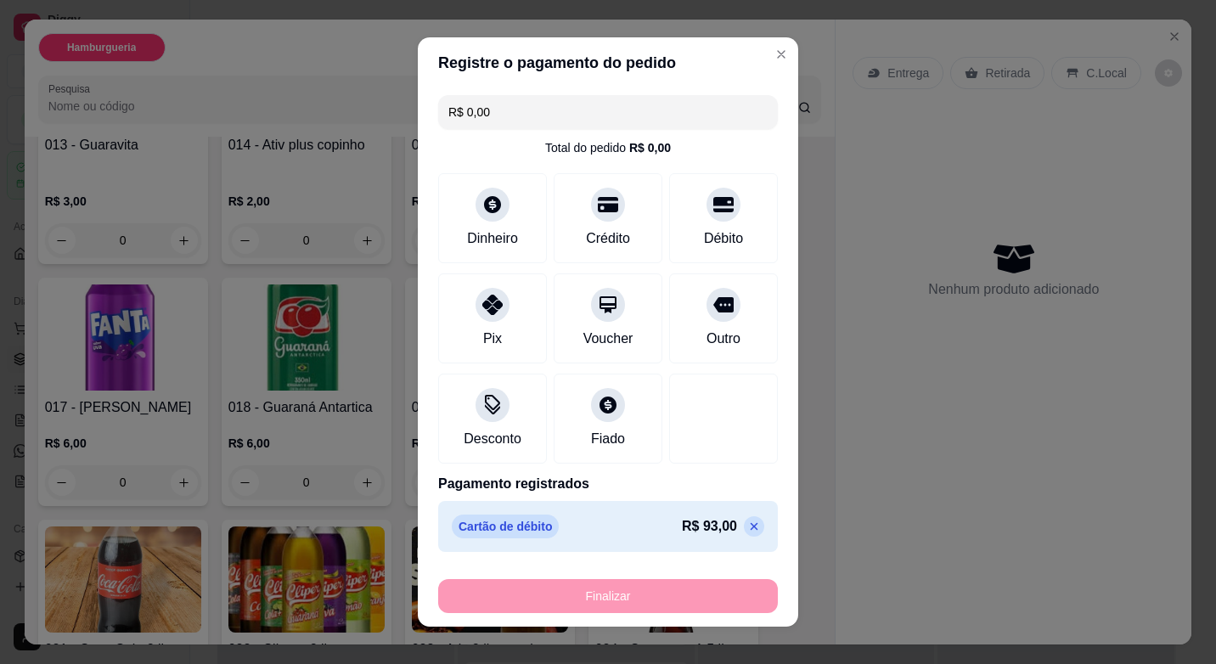
type input "-R$ 93,00"
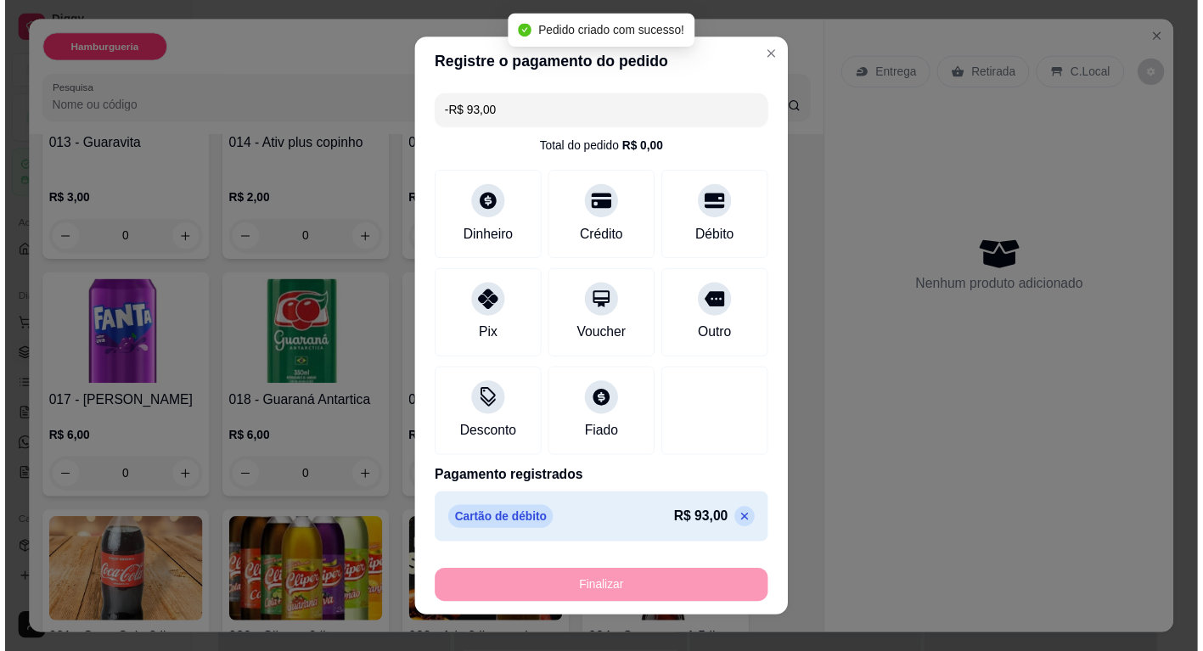
scroll to position [1016, 0]
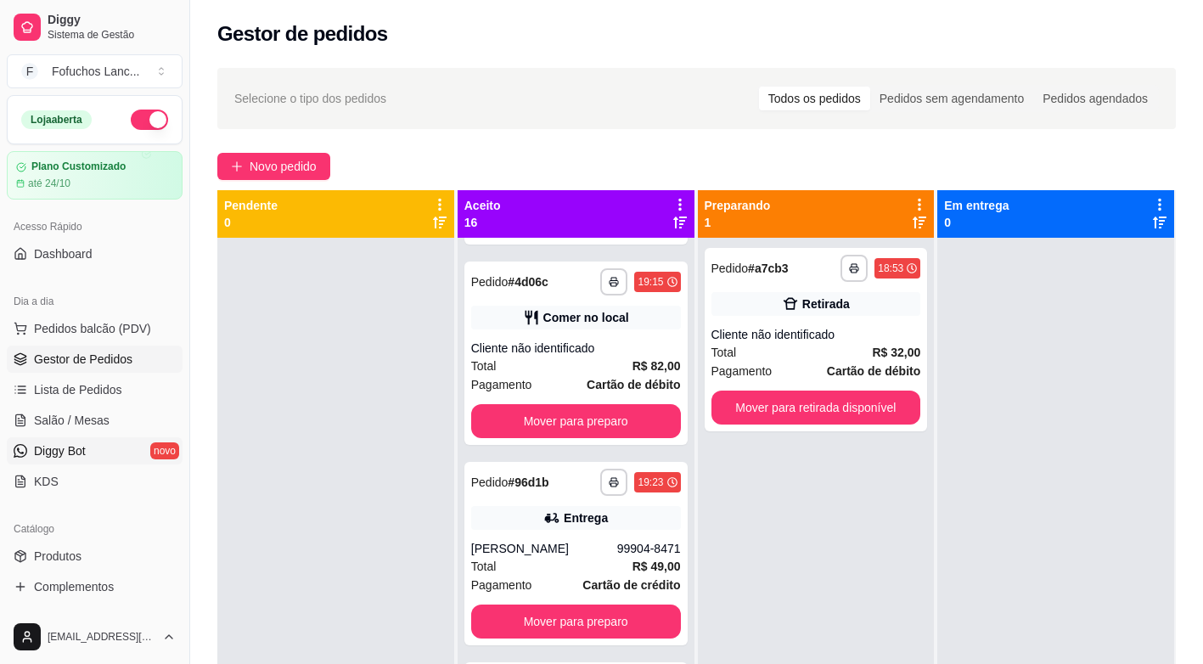
click at [114, 457] on link "Diggy Bot novo" at bounding box center [95, 450] width 176 height 27
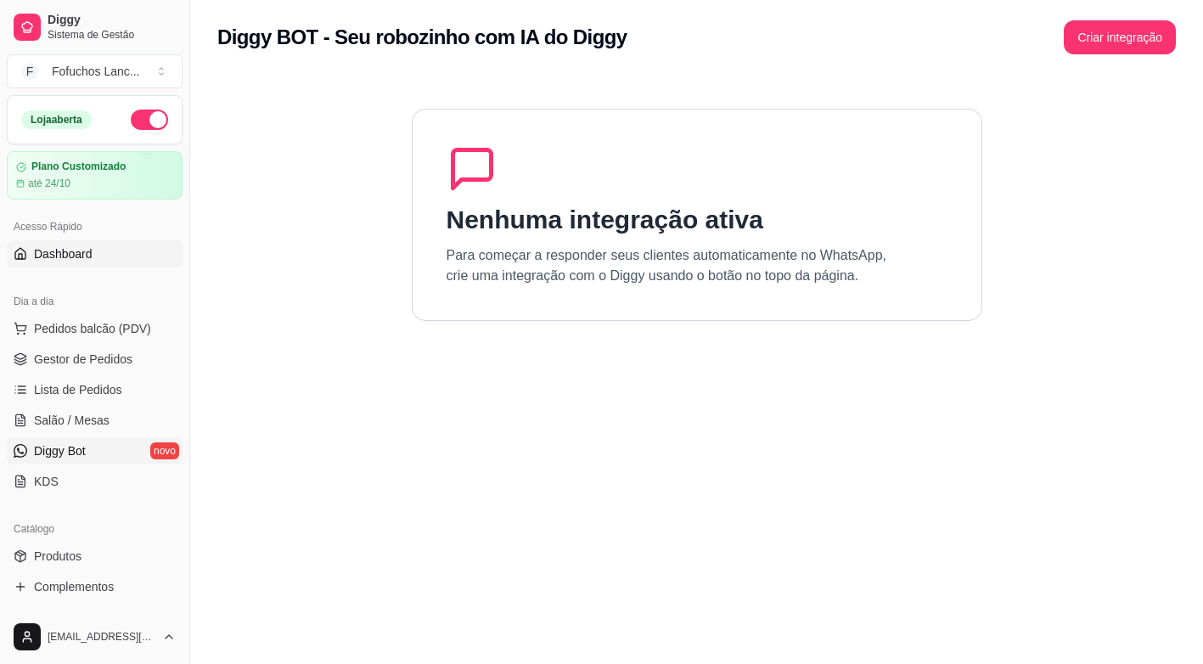
click at [69, 253] on span "Dashboard" at bounding box center [63, 253] width 59 height 17
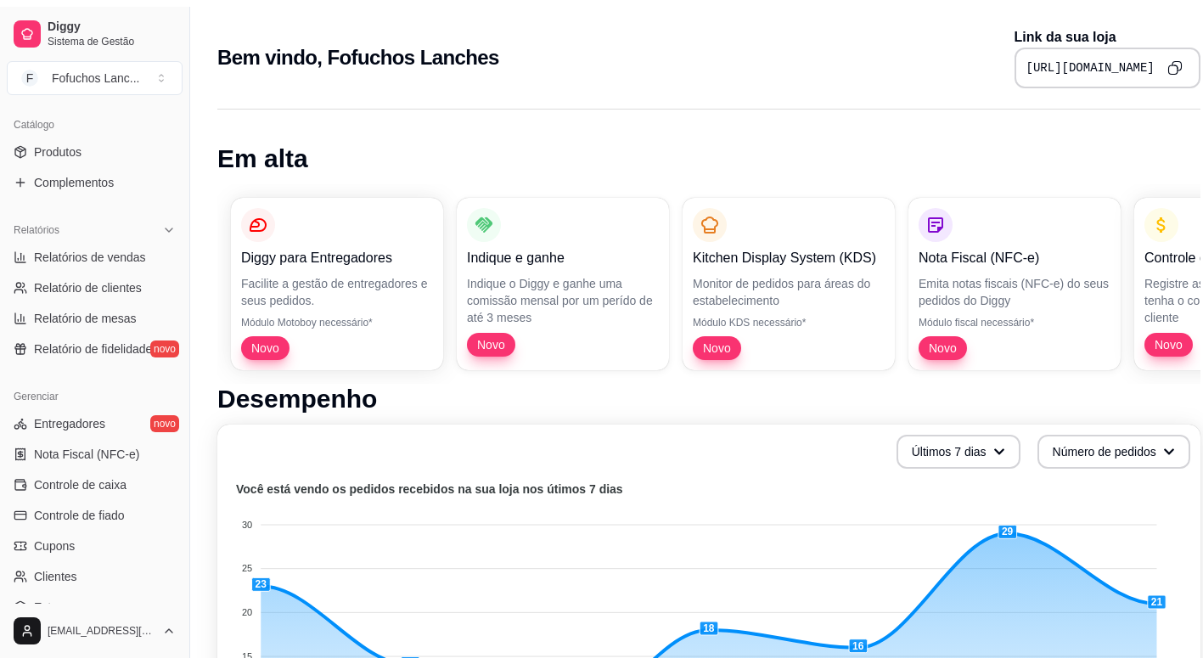
scroll to position [558, 0]
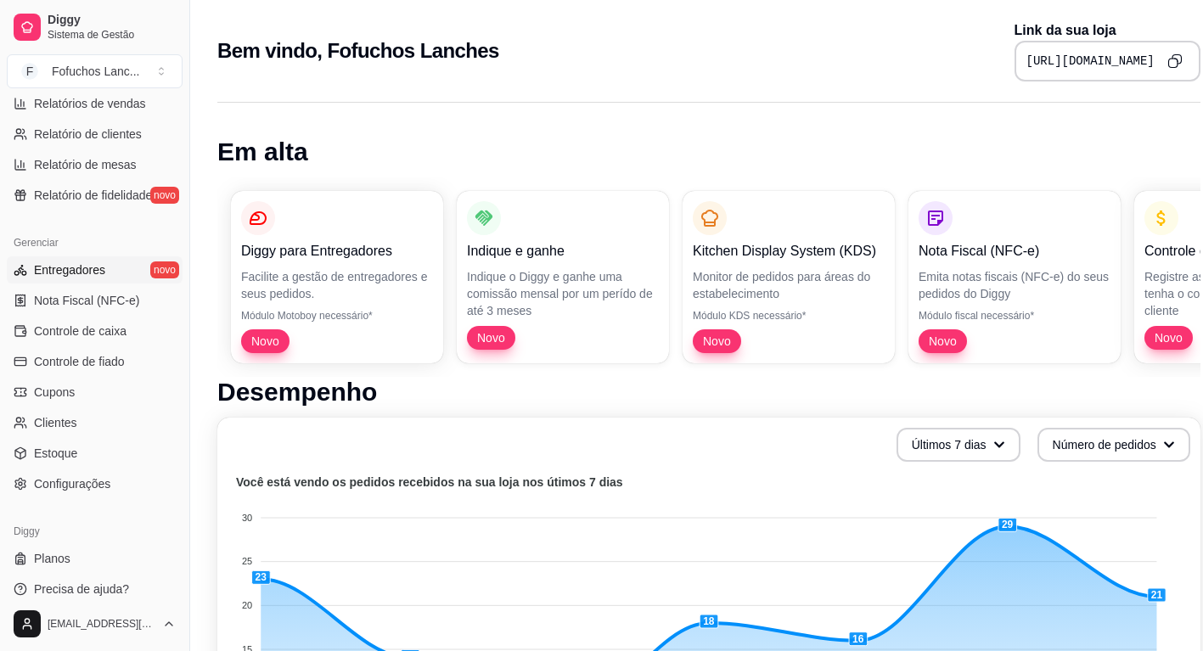
click at [136, 266] on link "Entregadores novo" at bounding box center [95, 269] width 176 height 27
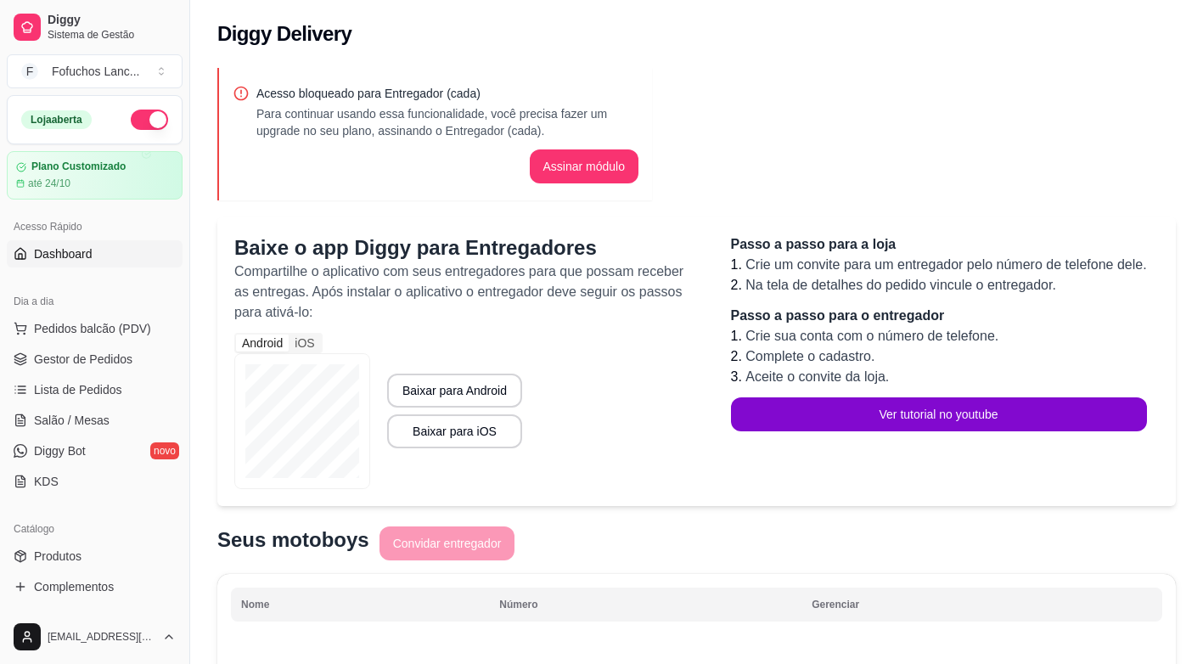
click at [89, 265] on link "Dashboard" at bounding box center [95, 253] width 176 height 27
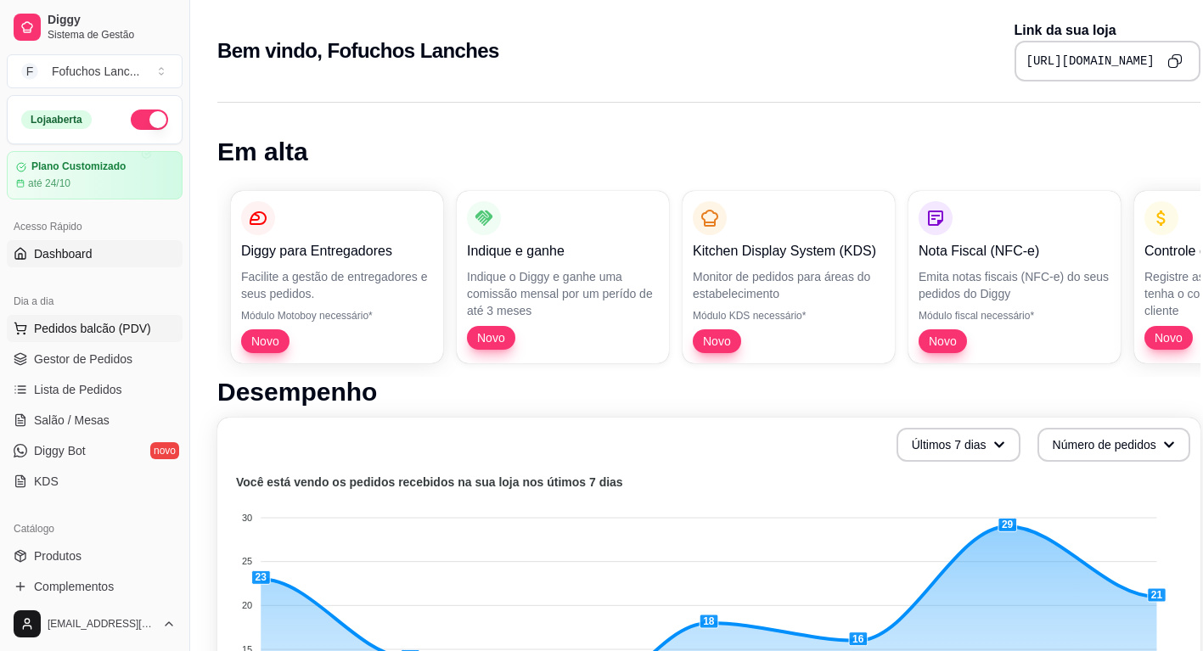
click at [85, 327] on span "Pedidos balcão (PDV)" at bounding box center [92, 328] width 117 height 17
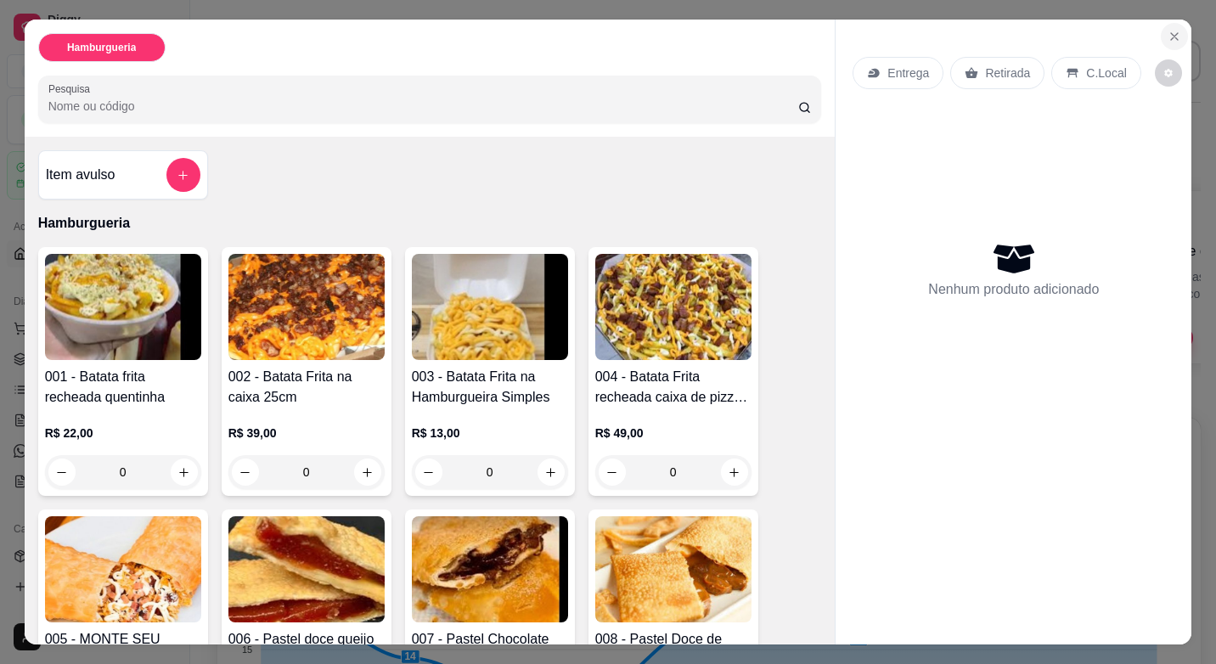
click at [1168, 37] on icon "Close" at bounding box center [1175, 37] width 14 height 14
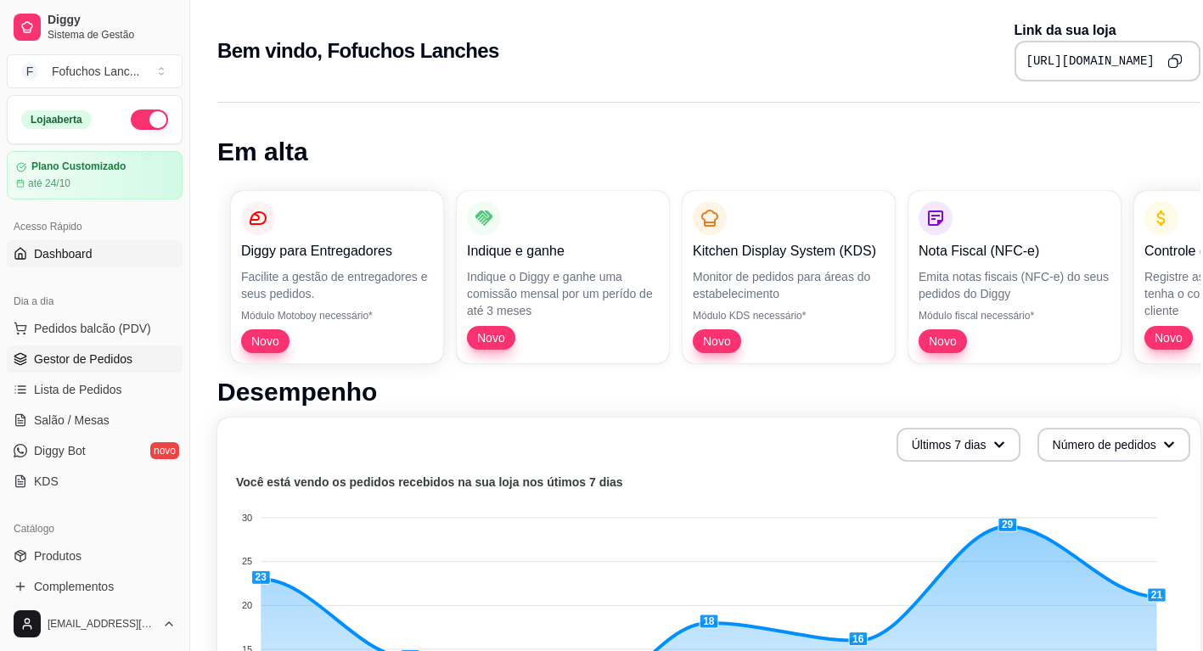
click at [91, 369] on link "Gestor de Pedidos" at bounding box center [95, 359] width 176 height 27
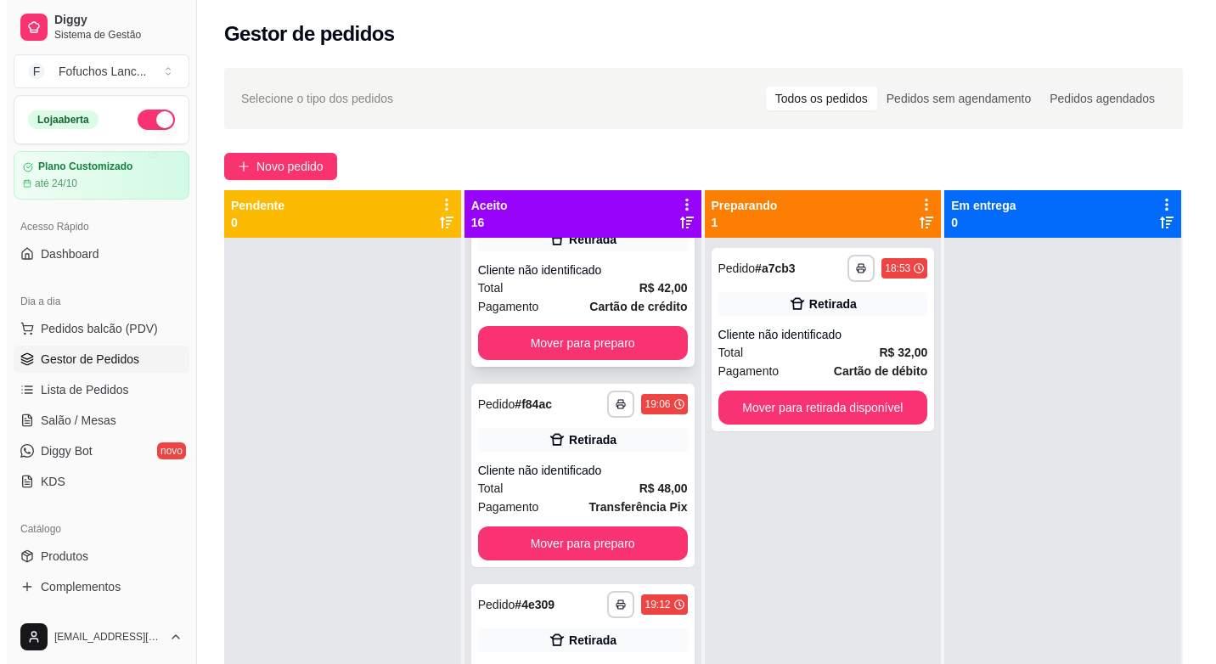
scroll to position [170, 0]
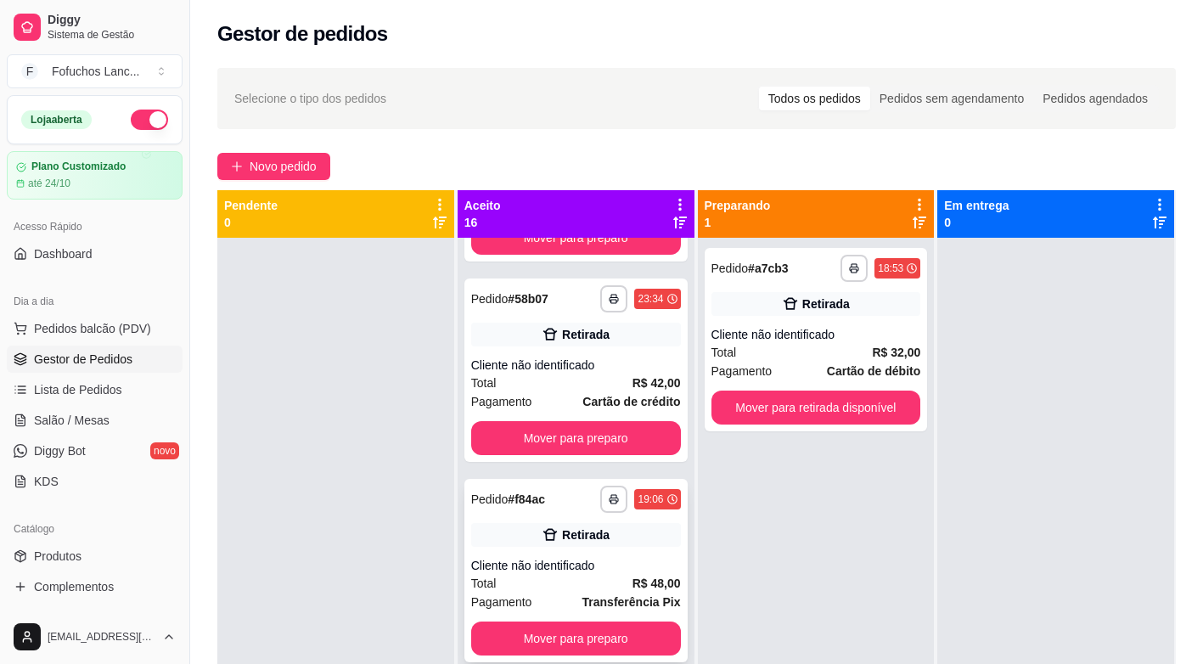
click at [623, 543] on div "Retirada" at bounding box center [576, 535] width 210 height 24
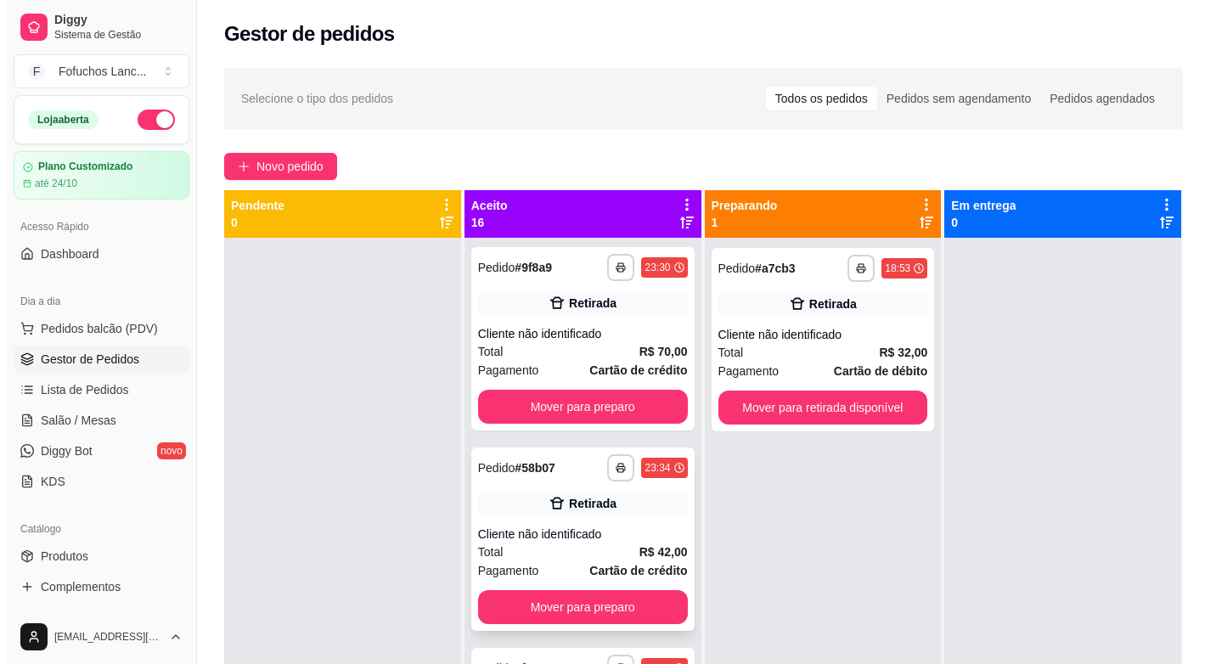
scroll to position [0, 0]
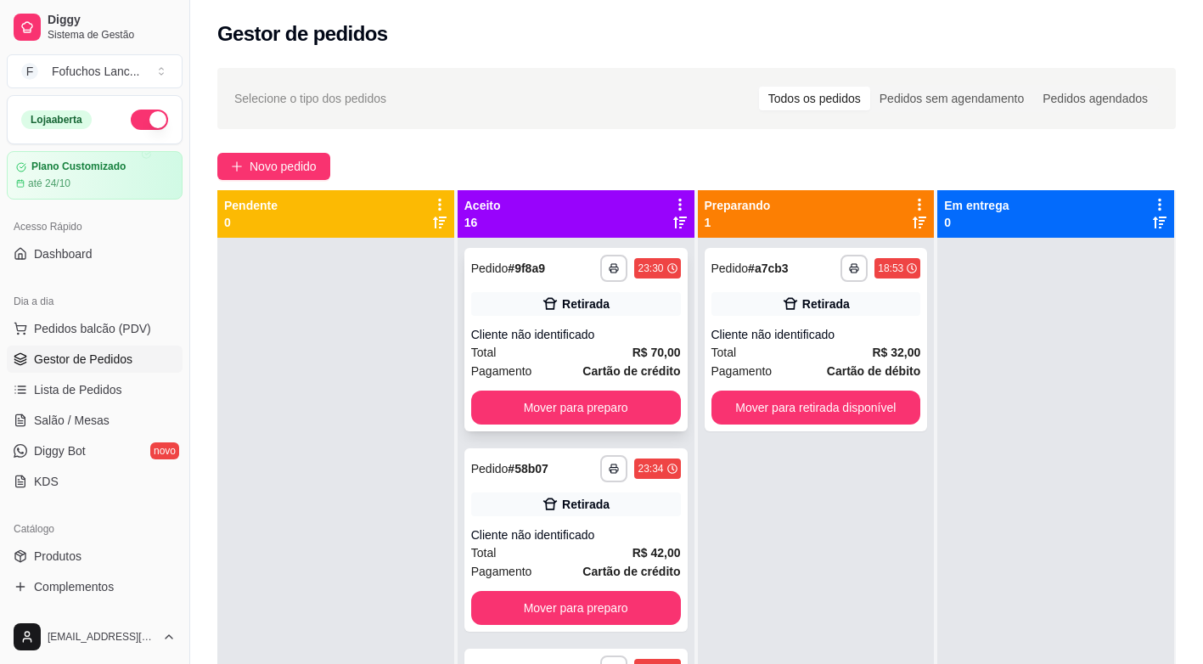
click at [646, 334] on div "Cliente não identificado" at bounding box center [576, 334] width 210 height 17
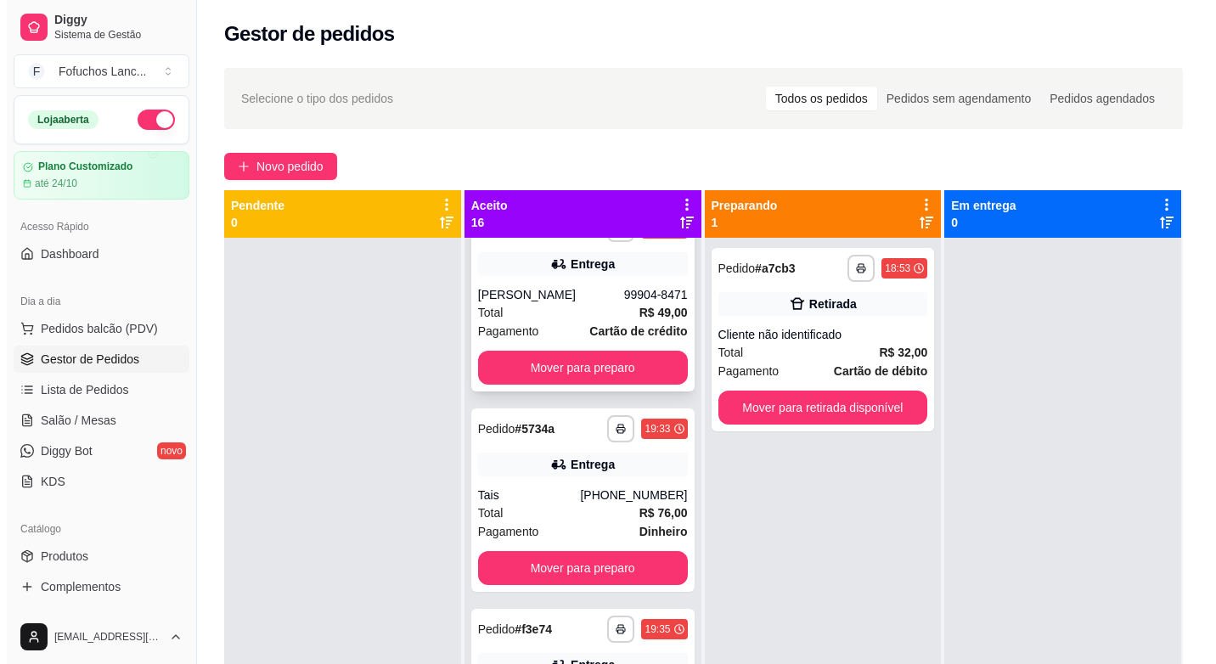
scroll to position [1443, 0]
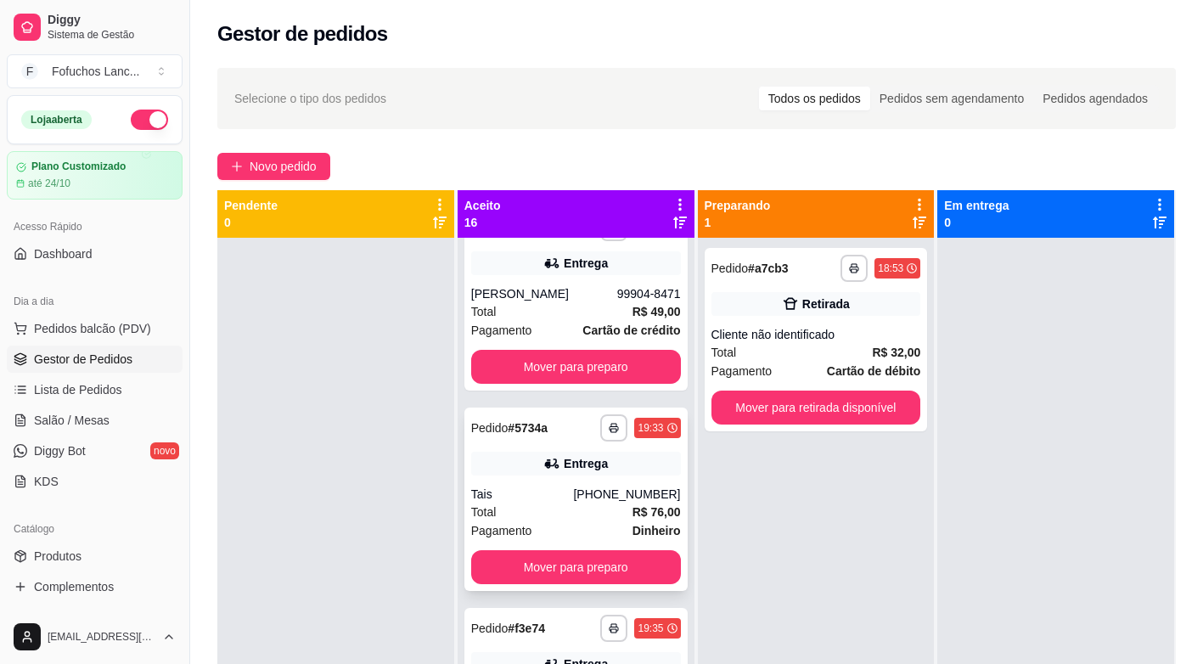
click at [633, 508] on strong "R$ 76,00" at bounding box center [657, 512] width 48 height 14
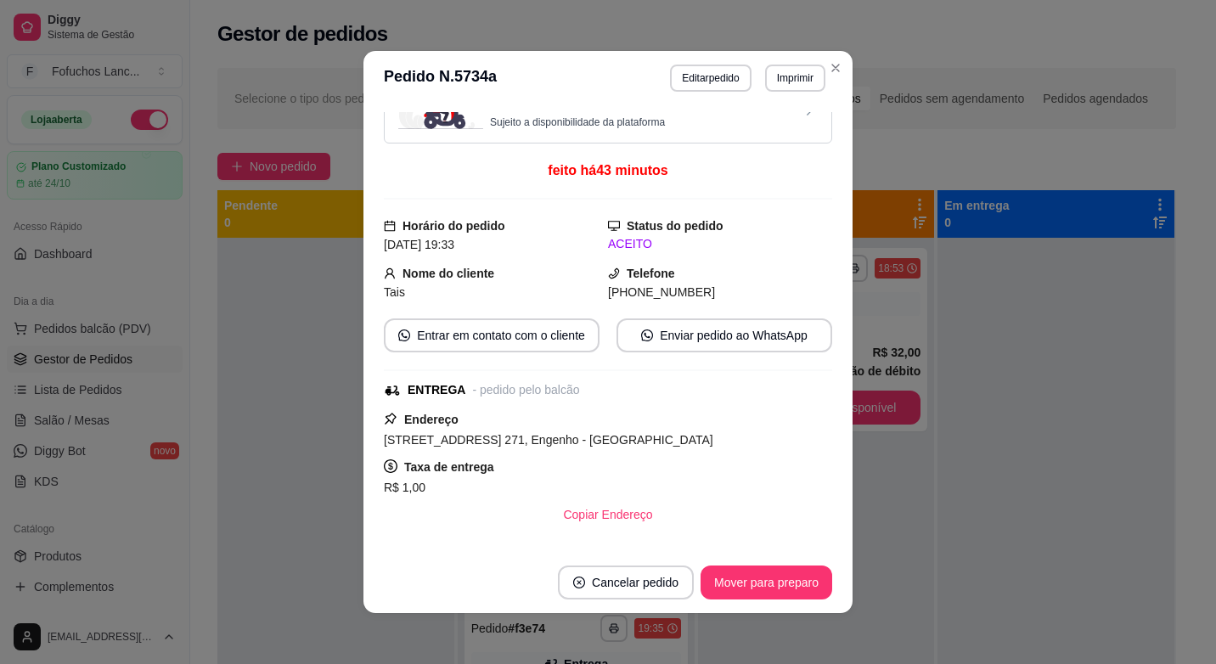
scroll to position [0, 0]
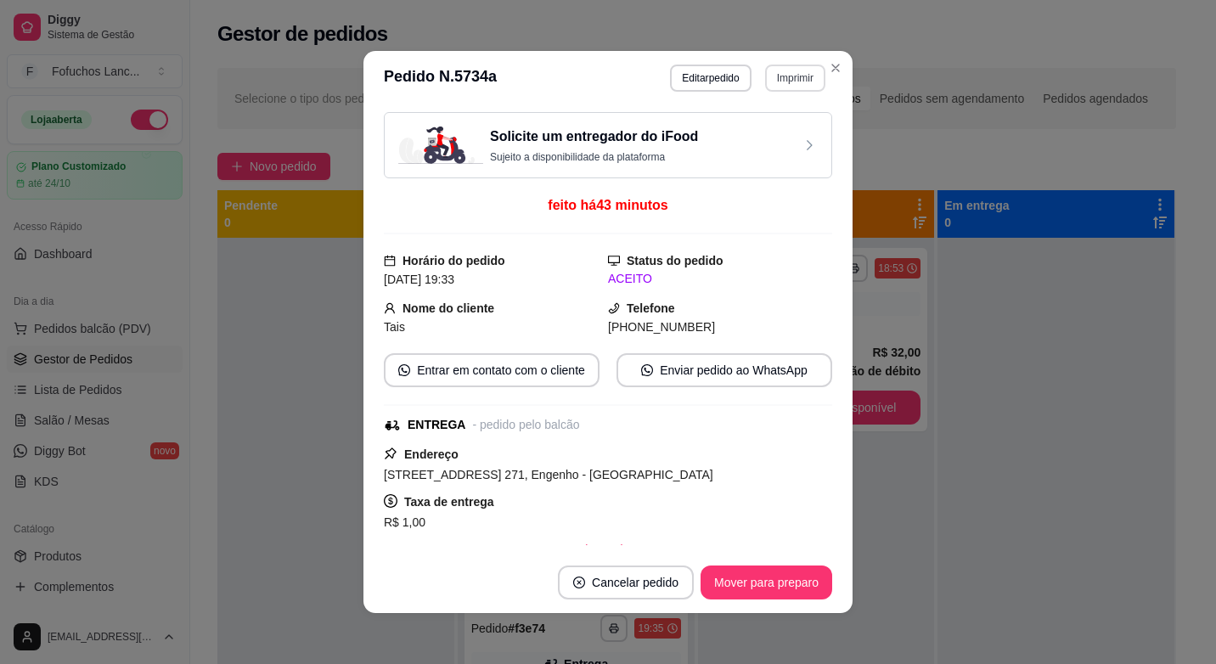
click at [765, 79] on button "Imprimir" at bounding box center [795, 78] width 60 height 27
click at [746, 147] on button "Poss" at bounding box center [759, 137] width 123 height 27
click at [781, 84] on button "Imprimir" at bounding box center [795, 78] width 60 height 27
click at [754, 172] on button "IMPRESSORA" at bounding box center [759, 171] width 123 height 27
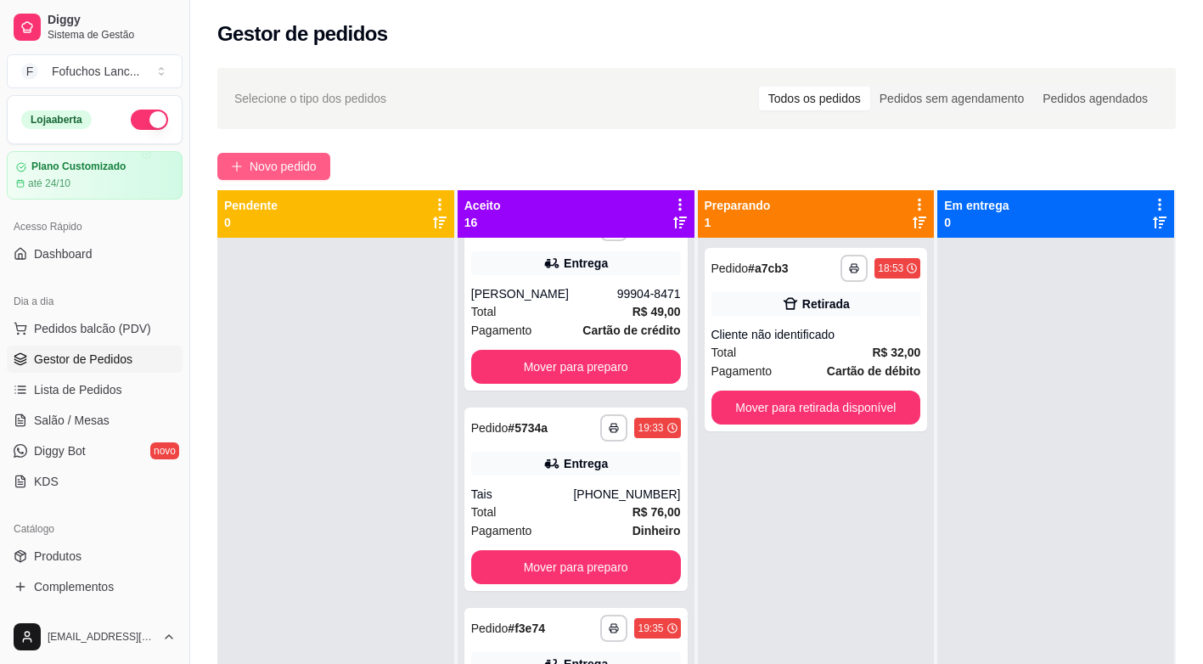
click at [261, 166] on span "Novo pedido" at bounding box center [283, 166] width 67 height 19
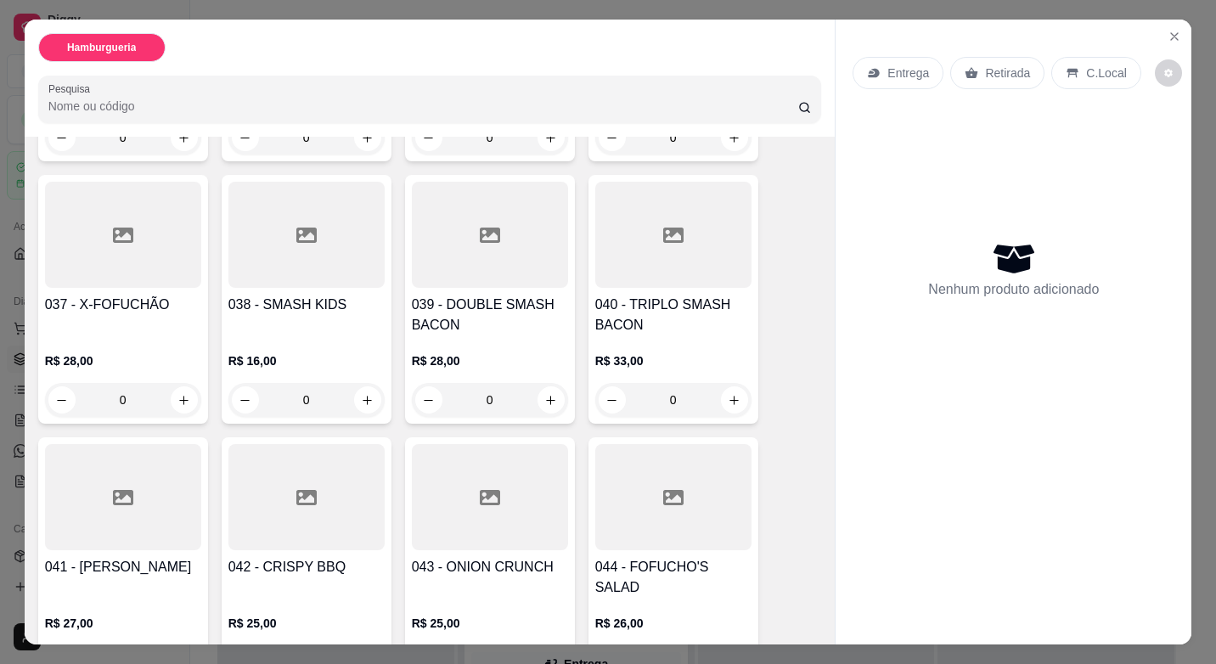
scroll to position [2342, 0]
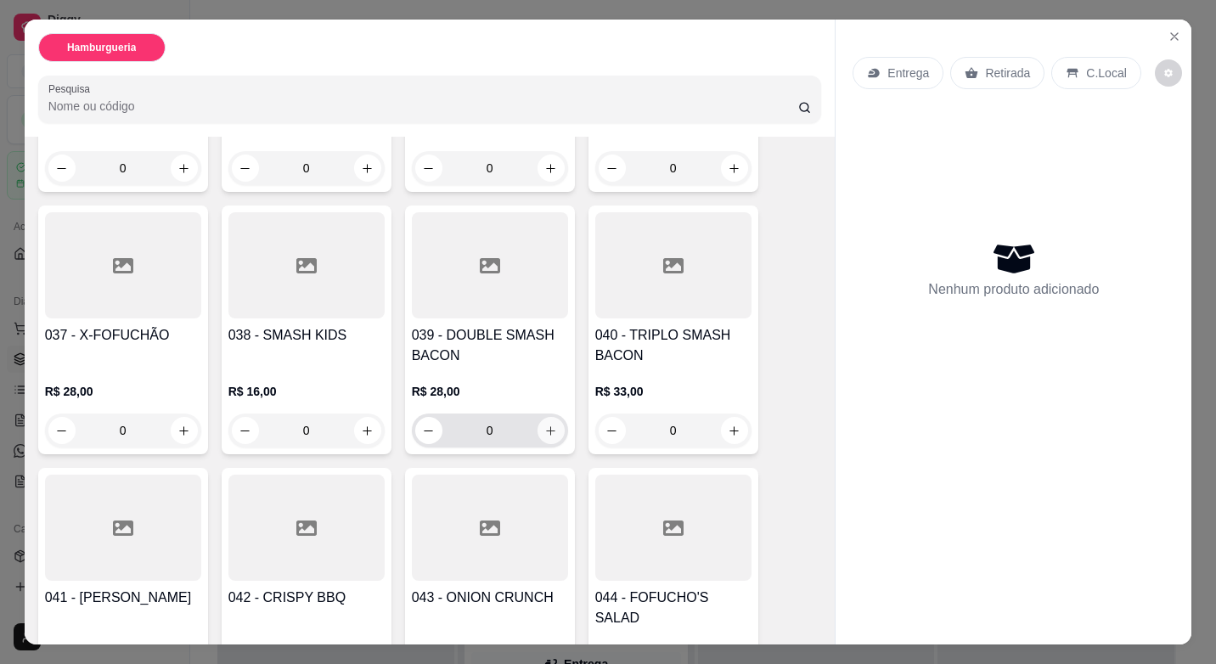
click at [549, 417] on button "increase-product-quantity" at bounding box center [550, 430] width 27 height 27
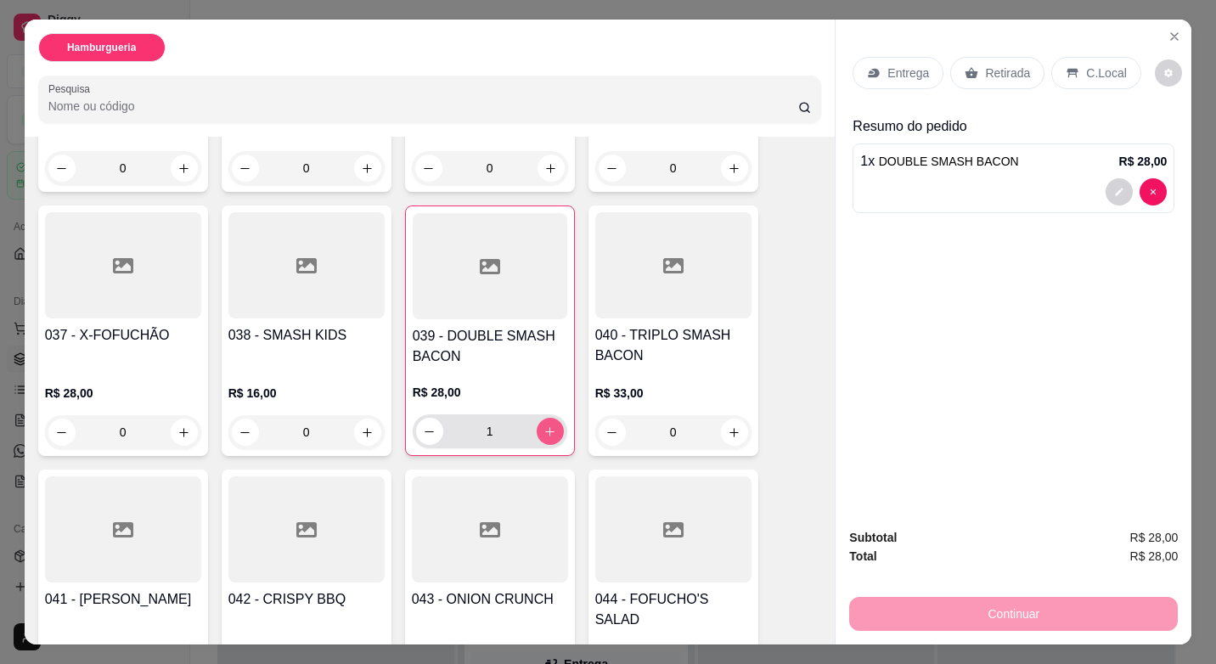
click at [549, 418] on button "increase-product-quantity" at bounding box center [550, 431] width 27 height 27
type input "2"
click at [369, 419] on button "increase-product-quantity" at bounding box center [367, 432] width 27 height 27
type input "1"
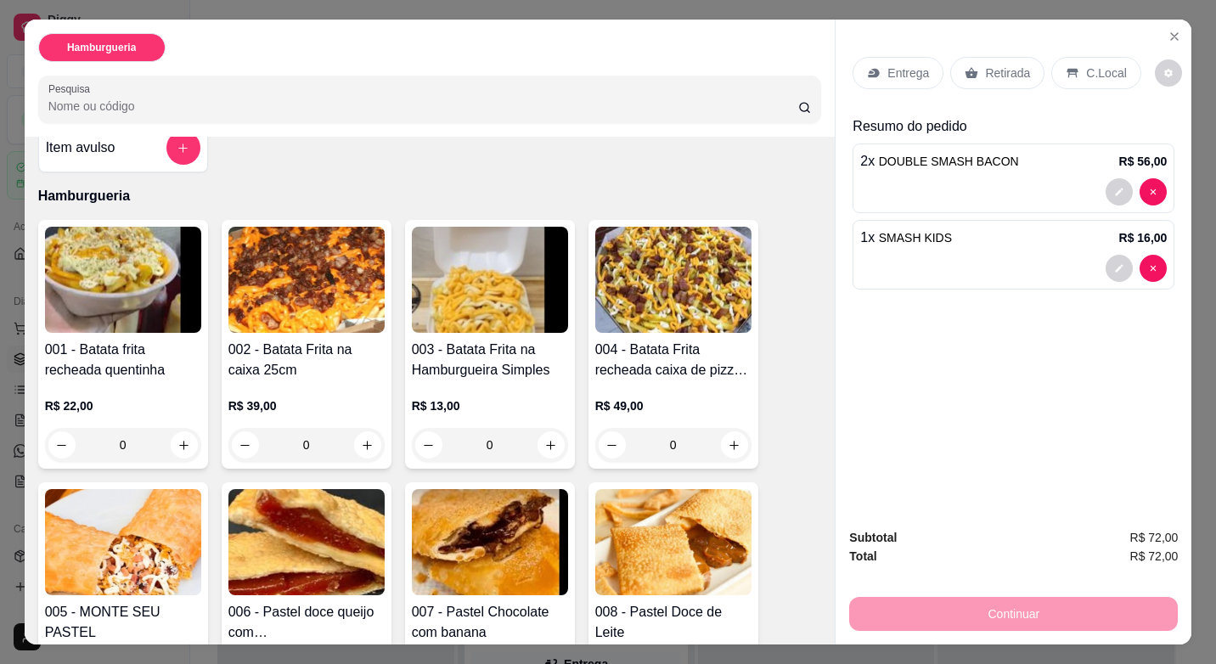
scroll to position [0, 0]
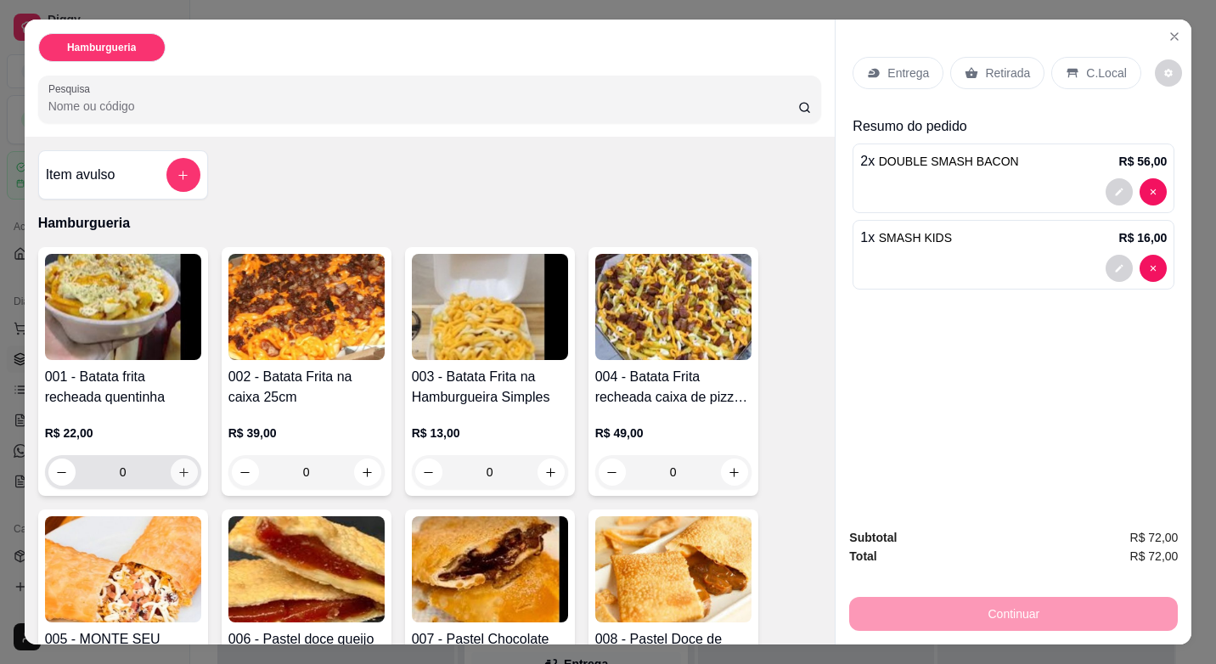
click at [189, 464] on button "increase-product-quantity" at bounding box center [184, 472] width 27 height 27
type input "1"
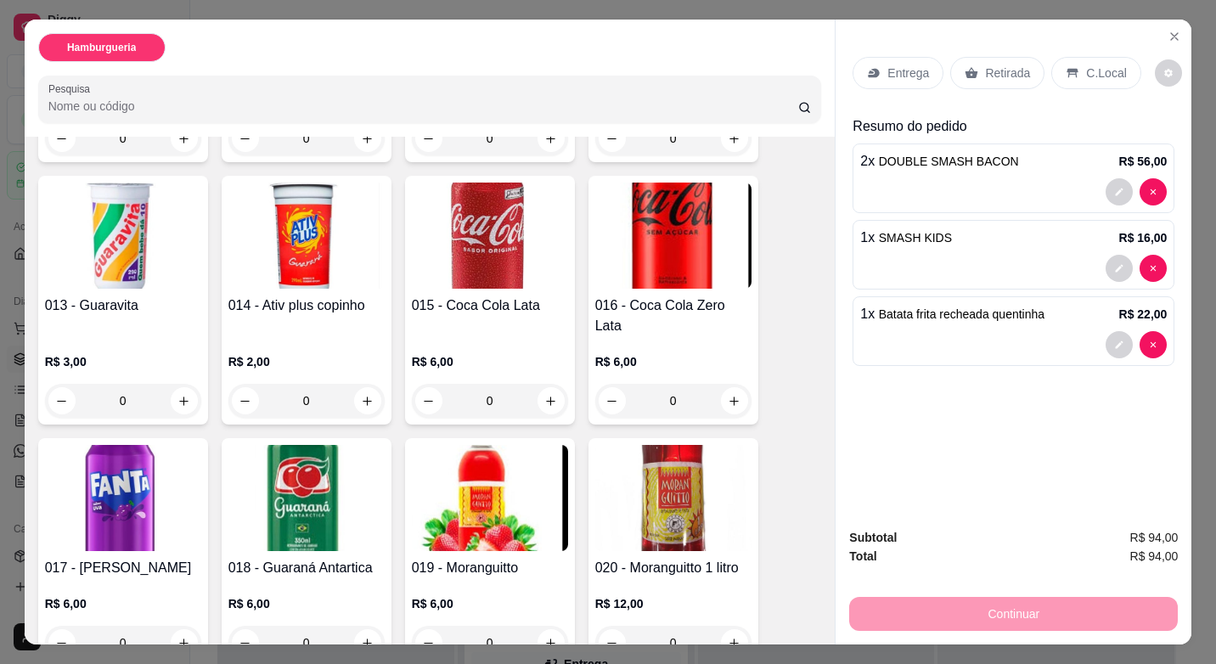
scroll to position [1104, 0]
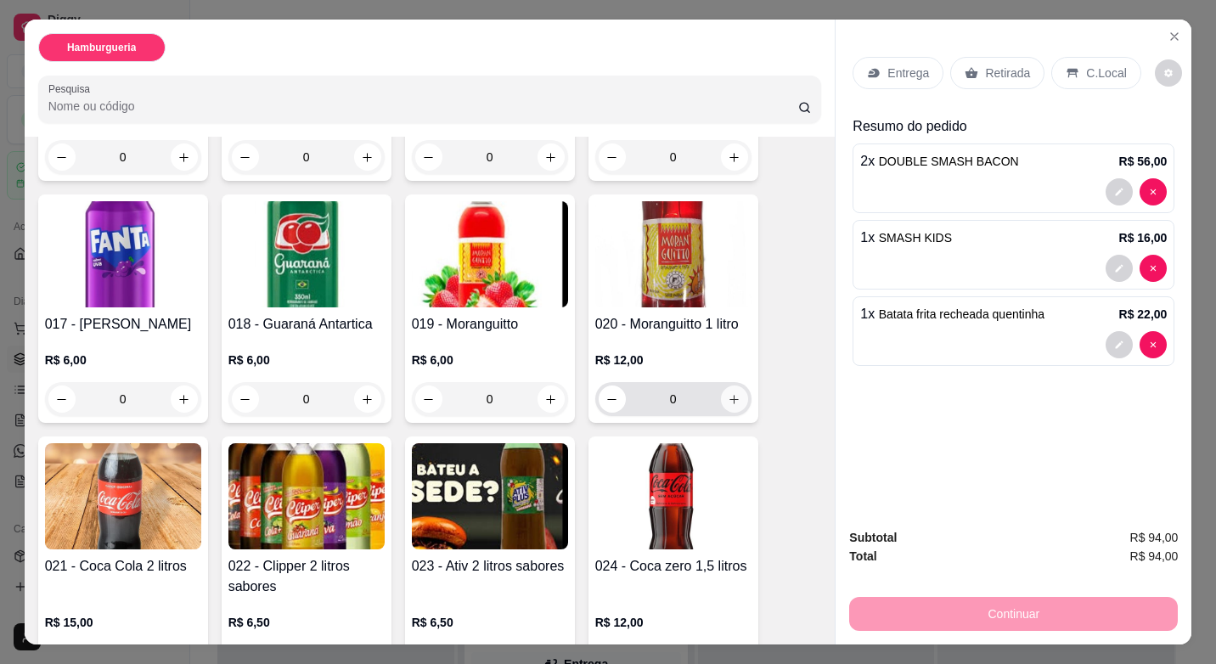
click at [728, 393] on icon "increase-product-quantity" at bounding box center [734, 399] width 13 height 13
type input "1"
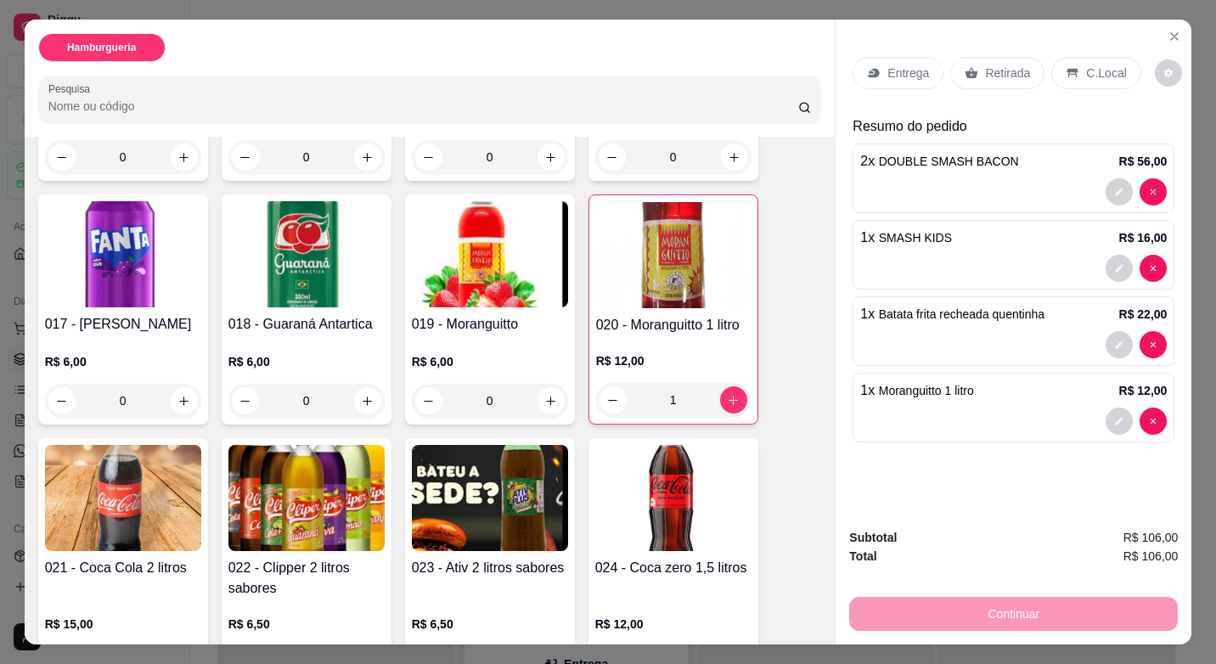
click at [1010, 606] on div "Continuar" at bounding box center [1013, 612] width 329 height 38
click at [993, 65] on p "Retirada" at bounding box center [1007, 73] width 45 height 17
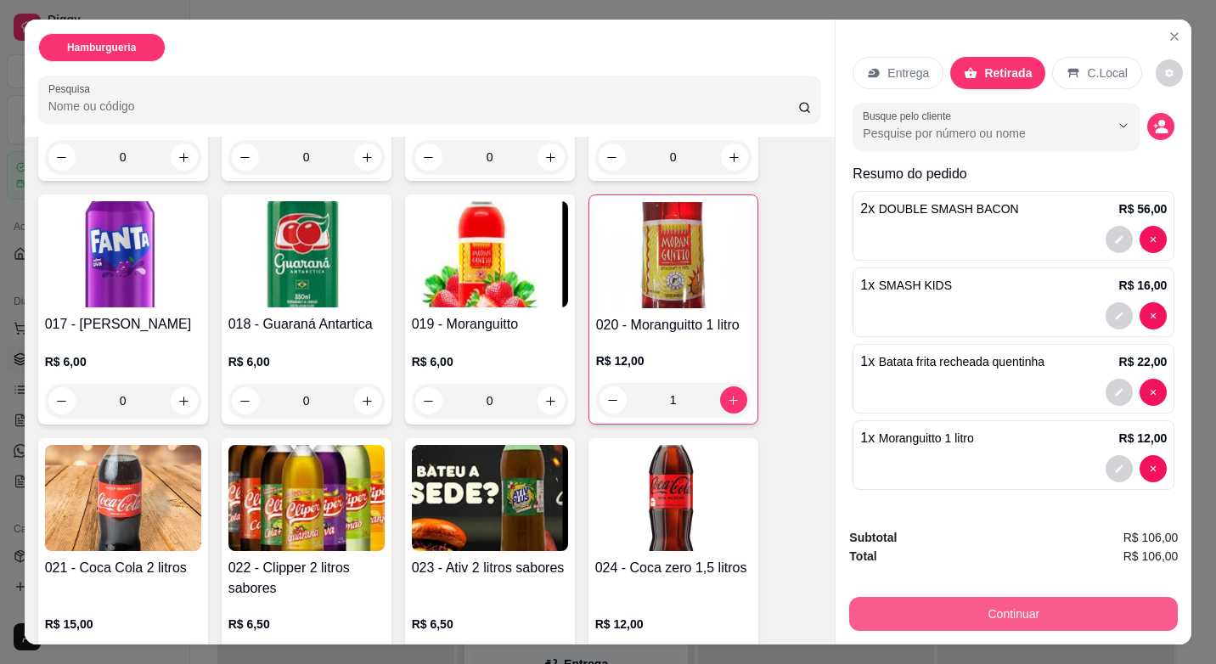
click at [937, 618] on button "Continuar" at bounding box center [1013, 614] width 329 height 34
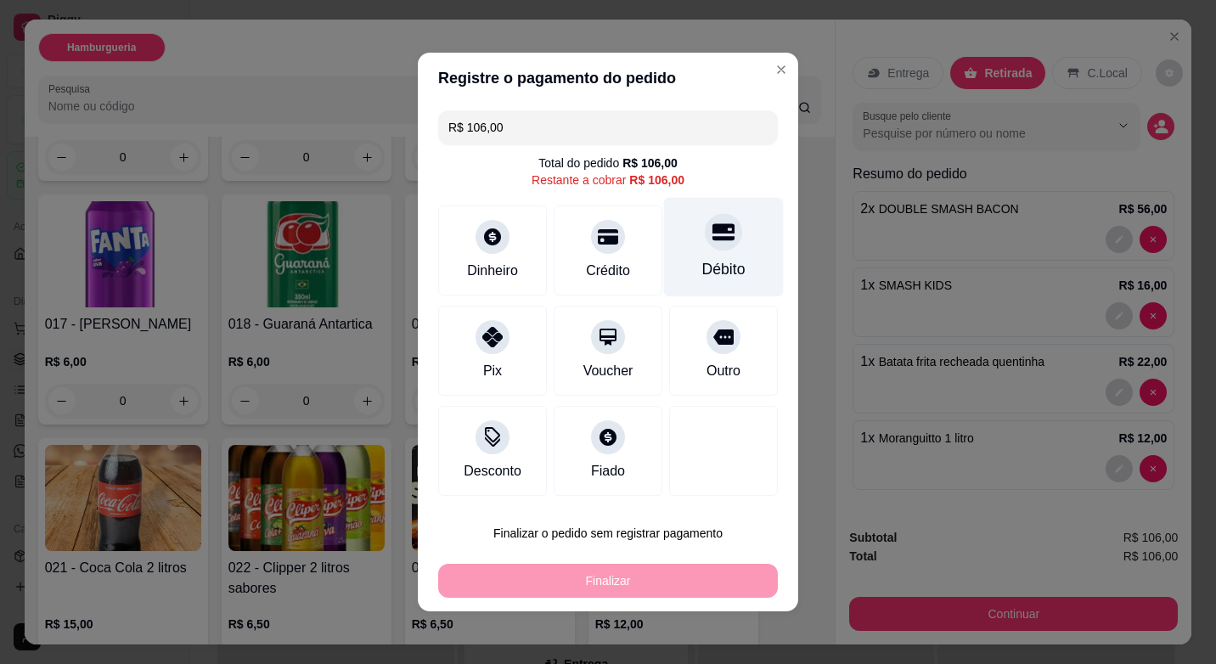
click at [706, 254] on div "Débito" at bounding box center [724, 247] width 120 height 99
type input "R$ 0,00"
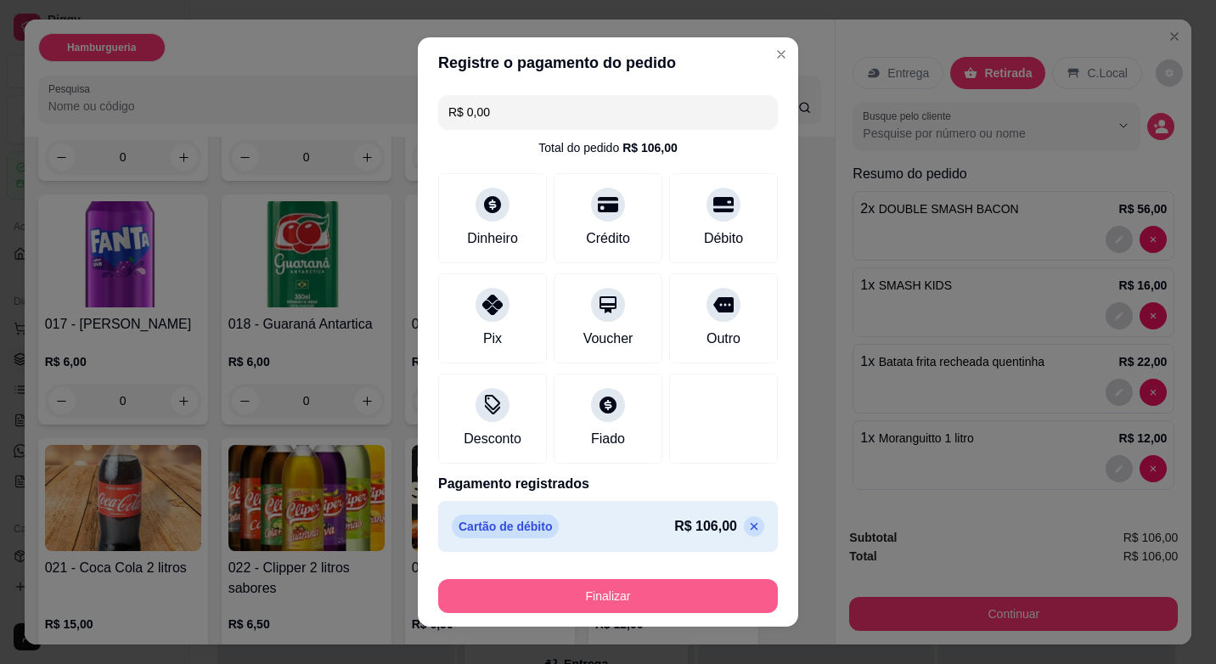
click at [624, 586] on button "Finalizar" at bounding box center [608, 596] width 340 height 34
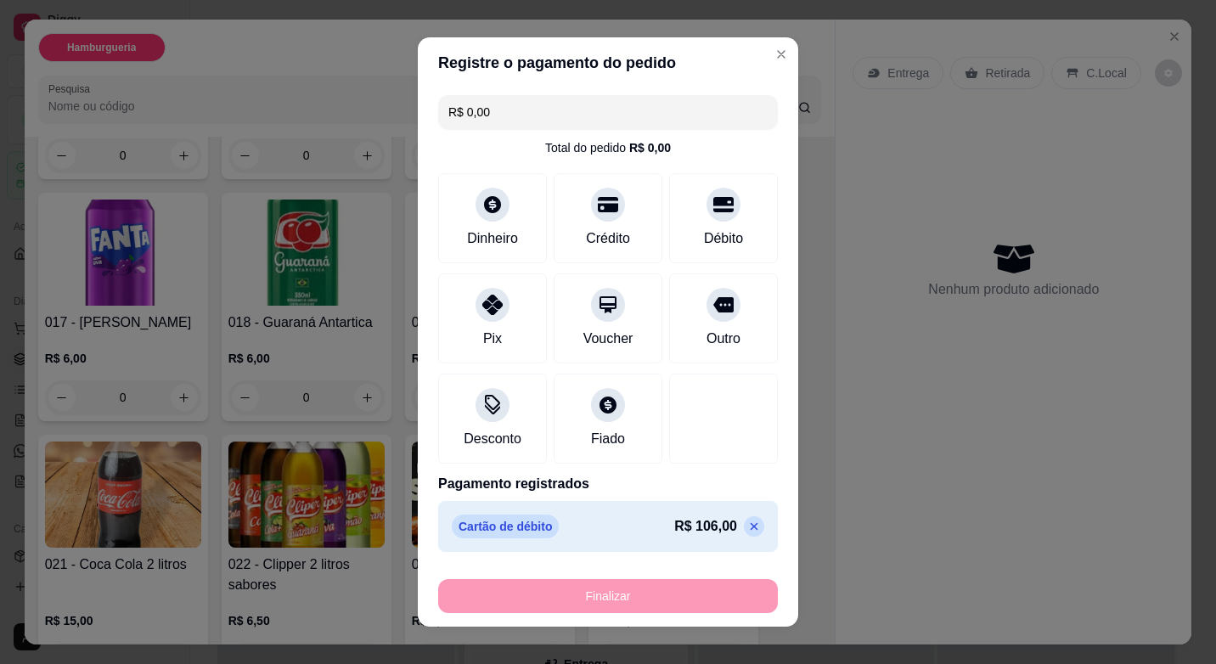
type input "0"
type input "-R$ 106,00"
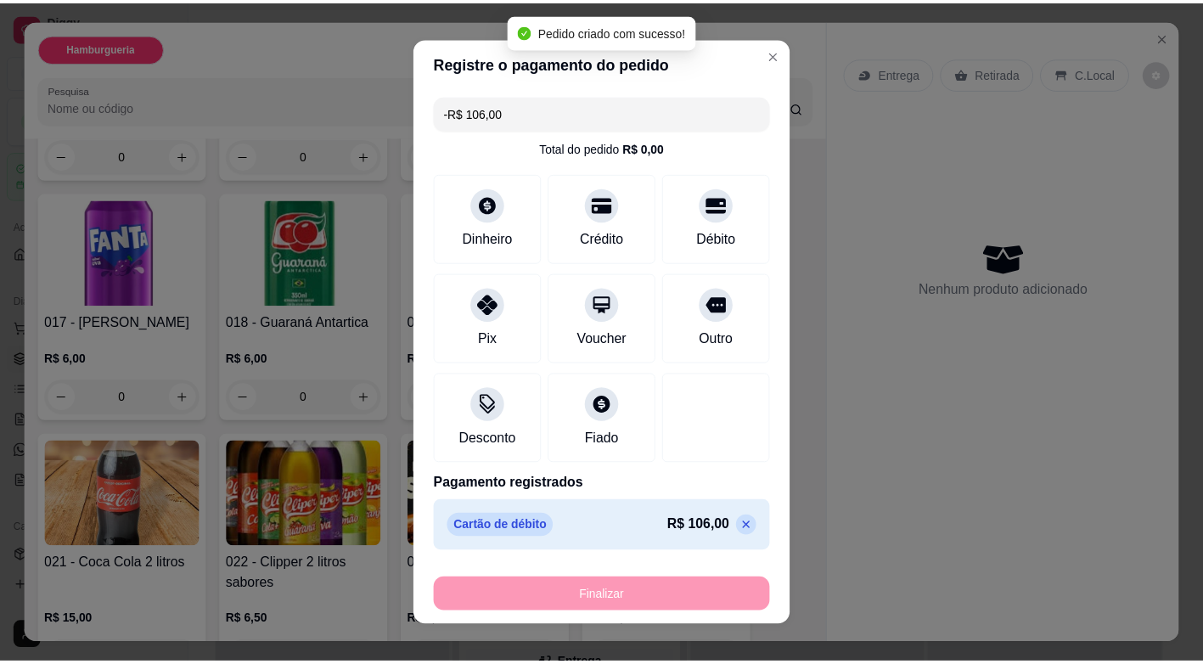
scroll to position [1102, 0]
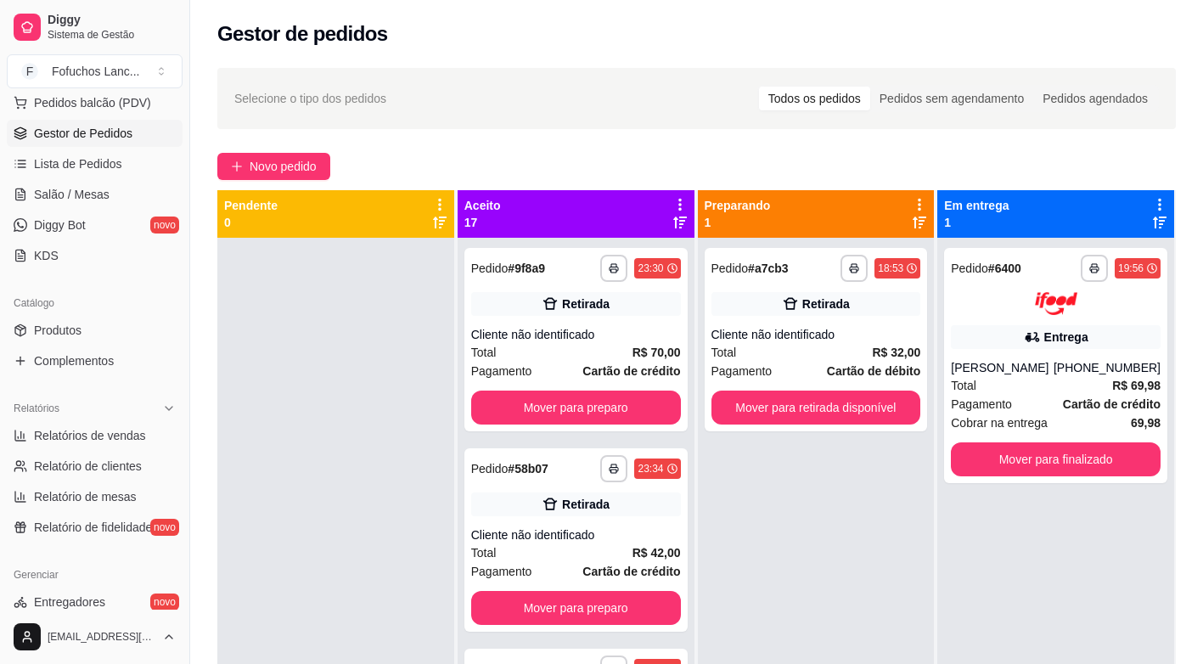
scroll to position [218, 0]
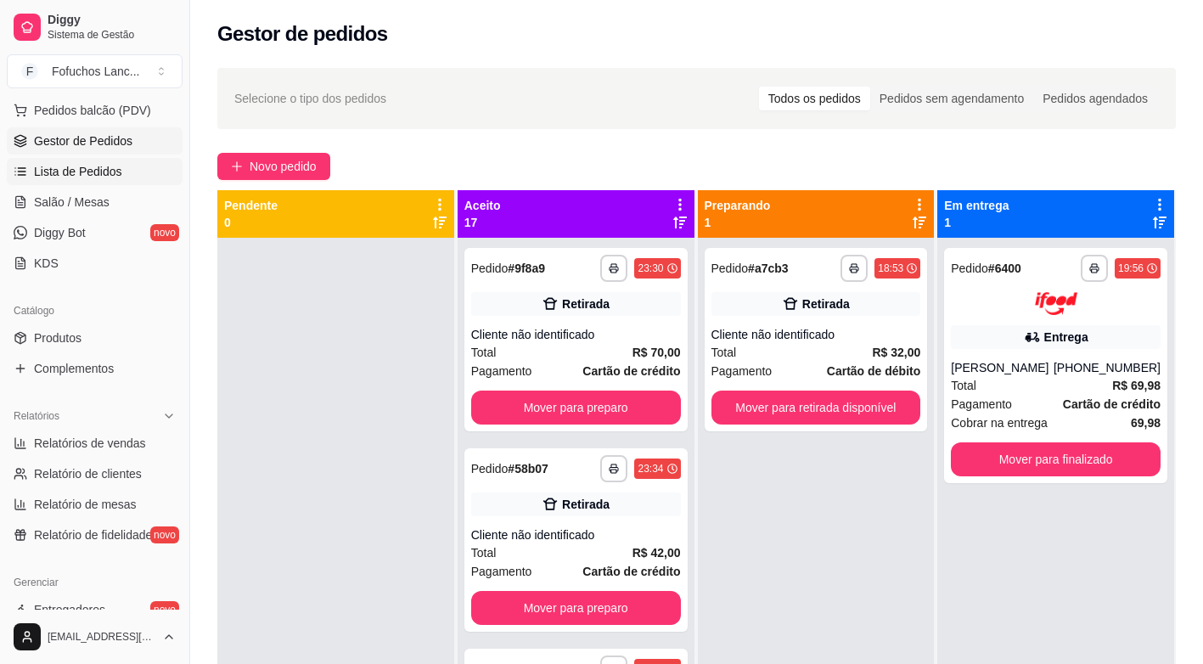
click at [81, 177] on span "Lista de Pedidos" at bounding box center [78, 171] width 88 height 17
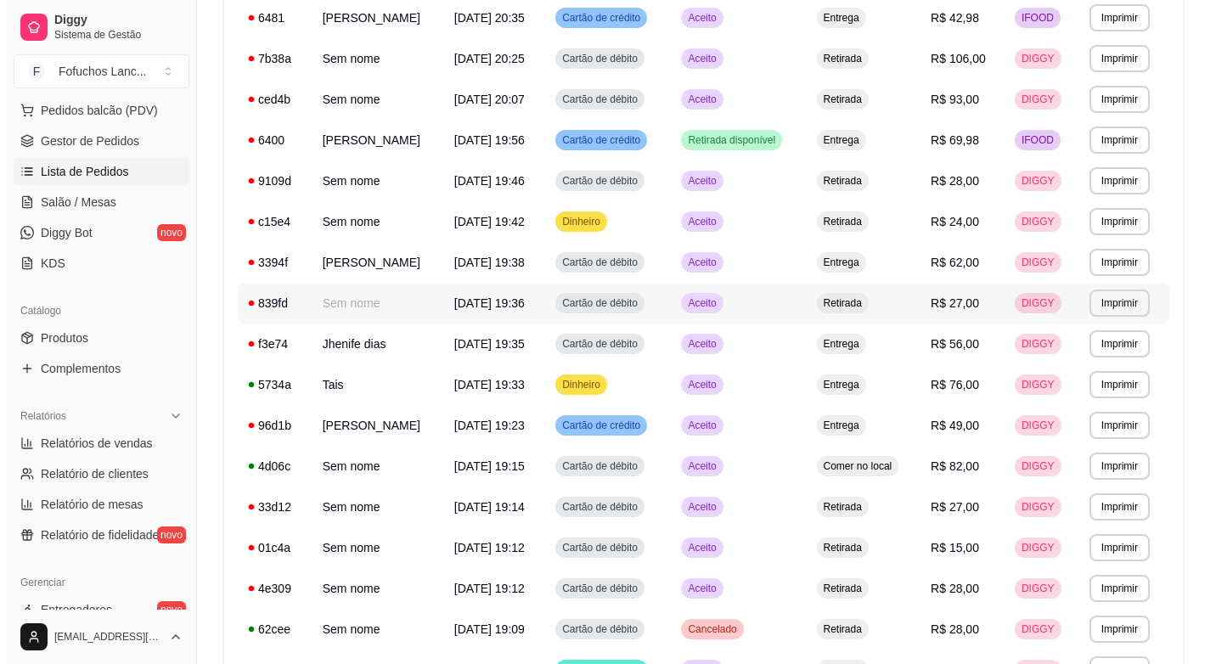
scroll to position [255, 0]
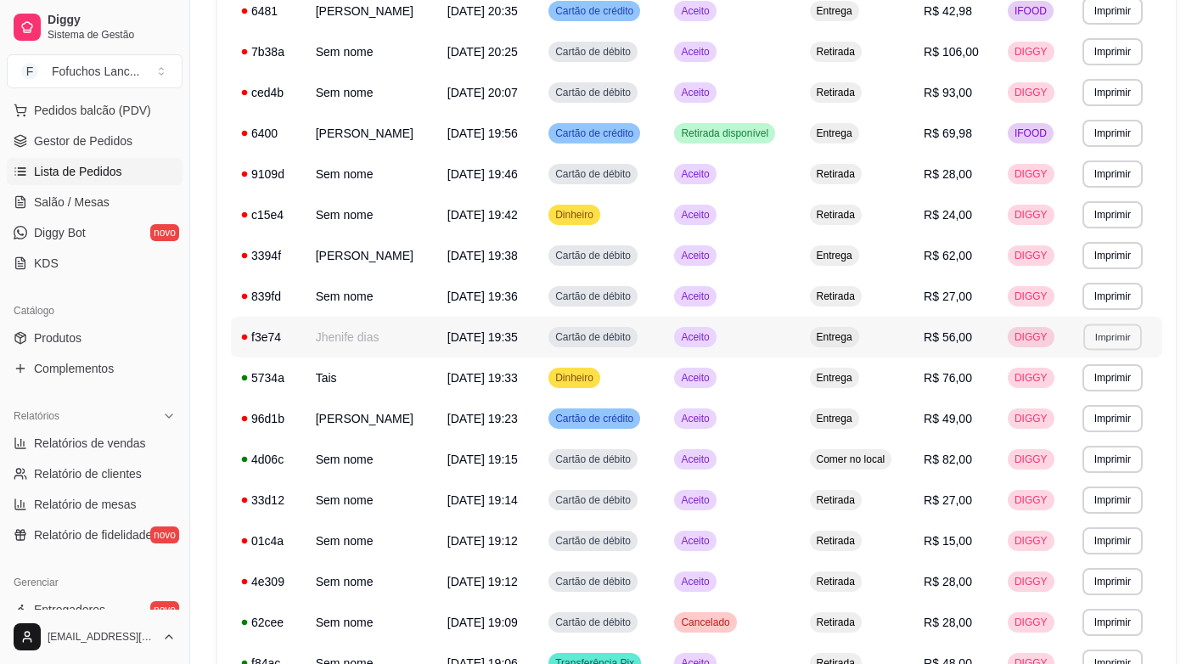
click at [1117, 335] on button "Imprimir" at bounding box center [1112, 337] width 59 height 26
click at [1078, 425] on button "IMPRESSORA" at bounding box center [1087, 430] width 123 height 27
click at [76, 111] on span "Pedidos balcão (PDV)" at bounding box center [92, 110] width 117 height 17
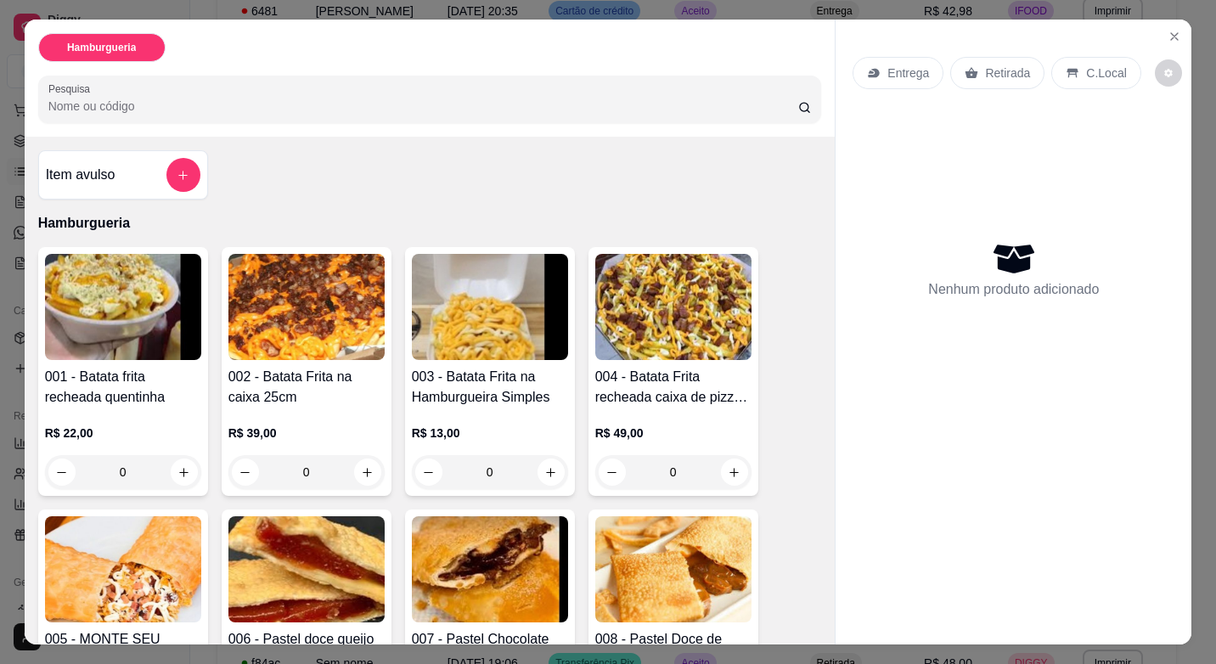
scroll to position [340, 0]
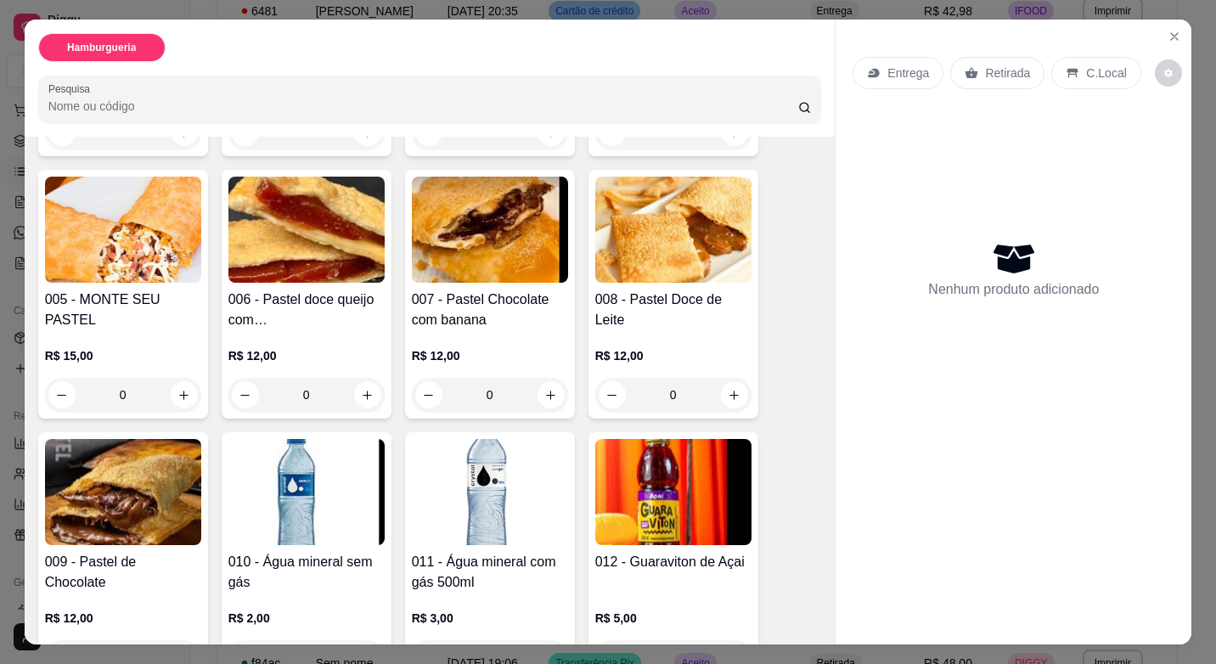
click at [177, 382] on div "0" at bounding box center [123, 395] width 156 height 34
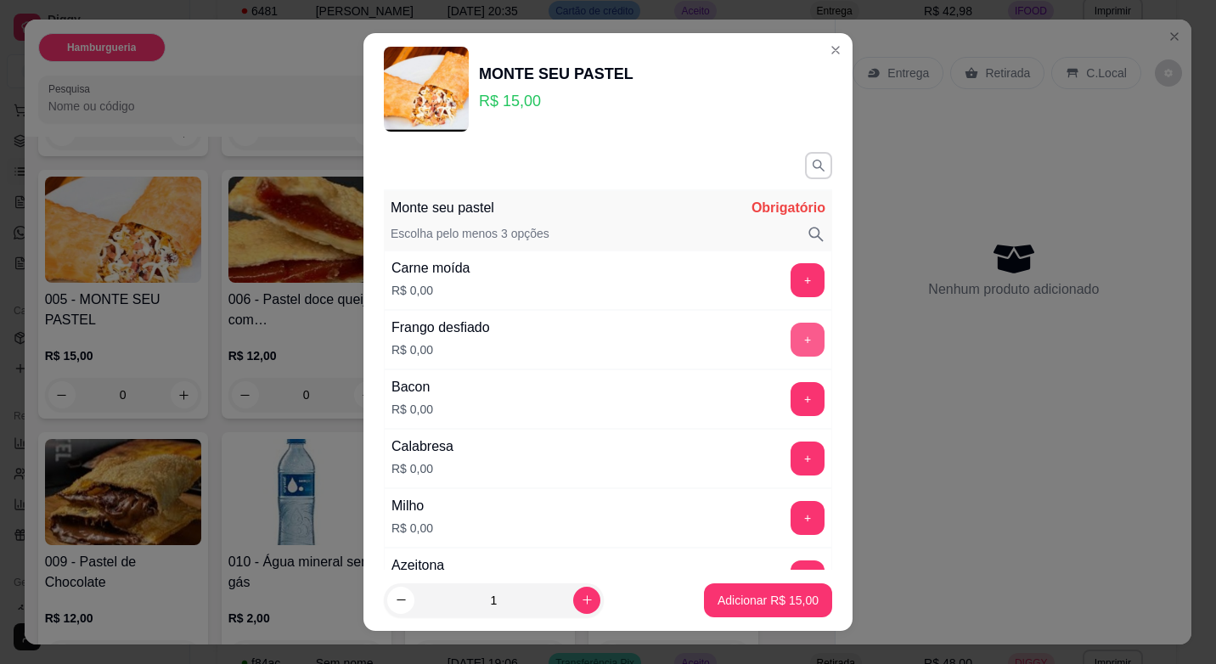
click at [791, 339] on button "+" at bounding box center [808, 340] width 34 height 34
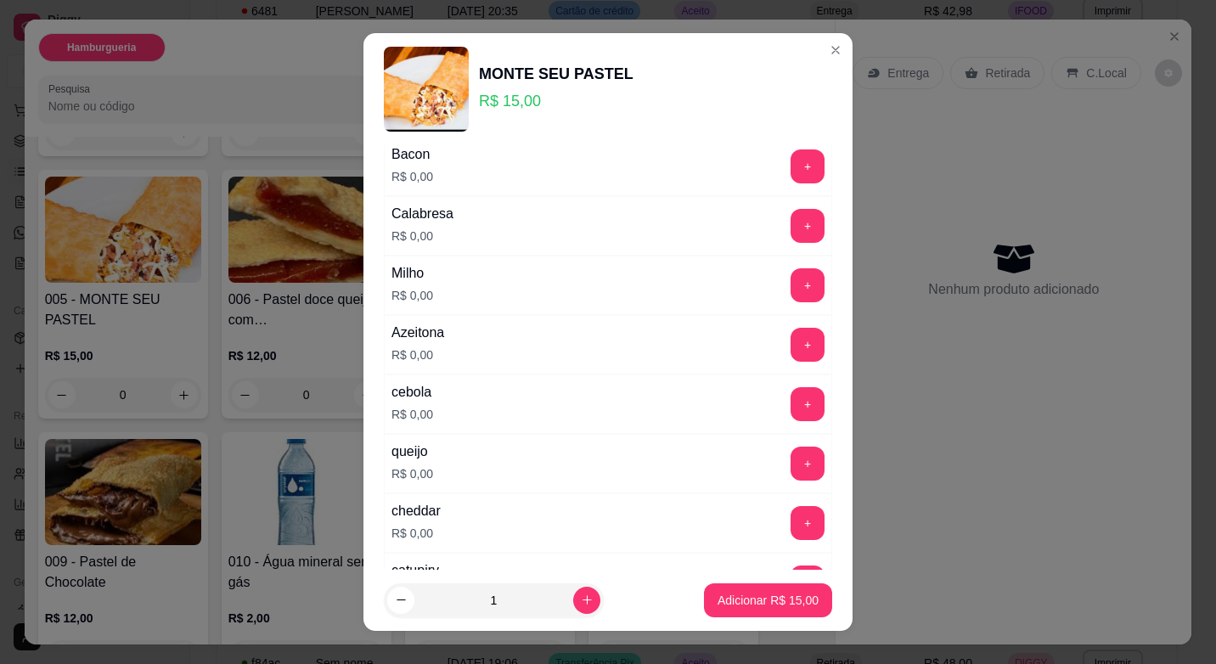
scroll to position [255, 0]
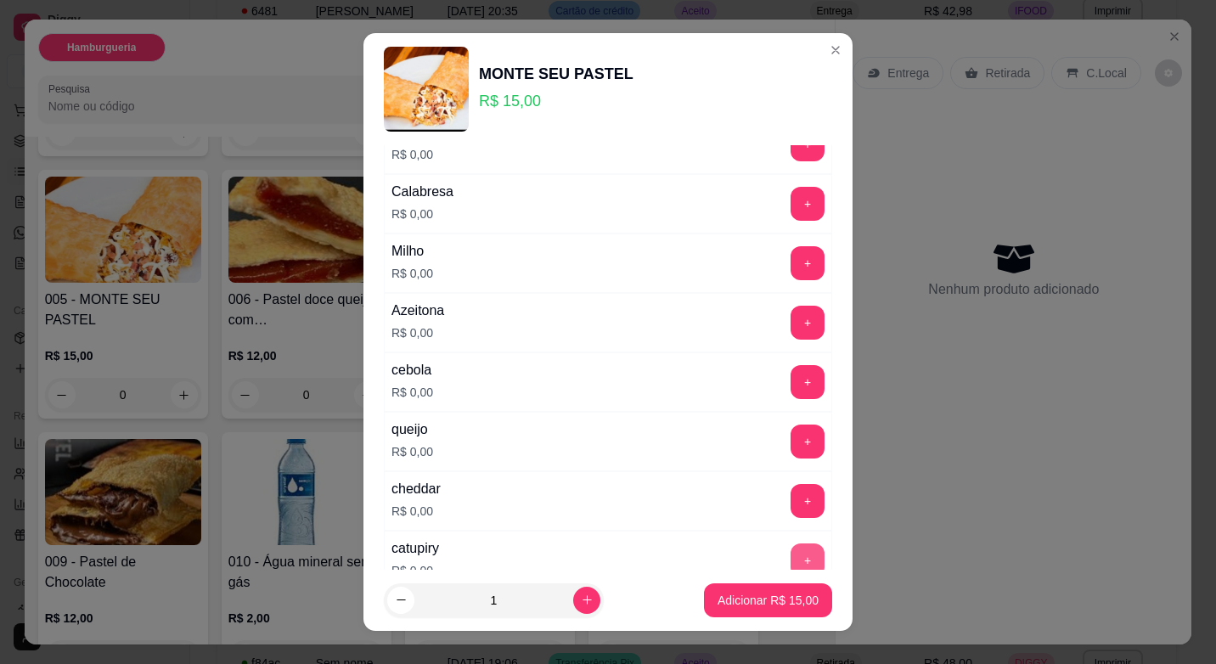
click at [791, 556] on button "+" at bounding box center [808, 560] width 34 height 34
click at [791, 552] on button "+" at bounding box center [807, 560] width 33 height 33
click at [768, 598] on p "Adicionar R$ 15,00" at bounding box center [767, 600] width 101 height 17
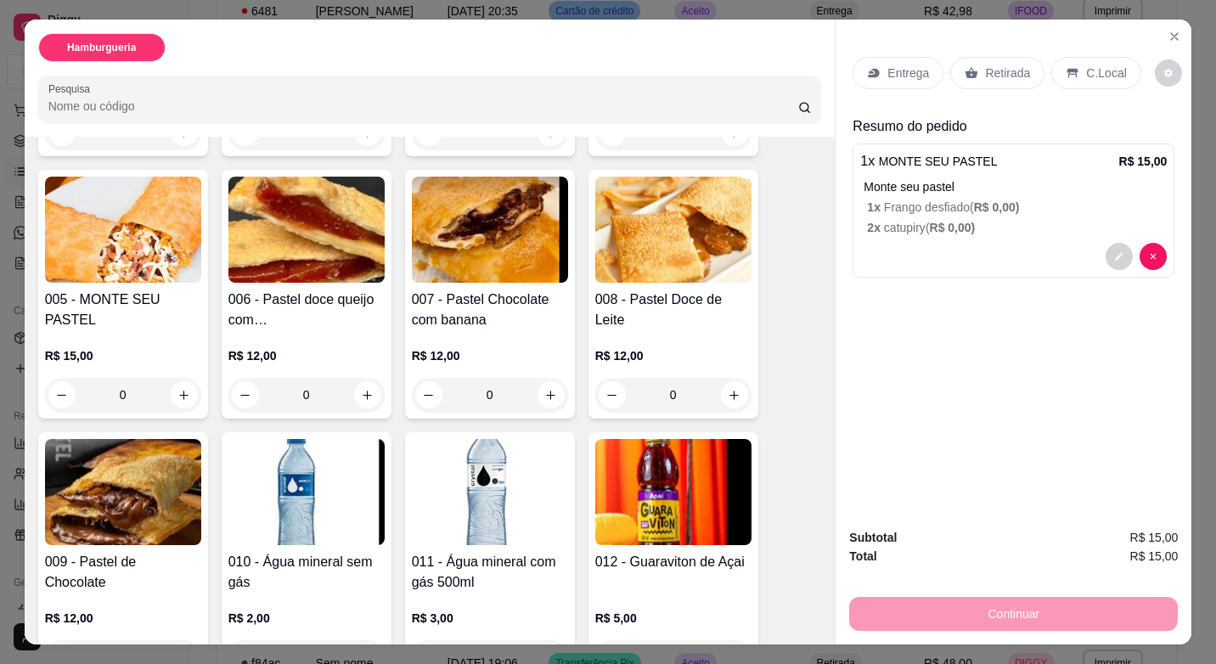
click at [172, 385] on div "0" at bounding box center [123, 395] width 156 height 34
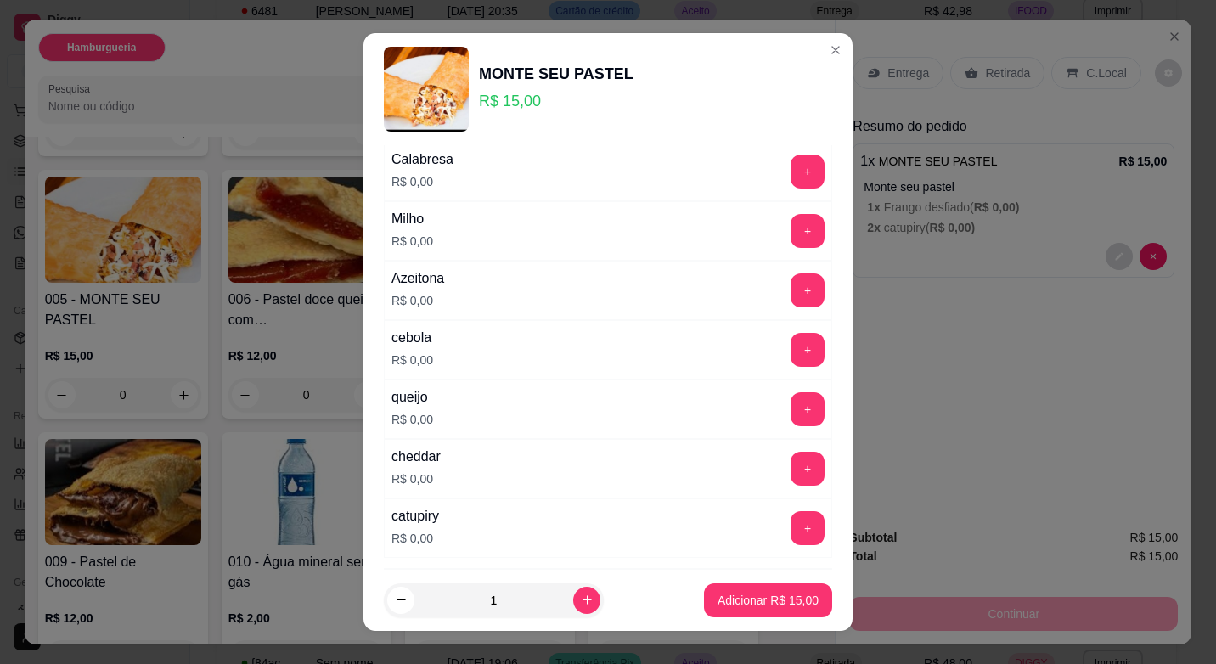
scroll to position [340, 0]
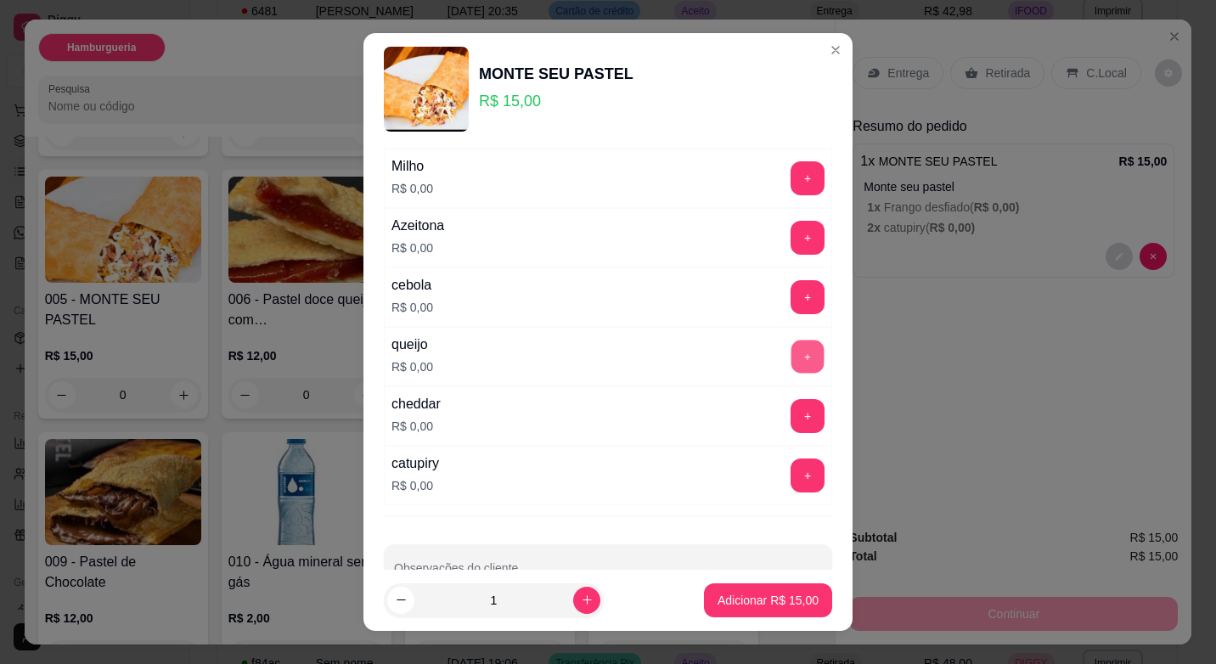
click at [791, 372] on button "+" at bounding box center [807, 356] width 33 height 33
click at [791, 369] on button "+" at bounding box center [808, 357] width 34 height 34
click at [791, 369] on button "+" at bounding box center [807, 356] width 33 height 33
click at [715, 366] on button "-" at bounding box center [732, 357] width 34 height 34
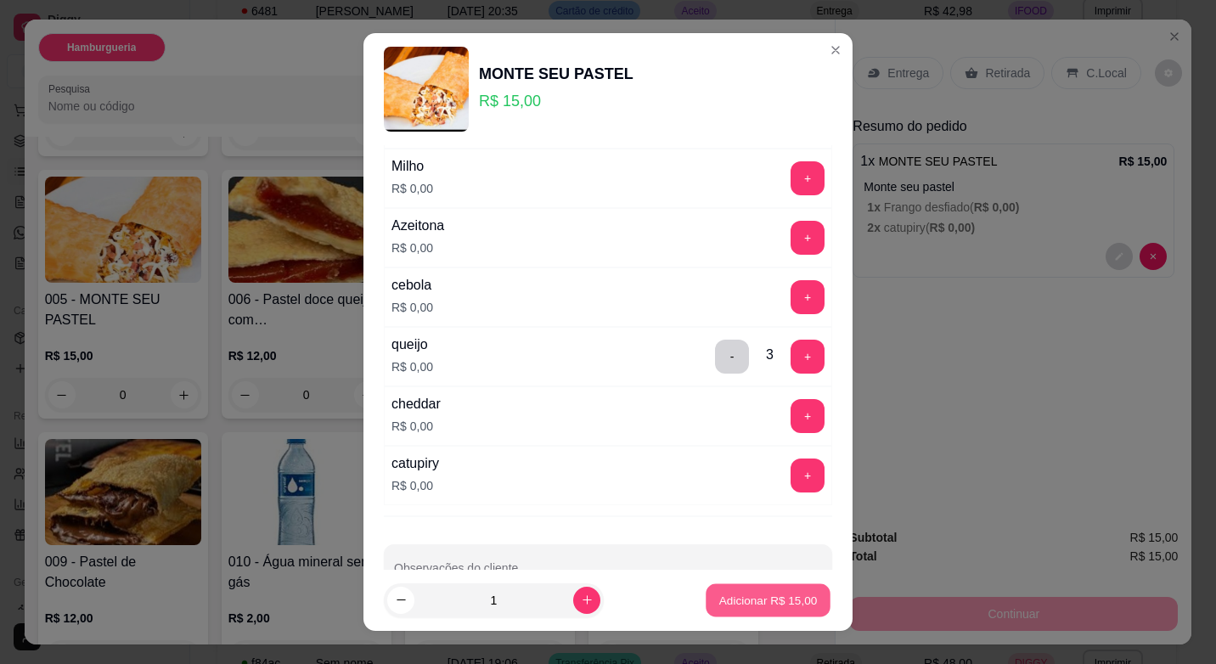
click at [767, 600] on p "Adicionar R$ 15,00" at bounding box center [768, 600] width 98 height 16
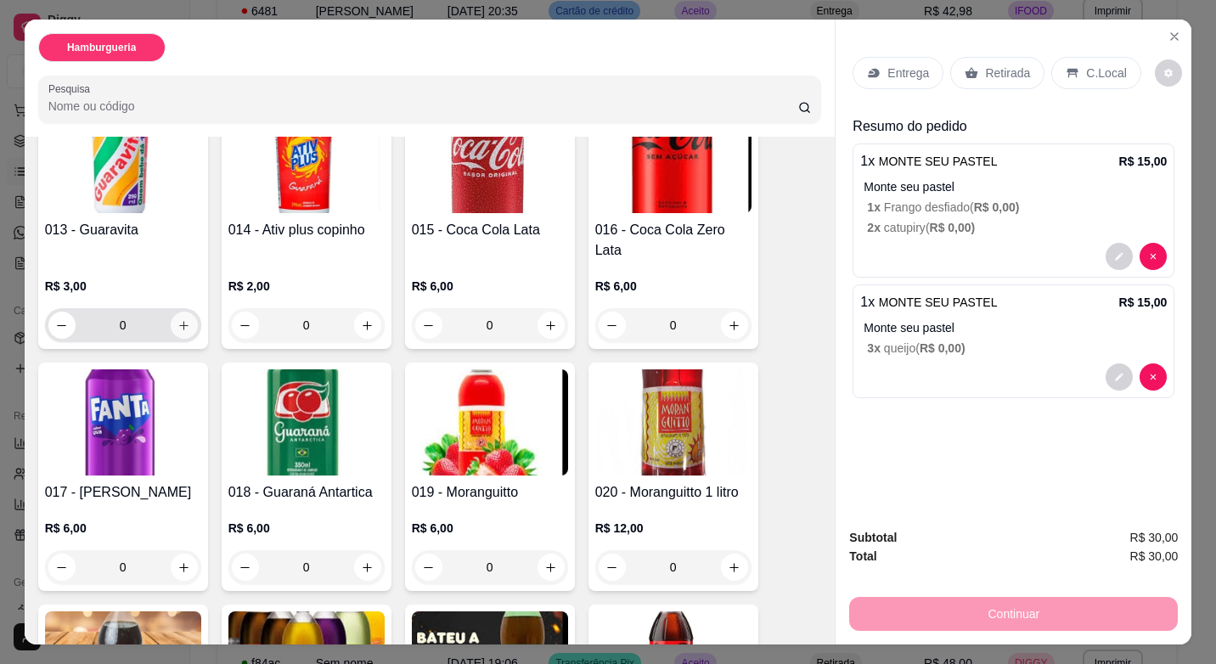
click at [177, 319] on icon "increase-product-quantity" at bounding box center [183, 325] width 13 height 13
type input "1"
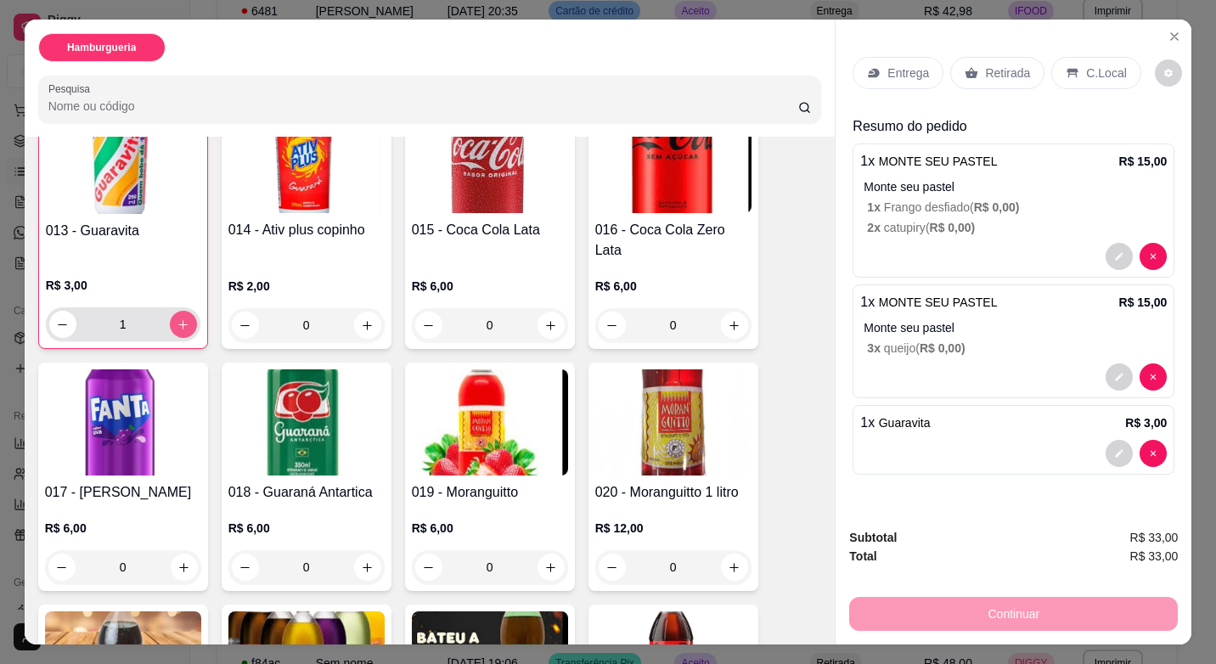
scroll to position [935, 0]
click at [901, 65] on p "Entrega" at bounding box center [908, 73] width 42 height 17
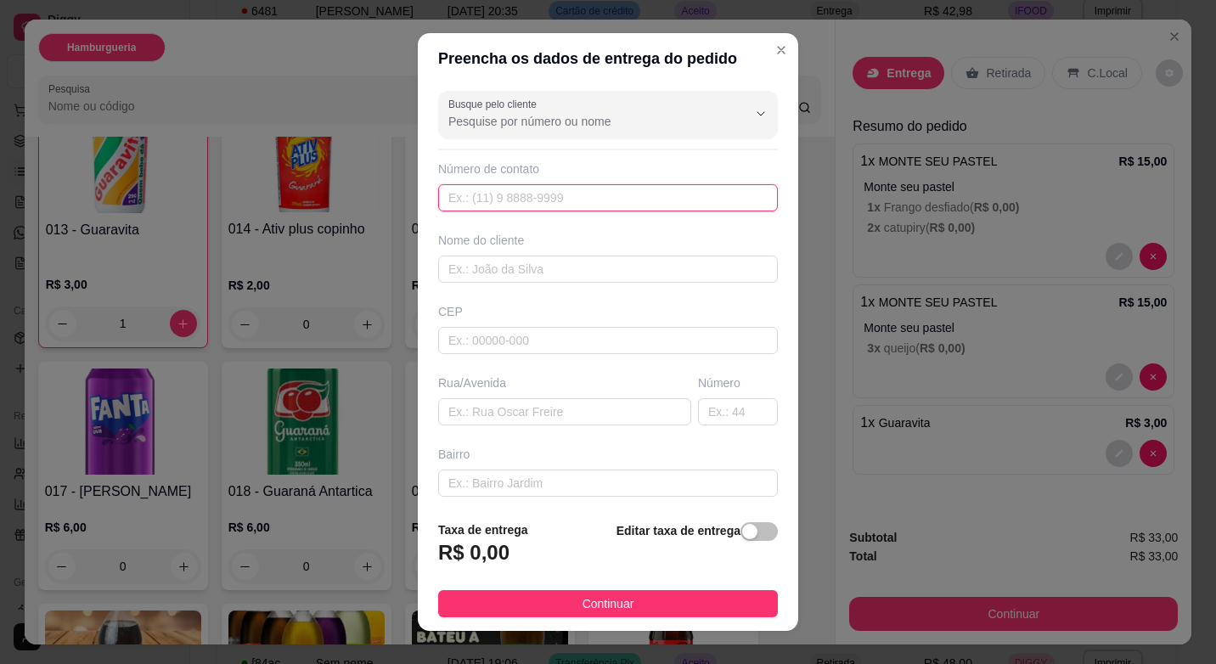
click at [514, 198] on input "text" at bounding box center [608, 197] width 340 height 27
type input "[PHONE_NUMBER]"
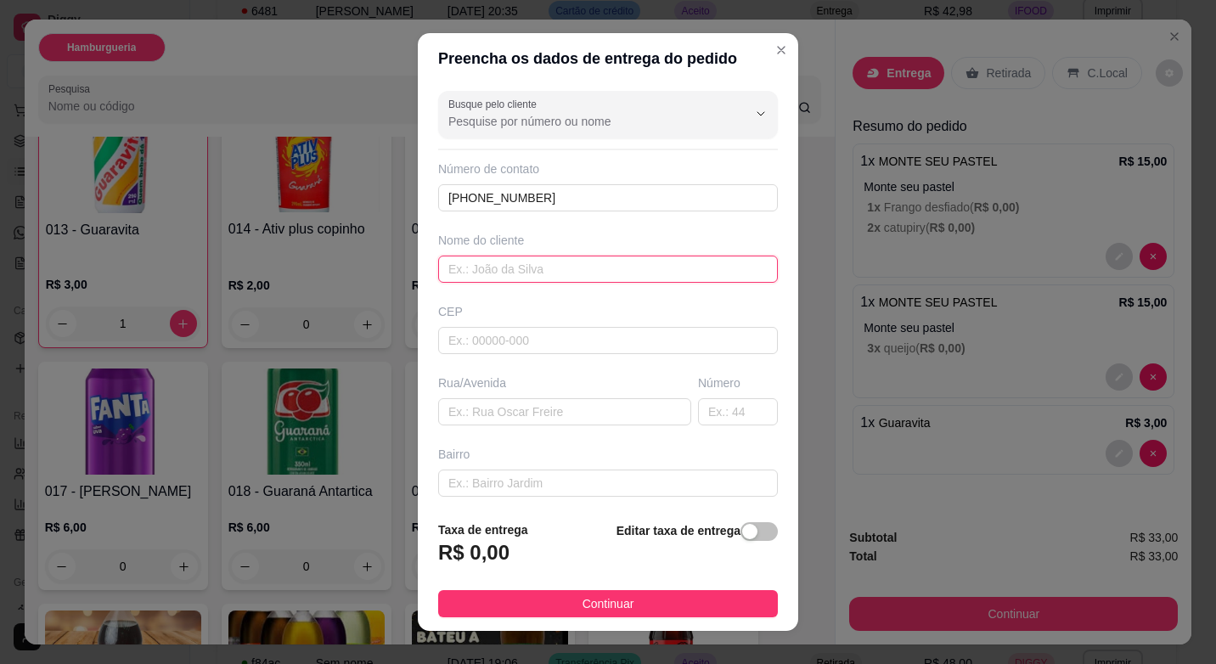
click at [653, 281] on input "text" at bounding box center [608, 269] width 340 height 27
type input "Adriel"
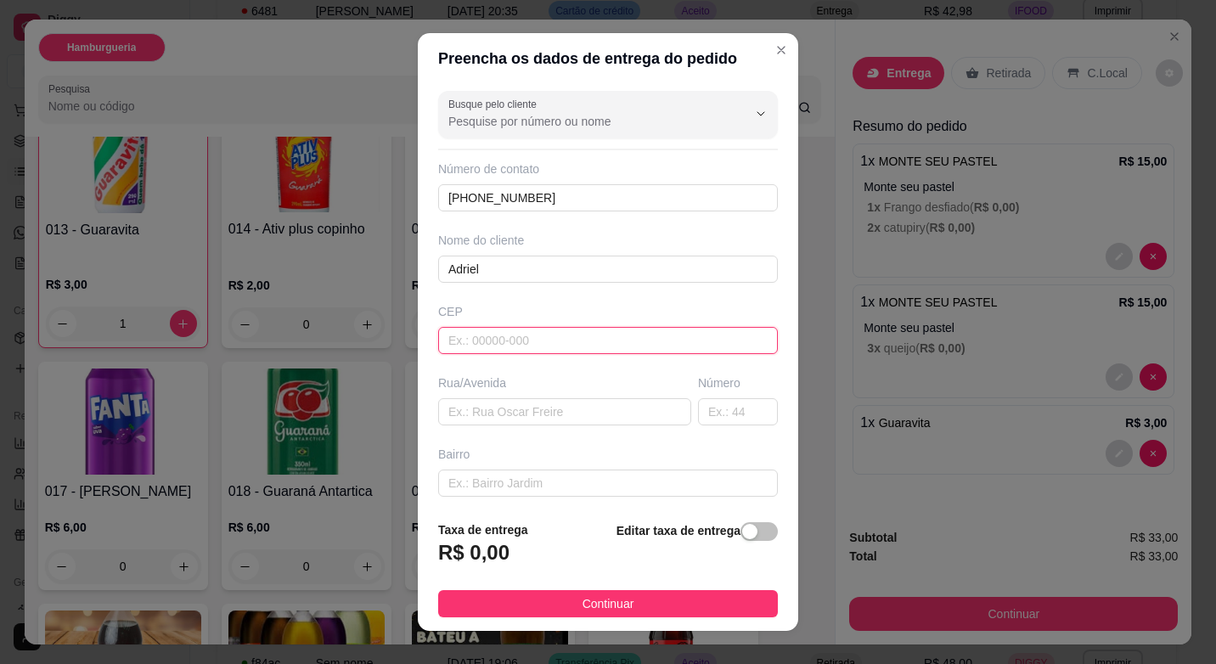
click at [652, 353] on input "text" at bounding box center [608, 340] width 340 height 27
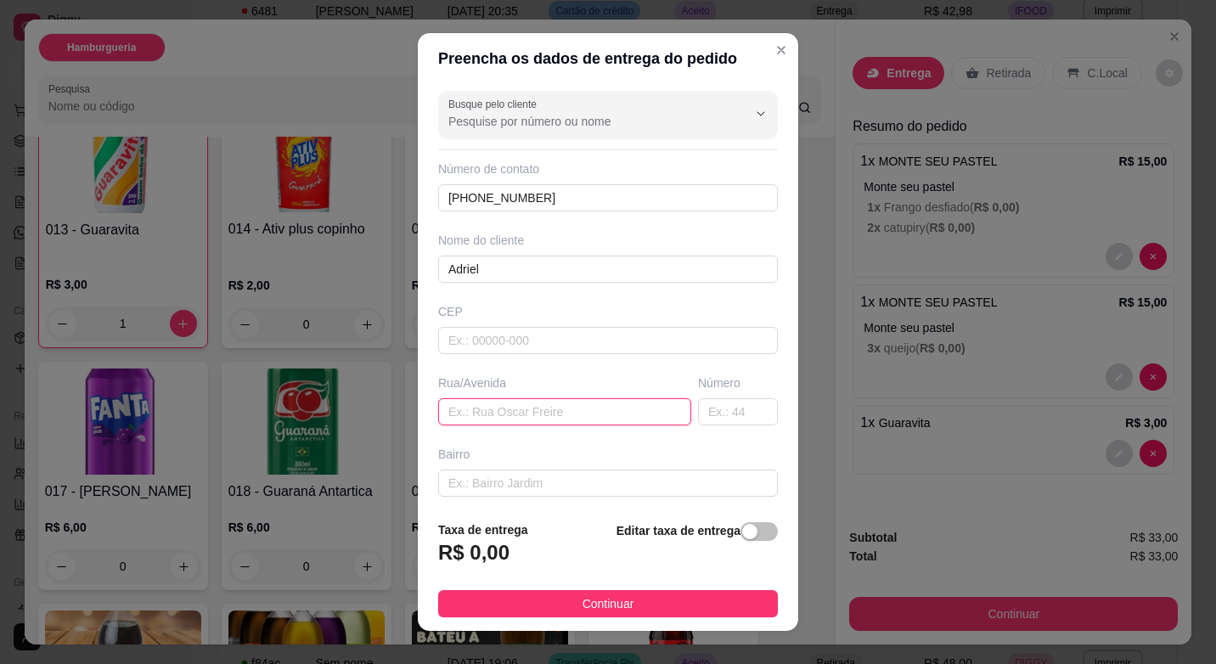
click at [552, 402] on input "text" at bounding box center [564, 411] width 253 height 27
type input "Rua Piau"
click at [698, 423] on input "text" at bounding box center [738, 411] width 80 height 27
type input "44"
click at [581, 484] on input "text" at bounding box center [608, 483] width 340 height 27
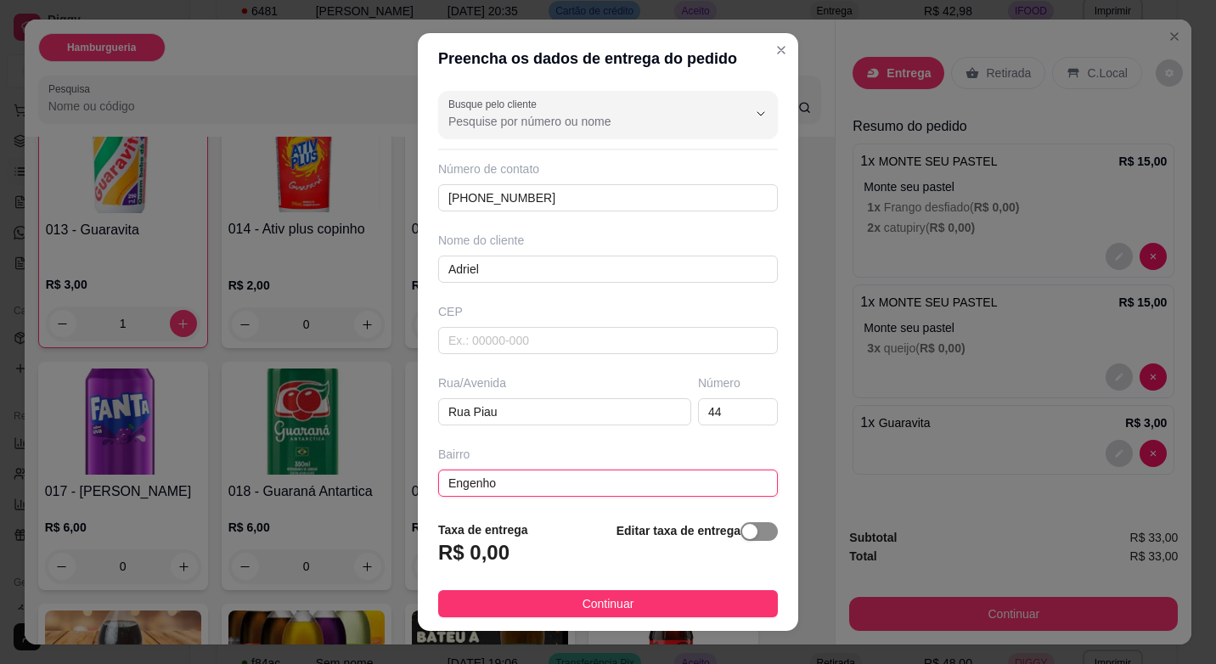
type input "Engenho"
click at [742, 536] on div "button" at bounding box center [749, 531] width 15 height 15
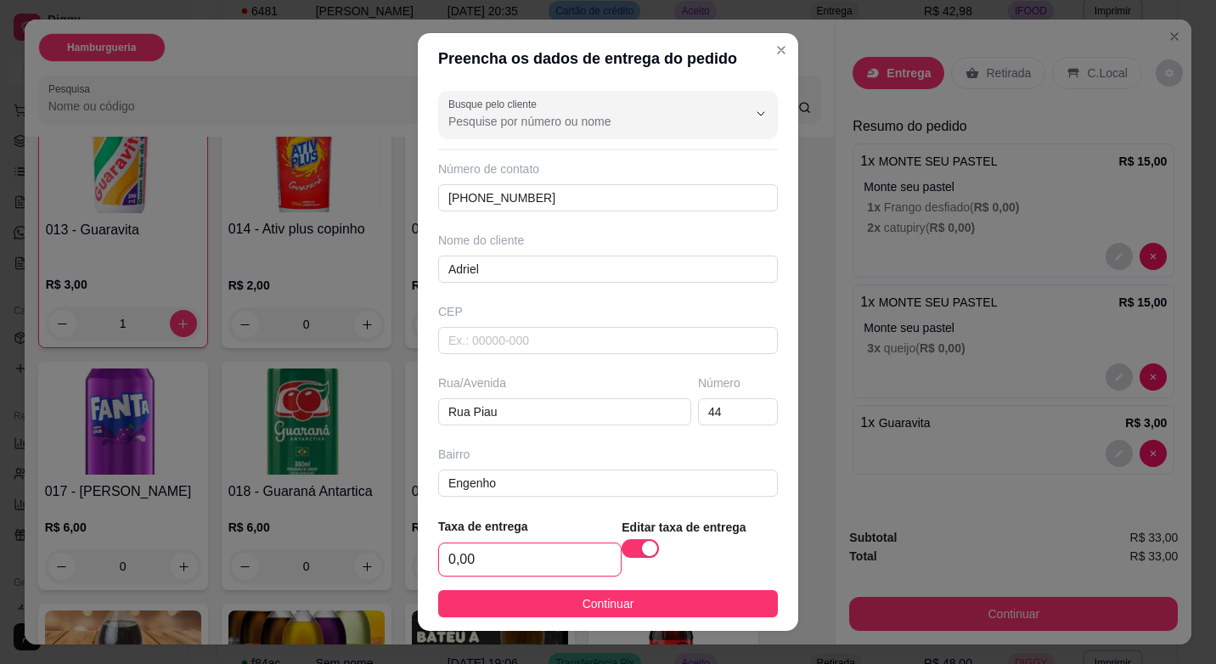
click at [502, 557] on input "0,00" at bounding box center [530, 559] width 182 height 32
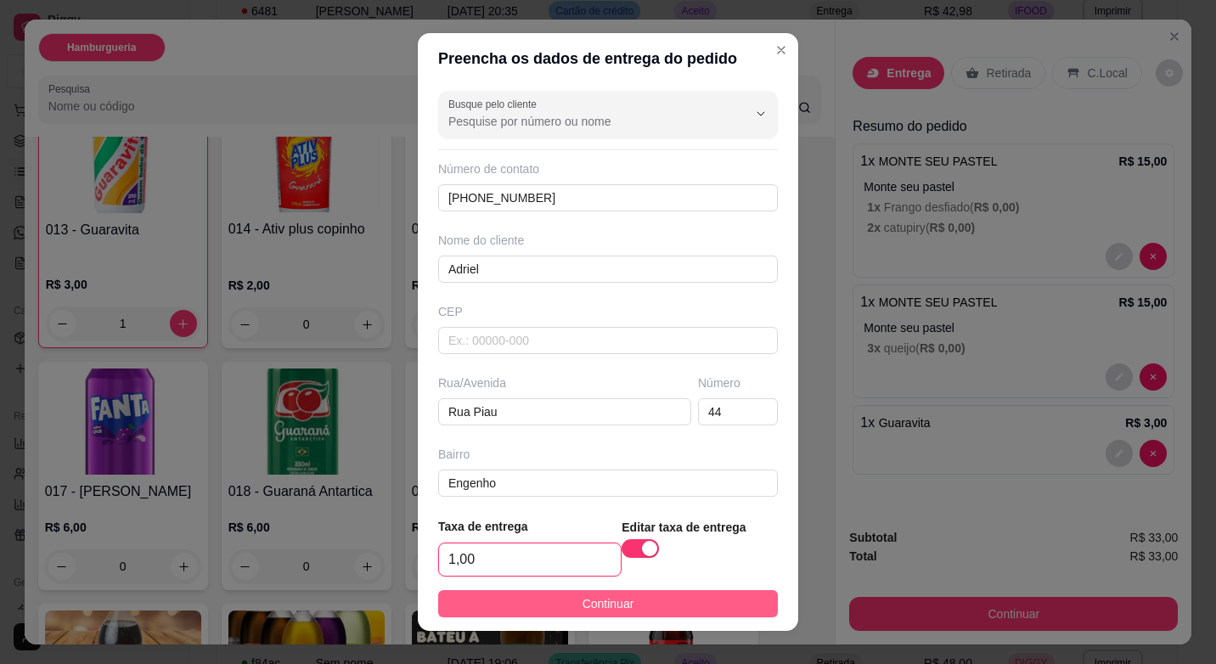
type input "1,00"
click at [582, 608] on span "Continuar" at bounding box center [608, 603] width 52 height 19
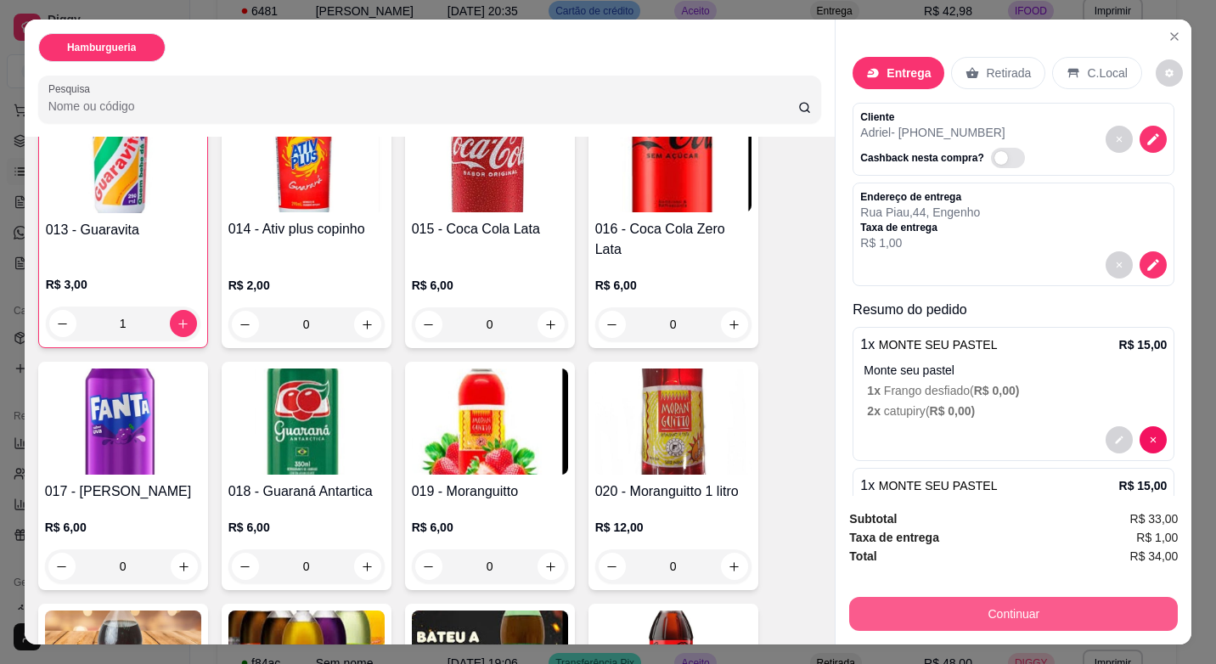
click at [1092, 600] on button "Continuar" at bounding box center [1013, 614] width 329 height 34
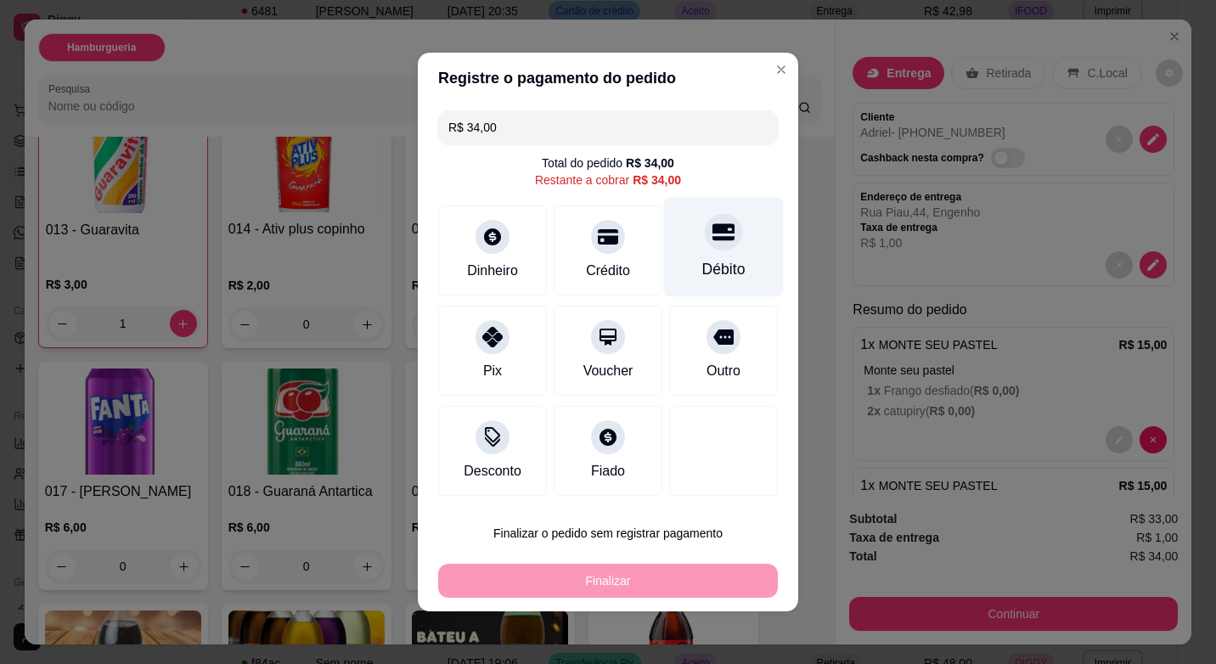
click at [735, 253] on div "Débito" at bounding box center [724, 247] width 120 height 99
type input "R$ 0,00"
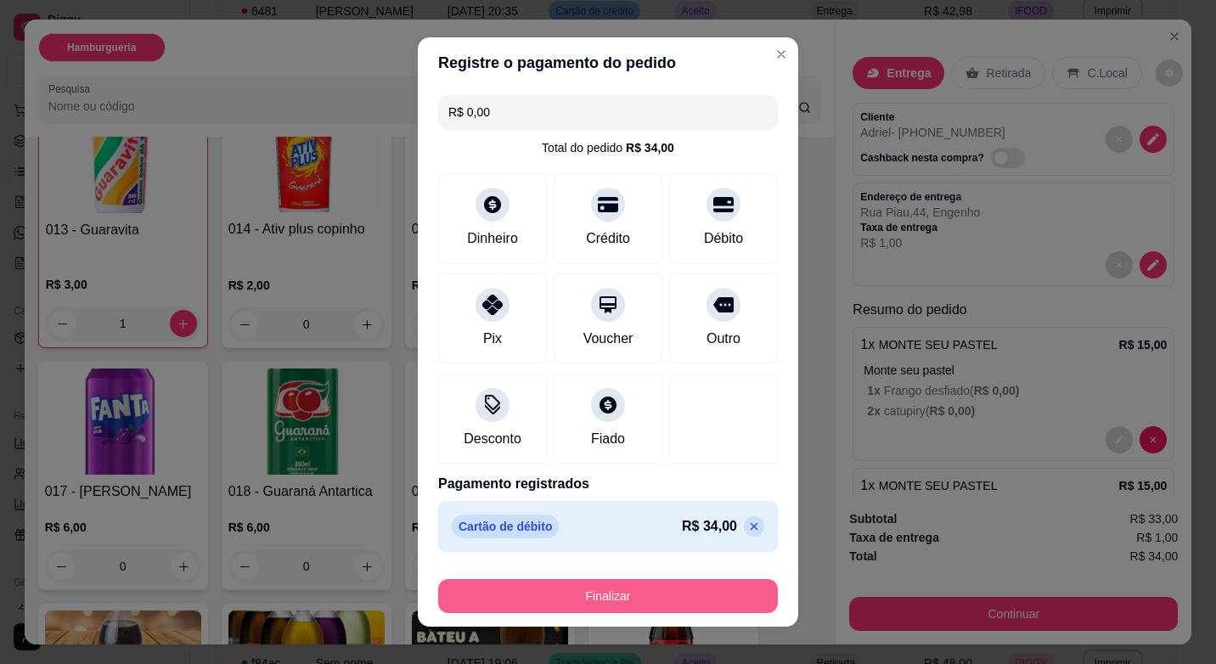
click at [651, 599] on button "Finalizar" at bounding box center [608, 596] width 340 height 34
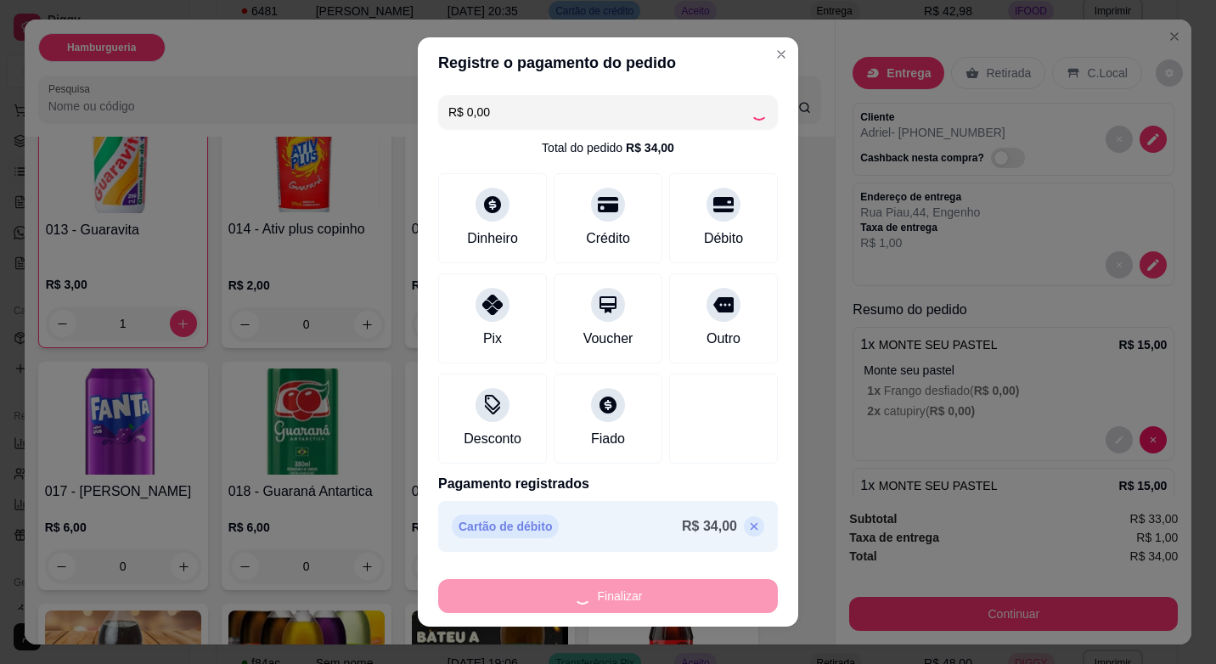
type input "0"
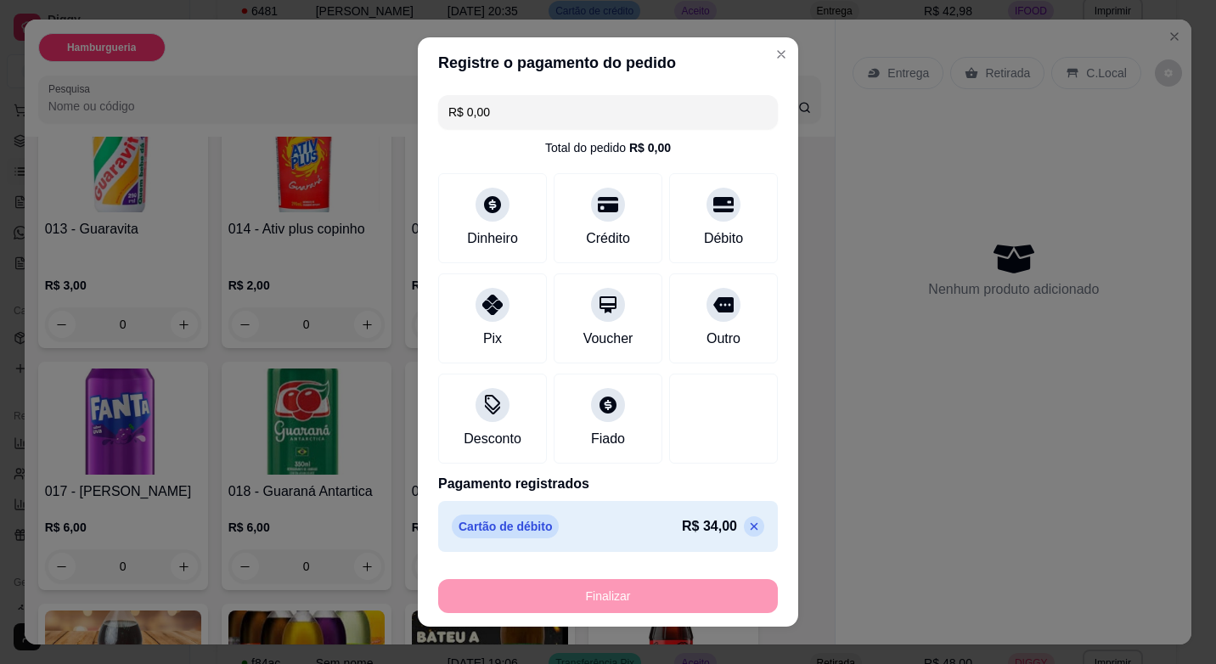
type input "-R$ 34,00"
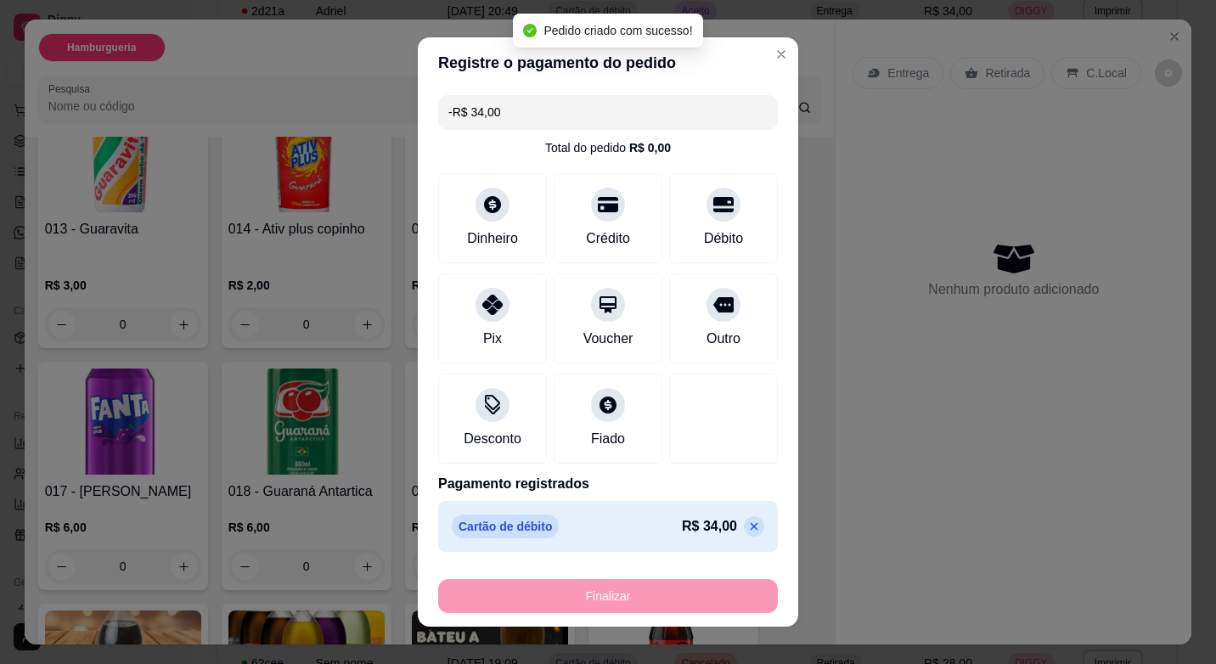
scroll to position [934, 0]
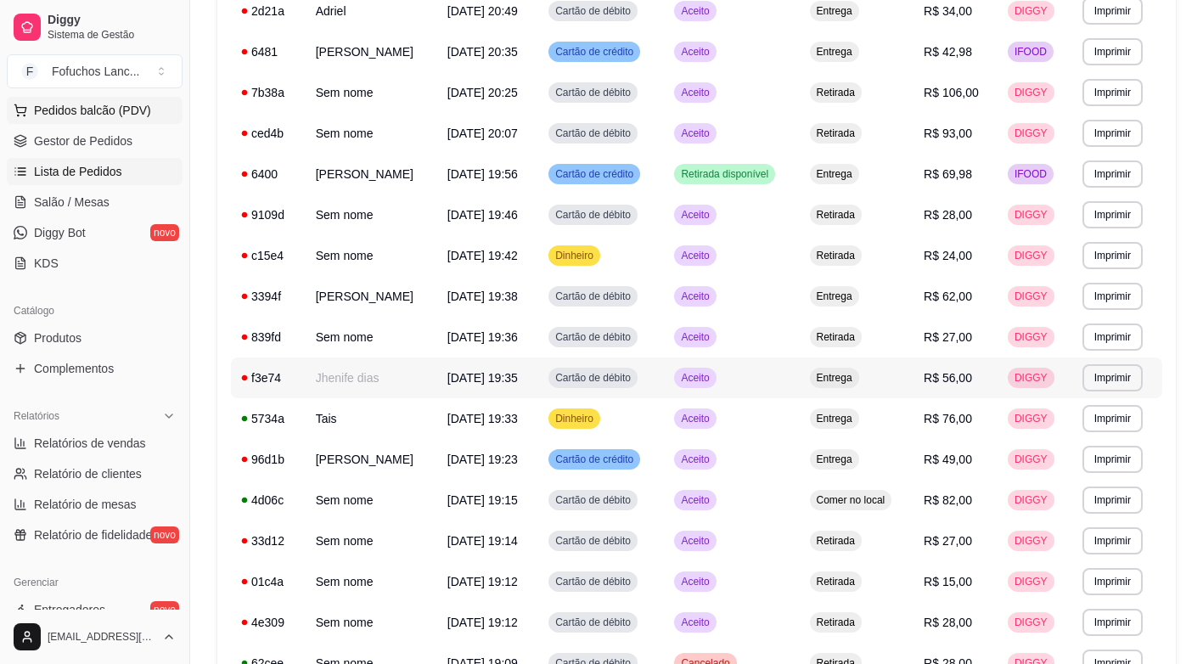
click at [68, 113] on span "Pedidos balcão (PDV)" at bounding box center [92, 110] width 117 height 17
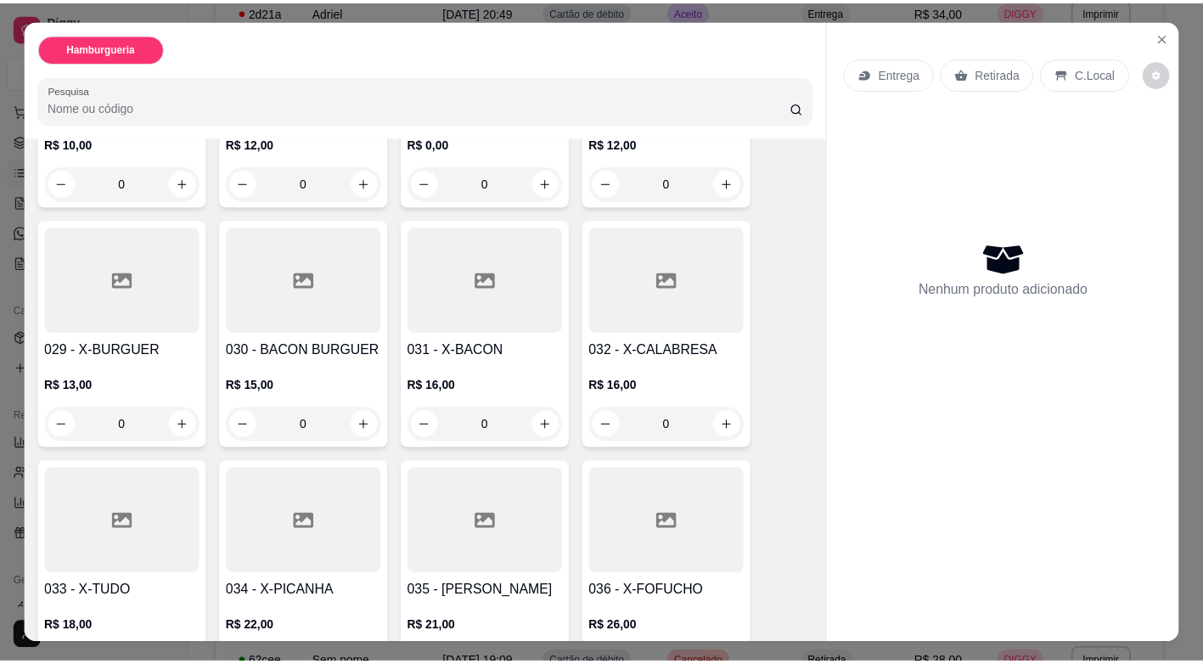
scroll to position [1868, 0]
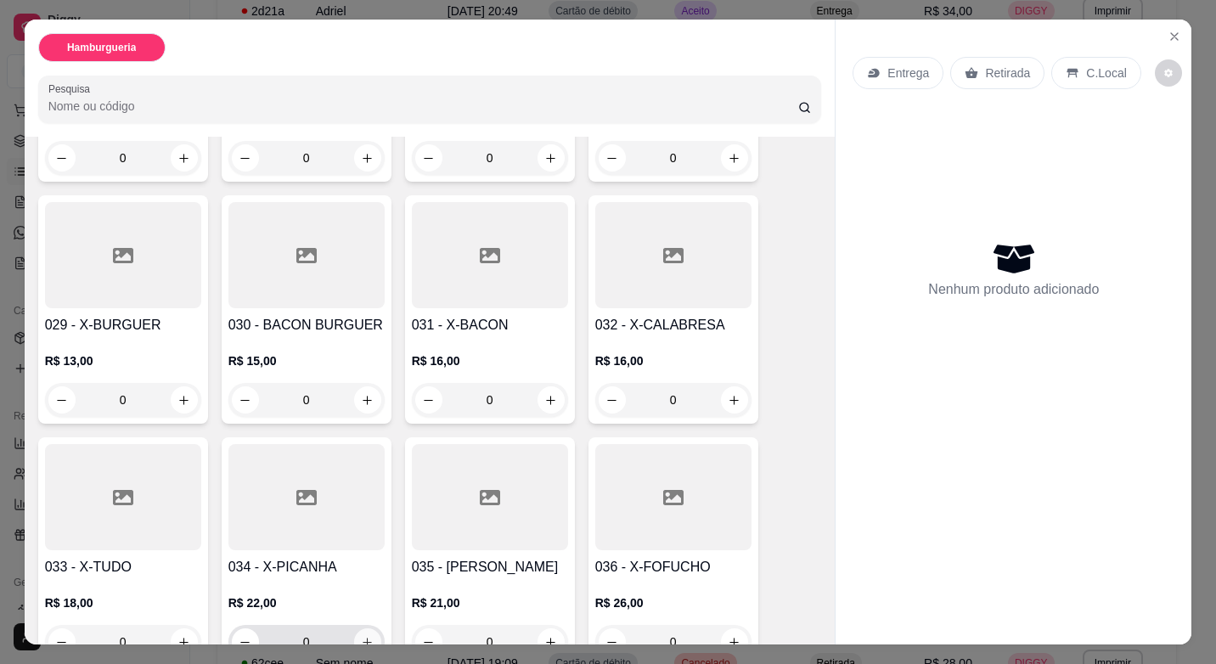
click at [369, 628] on button "increase-product-quantity" at bounding box center [367, 641] width 27 height 27
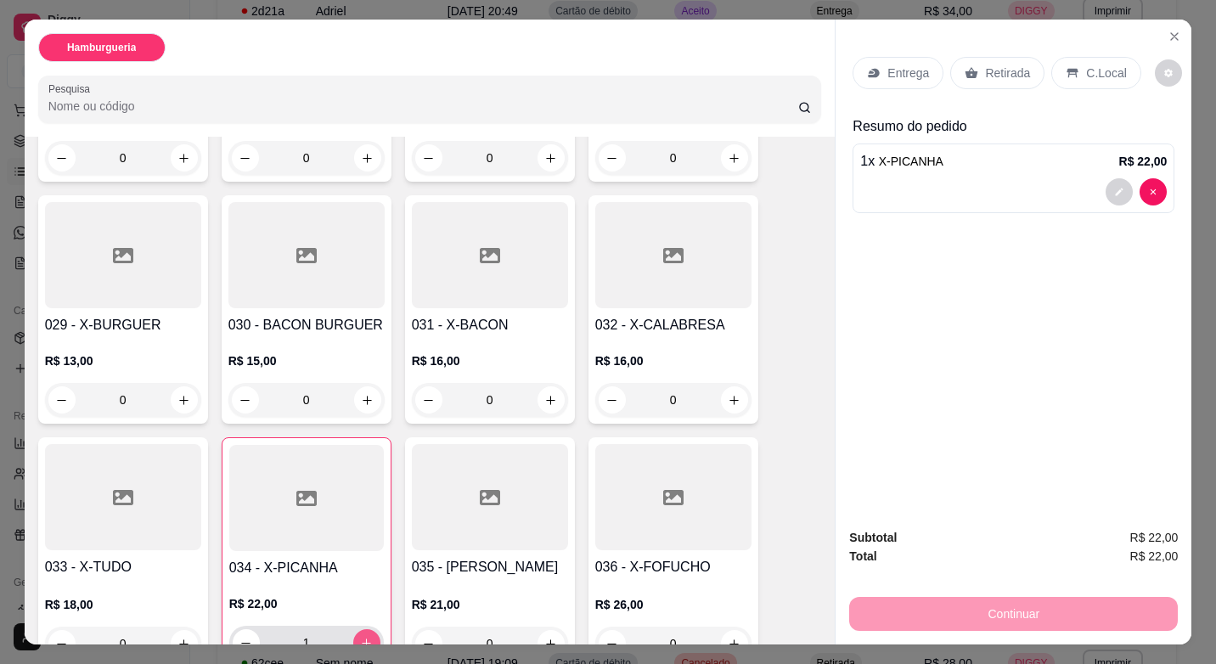
type input "1"
click at [1116, 188] on icon "decrease-product-quantity" at bounding box center [1120, 192] width 8 height 8
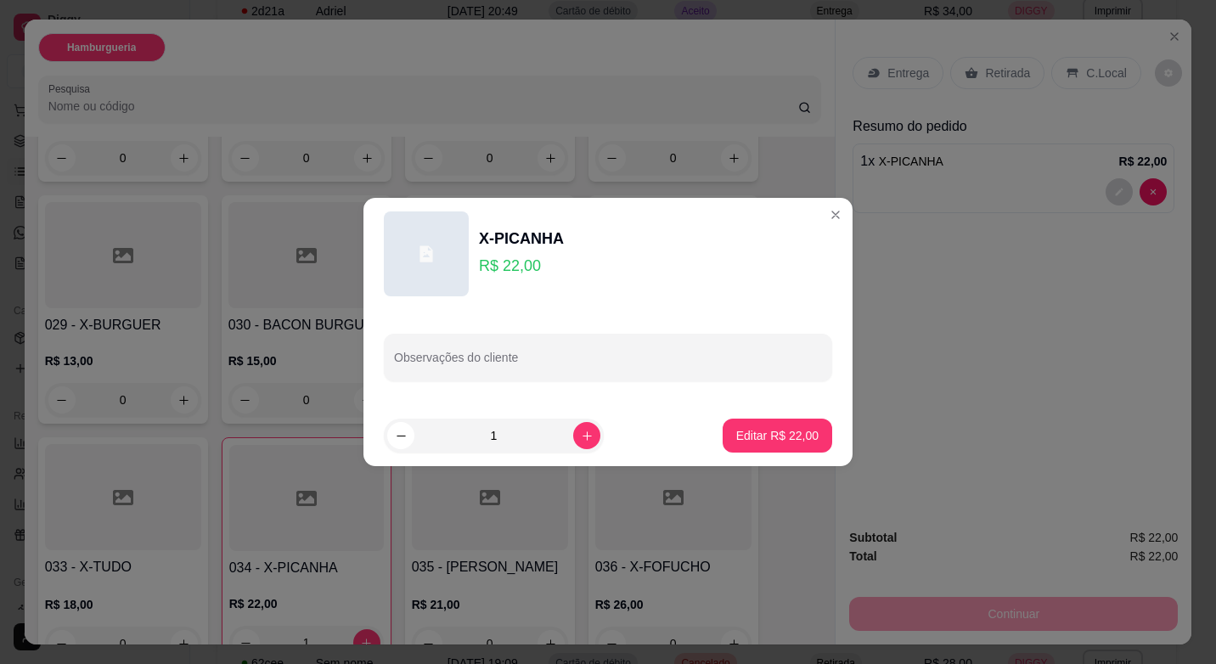
click at [584, 385] on div "Observações do cliente" at bounding box center [607, 357] width 489 height 95
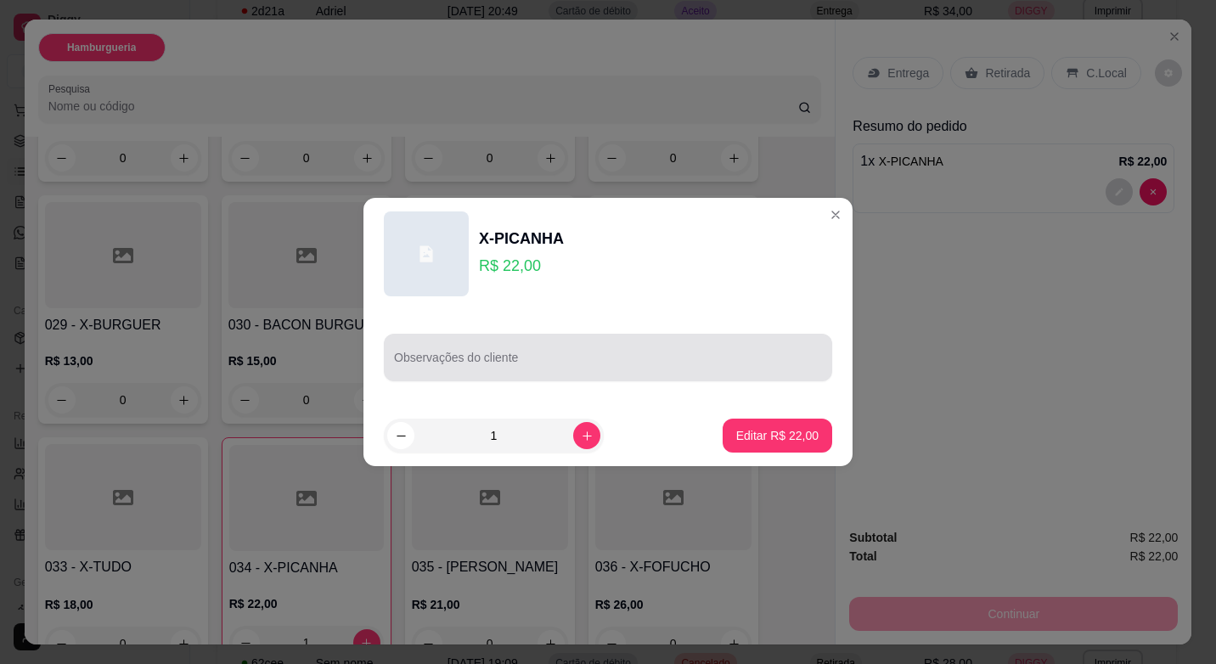
click at [583, 372] on input "Observações do cliente" at bounding box center [608, 364] width 428 height 17
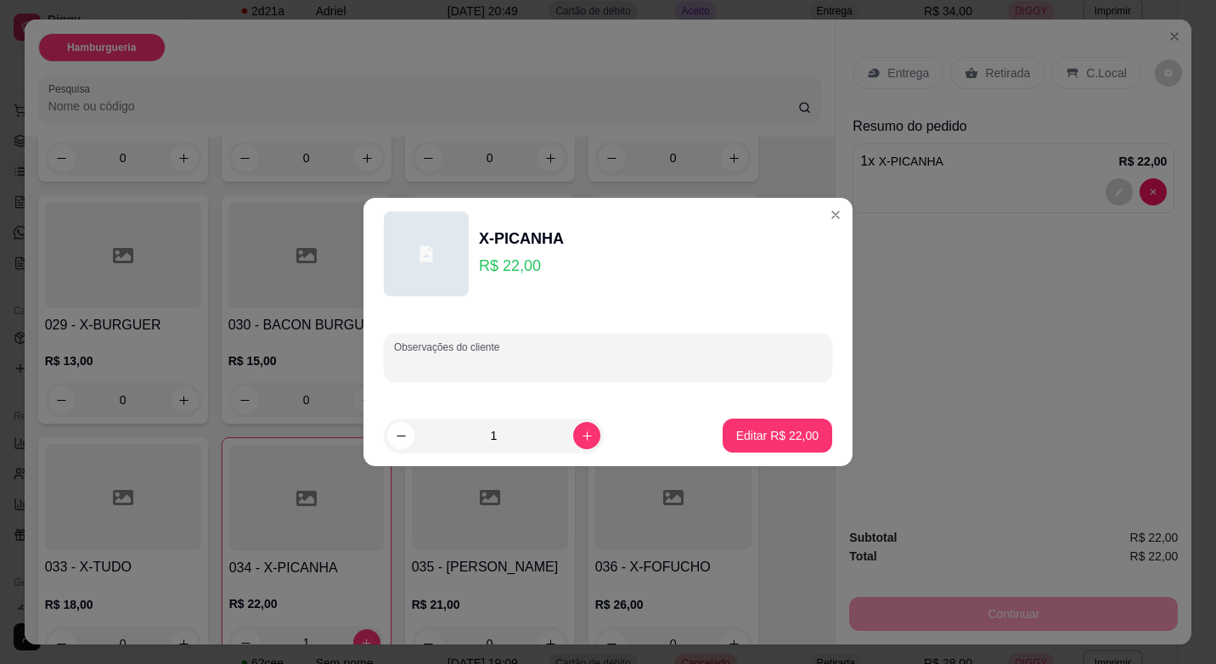
type input "C"
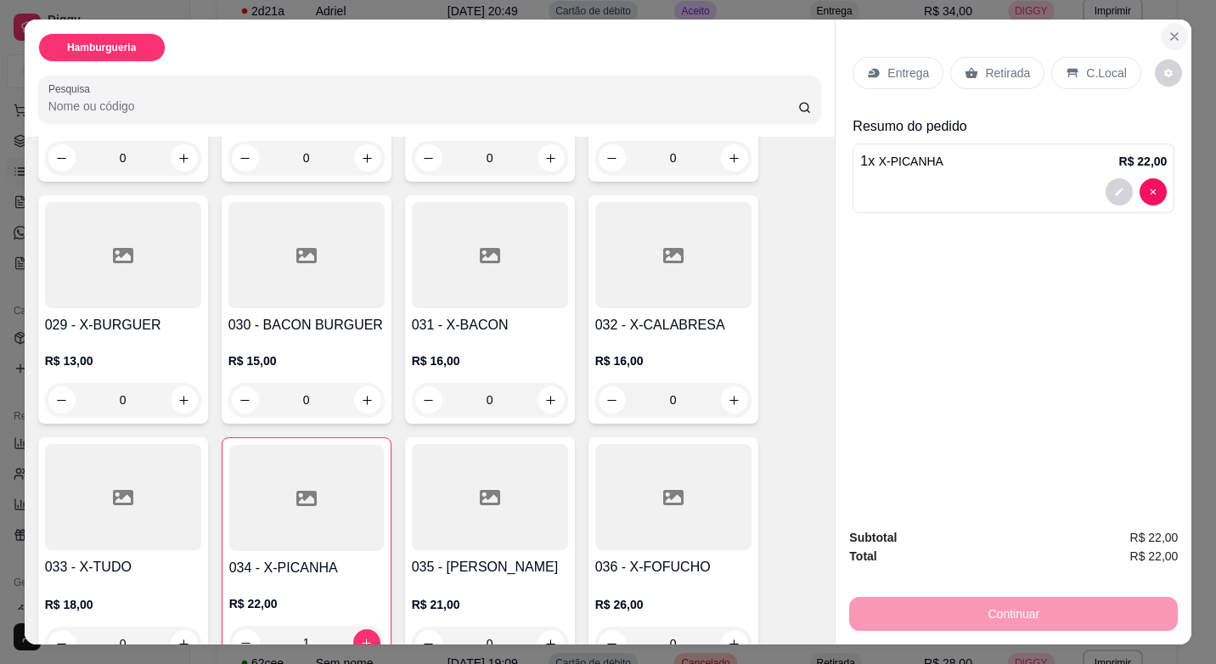
click at [1168, 30] on icon "Close" at bounding box center [1175, 37] width 14 height 14
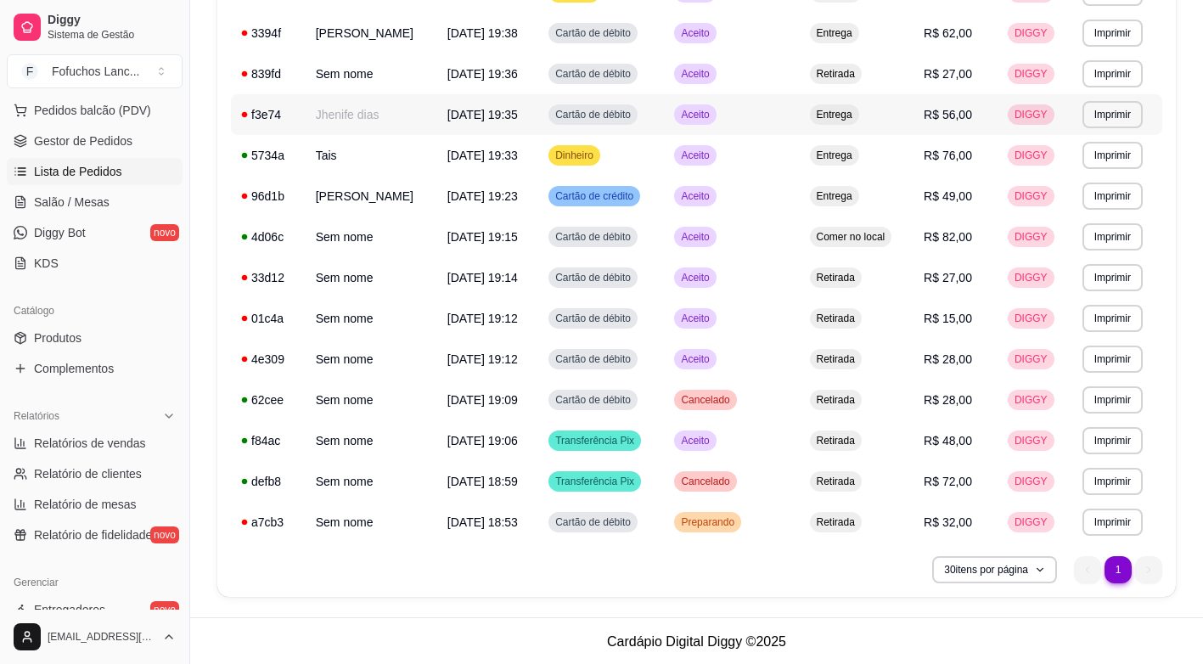
scroll to position [520, 0]
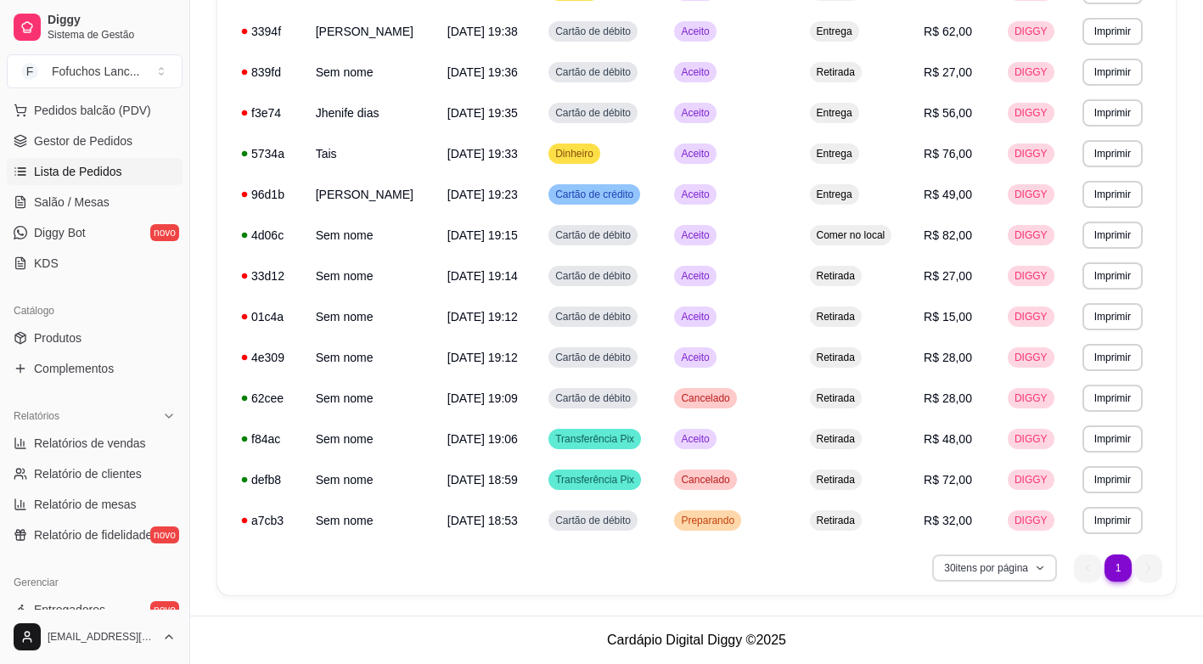
click at [1033, 564] on button "30 itens por página" at bounding box center [994, 567] width 125 height 27
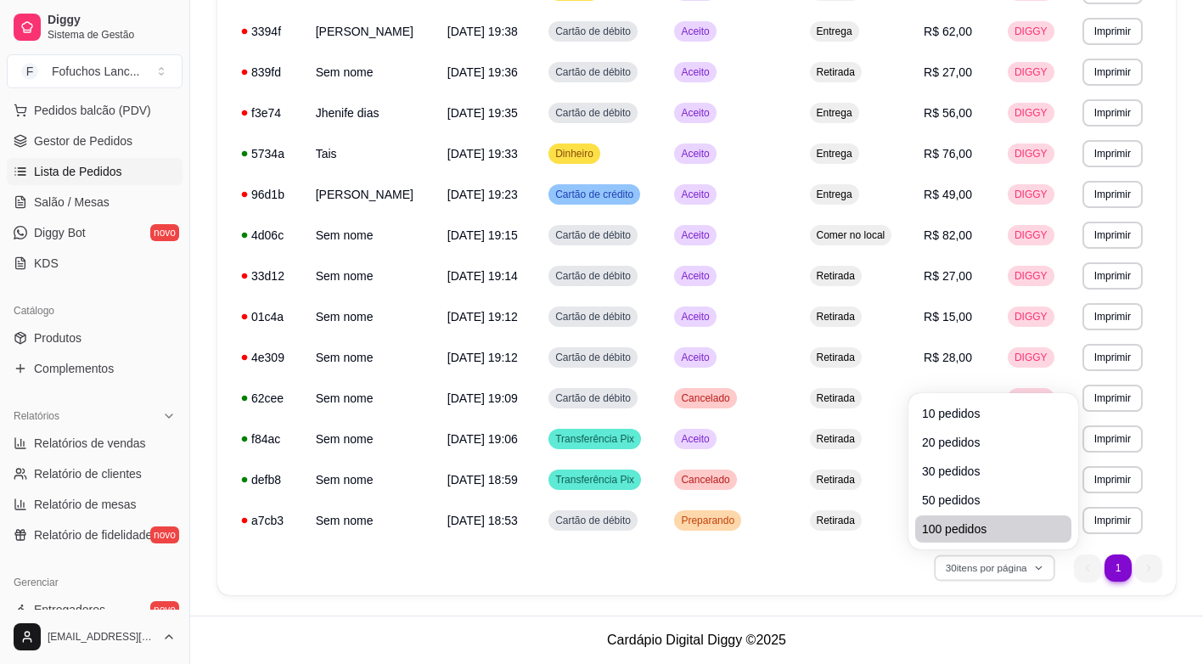
click at [956, 520] on li "100 pedidos" at bounding box center [993, 528] width 156 height 27
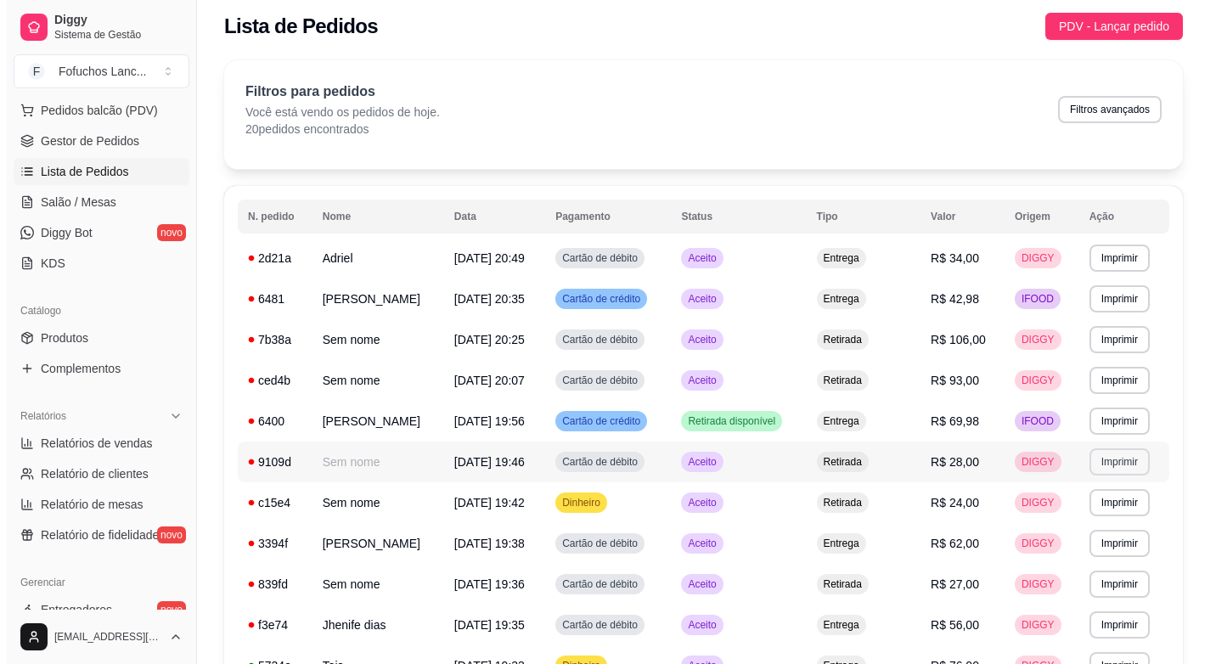
scroll to position [0, 0]
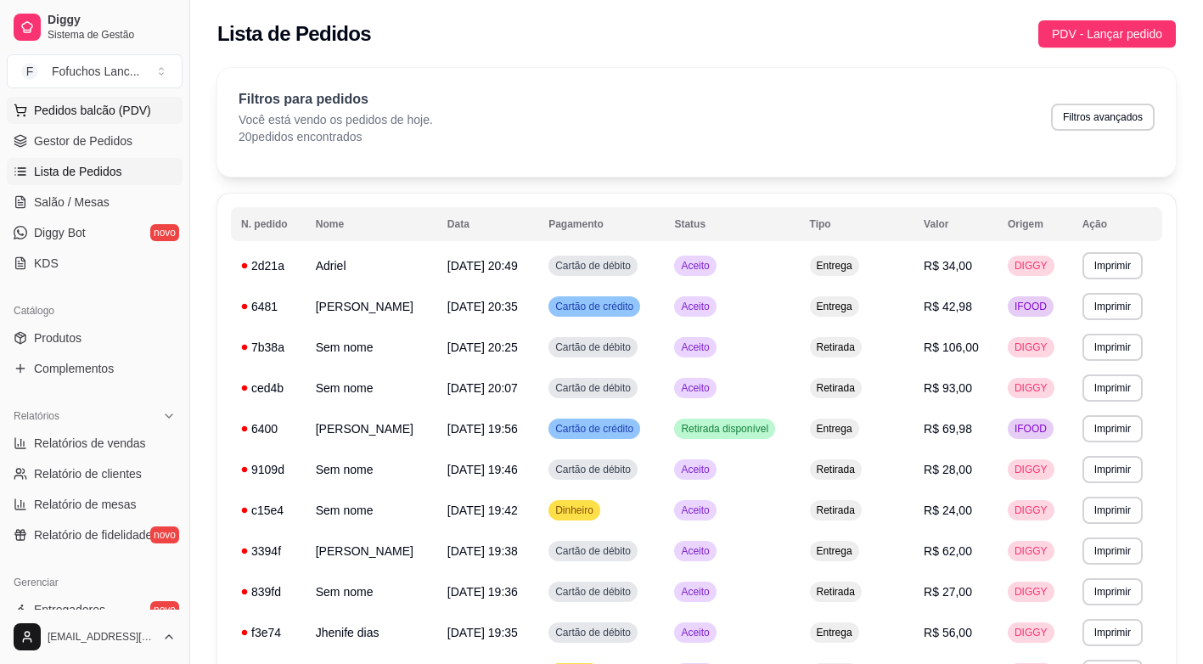
click at [98, 108] on span "Pedidos balcão (PDV)" at bounding box center [92, 110] width 117 height 17
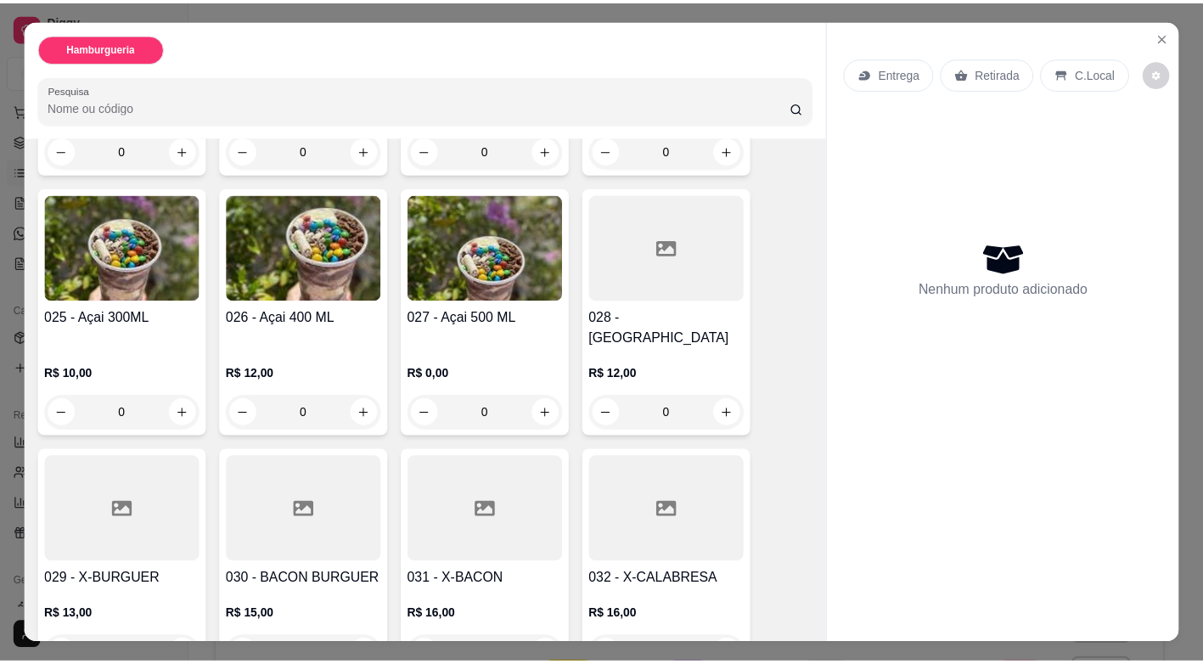
scroll to position [2038, 0]
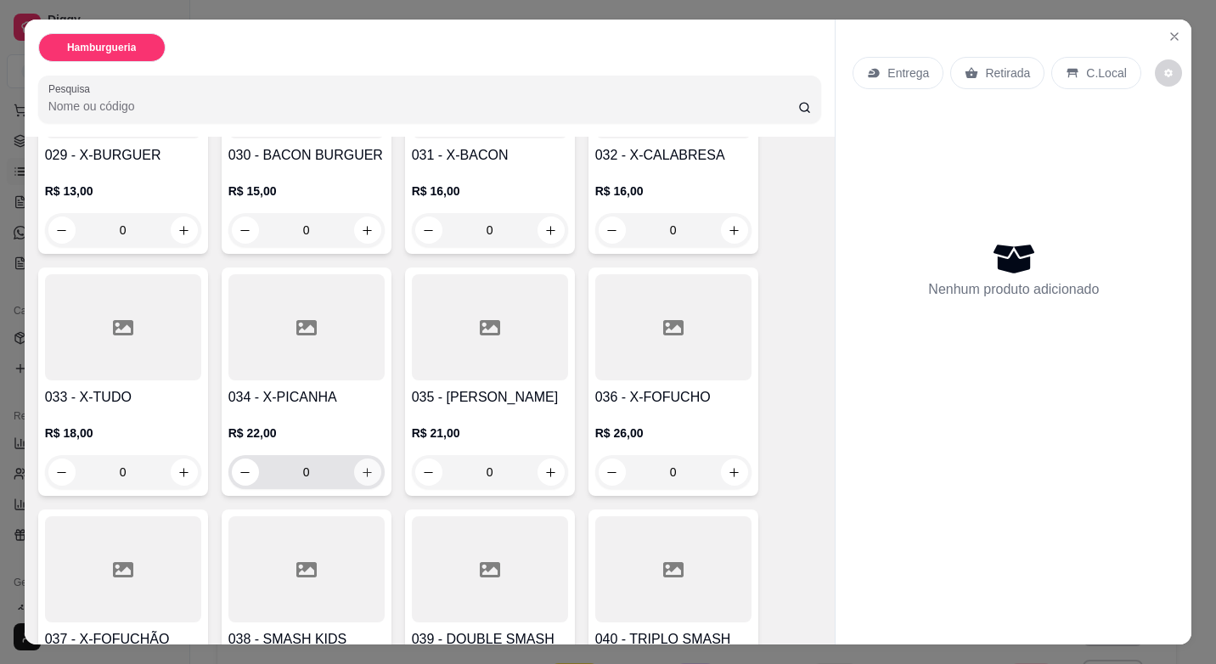
click at [361, 466] on icon "increase-product-quantity" at bounding box center [367, 472] width 13 height 13
type input "1"
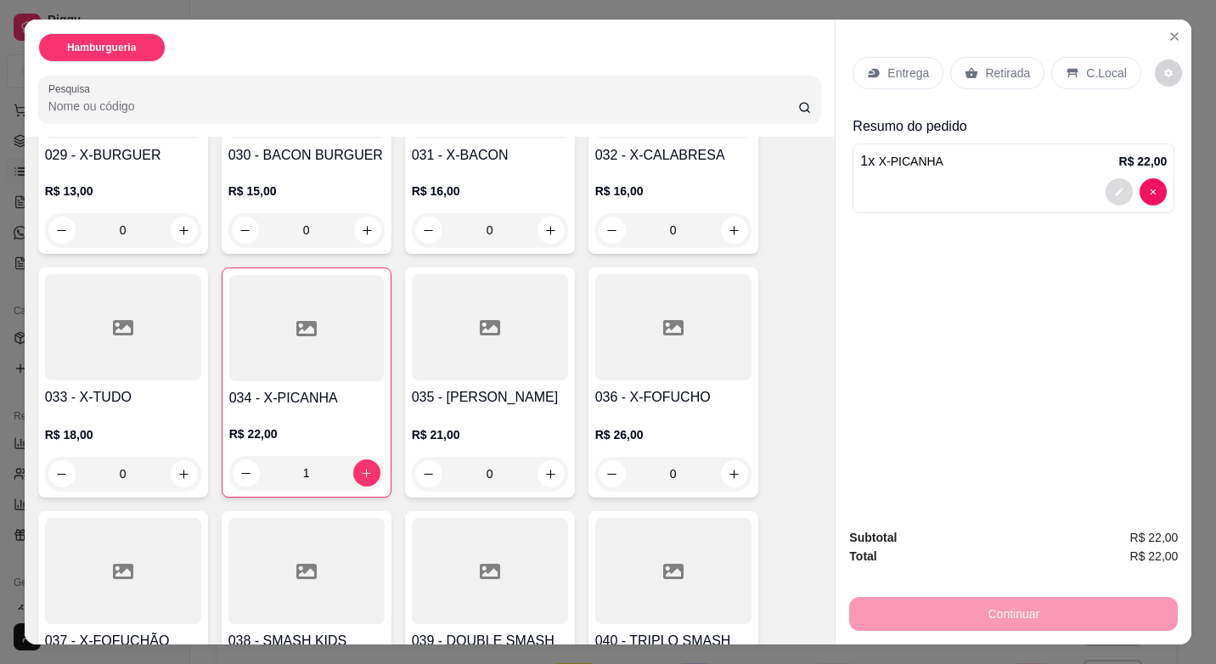
click at [1106, 191] on button "decrease-product-quantity" at bounding box center [1119, 191] width 27 height 27
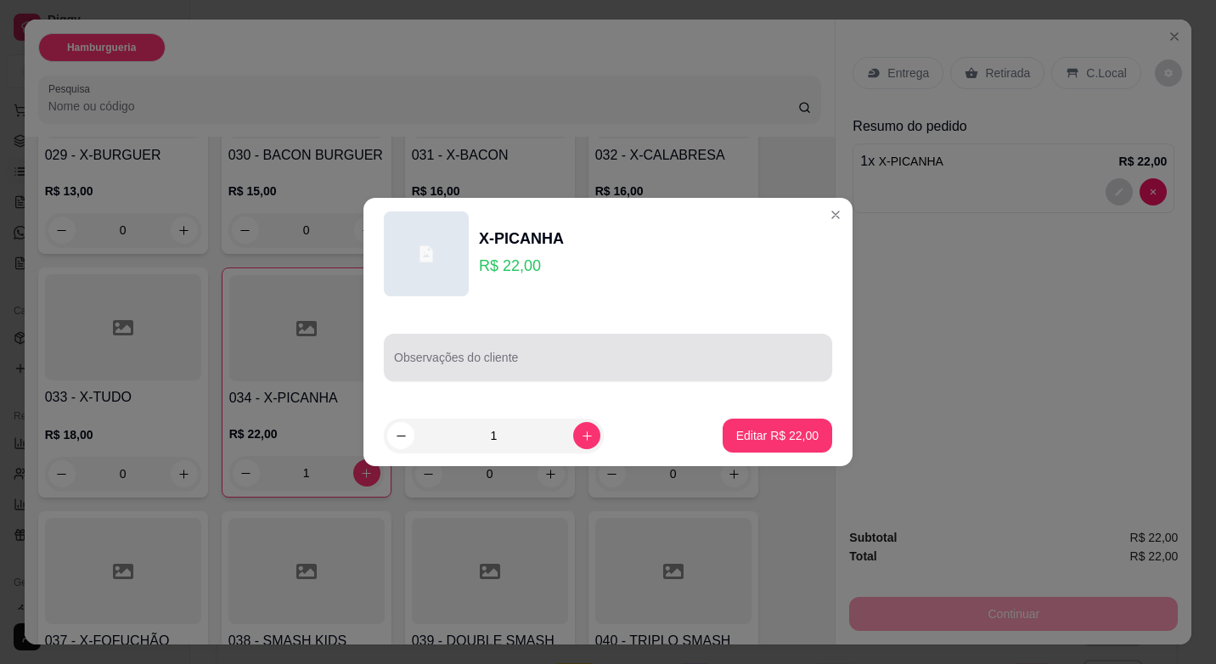
click at [468, 373] on div at bounding box center [608, 357] width 428 height 34
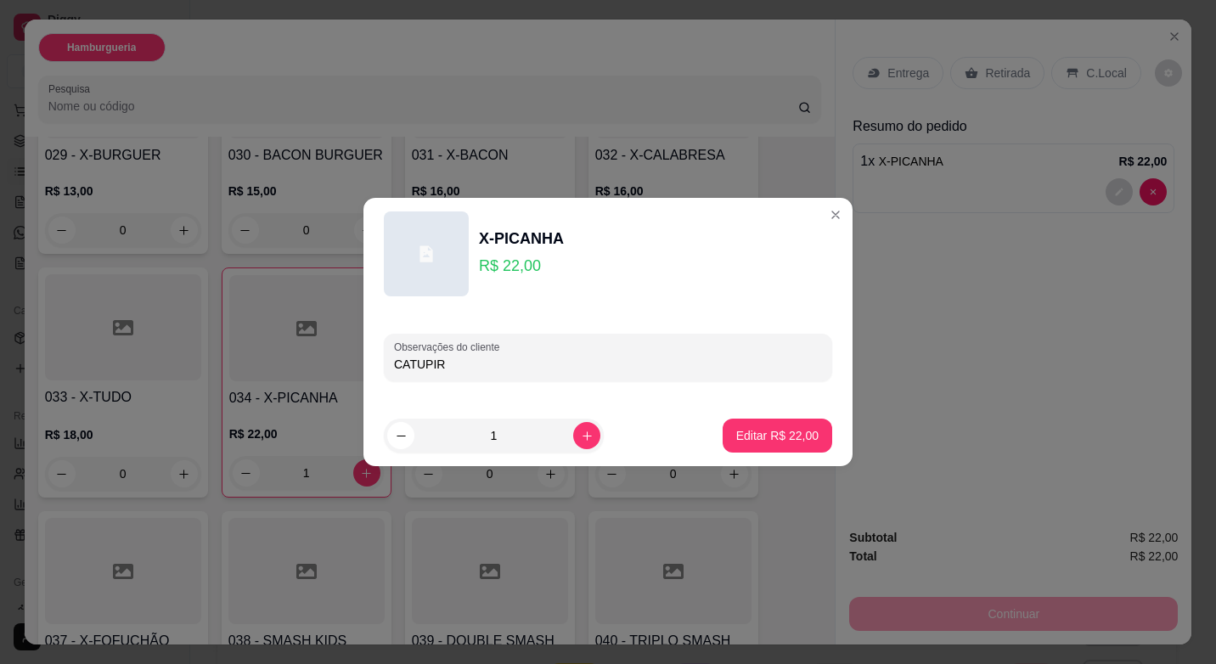
type input "CATUPIRY"
click at [807, 432] on button "Editar R$ 22,00" at bounding box center [778, 436] width 110 height 34
type input "0"
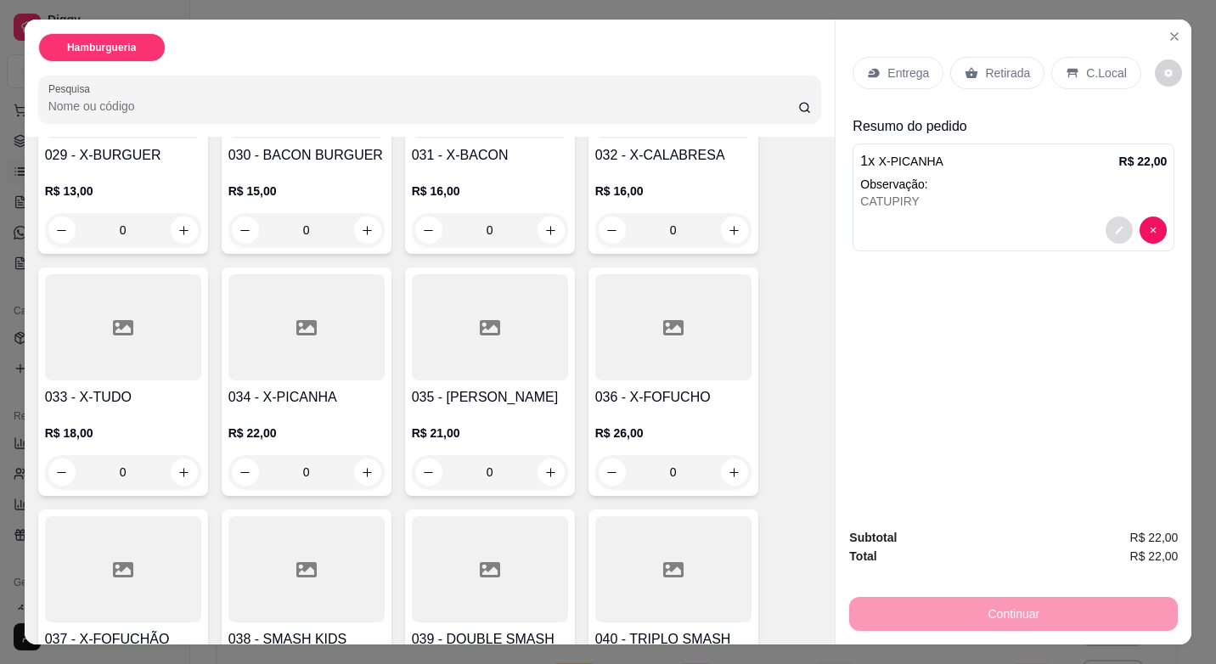
click at [1106, 230] on button "decrease-product-quantity" at bounding box center [1119, 230] width 27 height 27
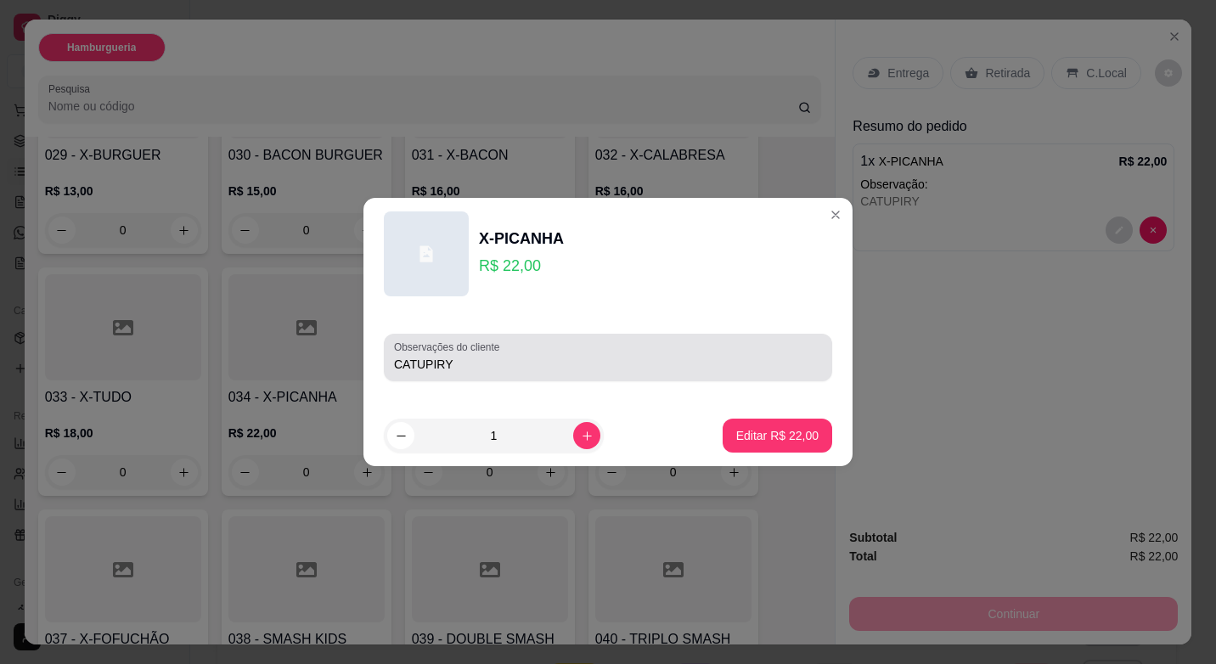
click at [509, 376] on div "Observações do cliente CATUPIRY" at bounding box center [608, 358] width 448 height 48
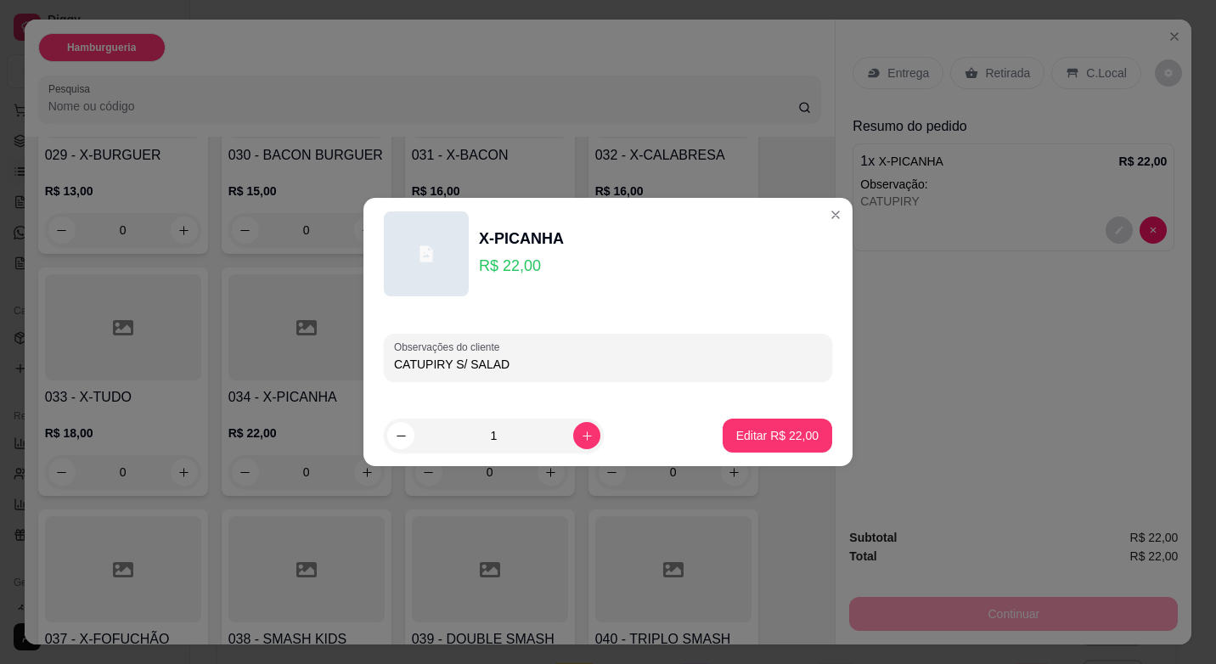
type input "CATUPIRY S/ SALADA"
click at [769, 421] on button "Editar R$ 22,00" at bounding box center [778, 436] width 110 height 34
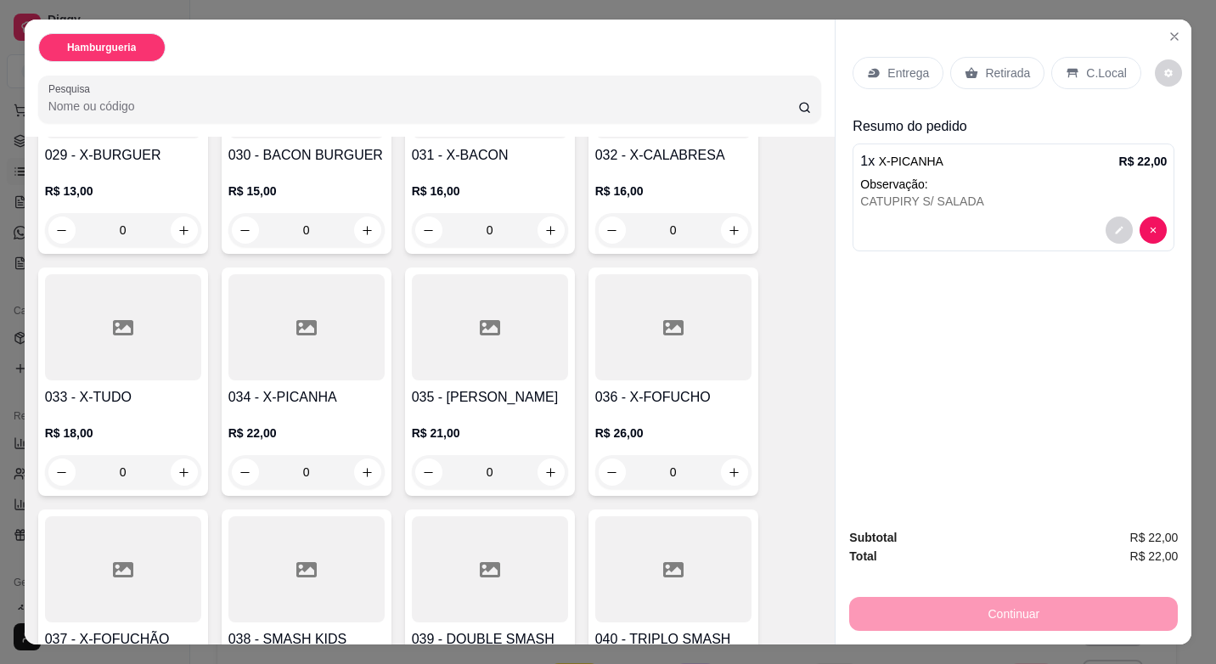
click at [985, 66] on p "Retirada" at bounding box center [1007, 73] width 45 height 17
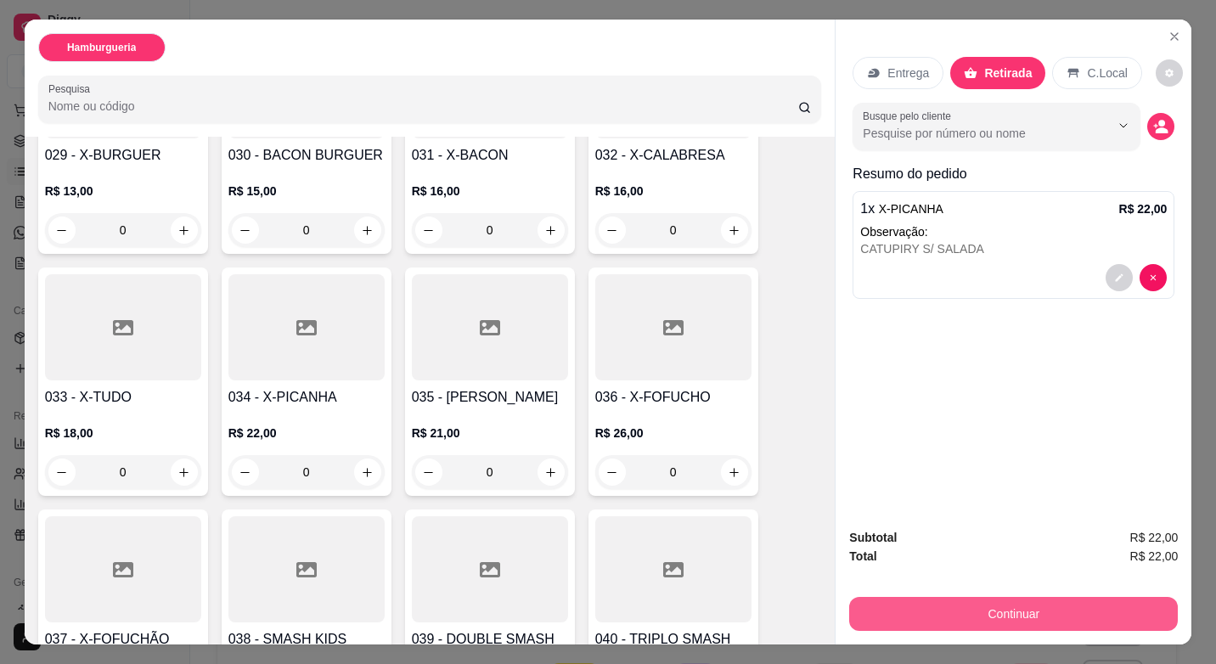
click at [1067, 612] on button "Continuar" at bounding box center [1013, 614] width 329 height 34
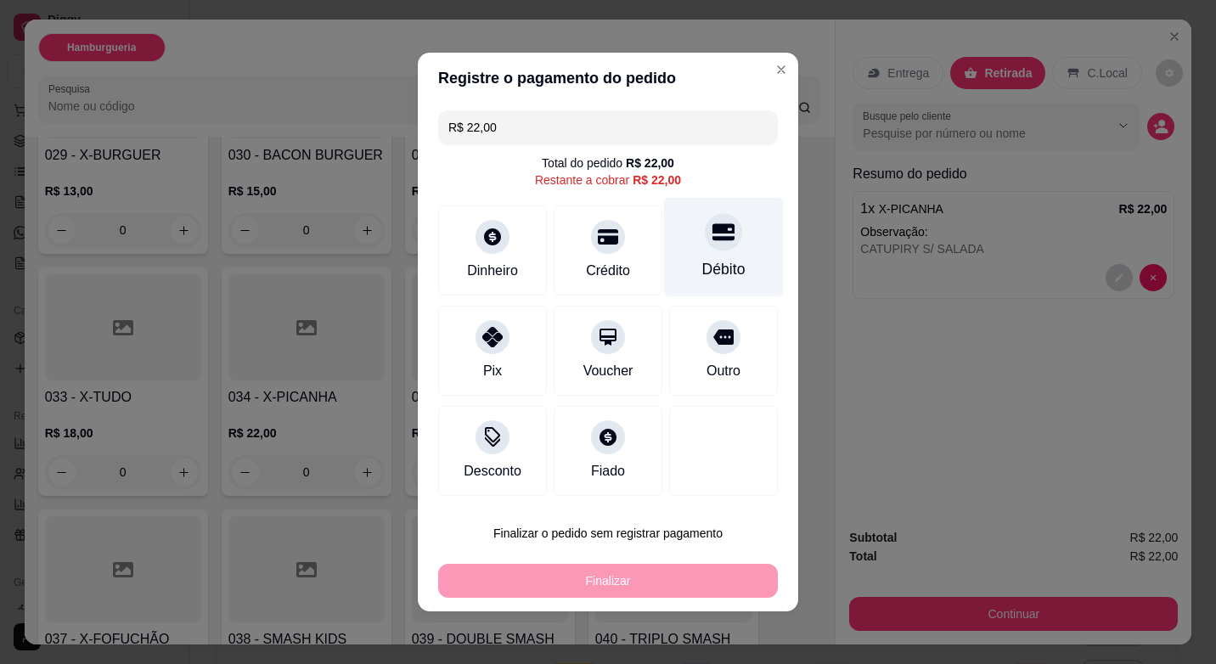
click at [717, 272] on div "Débito" at bounding box center [723, 269] width 43 height 22
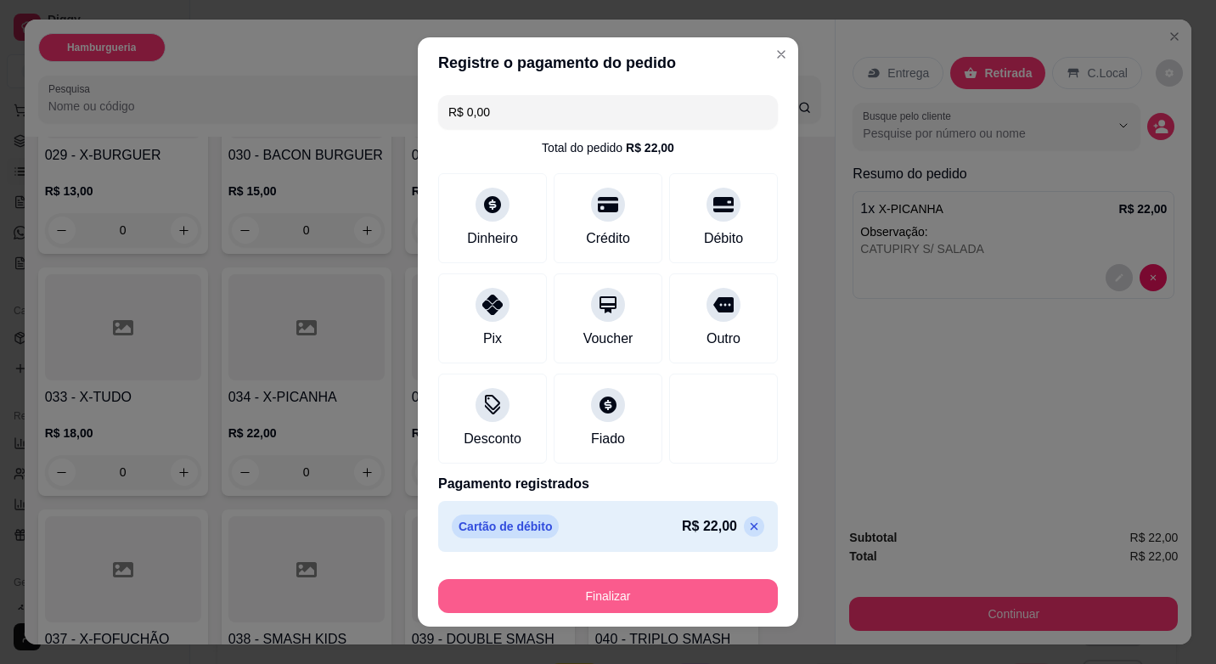
click at [665, 589] on button "Finalizar" at bounding box center [608, 596] width 340 height 34
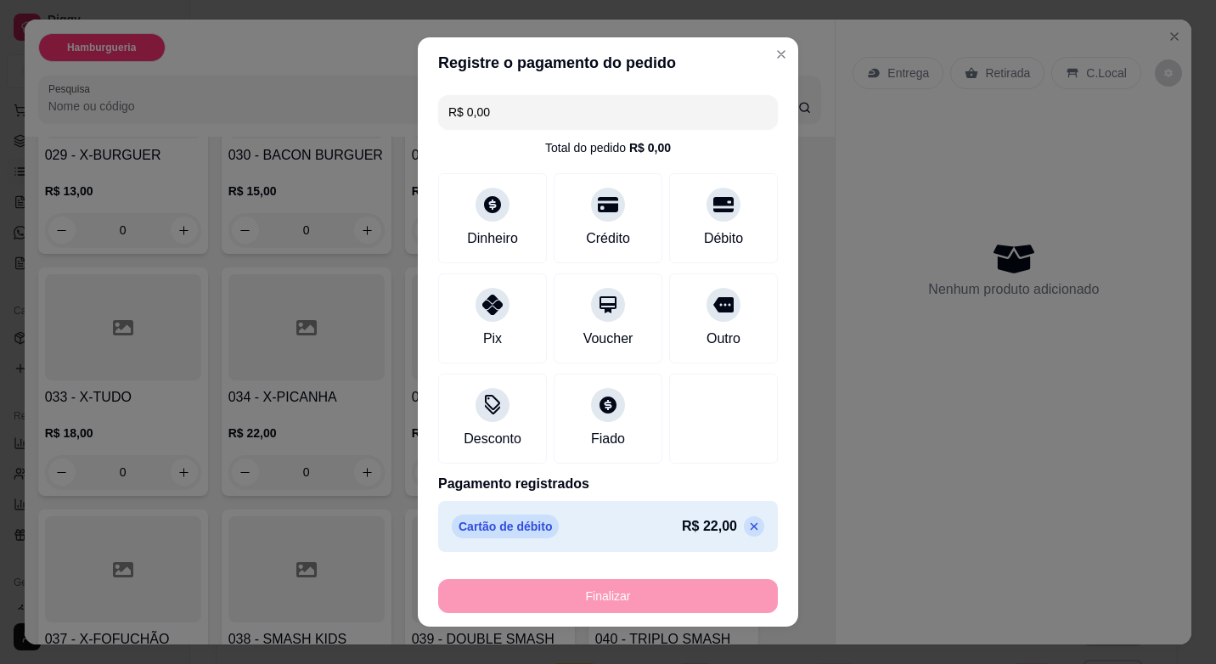
type input "-R$ 22,00"
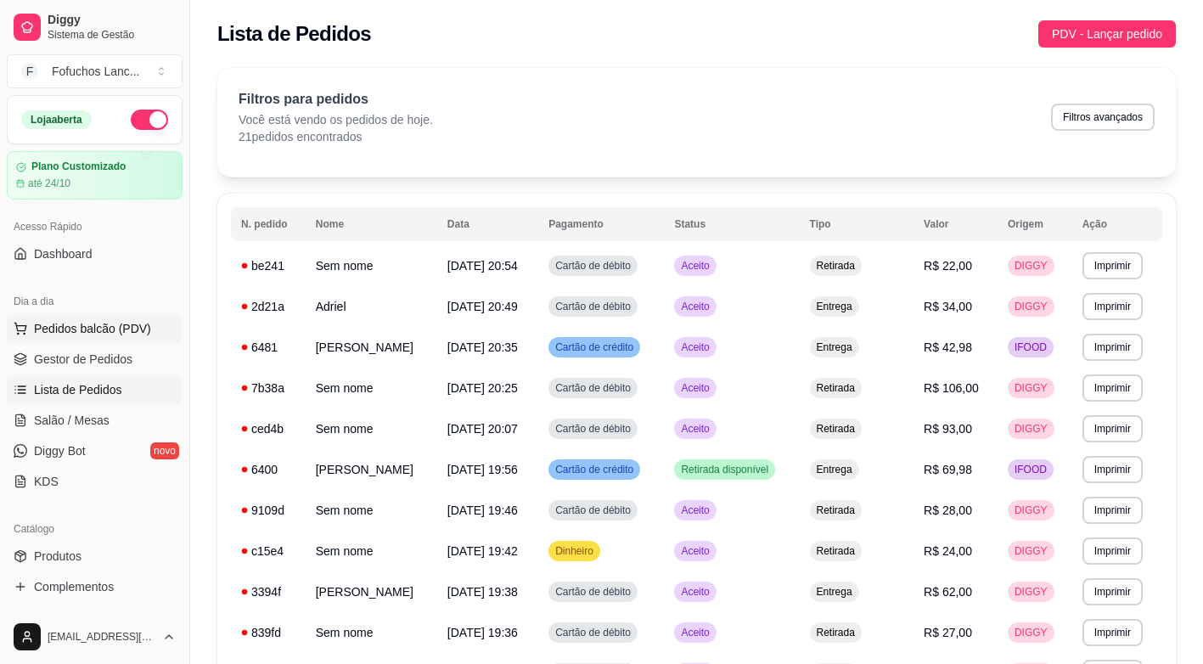
click at [116, 329] on span "Pedidos balcão (PDV)" at bounding box center [92, 328] width 117 height 17
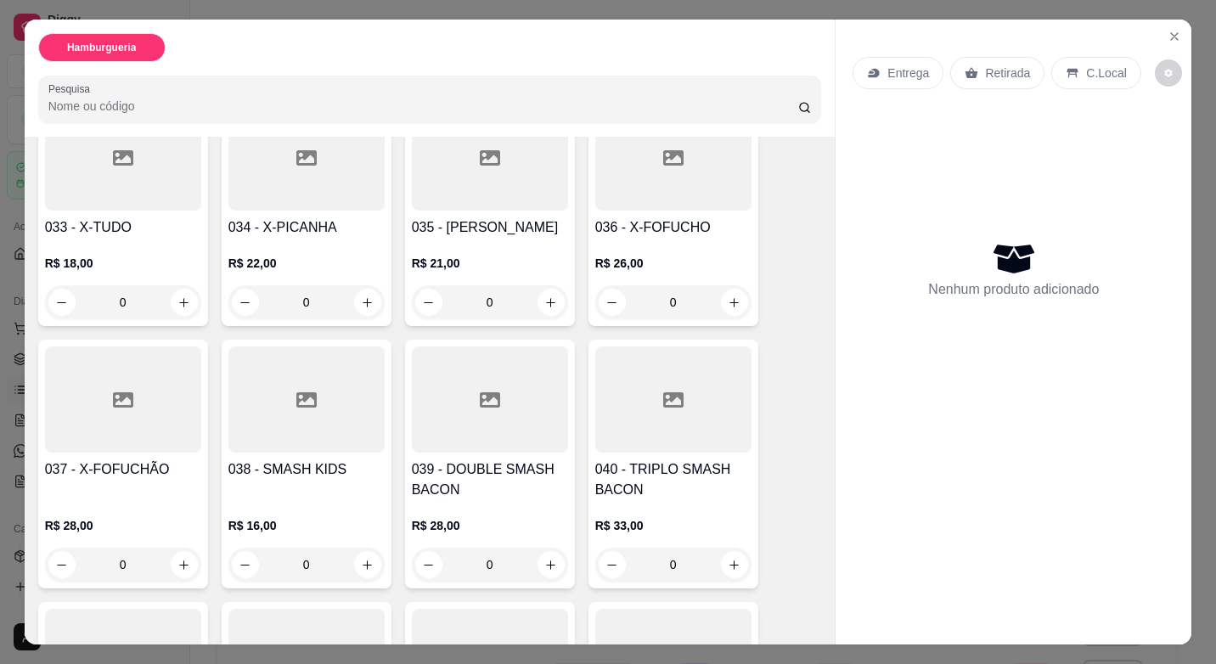
scroll to position [2123, 0]
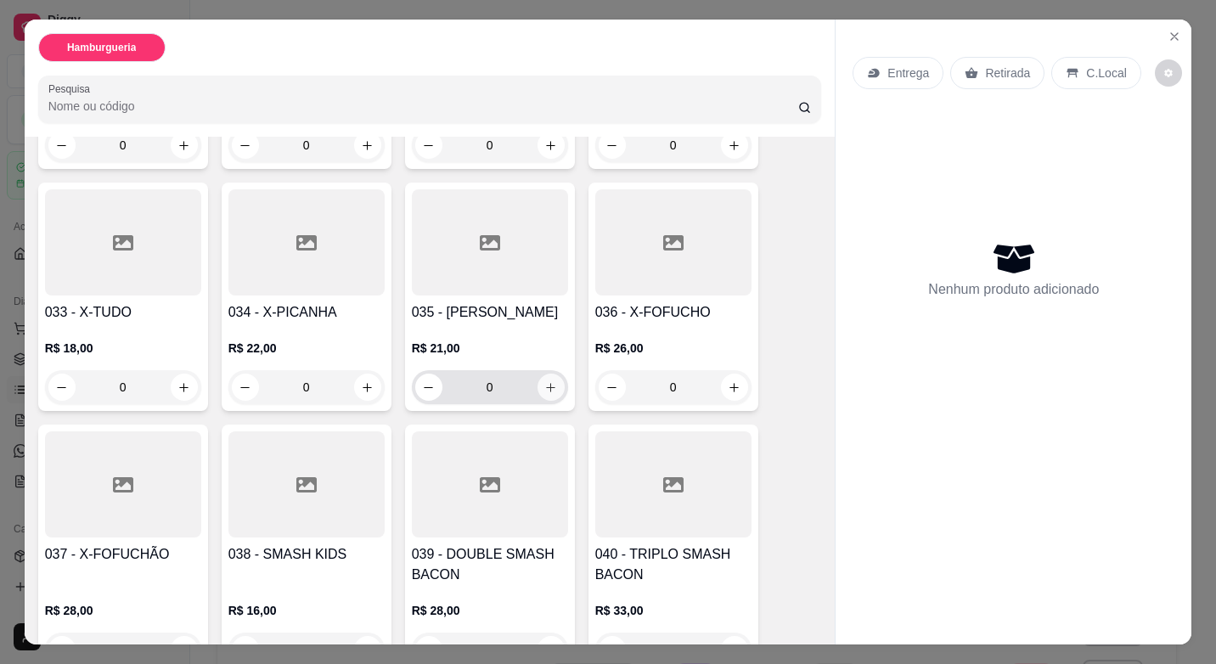
click at [544, 381] on icon "increase-product-quantity" at bounding box center [550, 387] width 13 height 13
type input "1"
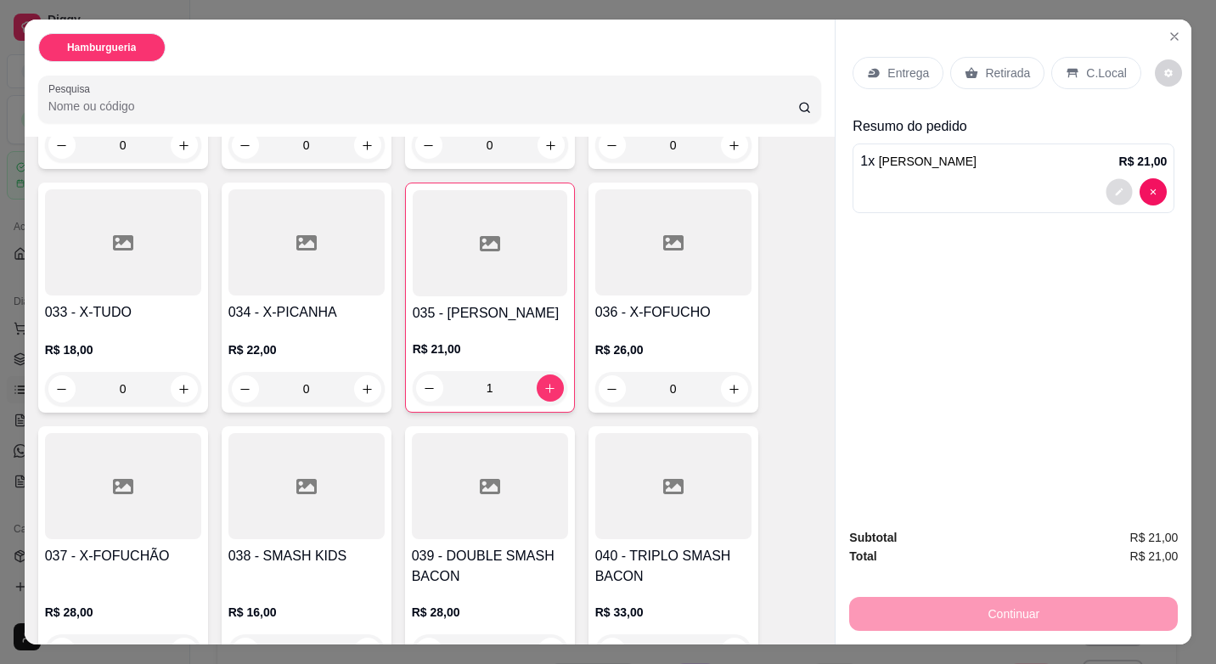
click at [1115, 188] on icon "decrease-product-quantity" at bounding box center [1120, 193] width 10 height 10
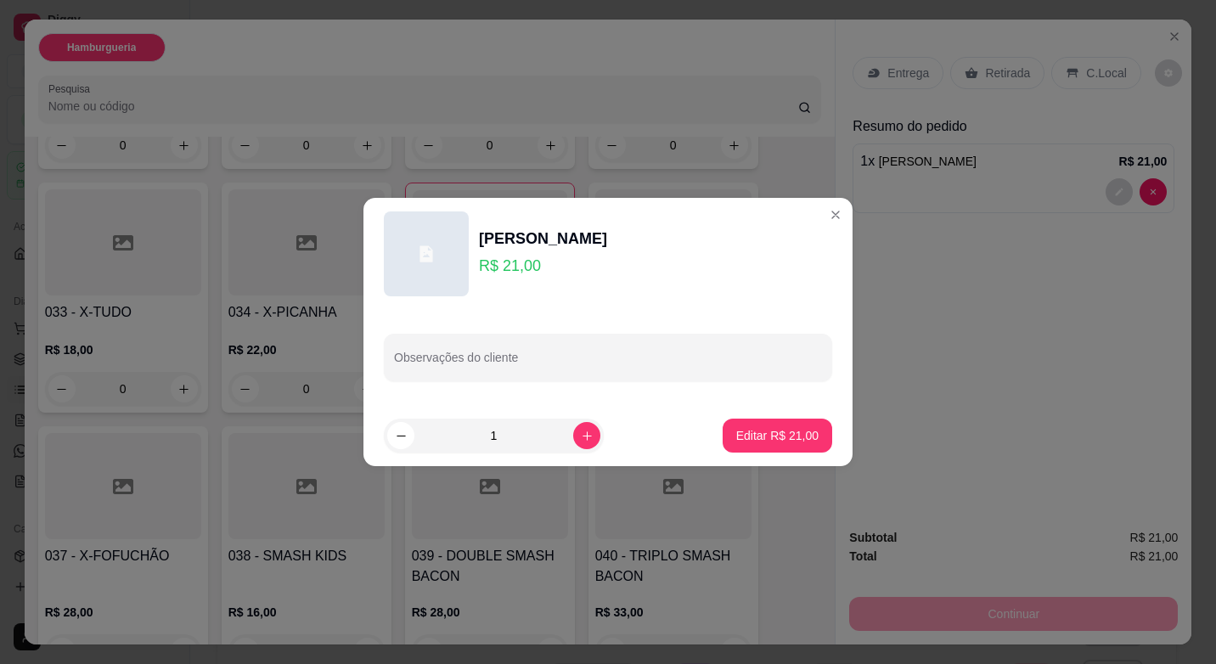
click at [478, 363] on input "Observações do cliente" at bounding box center [608, 364] width 428 height 17
type input "CHEDDAR"
click at [740, 435] on p "Editar R$ 21,00" at bounding box center [777, 435] width 82 height 17
type input "0"
